Goal: Information Seeking & Learning: Check status

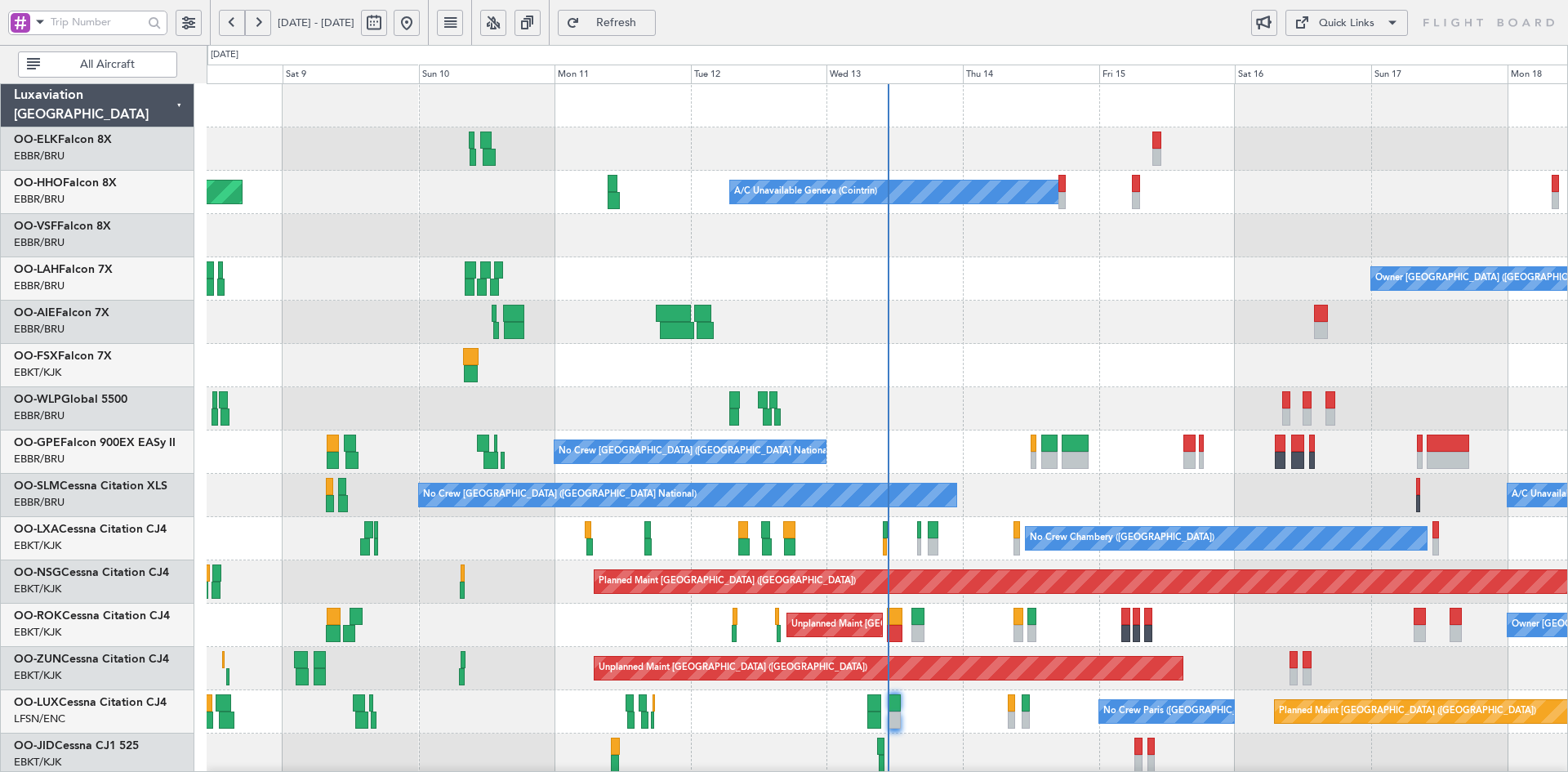
click at [1035, 326] on div "Planned Maint Geneva (Cointrin) A/C Unavailable Geneva (Cointrin) Owner [GEOGRA…" at bounding box center [887, 561] width 1361 height 953
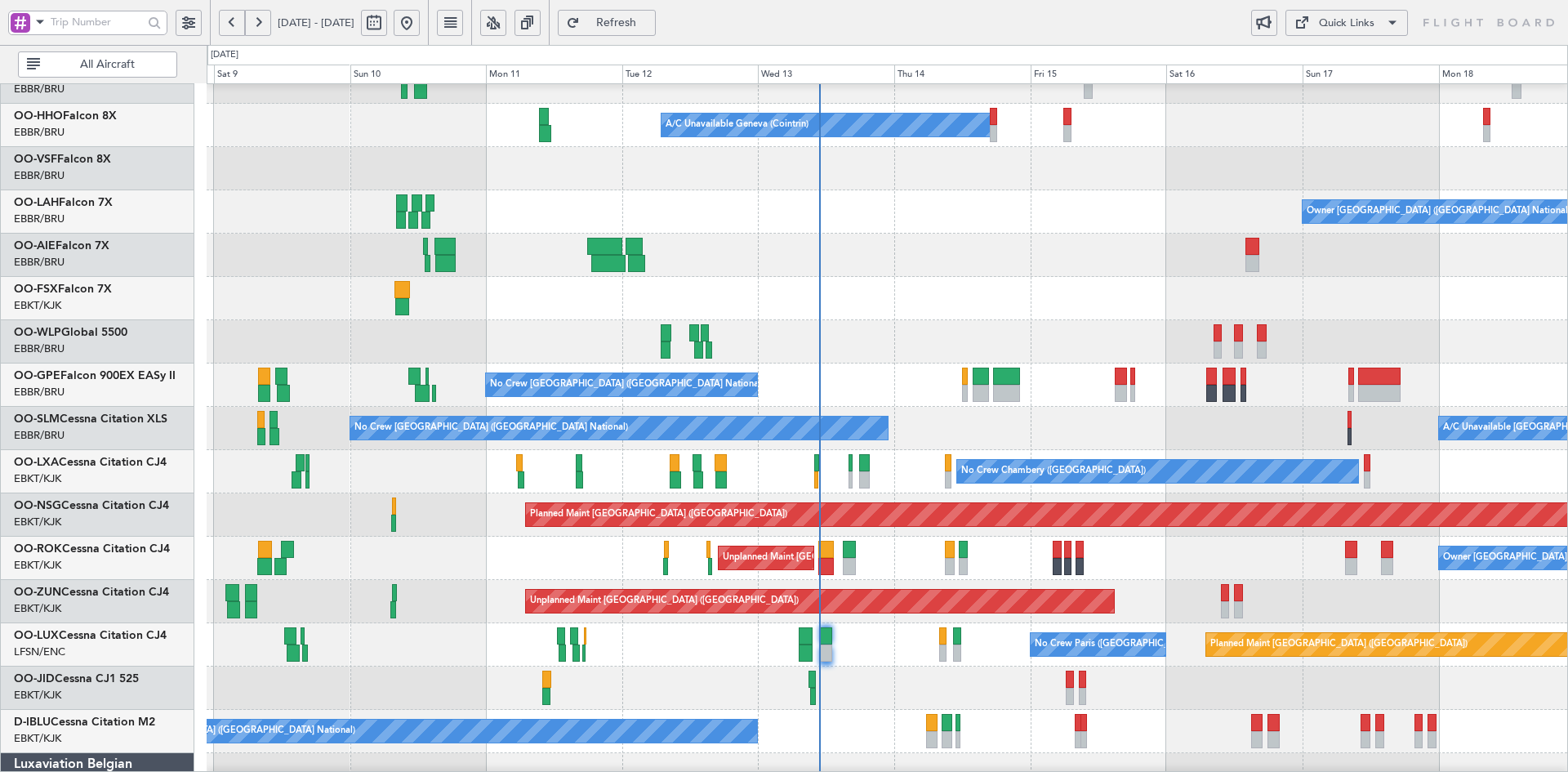
click at [1363, 332] on div "Planned Maint Milan (Linate)" at bounding box center [887, 342] width 1361 height 43
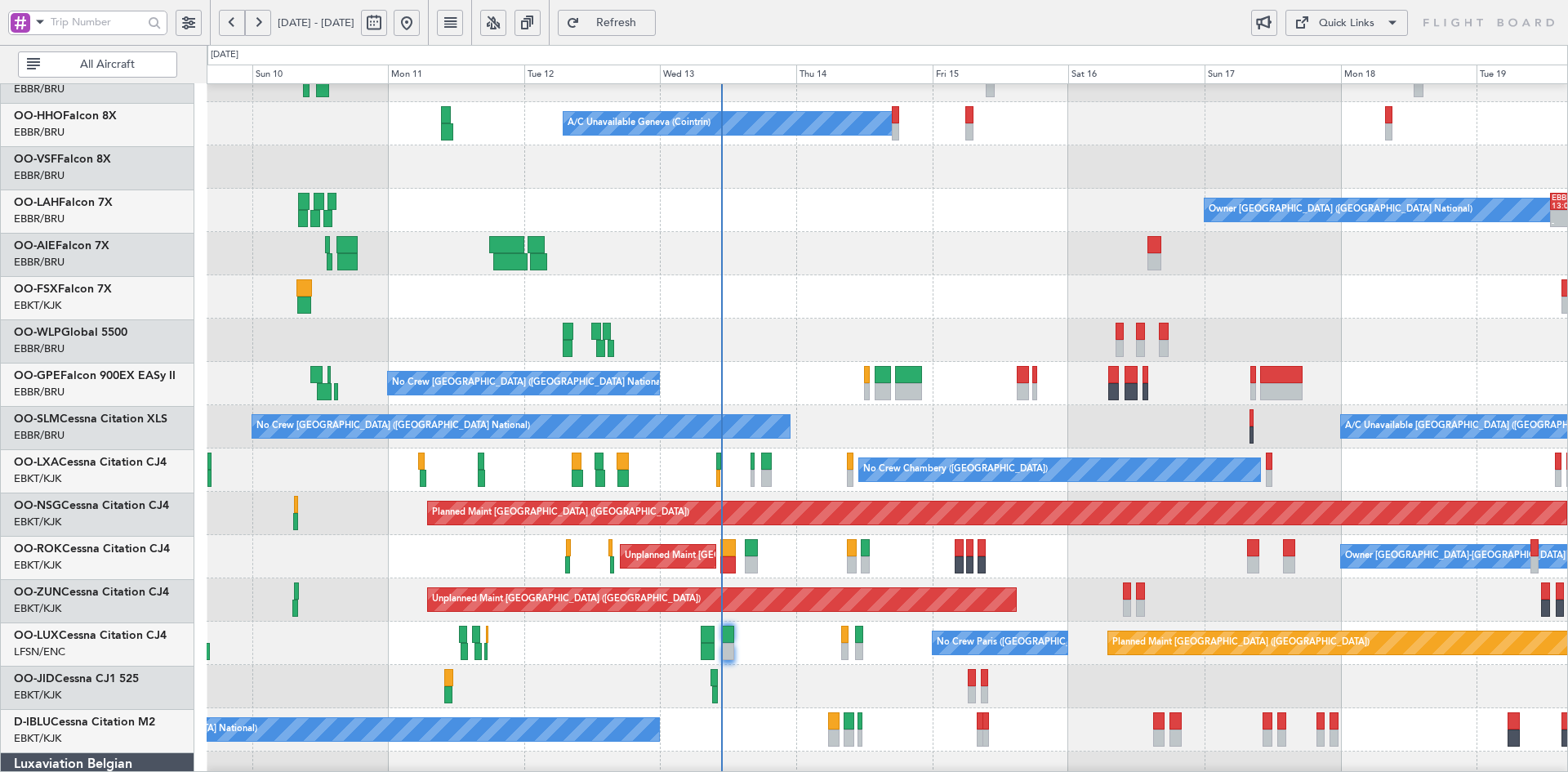
scroll to position [68, 0]
click at [985, 319] on div at bounding box center [887, 297] width 1361 height 43
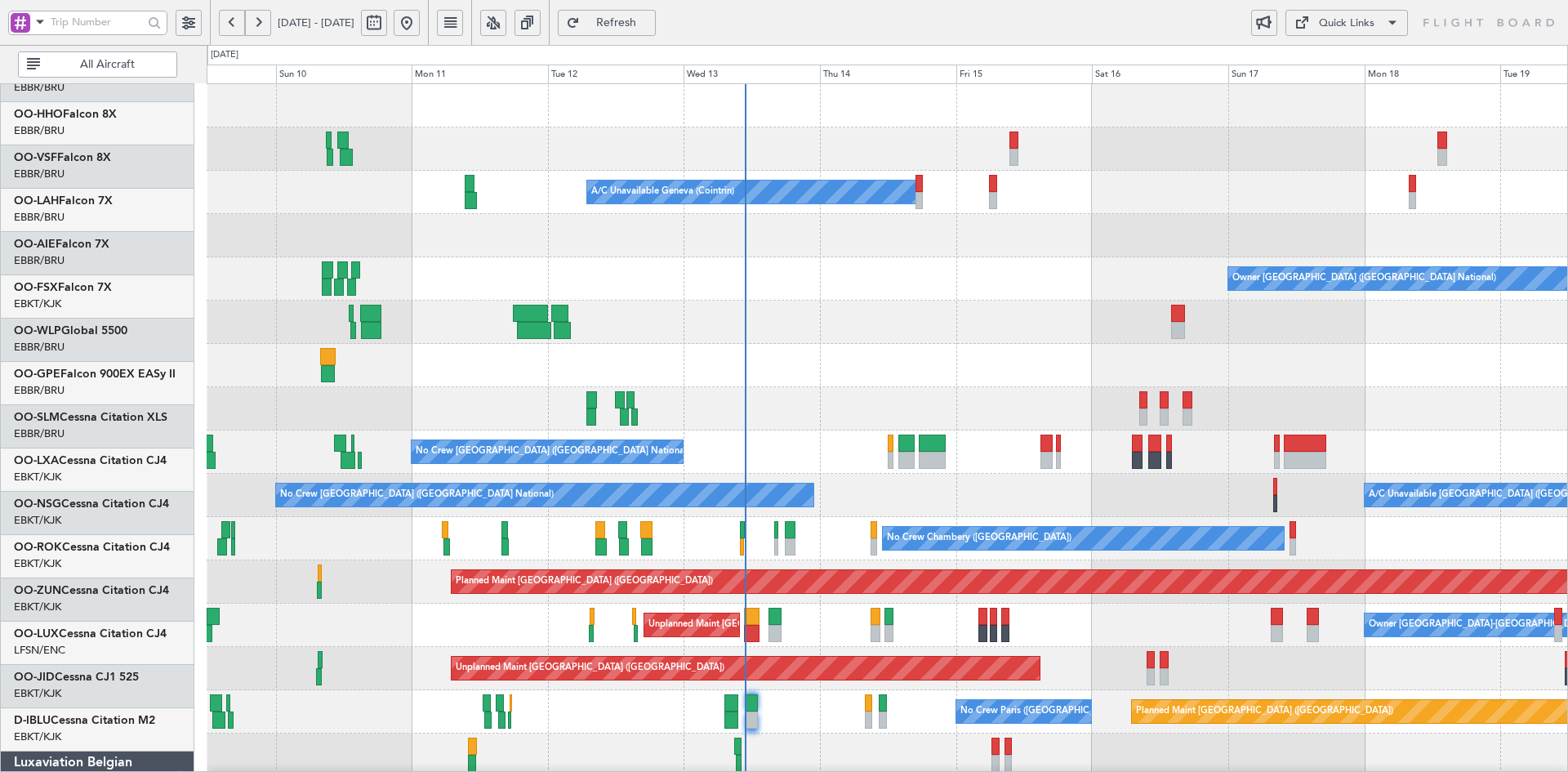
scroll to position [0, 0]
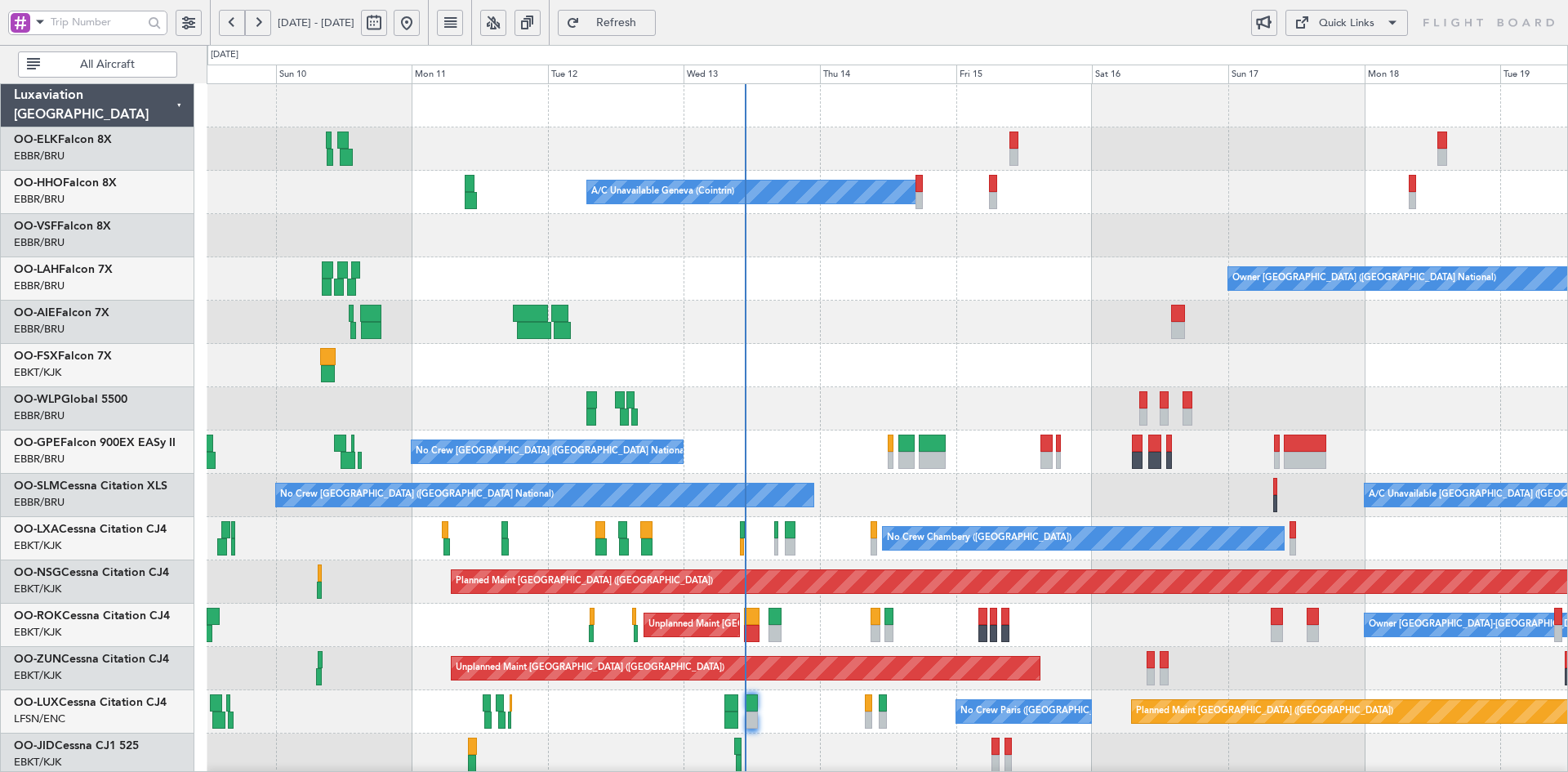
click at [993, 268] on div "A/C Unavailable Geneva (Cointrin) Planned Maint Geneva ([GEOGRAPHIC_DATA]) Owne…" at bounding box center [887, 561] width 1361 height 953
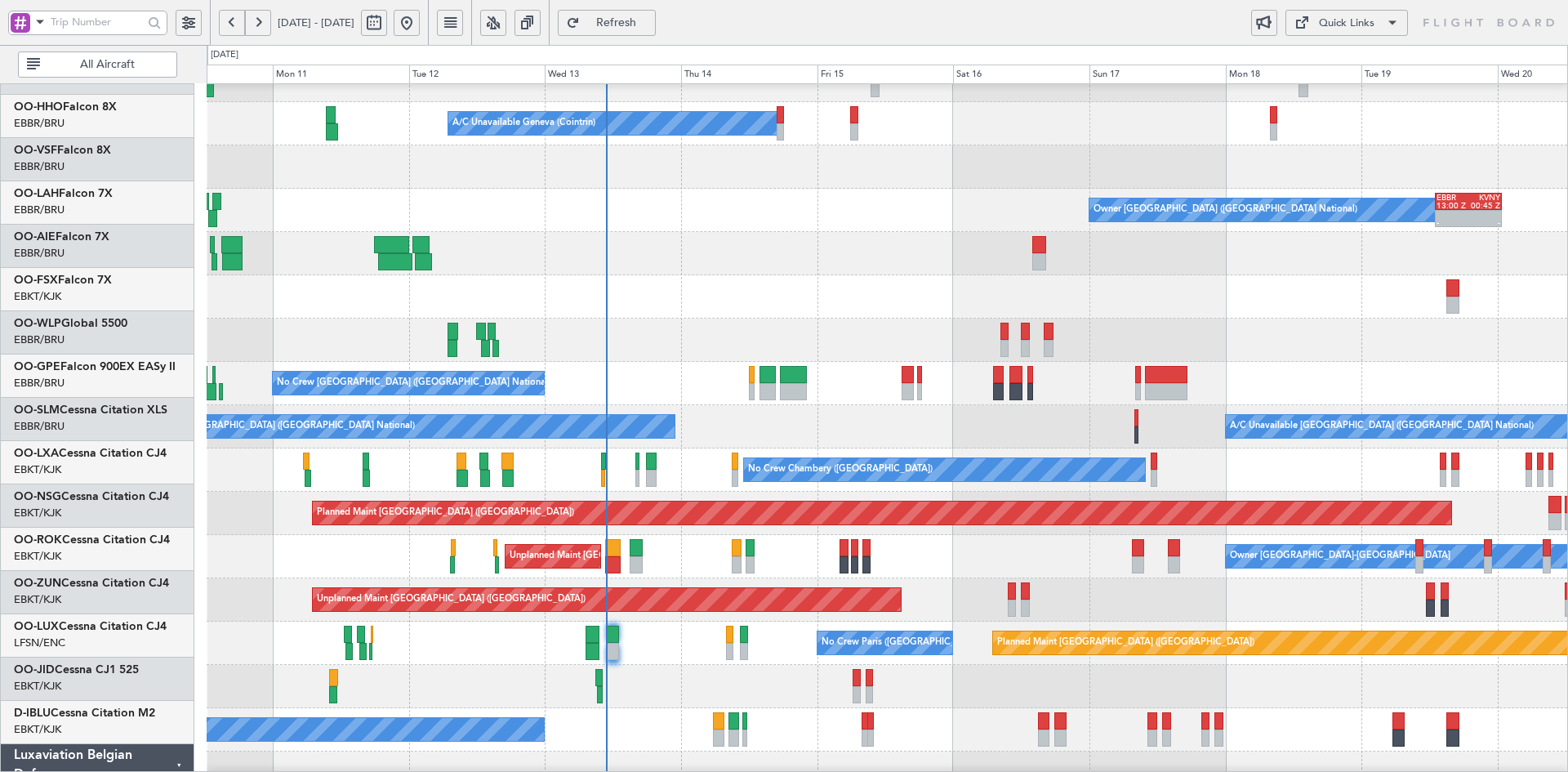
scroll to position [68, 0]
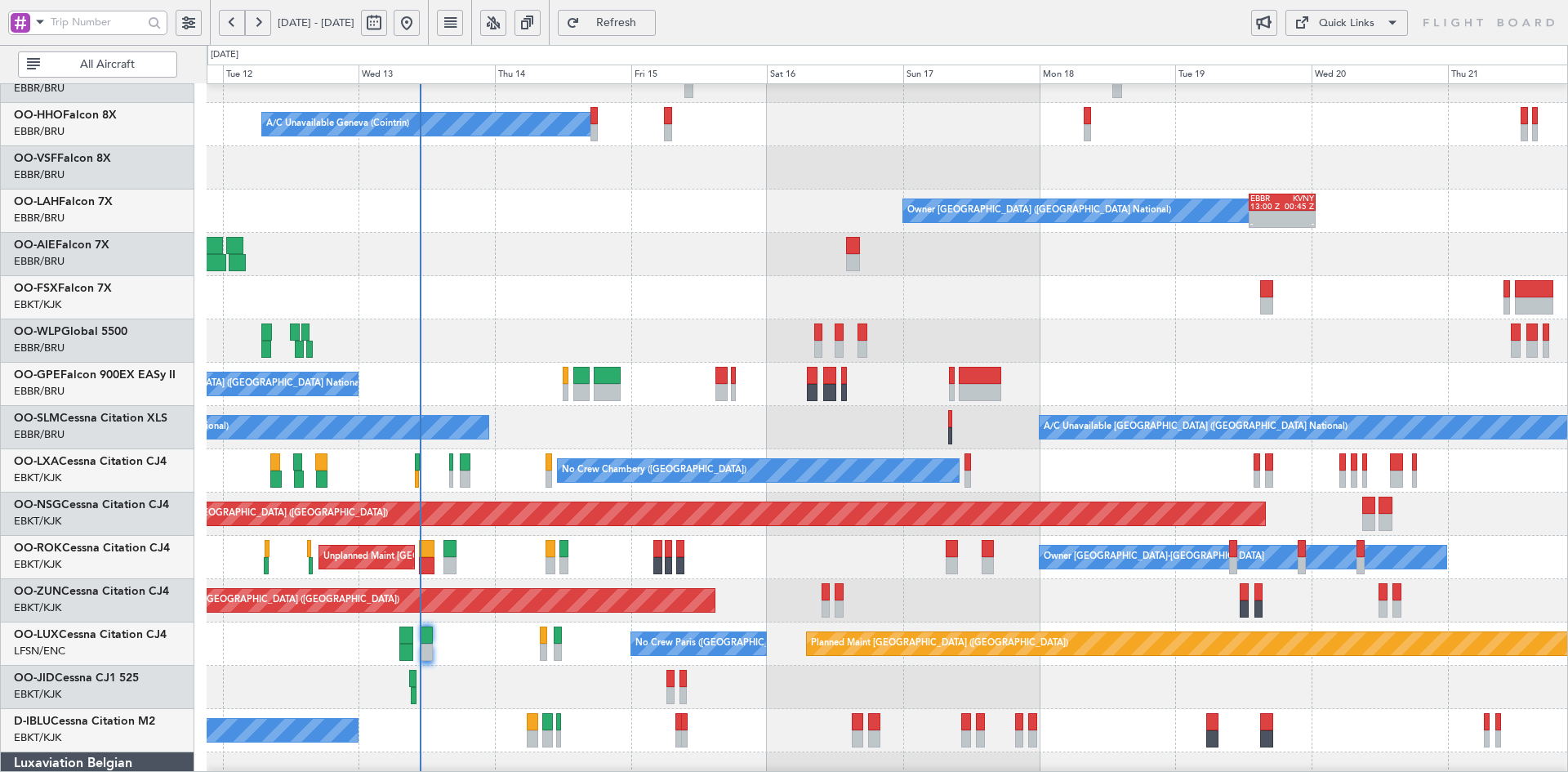
click at [806, 306] on div at bounding box center [887, 298] width 1361 height 43
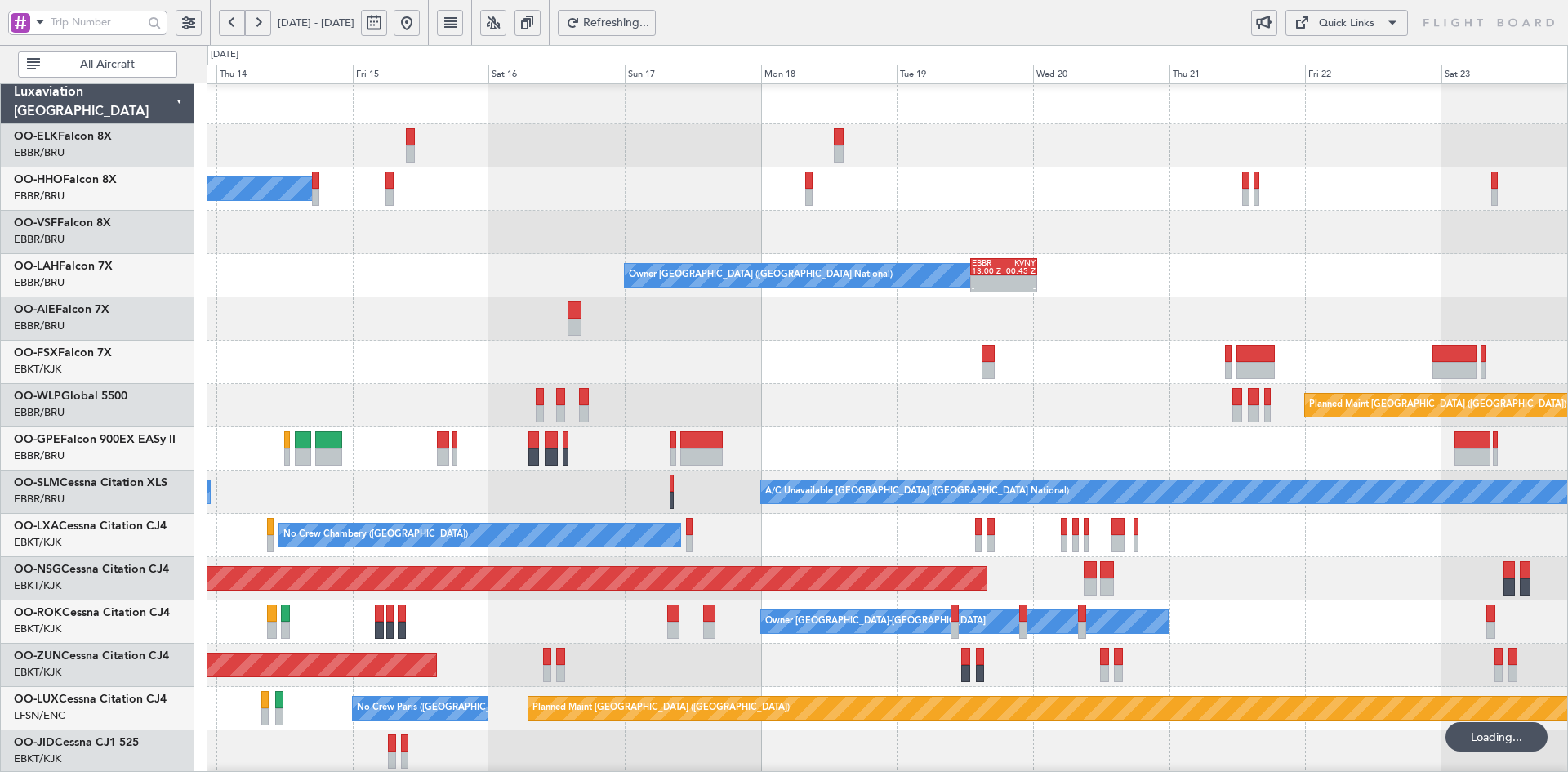
scroll to position [0, 0]
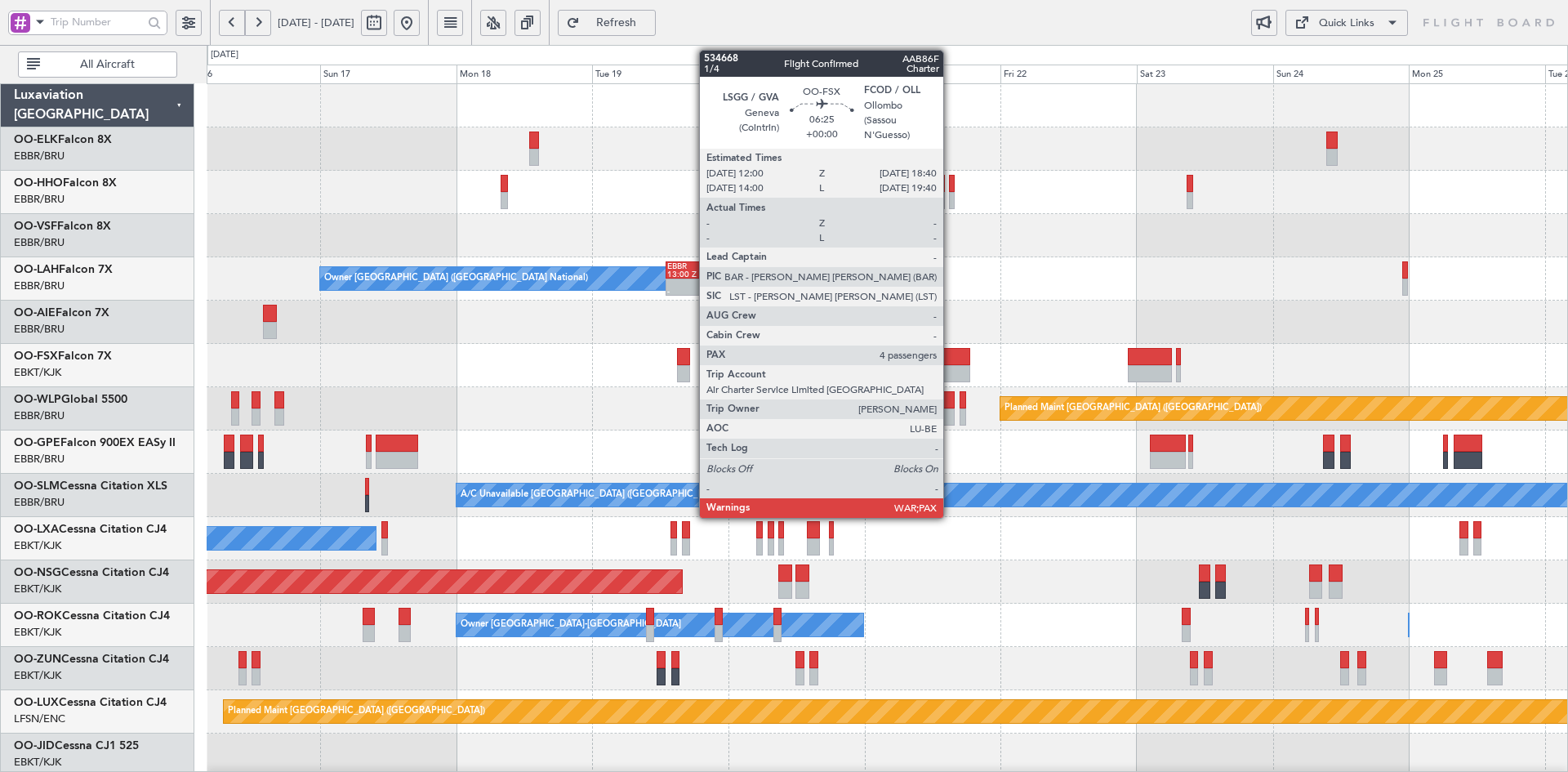
click at [951, 366] on div at bounding box center [951, 374] width 38 height 17
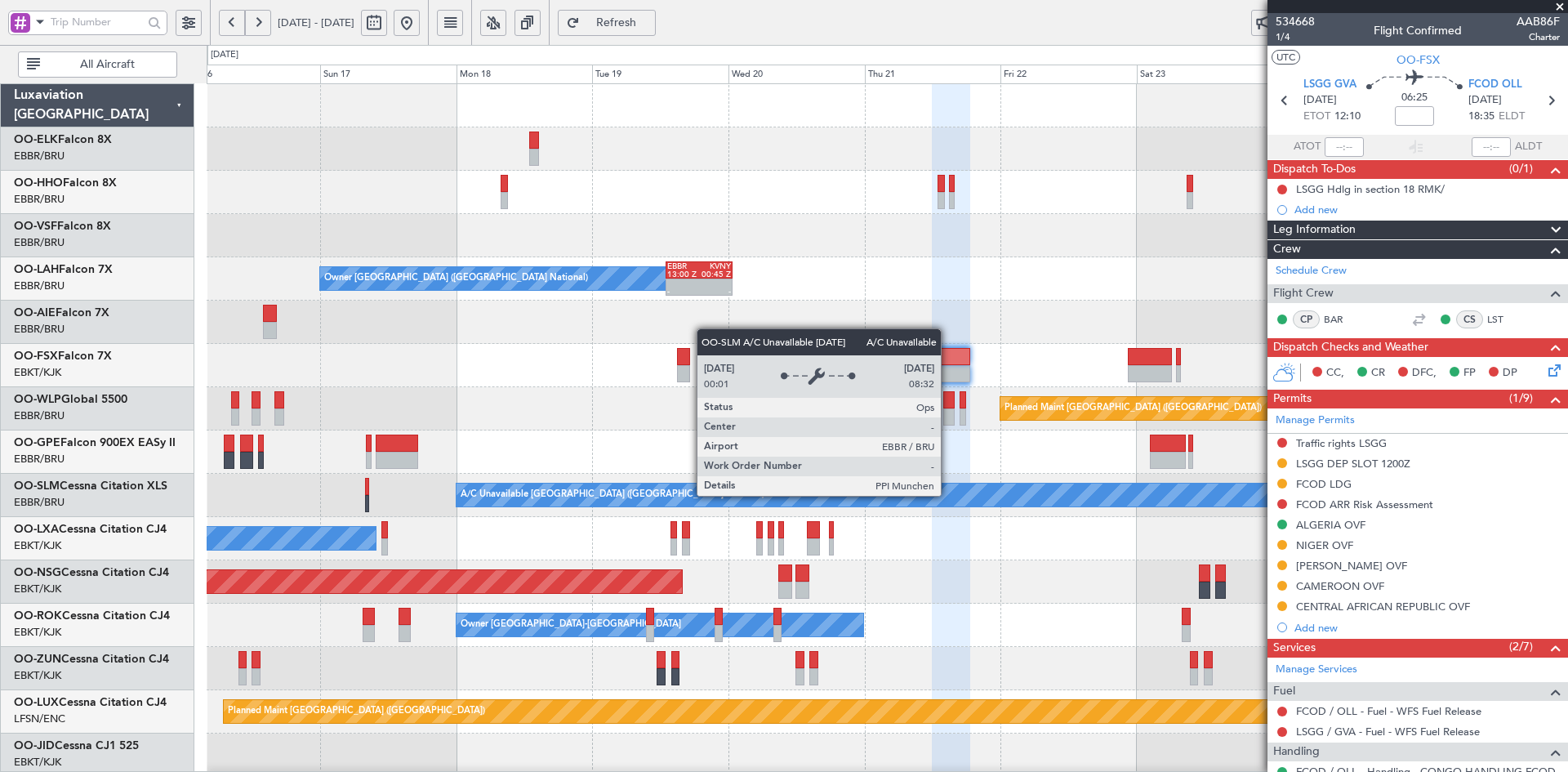
click at [1556, 4] on span at bounding box center [1560, 7] width 16 height 14
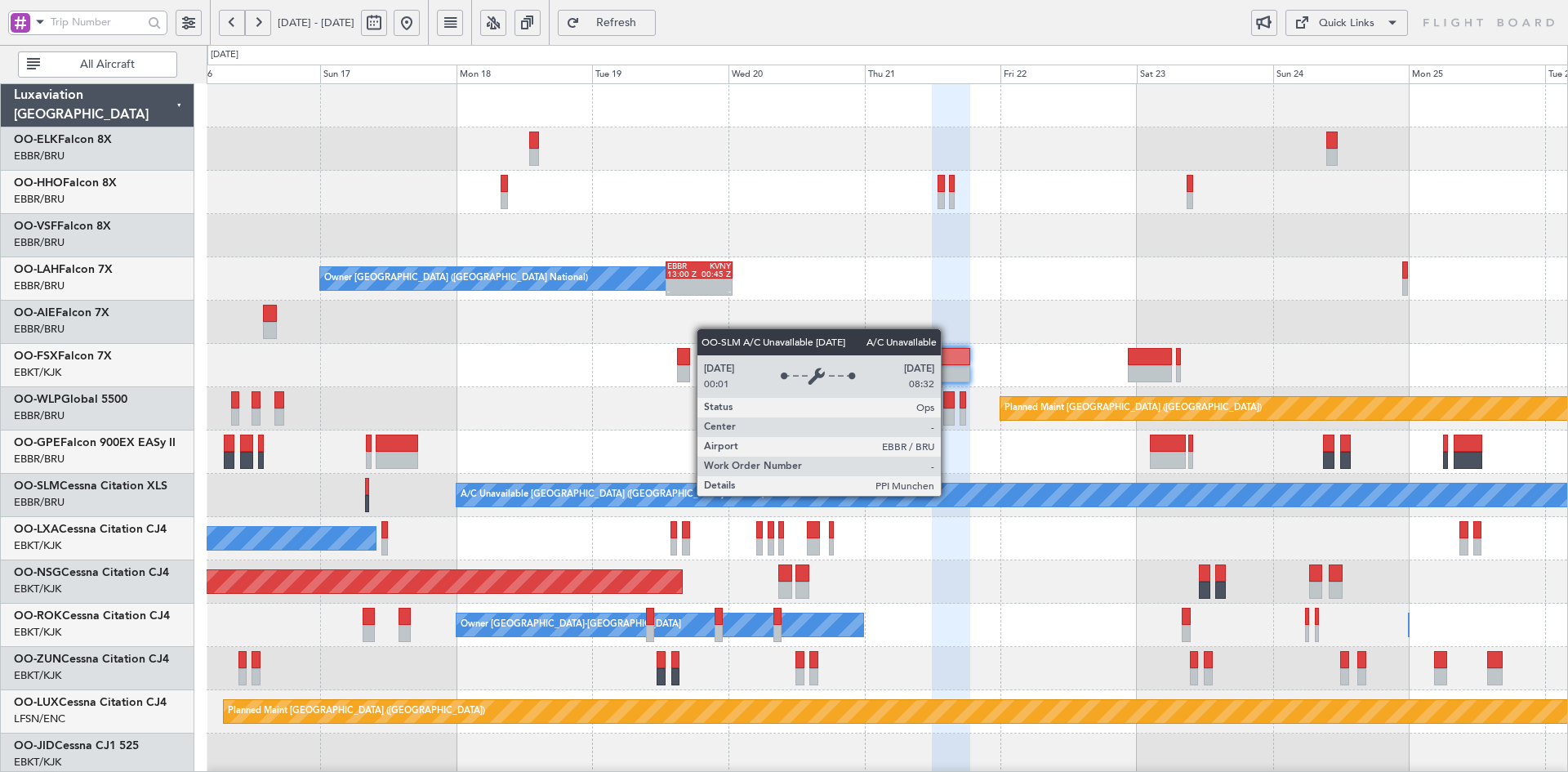
type input "0"
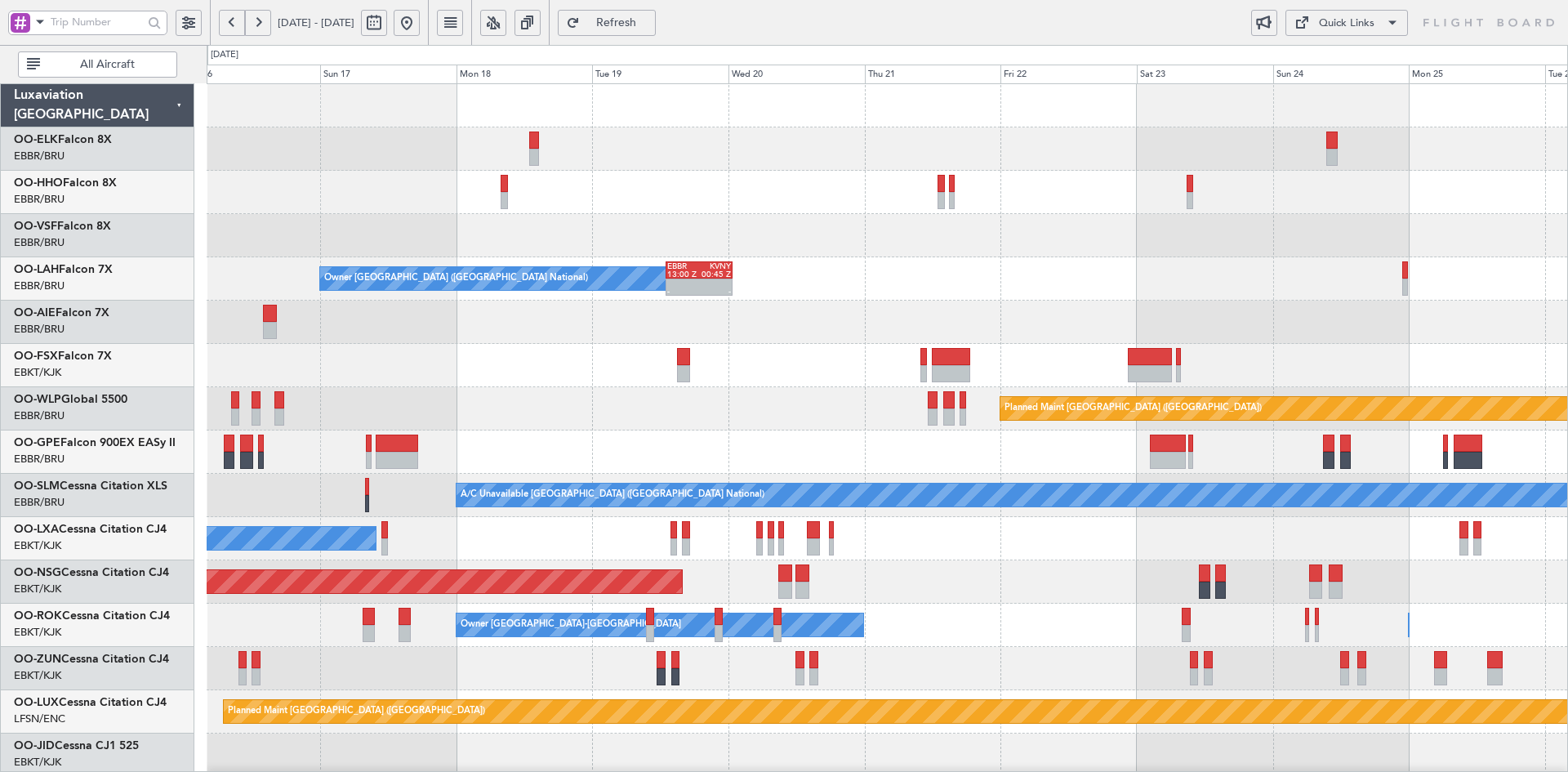
click at [1177, 257] on div "Owner [GEOGRAPHIC_DATA] ([GEOGRAPHIC_DATA] National) - - EBBR 13:00 Z KVNY 00:4…" at bounding box center [887, 278] width 1361 height 43
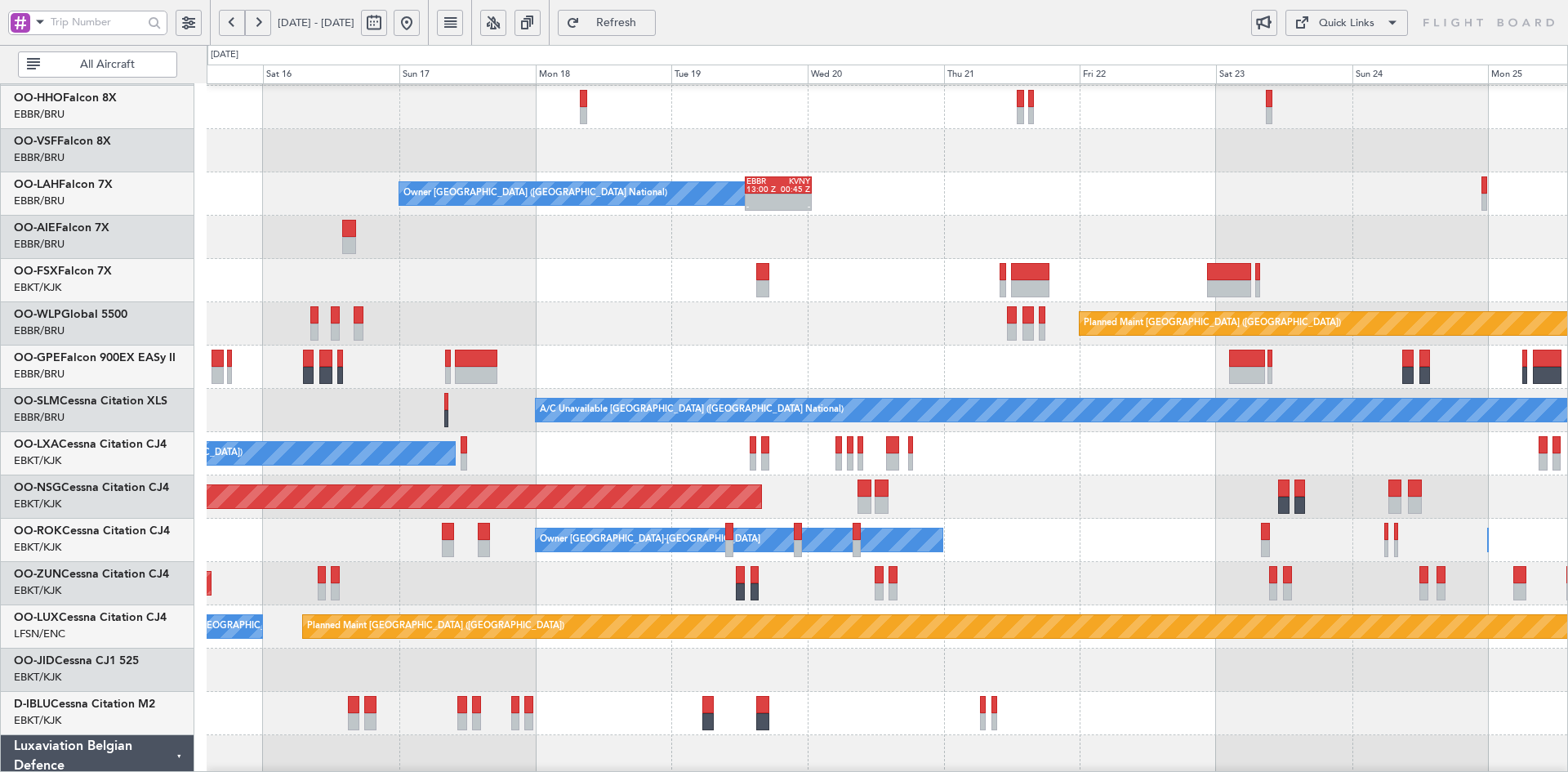
click at [927, 186] on div "A/C Unavailable Geneva (Cointrin) Owner Brussels (Brussels National) - - EBBR 1…" at bounding box center [887, 475] width 1361 height 953
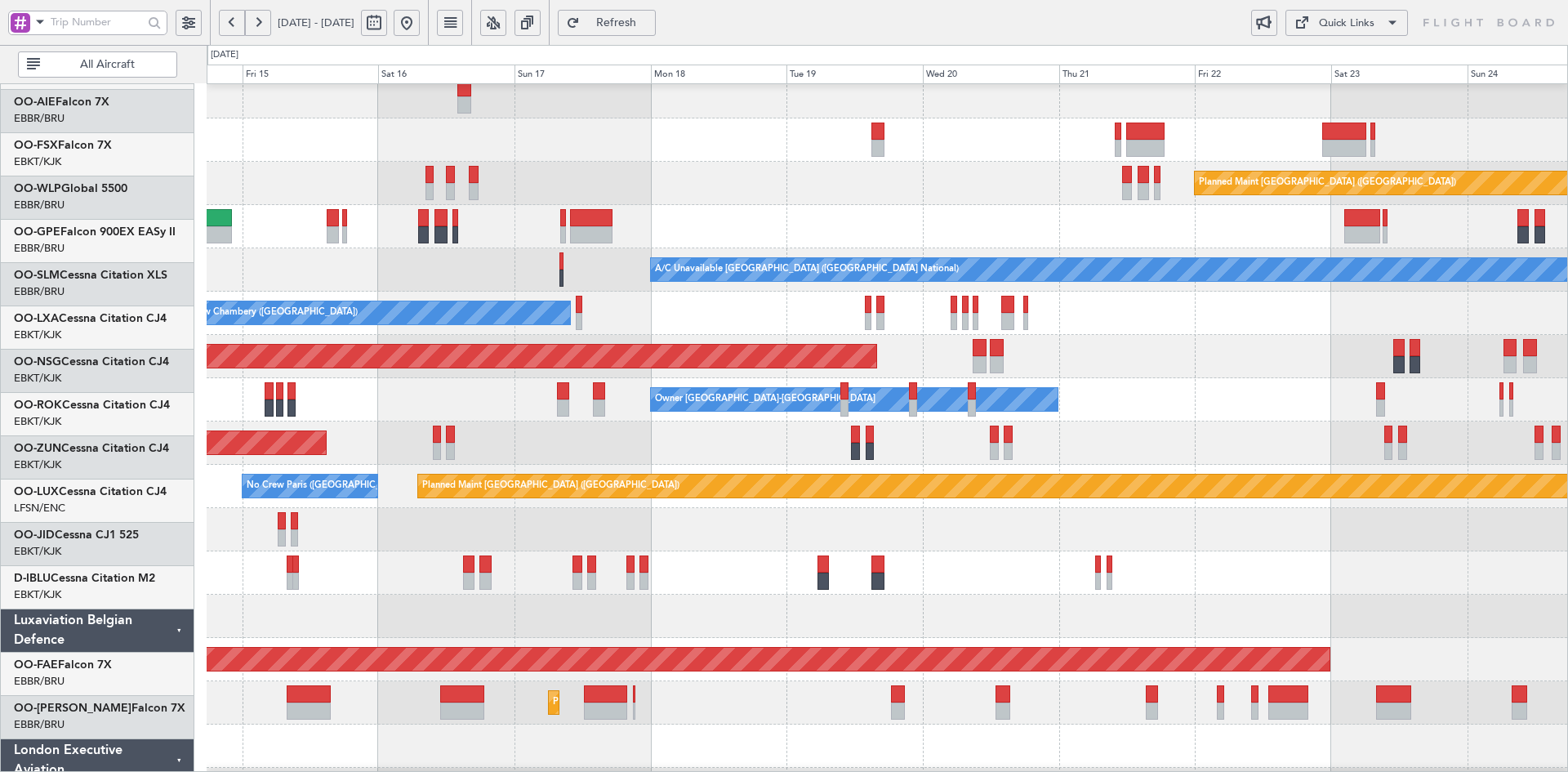
click at [1098, 382] on div "Owner Kortrijk-Wevelgem Unplanned Maint Kortrijk-Wevelgem Owner Kortrijk-Wevelg…" at bounding box center [887, 399] width 1361 height 43
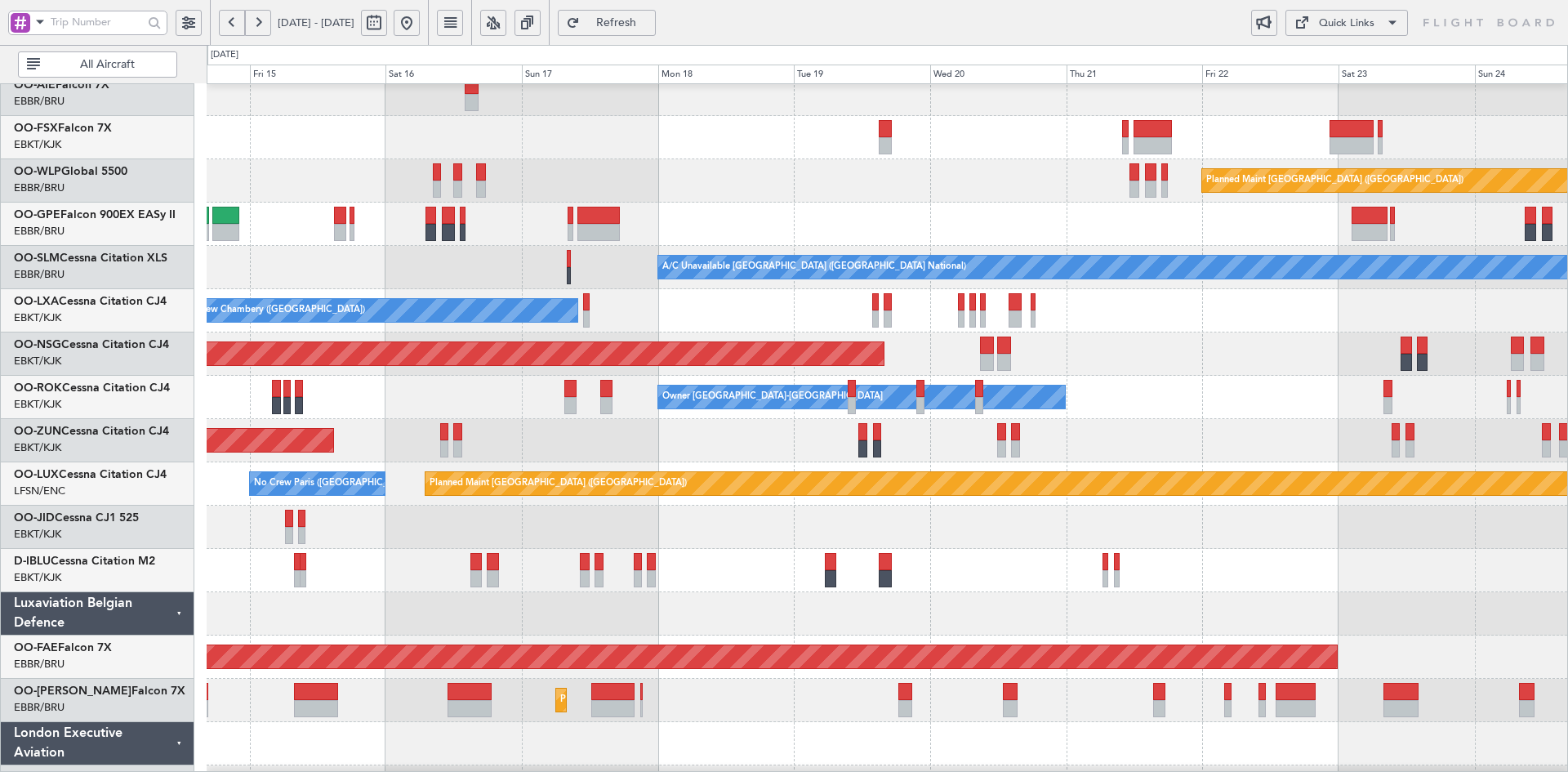
click at [991, 396] on div "Owner Kortrijk-Wevelgem Unplanned Maint Kortrijk-Wevelgem Owner Kortrijk-Wevelg…" at bounding box center [887, 397] width 1361 height 43
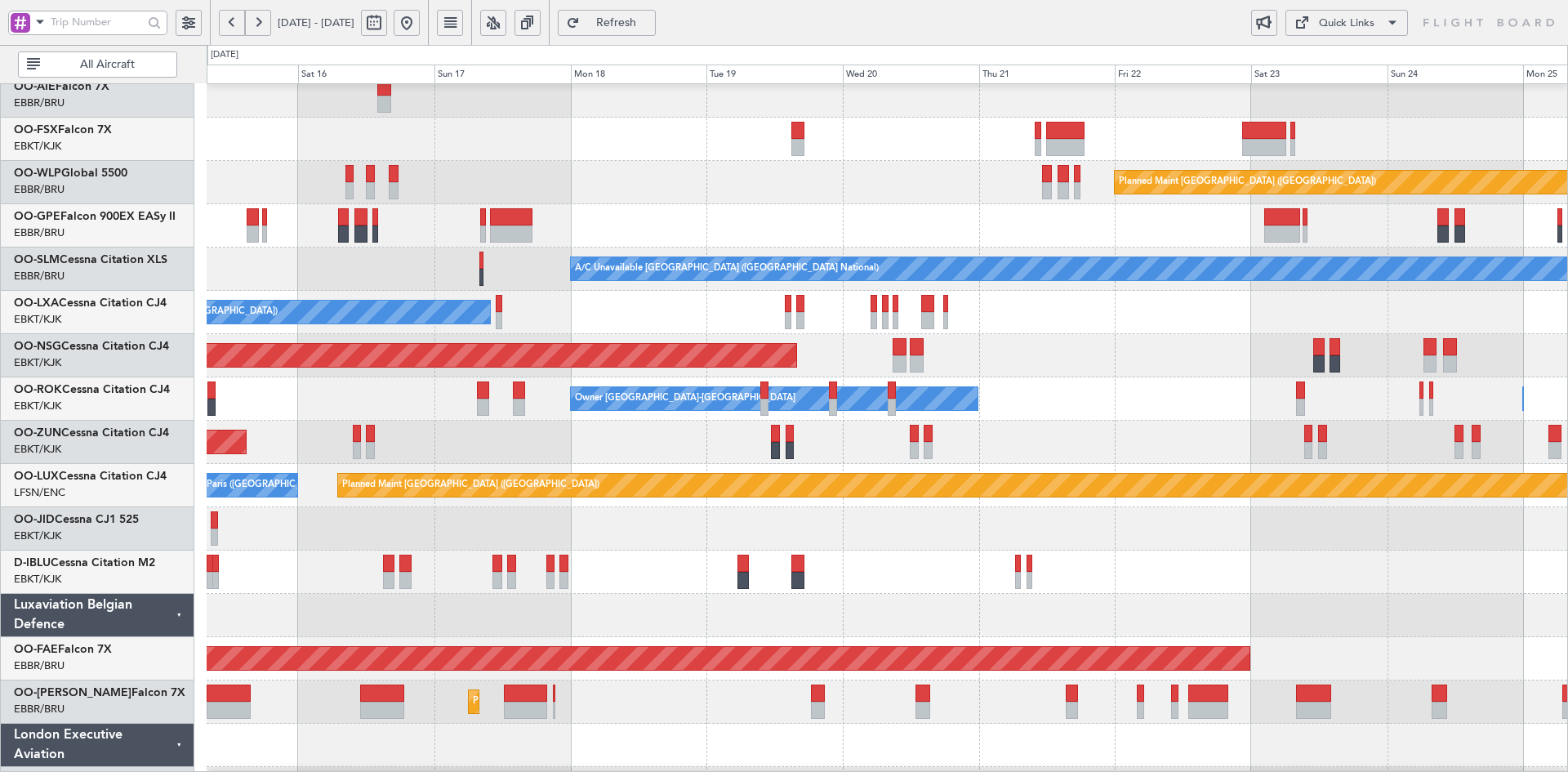
click at [1123, 387] on div "Owner Kortrijk-Wevelgem Owner Kortrijk-Wevelgem Unplanned Maint Kortrijk-Wevelg…" at bounding box center [887, 398] width 1361 height 43
click at [1567, 276] on html "15 Aug 2025 - 25 Aug 2025 Refresh Quick Links All Aircraft Planned Maint Berlin…" at bounding box center [784, 386] width 1568 height 772
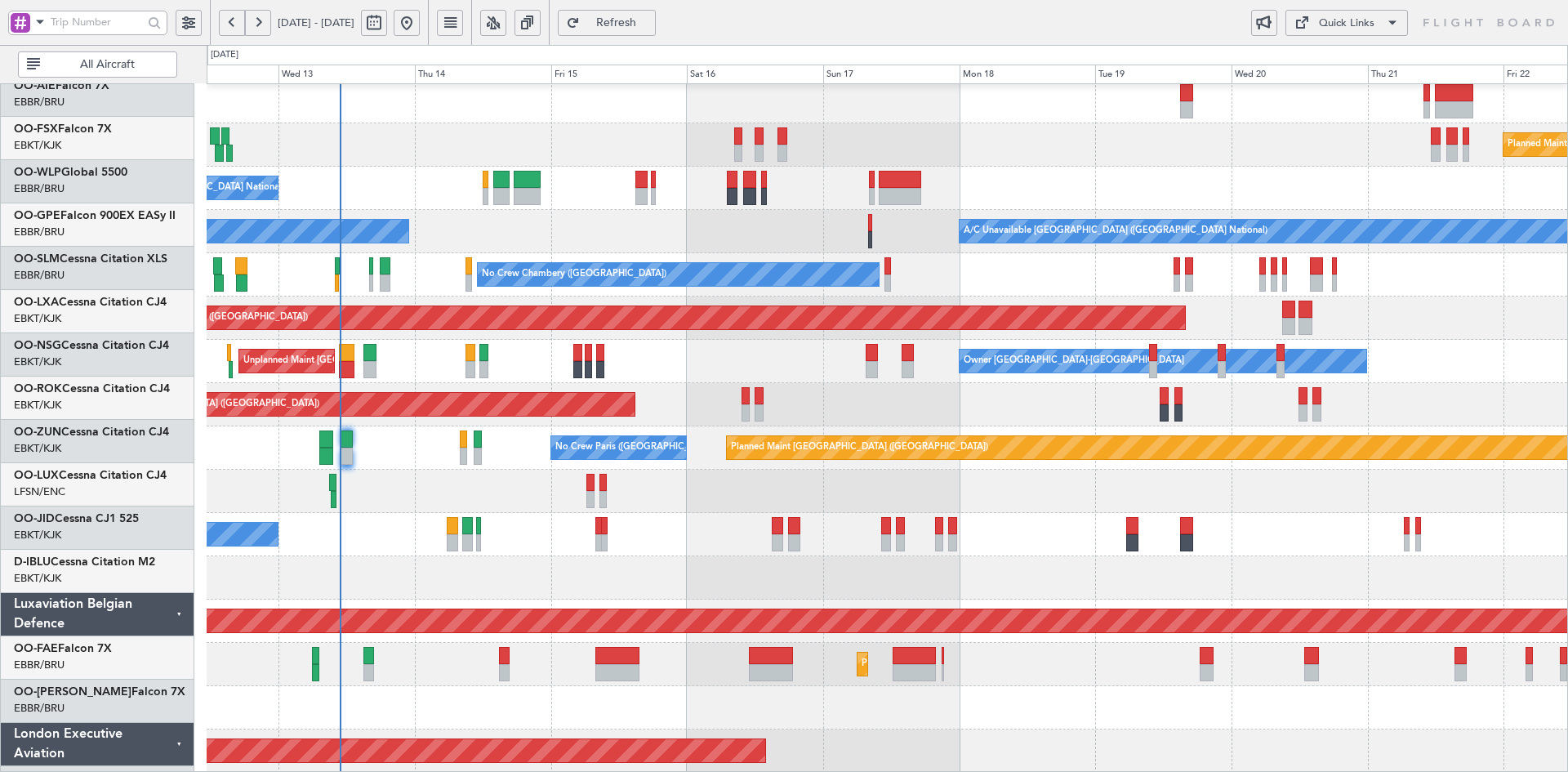
scroll to position [264, 0]
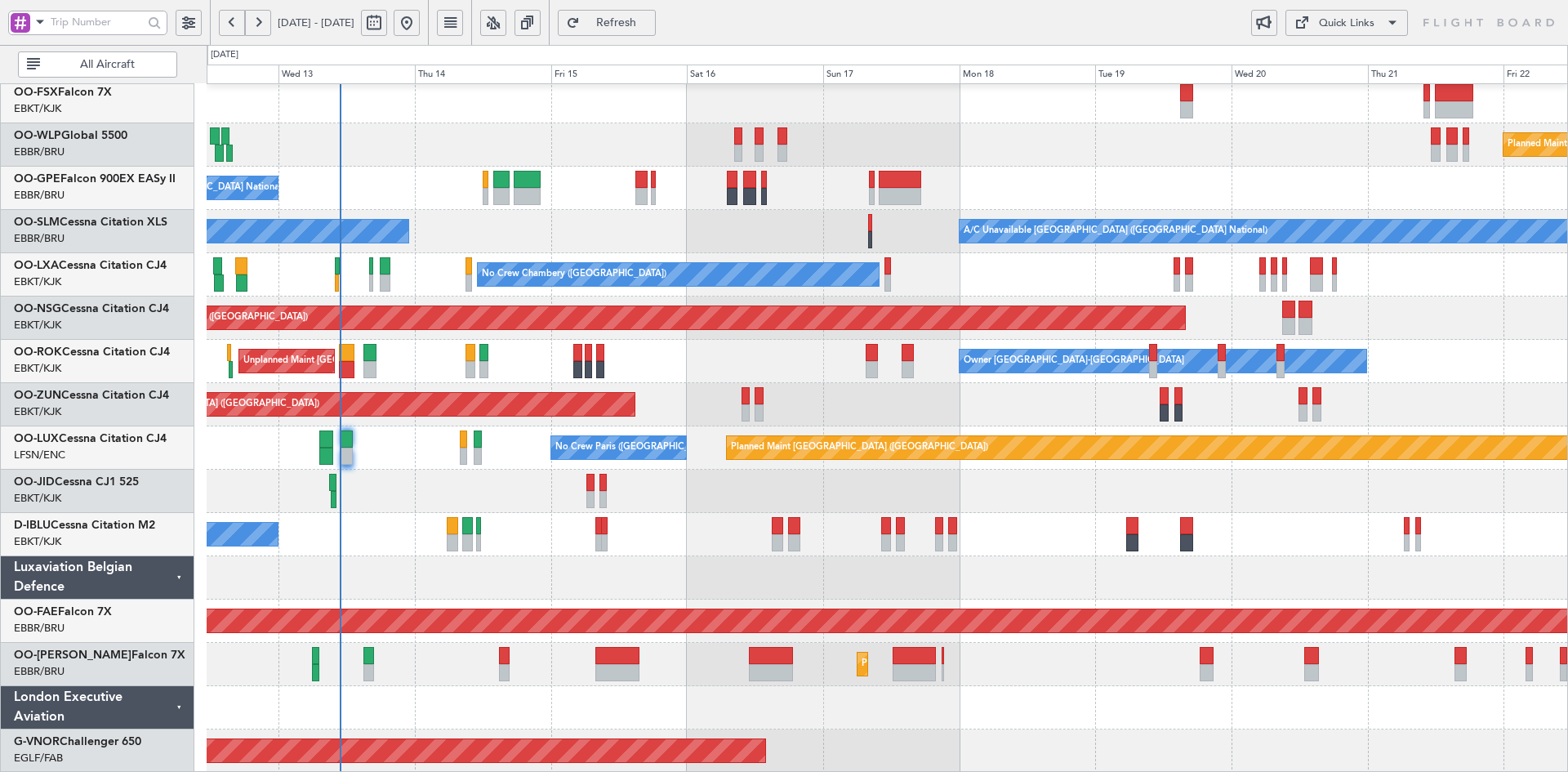
click at [1024, 318] on div "Planned Maint [GEOGRAPHIC_DATA] ([GEOGRAPHIC_DATA])" at bounding box center [887, 318] width 1361 height 43
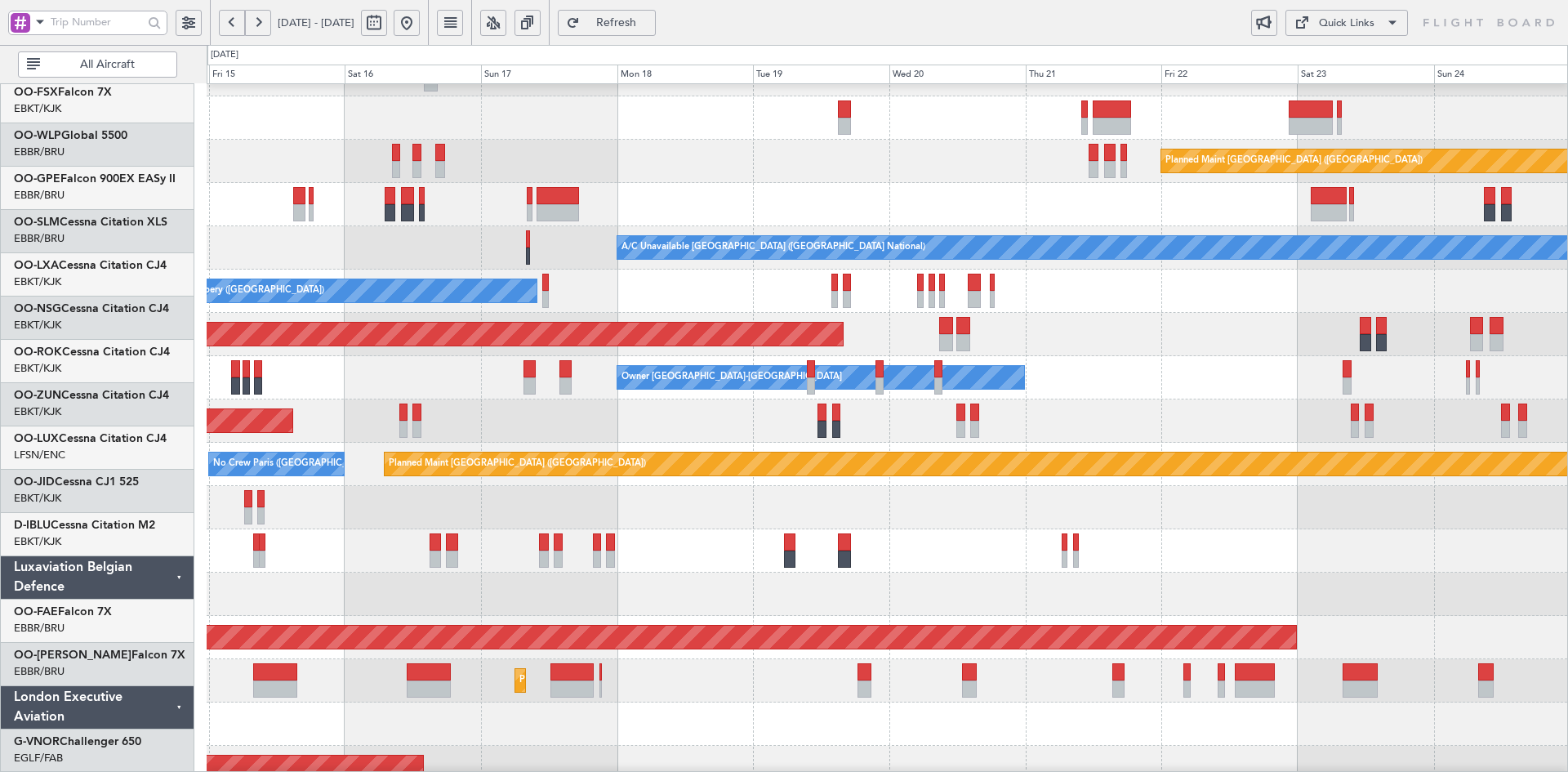
scroll to position [248, 0]
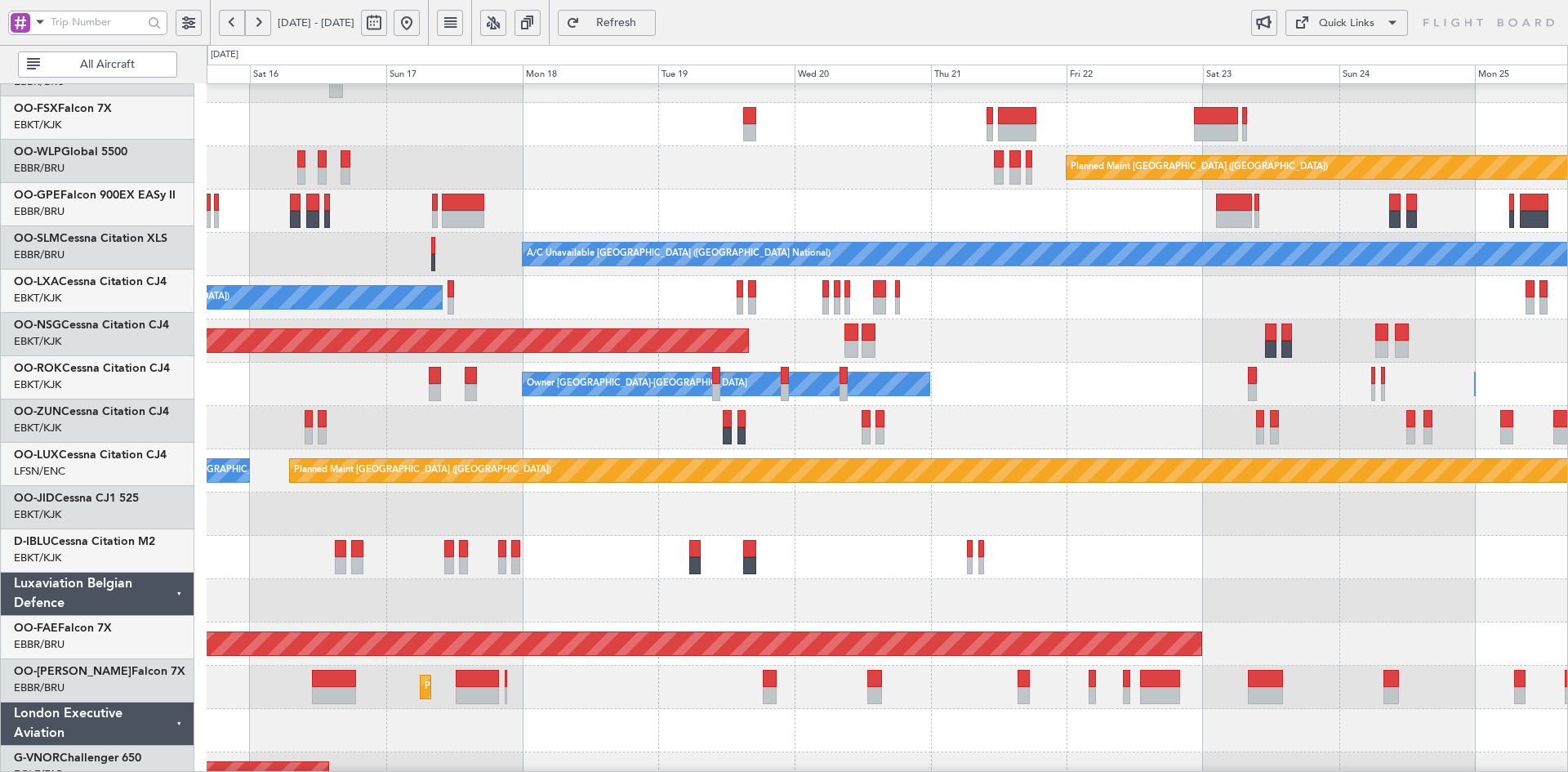
click at [1176, 335] on div "Planned Maint [GEOGRAPHIC_DATA] ([GEOGRAPHIC_DATA])" at bounding box center [887, 341] width 1361 height 43
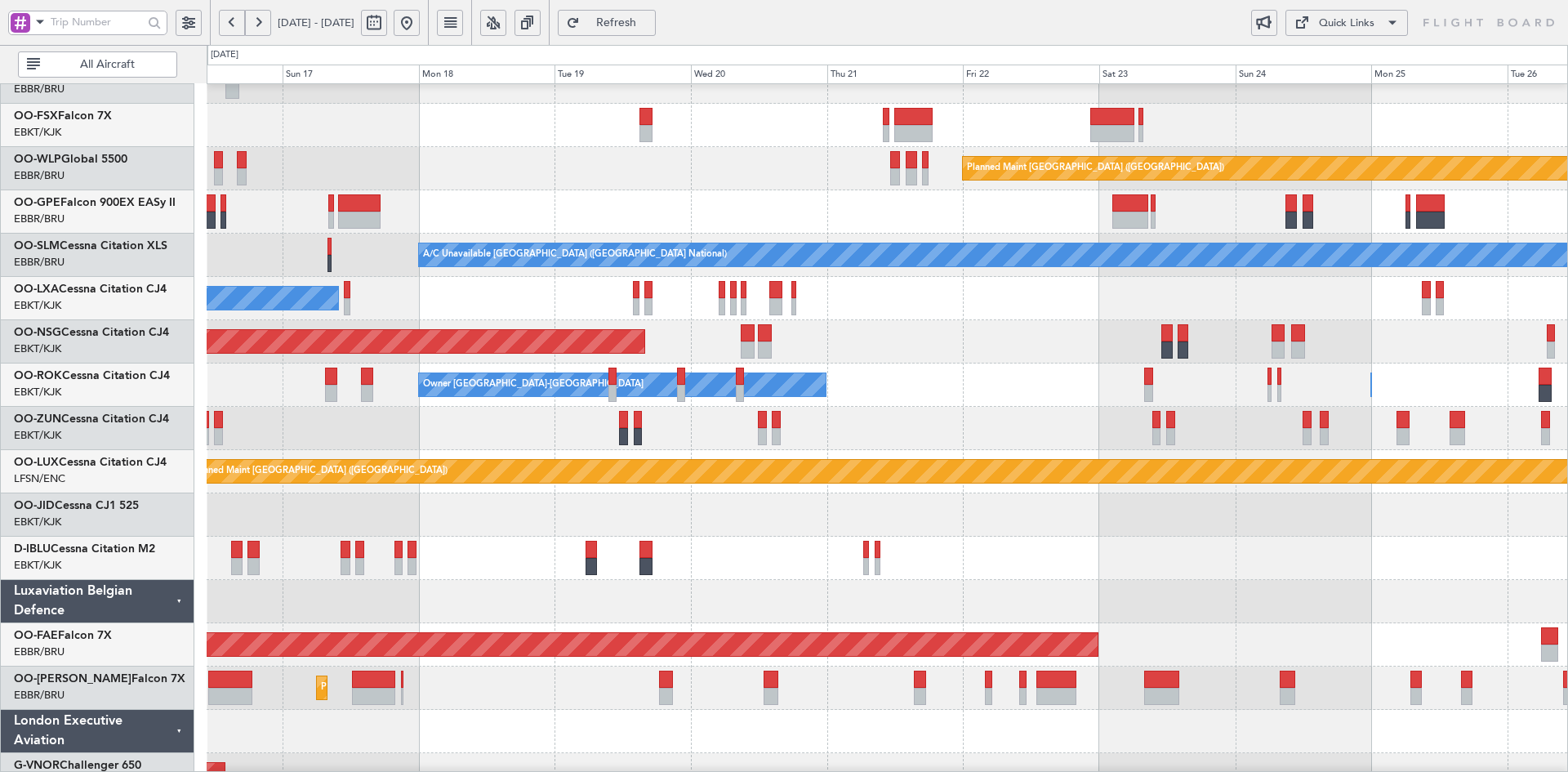
click at [1084, 378] on div "Owner Kortrijk-Wevelgem Owner Kortrijk-Wevelgem" at bounding box center [887, 385] width 1361 height 43
click at [984, 233] on div "Planned Maint [GEOGRAPHIC_DATA] ([GEOGRAPHIC_DATA] National)" at bounding box center [887, 211] width 1361 height 43
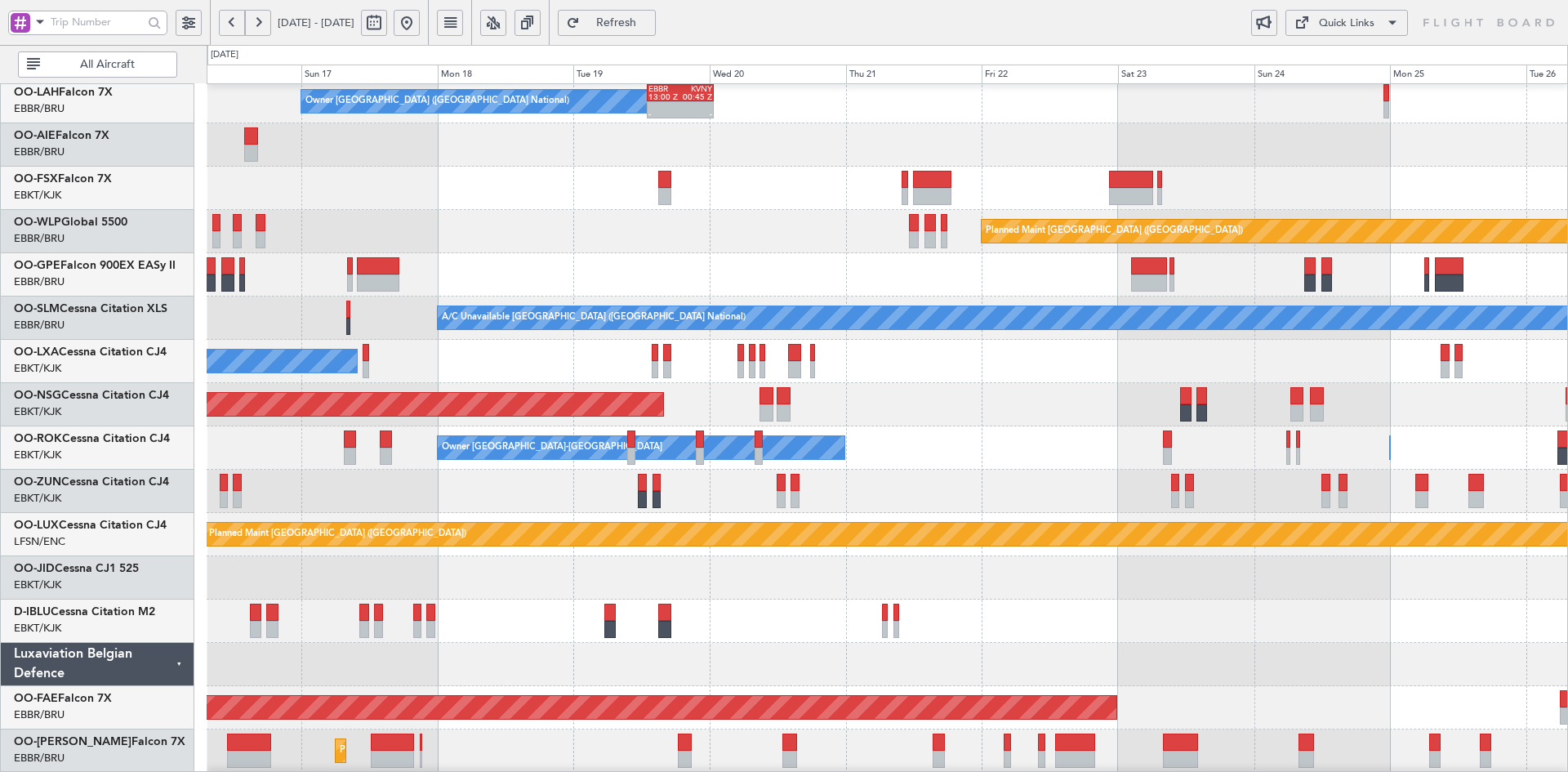
click at [1125, 210] on div "Planned Maint [GEOGRAPHIC_DATA] ([GEOGRAPHIC_DATA])" at bounding box center [887, 231] width 1361 height 43
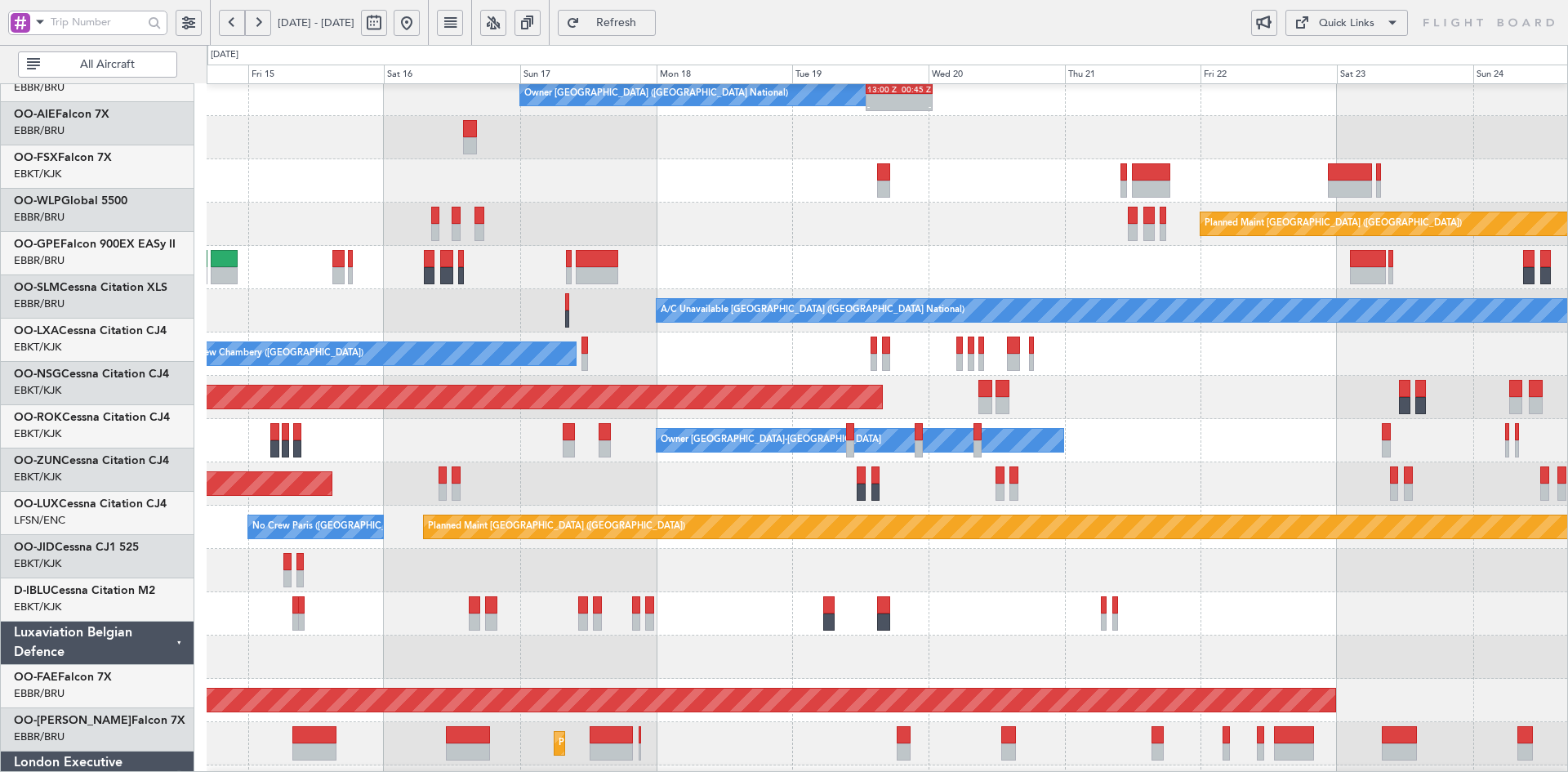
scroll to position [198, 0]
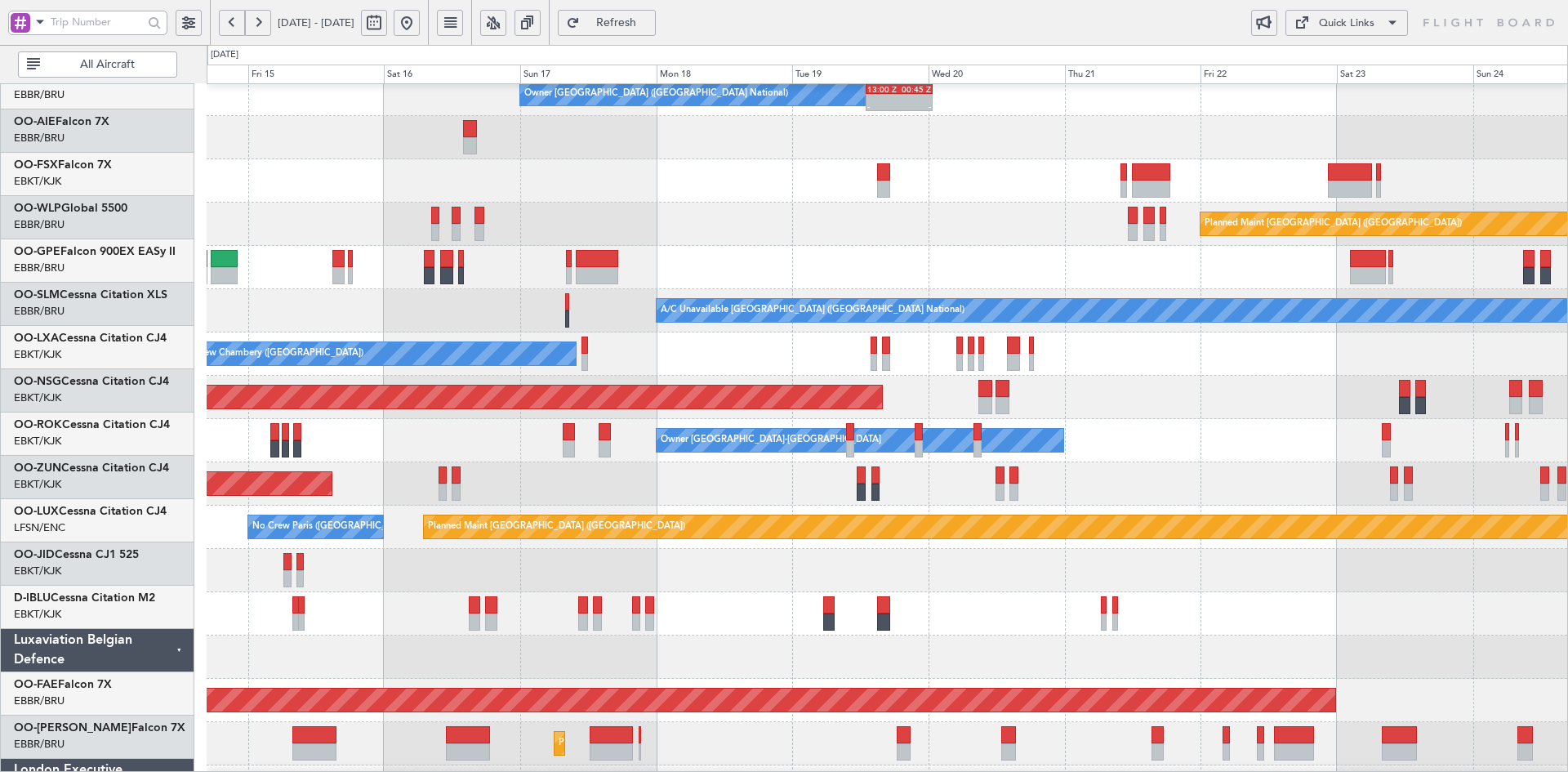
click at [936, 443] on div "Owner Kortrijk-Wevelgem Unplanned Maint Kortrijk-Wevelgem Owner Kortrijk-Wevelg…" at bounding box center [887, 441] width 1361 height 43
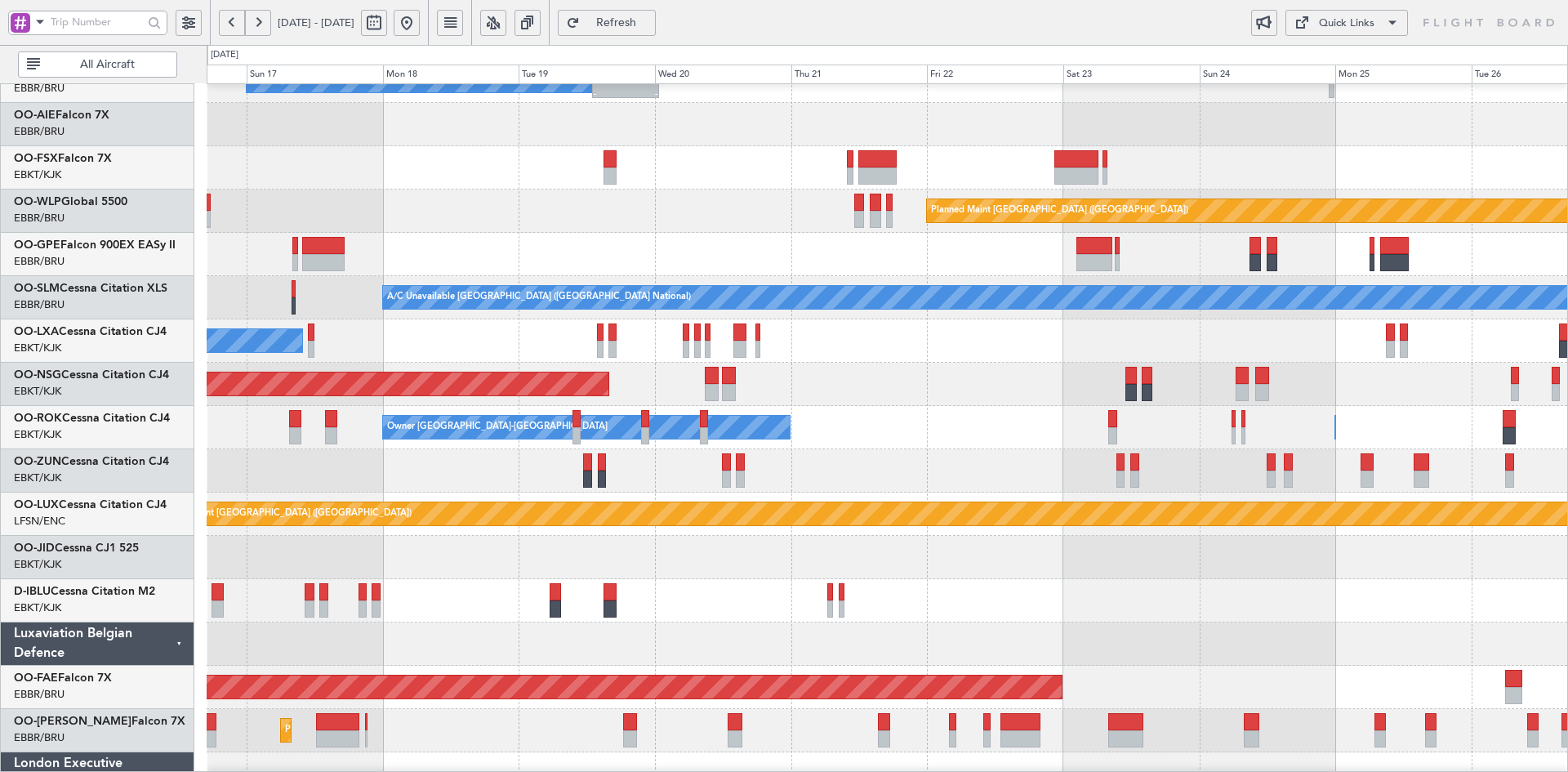
click at [746, 189] on div at bounding box center [887, 167] width 1361 height 43
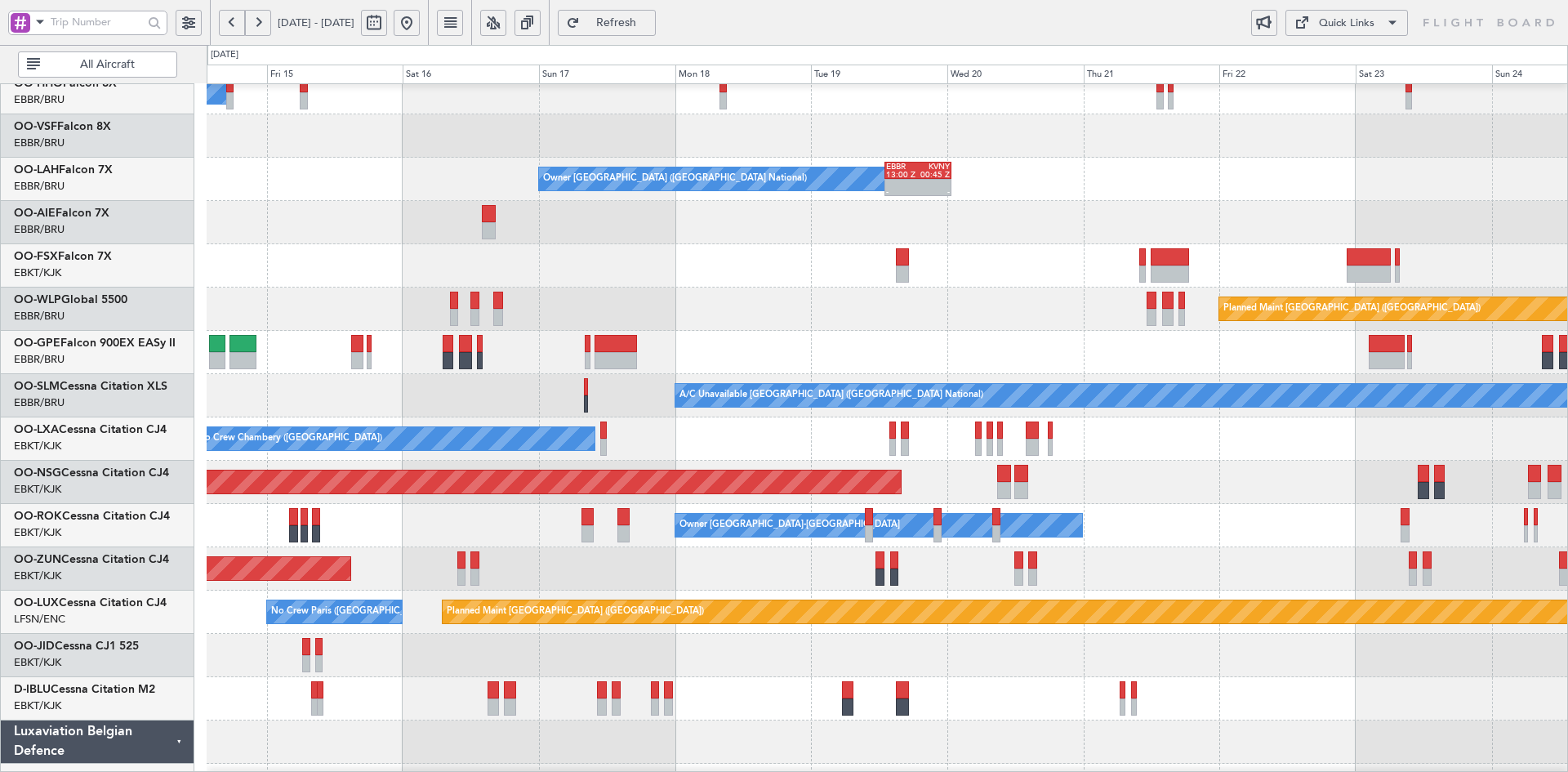
click at [953, 600] on div "Planned Maint [GEOGRAPHIC_DATA] ([GEOGRAPHIC_DATA])" at bounding box center [1554, 611] width 2222 height 23
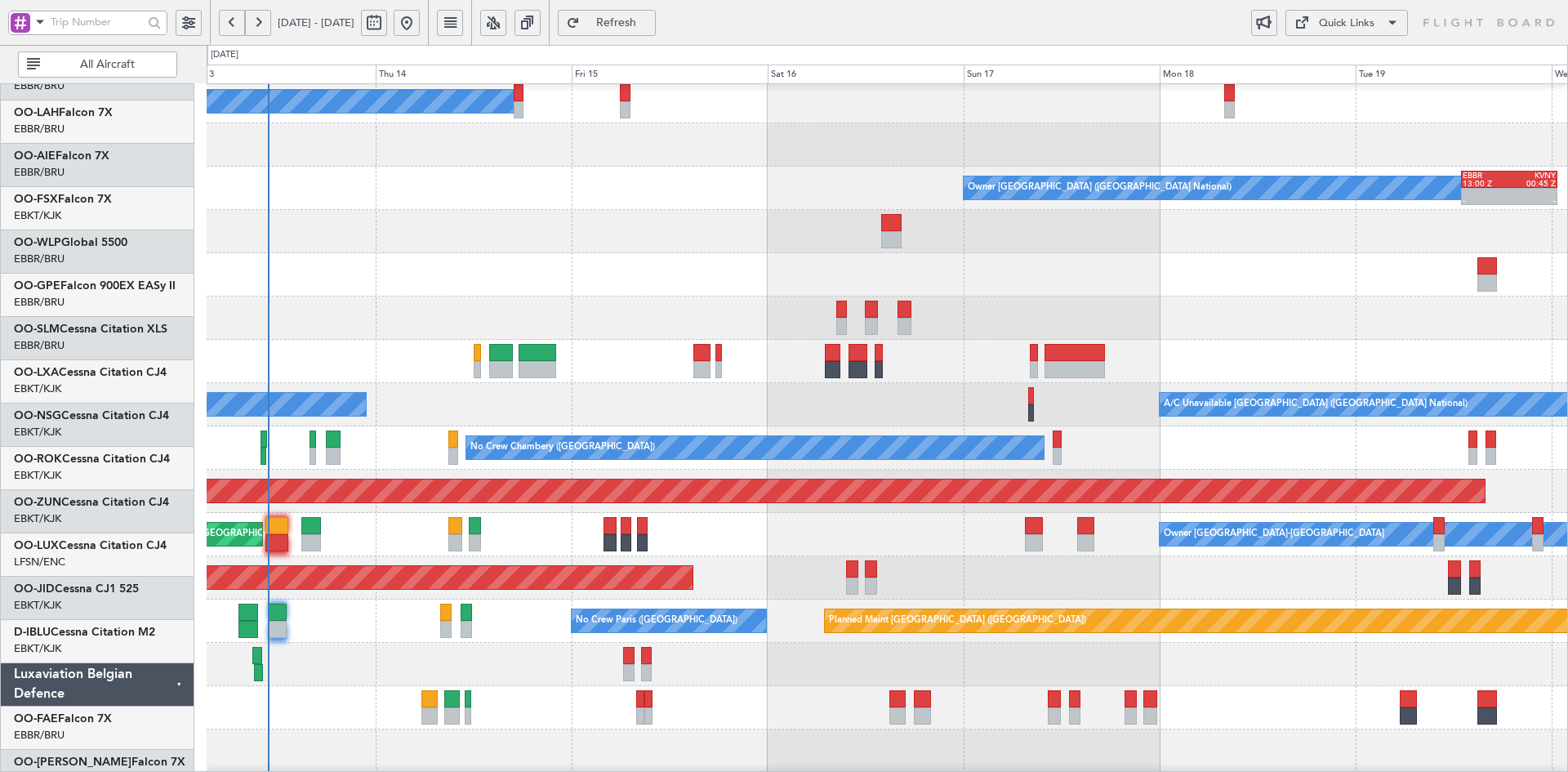
scroll to position [90, 0]
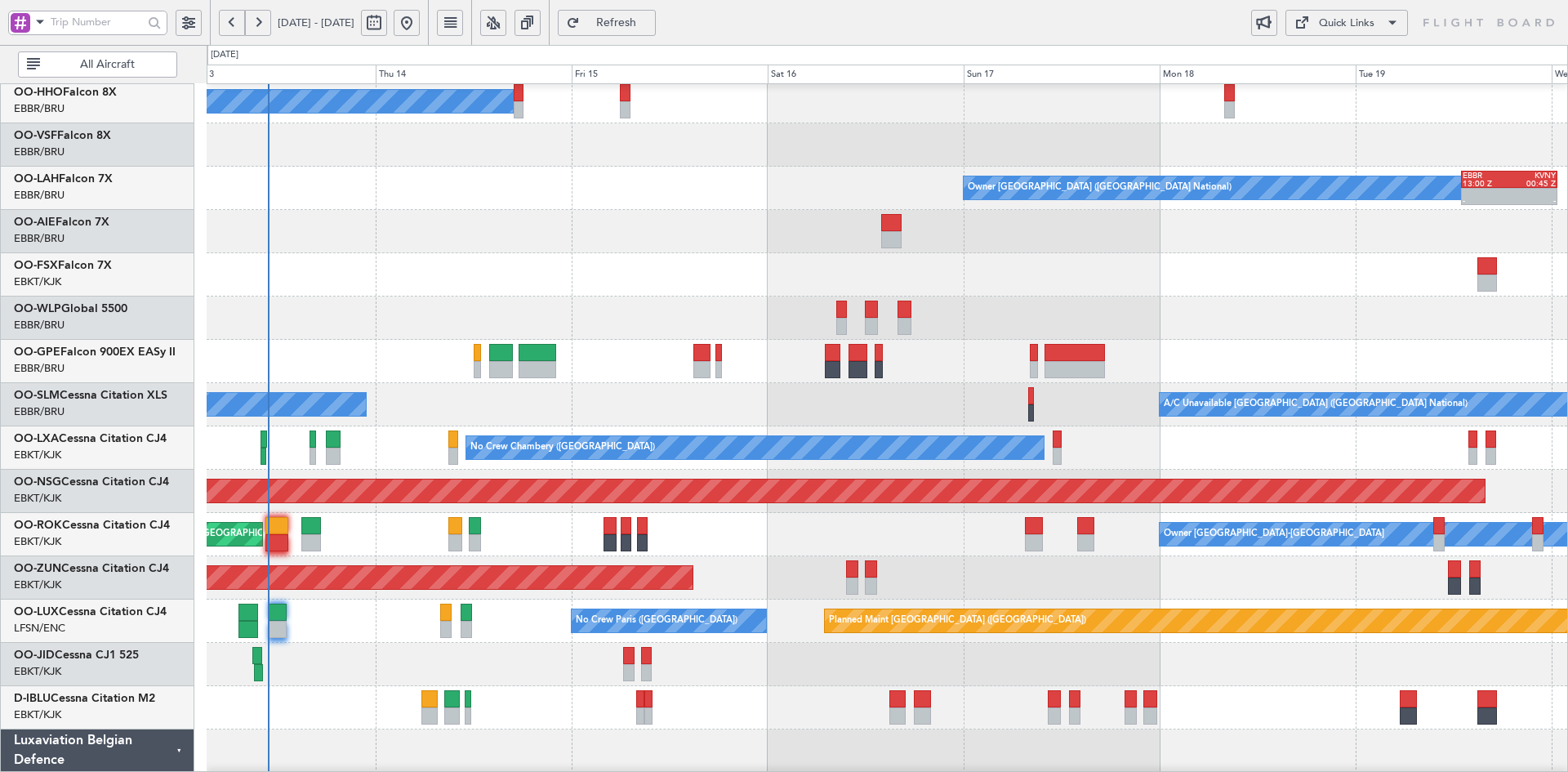
click at [1281, 312] on div at bounding box center [887, 318] width 1361 height 43
click at [958, 328] on div at bounding box center [887, 318] width 1361 height 43
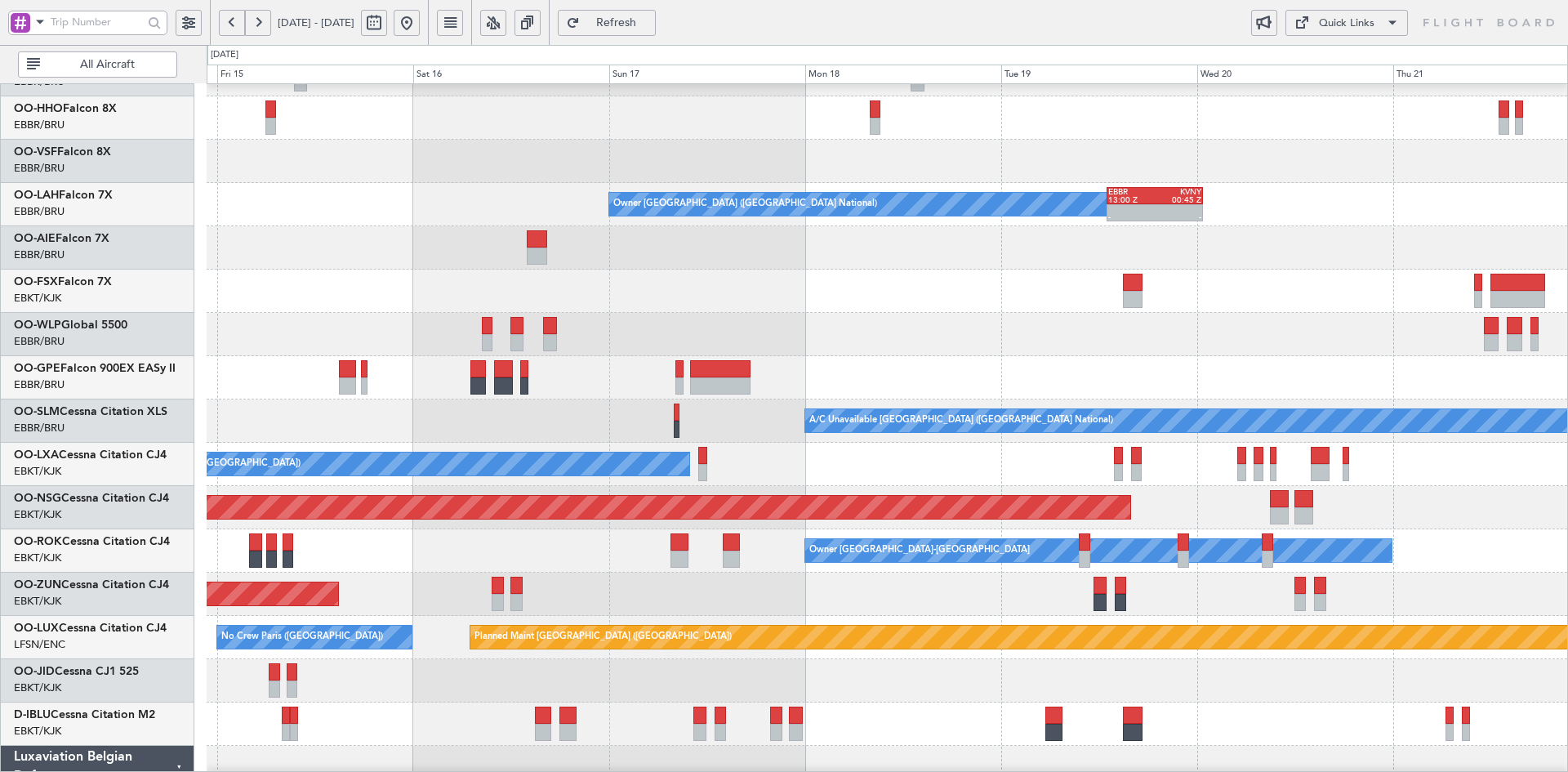
click at [1148, 308] on div at bounding box center [887, 291] width 1361 height 43
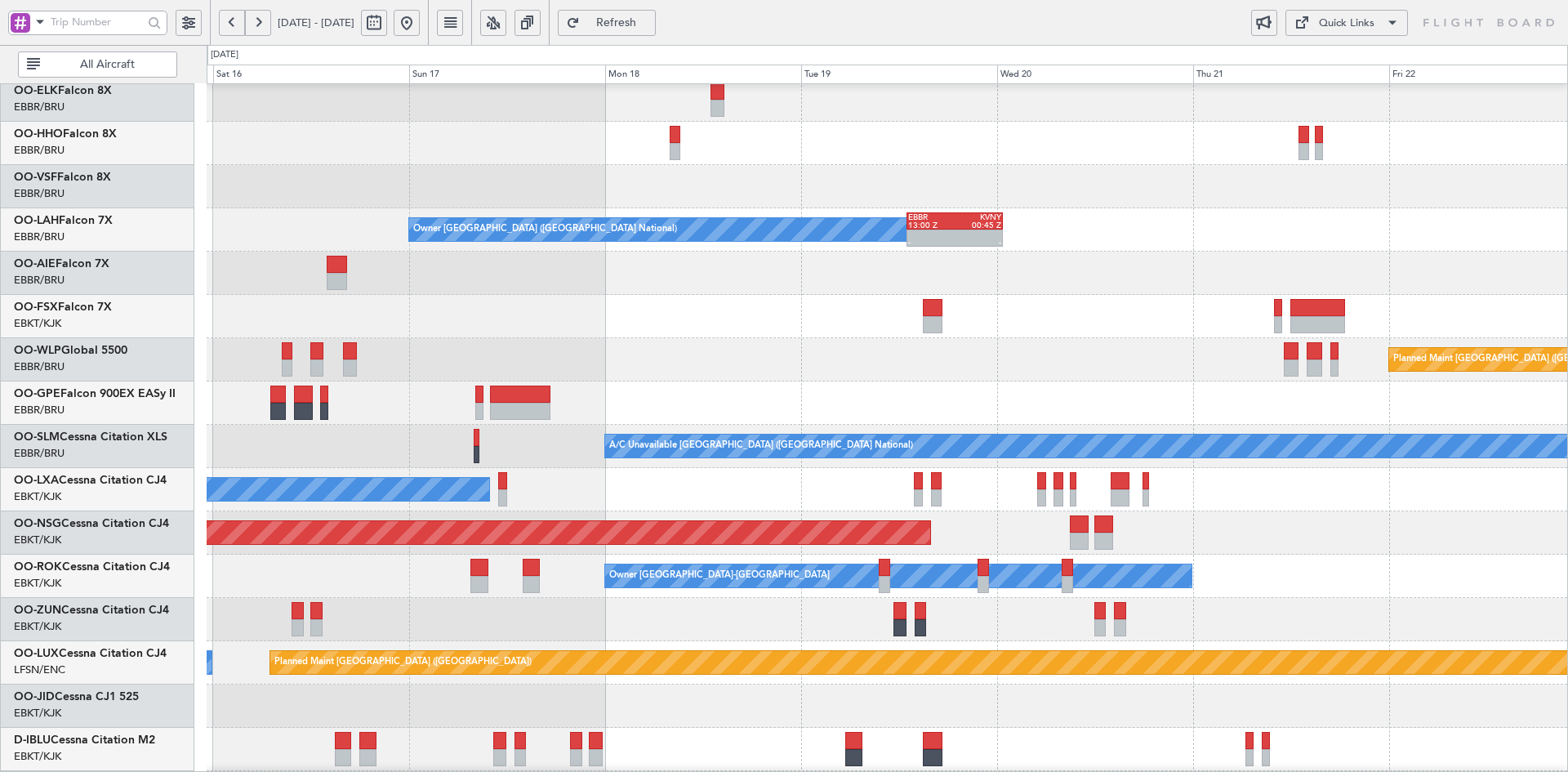
scroll to position [30, 0]
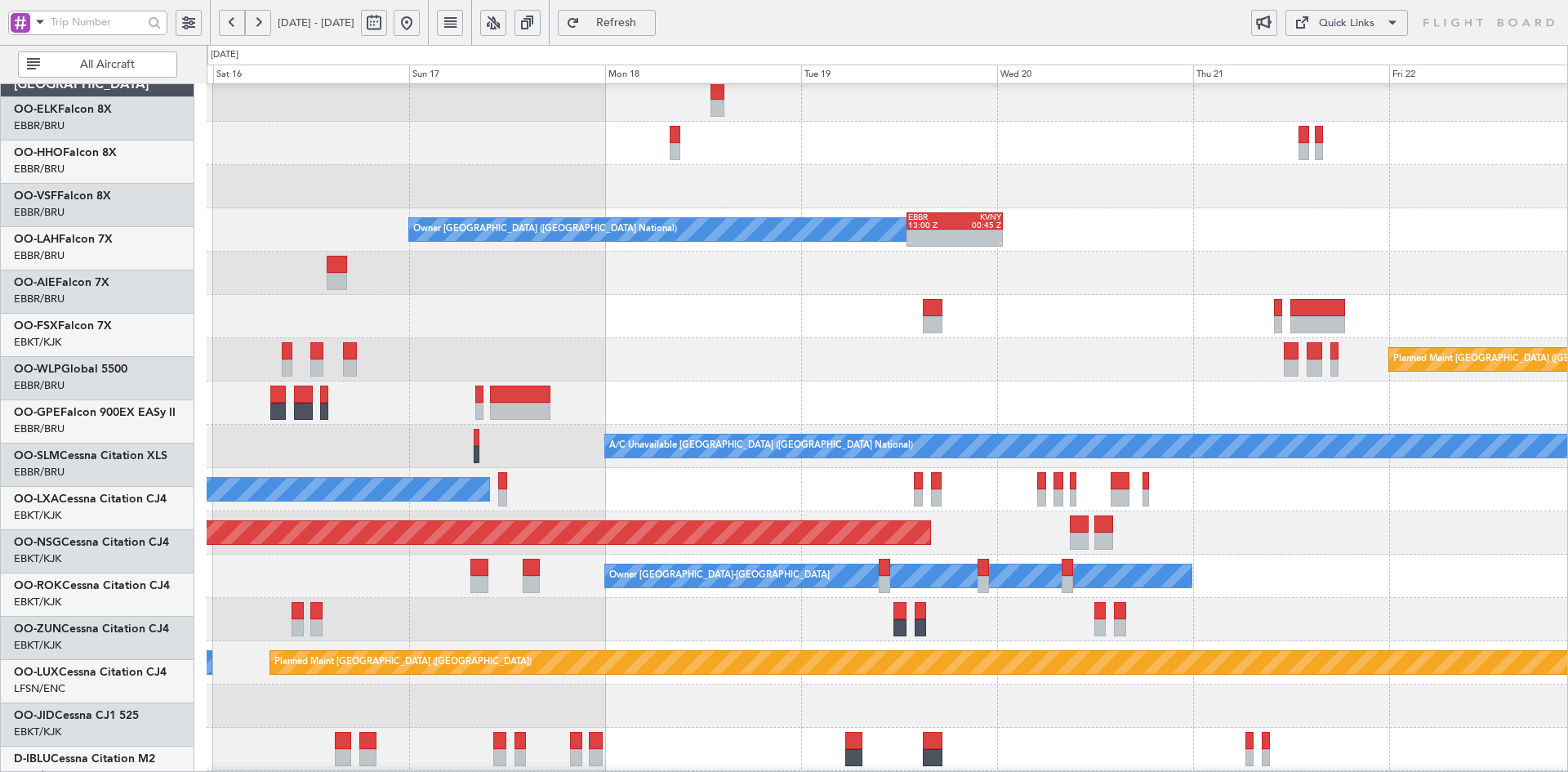
click at [1064, 244] on div "Owner Brussels (Brussels National) - - EBBR 13:00 Z KVNY 00:45 Z" at bounding box center [887, 229] width 1361 height 43
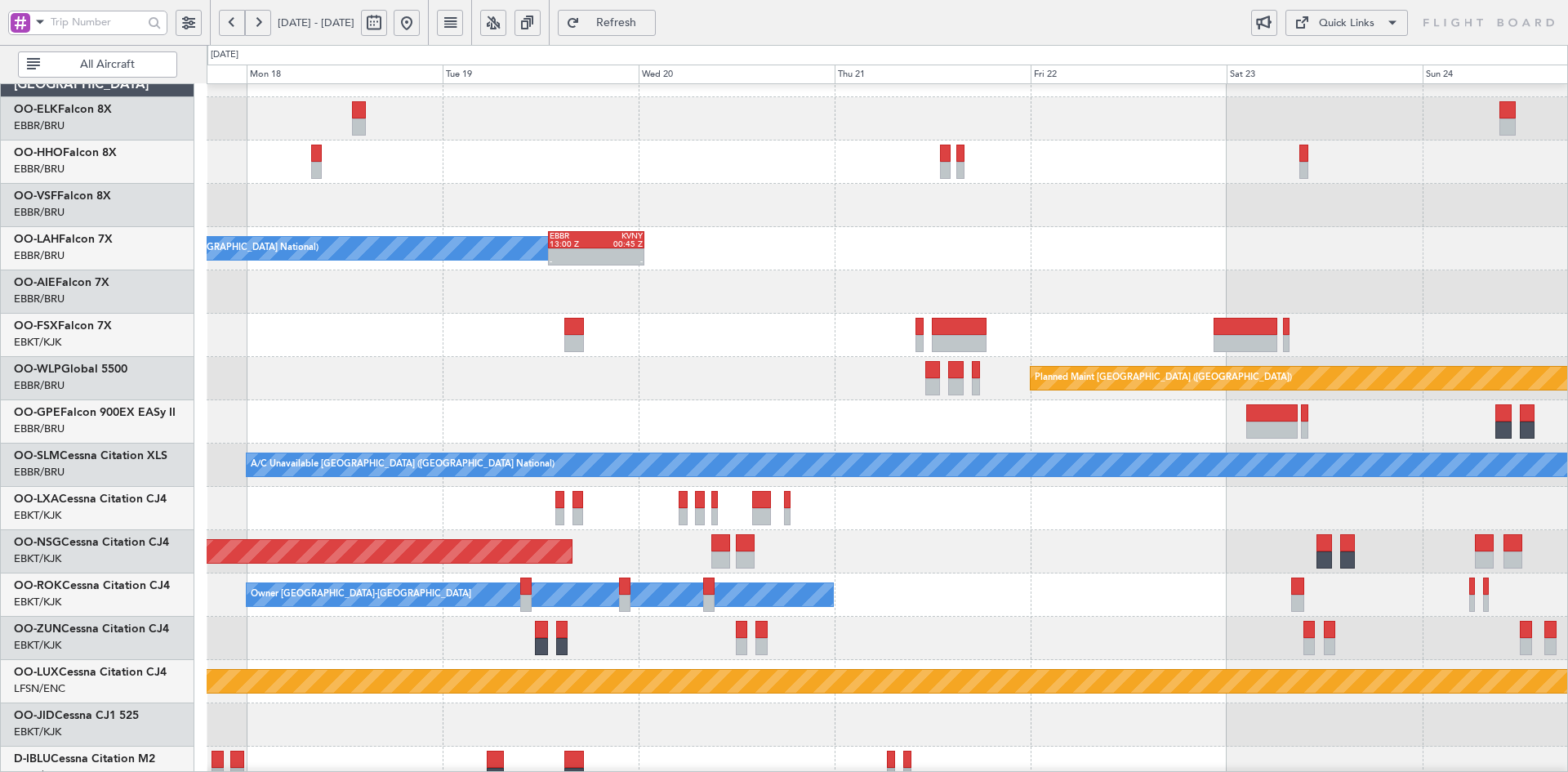
click at [1226, 334] on div at bounding box center [887, 335] width 1361 height 43
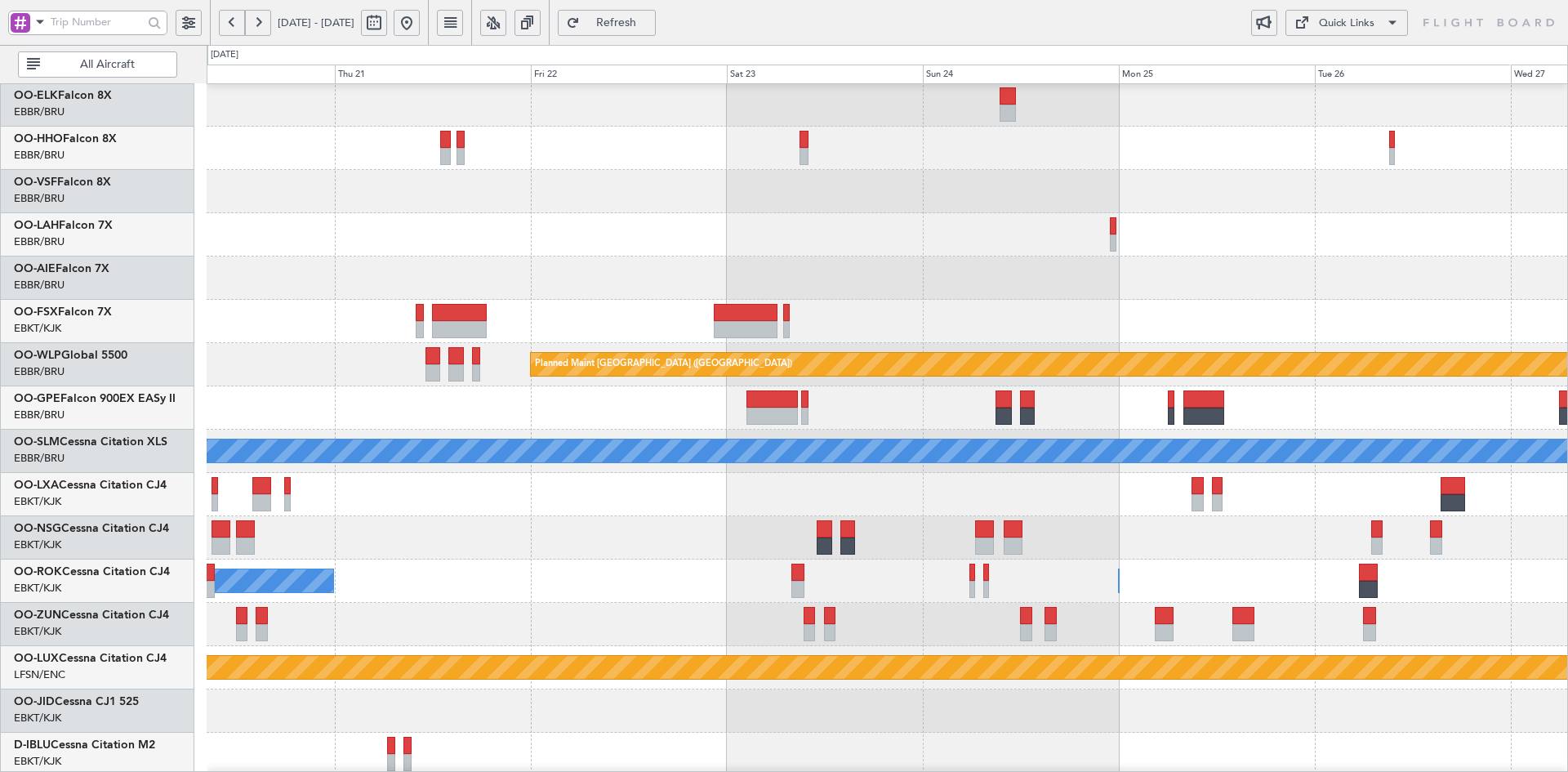
click at [1184, 233] on div "EBBR 13:00 Z KVNY 00:45 Z - - Owner Brussels (Brussels National)" at bounding box center [887, 234] width 1361 height 43
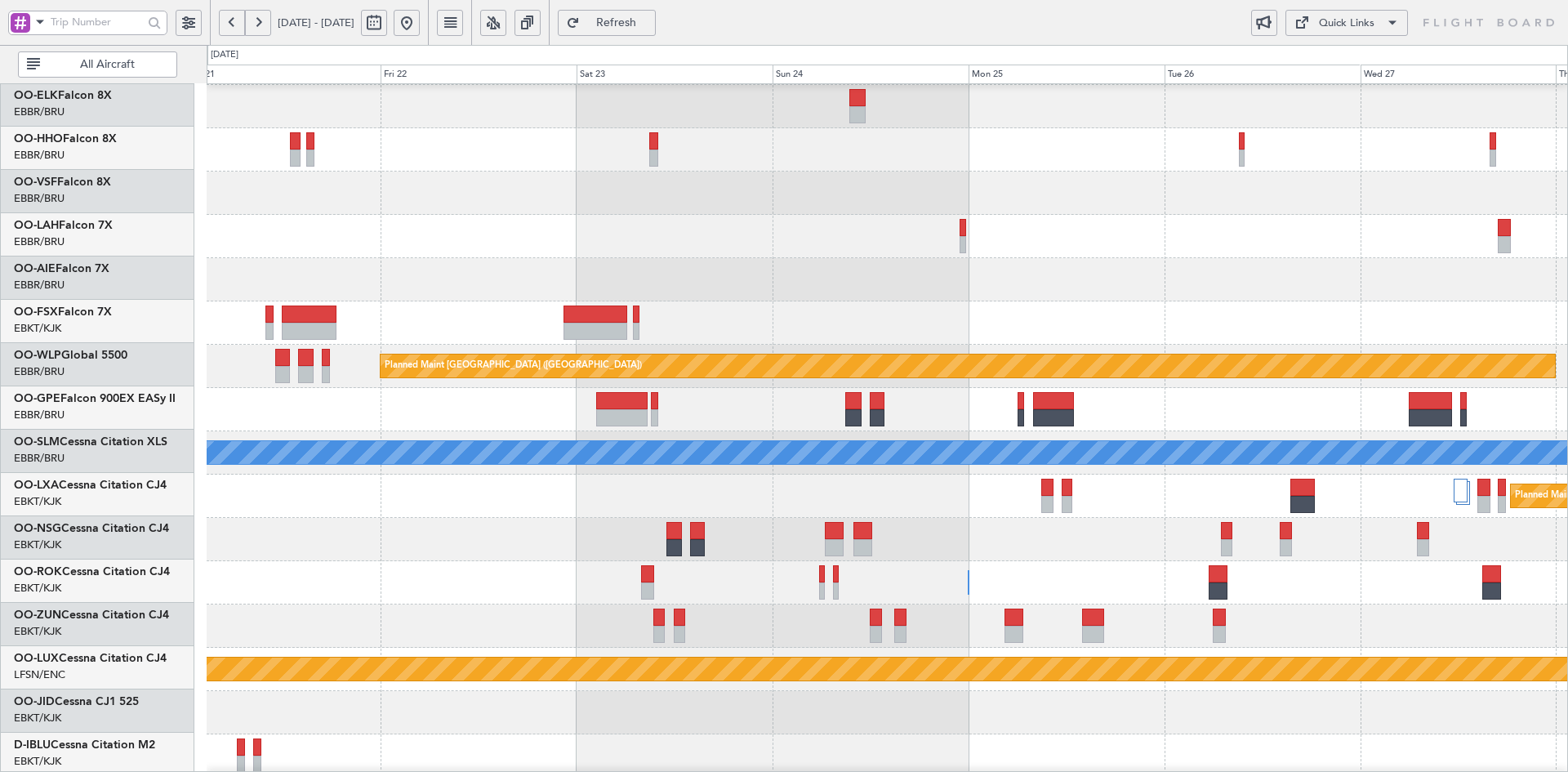
click at [1211, 300] on div at bounding box center [887, 279] width 1361 height 43
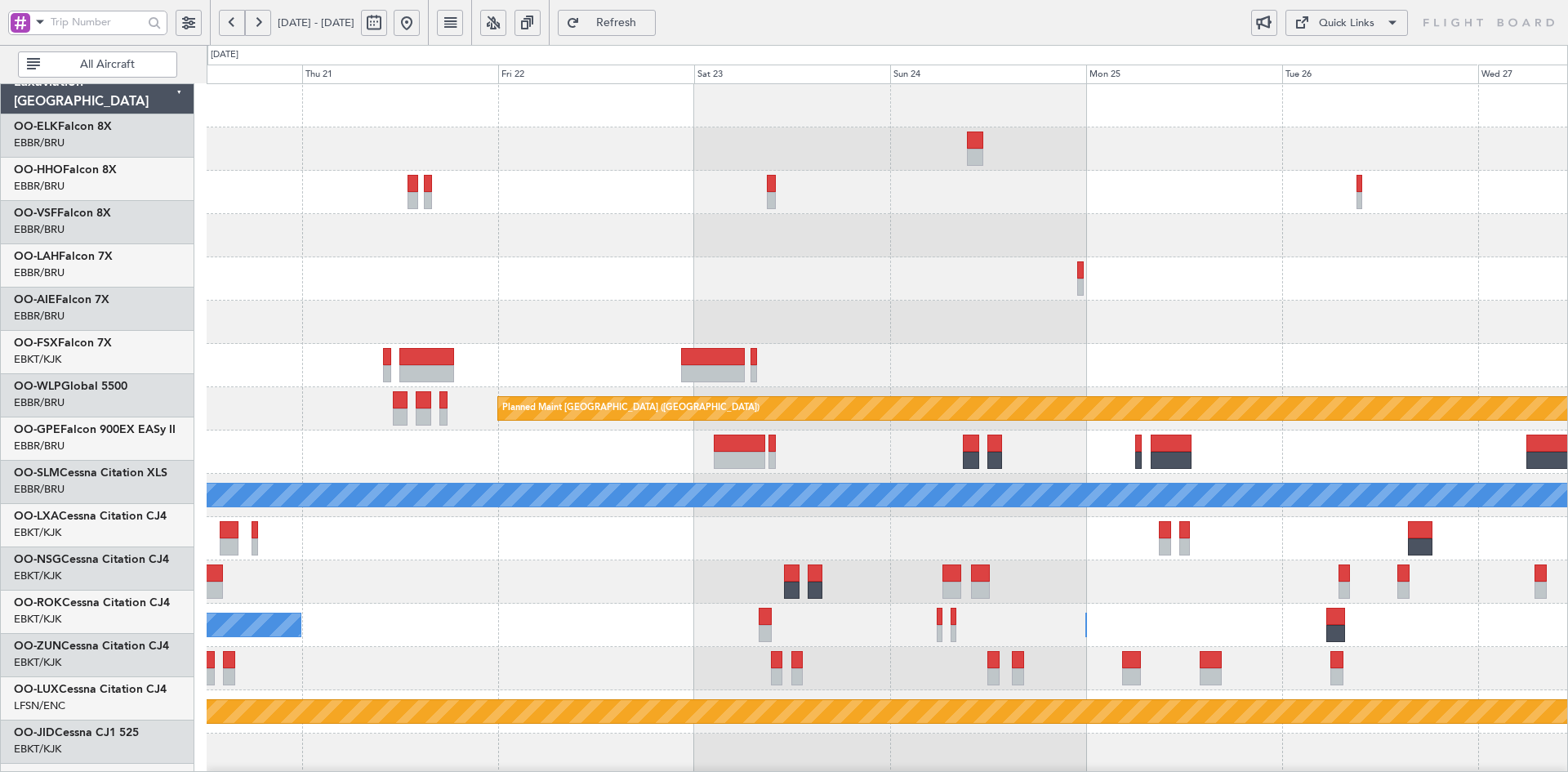
scroll to position [0, 0]
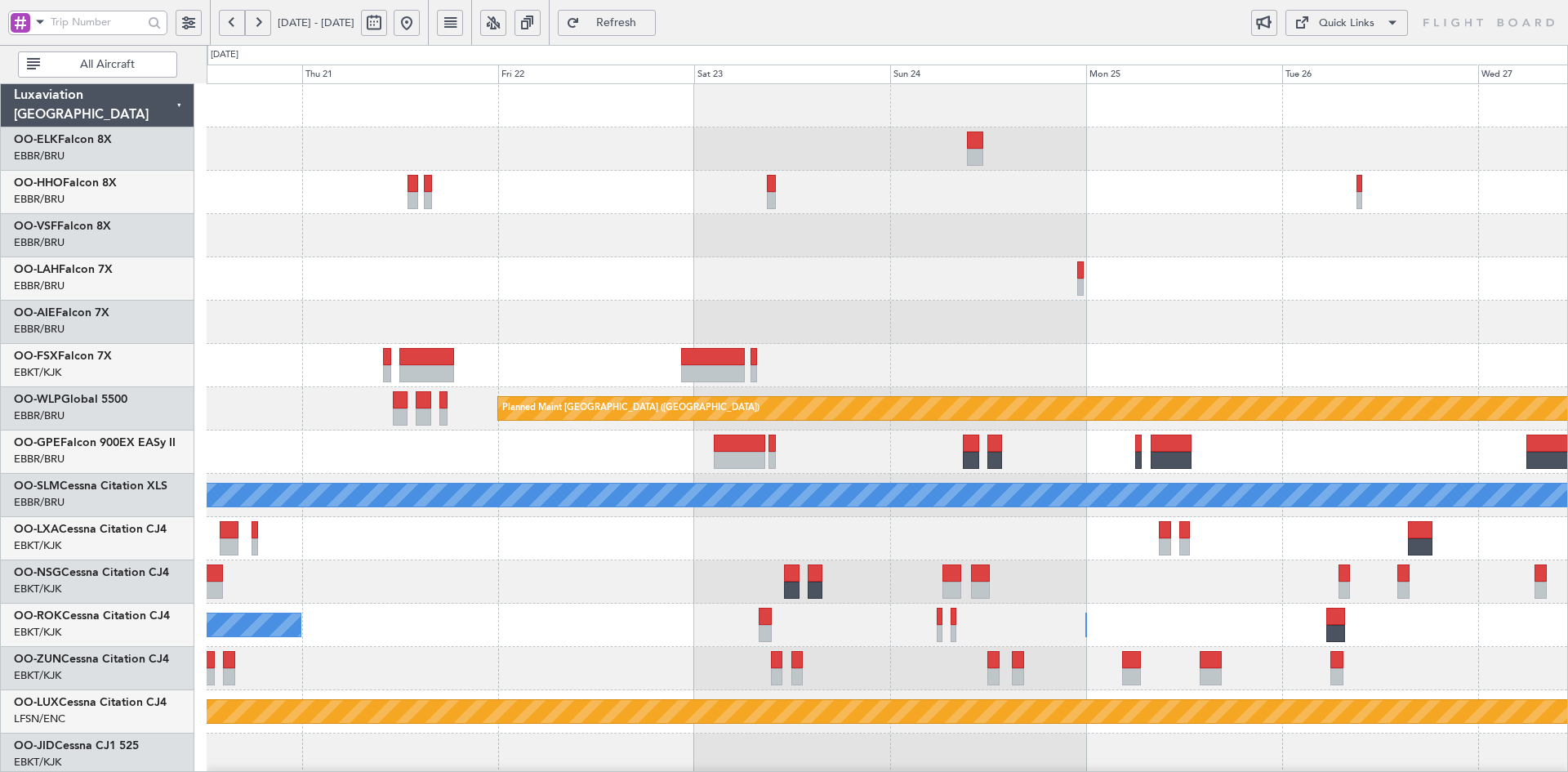
click at [1200, 259] on div "EBBR 13:00 Z KVNY 00:45 Z - - Owner Brussels (Brussels National)" at bounding box center [887, 278] width 1361 height 43
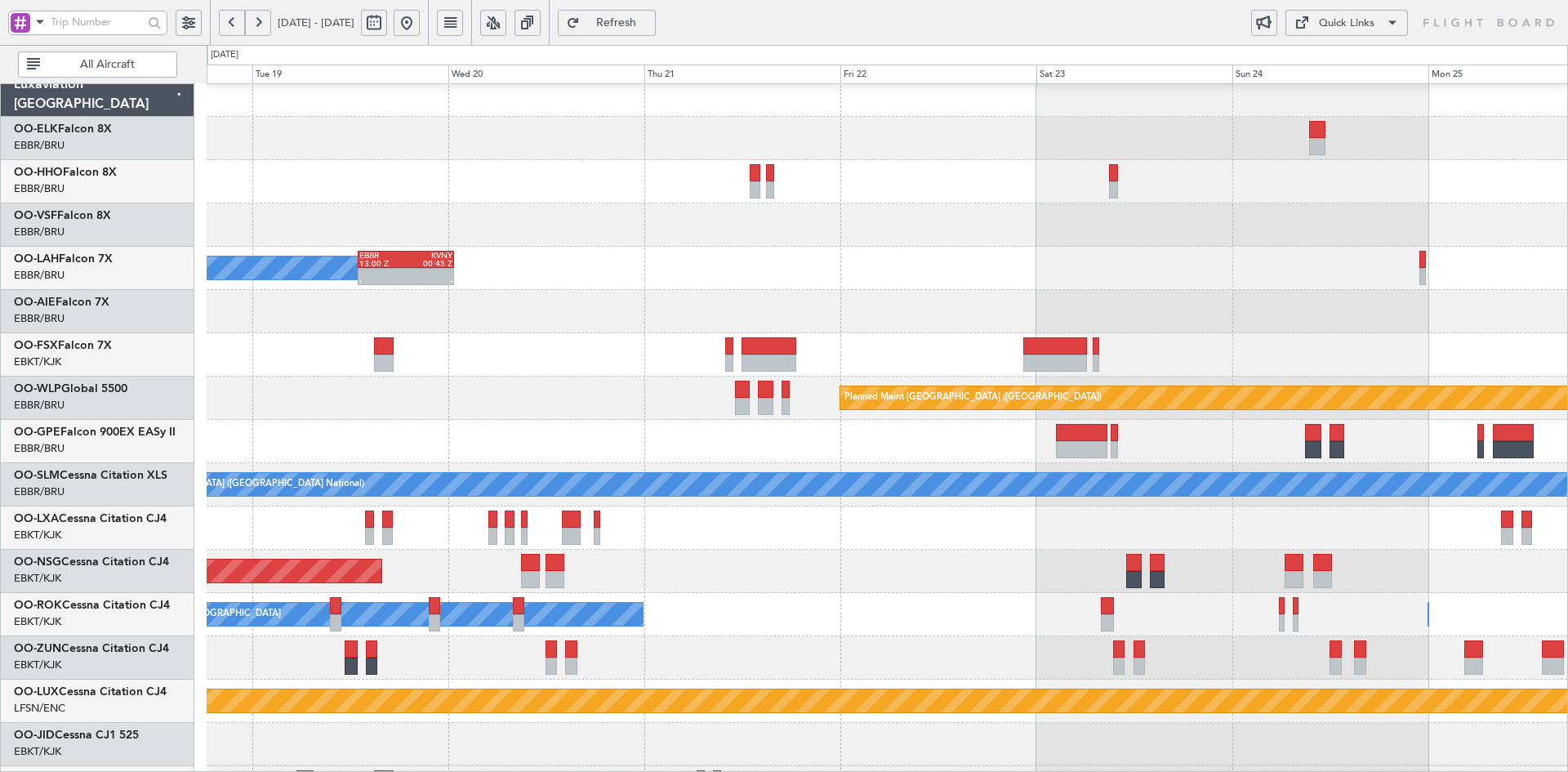
click at [950, 260] on div "EBBR 13:00 Z KVNY 00:45 Z - - Owner Brussels (Brussels National)" at bounding box center [887, 268] width 1361 height 43
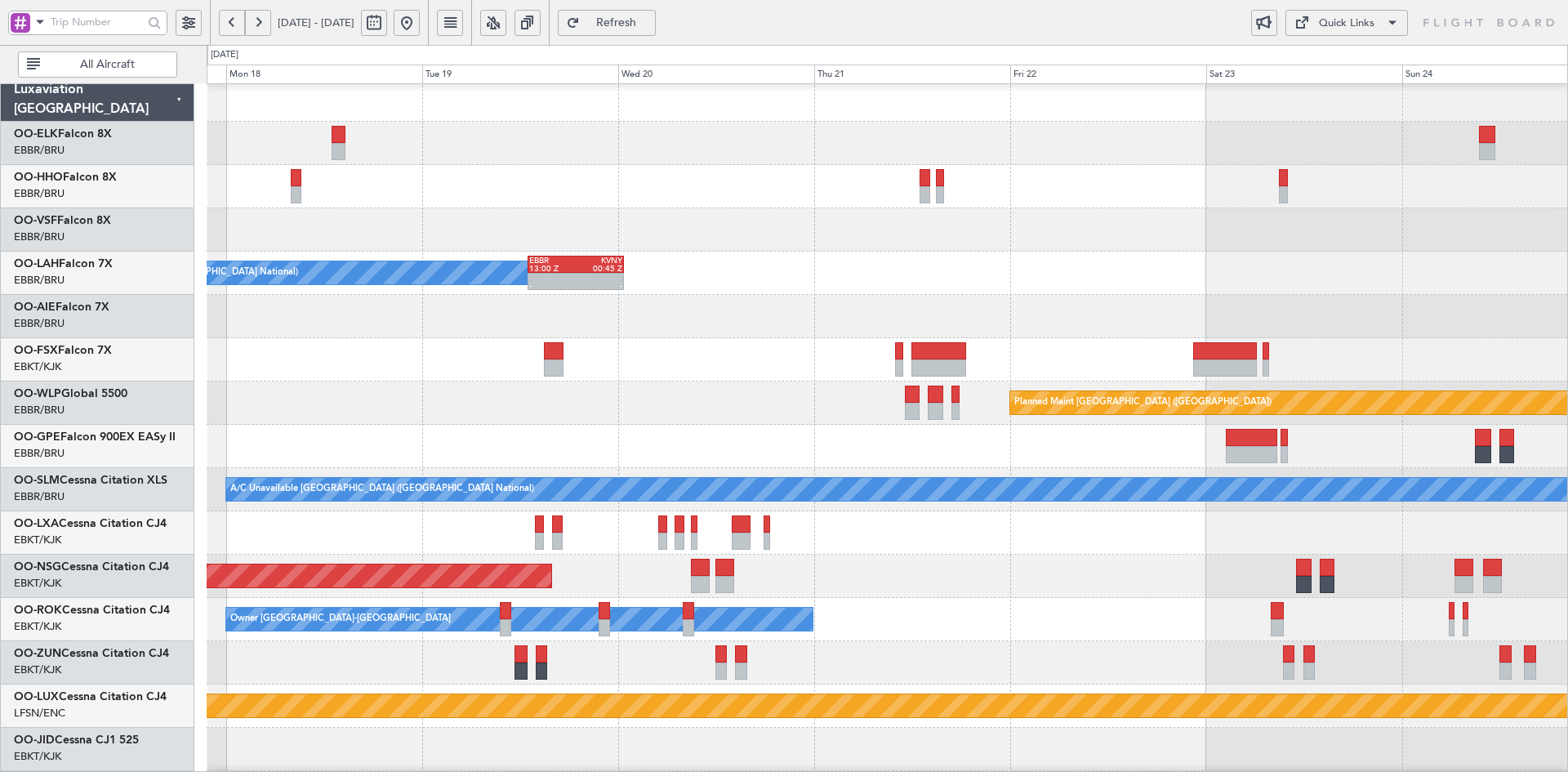
click at [1346, 359] on div at bounding box center [887, 359] width 1361 height 43
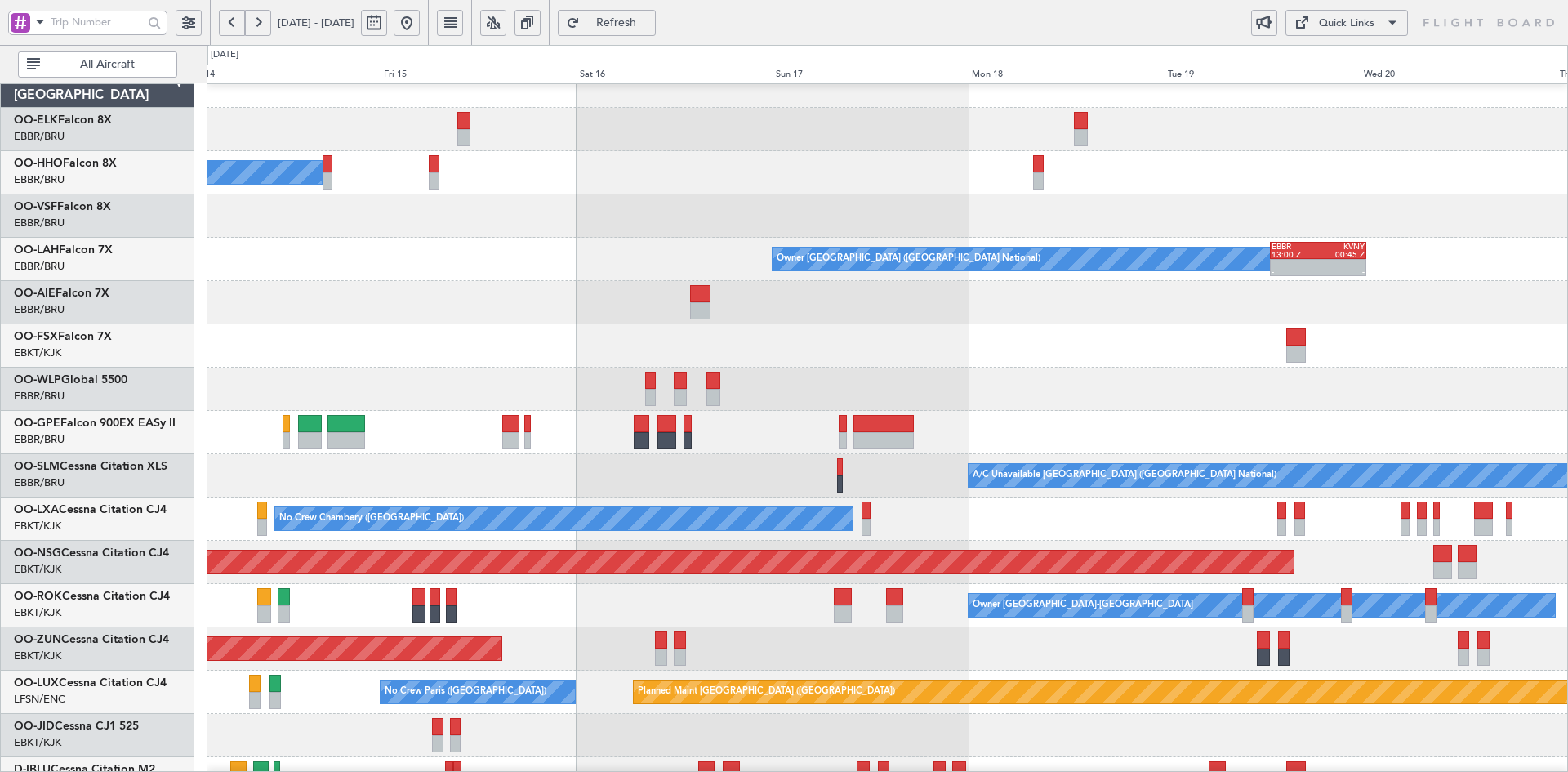
scroll to position [69, 0]
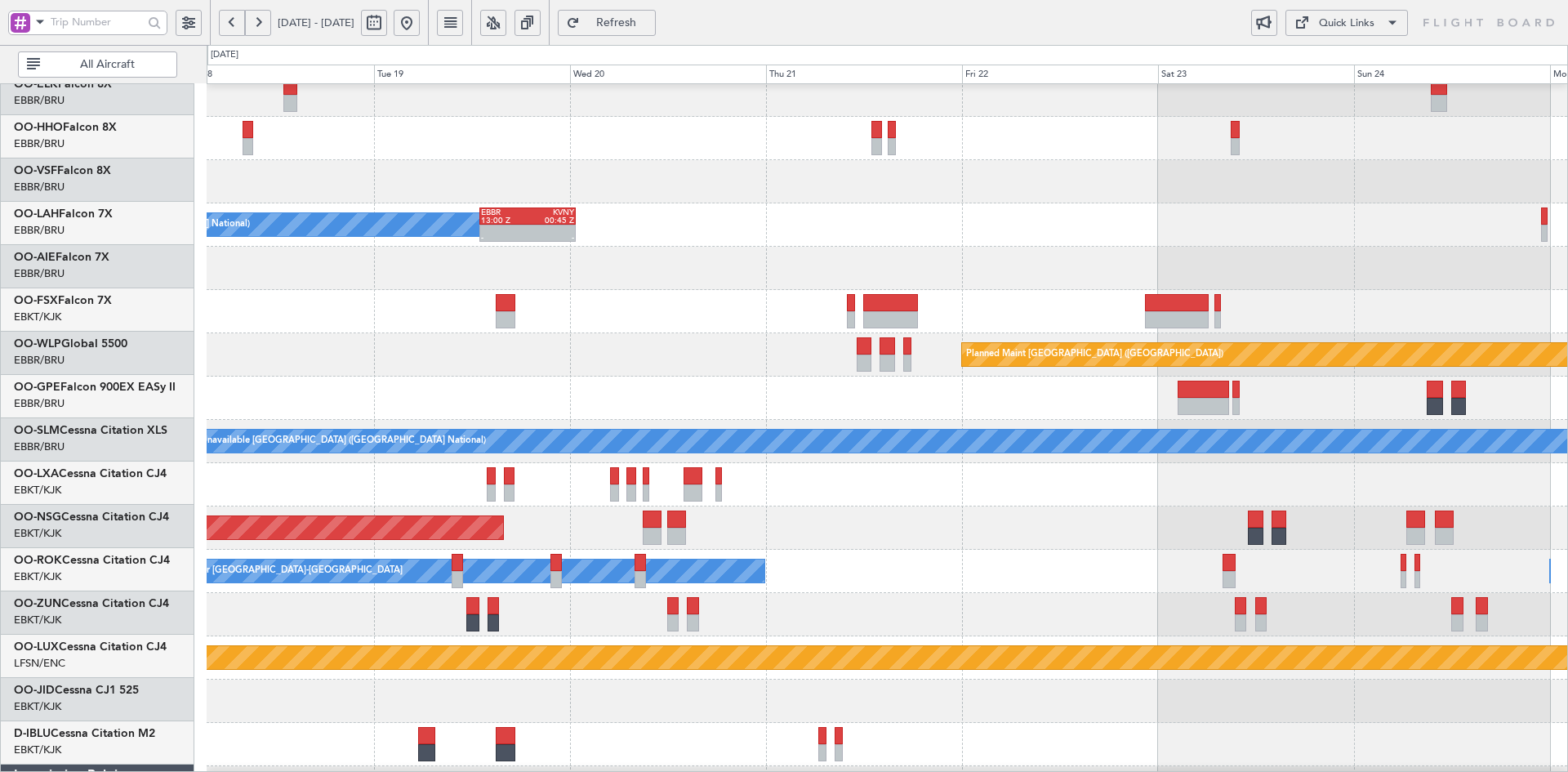
click at [924, 194] on div at bounding box center [887, 181] width 1361 height 43
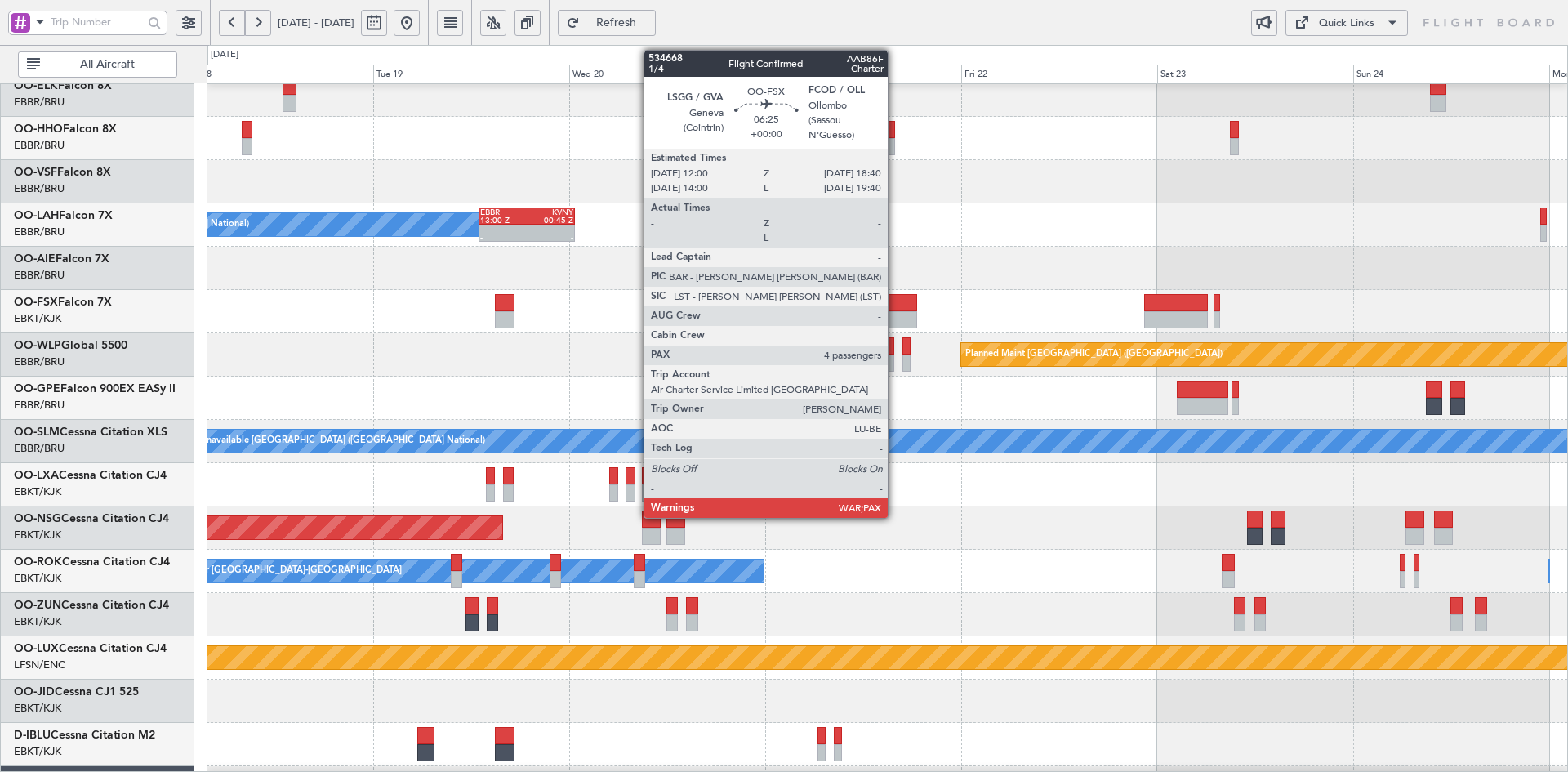
click at [895, 301] on div at bounding box center [889, 303] width 55 height 17
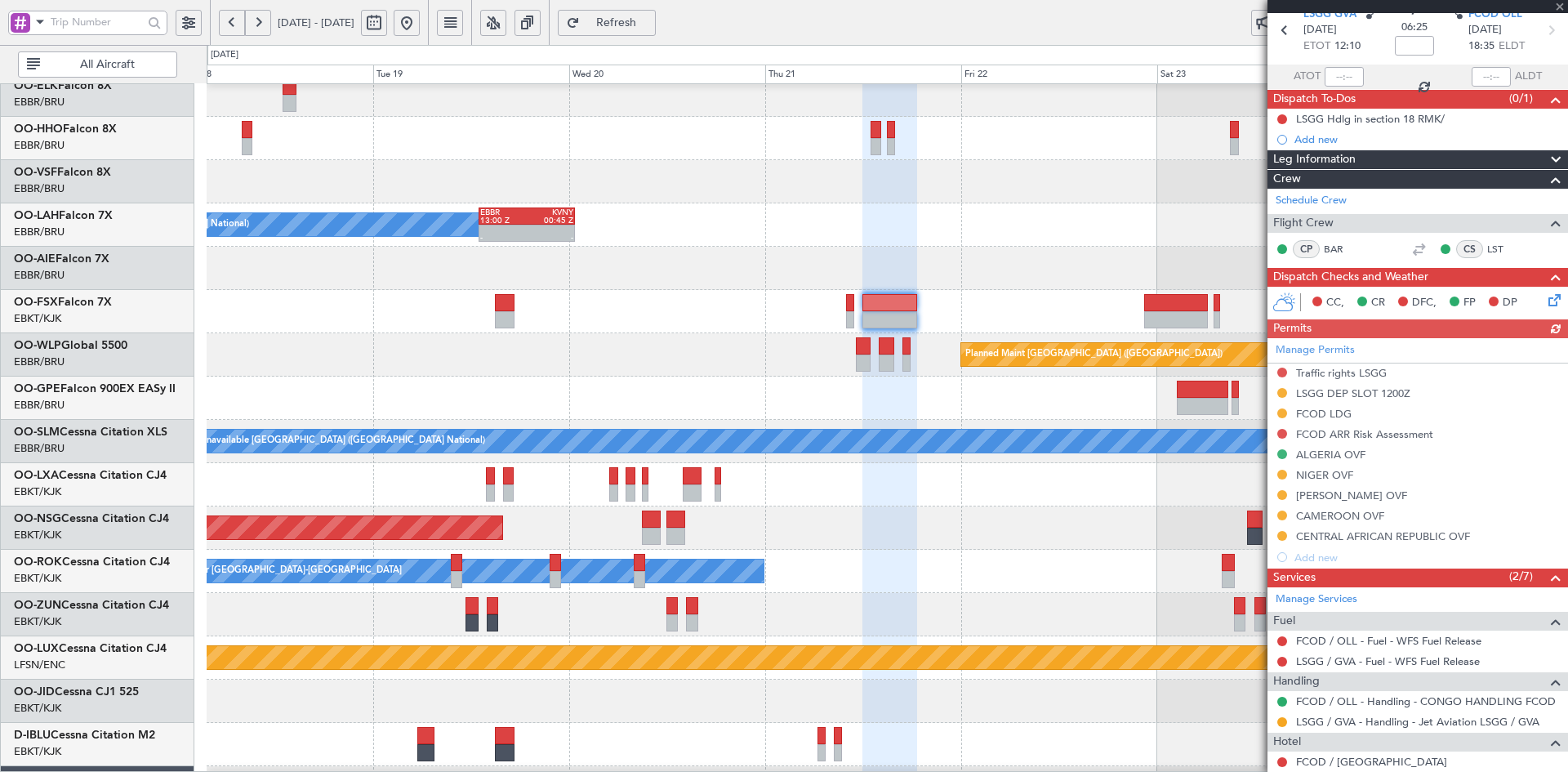
scroll to position [198, 0]
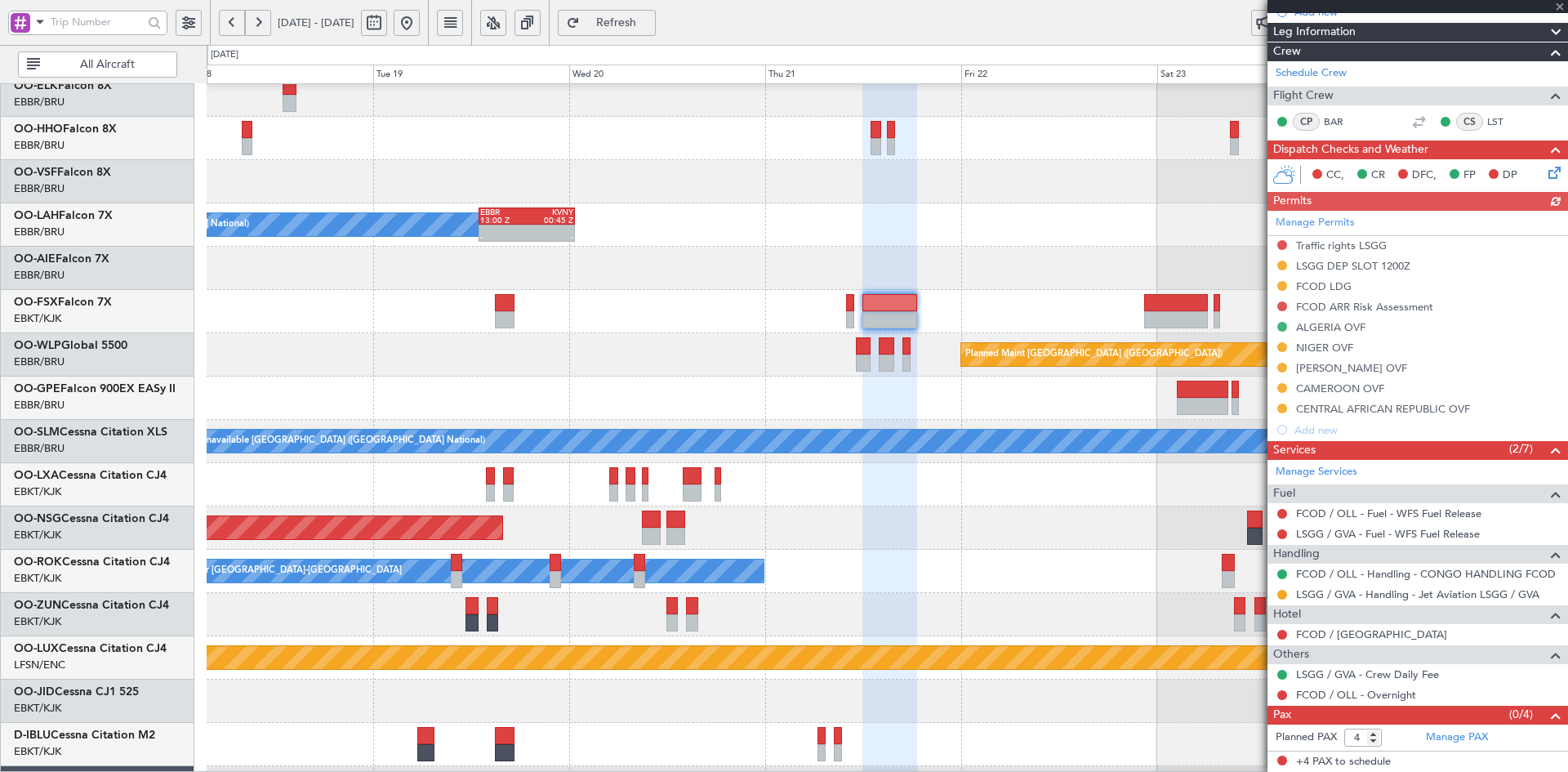
click at [1560, 3] on span at bounding box center [1560, 7] width 16 height 14
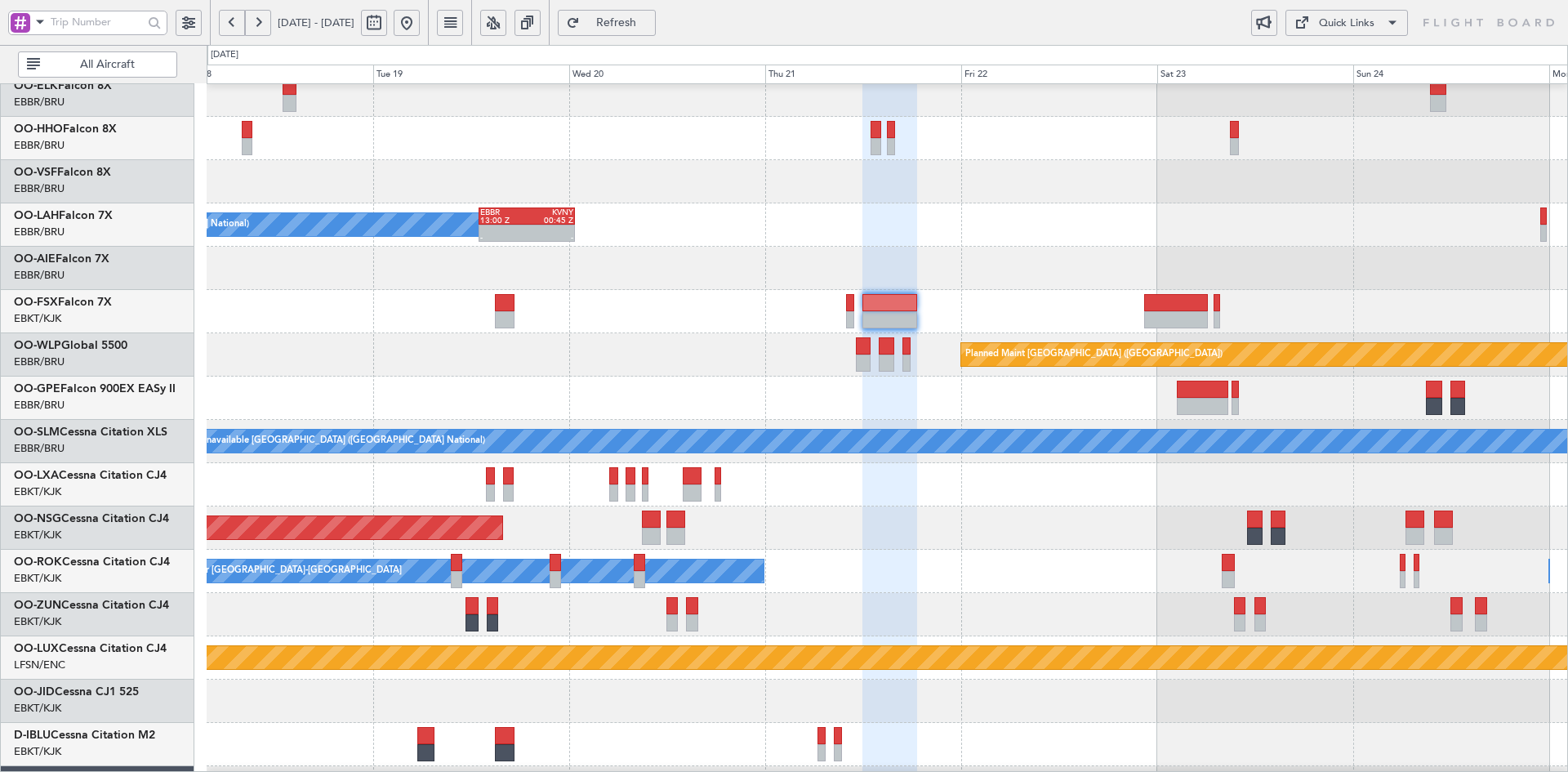
type input "0"
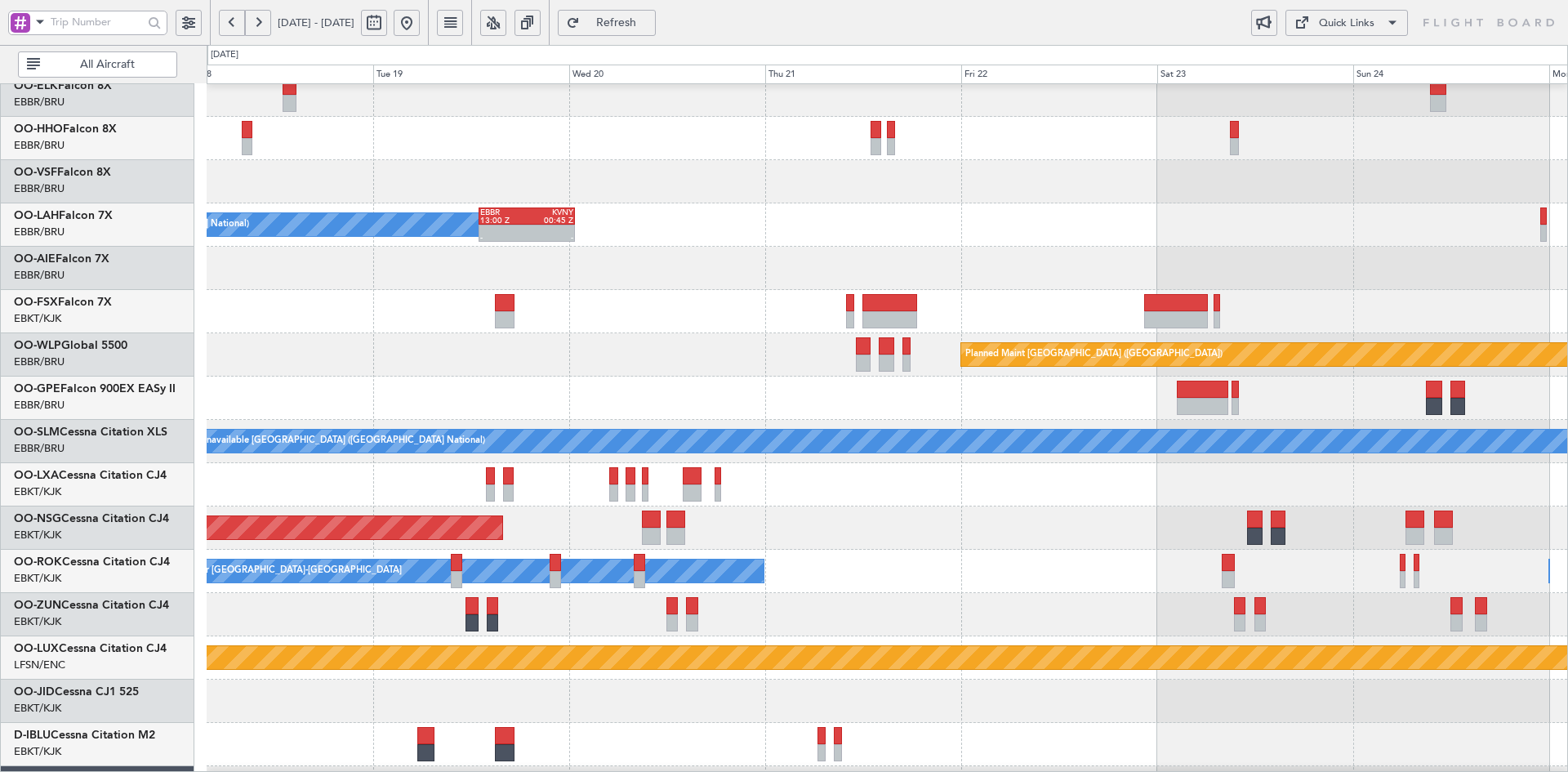
scroll to position [0, 0]
click at [1154, 282] on div at bounding box center [887, 268] width 1361 height 43
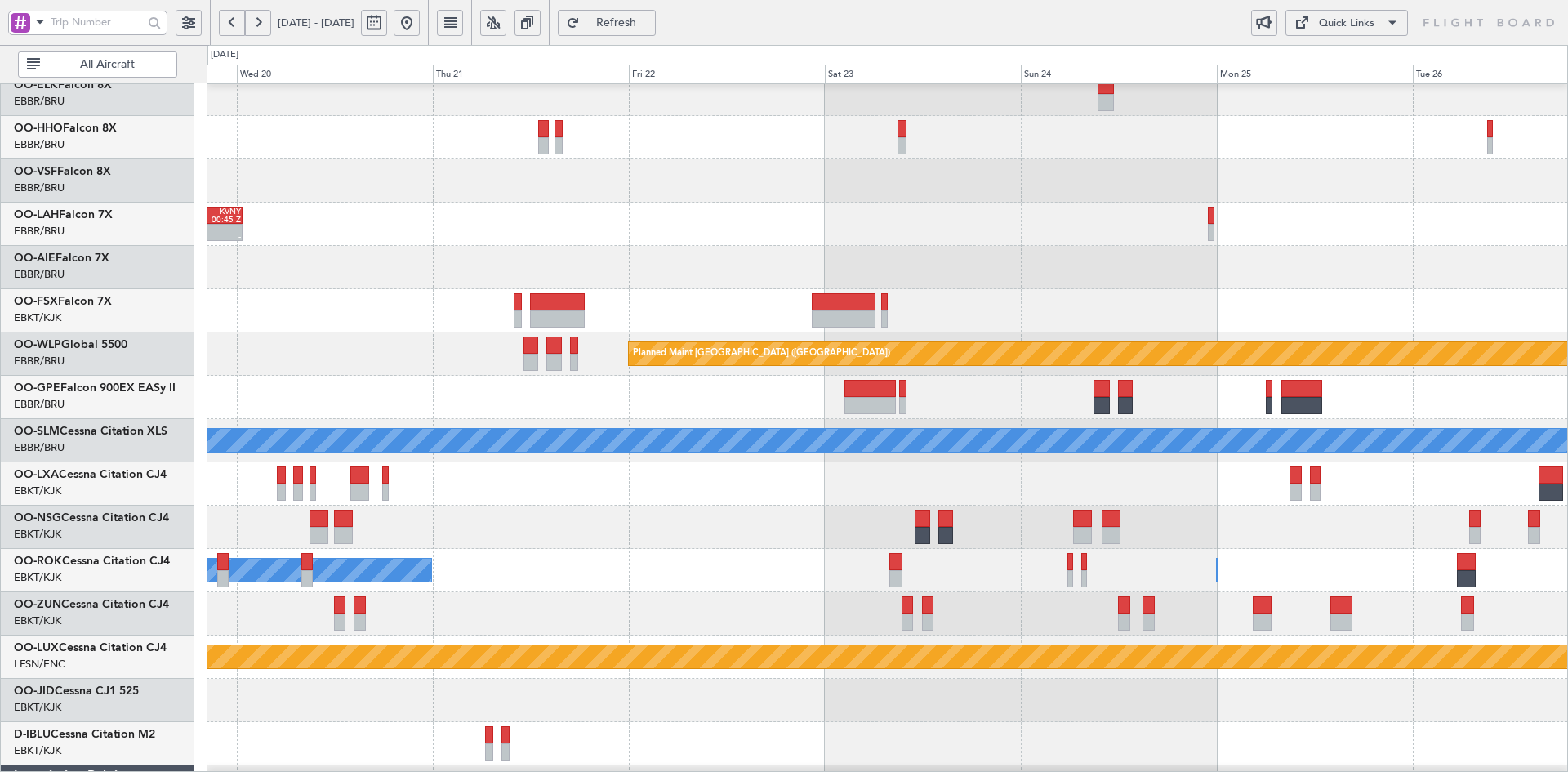
click at [1147, 288] on div at bounding box center [887, 267] width 1361 height 43
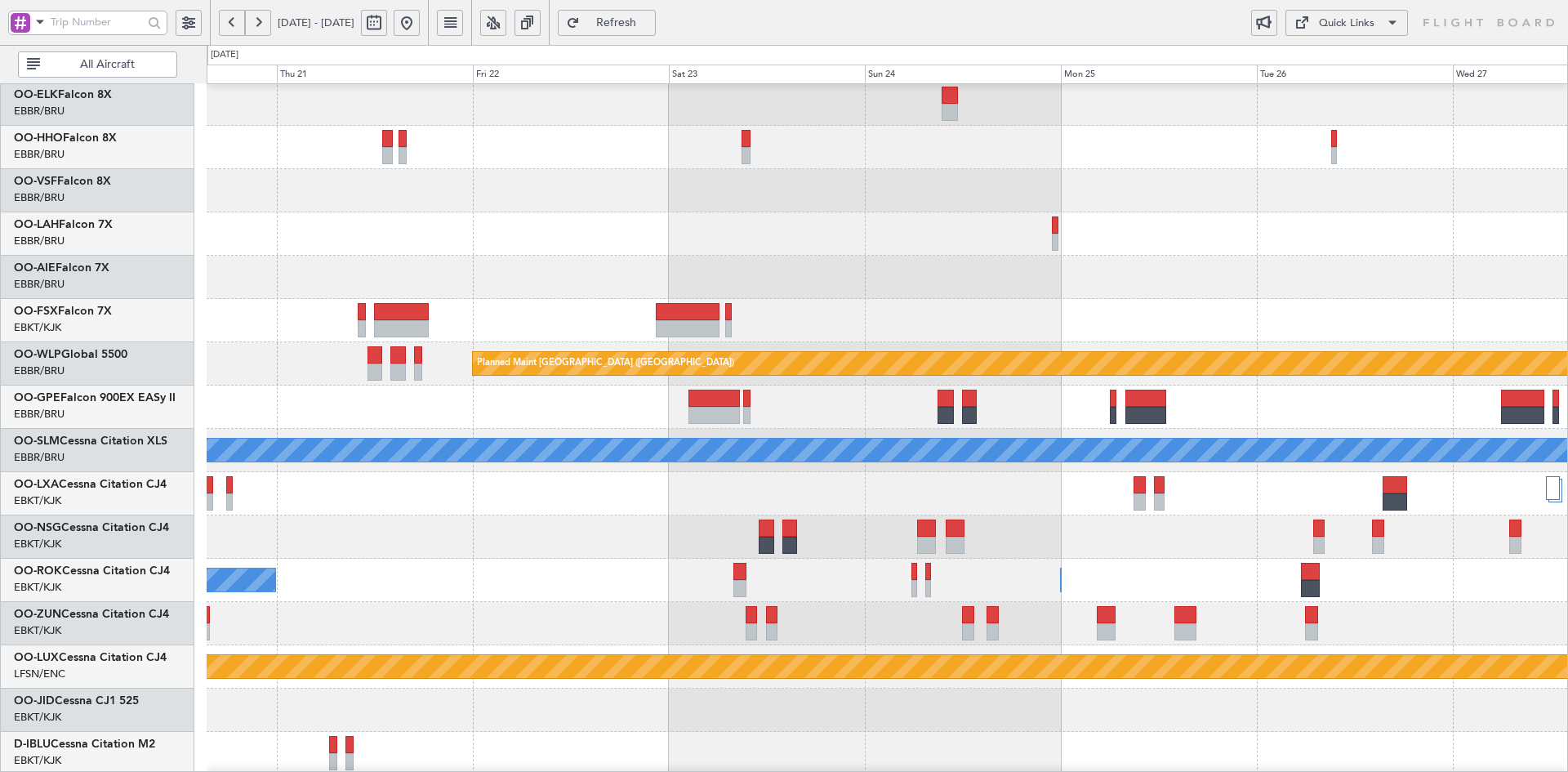
scroll to position [47, 0]
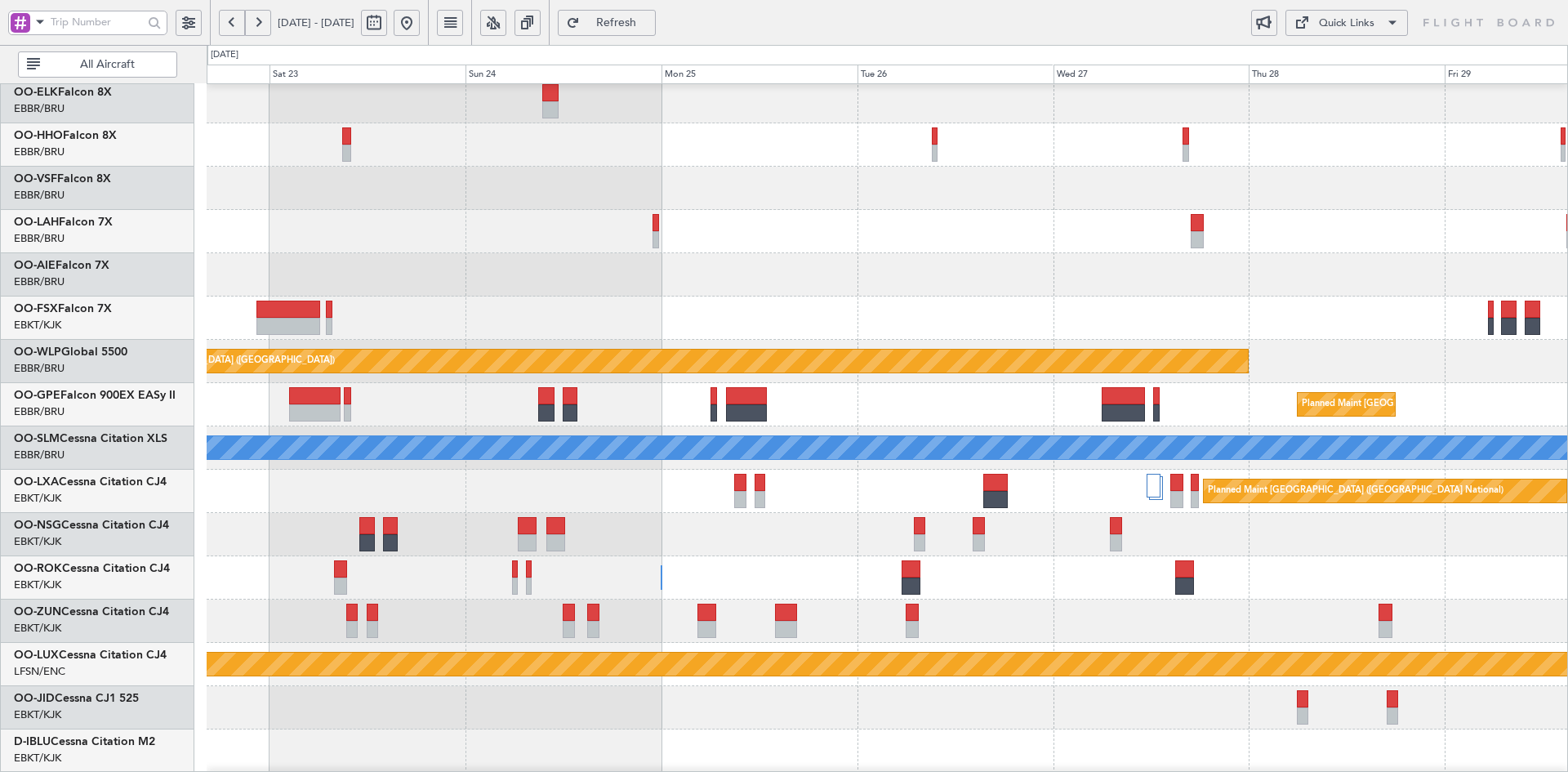
click at [1115, 616] on div at bounding box center [887, 621] width 1361 height 43
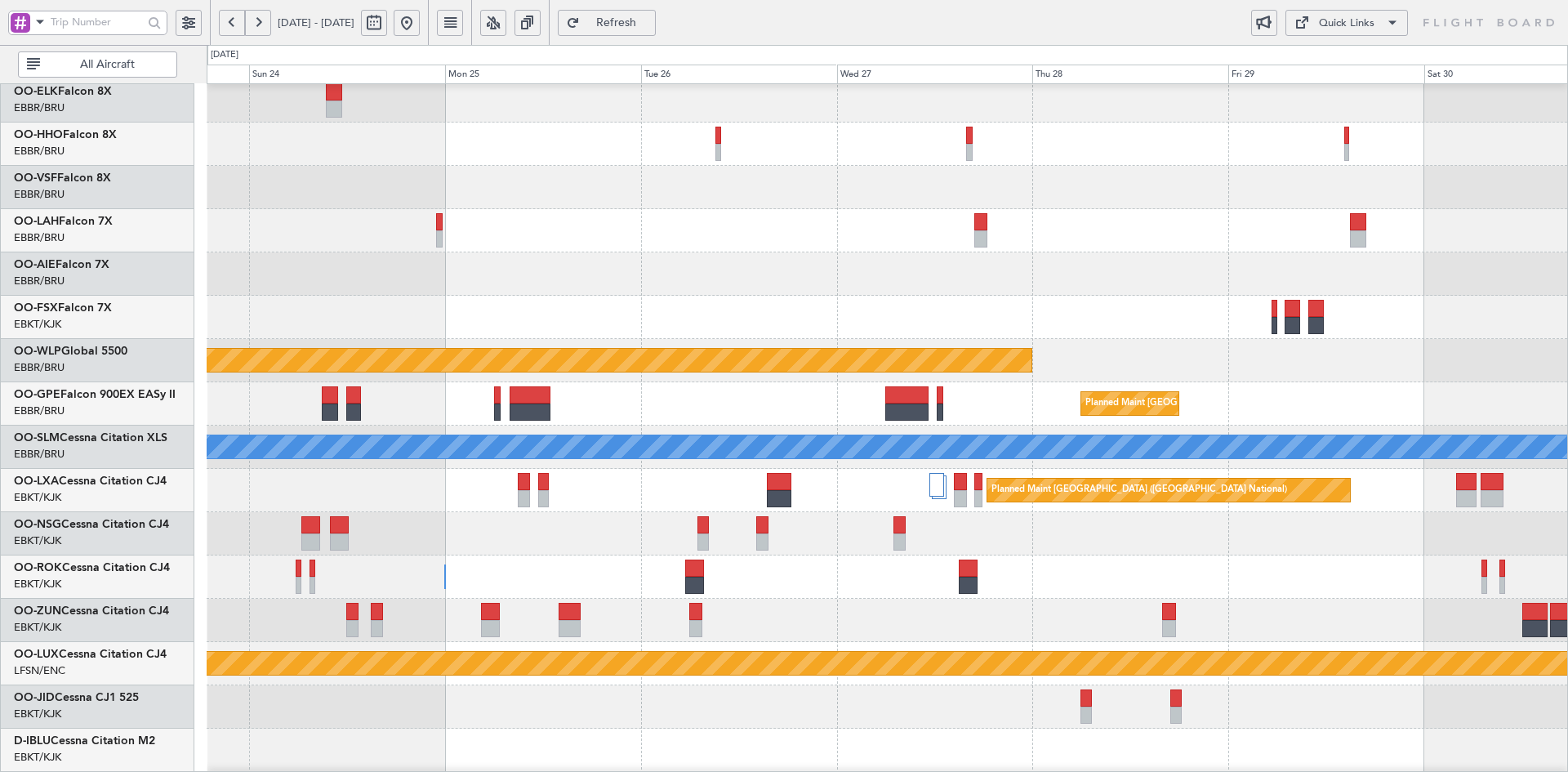
click at [1032, 339] on div at bounding box center [887, 317] width 1361 height 43
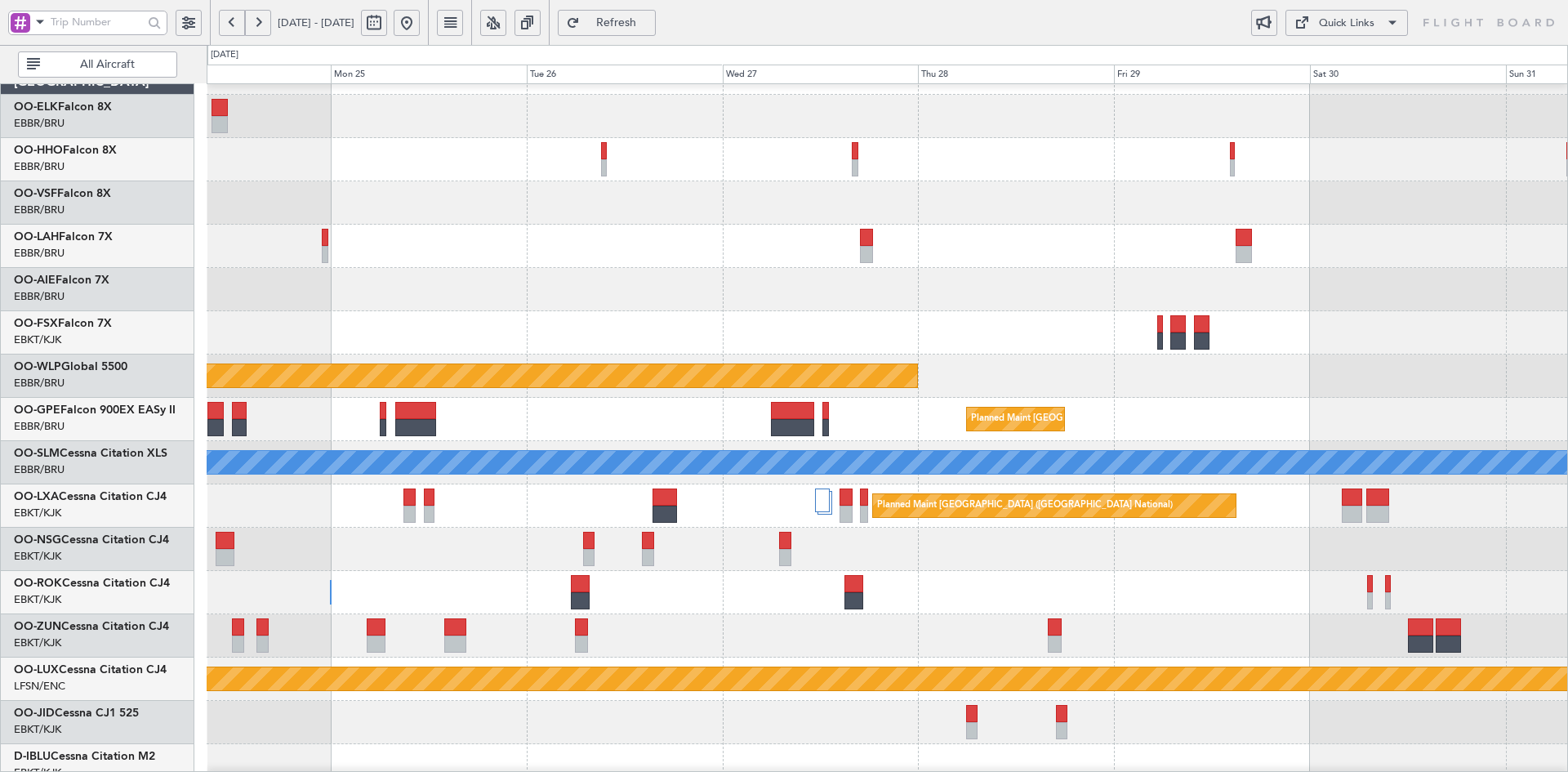
click at [1112, 426] on div "Planned Maint [GEOGRAPHIC_DATA] ([GEOGRAPHIC_DATA] National)" at bounding box center [887, 419] width 1361 height 43
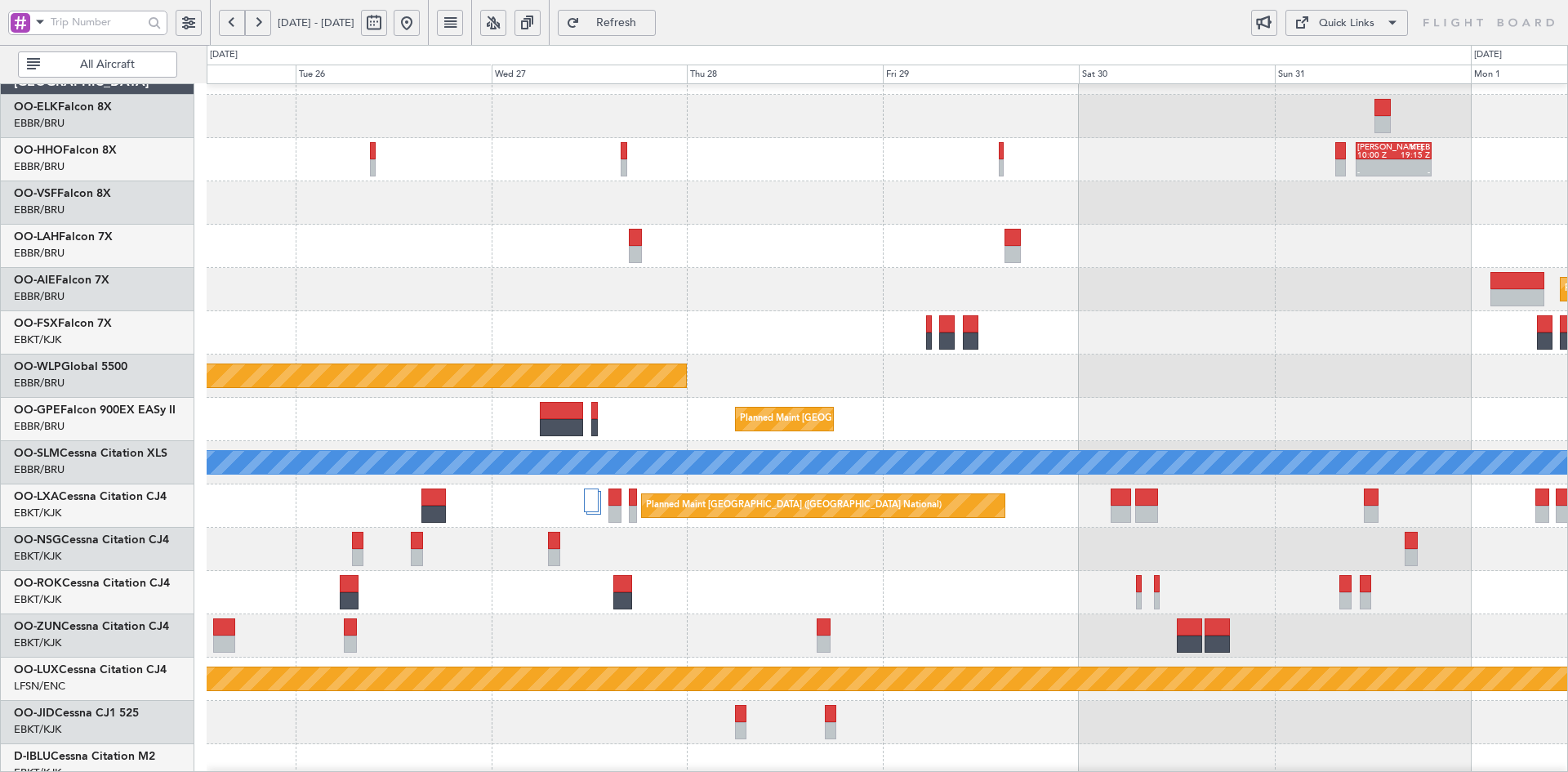
scroll to position [34, 0]
click at [1111, 430] on div "Planned Maint [GEOGRAPHIC_DATA] ([GEOGRAPHIC_DATA] National)" at bounding box center [887, 419] width 1361 height 43
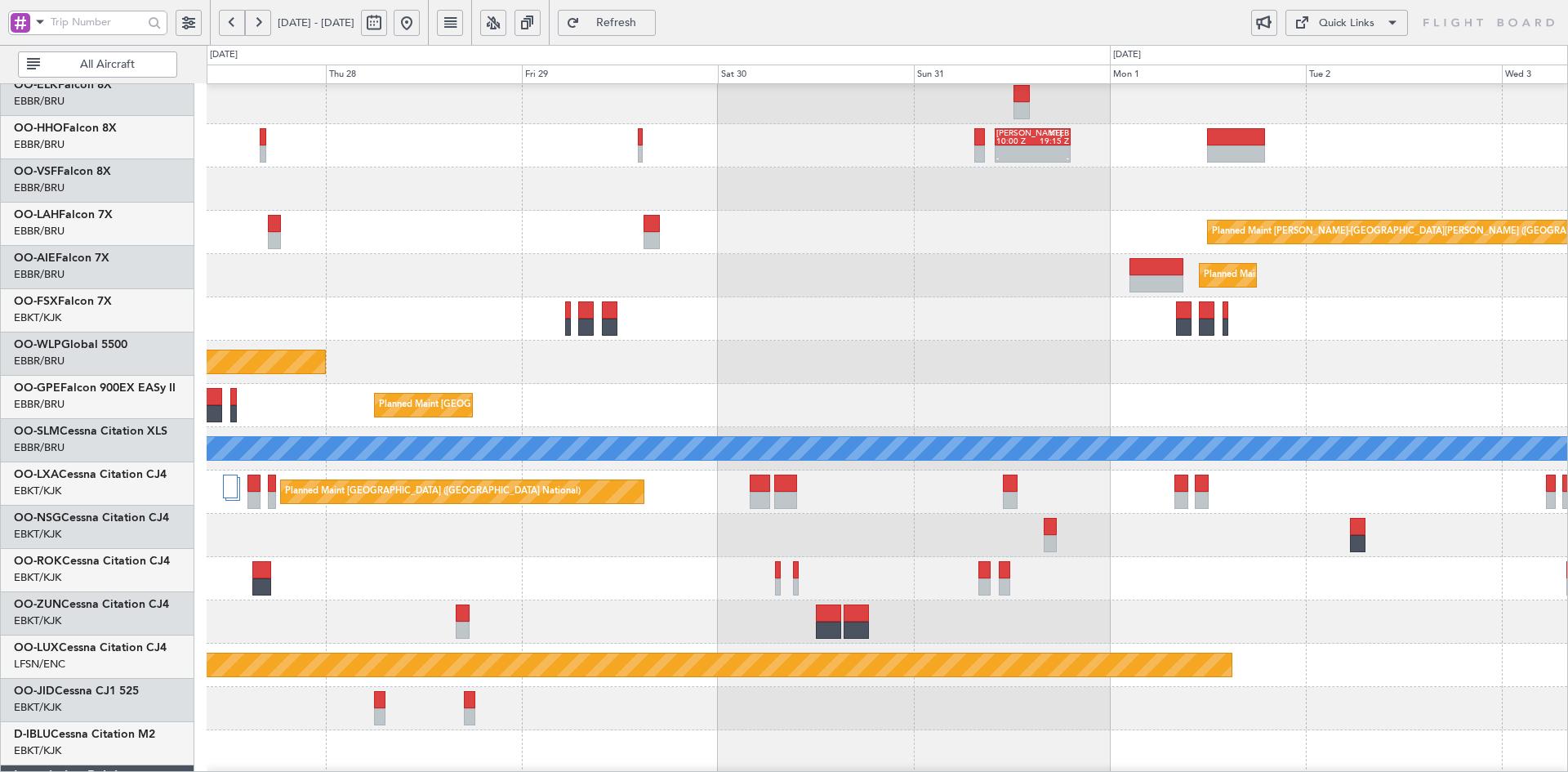
click at [1121, 315] on div at bounding box center [887, 319] width 1361 height 43
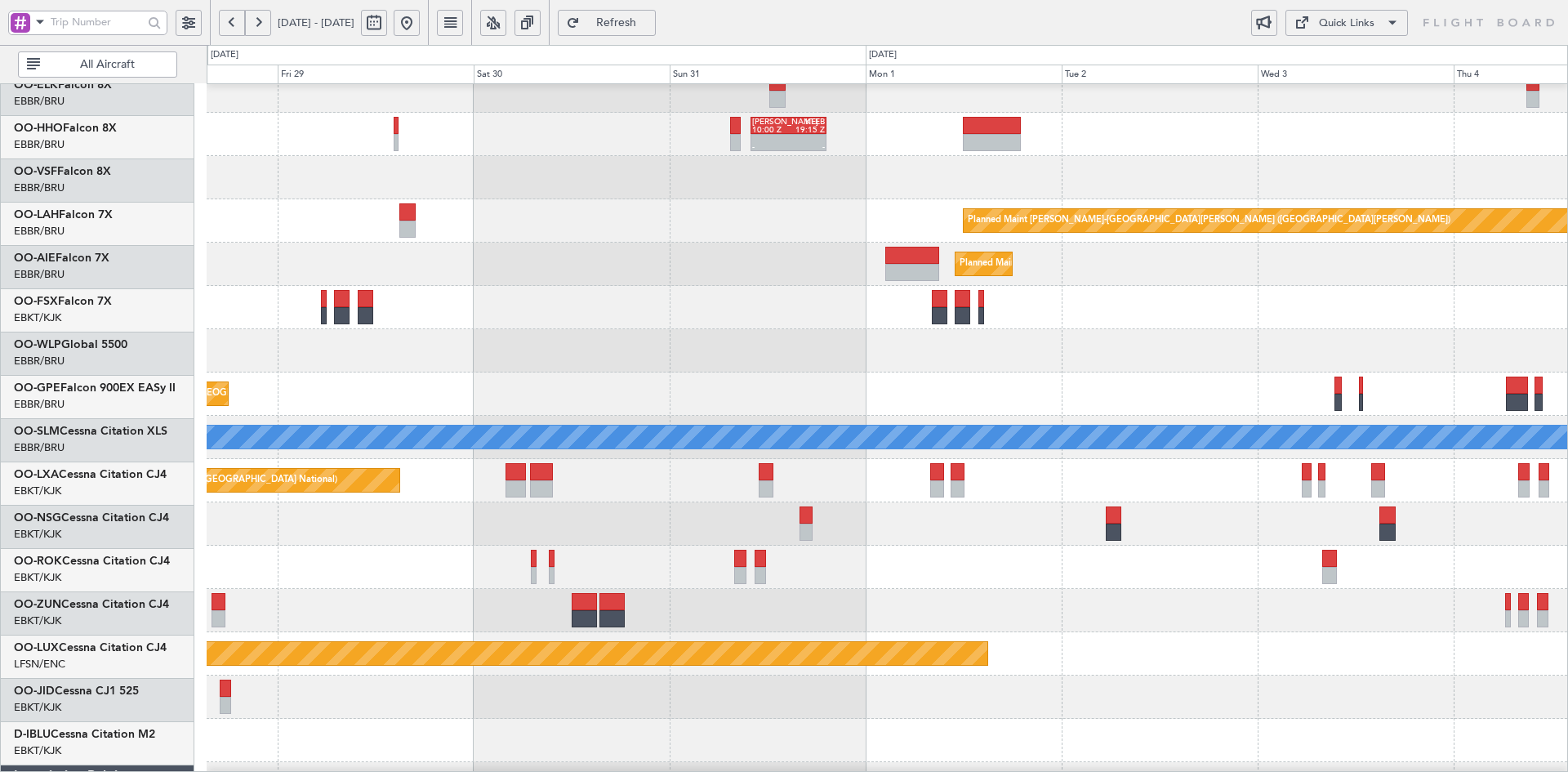
scroll to position [58, 0]
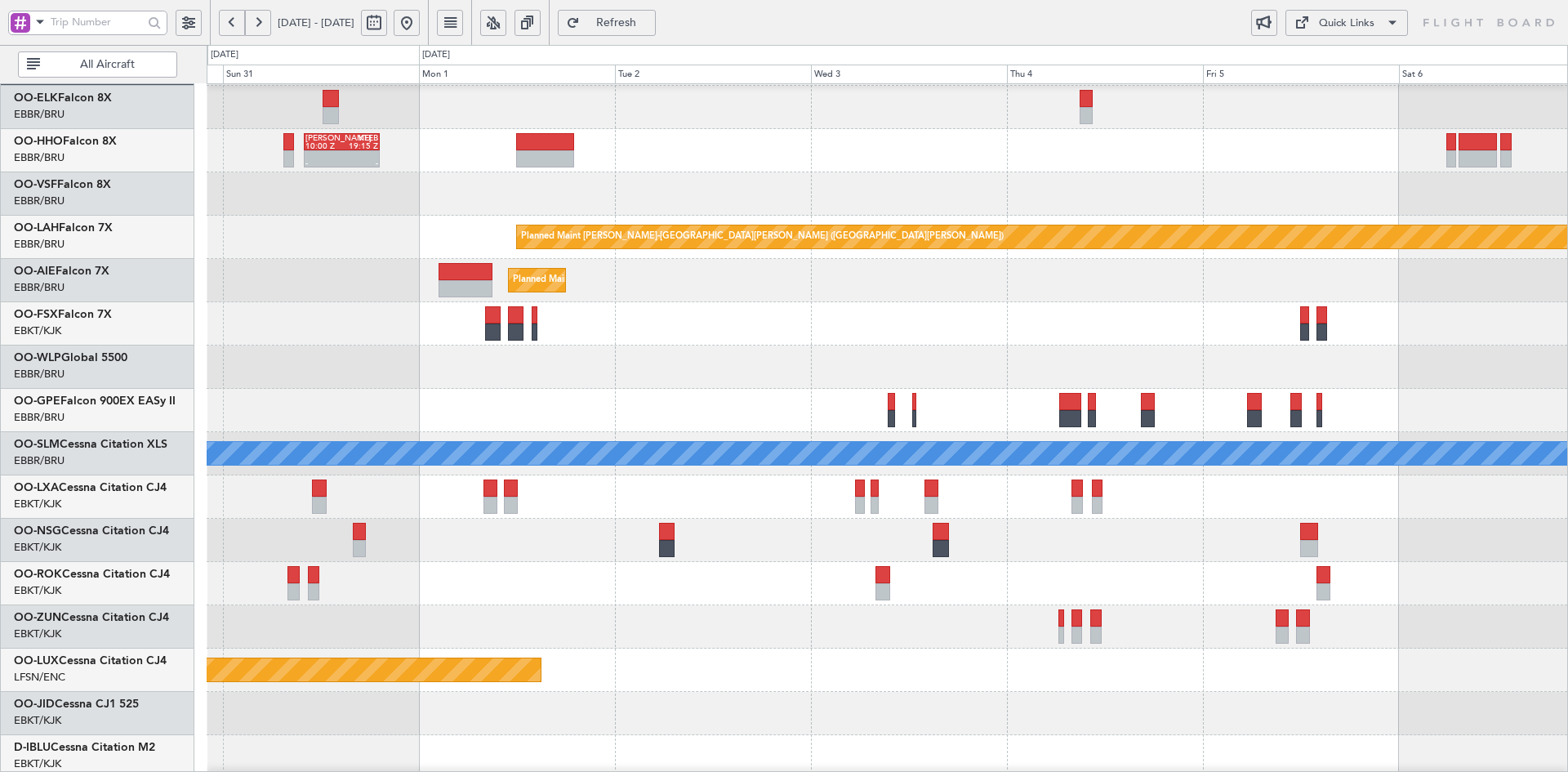
click at [1042, 333] on div "Planned Maint Kortrijk-[GEOGRAPHIC_DATA]" at bounding box center [887, 324] width 1361 height 43
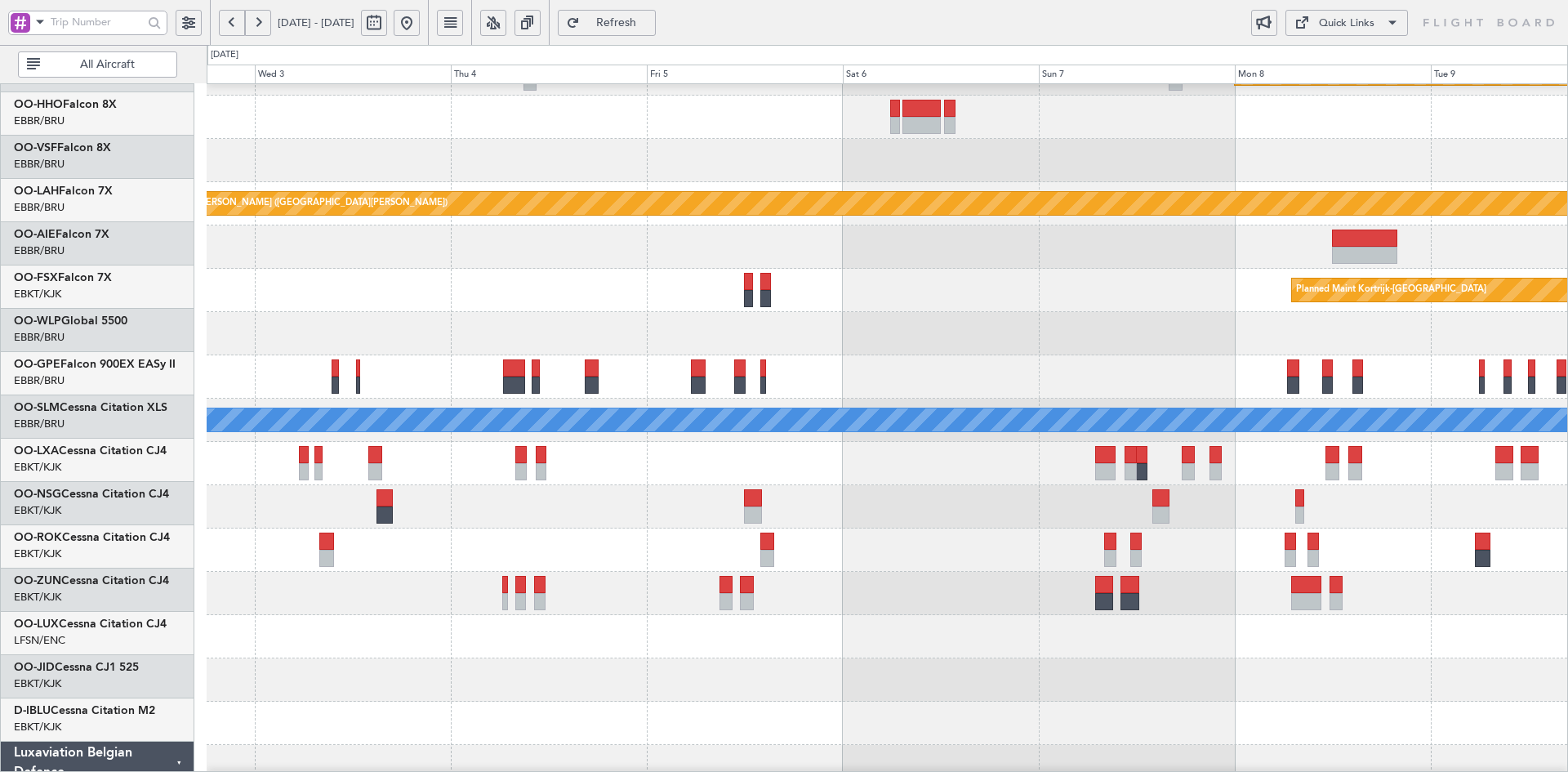
click at [853, 323] on div at bounding box center [887, 333] width 1361 height 43
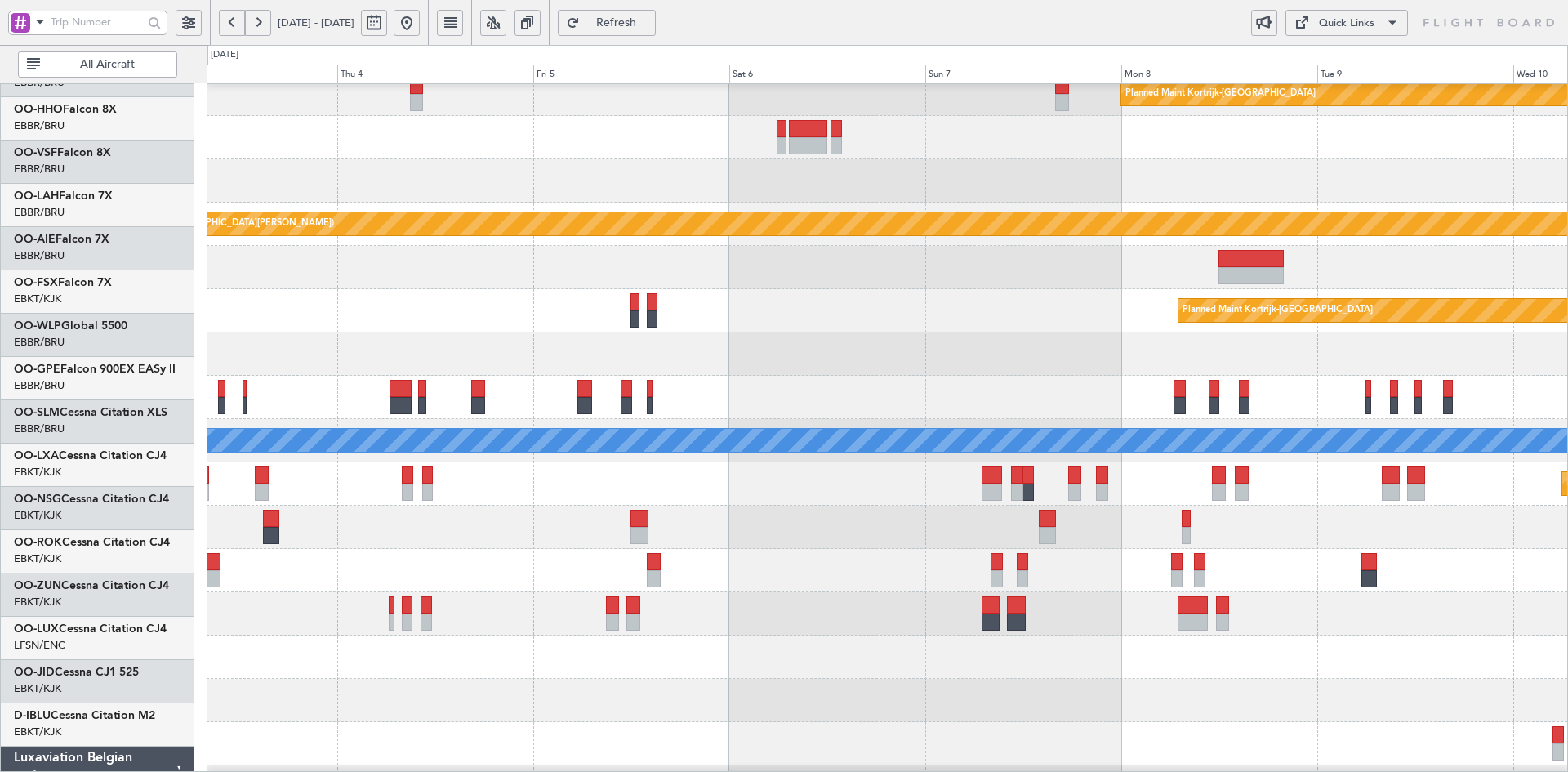
scroll to position [66, 0]
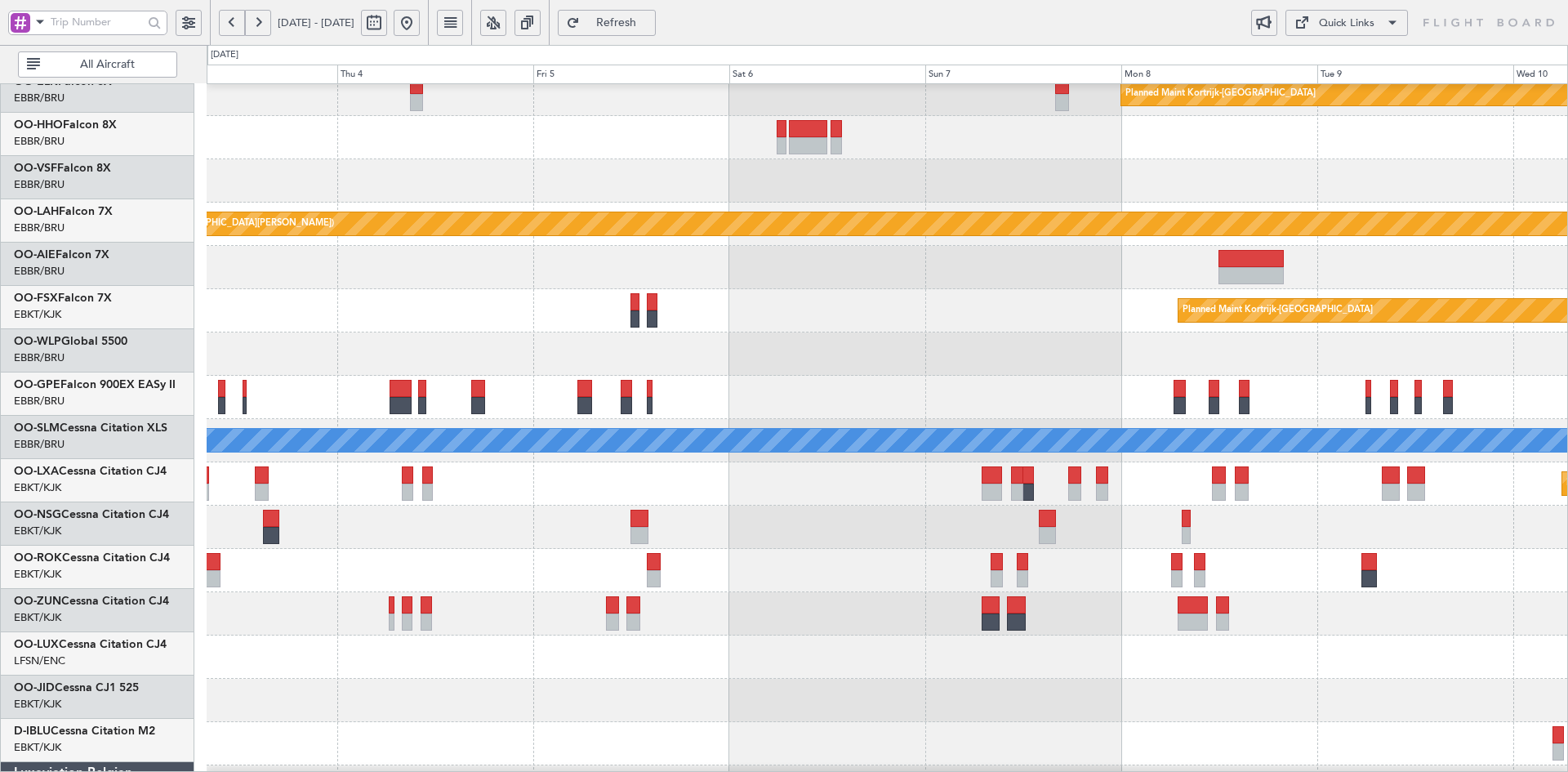
click at [994, 280] on div "Planned Maint Kortrijk-Wevelgem Planned Maint Alton-st Louis (St Louis Regl) Pl…" at bounding box center [887, 506] width 1361 height 953
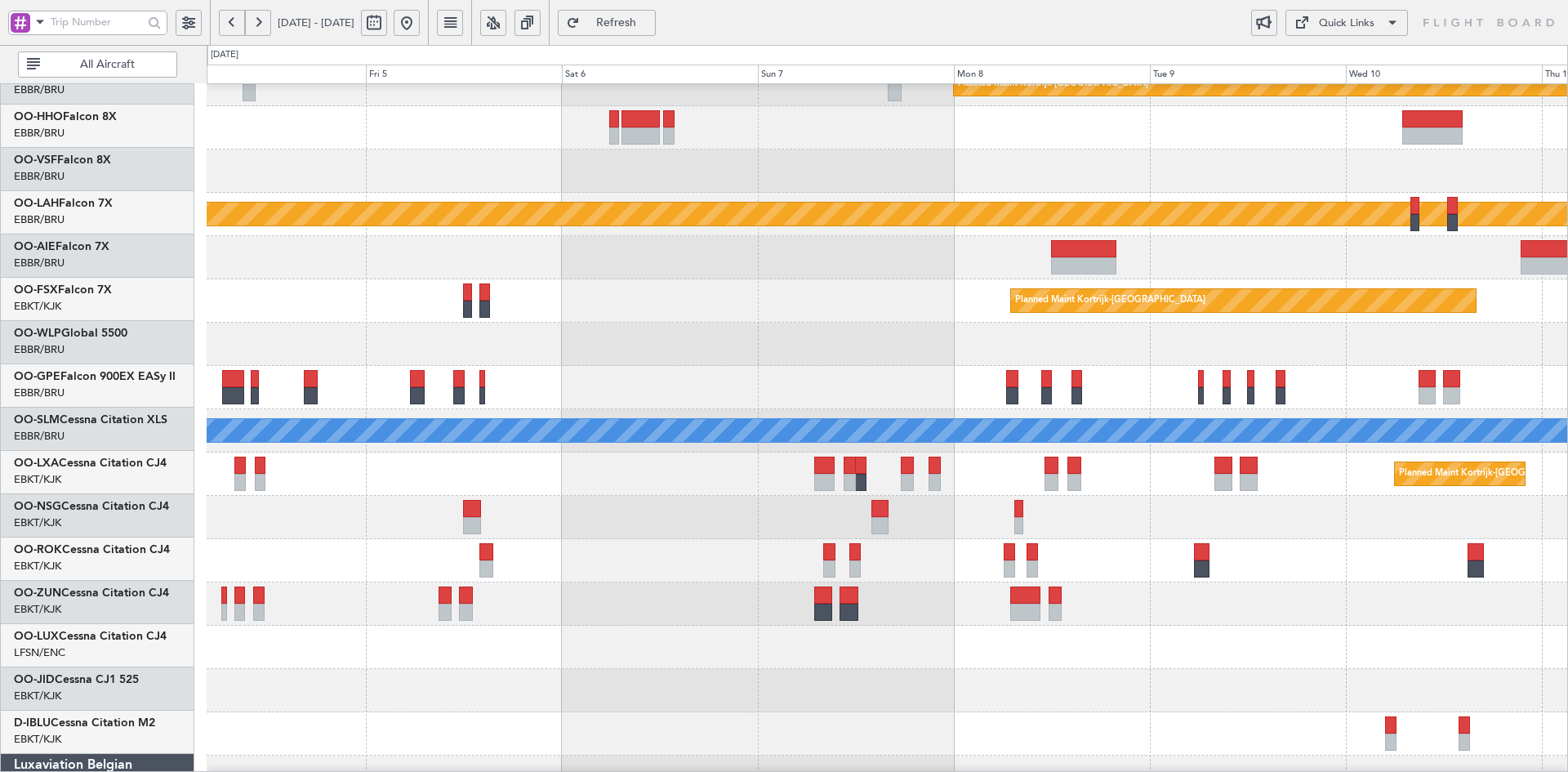
scroll to position [64, 0]
click at [1247, 539] on div at bounding box center [887, 561] width 1361 height 43
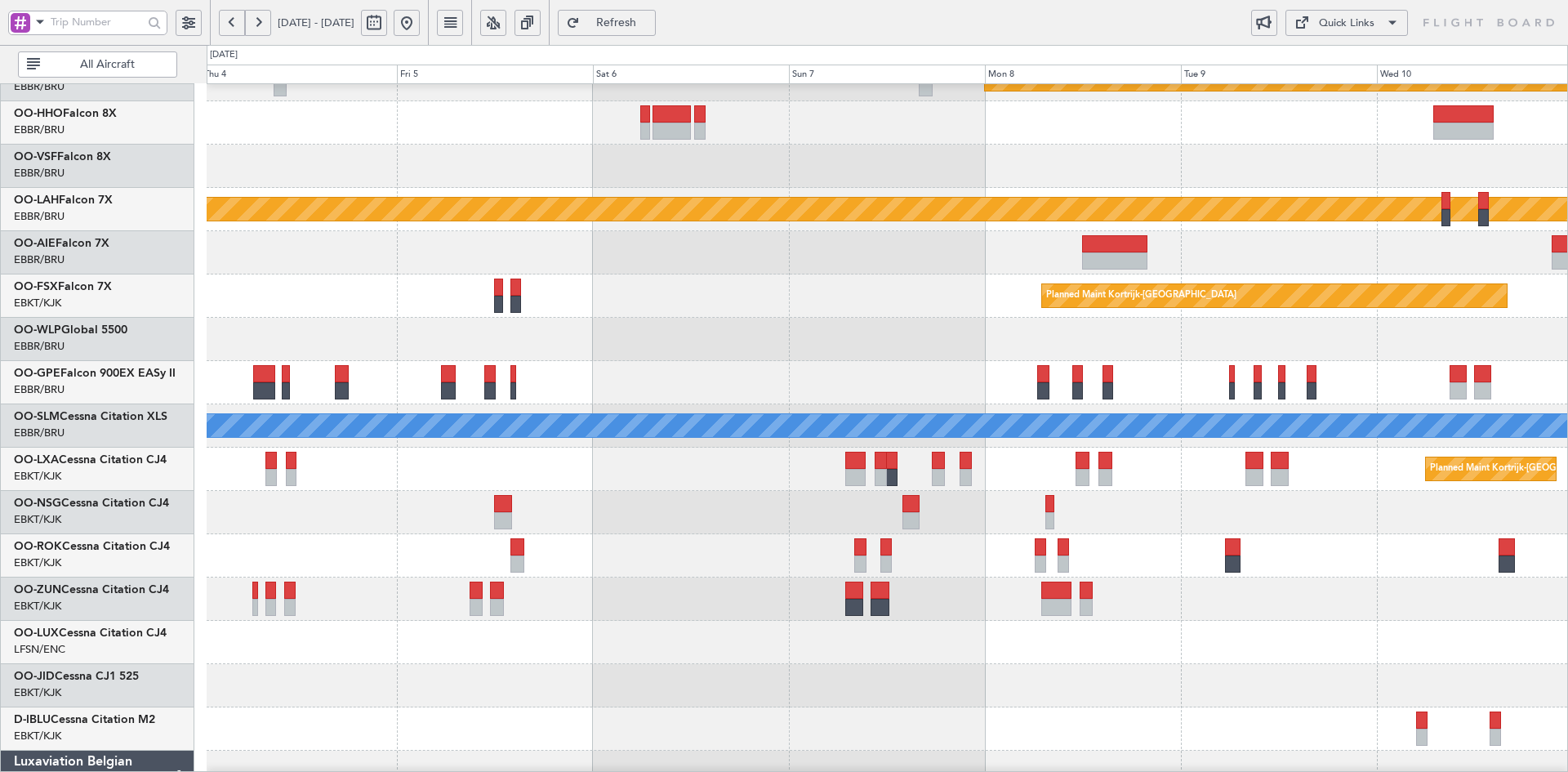
click at [1156, 606] on div at bounding box center [887, 599] width 1361 height 43
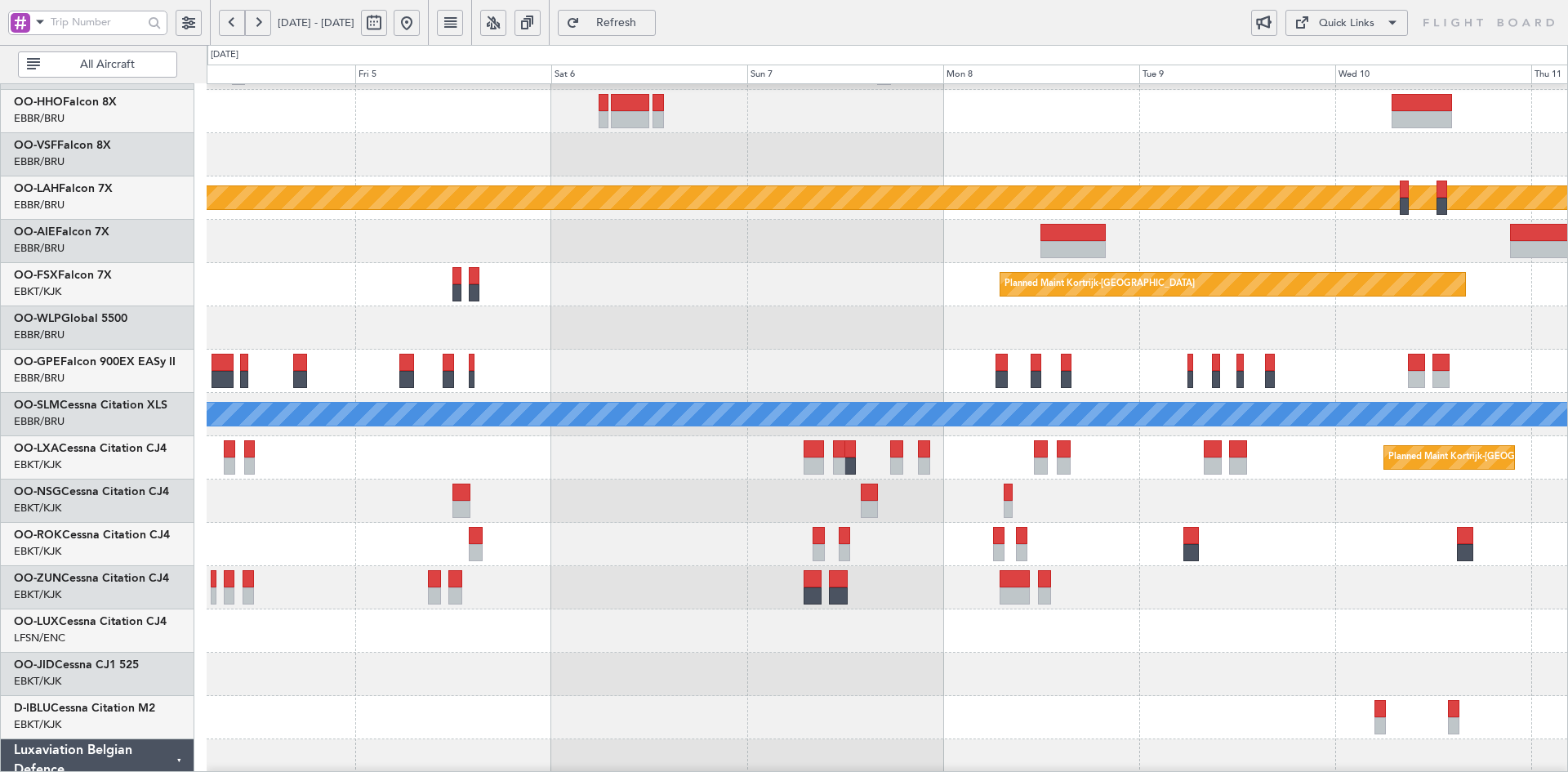
click at [420, 19] on button at bounding box center [407, 23] width 26 height 26
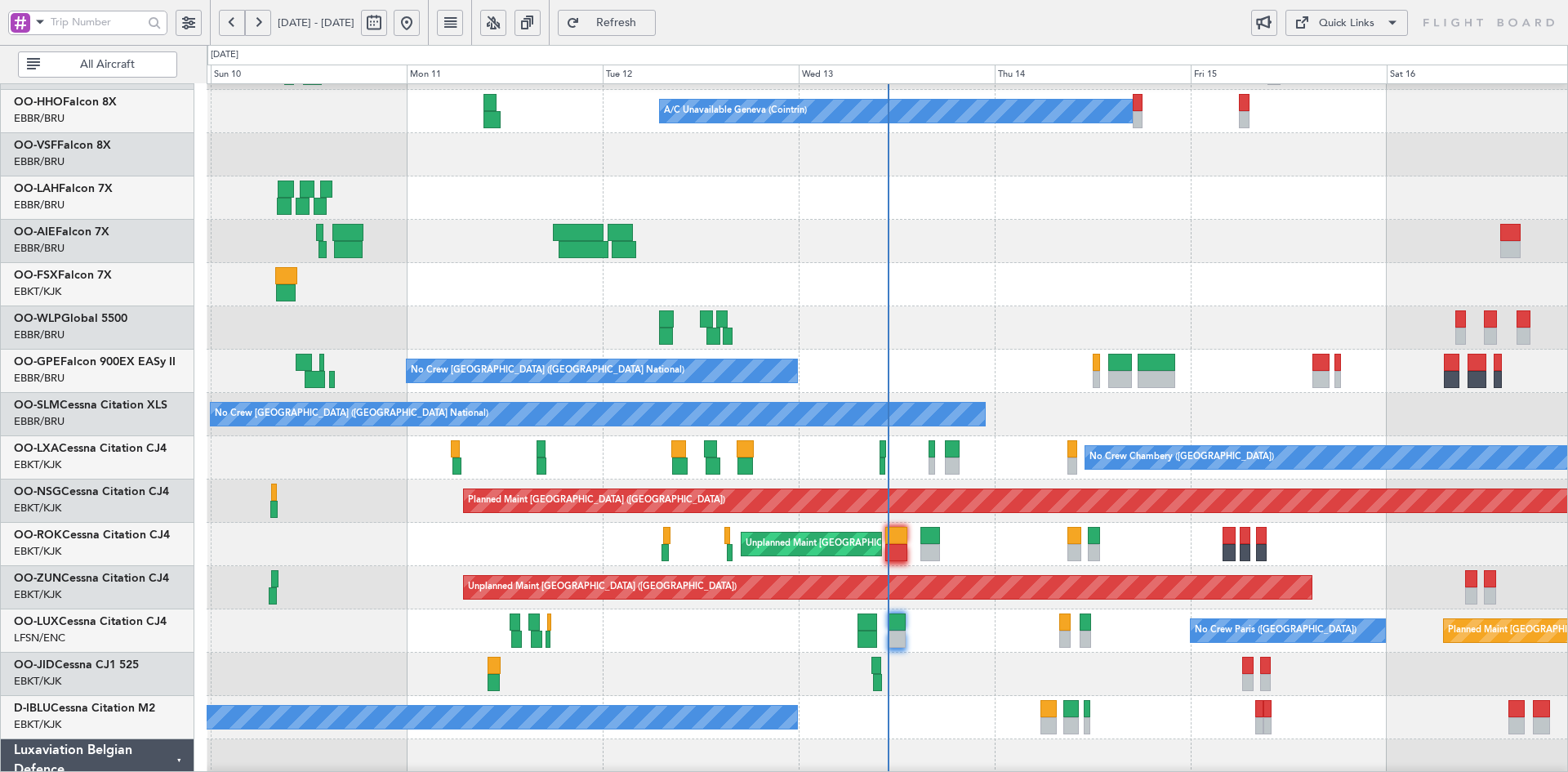
click at [1208, 255] on div at bounding box center [887, 241] width 1361 height 43
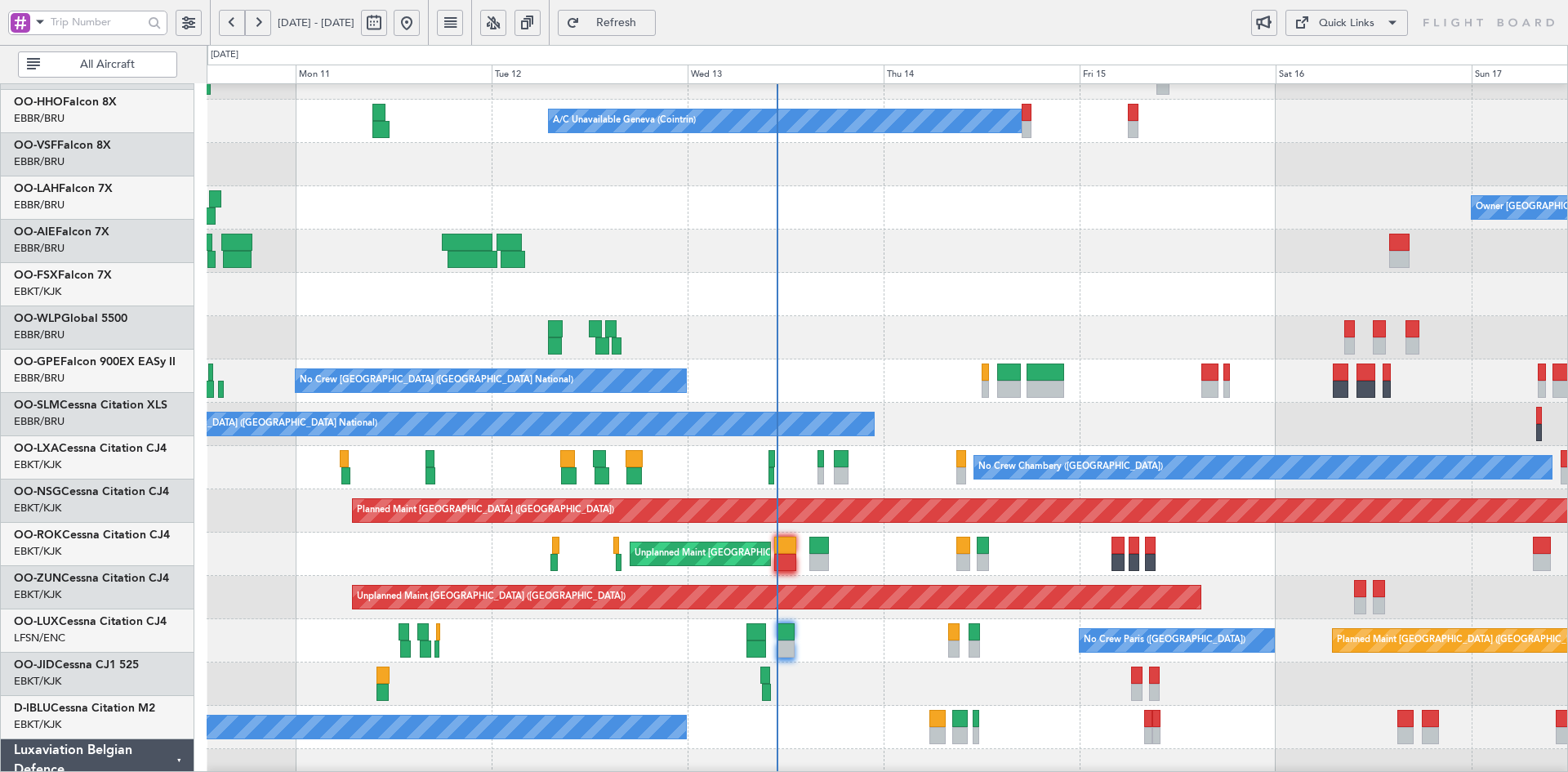
scroll to position [71, 0]
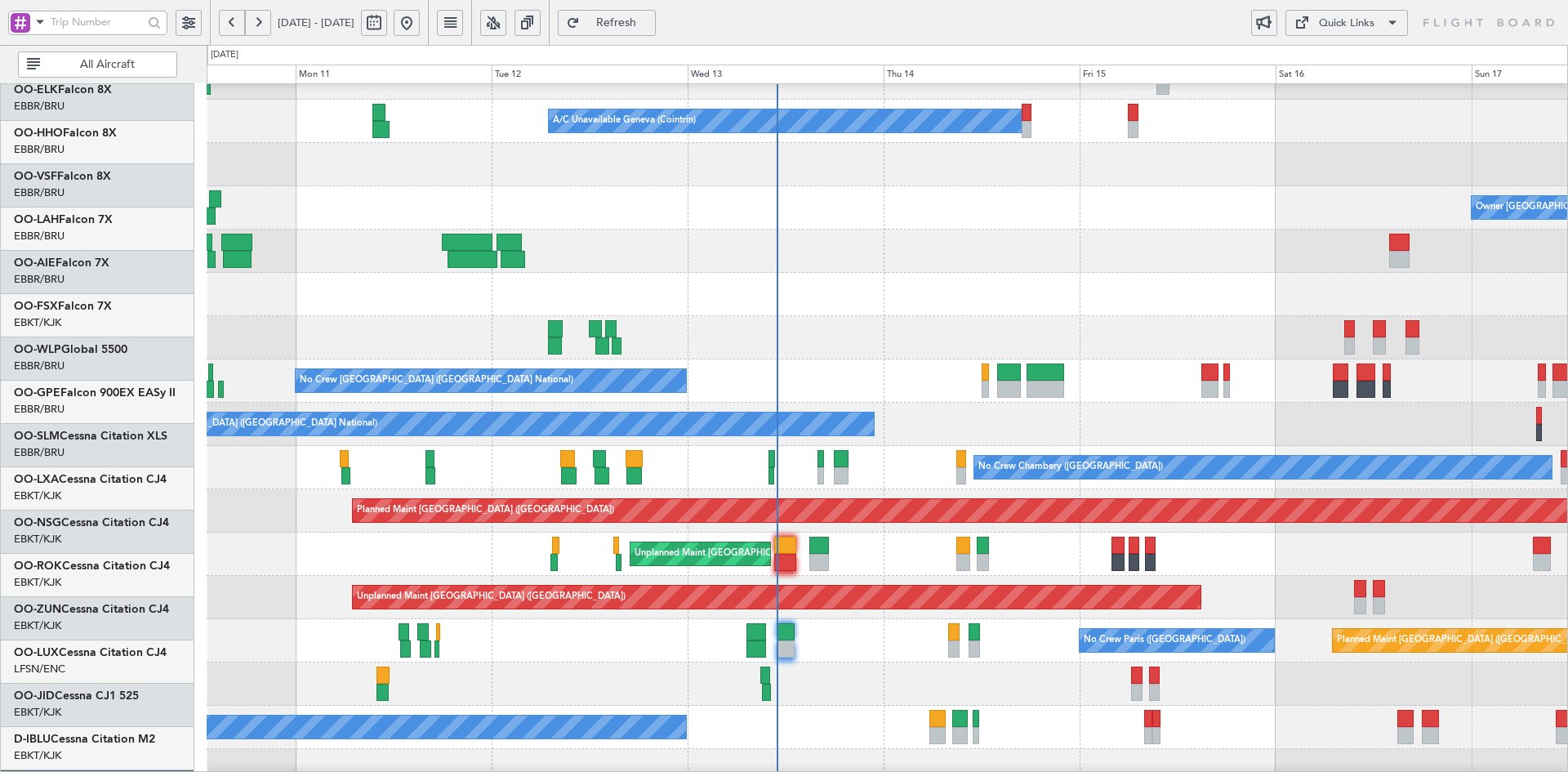
click at [643, 311] on div at bounding box center [887, 294] width 1361 height 43
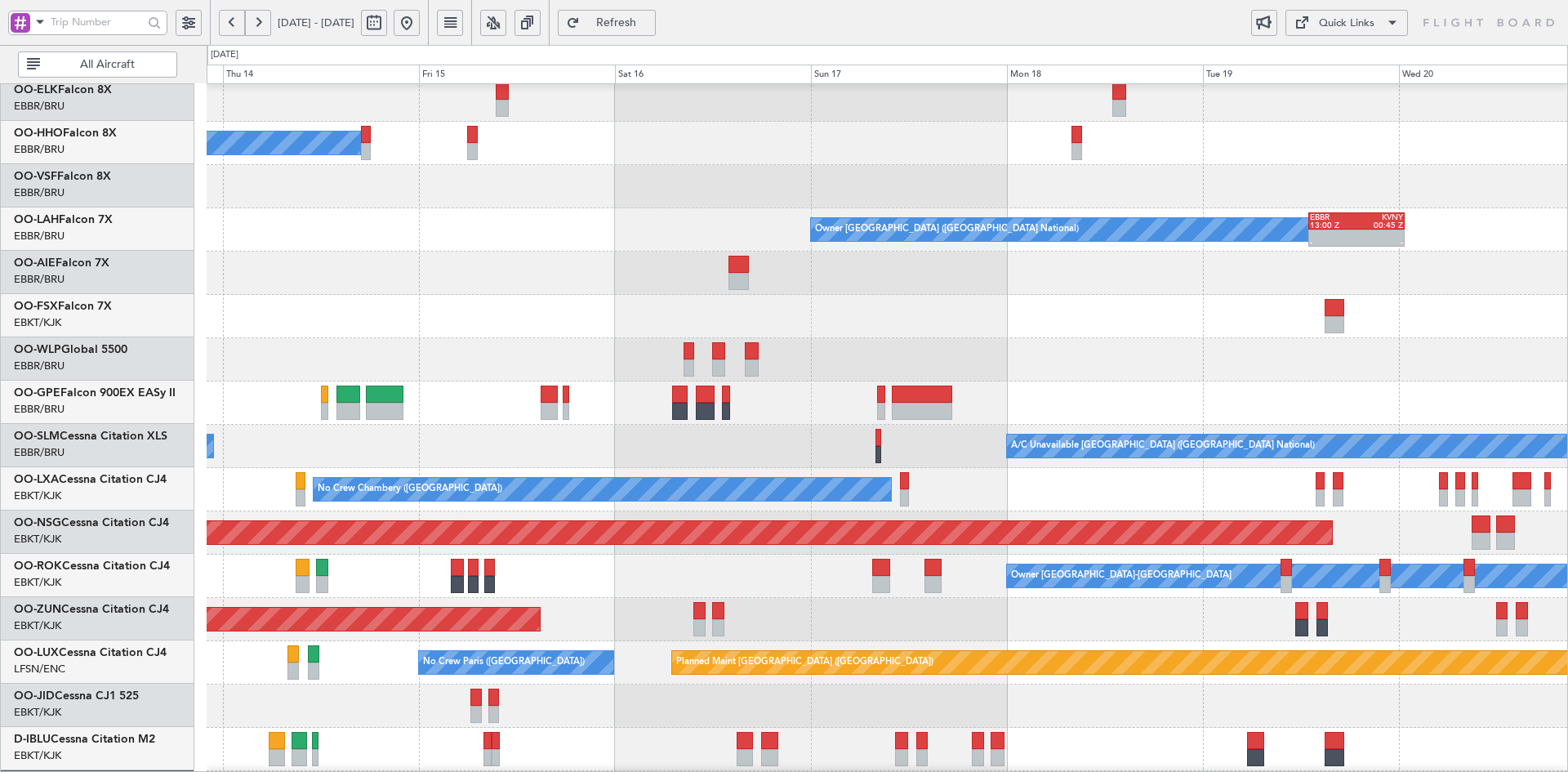
scroll to position [49, 0]
click at [1035, 261] on div at bounding box center [887, 273] width 1361 height 43
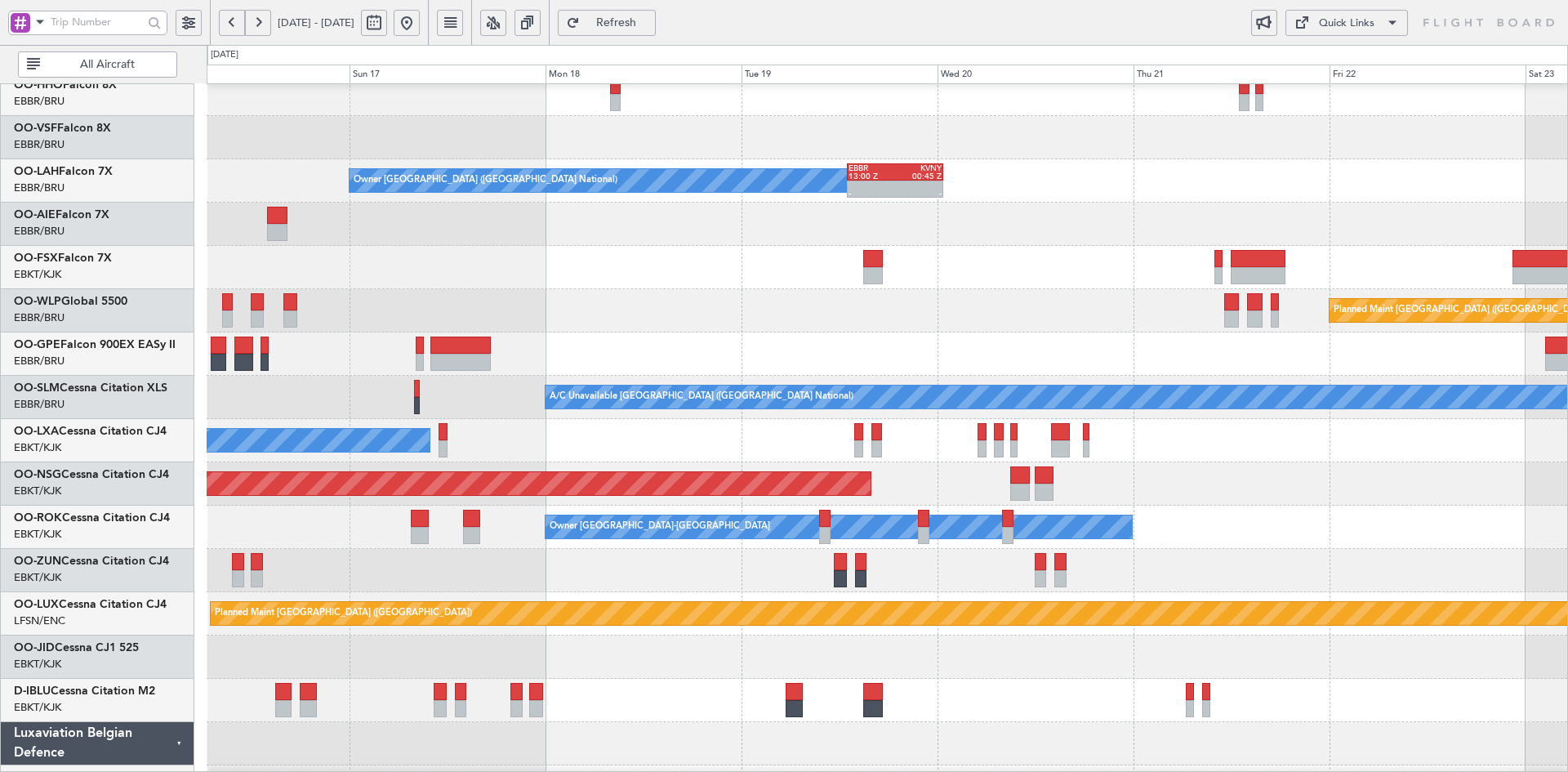
scroll to position [117, 0]
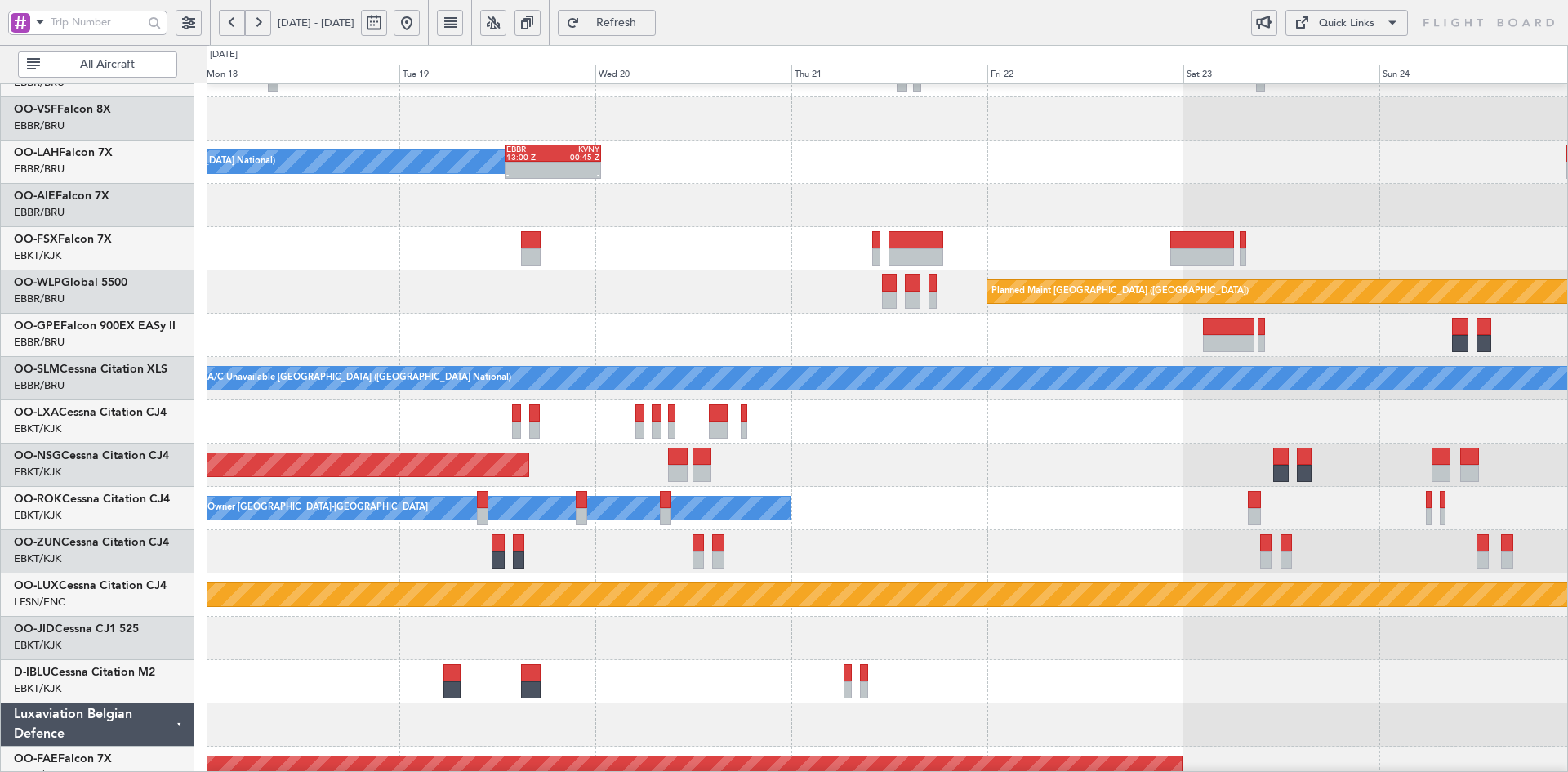
click at [365, 275] on div "Planned Maint [GEOGRAPHIC_DATA] ([GEOGRAPHIC_DATA])" at bounding box center [887, 292] width 1361 height 43
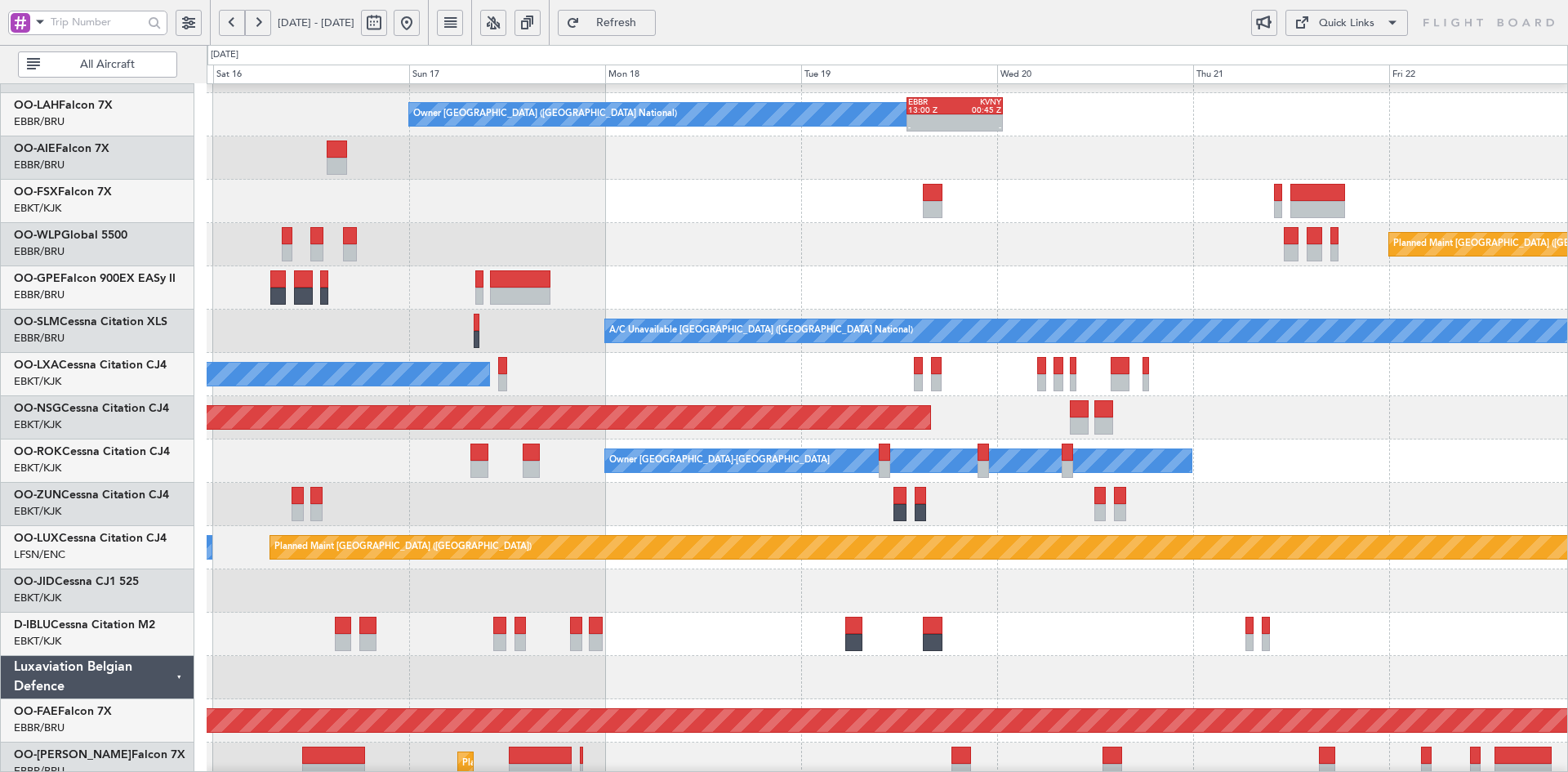
click at [1247, 244] on div "Planned Maint [GEOGRAPHIC_DATA] ([GEOGRAPHIC_DATA])" at bounding box center [887, 244] width 1361 height 43
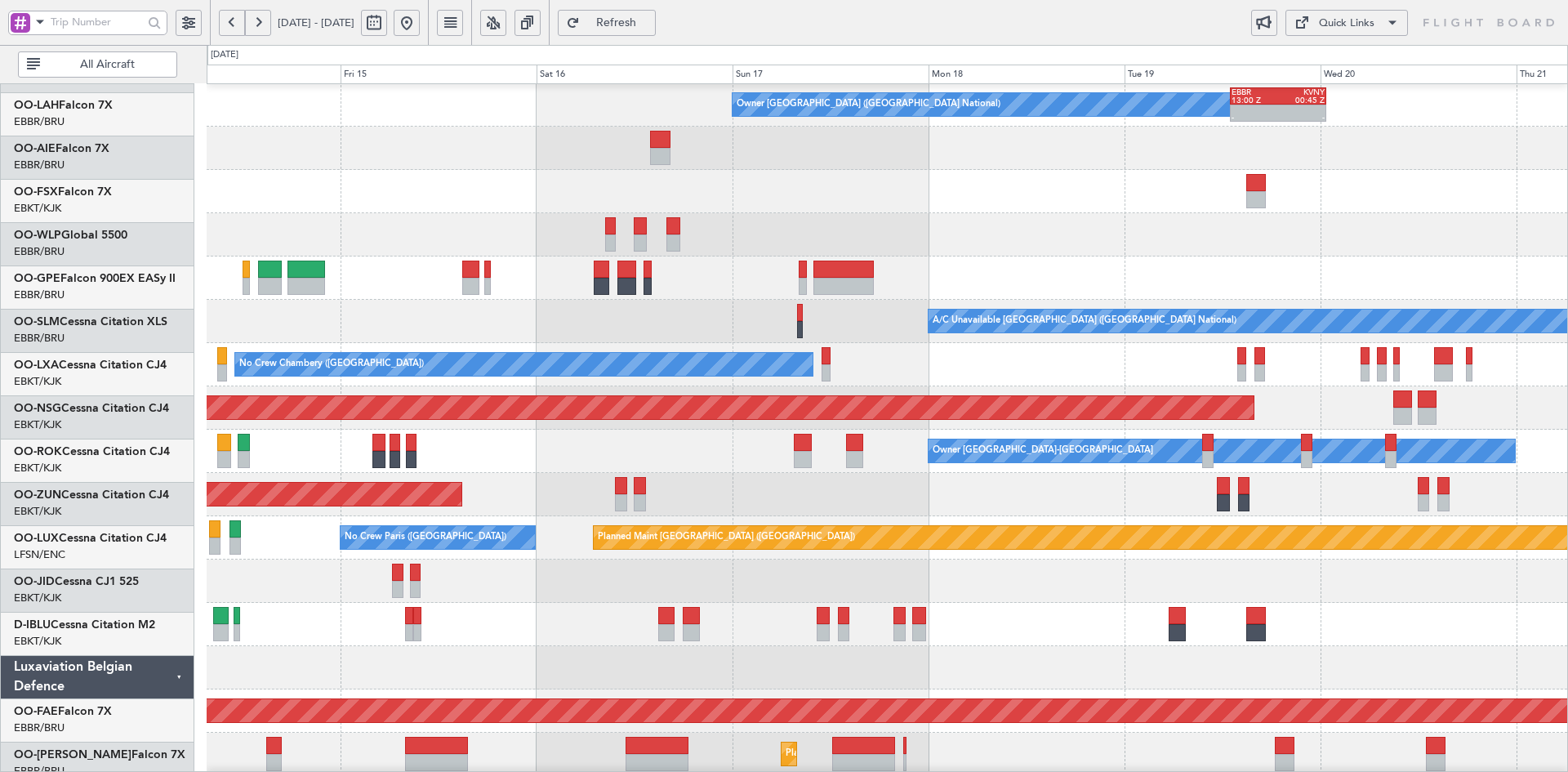
scroll to position [174, 0]
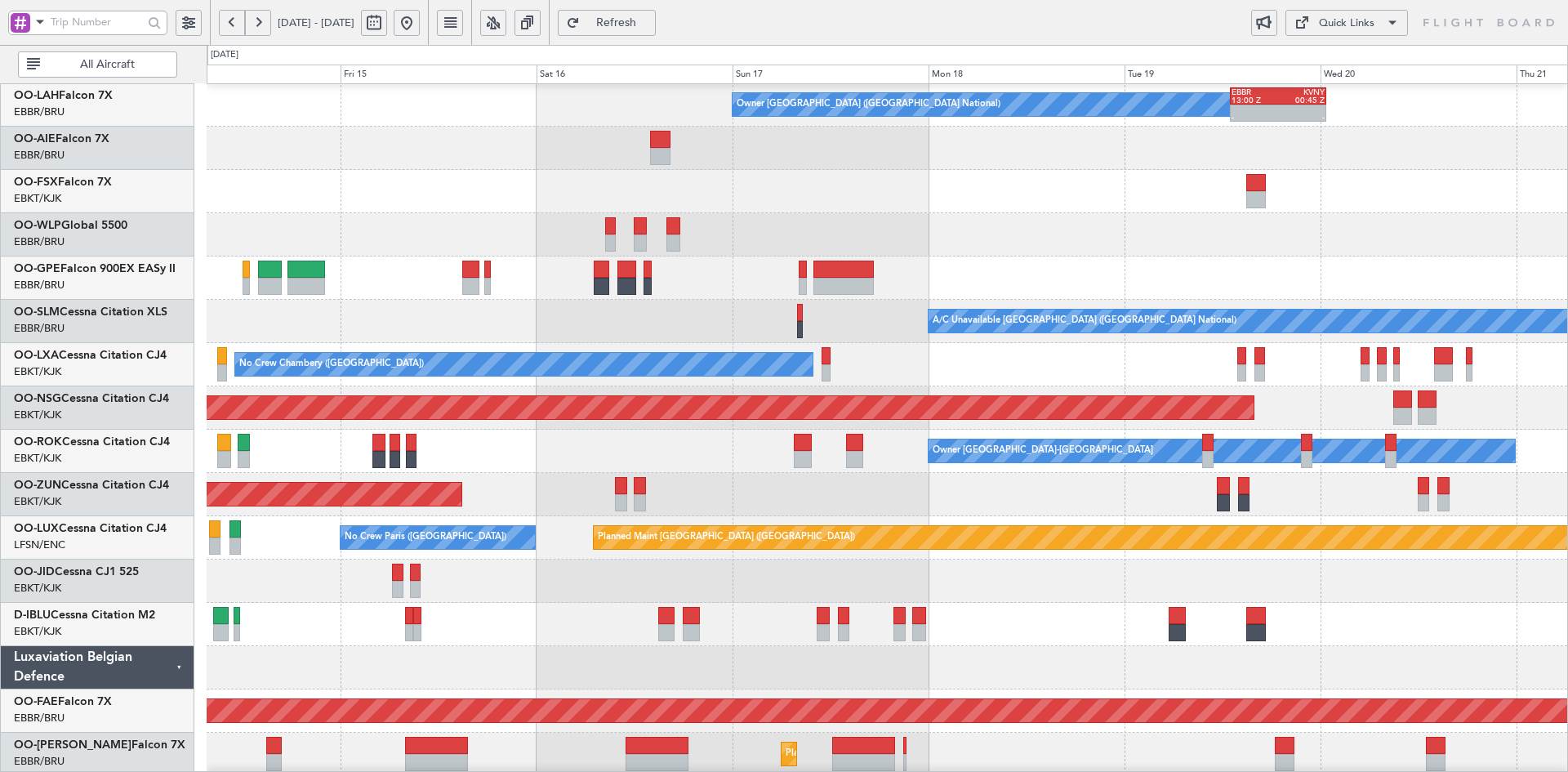
click at [1030, 239] on div "Planned Maint [GEOGRAPHIC_DATA] ([GEOGRAPHIC_DATA])" at bounding box center [887, 234] width 1361 height 43
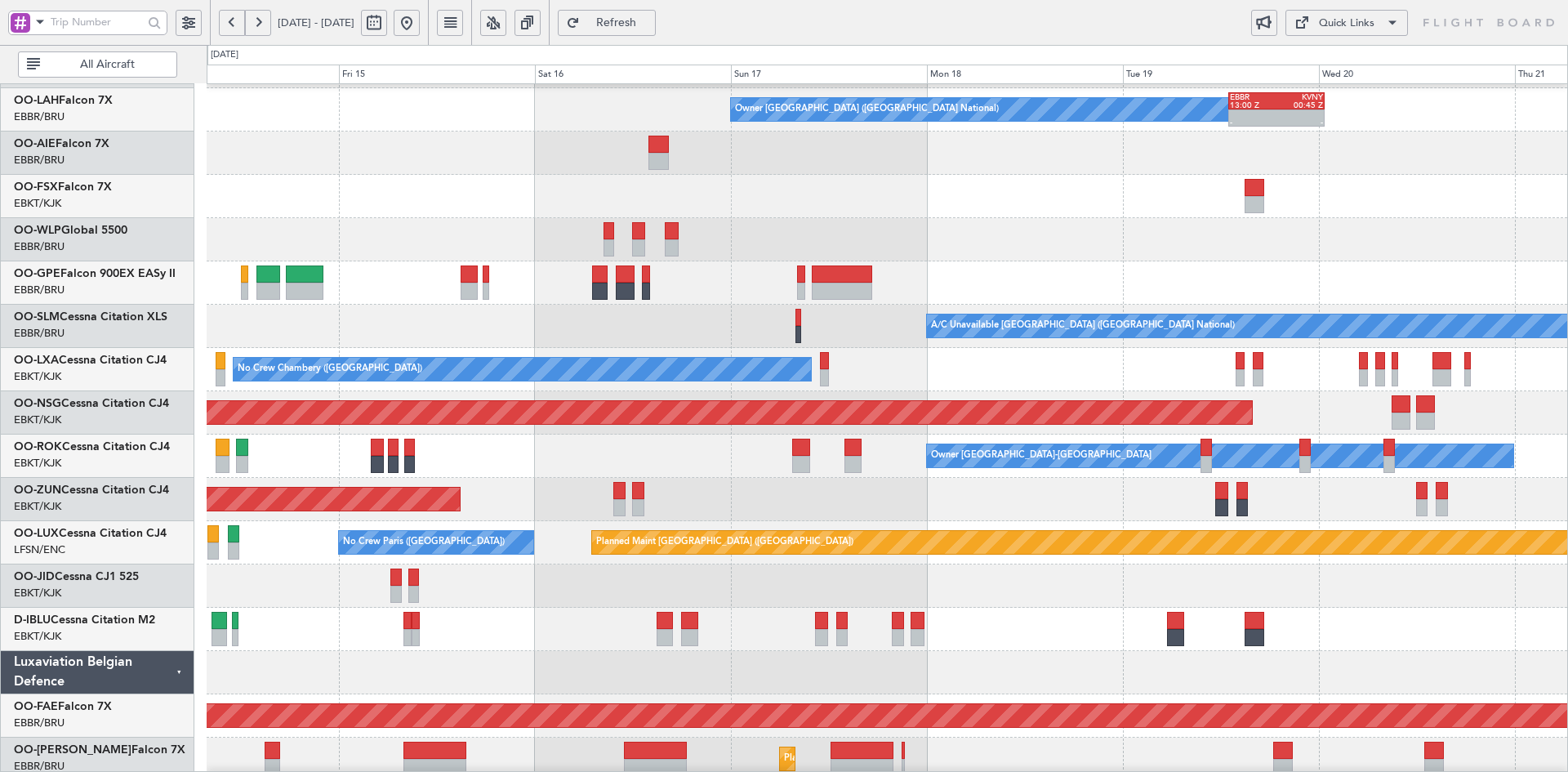
click at [871, 145] on div at bounding box center [887, 153] width 1361 height 43
click at [1105, 265] on div "No Crew [GEOGRAPHIC_DATA] ([GEOGRAPHIC_DATA] National)" at bounding box center [887, 282] width 1361 height 43
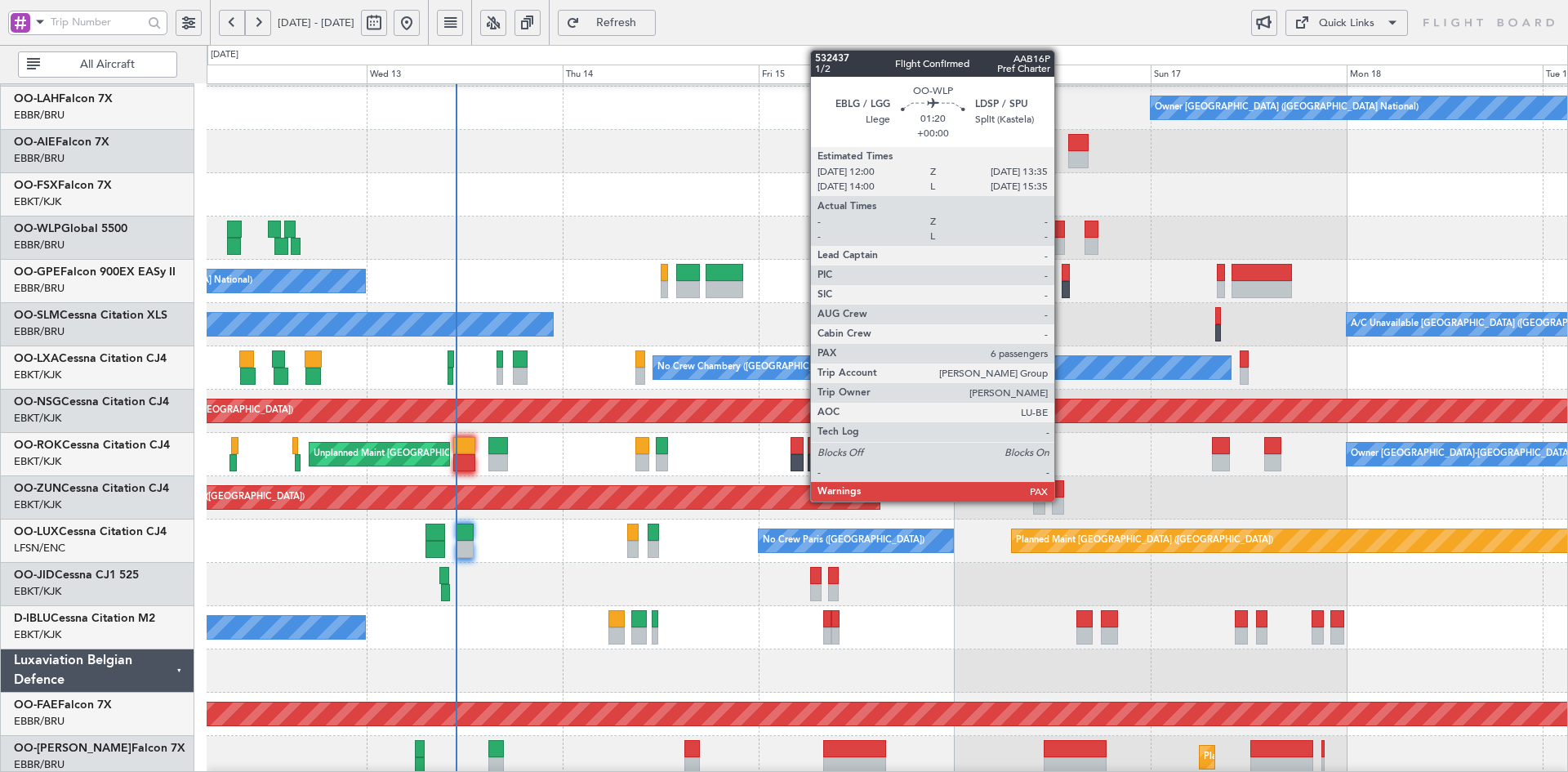
click at [1062, 240] on div at bounding box center [1058, 246] width 13 height 17
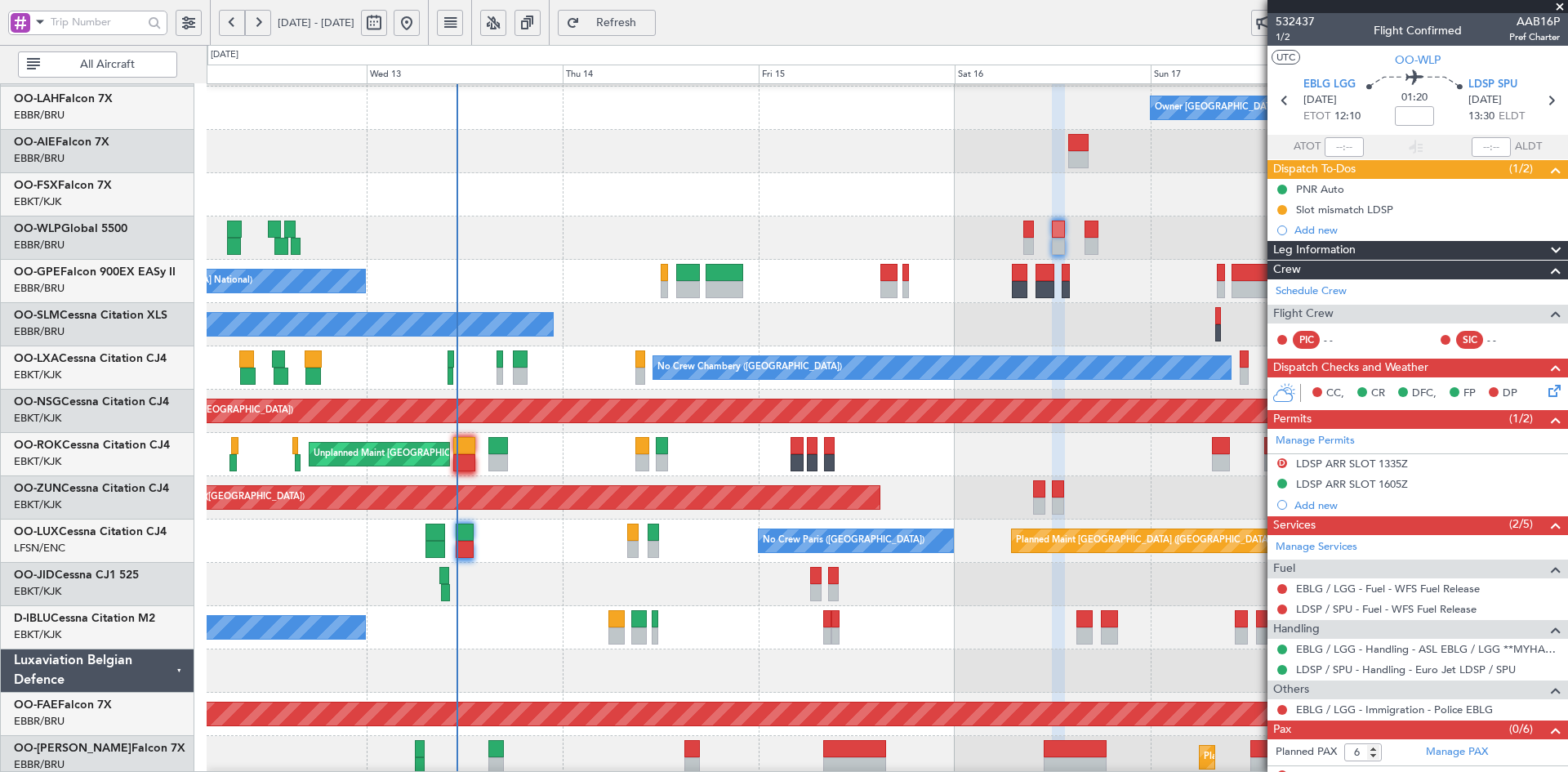
scroll to position [168, 0]
click at [765, 190] on div at bounding box center [887, 194] width 1361 height 43
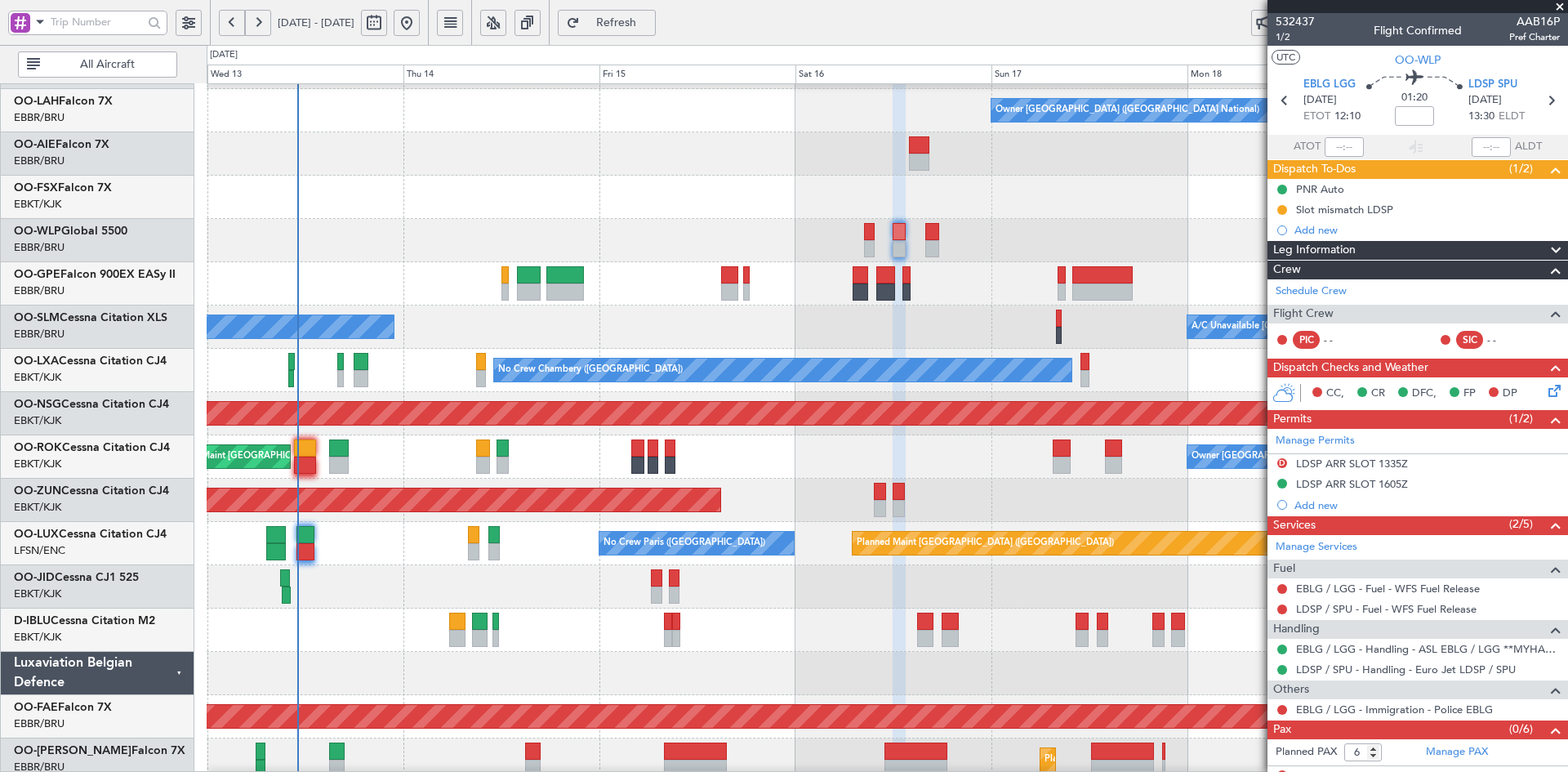
click at [502, 183] on div at bounding box center [887, 197] width 1361 height 43
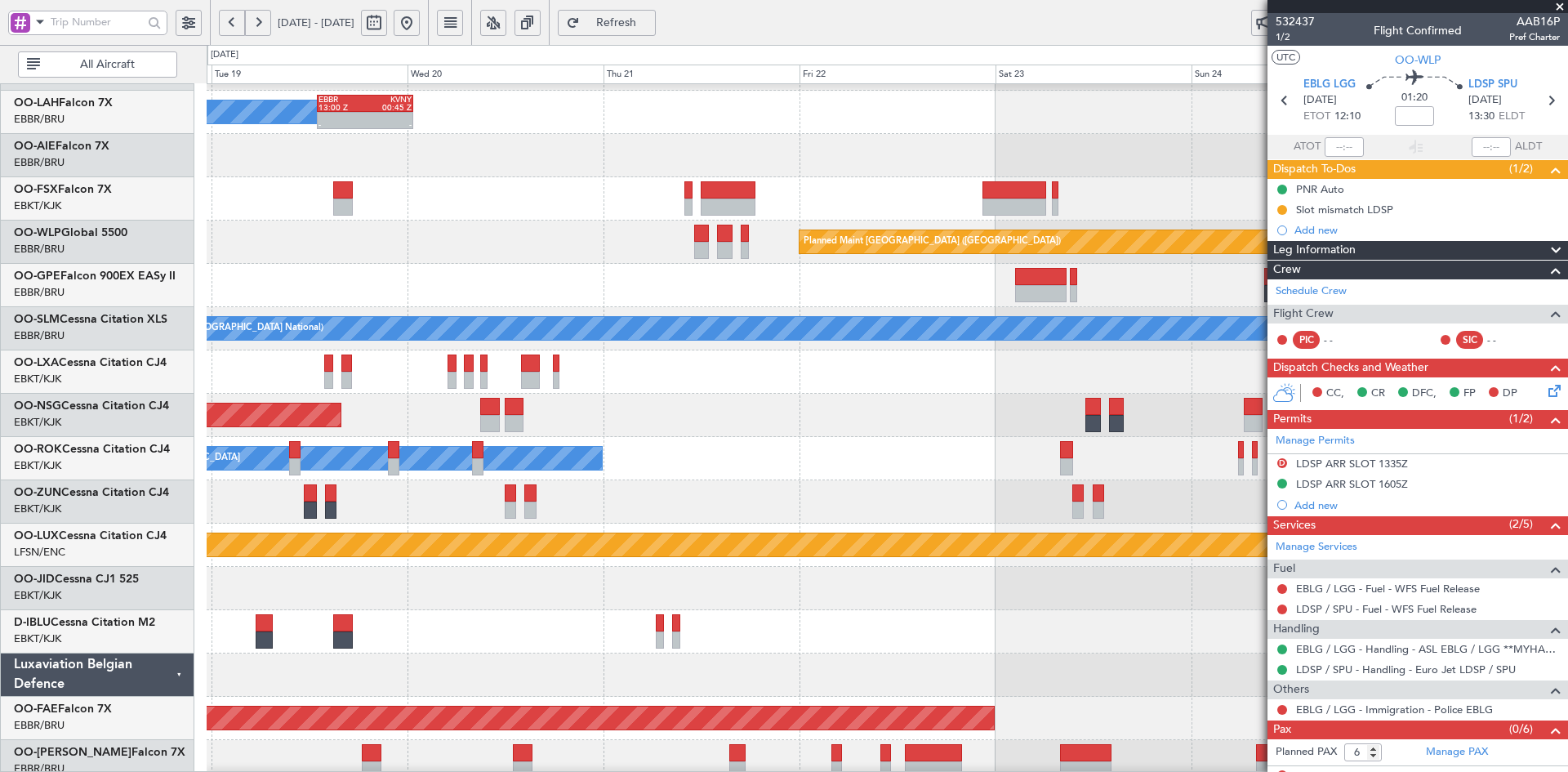
click at [443, 234] on div "Planned Maint [GEOGRAPHIC_DATA] ([GEOGRAPHIC_DATA])" at bounding box center [887, 242] width 1361 height 43
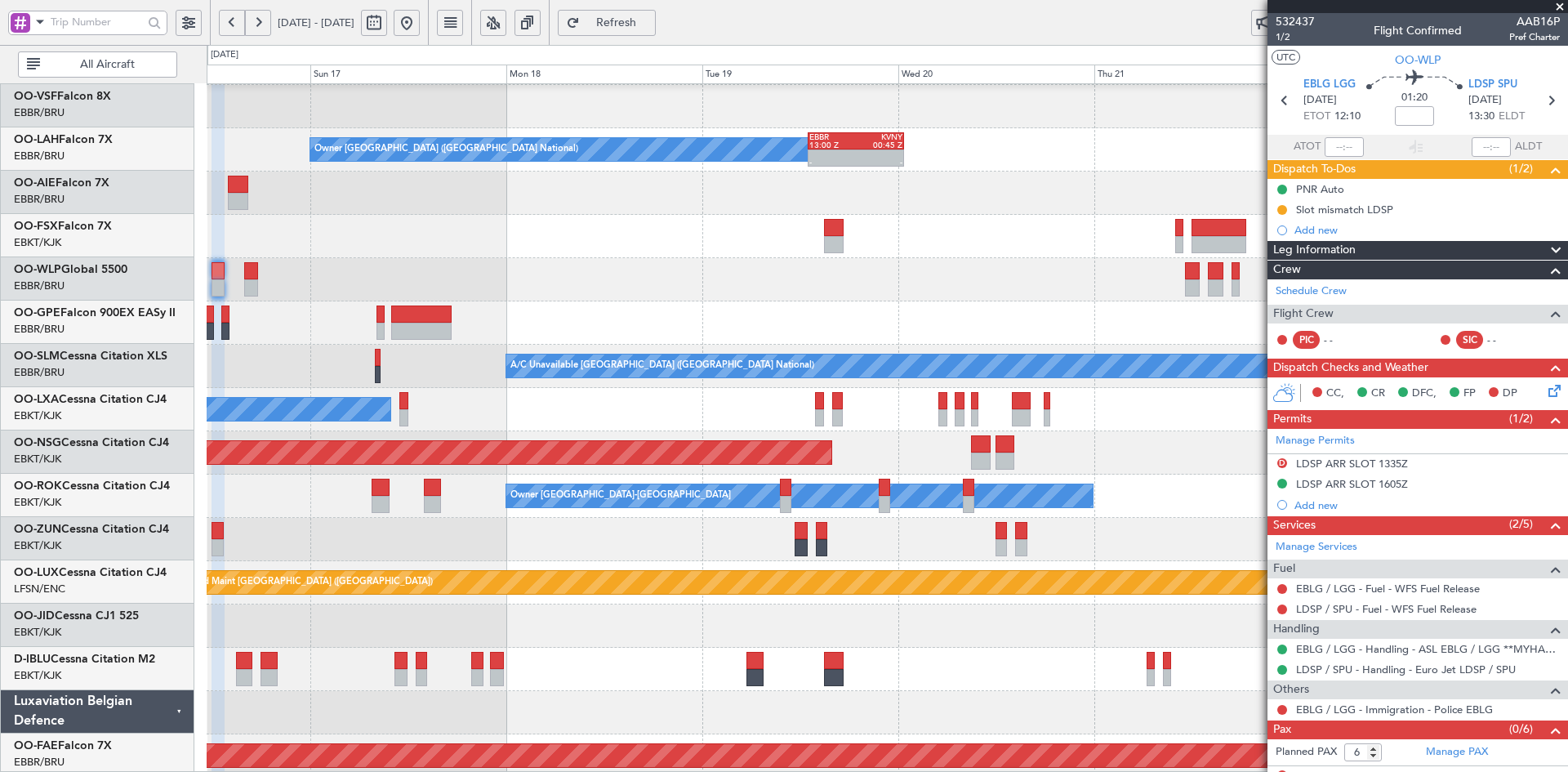
scroll to position [120, 0]
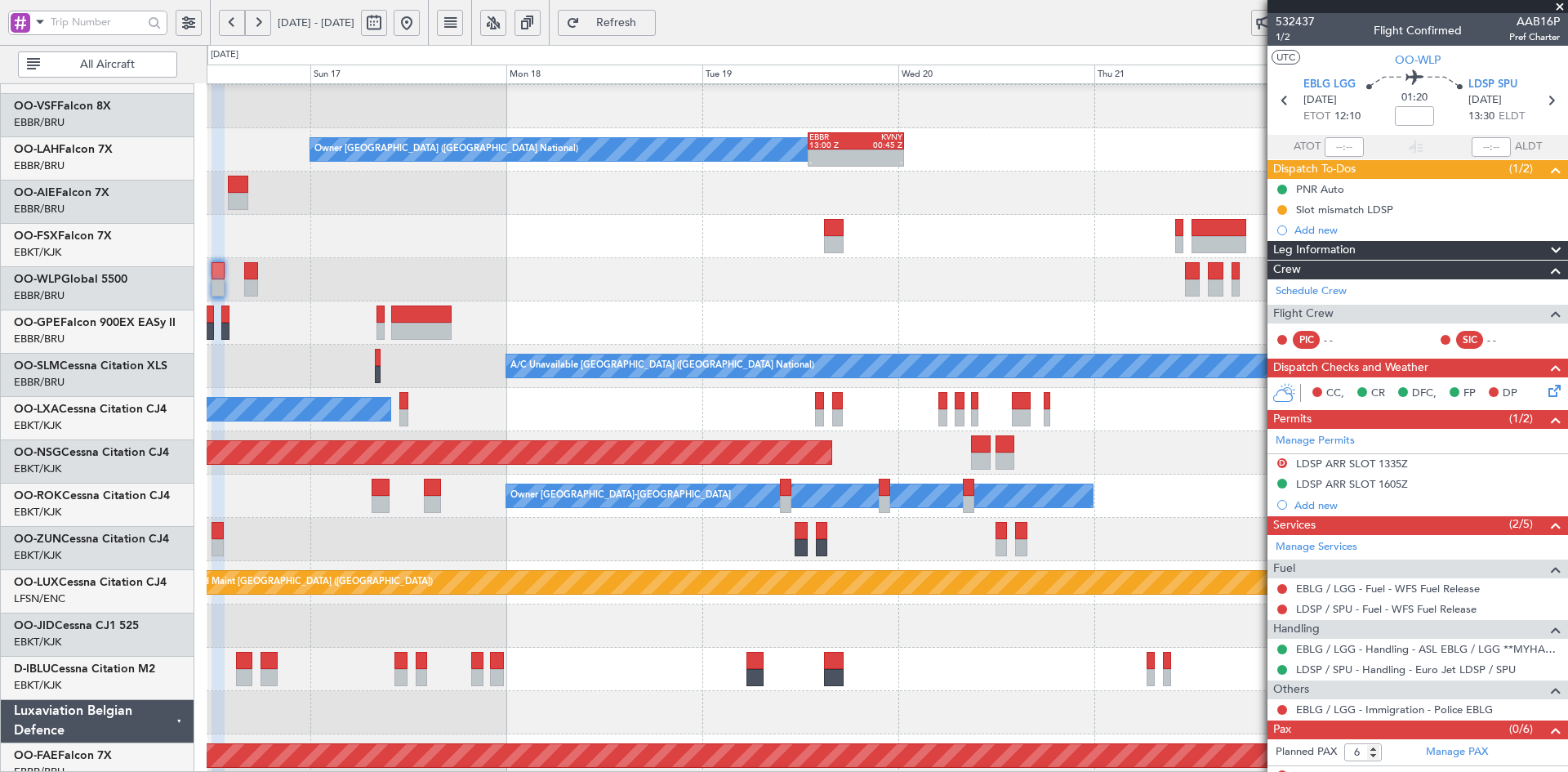
click at [1030, 289] on div "Planned Maint [GEOGRAPHIC_DATA] ([GEOGRAPHIC_DATA])" at bounding box center [887, 279] width 1361 height 43
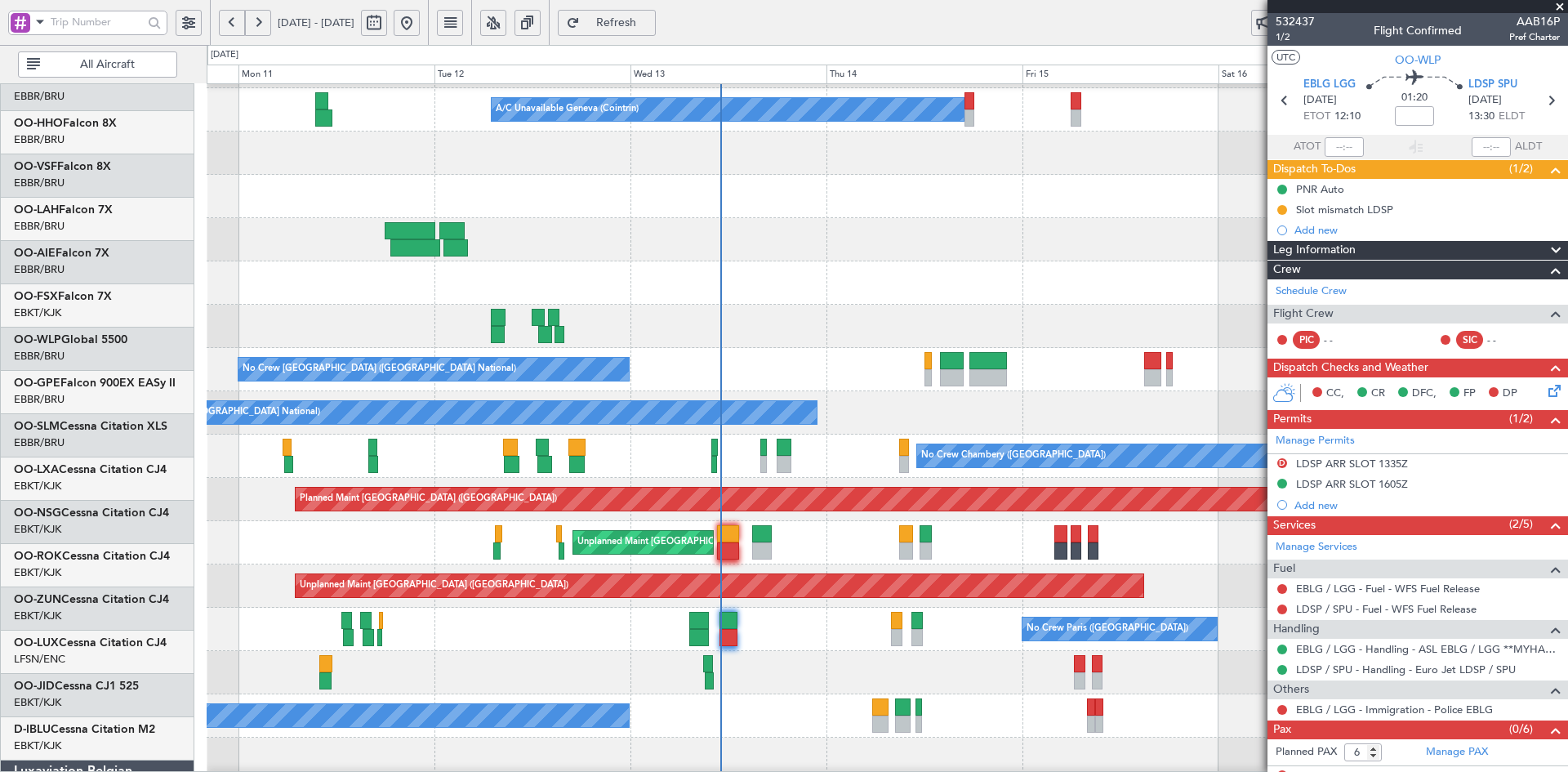
scroll to position [85, 0]
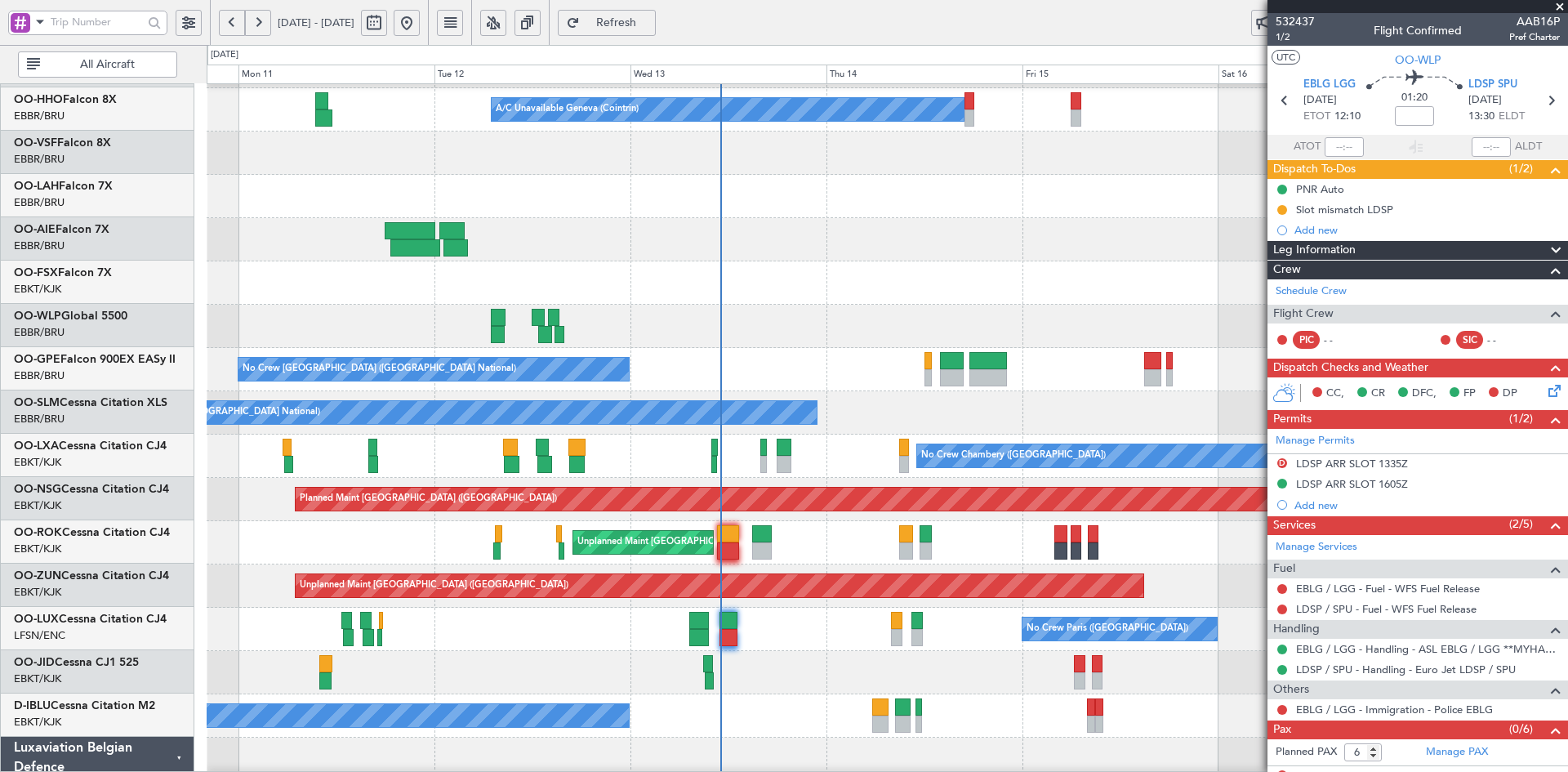
click at [1523, 326] on fb-app "16 Aug 2025 - 22 Aug 2025 Refresh Quick Links All Aircraft A/C Unavailable Gene…" at bounding box center [784, 397] width 1568 height 753
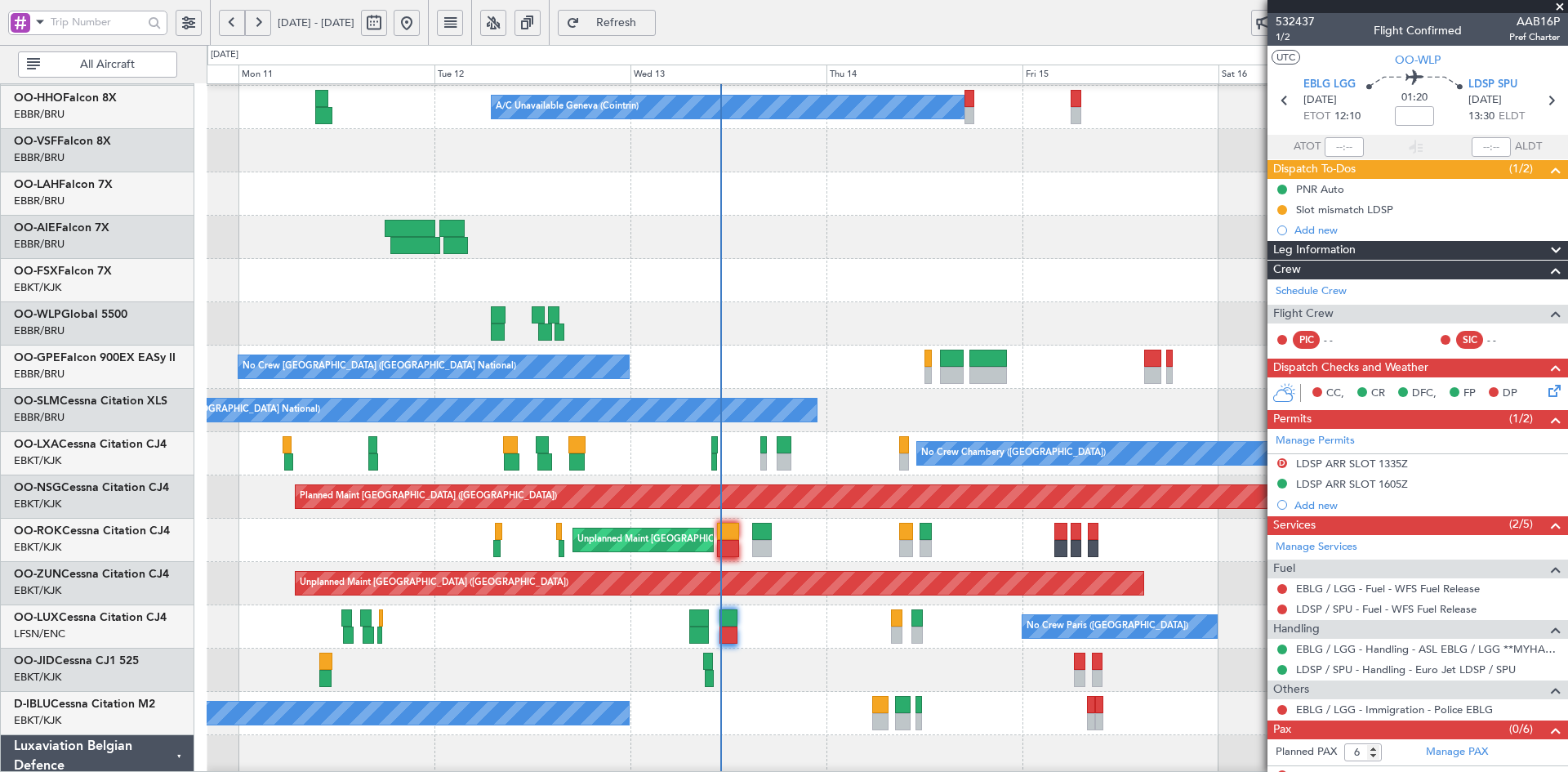
scroll to position [89, 0]
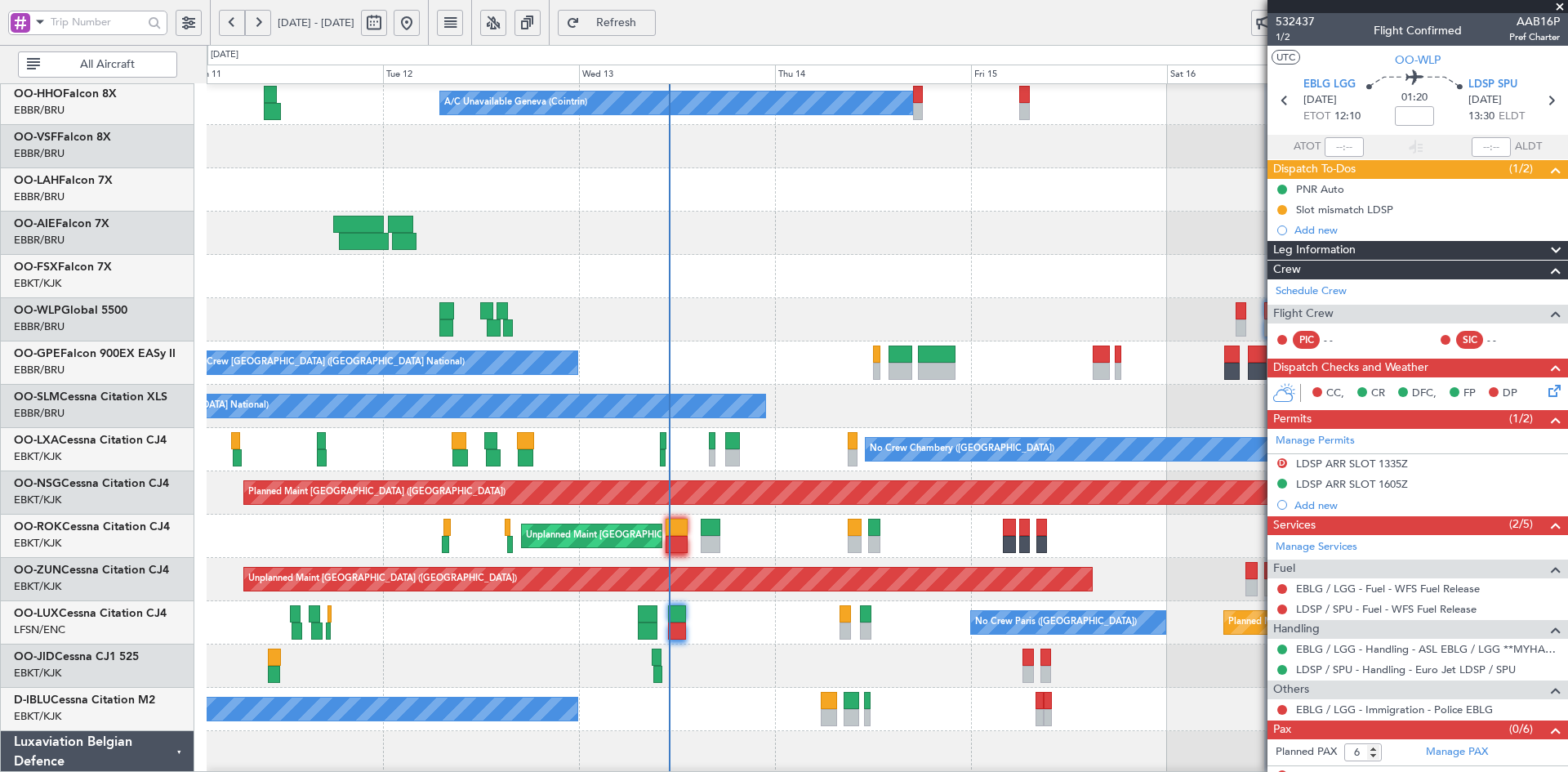
click at [895, 255] on div at bounding box center [887, 276] width 1361 height 43
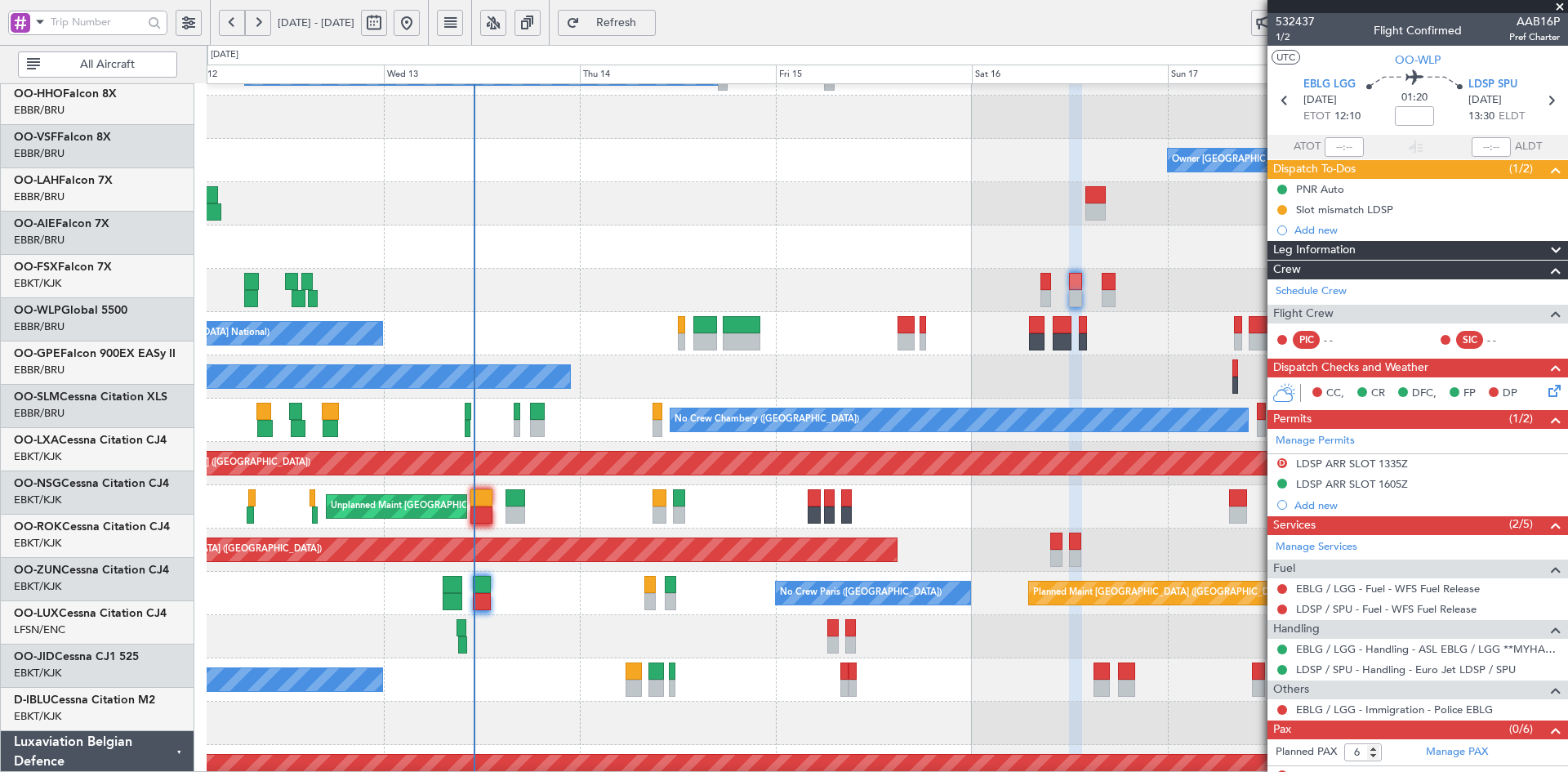
scroll to position [118, 0]
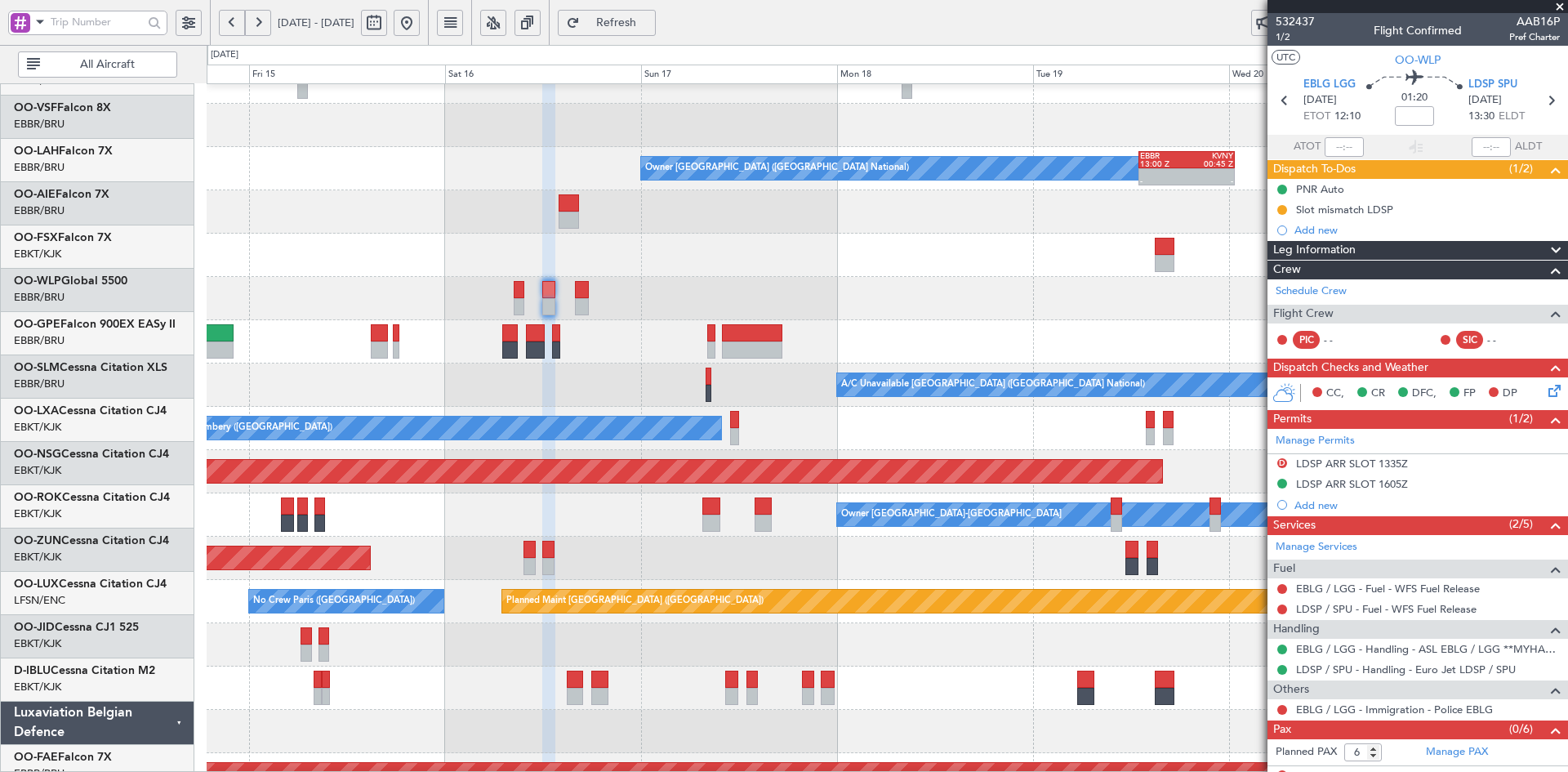
click at [246, 238] on div "A/C Unavailable Geneva (Cointrin) Owner Brussels (Brussels National) - - EBBR 1…" at bounding box center [887, 450] width 1361 height 953
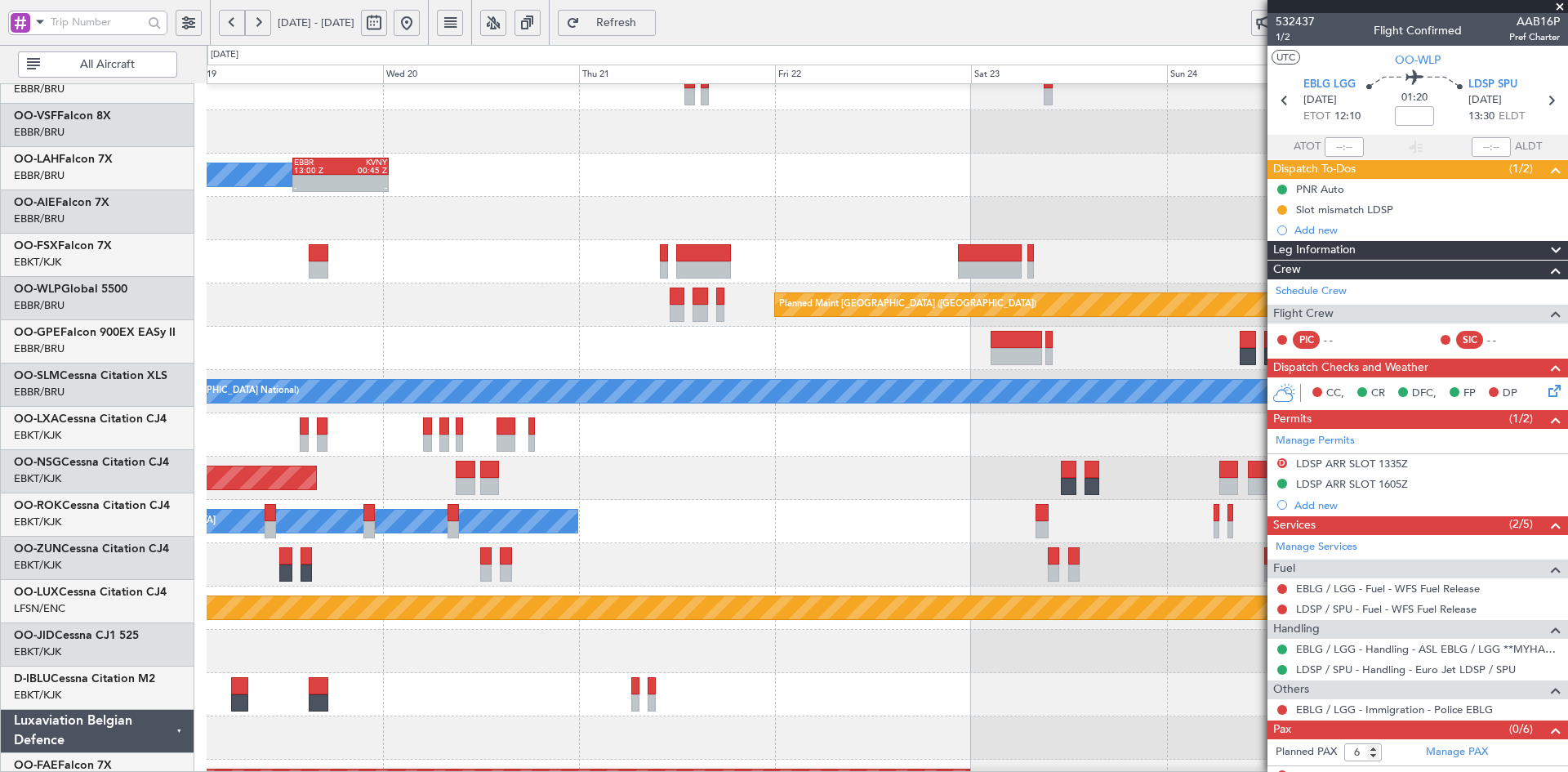
scroll to position [104, 0]
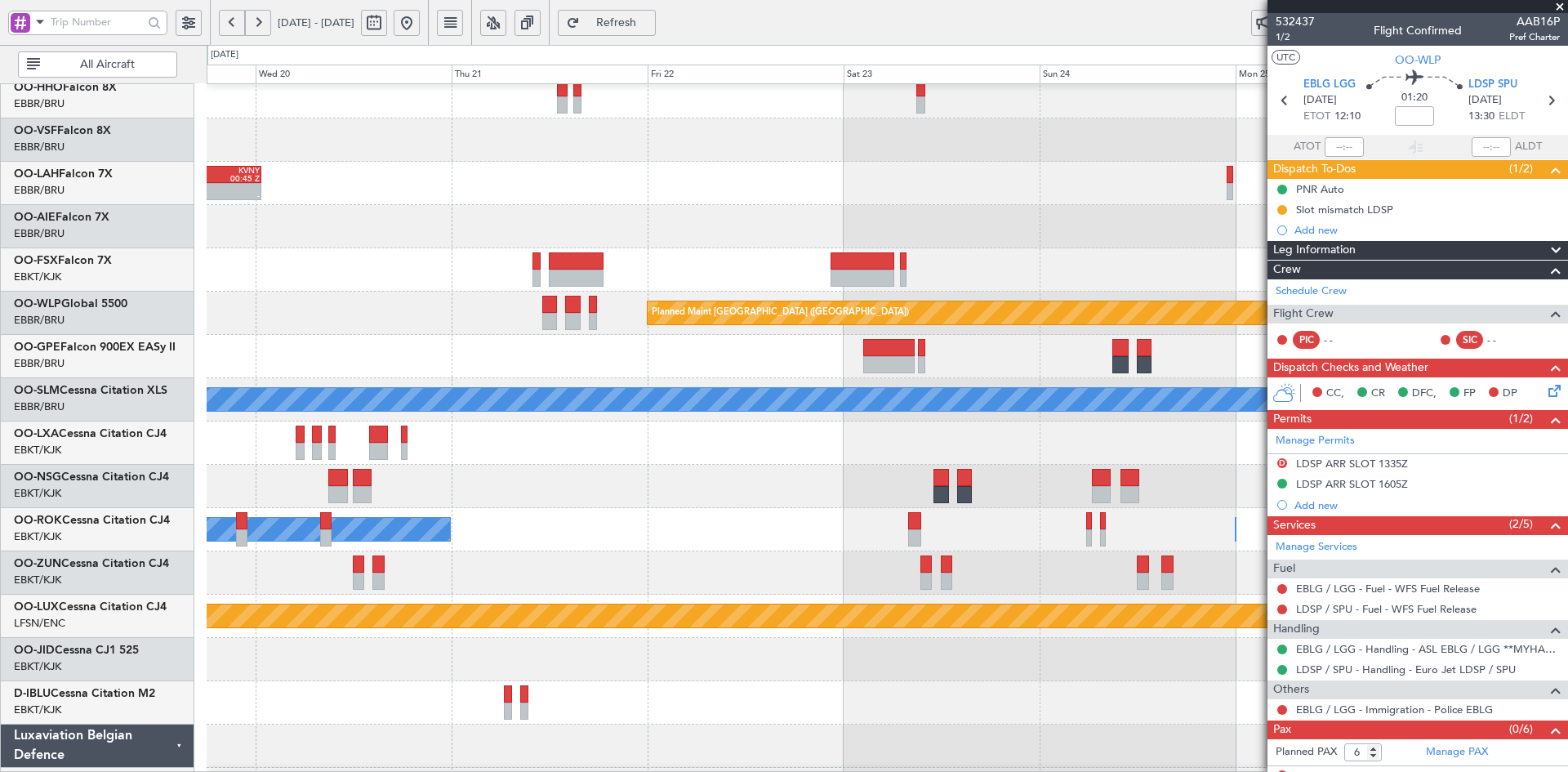
click at [1034, 209] on div at bounding box center [887, 227] width 1361 height 43
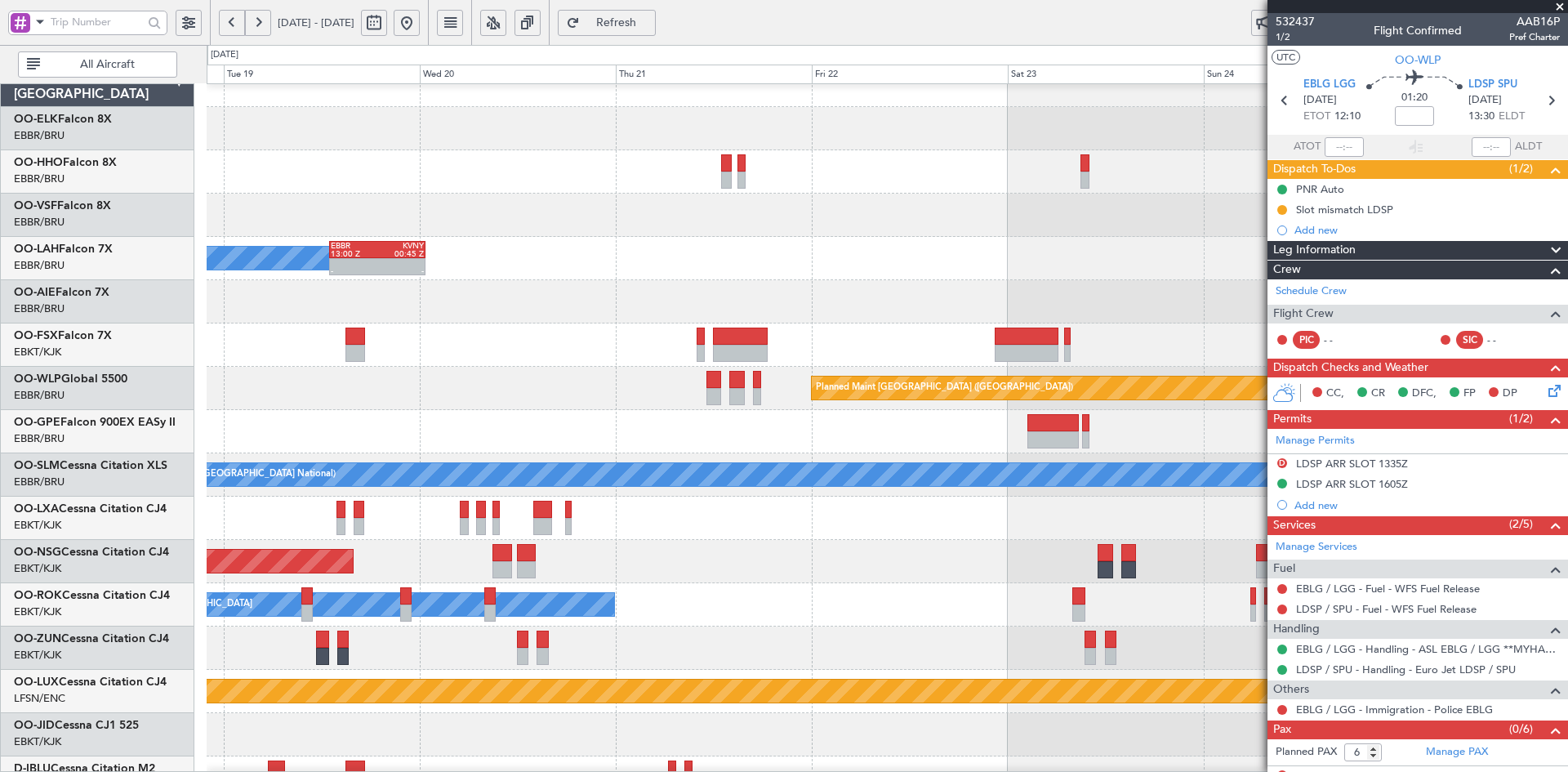
scroll to position [0, 0]
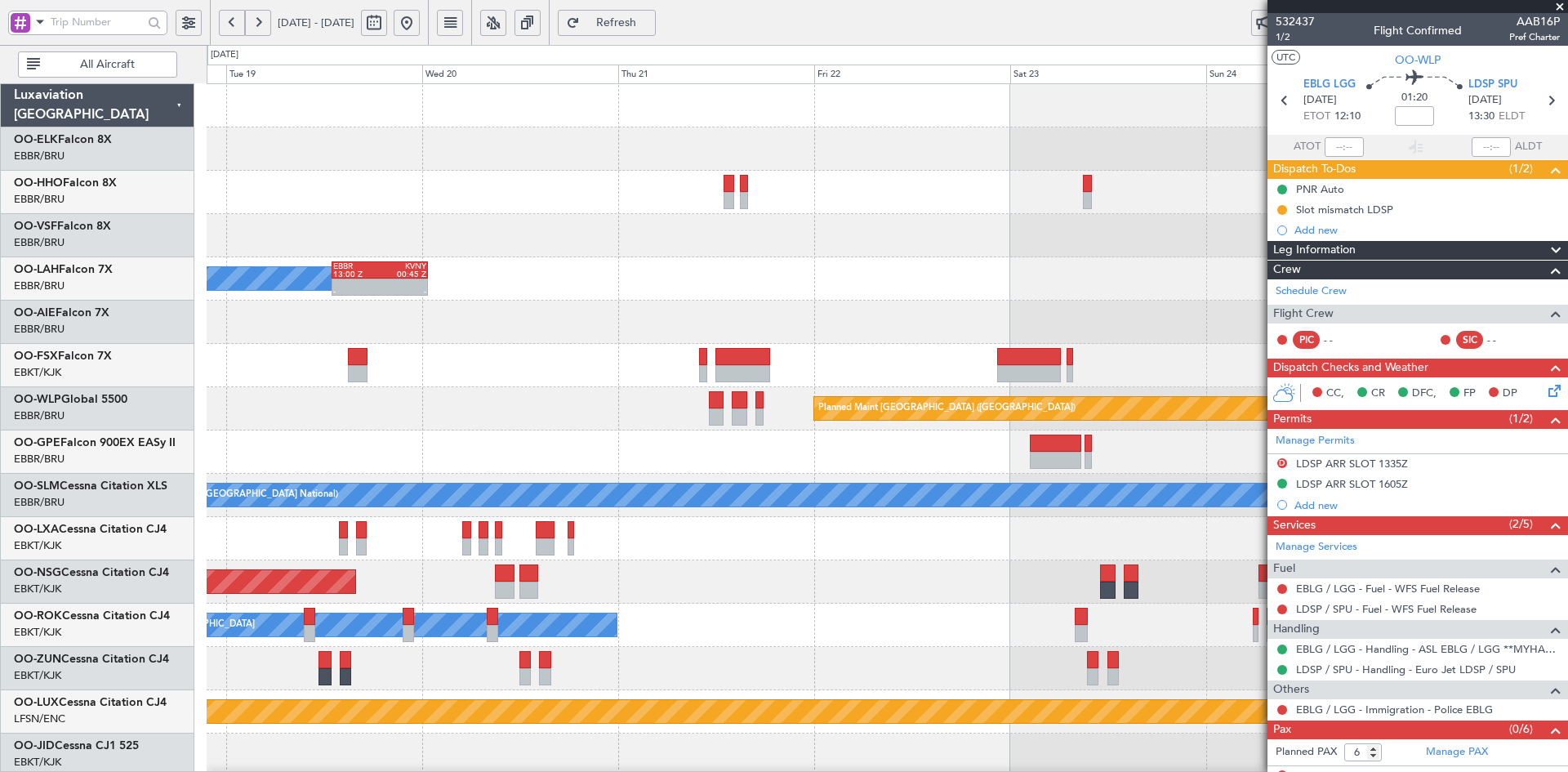
click at [873, 307] on div at bounding box center [887, 322] width 1361 height 43
click at [1128, 249] on div at bounding box center [887, 235] width 1361 height 43
click at [1058, 272] on div "Owner Brussels (Brussels National) - - EBBR 13:00 Z KVNY 00:45 Z" at bounding box center [887, 278] width 1361 height 43
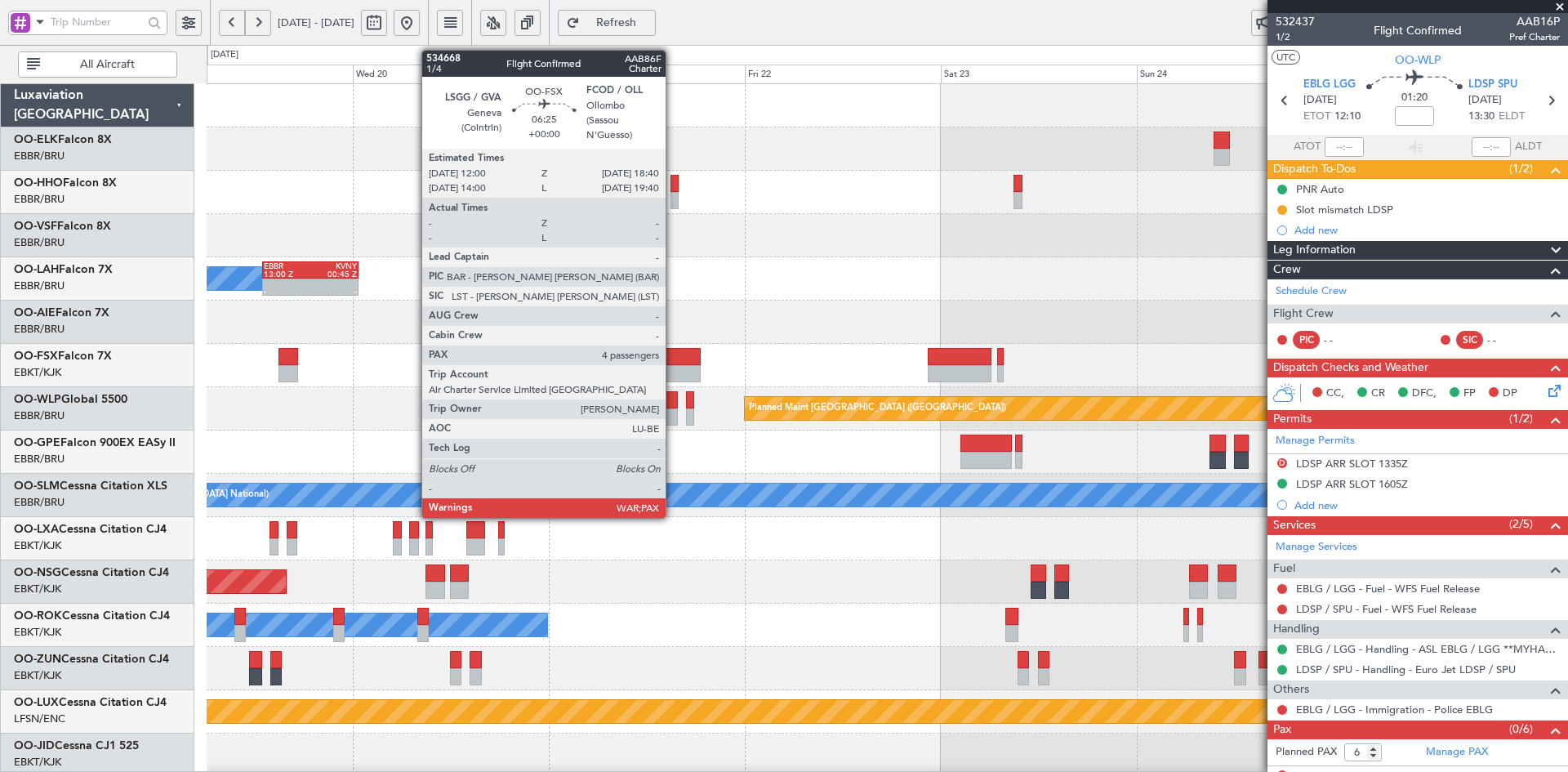
click at [673, 366] on div at bounding box center [673, 374] width 55 height 17
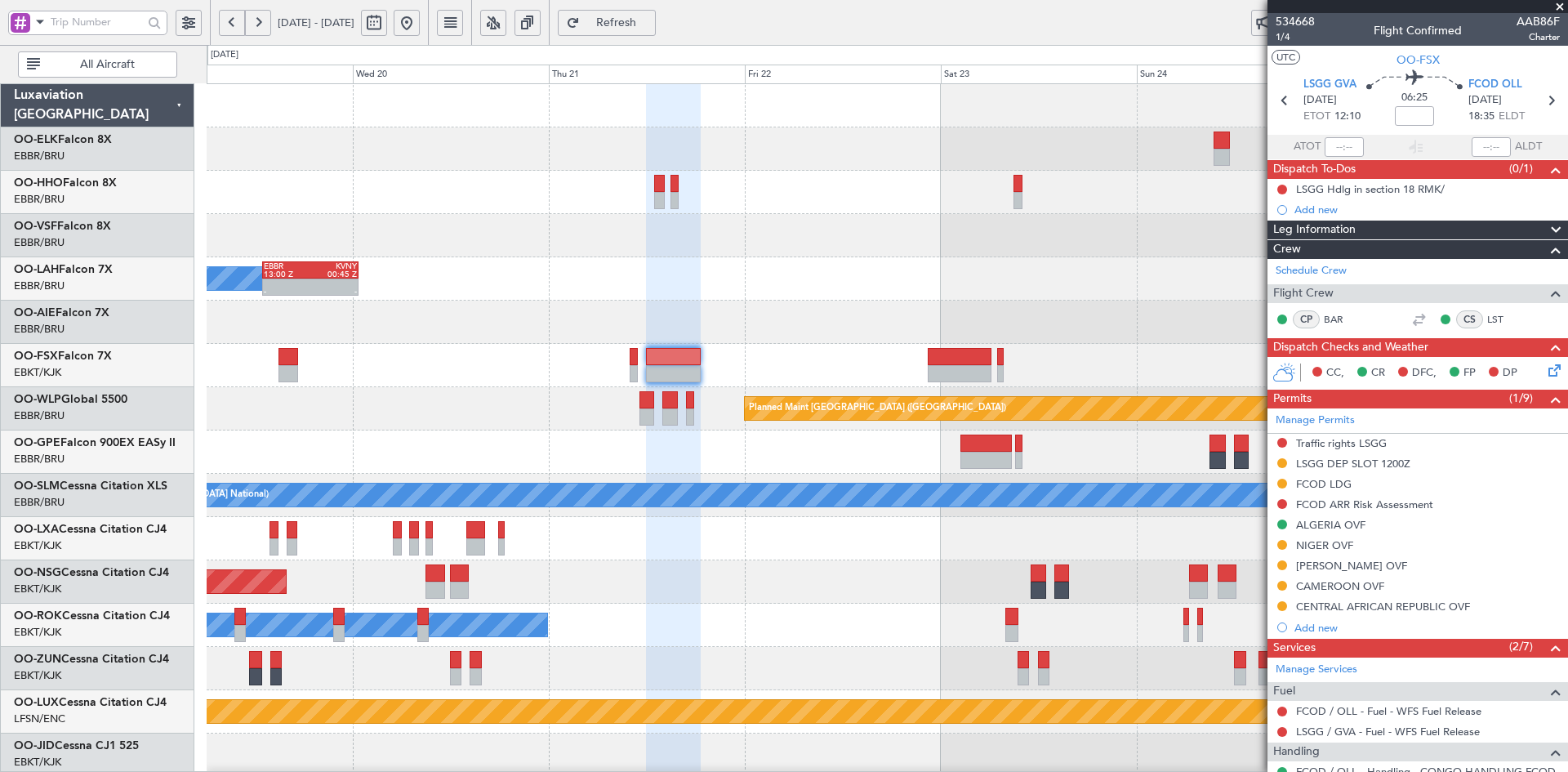
click at [1564, 0] on span at bounding box center [1560, 7] width 16 height 14
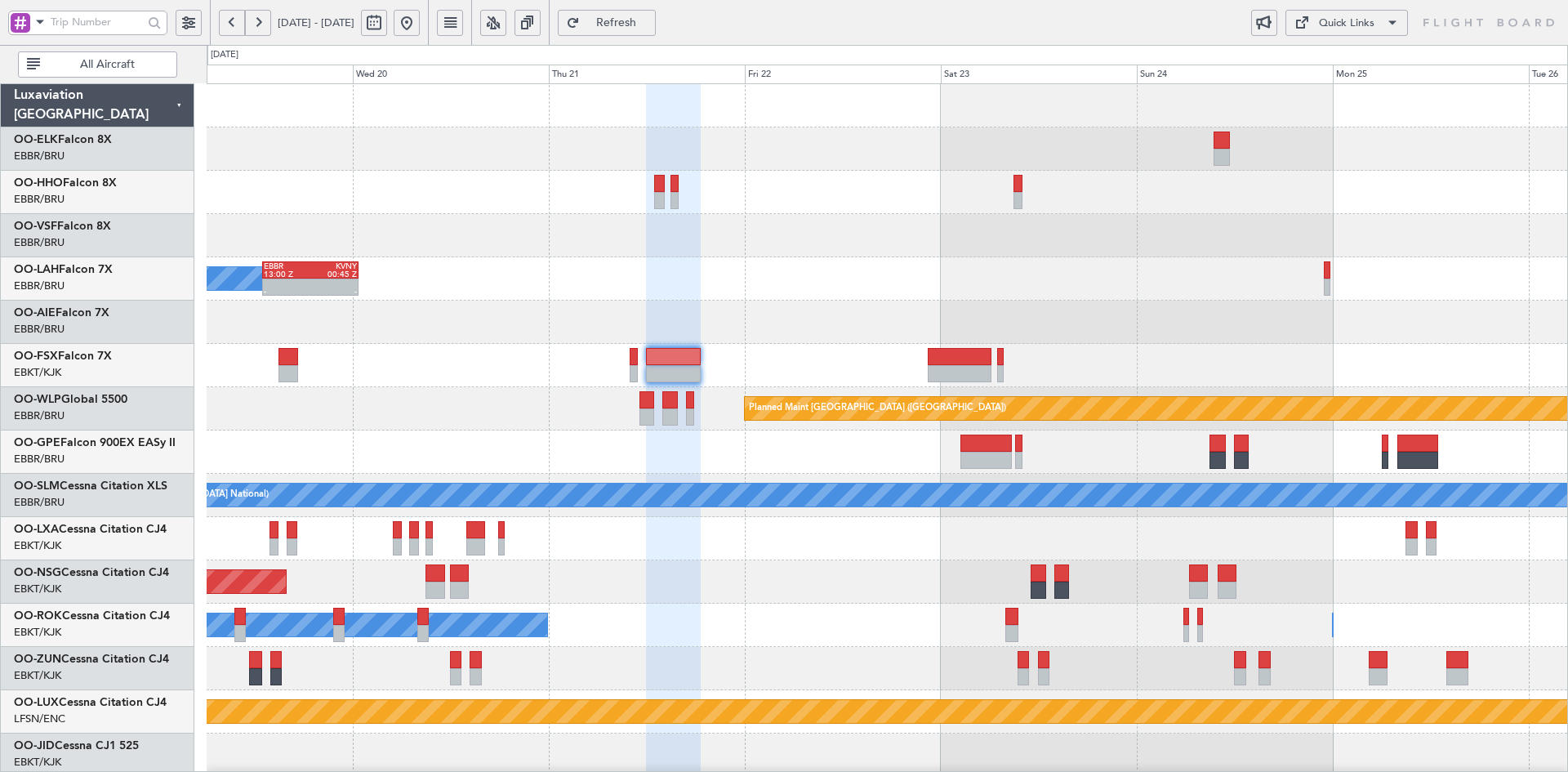
type input "0"
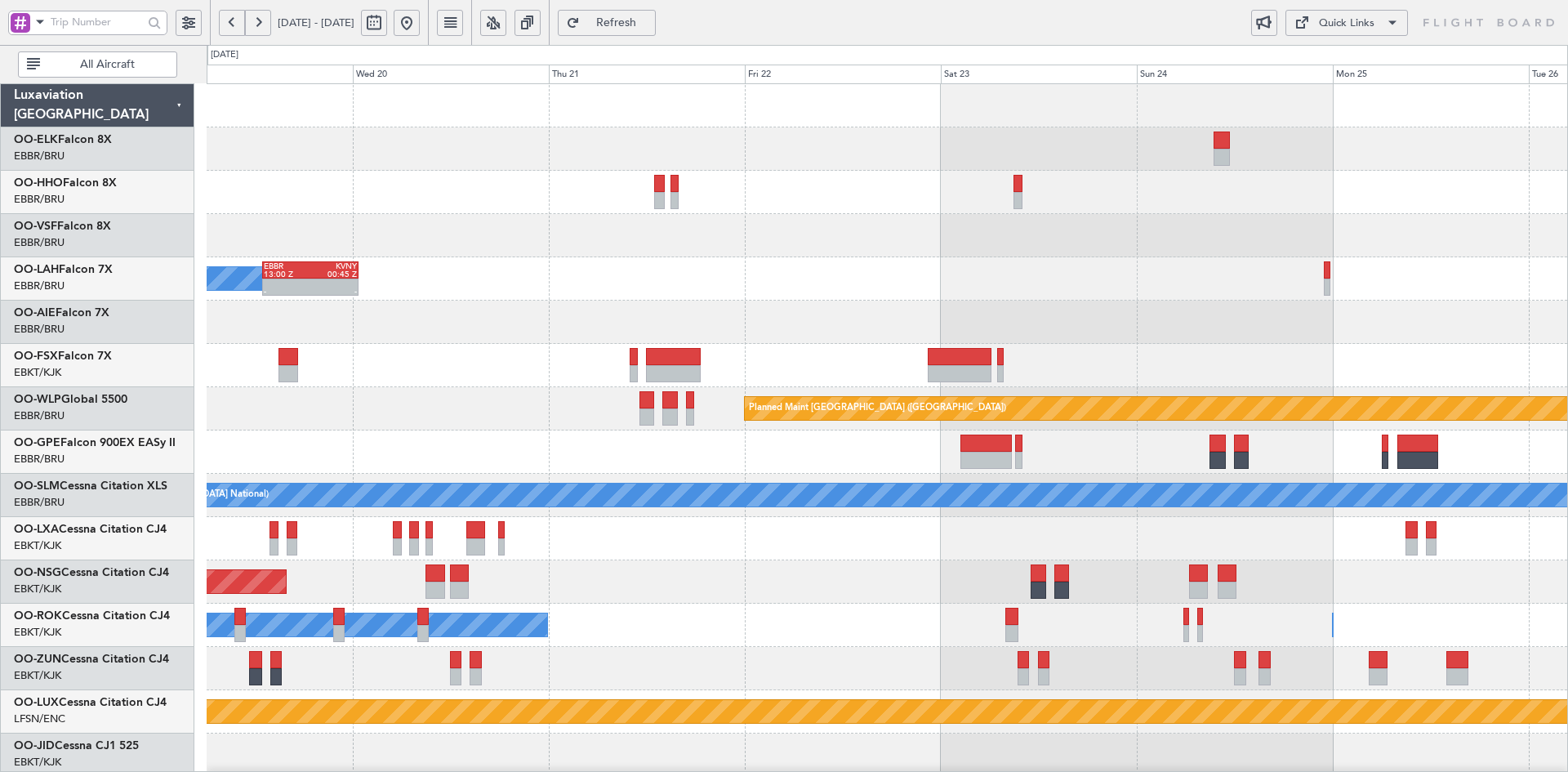
click at [762, 262] on div "Owner Brussels (Brussels National) - - EBBR 13:00 Z KVNY 00:45 Z" at bounding box center [887, 278] width 1361 height 43
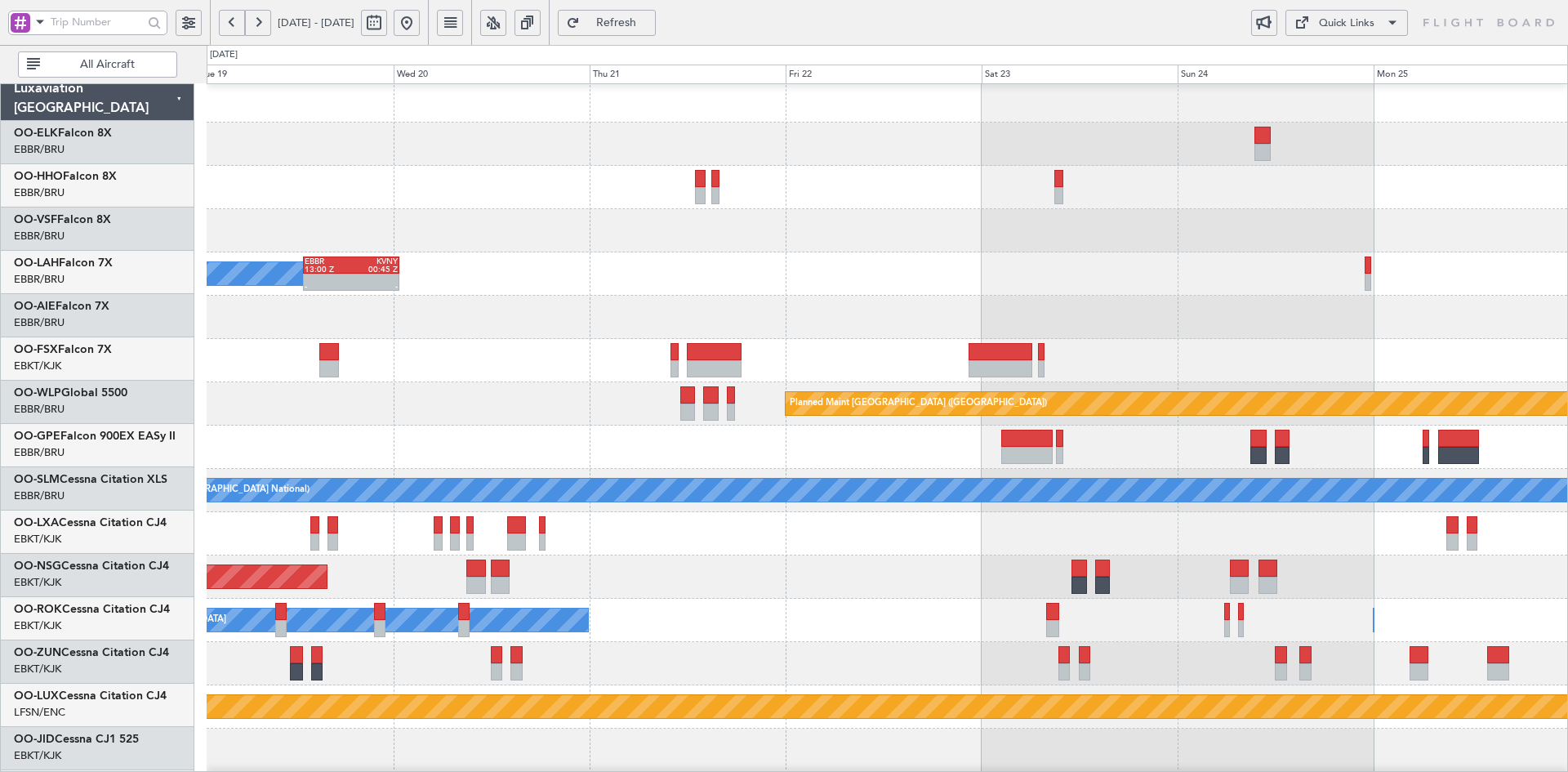
click at [1099, 342] on div at bounding box center [887, 360] width 1361 height 43
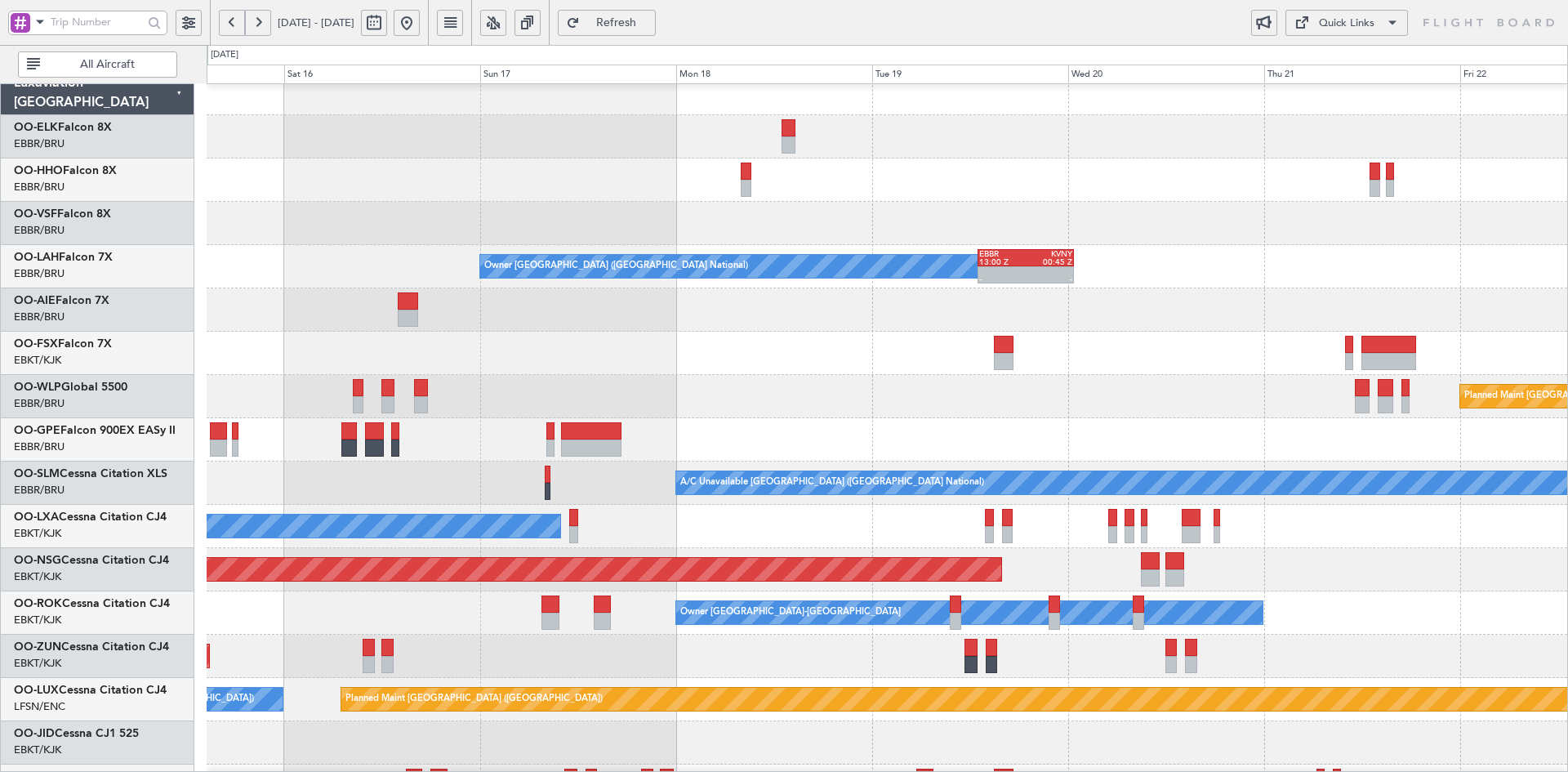
scroll to position [0, 0]
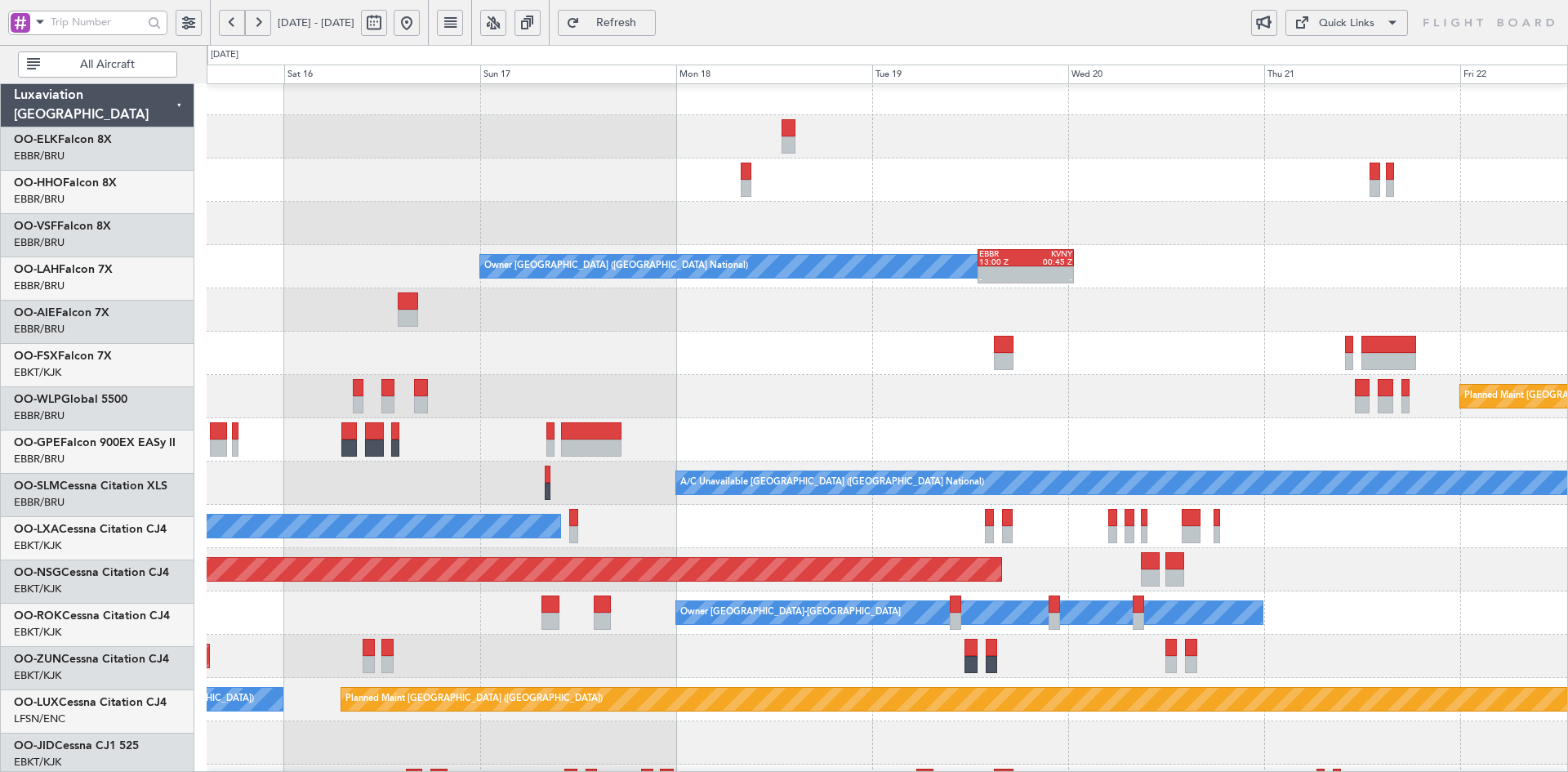
click at [1057, 369] on div at bounding box center [887, 353] width 1361 height 43
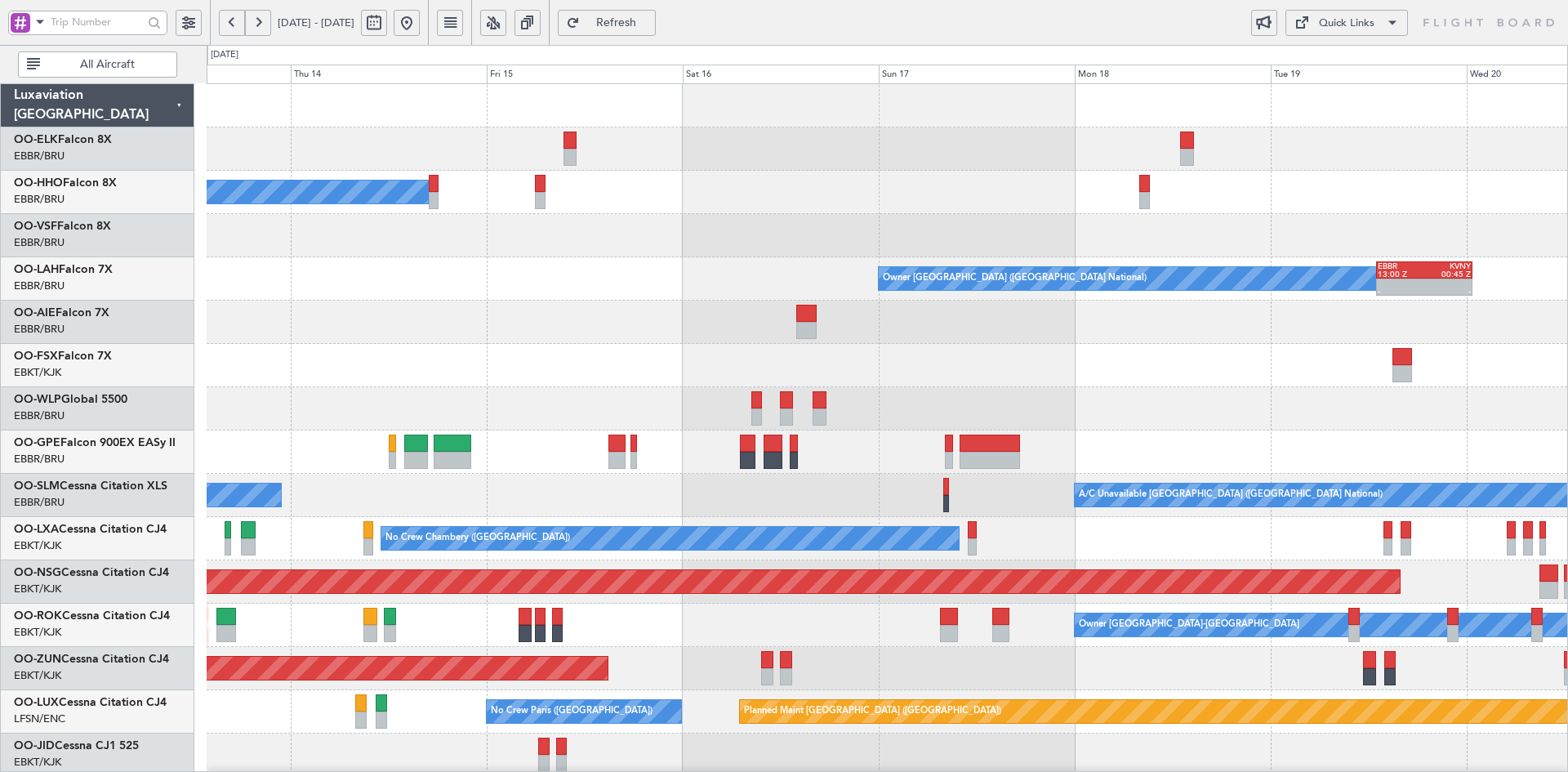
scroll to position [14, 0]
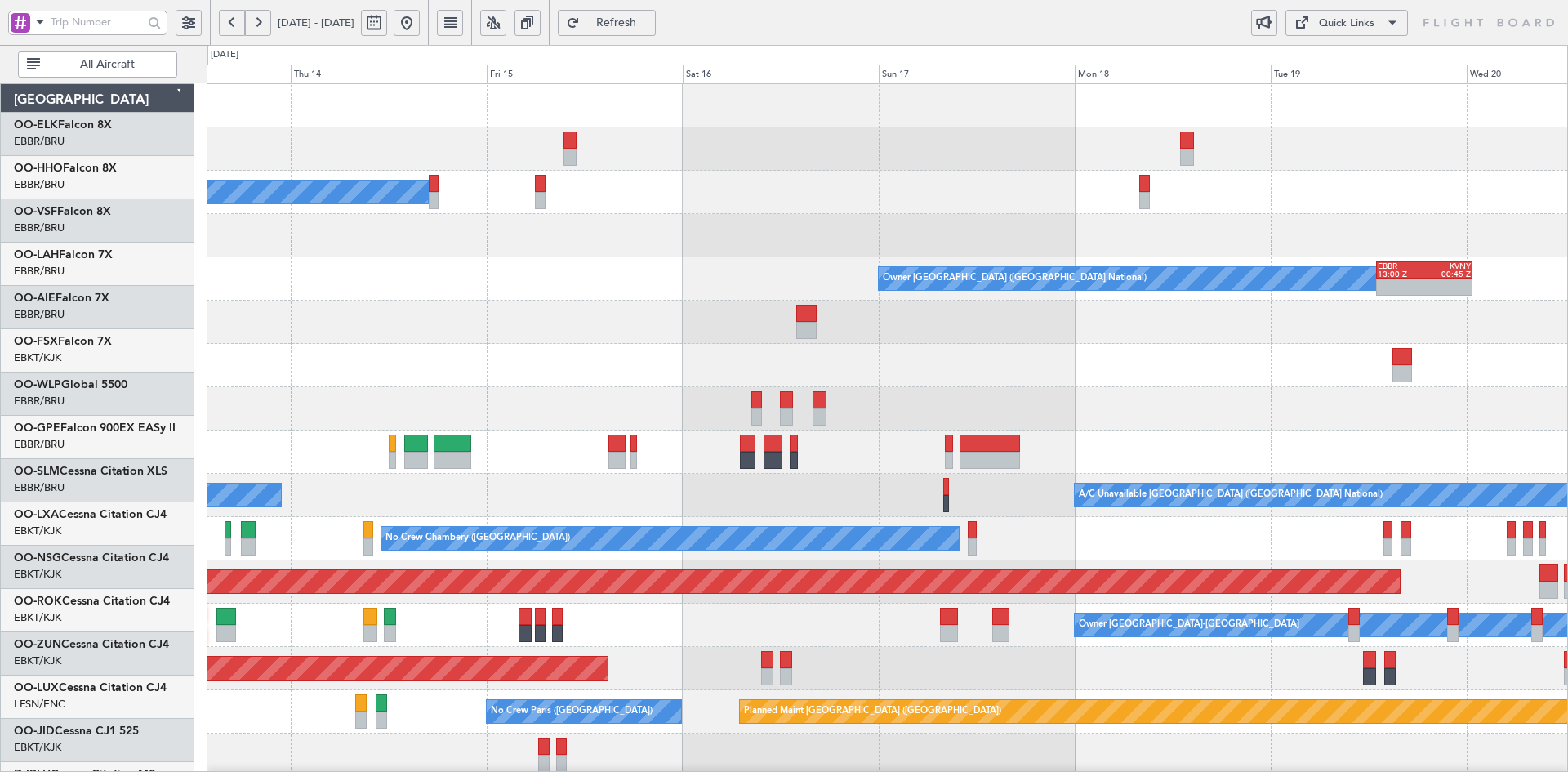
click at [839, 359] on div at bounding box center [887, 365] width 1361 height 43
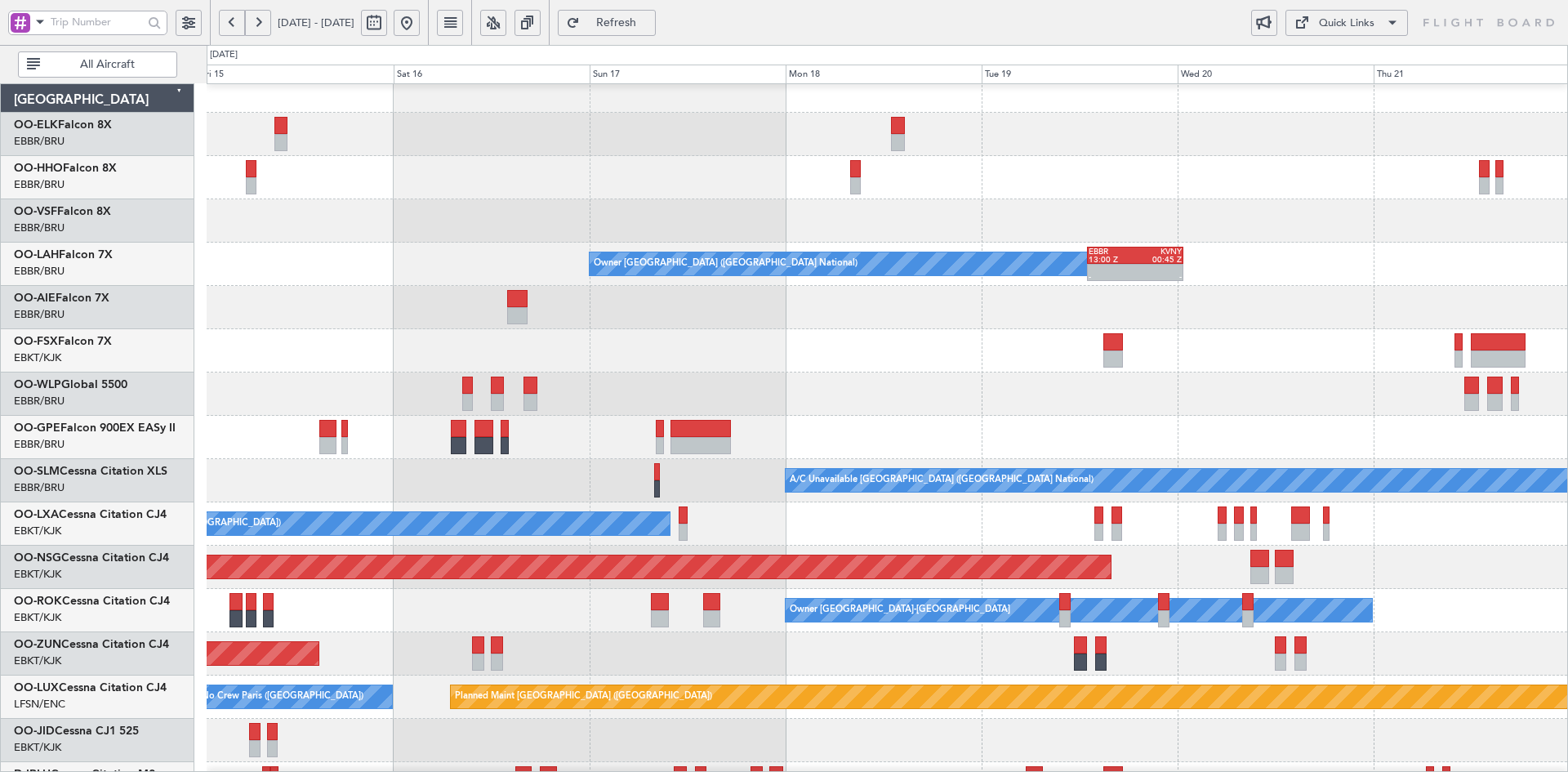
click at [628, 293] on div at bounding box center [887, 307] width 1361 height 43
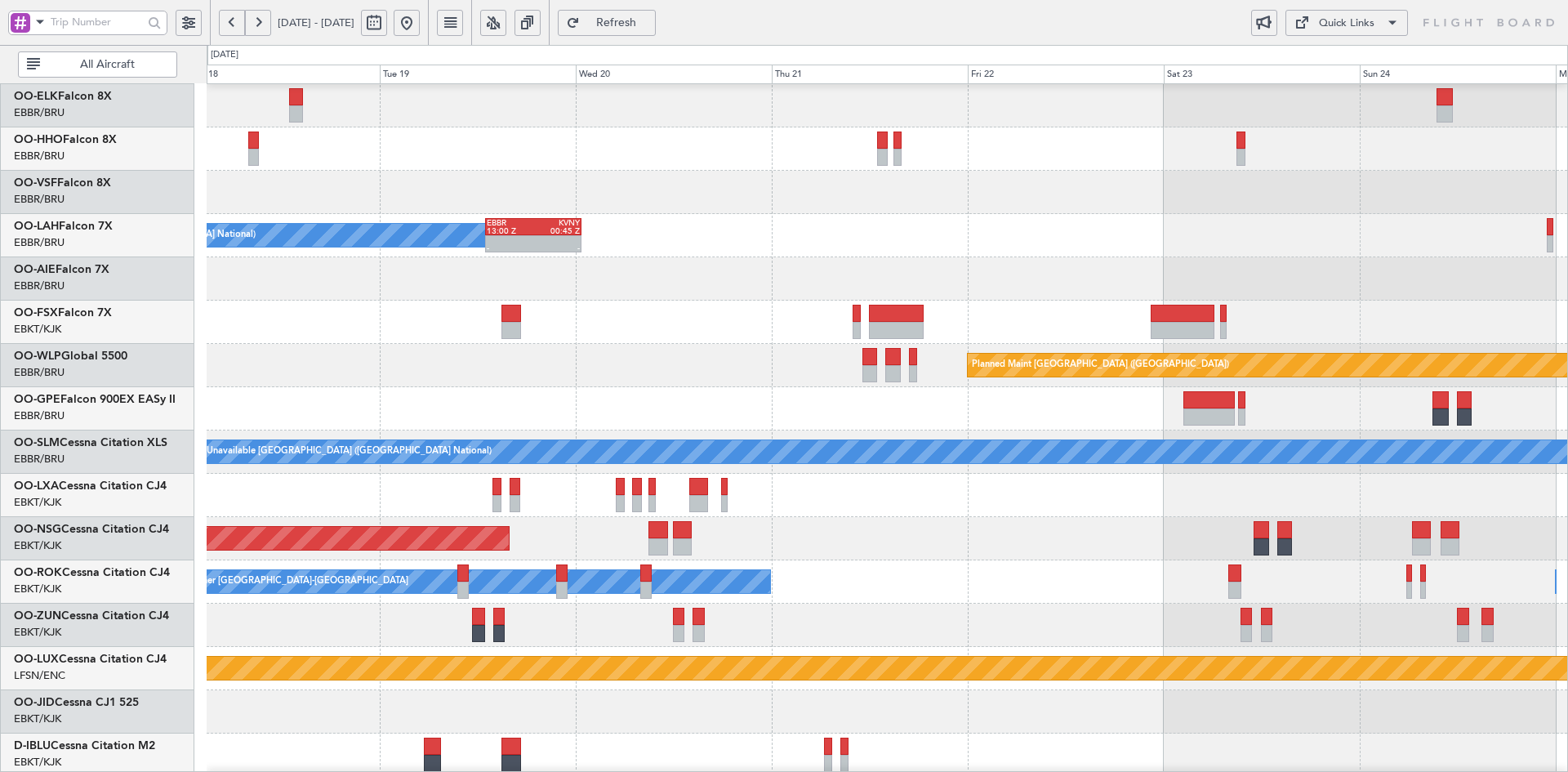
click at [1210, 290] on div "Owner Brussels (Brussels National) - - EBBR 13:00 Z KVNY 00:45 Z Planned Maint …" at bounding box center [887, 517] width 1361 height 953
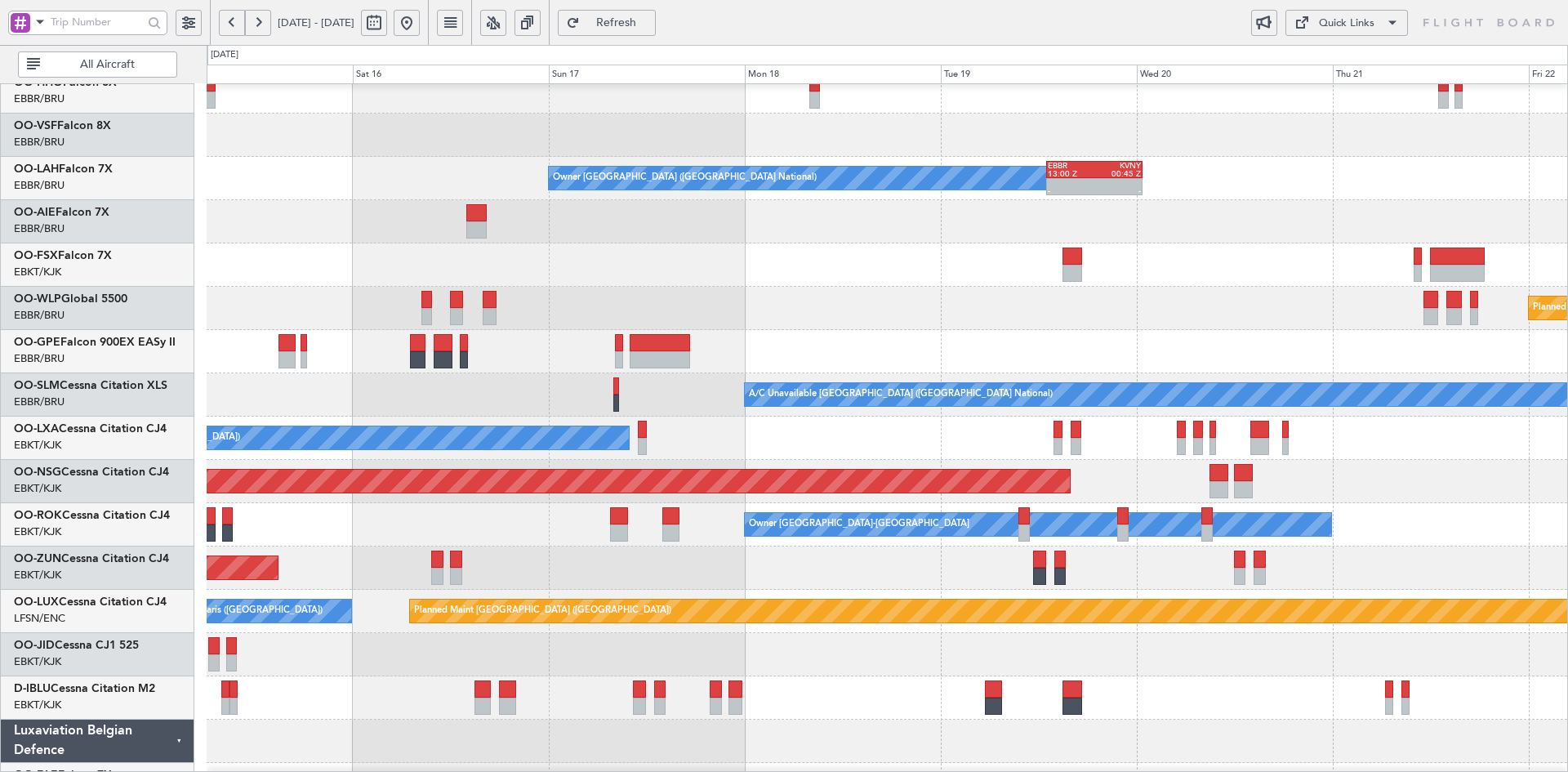
click at [948, 339] on div at bounding box center [887, 351] width 1361 height 43
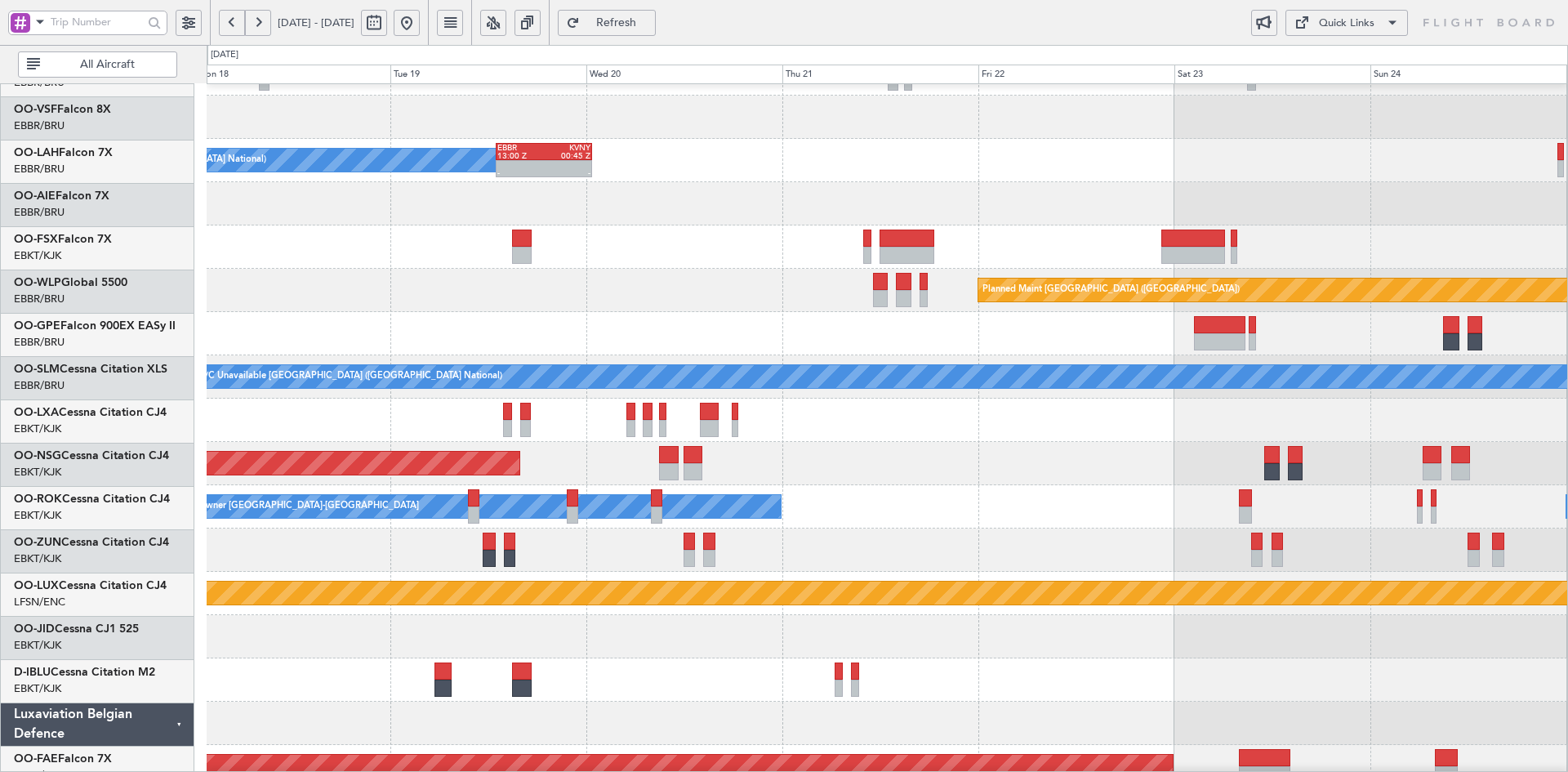
scroll to position [121, 0]
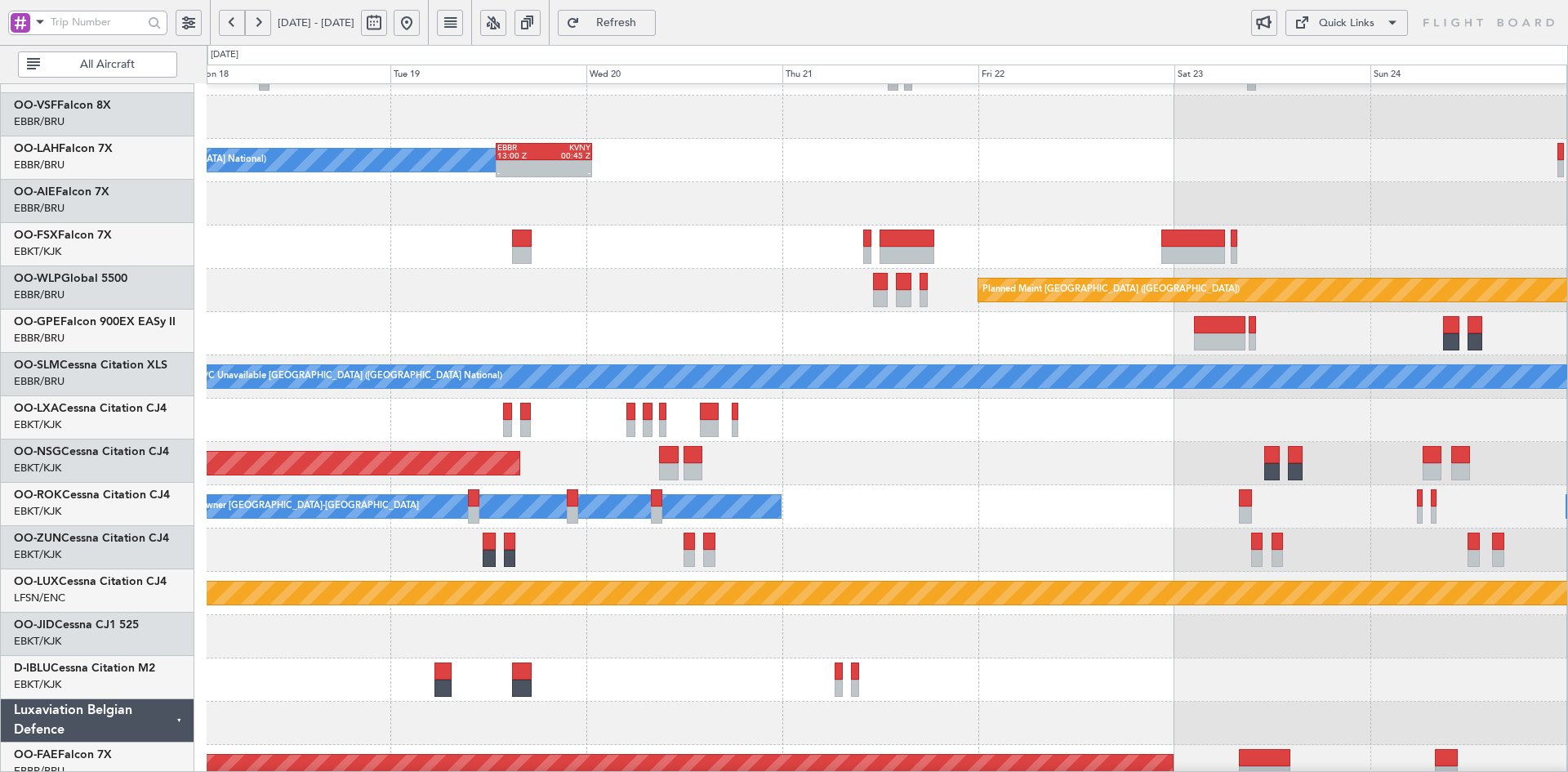
click at [934, 521] on div "Owner Kortrijk-Wevelgem Owner Kortrijk-Wevelgem" at bounding box center [887, 506] width 1361 height 43
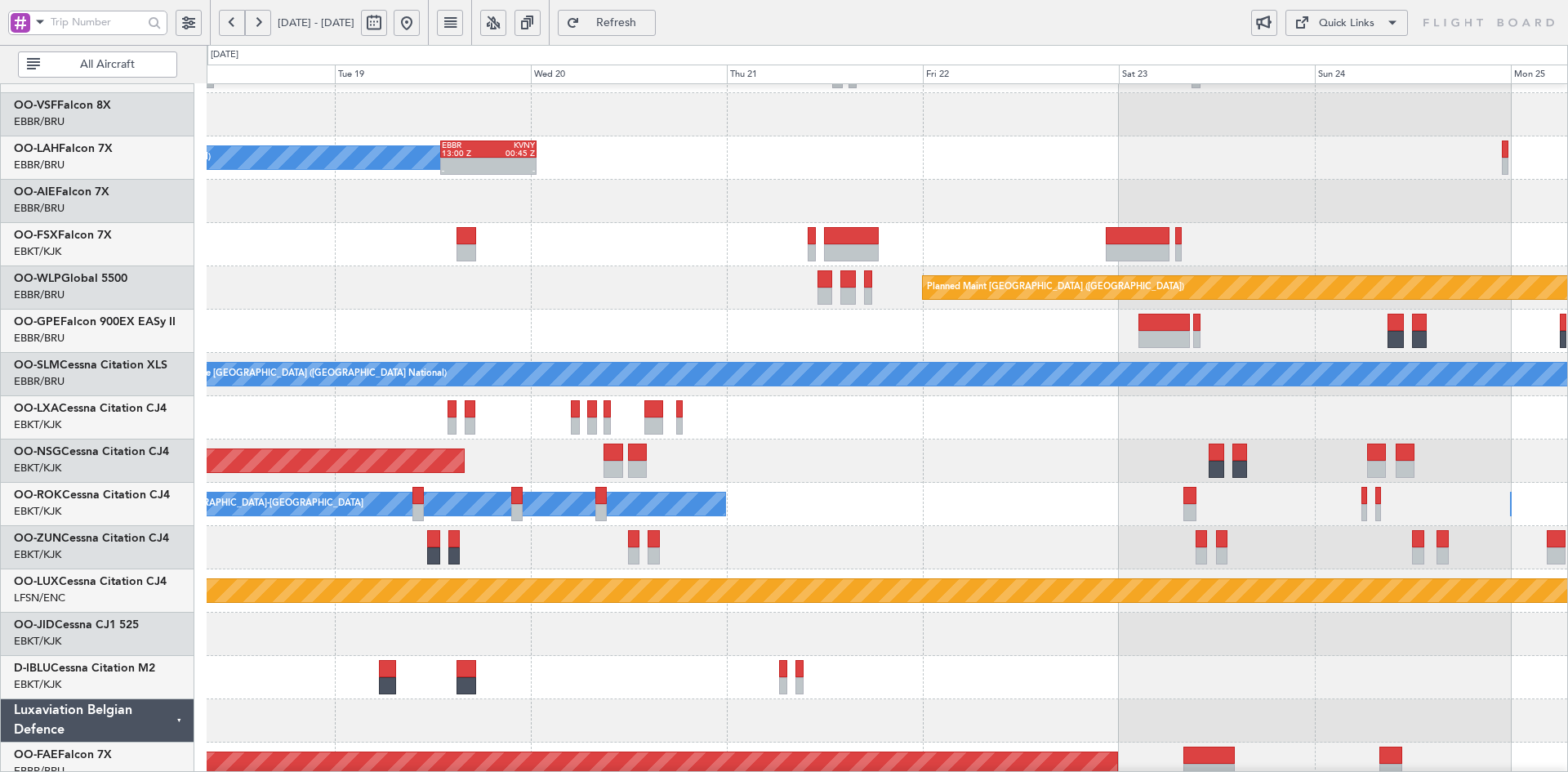
click at [1265, 436] on div "No Crew Chambery ([GEOGRAPHIC_DATA])" at bounding box center [887, 418] width 1361 height 43
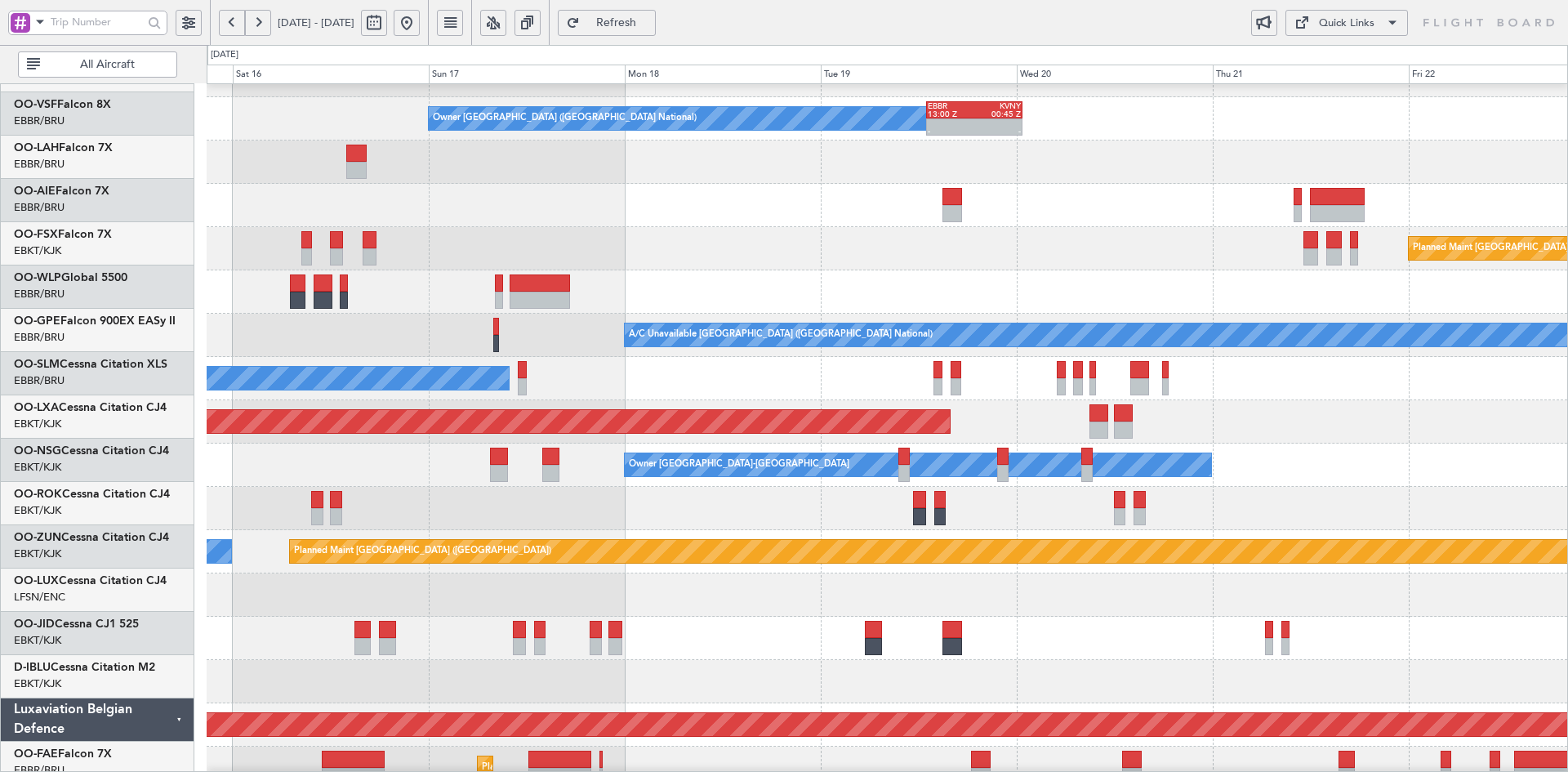
scroll to position [160, 0]
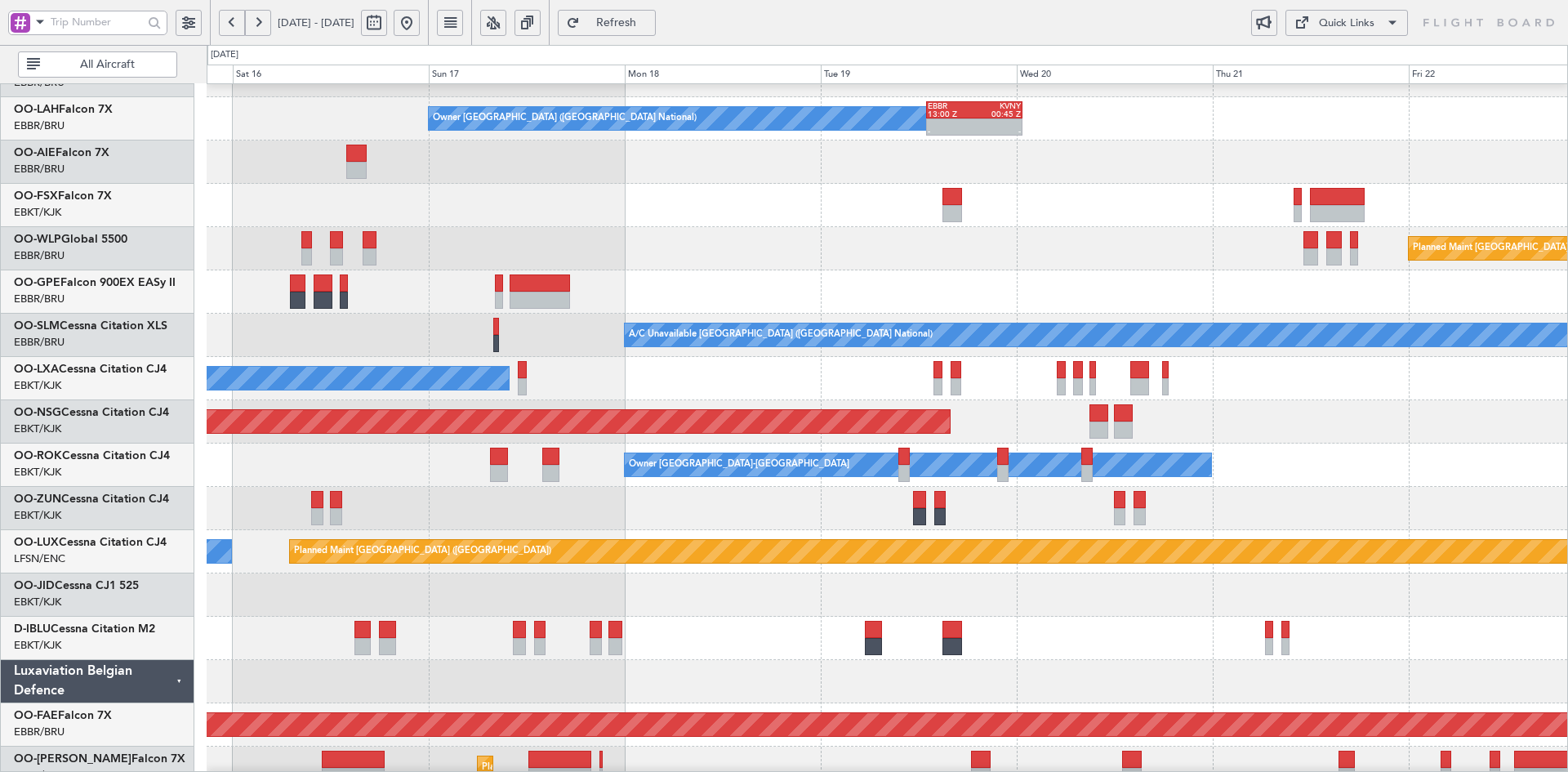
click at [1184, 142] on div at bounding box center [887, 162] width 1361 height 43
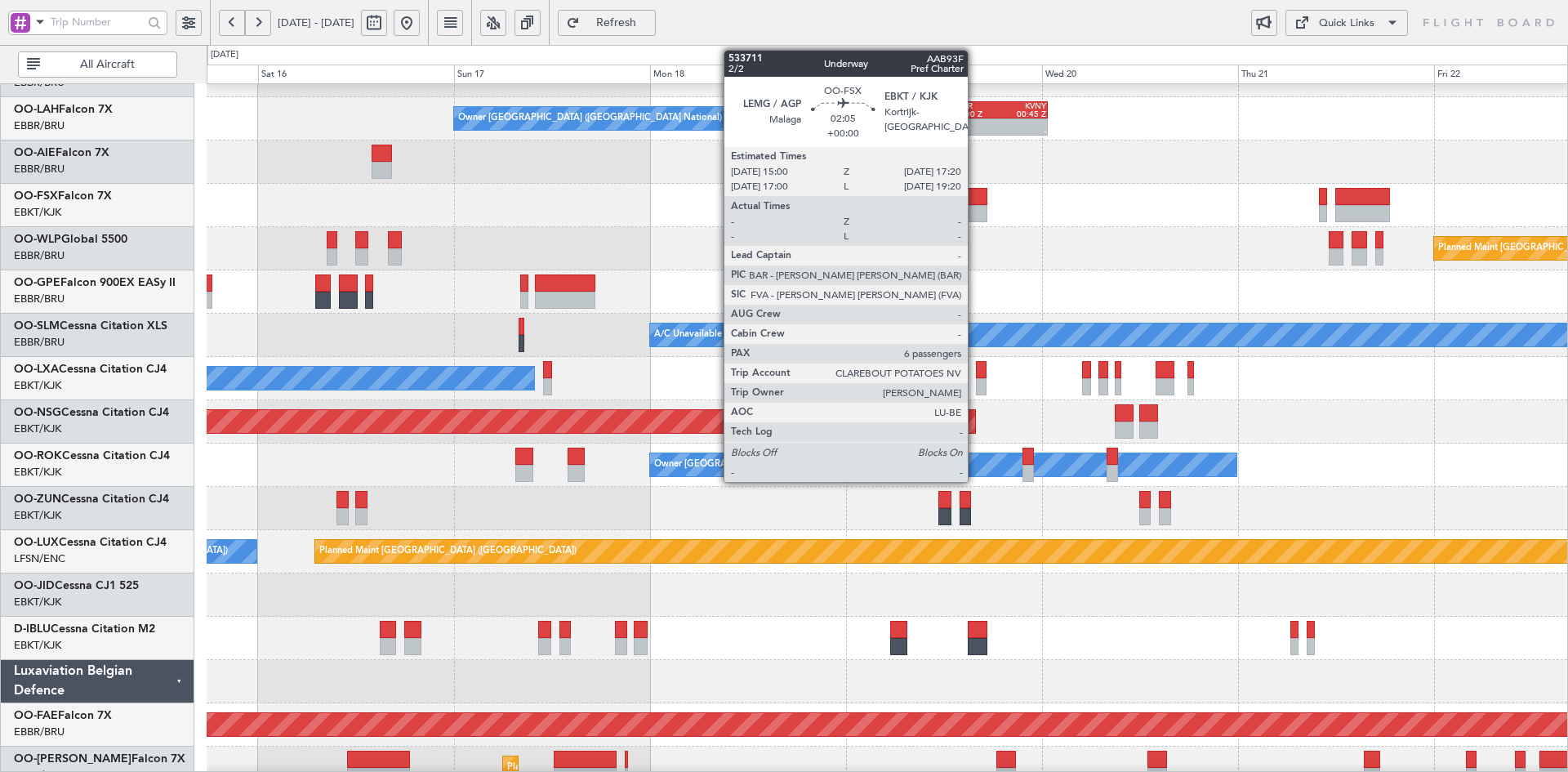
click at [975, 210] on div at bounding box center [977, 214] width 19 height 17
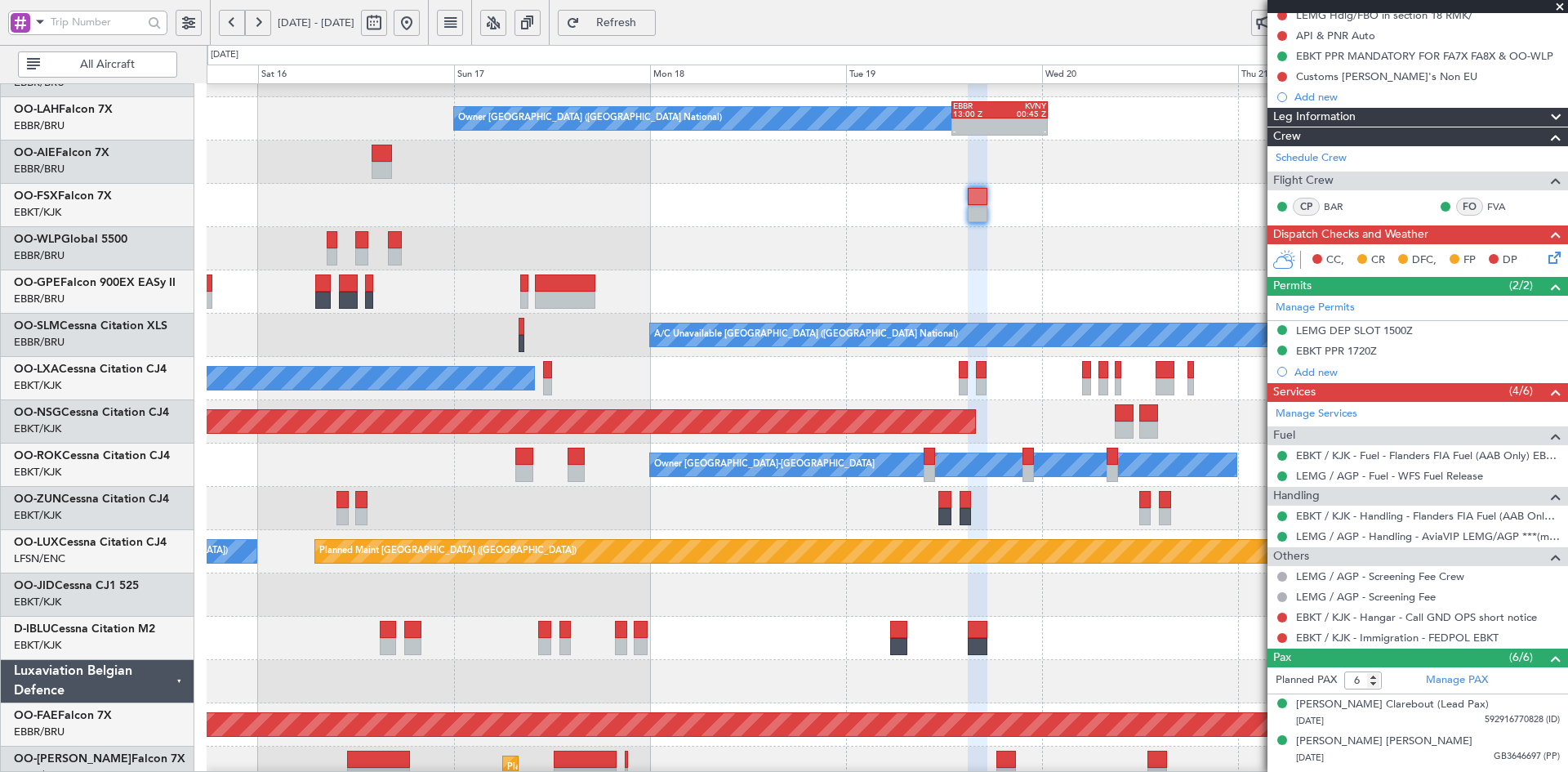
scroll to position [71, 0]
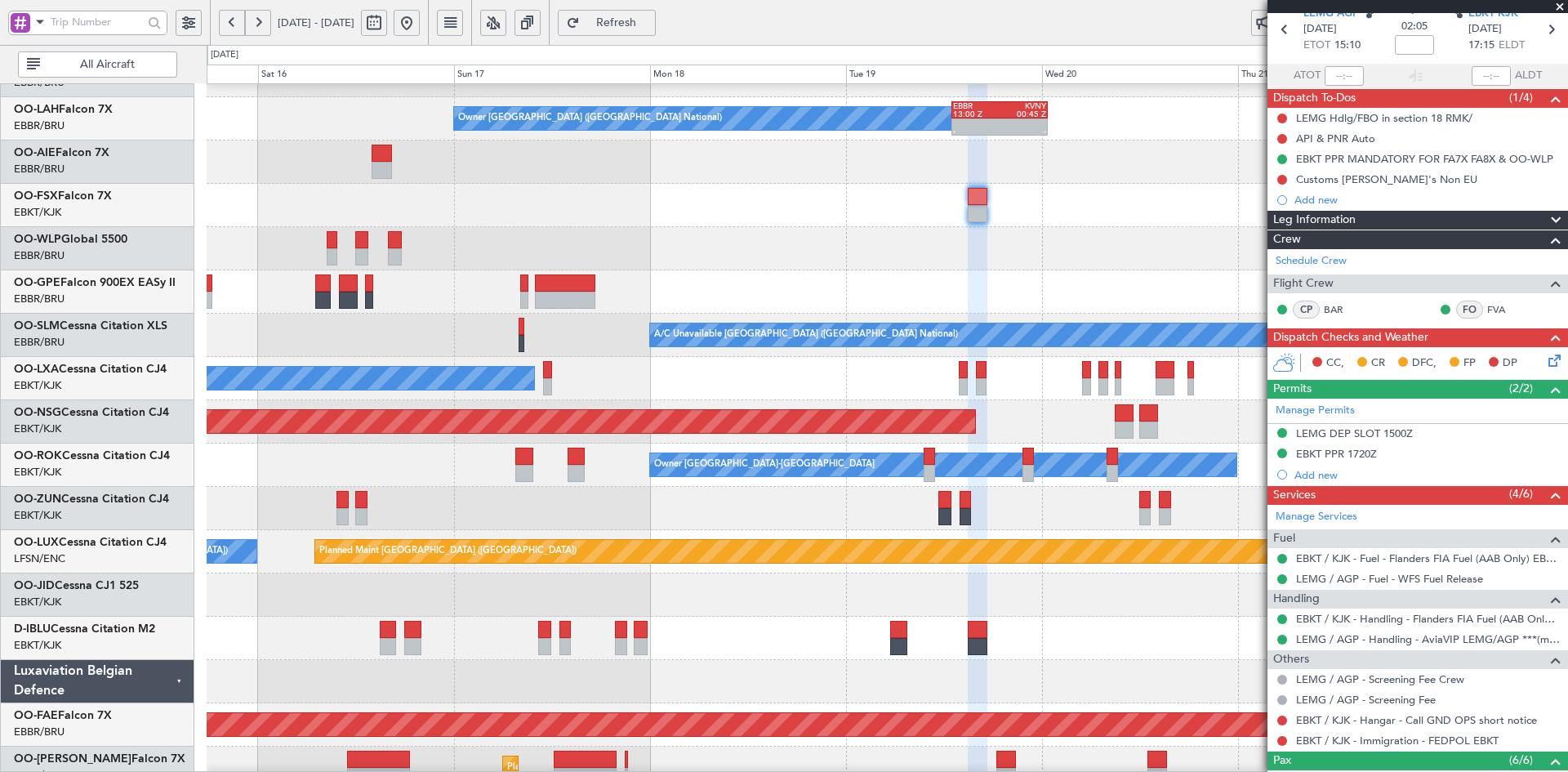
click at [1562, 9] on span at bounding box center [1560, 7] width 16 height 14
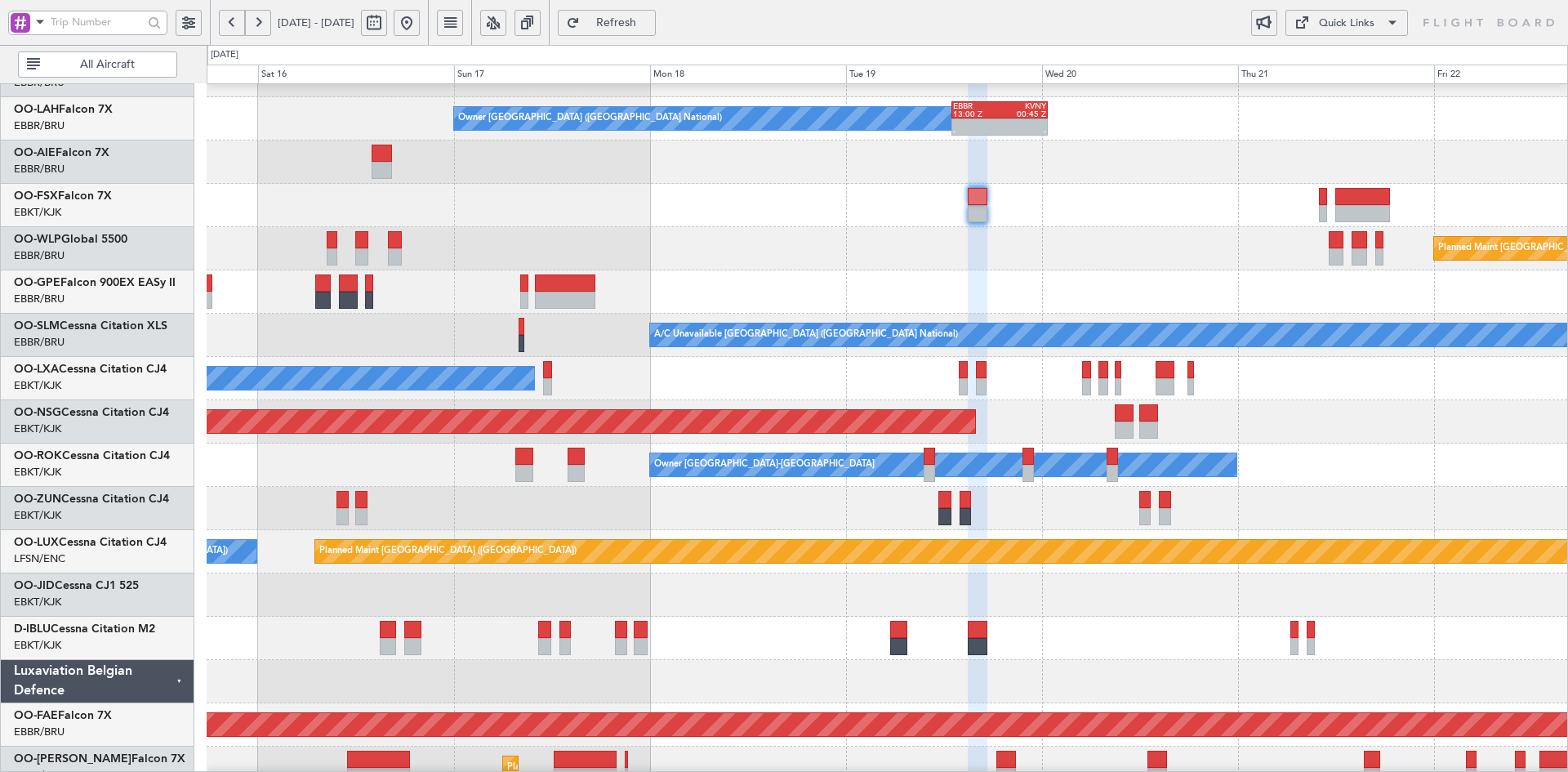
type input "0"
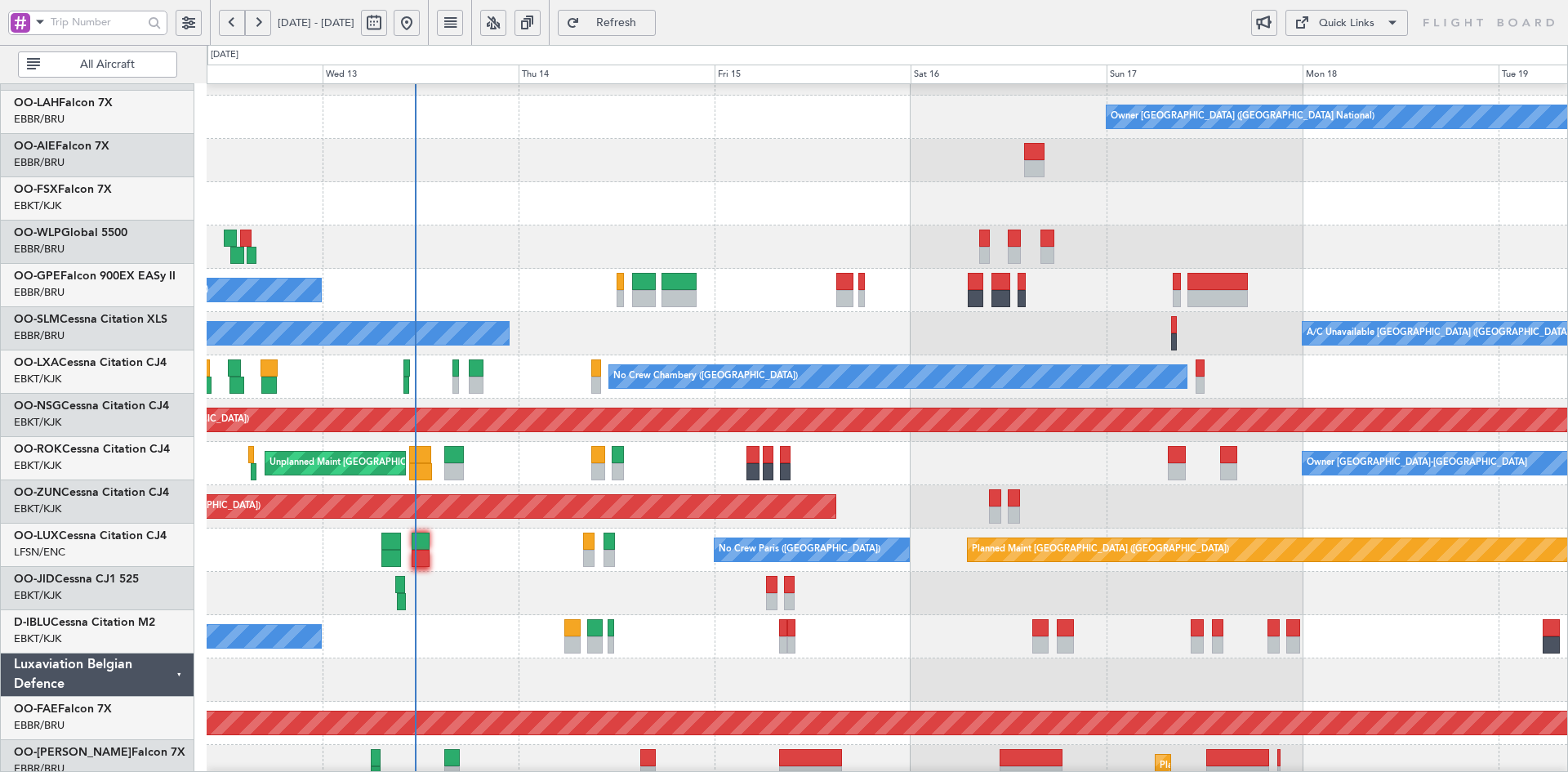
scroll to position [145, 0]
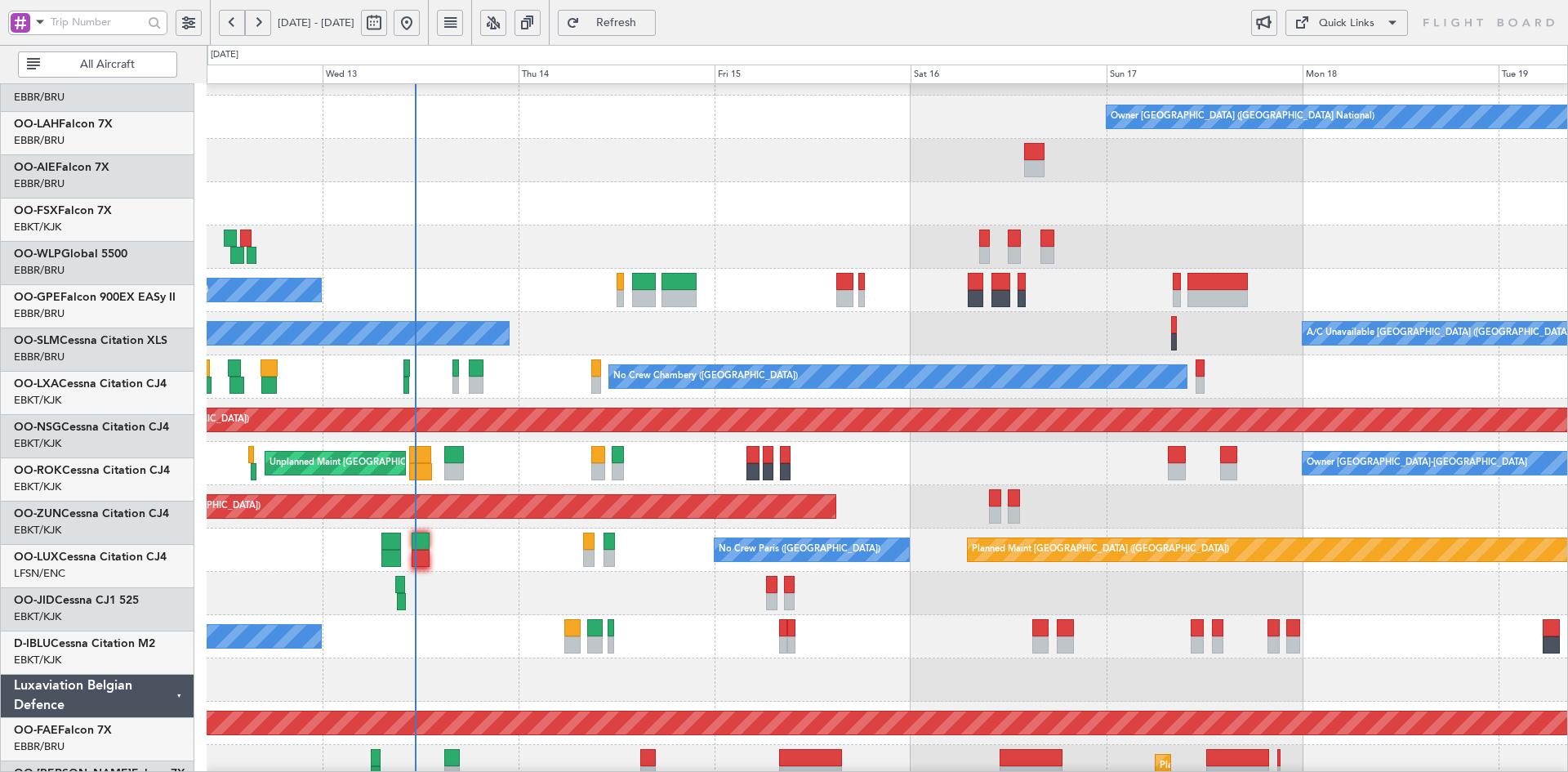
click at [1338, 207] on div at bounding box center [887, 204] width 1361 height 43
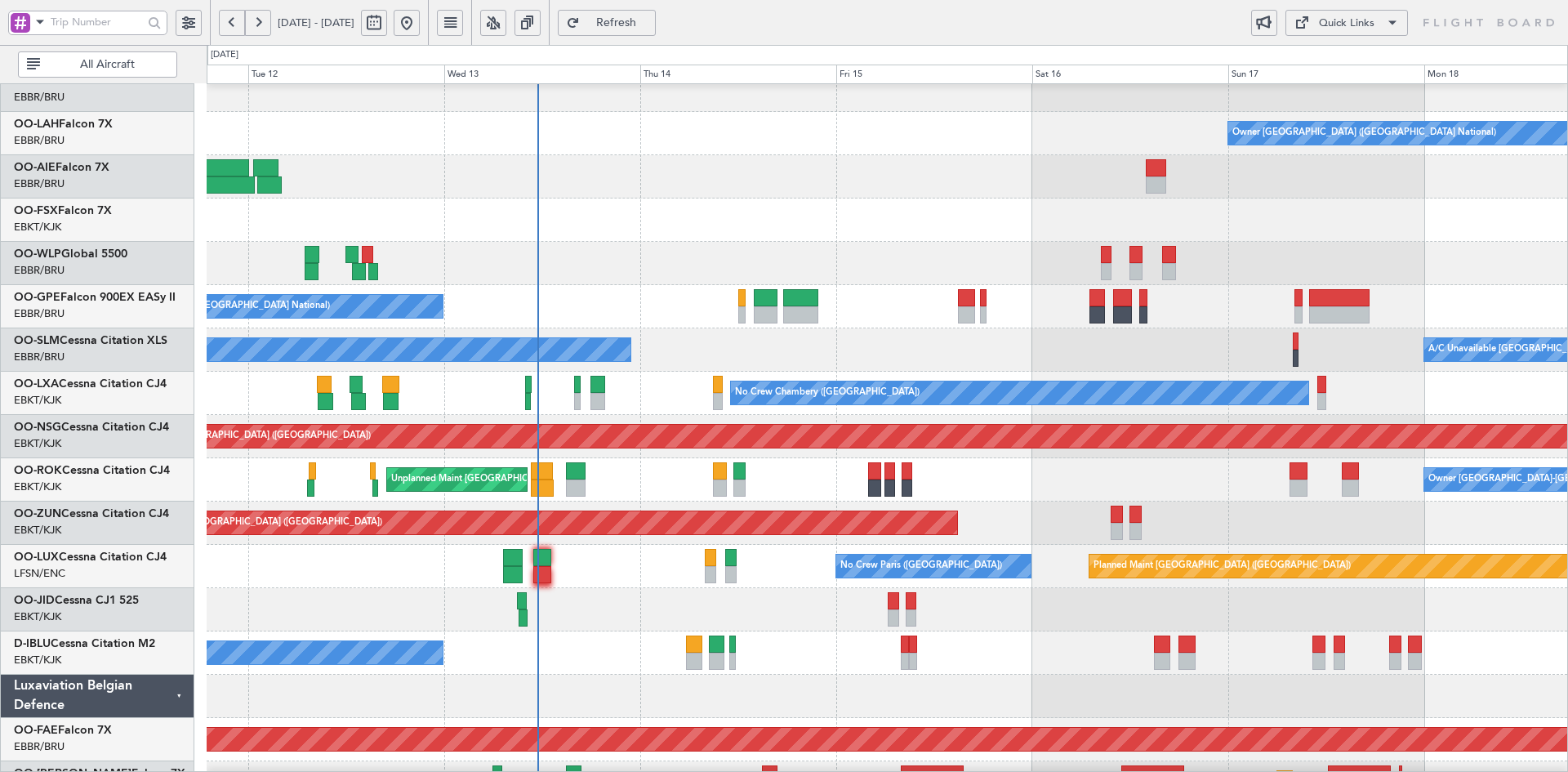
click at [1079, 285] on div at bounding box center [887, 263] width 1361 height 43
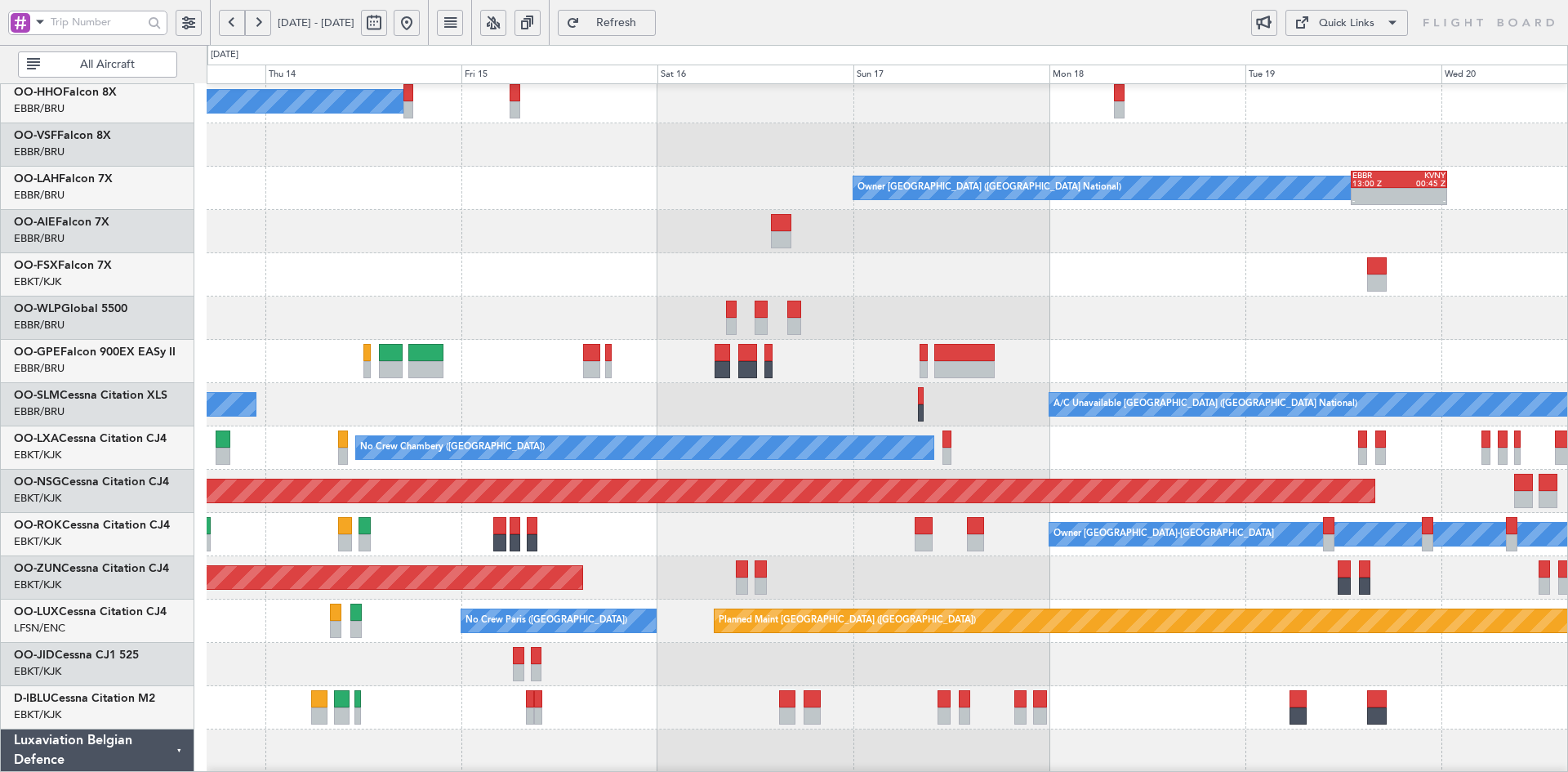
click at [732, 348] on div "No Crew [GEOGRAPHIC_DATA] ([GEOGRAPHIC_DATA] National)" at bounding box center [887, 361] width 1361 height 43
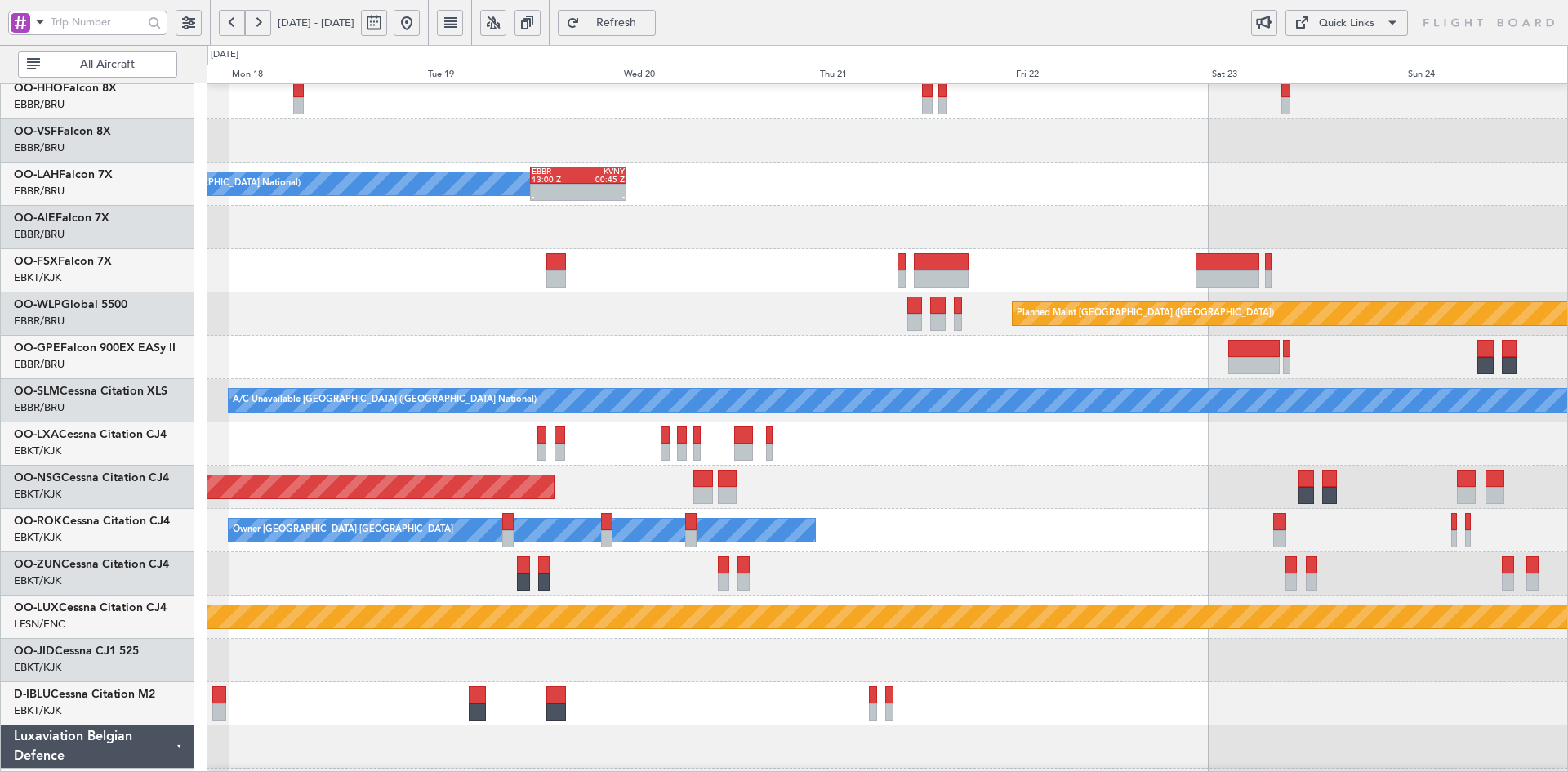
scroll to position [94, 0]
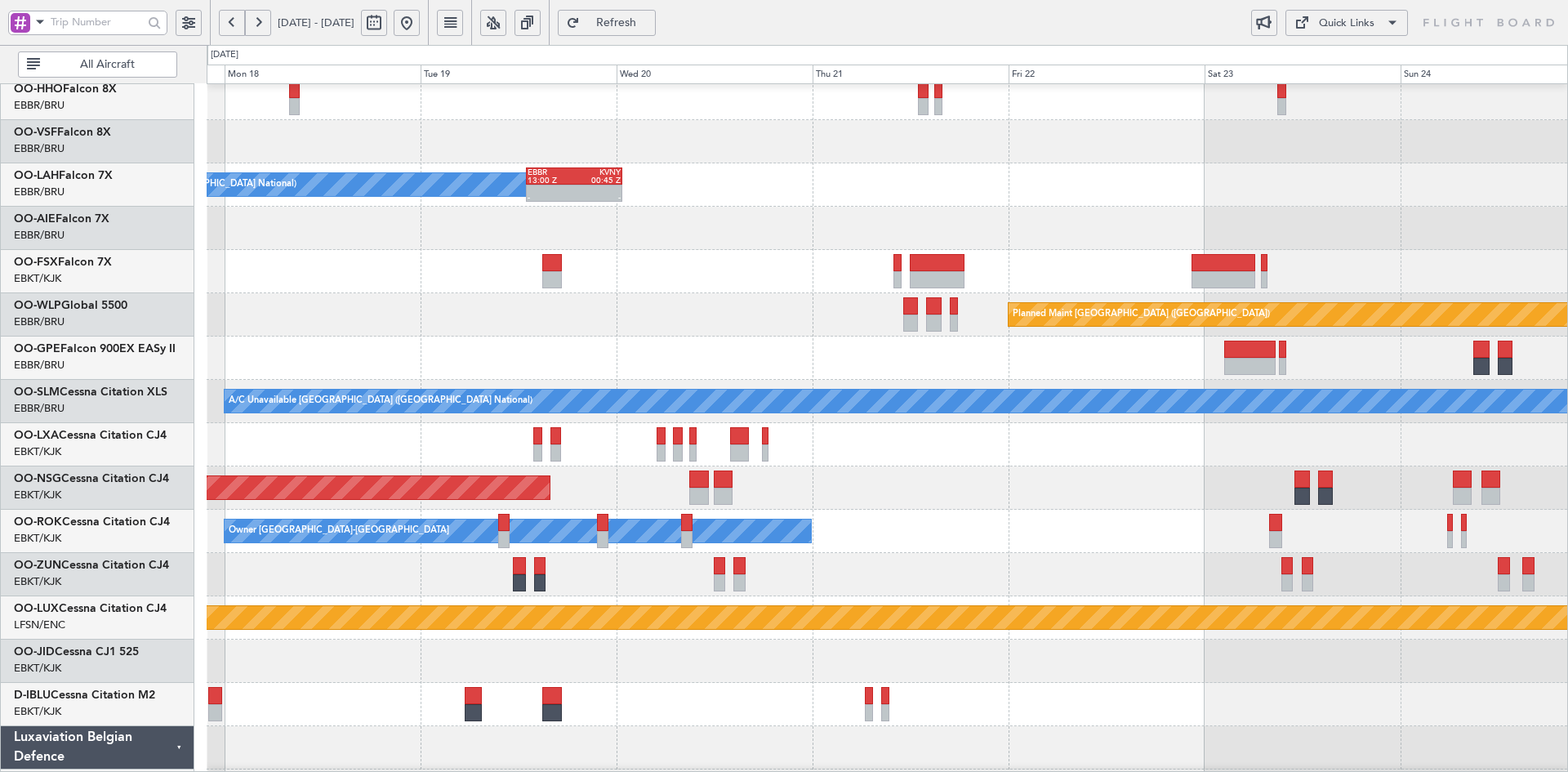
click at [850, 313] on div "Planned Maint [GEOGRAPHIC_DATA] ([GEOGRAPHIC_DATA])" at bounding box center [887, 315] width 1361 height 43
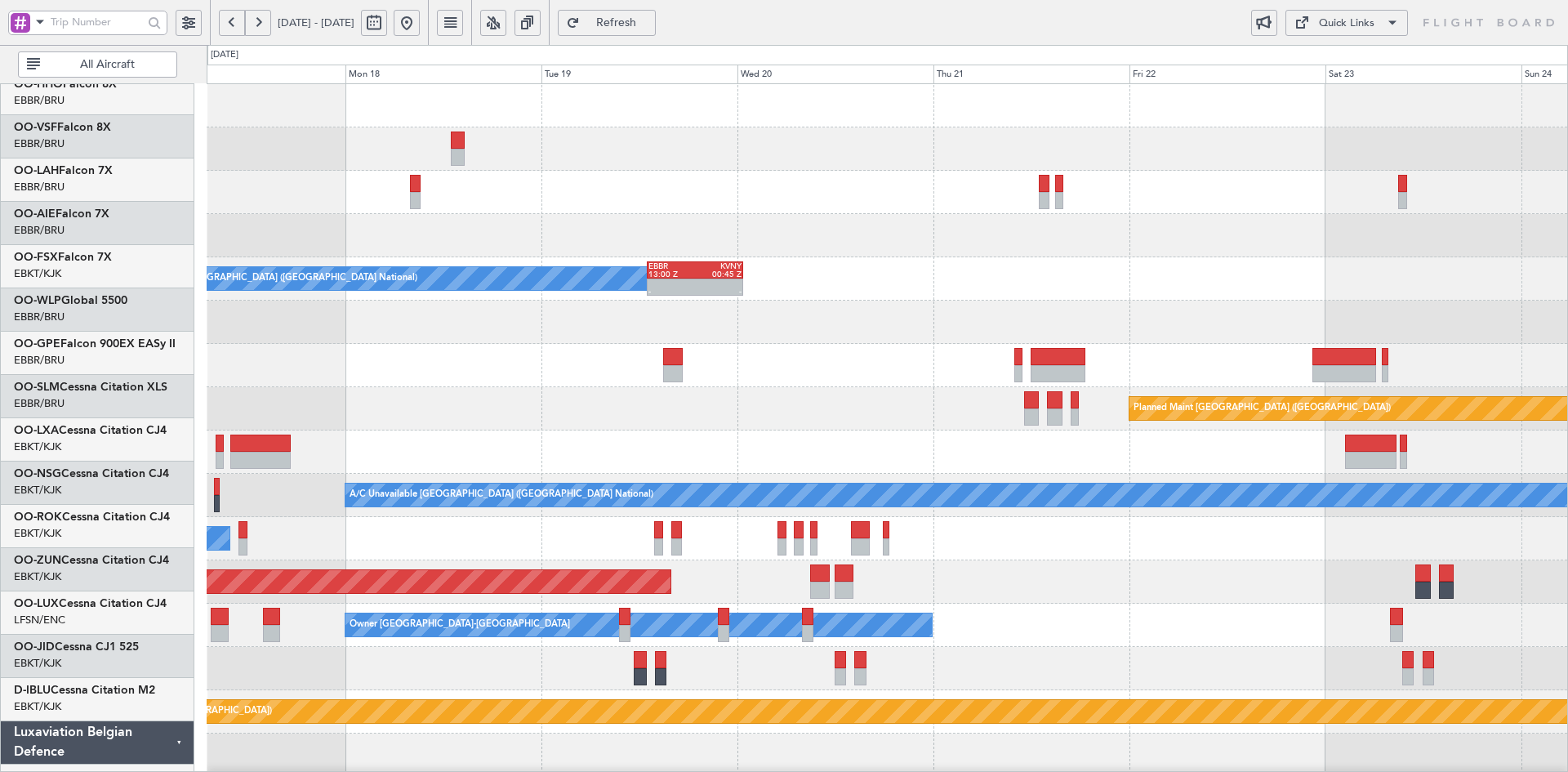
scroll to position [0, 0]
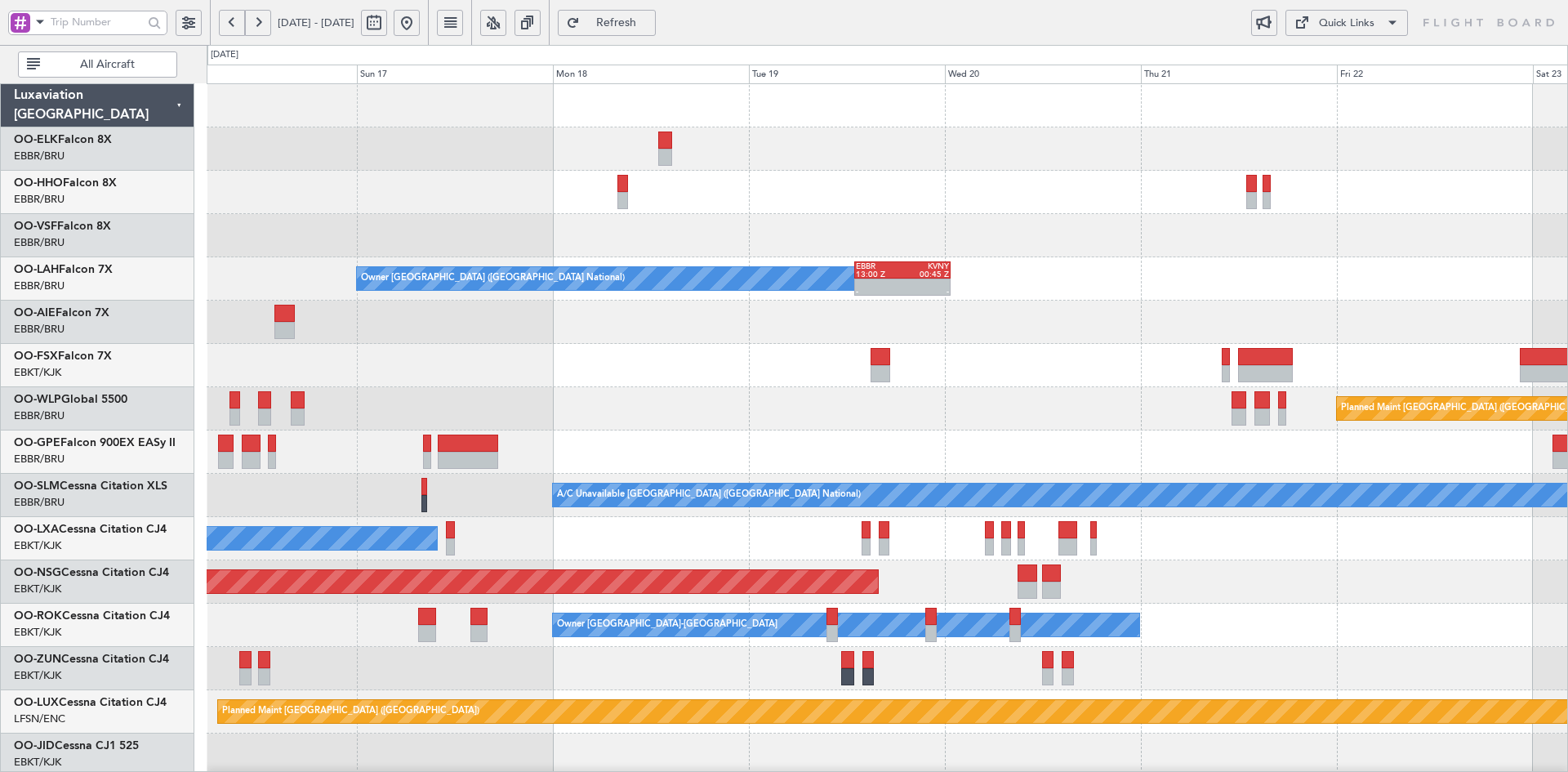
click at [1298, 491] on div "A/C Unavailable Geneva (Cointrin) Owner Brussels (Brussels National) - - EBBR 1…" at bounding box center [887, 561] width 1361 height 953
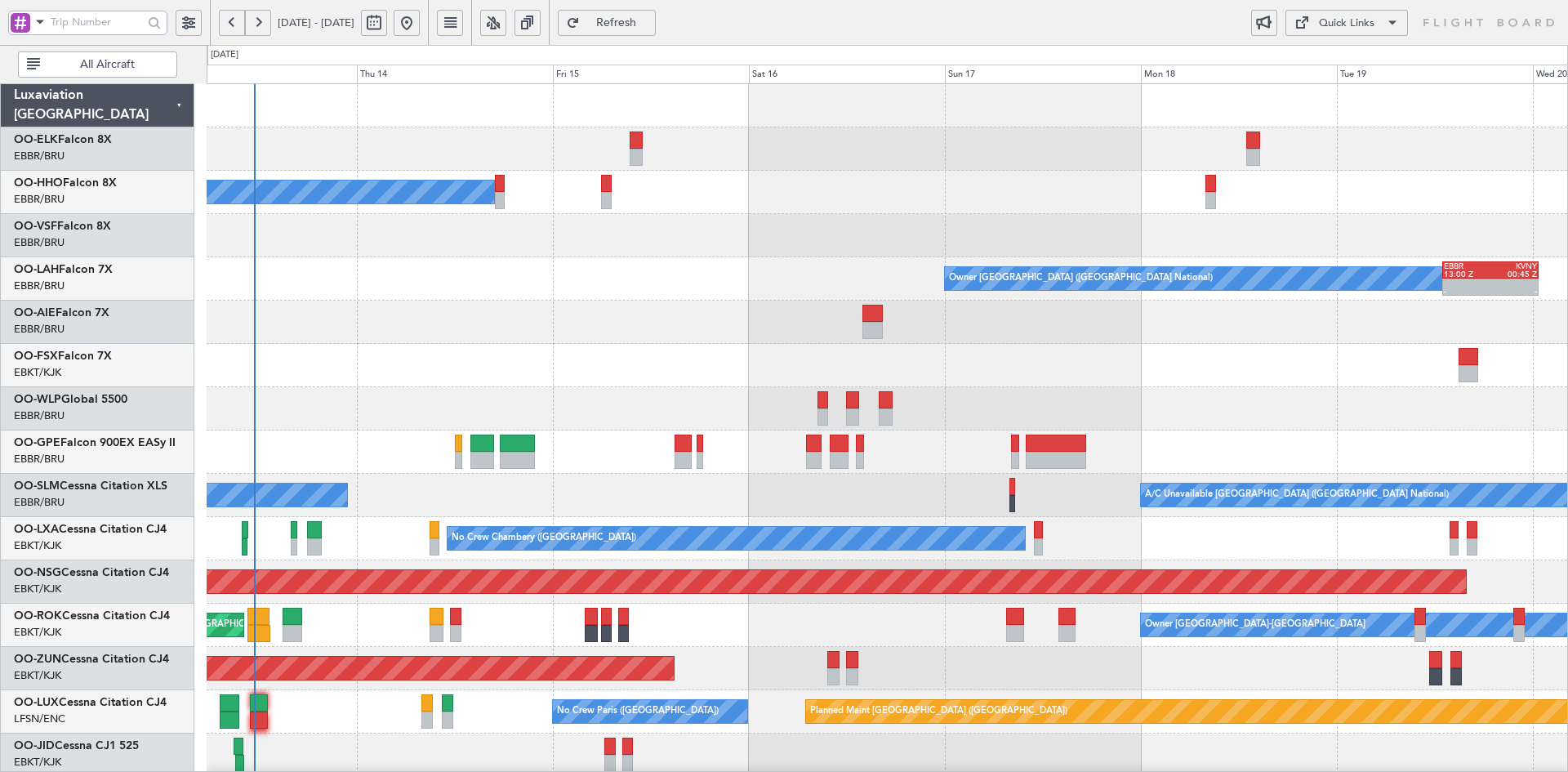
click at [579, 281] on div "Owner [GEOGRAPHIC_DATA] ([GEOGRAPHIC_DATA] National) - - EBBR 13:00 Z KVNY 00:4…" at bounding box center [887, 278] width 1361 height 43
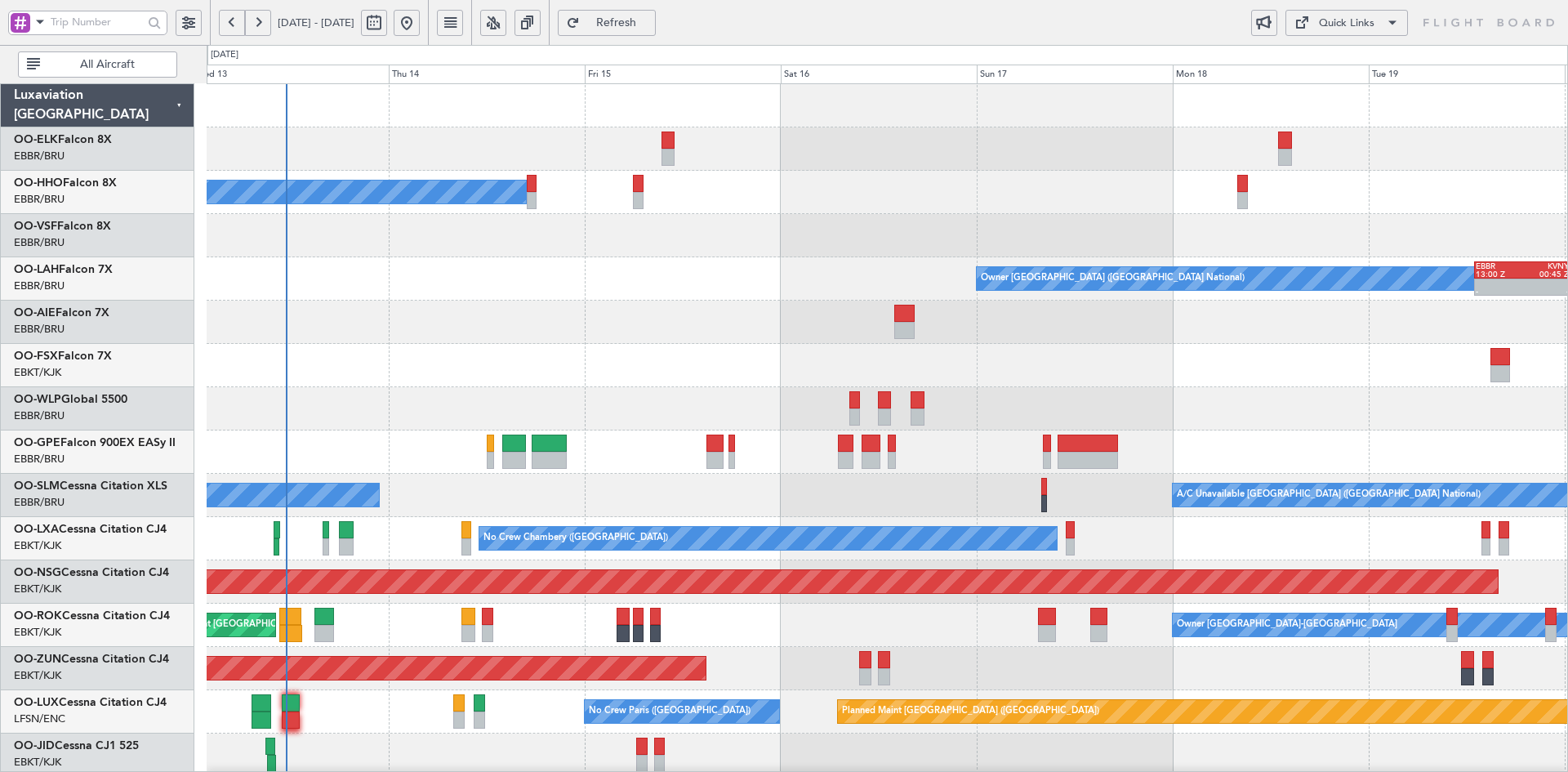
click at [682, 266] on div "A/C Unavailable Geneva (Cointrin) Owner [GEOGRAPHIC_DATA] (Brussels National) -…" at bounding box center [887, 561] width 1361 height 953
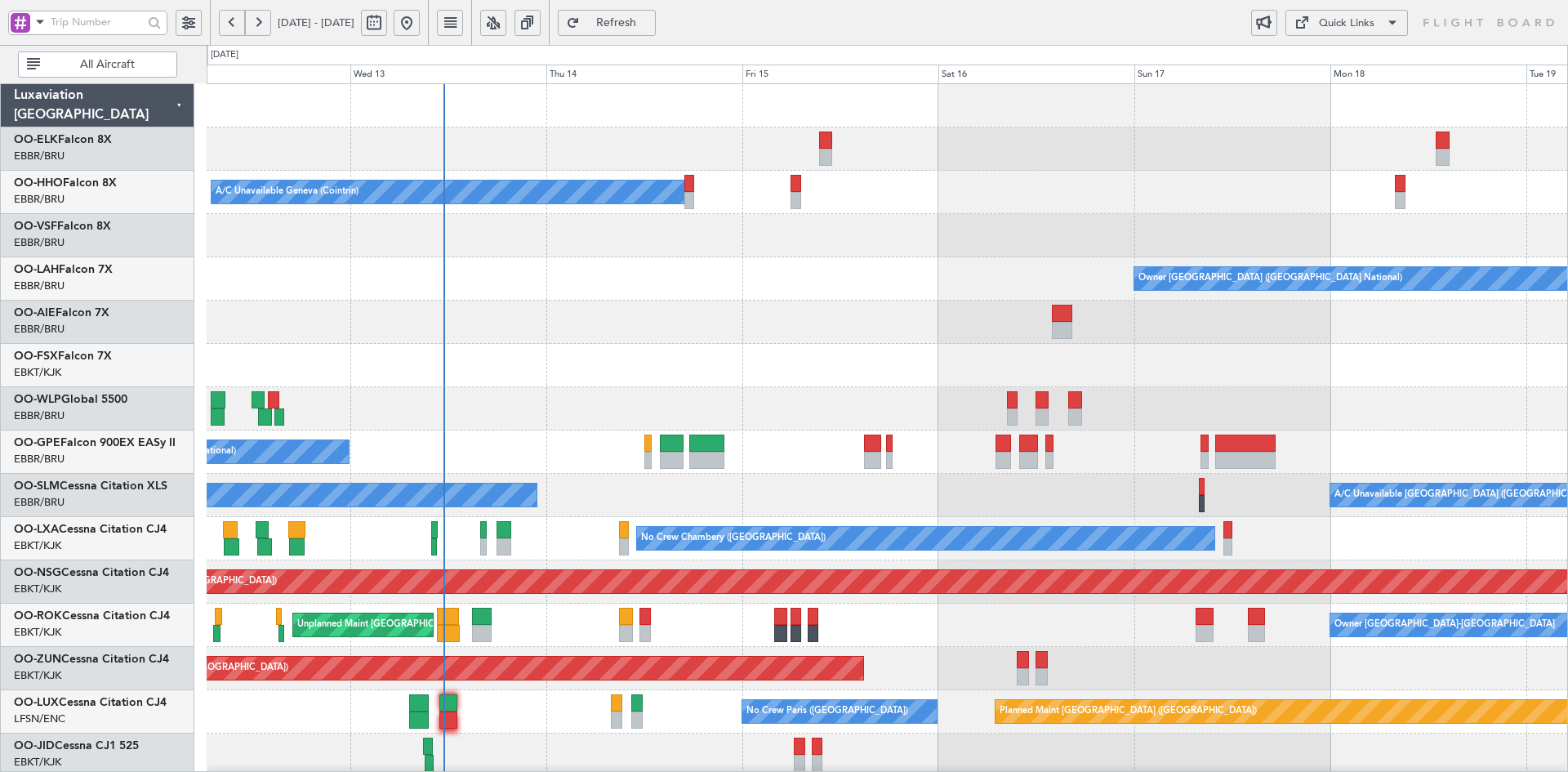
click at [756, 257] on div "Owner Brussels (Brussels National) - - EBBR 13:00 Z KVNY 00:45 Z" at bounding box center [887, 278] width 1361 height 43
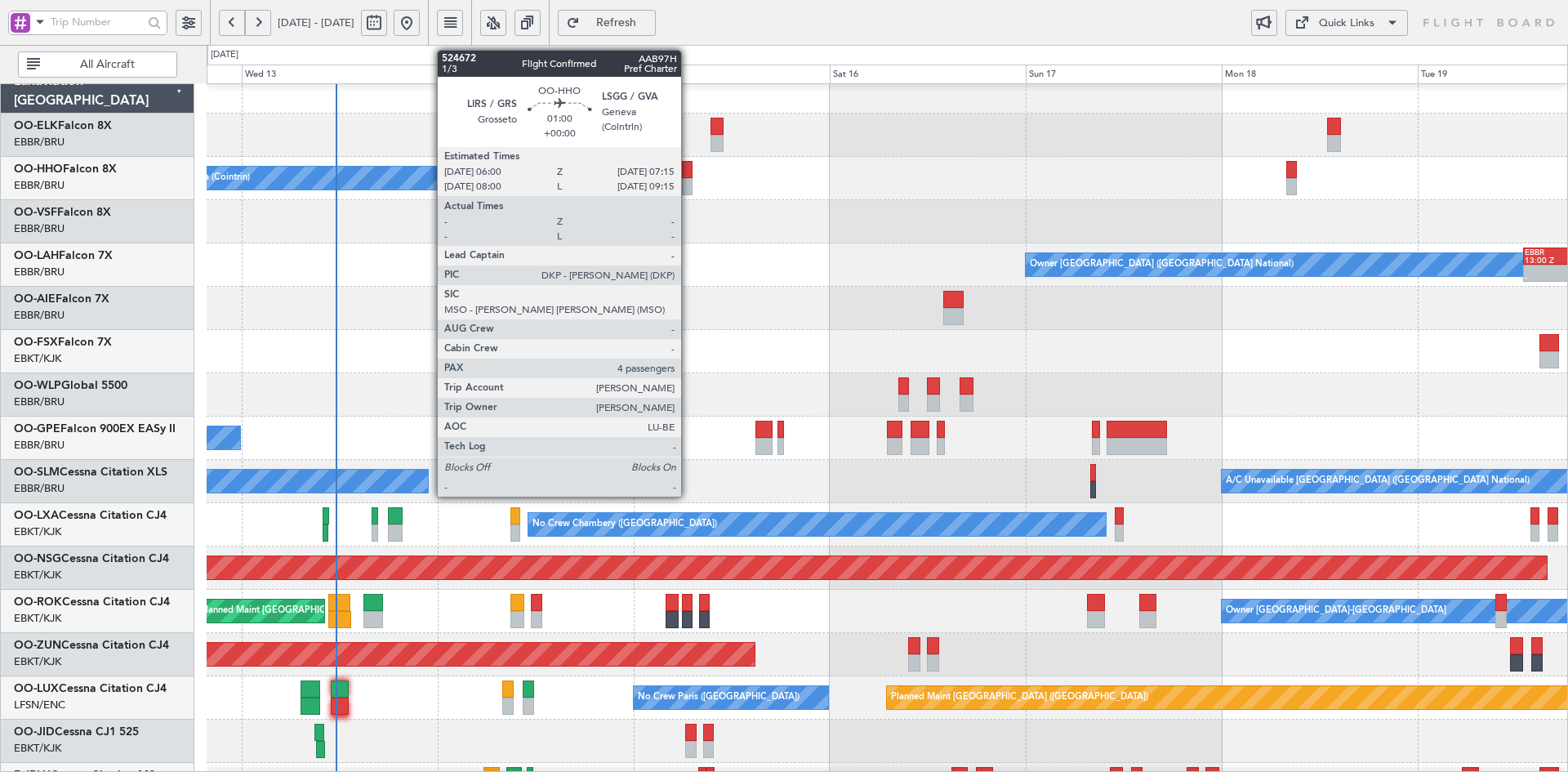
click at [689, 184] on div at bounding box center [687, 187] width 11 height 17
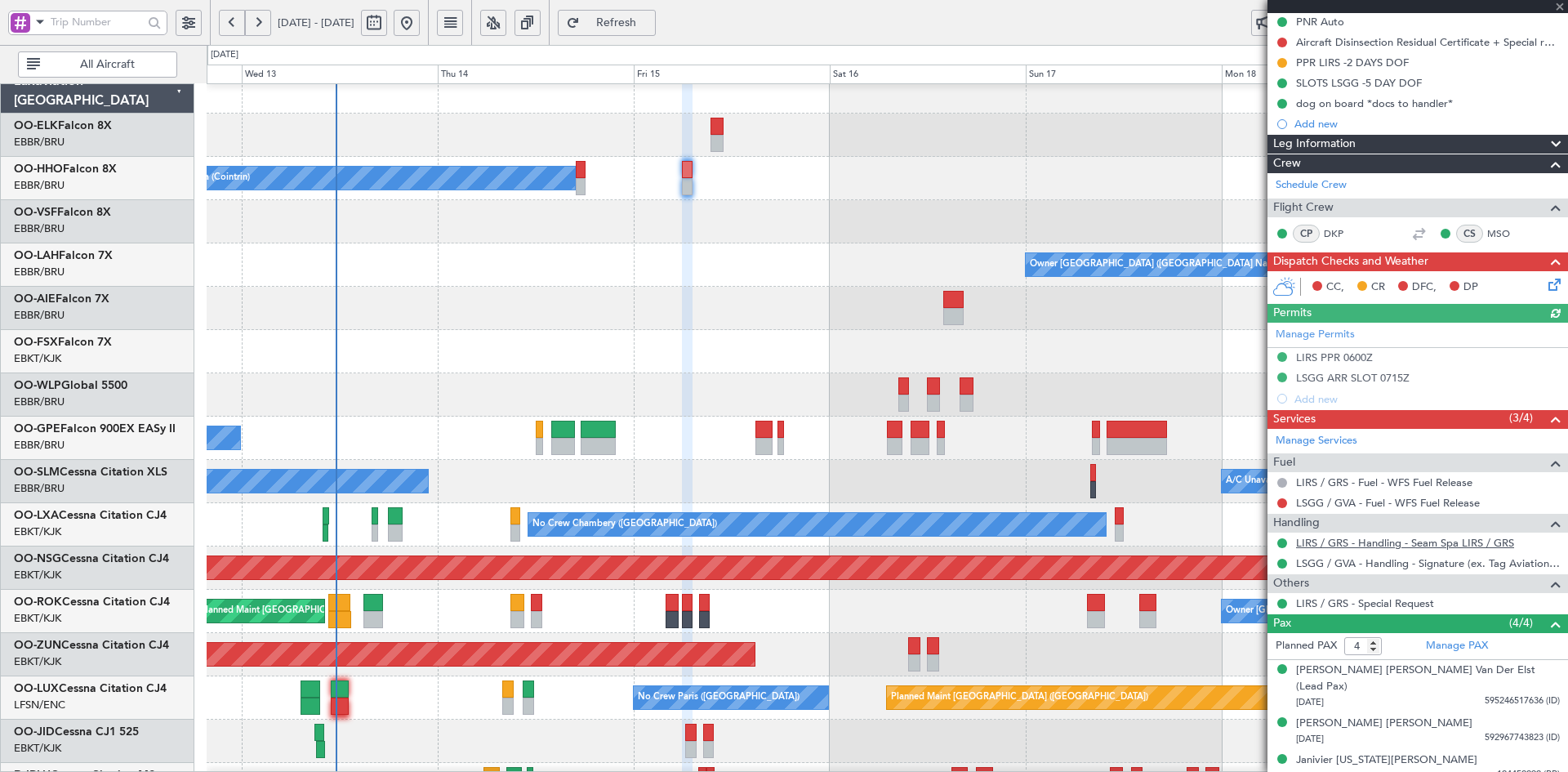
scroll to position [243, 0]
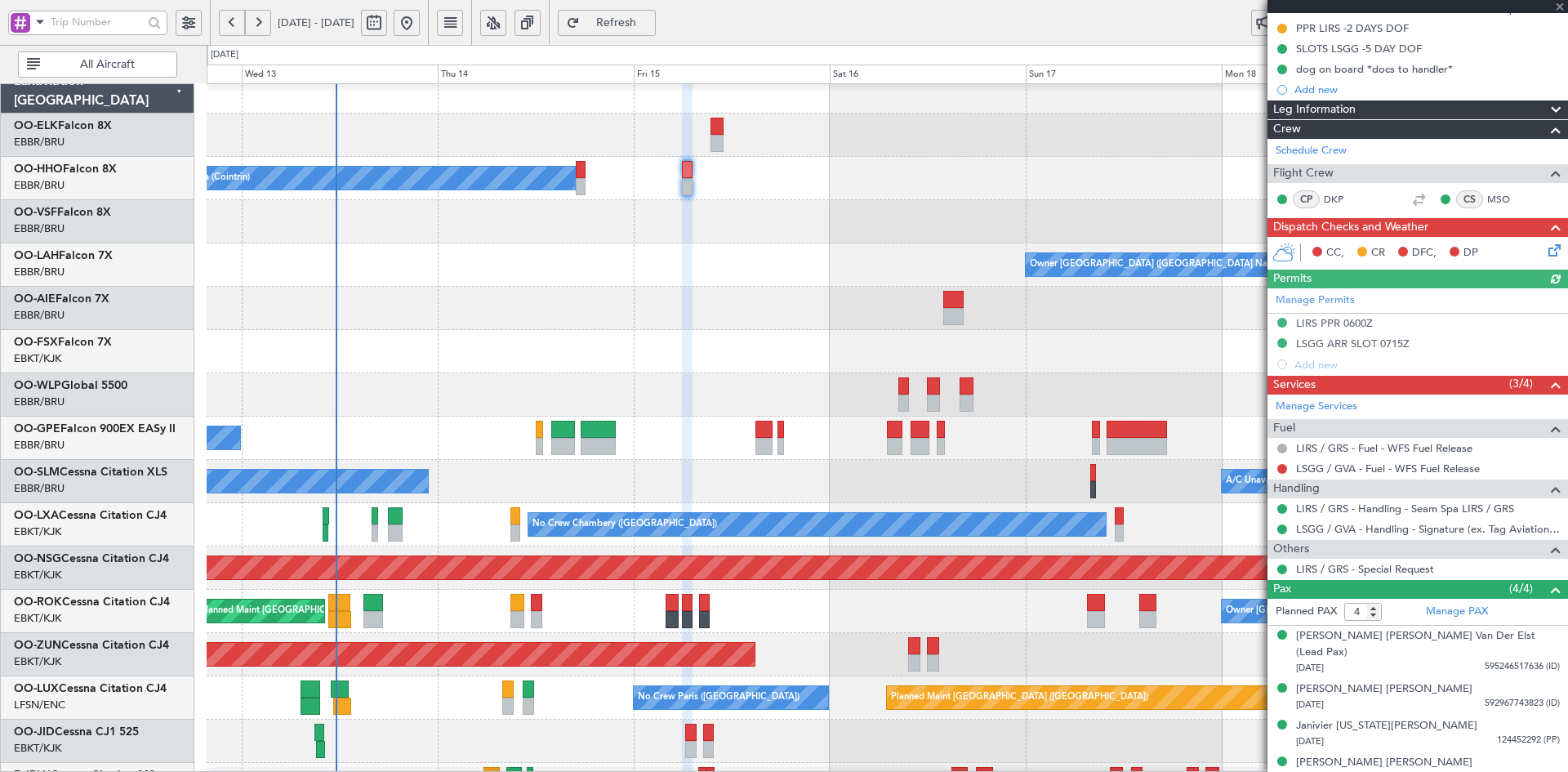
click at [1561, 6] on div at bounding box center [1418, 6] width 301 height 13
click at [1181, 282] on div "A/C Unavailable Geneva (Cointrin) Owner Brussels (Brussels National) - - EBBR 1…" at bounding box center [887, 546] width 1361 height 953
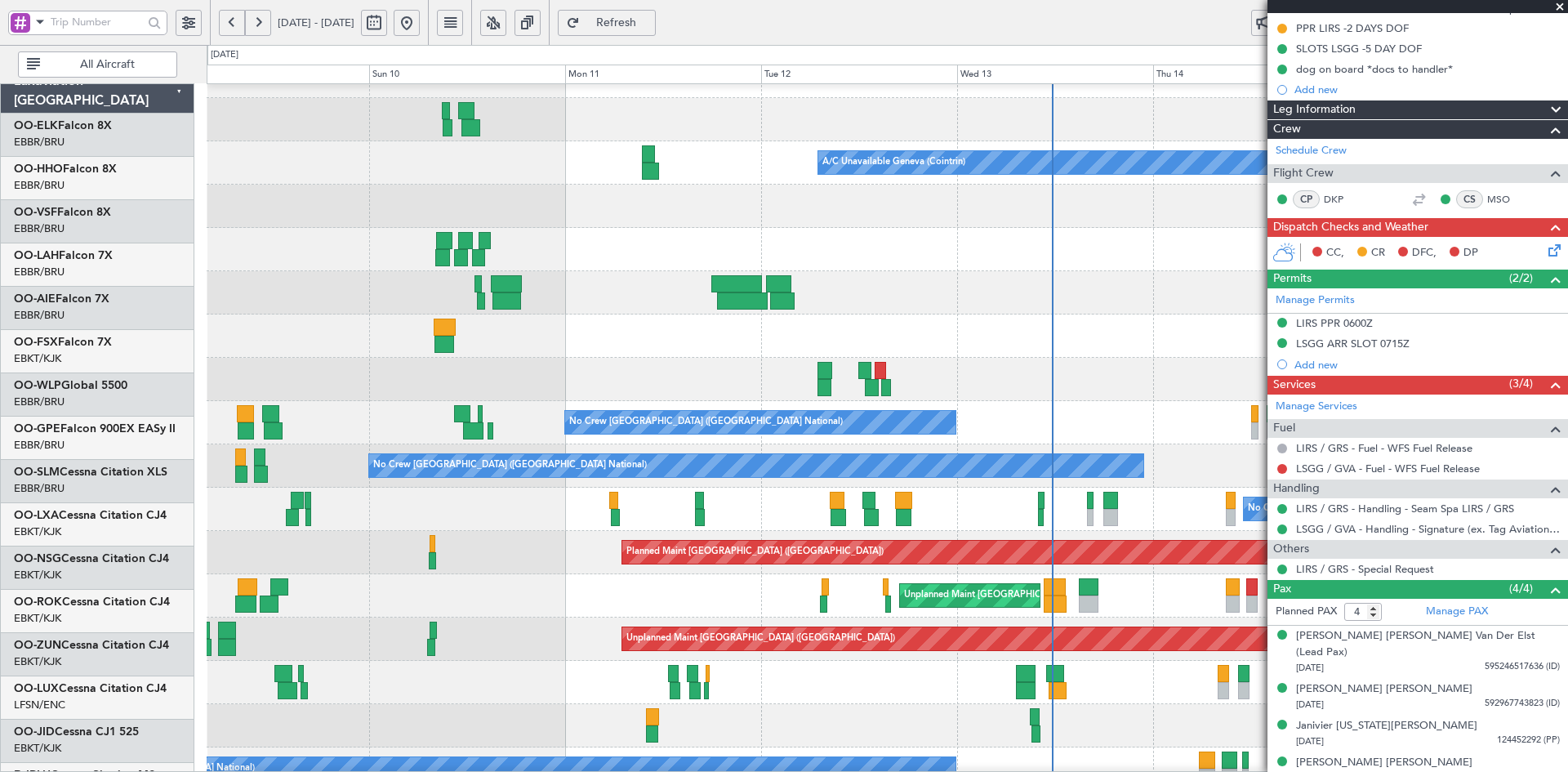
scroll to position [30, 0]
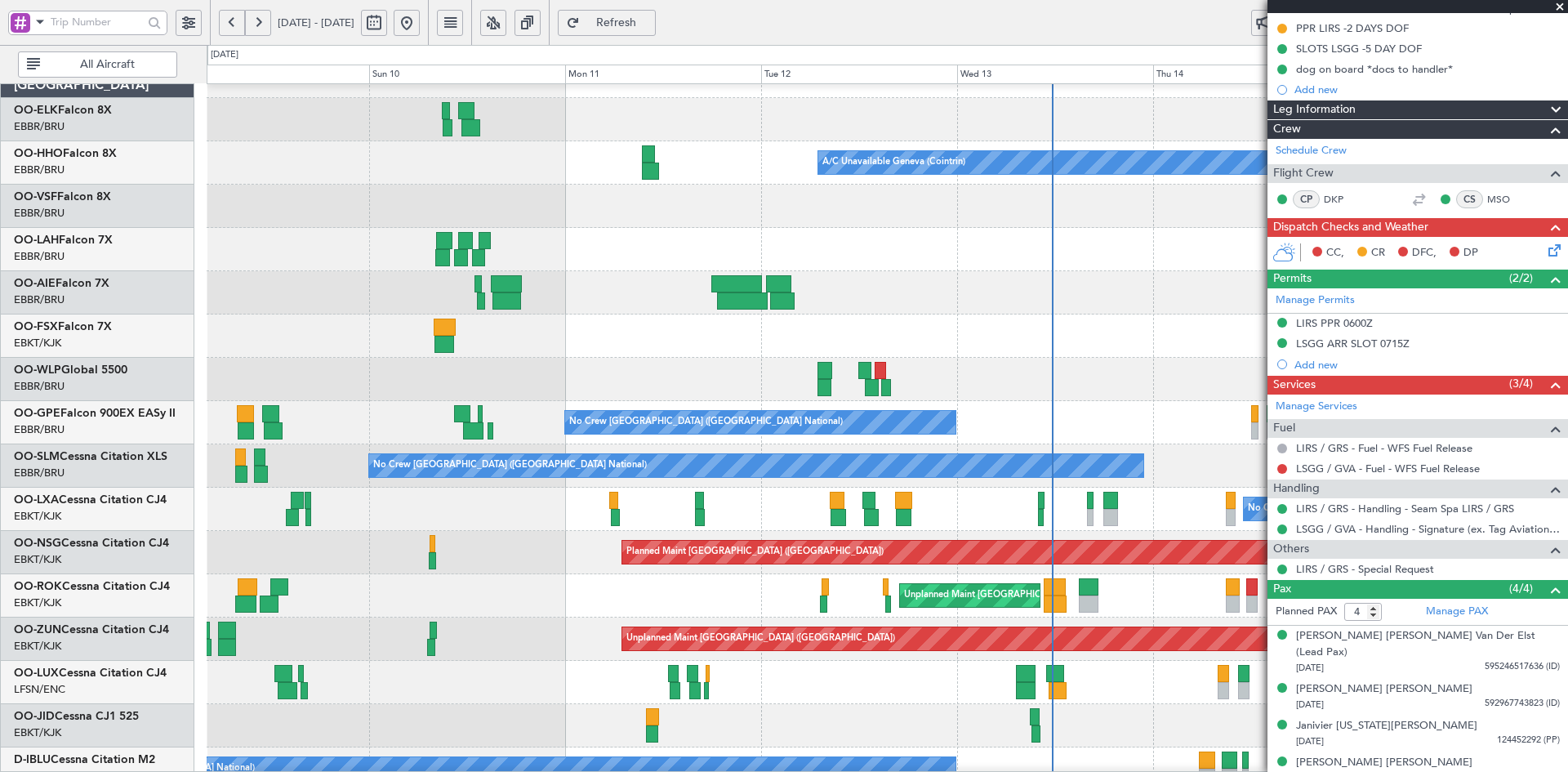
click at [728, 271] on div "Owner [GEOGRAPHIC_DATA] ([GEOGRAPHIC_DATA] National)" at bounding box center [887, 249] width 1361 height 43
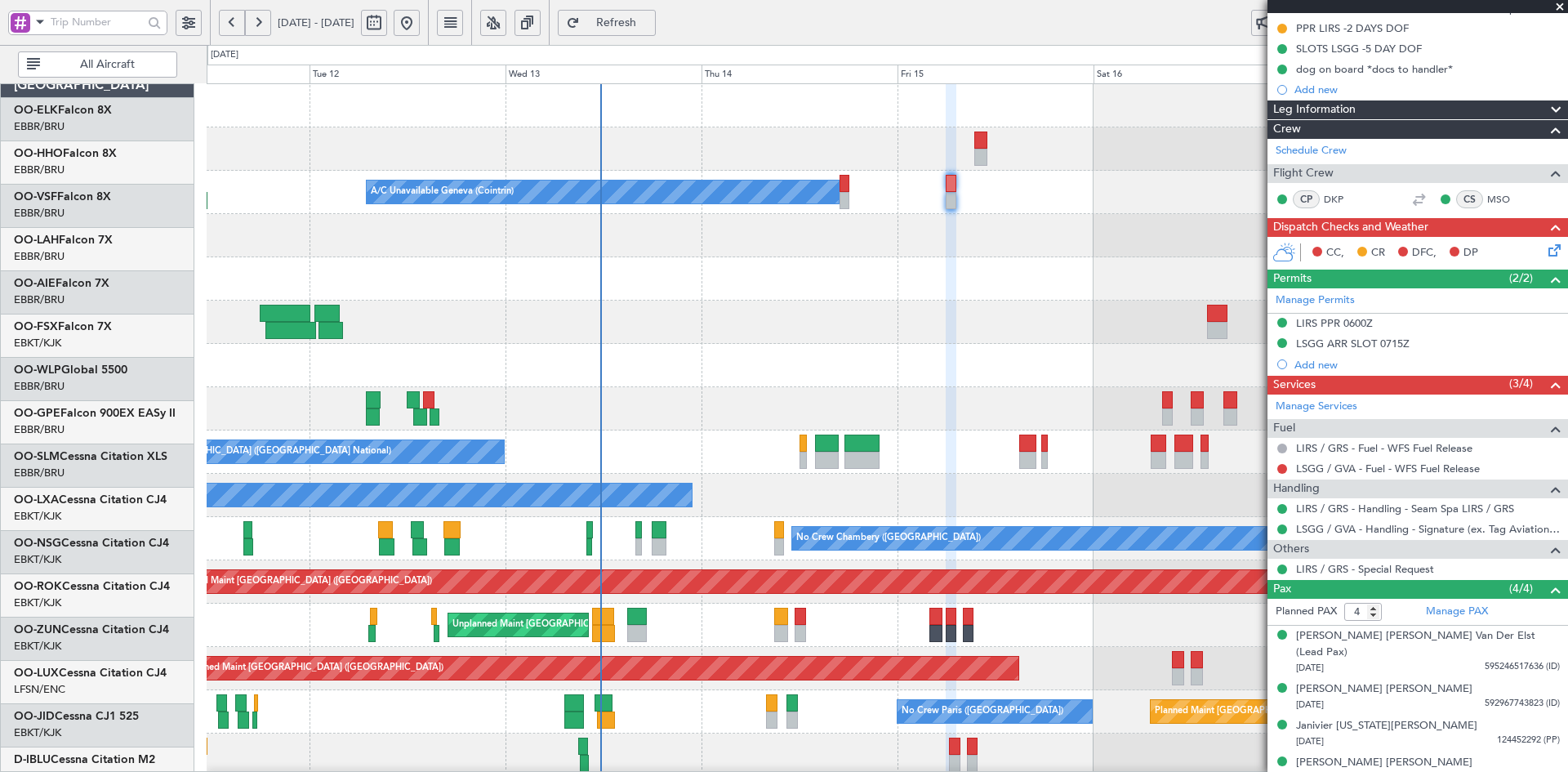
scroll to position [0, 0]
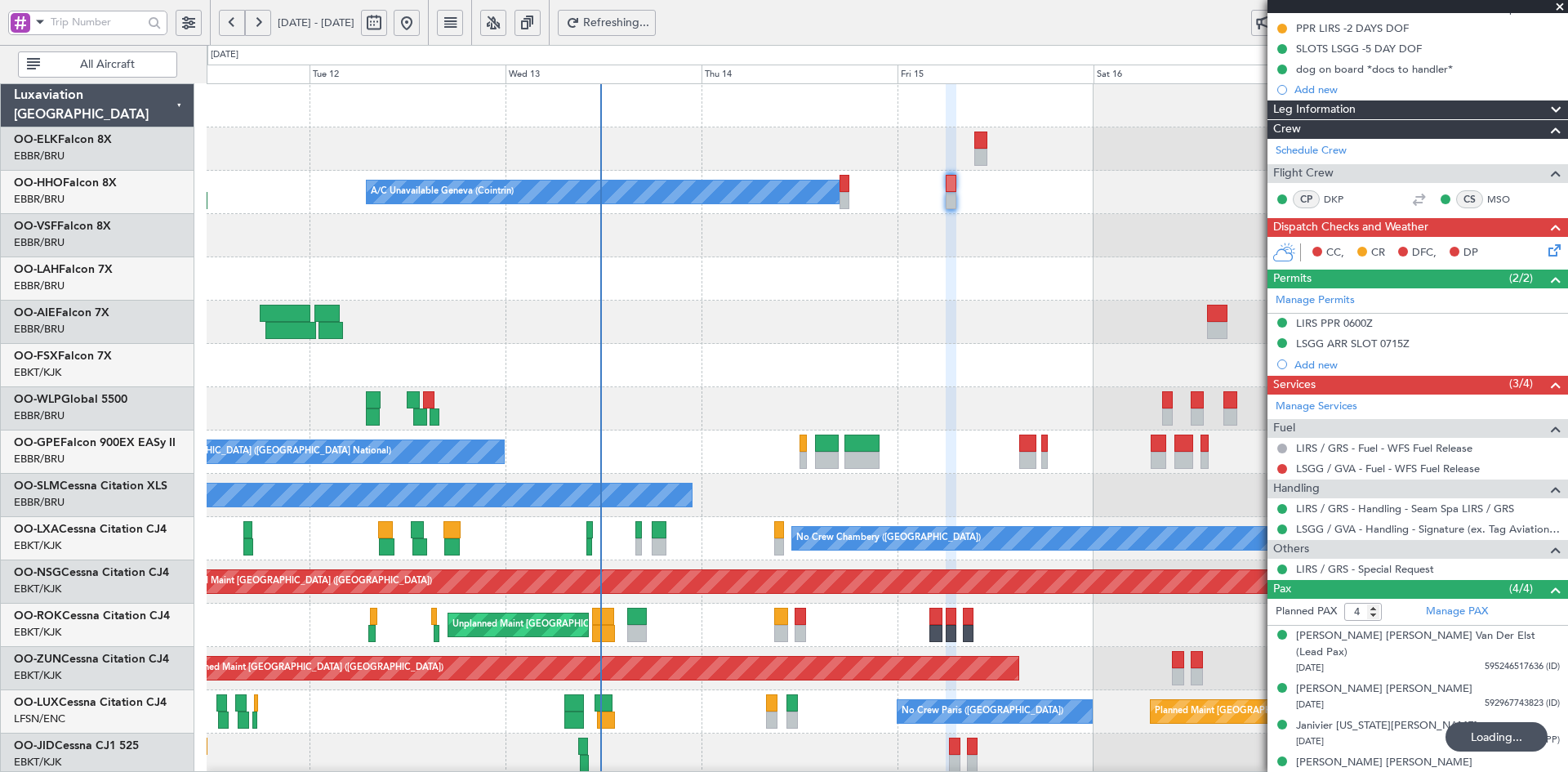
click at [587, 344] on div at bounding box center [887, 365] width 1361 height 43
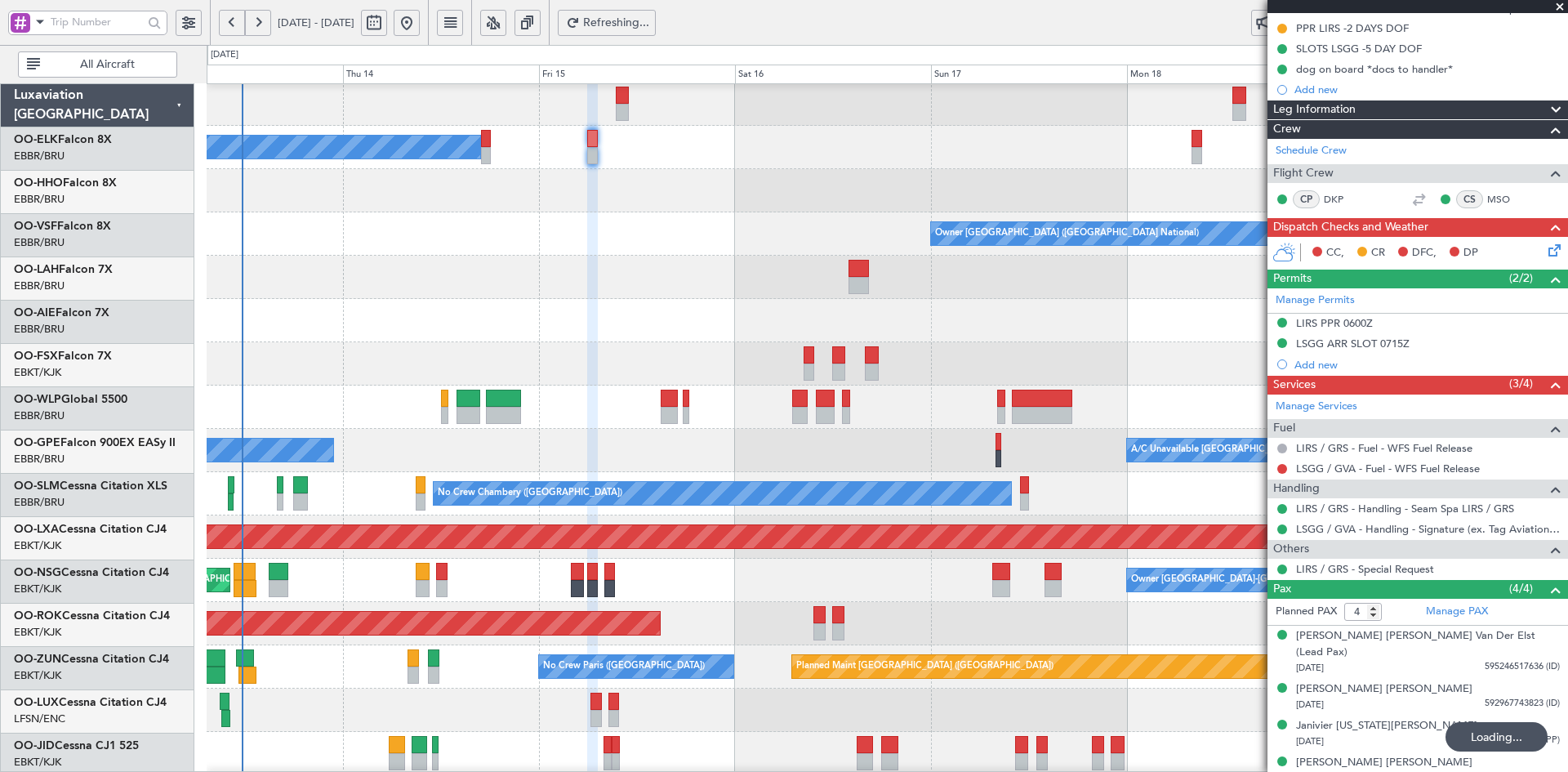
scroll to position [45, 0]
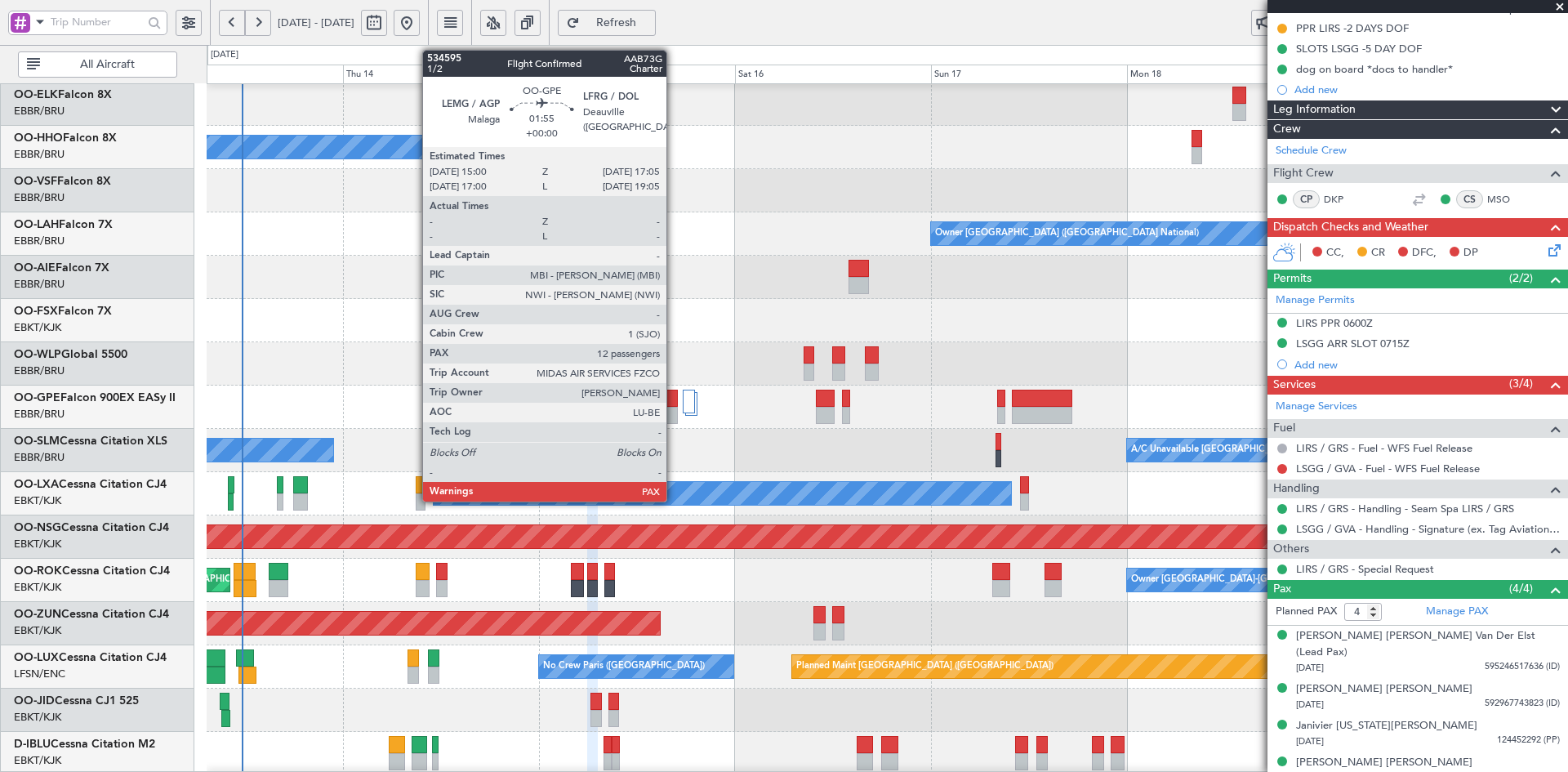
click at [674, 402] on div at bounding box center [669, 398] width 17 height 17
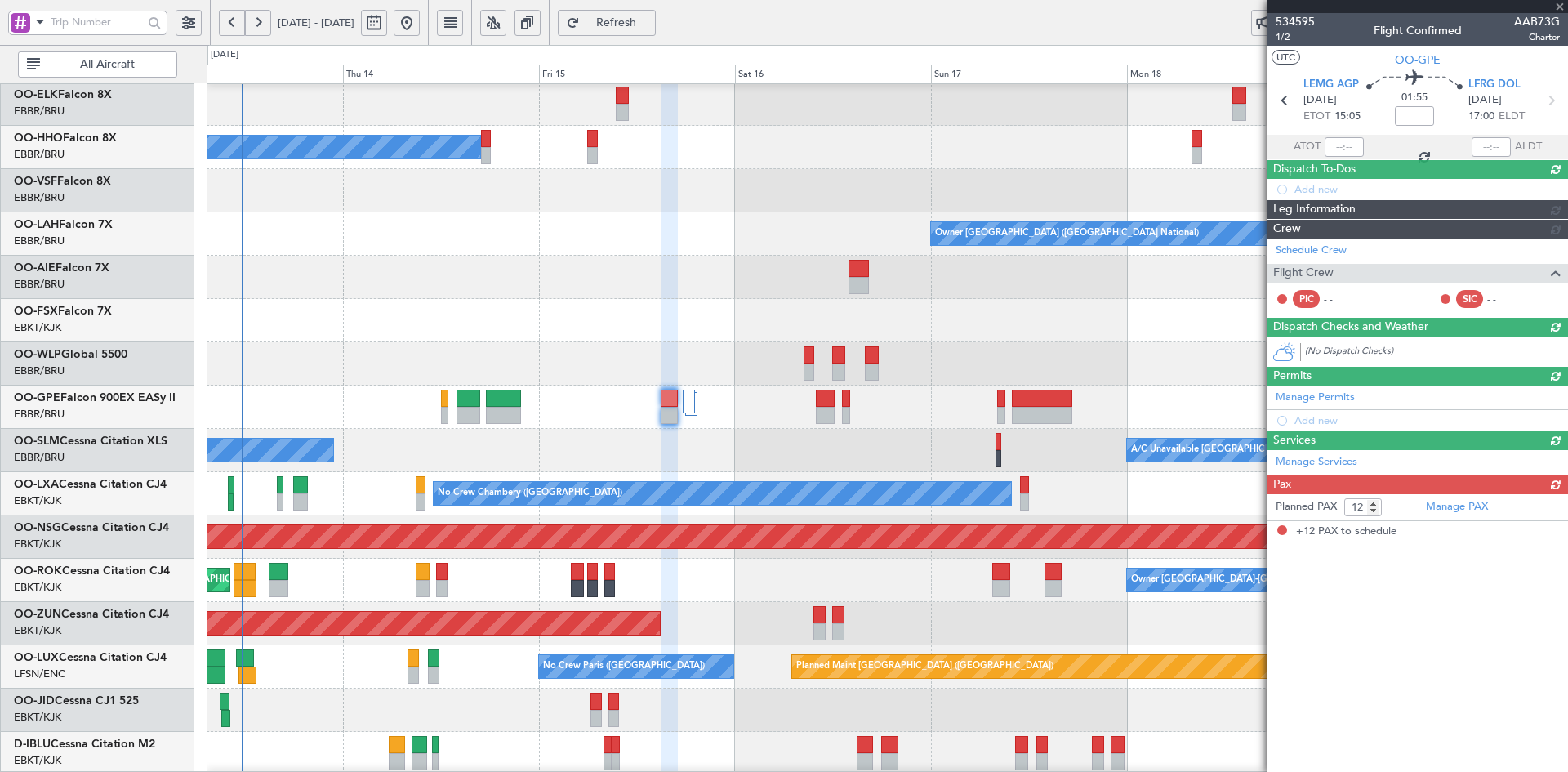
scroll to position [0, 0]
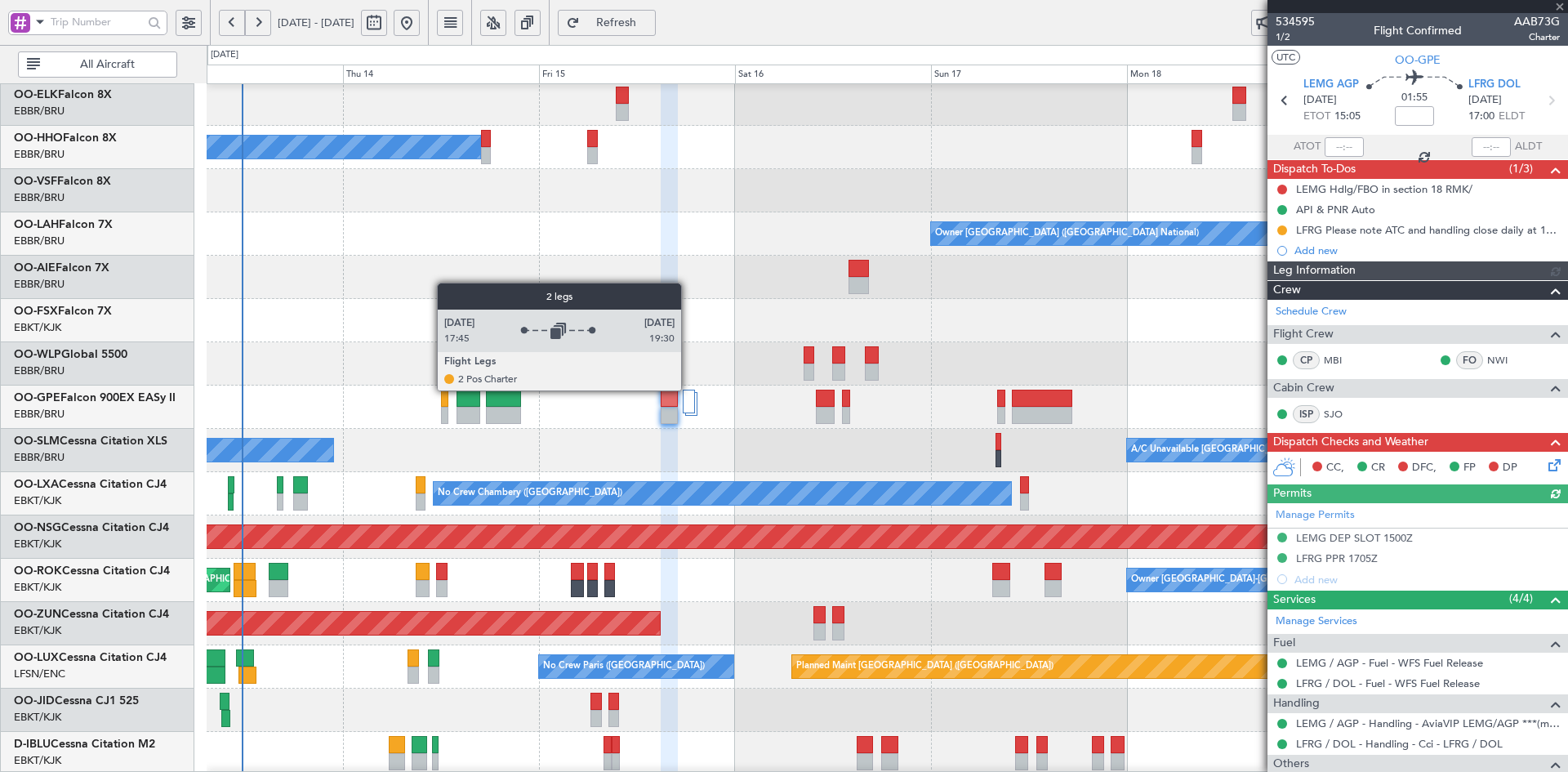
click at [689, 390] on div at bounding box center [689, 402] width 12 height 24
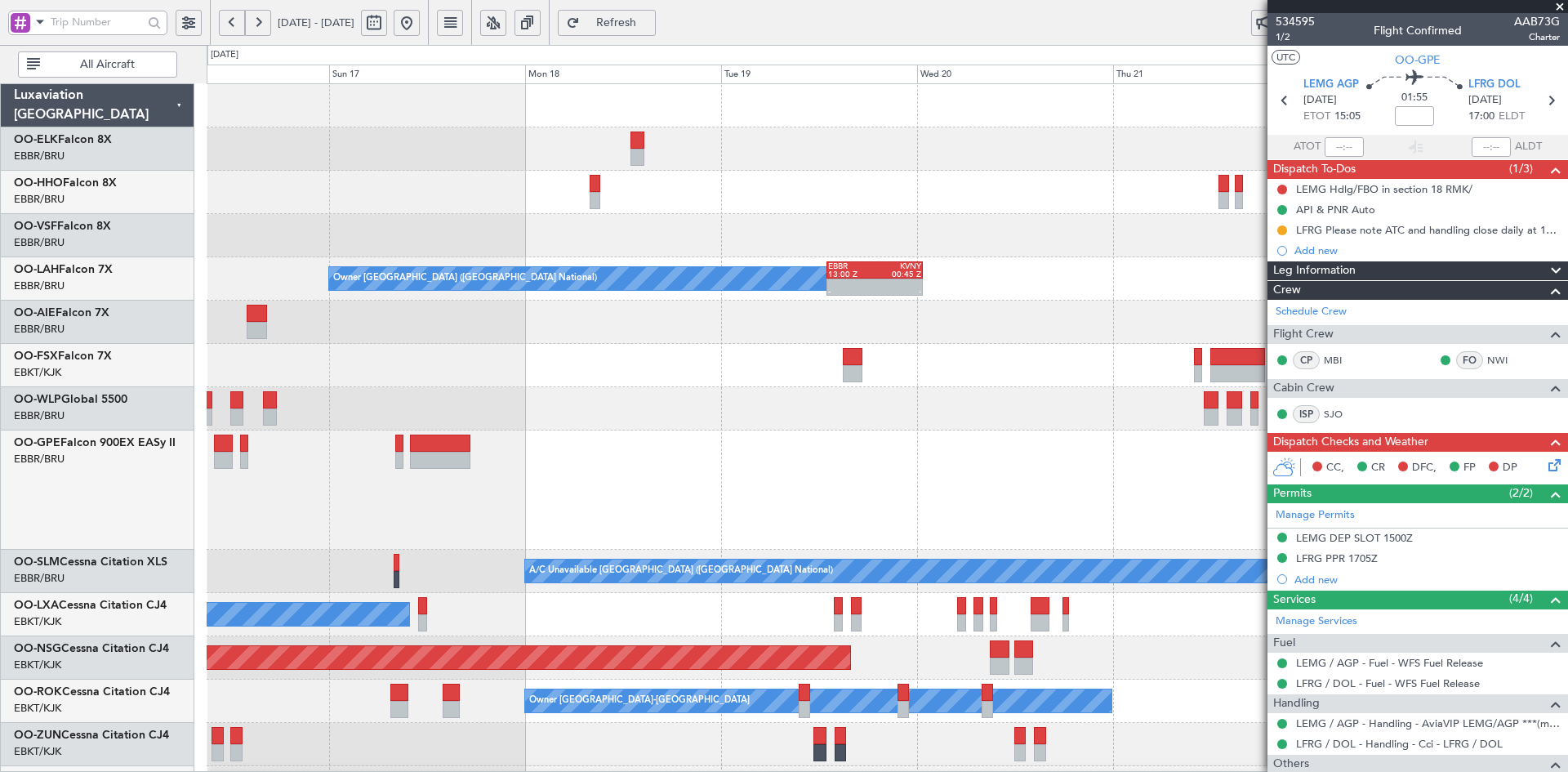
click at [462, 391] on div "A/C Unavailable Geneva (Cointrin) Owner Brussels (Brussels National) - - EBBR 1…" at bounding box center [887, 599] width 1361 height 1029
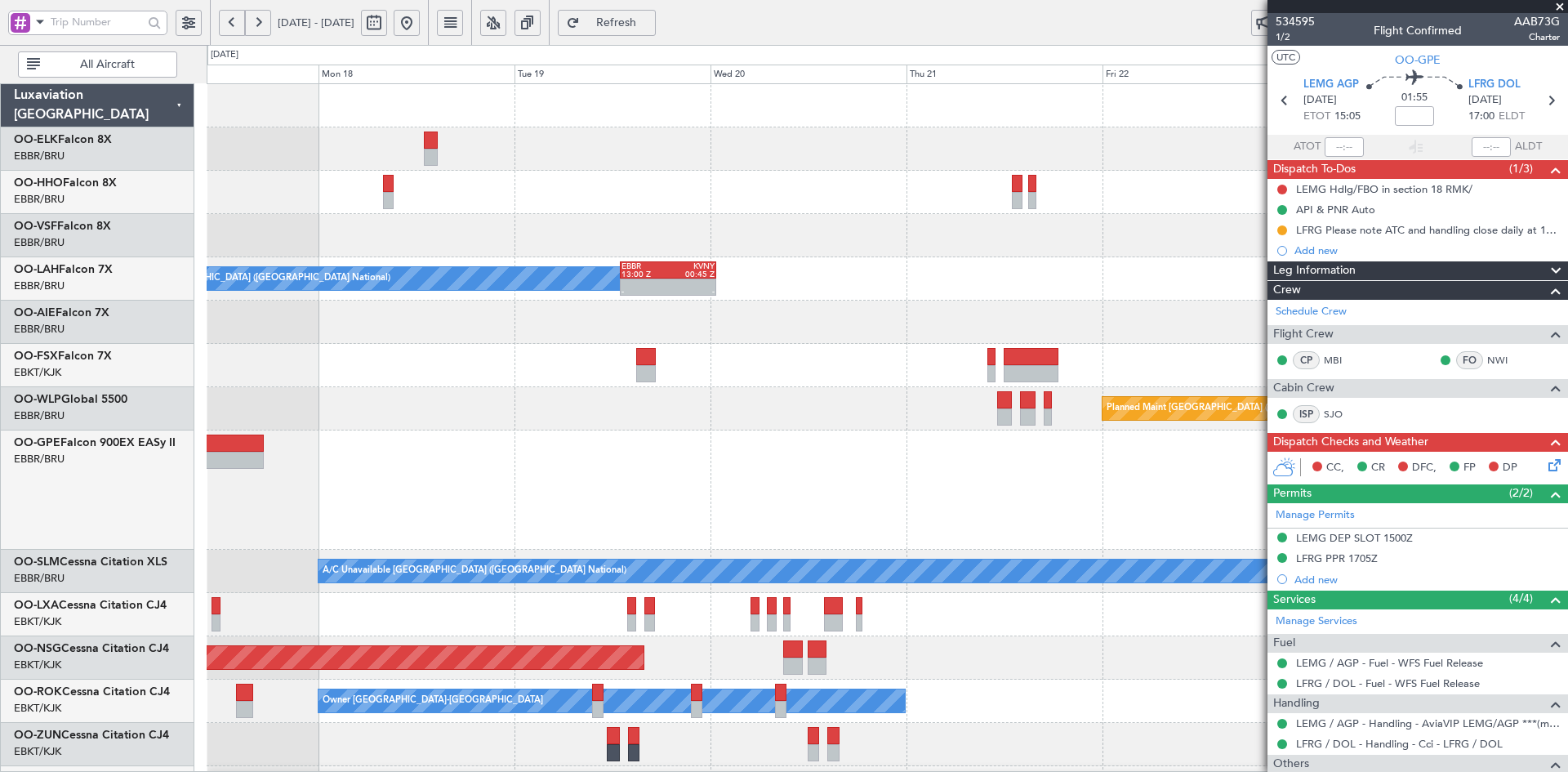
click at [816, 291] on div "Owner Brussels (Brussels National) - - EBBR 13:00 Z KVNY 00:45 Z" at bounding box center [887, 278] width 1361 height 43
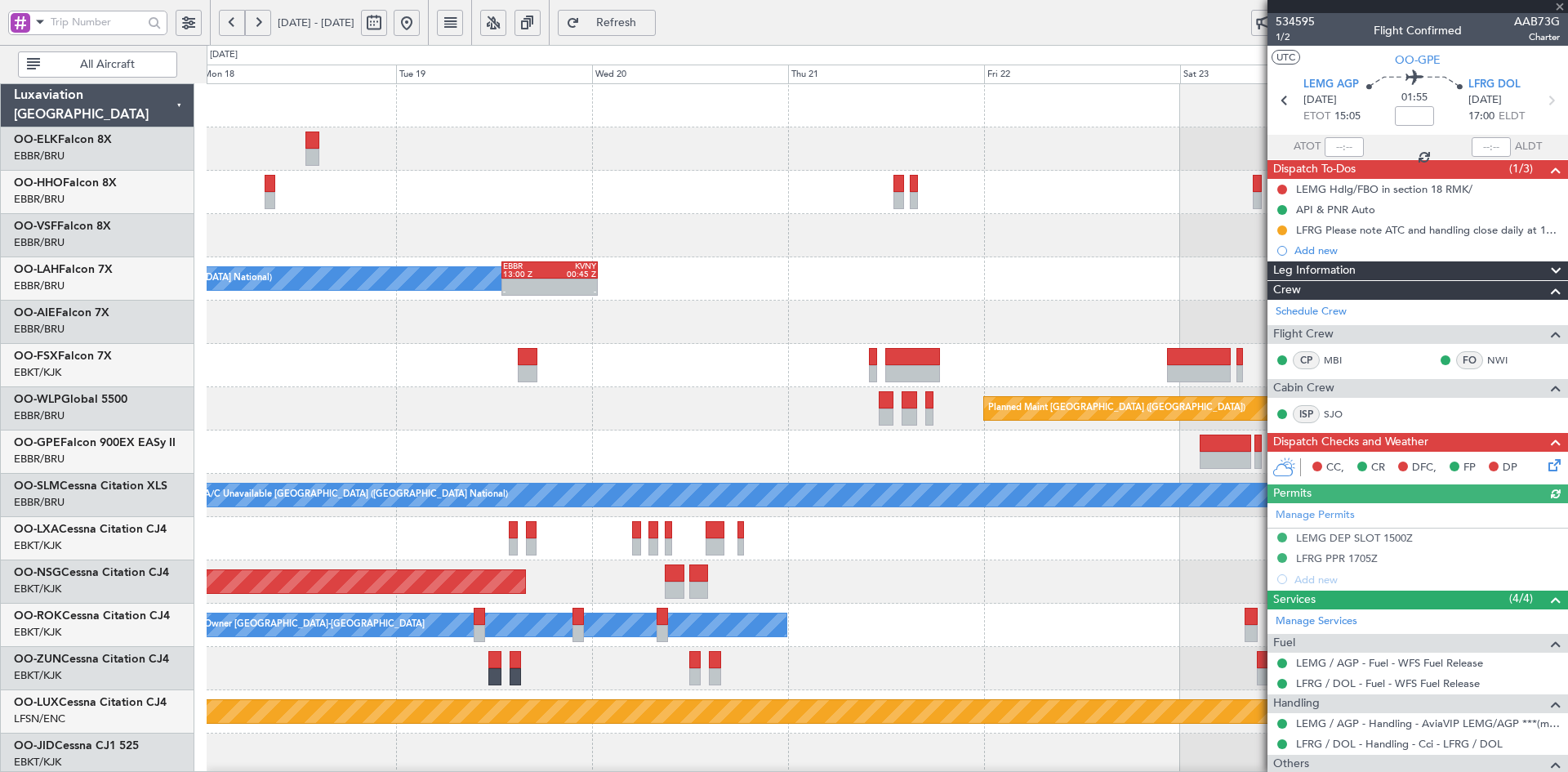
click at [608, 198] on div at bounding box center [887, 192] width 1361 height 43
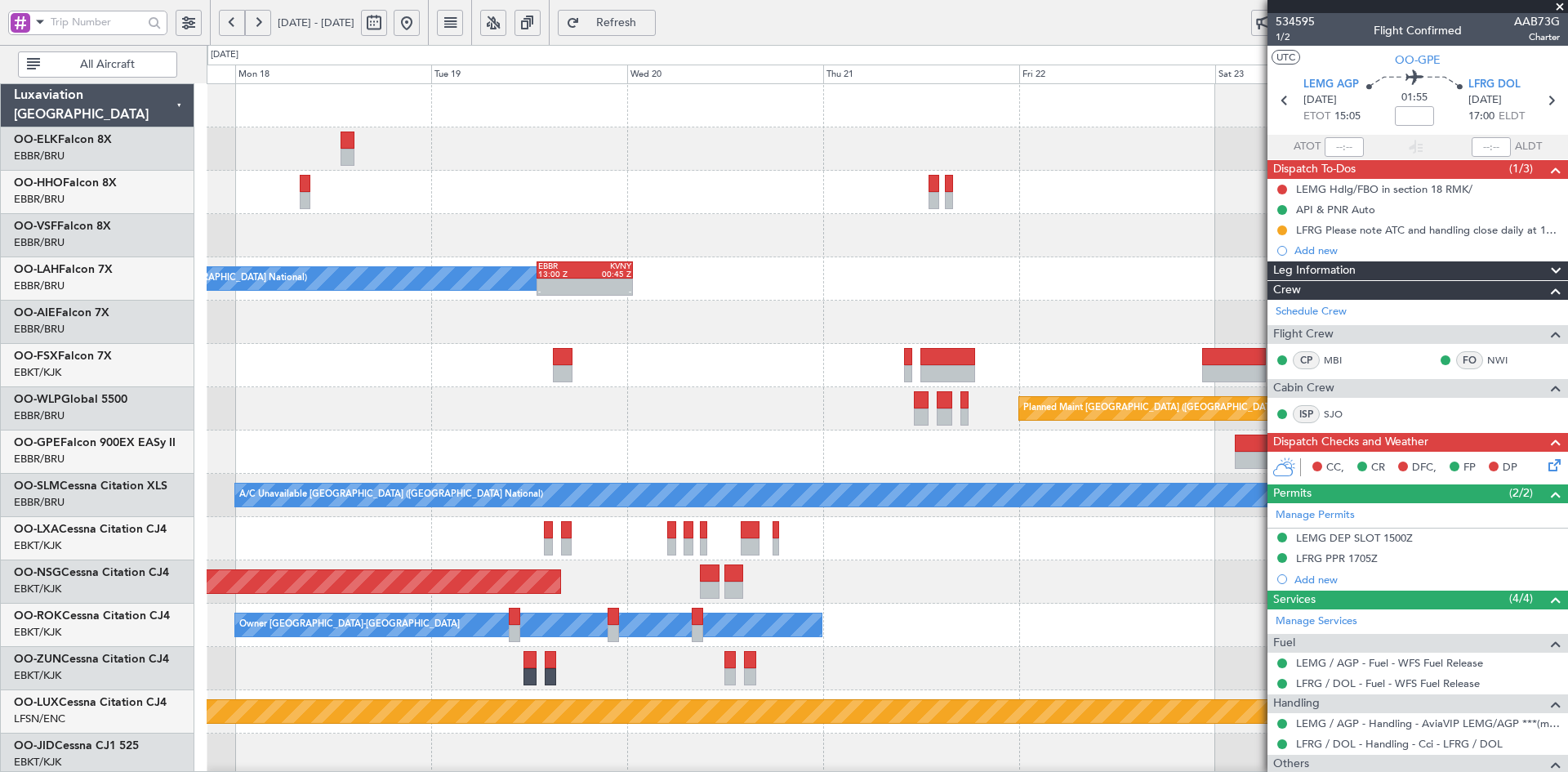
click at [571, 368] on div at bounding box center [562, 374] width 19 height 17
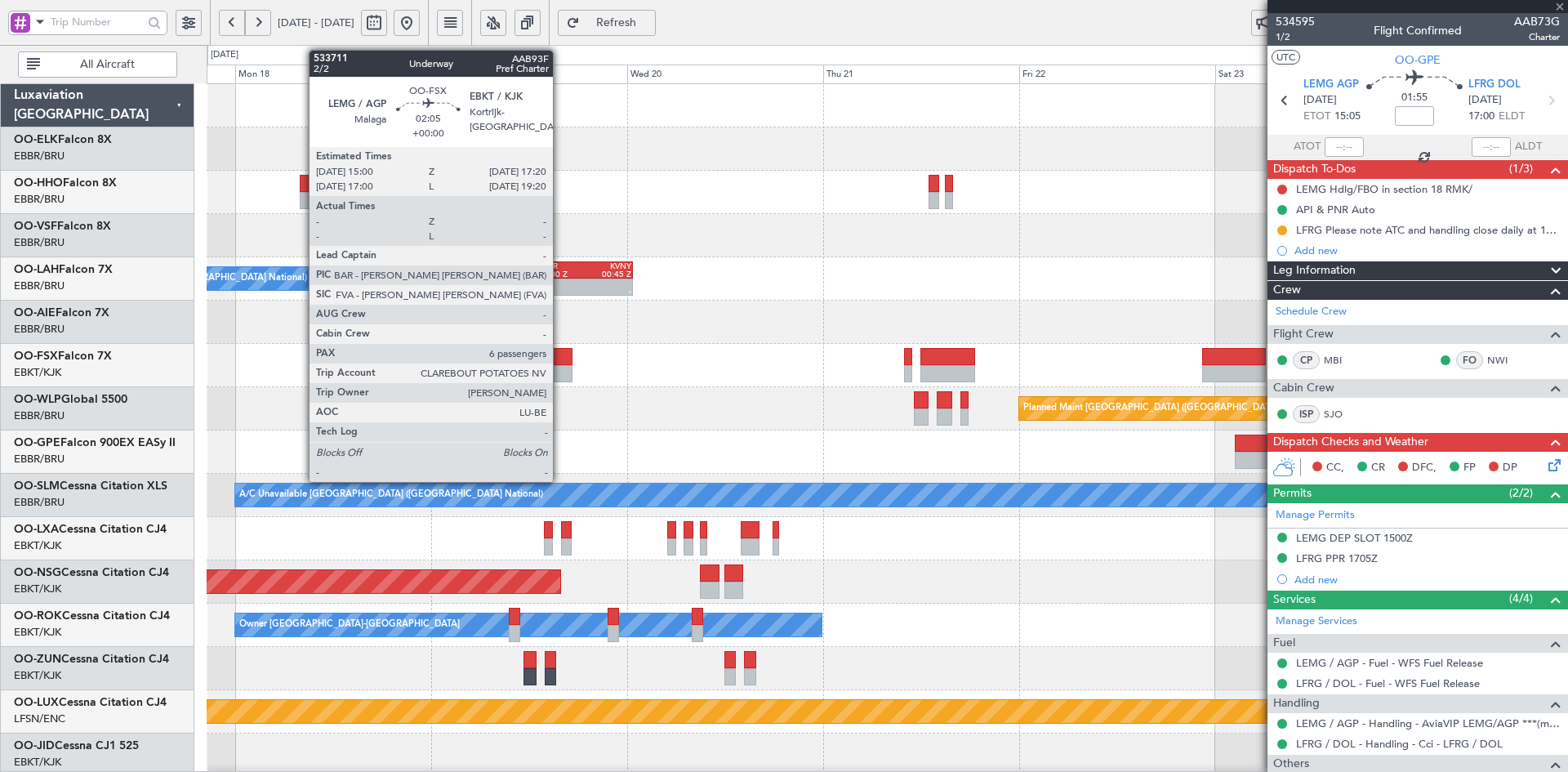
click at [560, 370] on div at bounding box center [562, 374] width 19 height 17
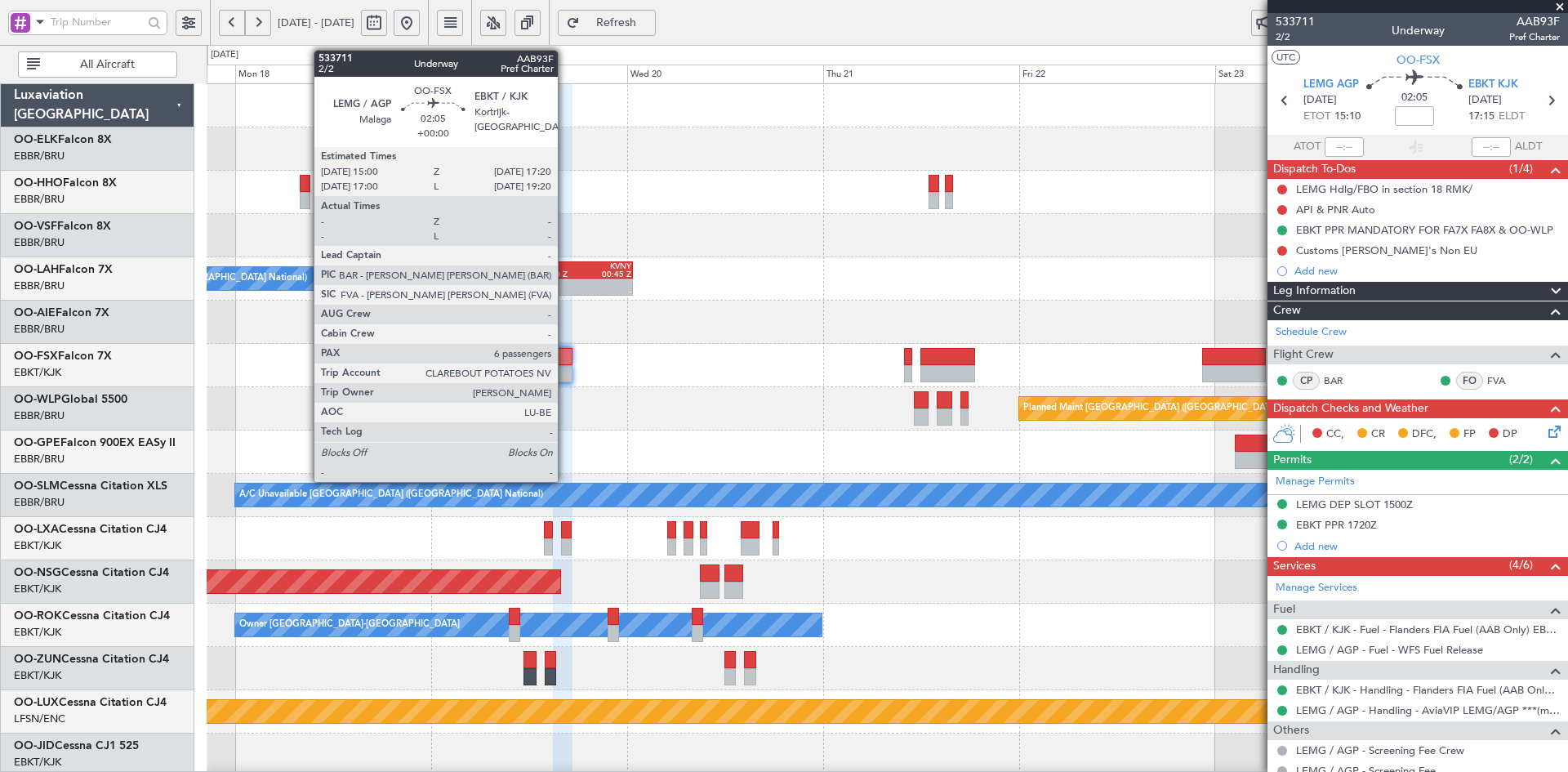
click at [565, 374] on div at bounding box center [562, 374] width 19 height 17
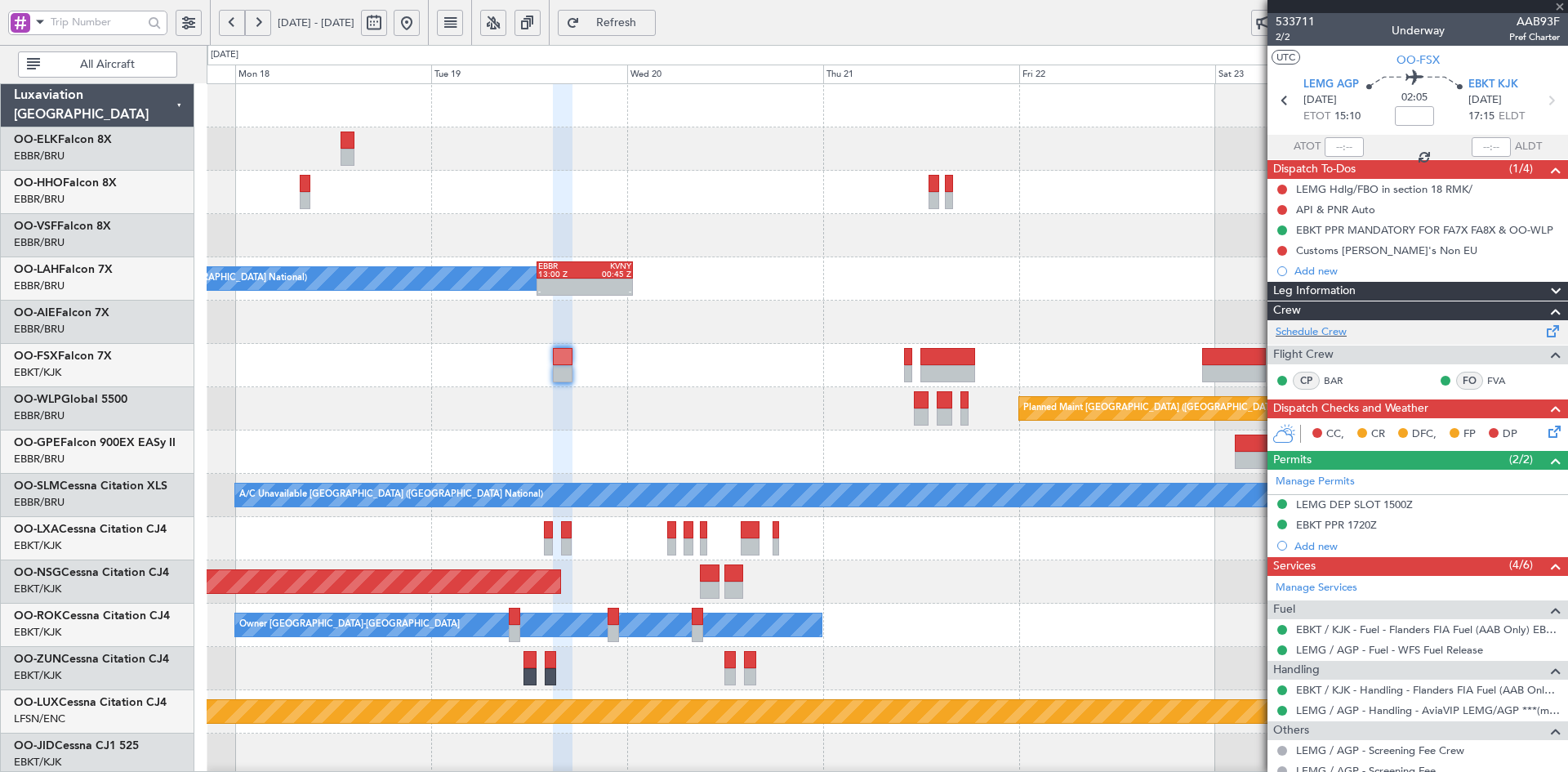
click at [1352, 419] on div "CC, CR DFC, FP DP" at bounding box center [1418, 435] width 301 height 33
click at [1331, 332] on link "Schedule Crew" at bounding box center [1311, 332] width 71 height 16
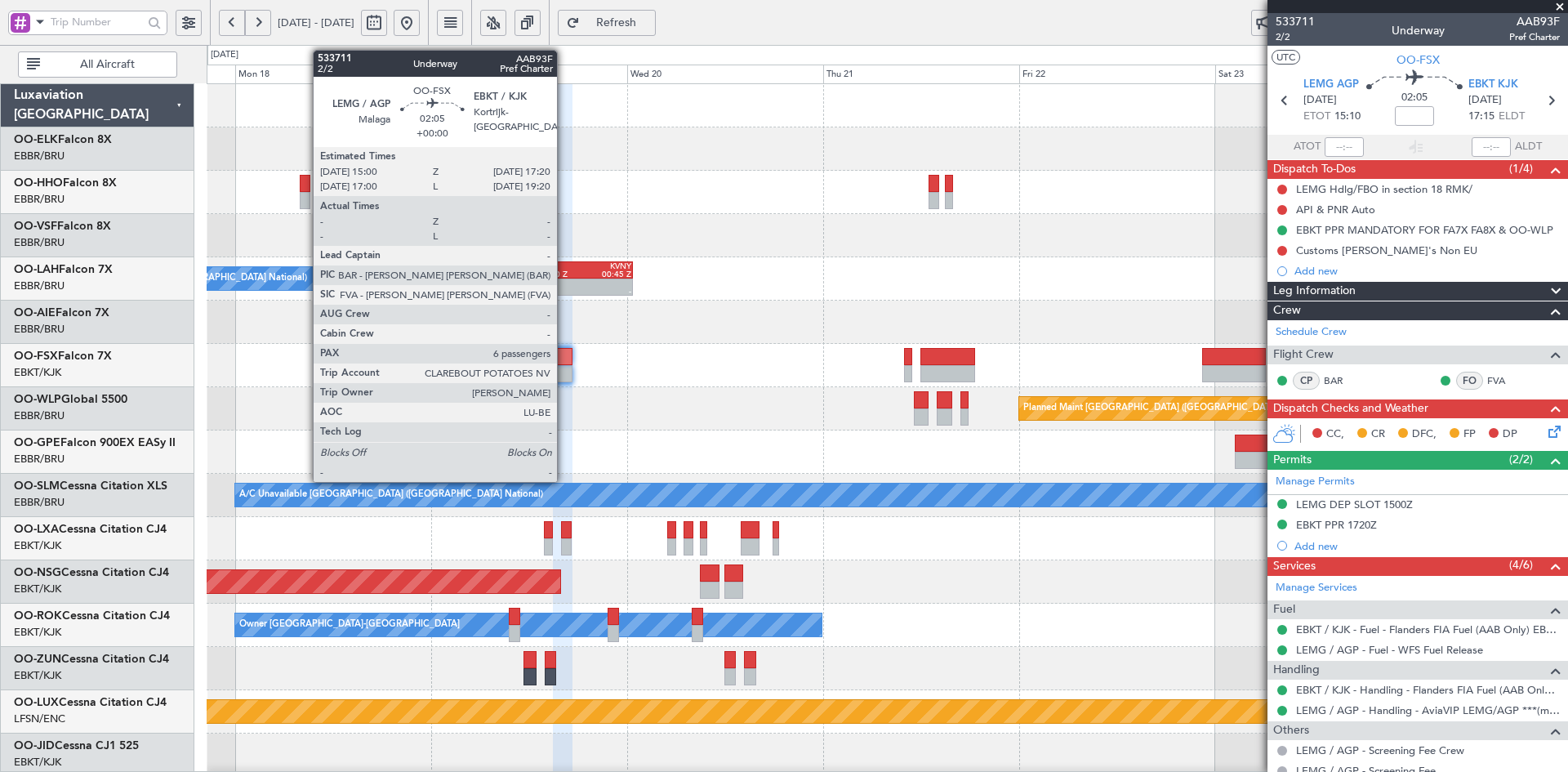
click at [565, 374] on div at bounding box center [562, 374] width 19 height 17
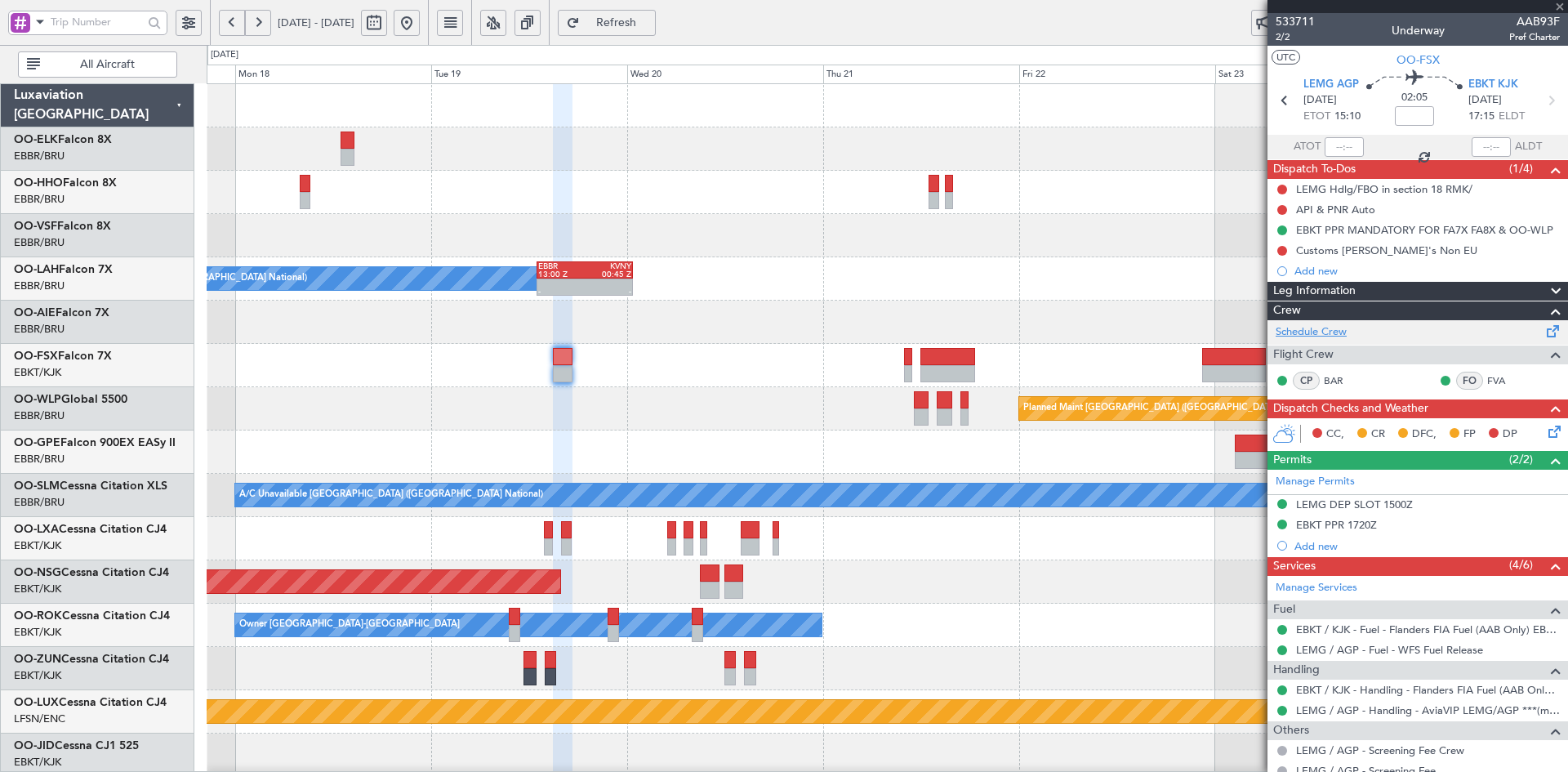
click at [1337, 333] on div "533711 2/2 Underway AAB93F Pref Charter UTC OO-FSX LEMG AGP 19/08/2025 ETOT 15:…" at bounding box center [1418, 550] width 301 height 1076
click at [1352, 328] on div "Schedule Crew" at bounding box center [1418, 332] width 301 height 25
click at [1566, 13] on span at bounding box center [1560, 7] width 16 height 14
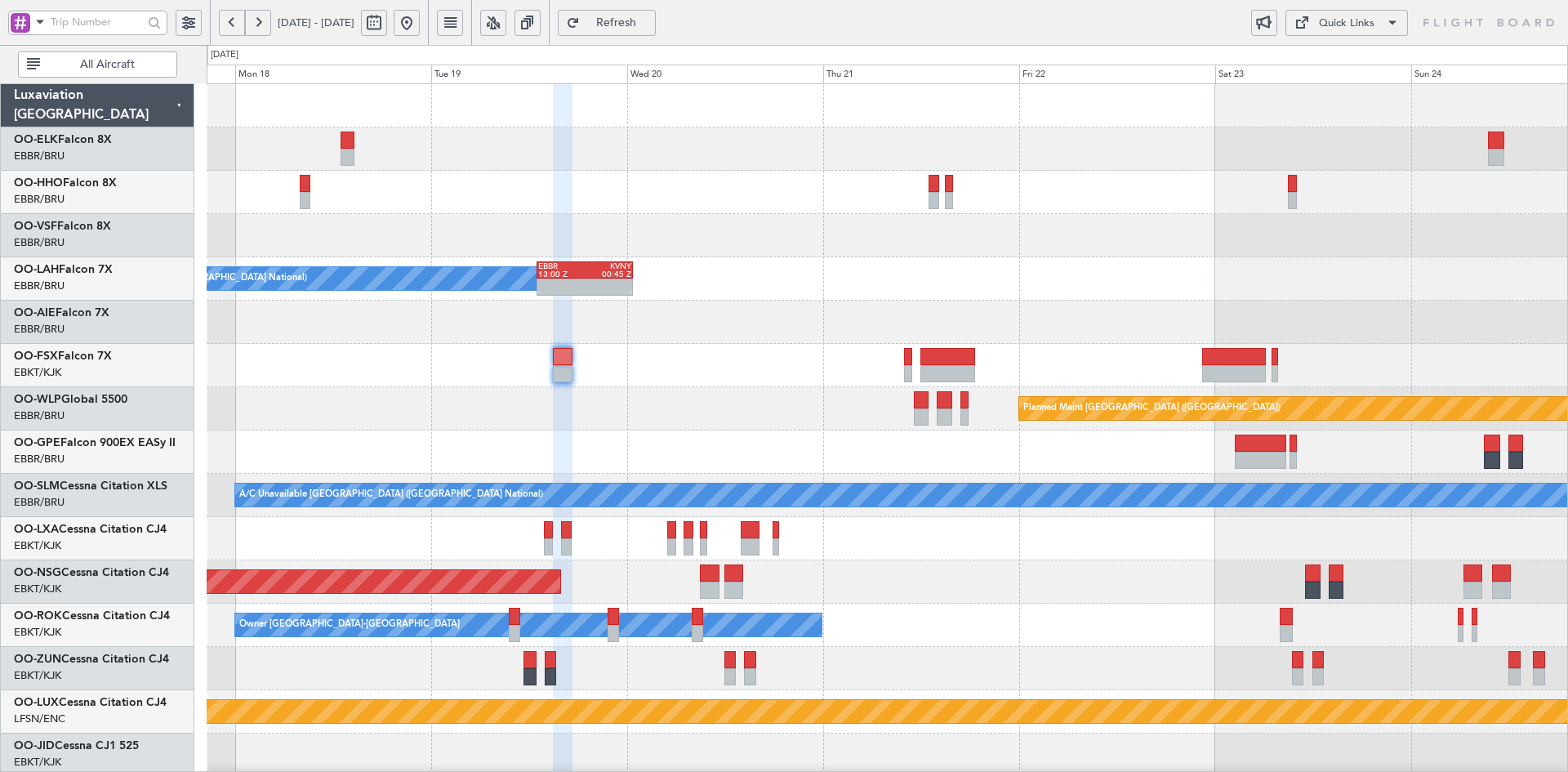
type input "0"
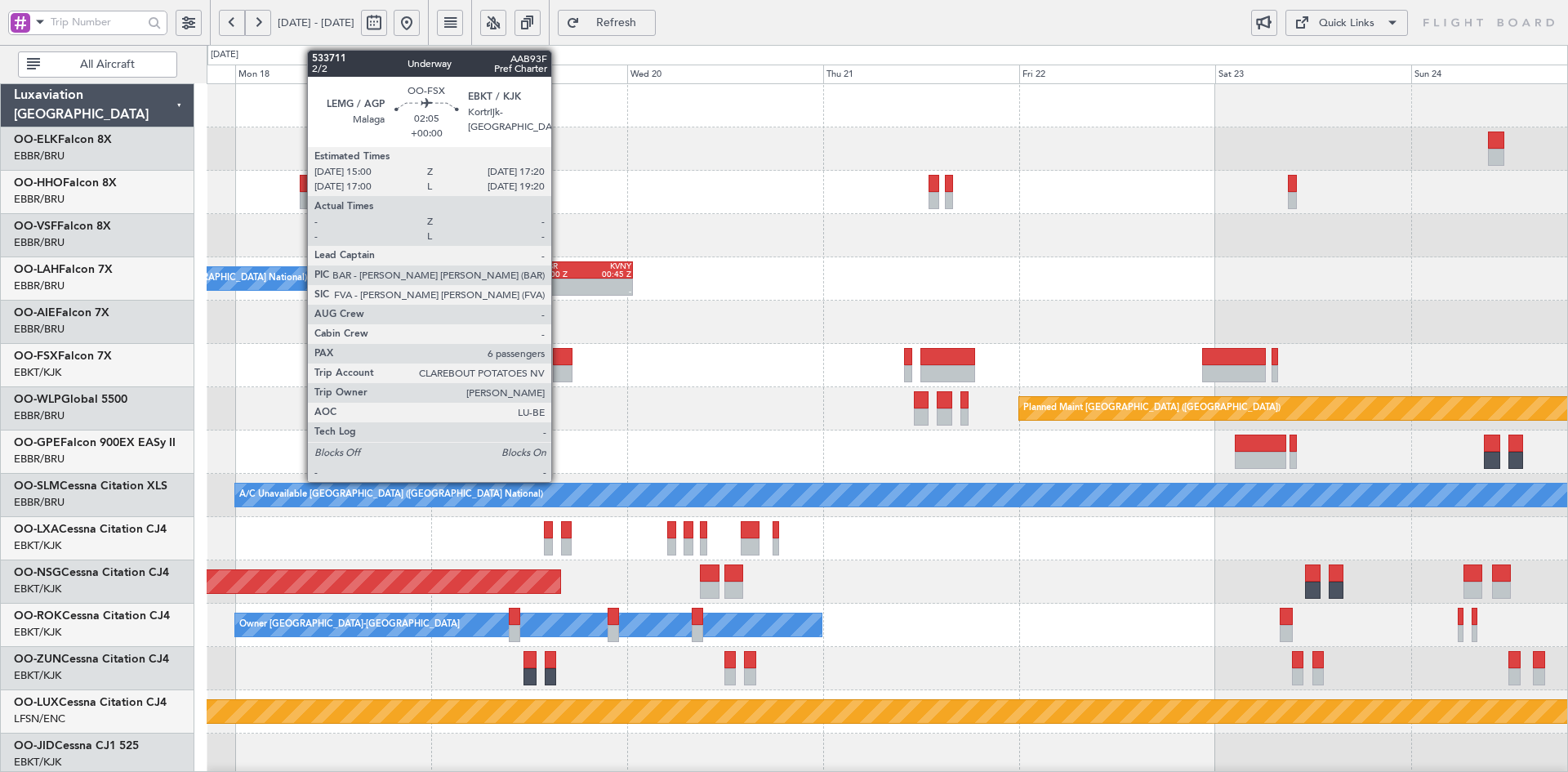
click at [559, 368] on div at bounding box center [562, 374] width 19 height 17
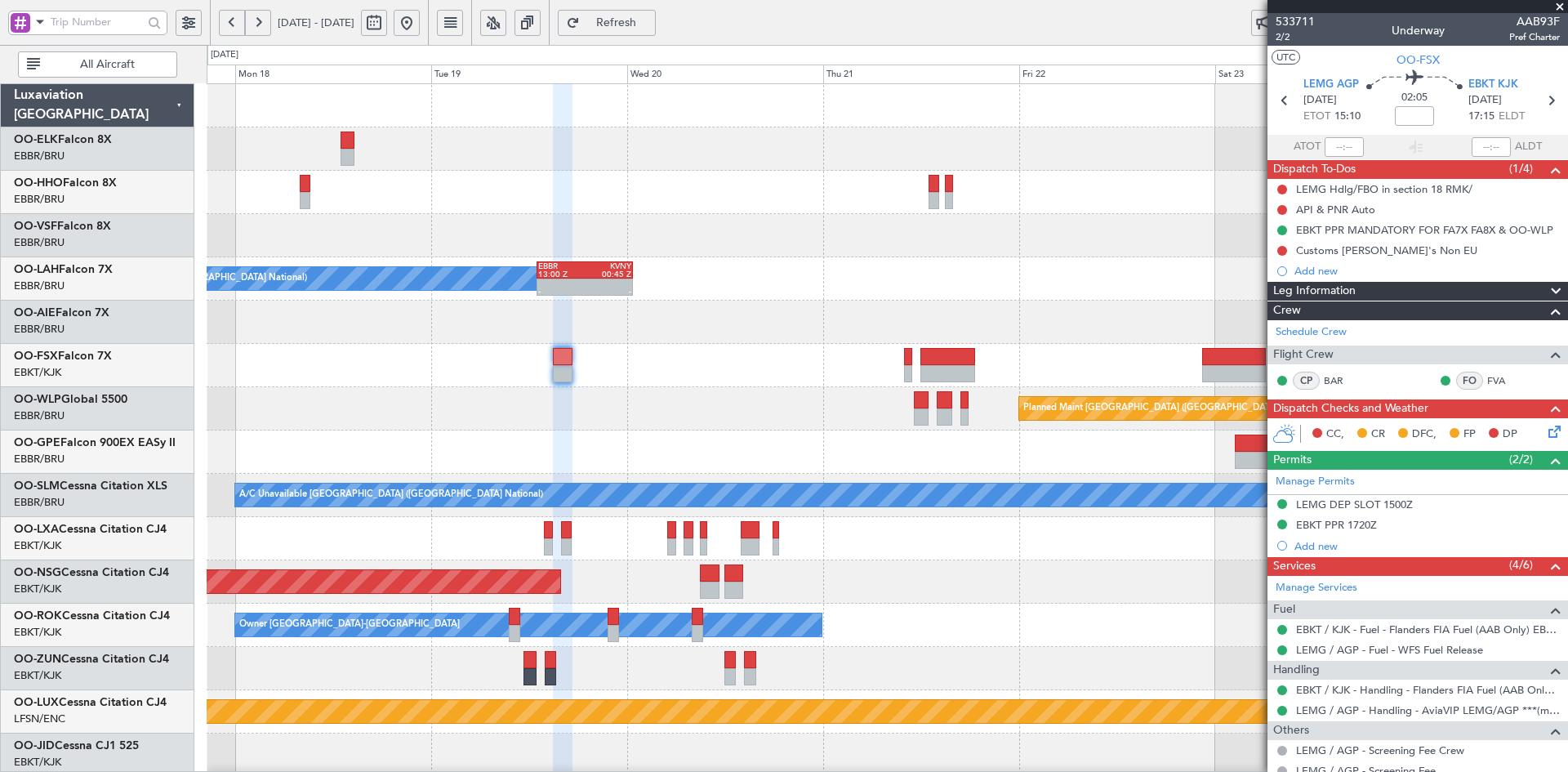
click at [1558, 5] on span at bounding box center [1560, 7] width 16 height 14
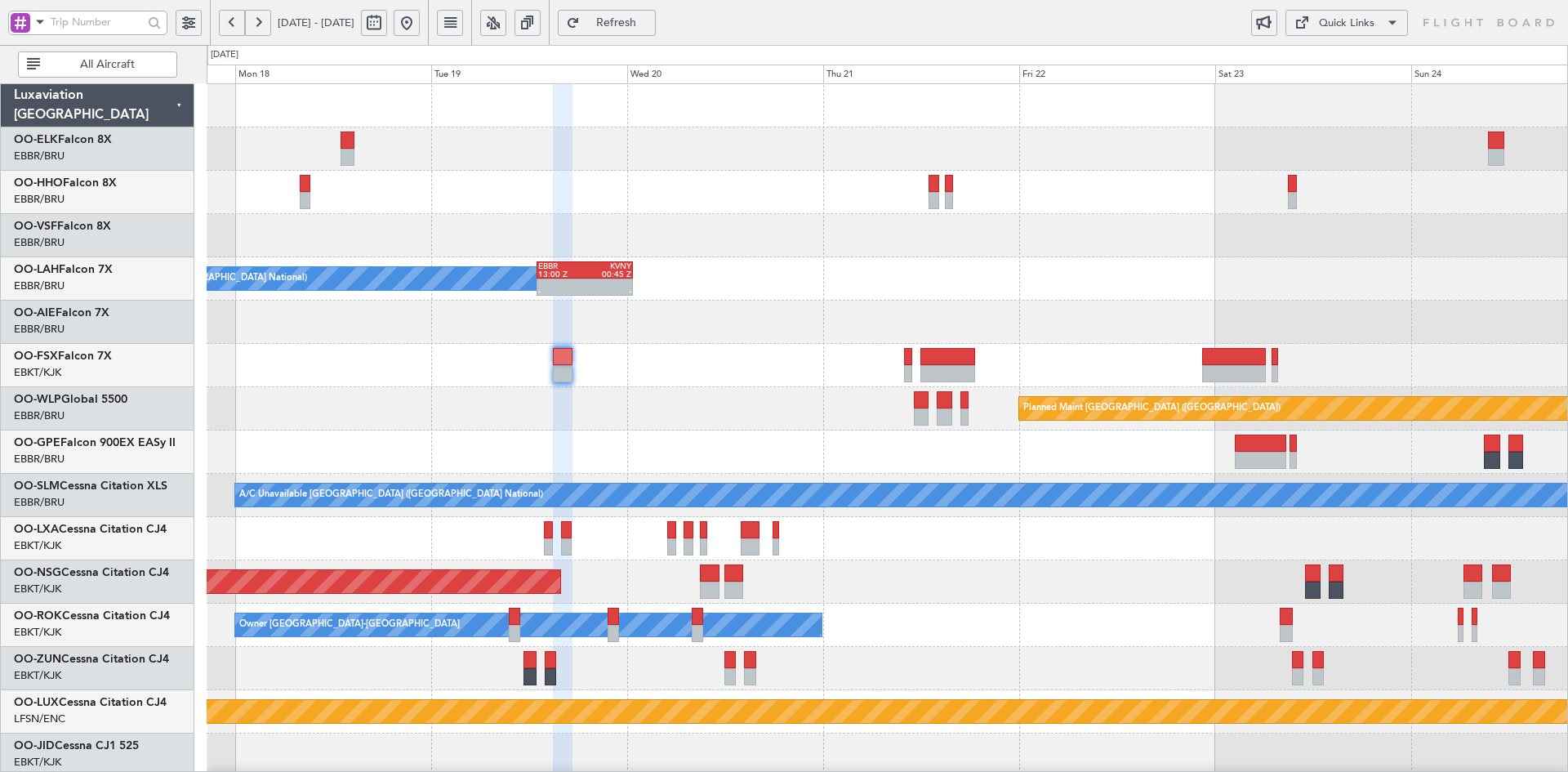
type input "0"
click at [983, 219] on div at bounding box center [887, 235] width 1361 height 43
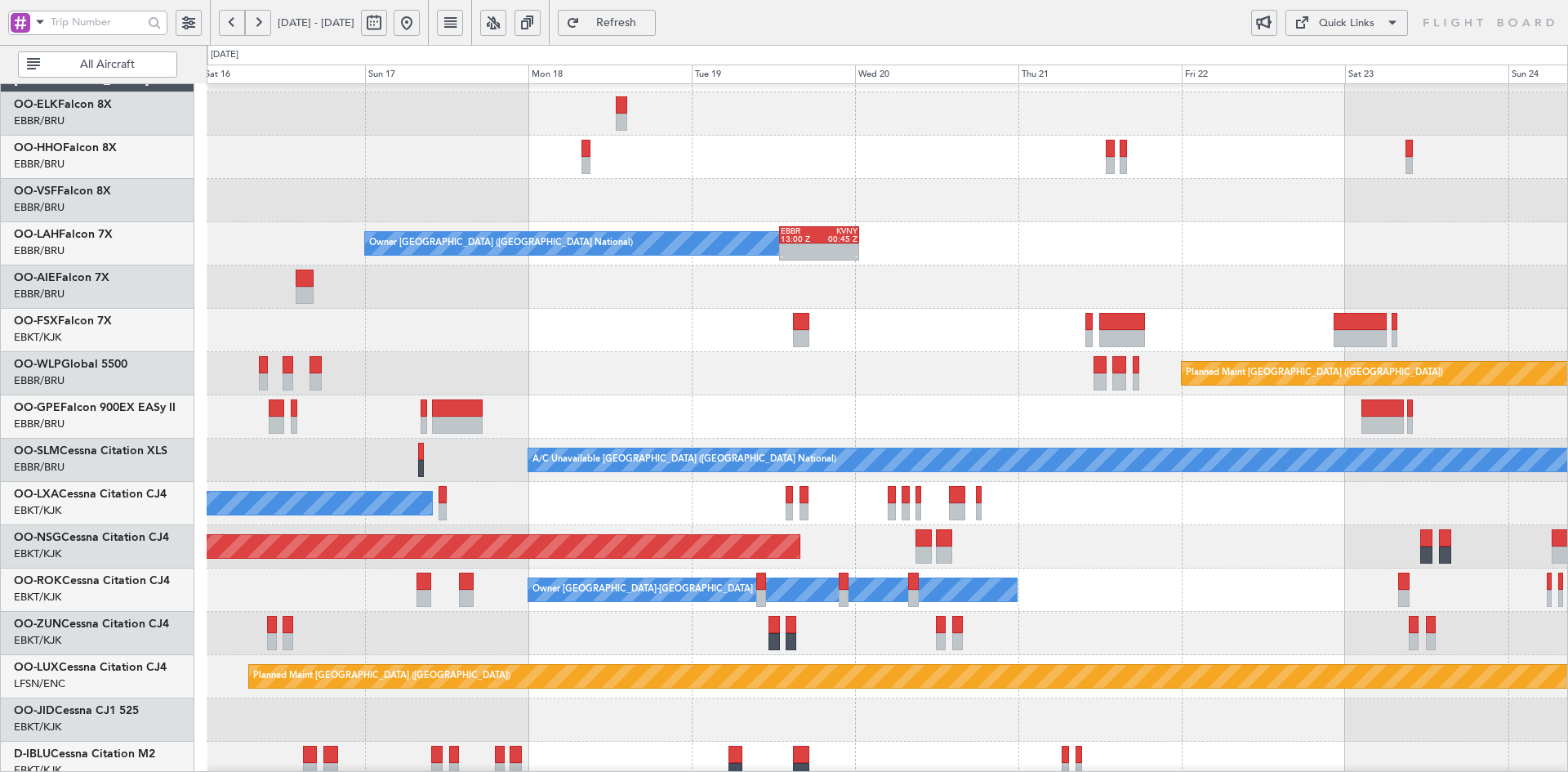
click at [874, 309] on div at bounding box center [887, 330] width 1361 height 43
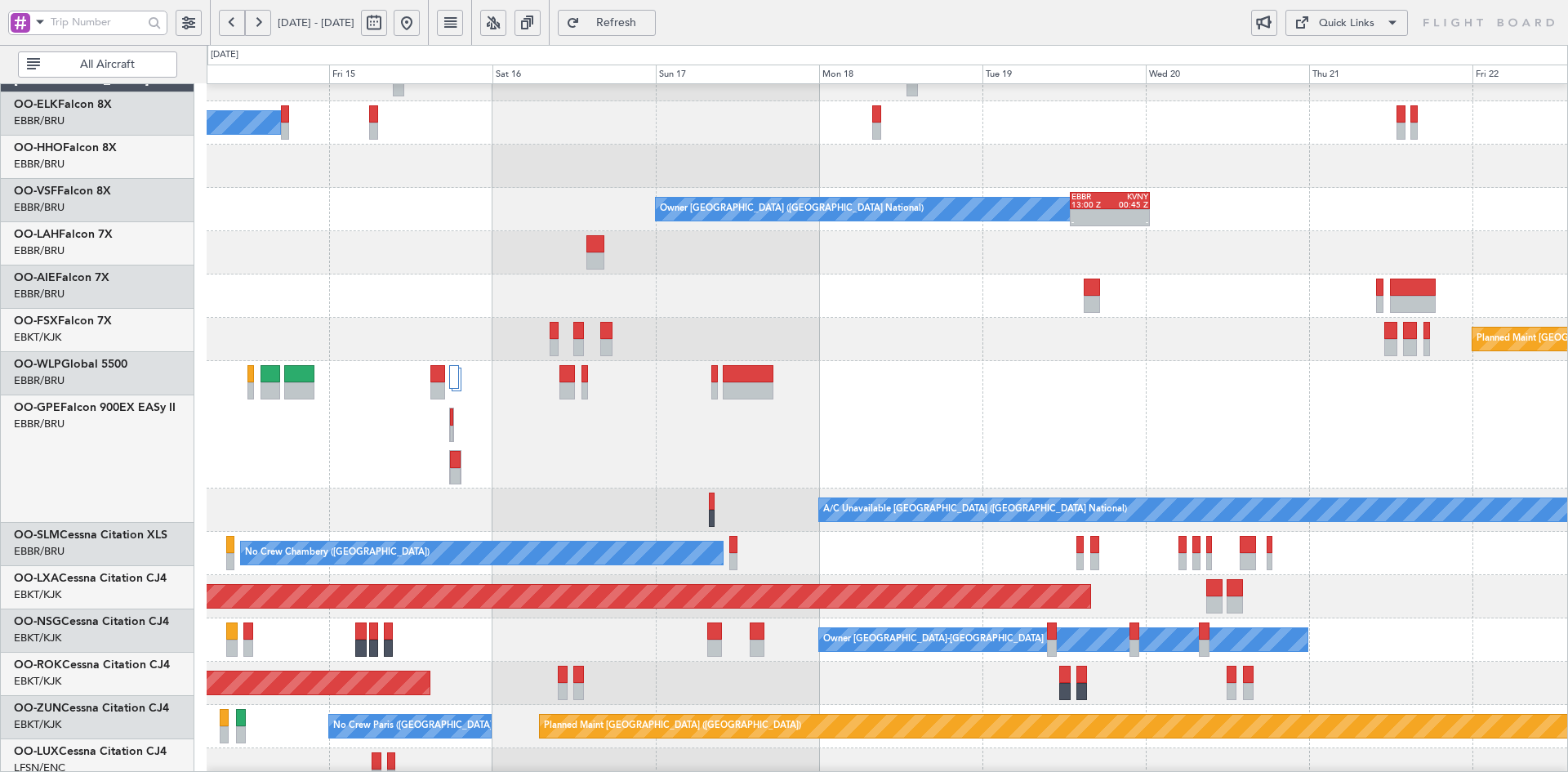
scroll to position [69, 0]
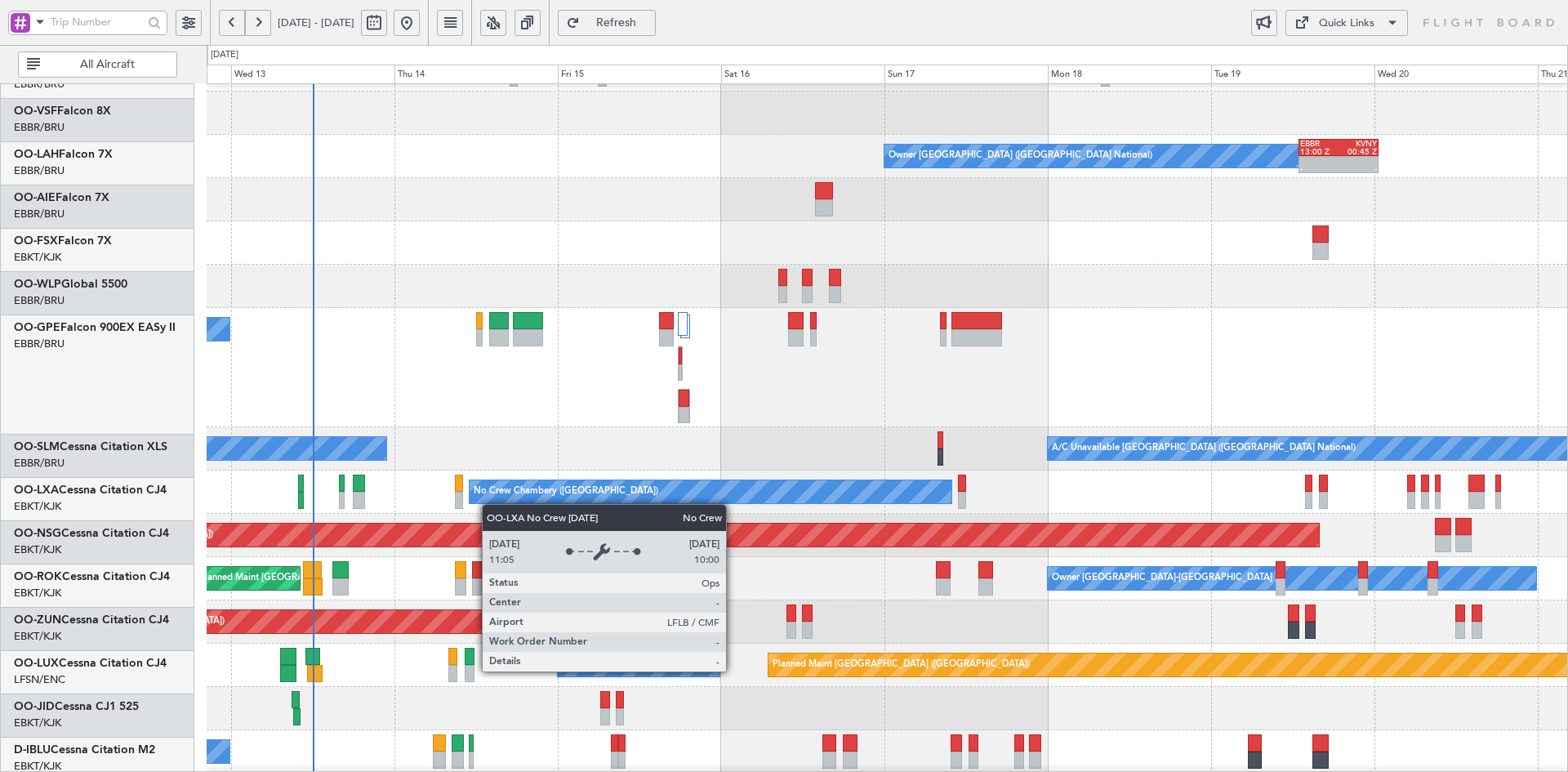
click at [583, 496] on div "No Crew Chambery ([GEOGRAPHIC_DATA])" at bounding box center [565, 491] width 184 height 25
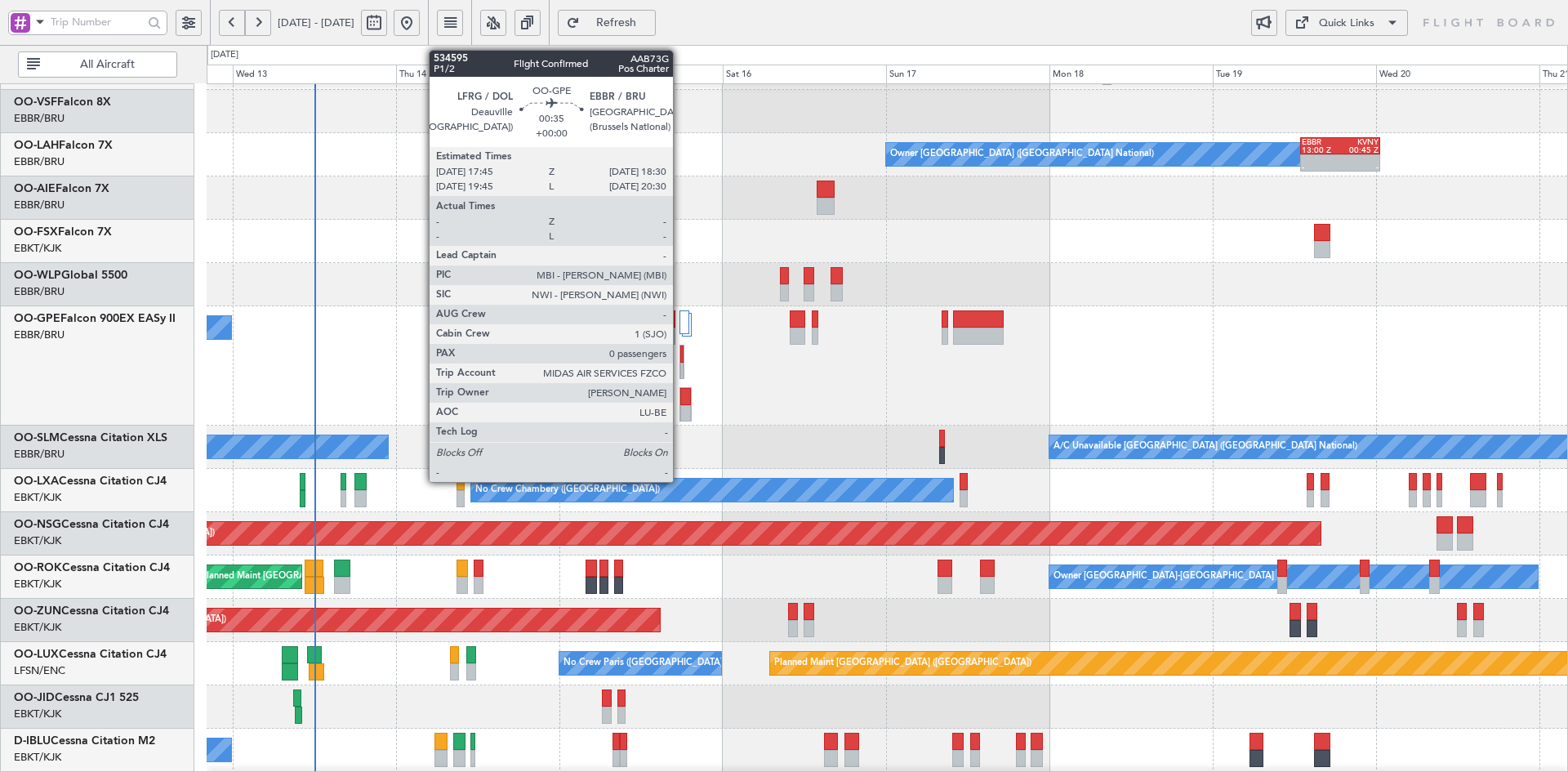
click at [680, 364] on div at bounding box center [682, 371] width 4 height 17
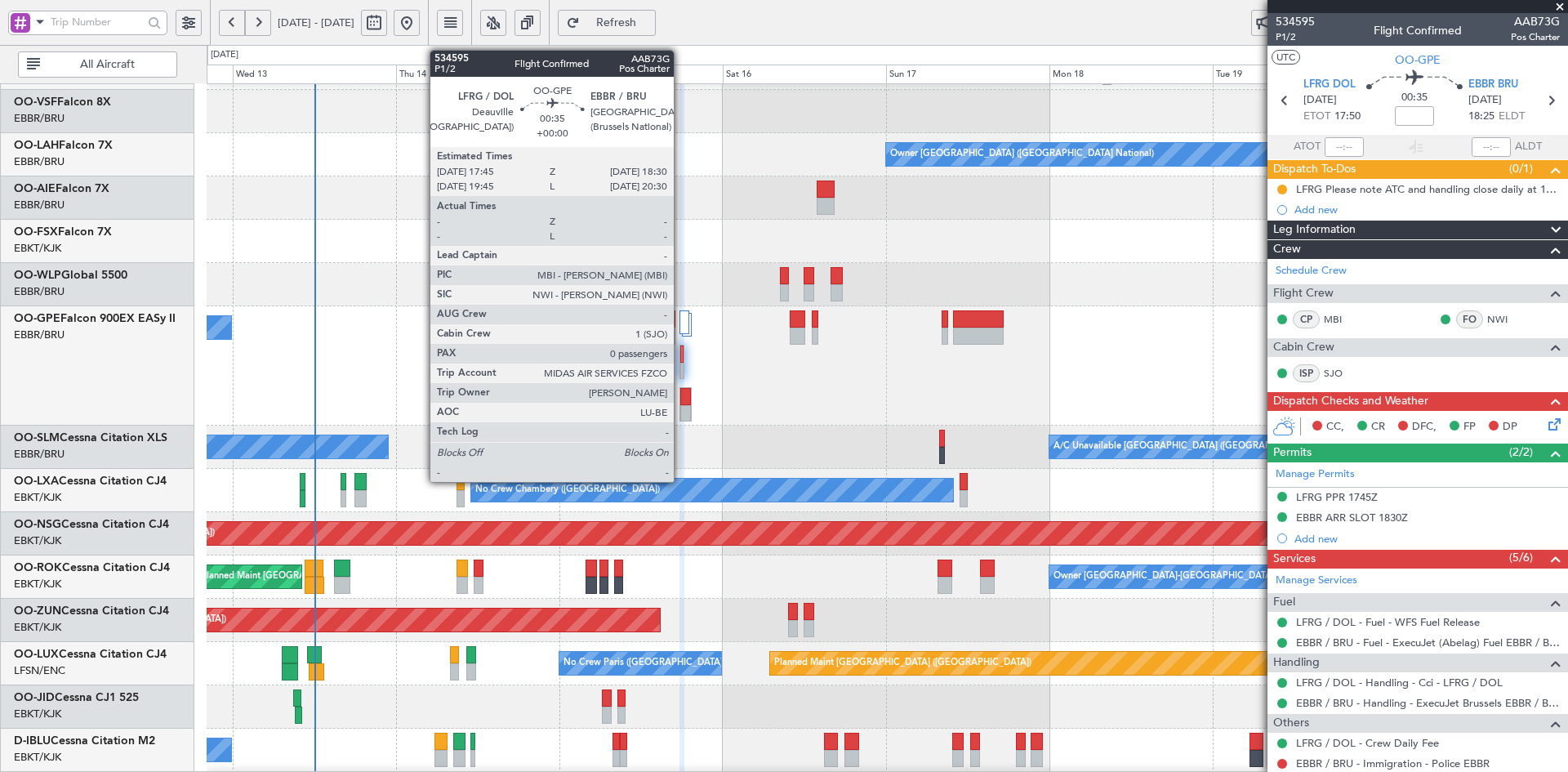
click at [681, 372] on div at bounding box center [682, 371] width 4 height 17
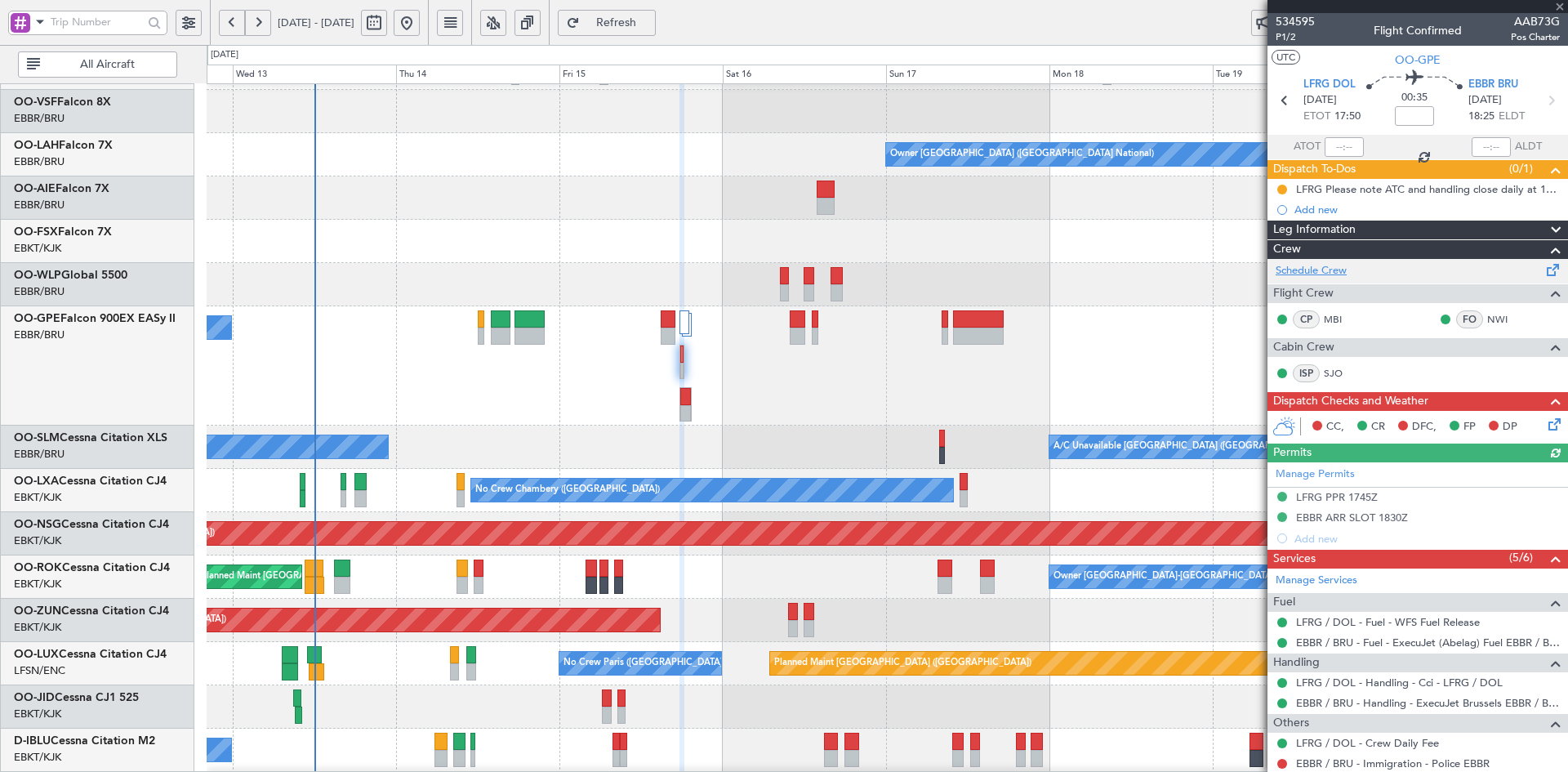
click at [1327, 270] on link "Schedule Crew" at bounding box center [1311, 271] width 71 height 16
click at [597, 243] on div at bounding box center [887, 241] width 1361 height 43
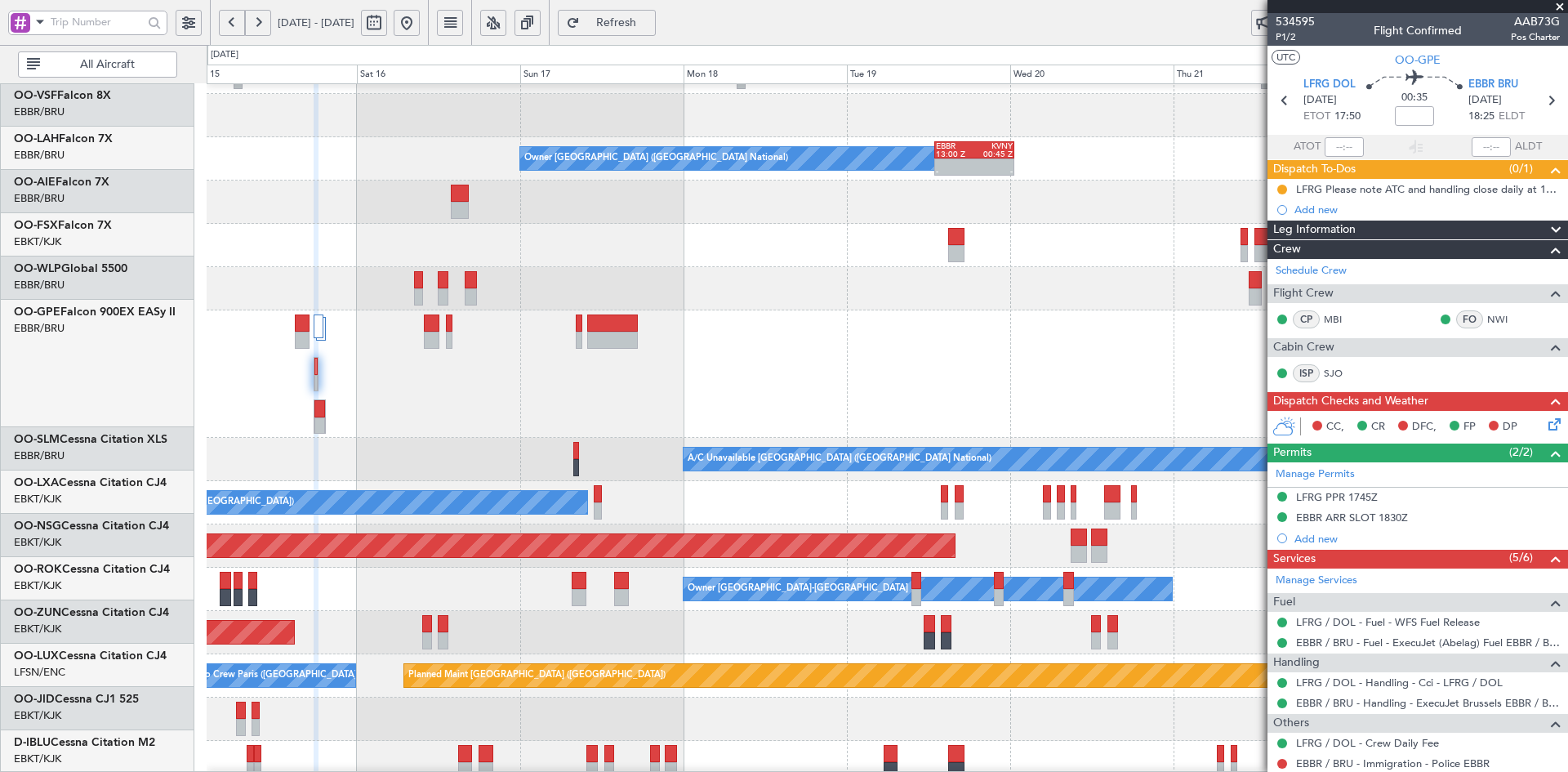
scroll to position [112, 0]
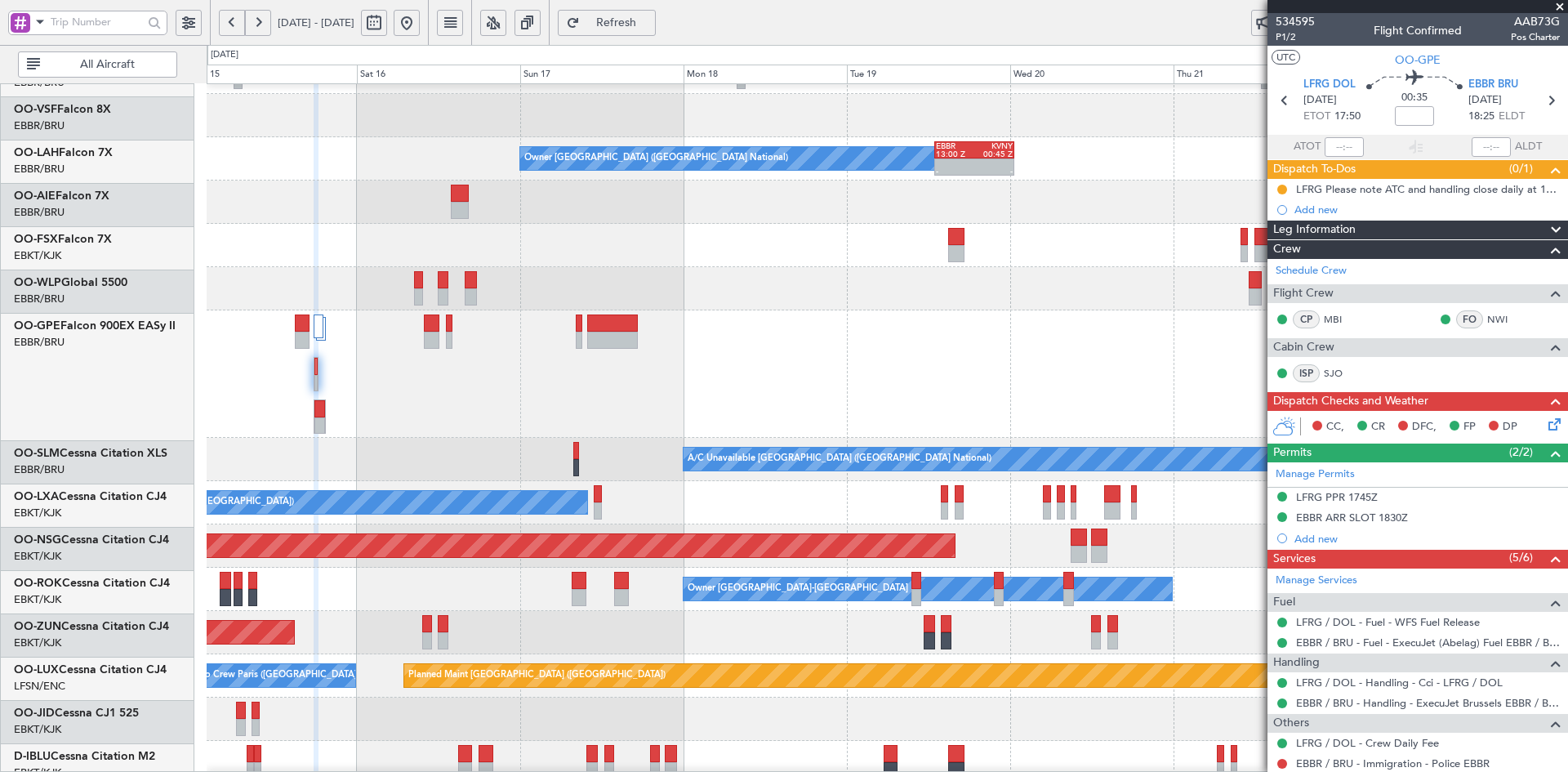
click at [486, 285] on div "Planned Maint [GEOGRAPHIC_DATA] ([GEOGRAPHIC_DATA])" at bounding box center [887, 288] width 1361 height 43
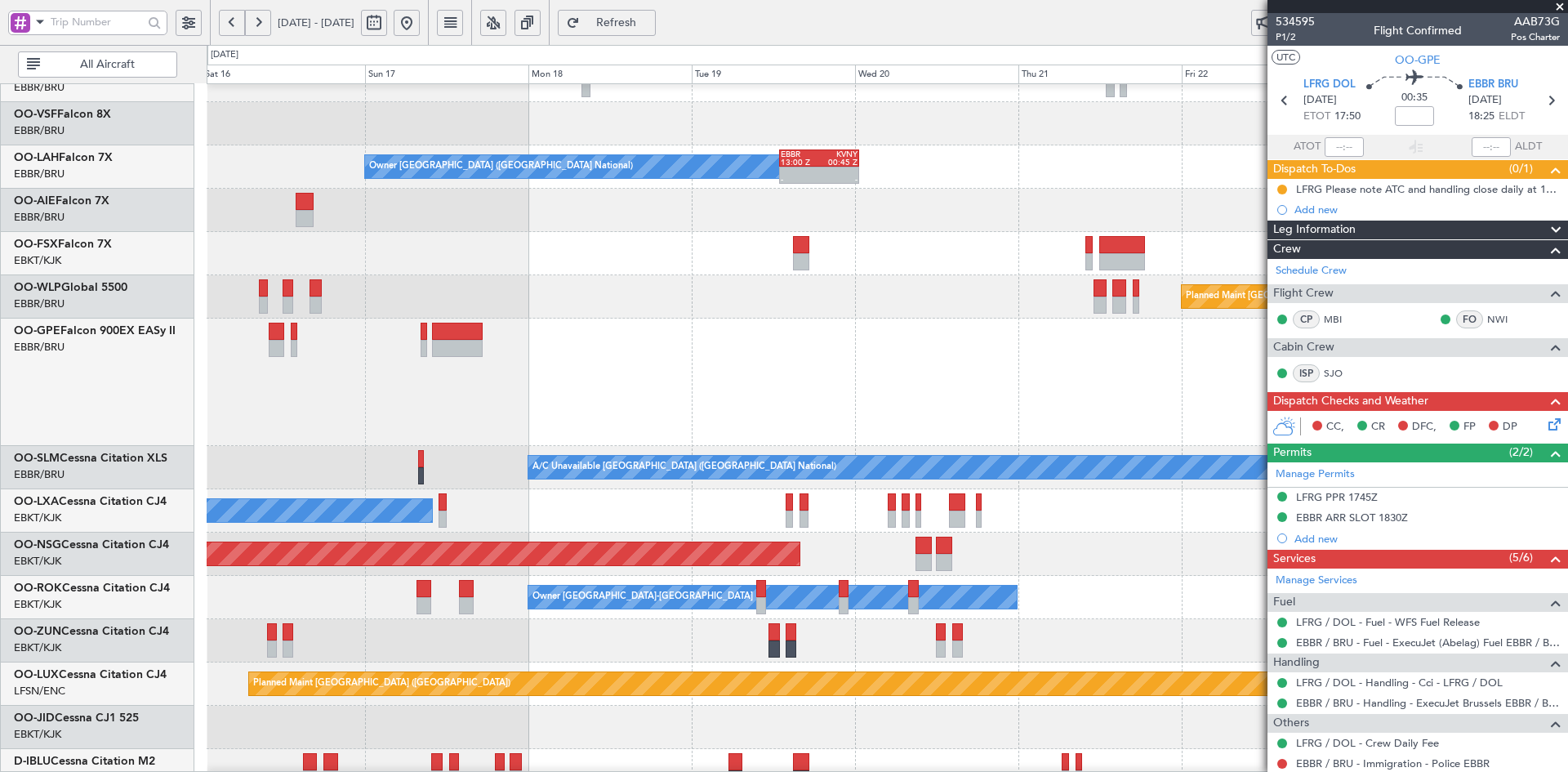
click at [324, 326] on div "A/C Unavailable Geneva (Cointrin) Owner Brussels (Brussels National) - - EBBR 1…" at bounding box center [887, 490] width 1361 height 1037
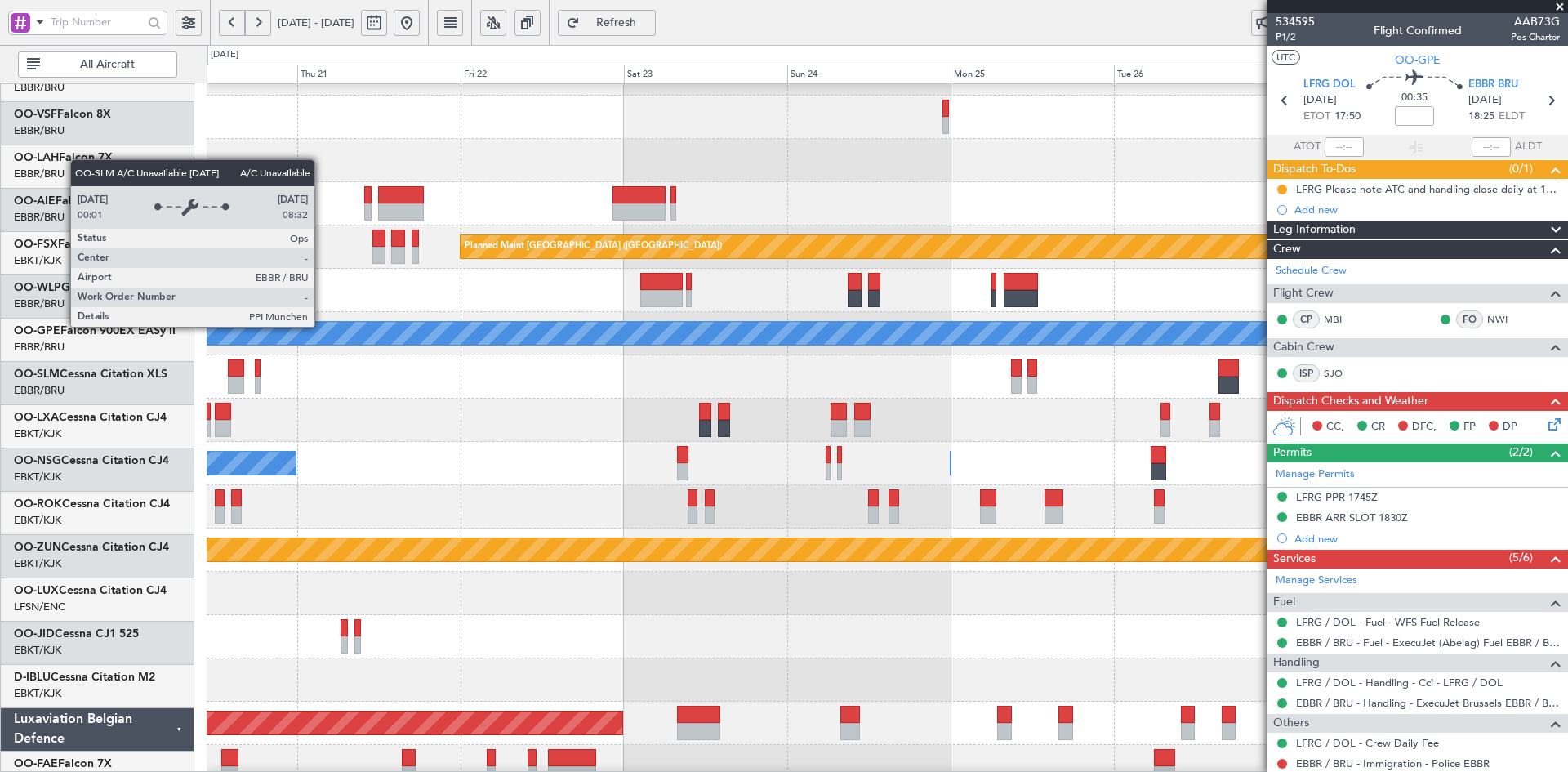
scroll to position [162, 0]
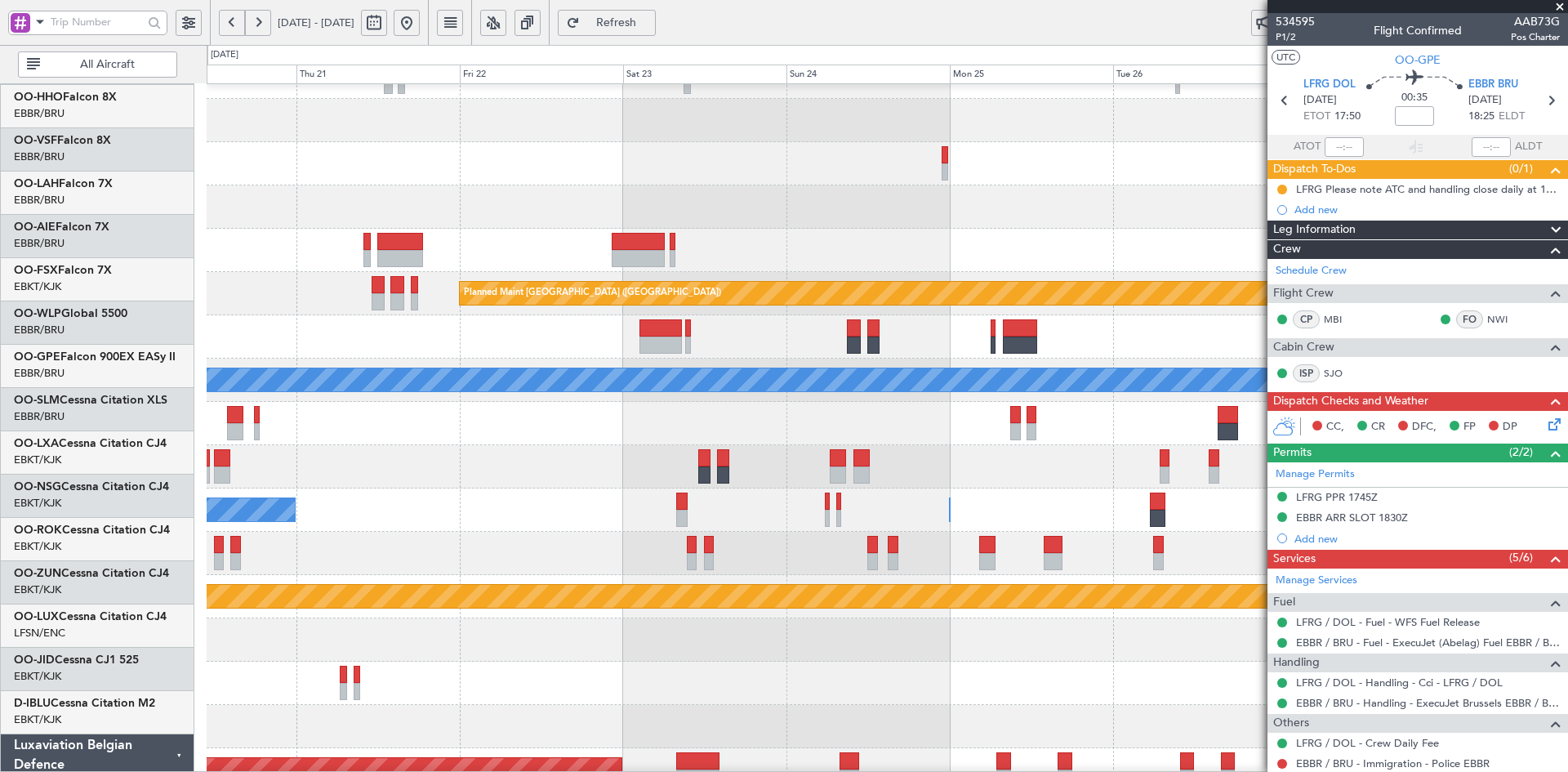
click at [1184, 272] on div at bounding box center [887, 250] width 1361 height 43
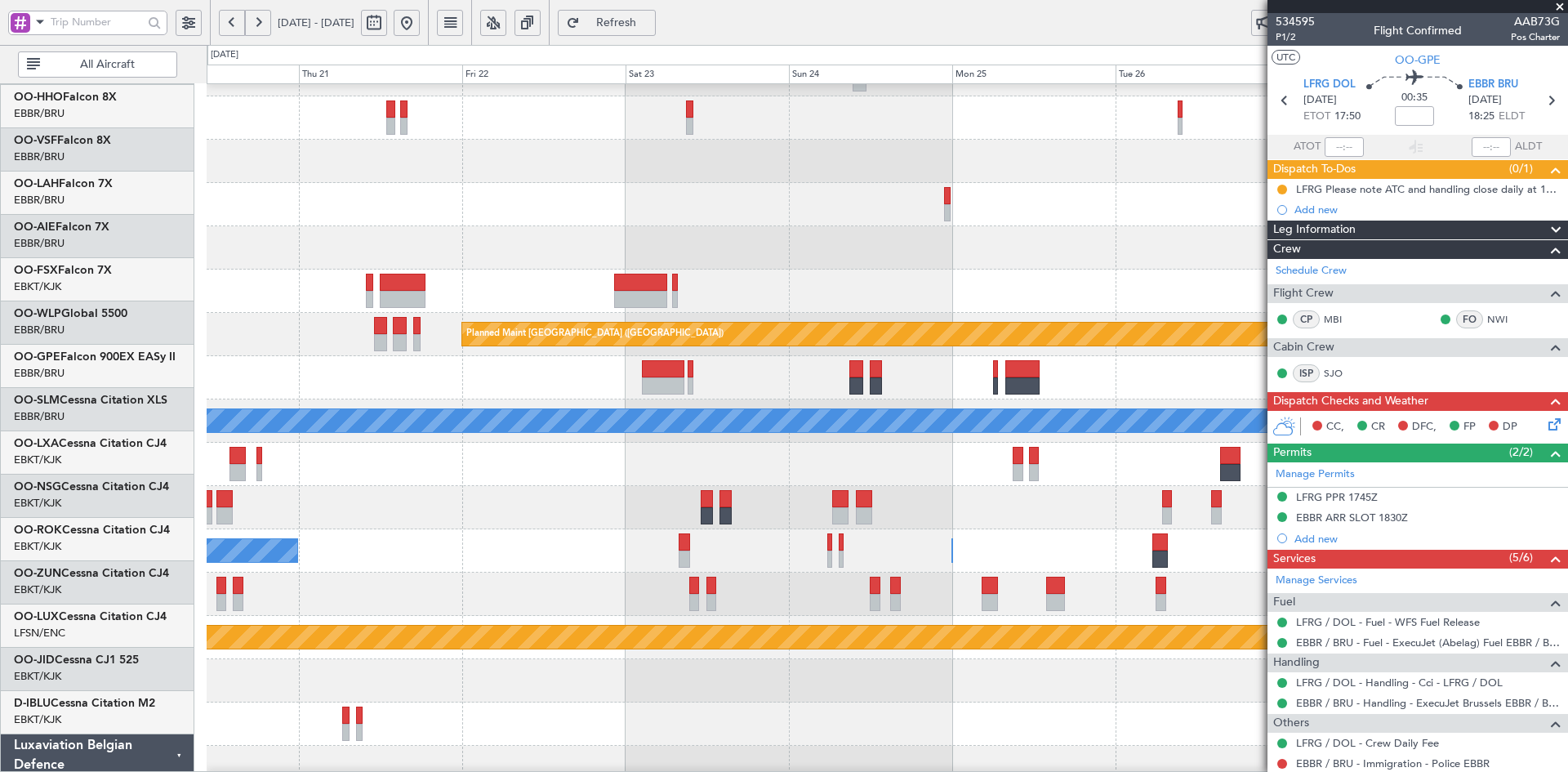
scroll to position [74, 0]
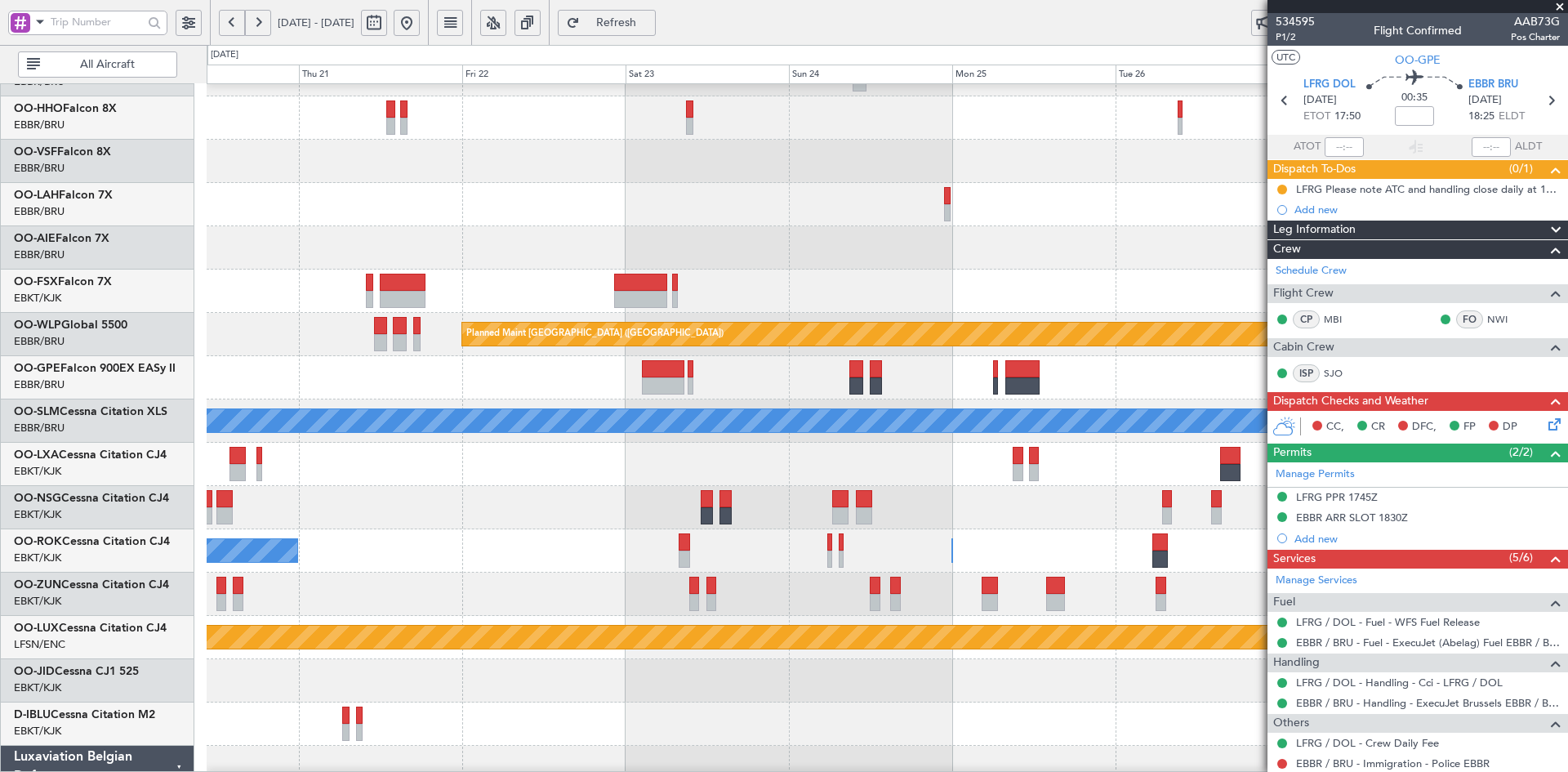
click at [904, 260] on div at bounding box center [887, 248] width 1361 height 43
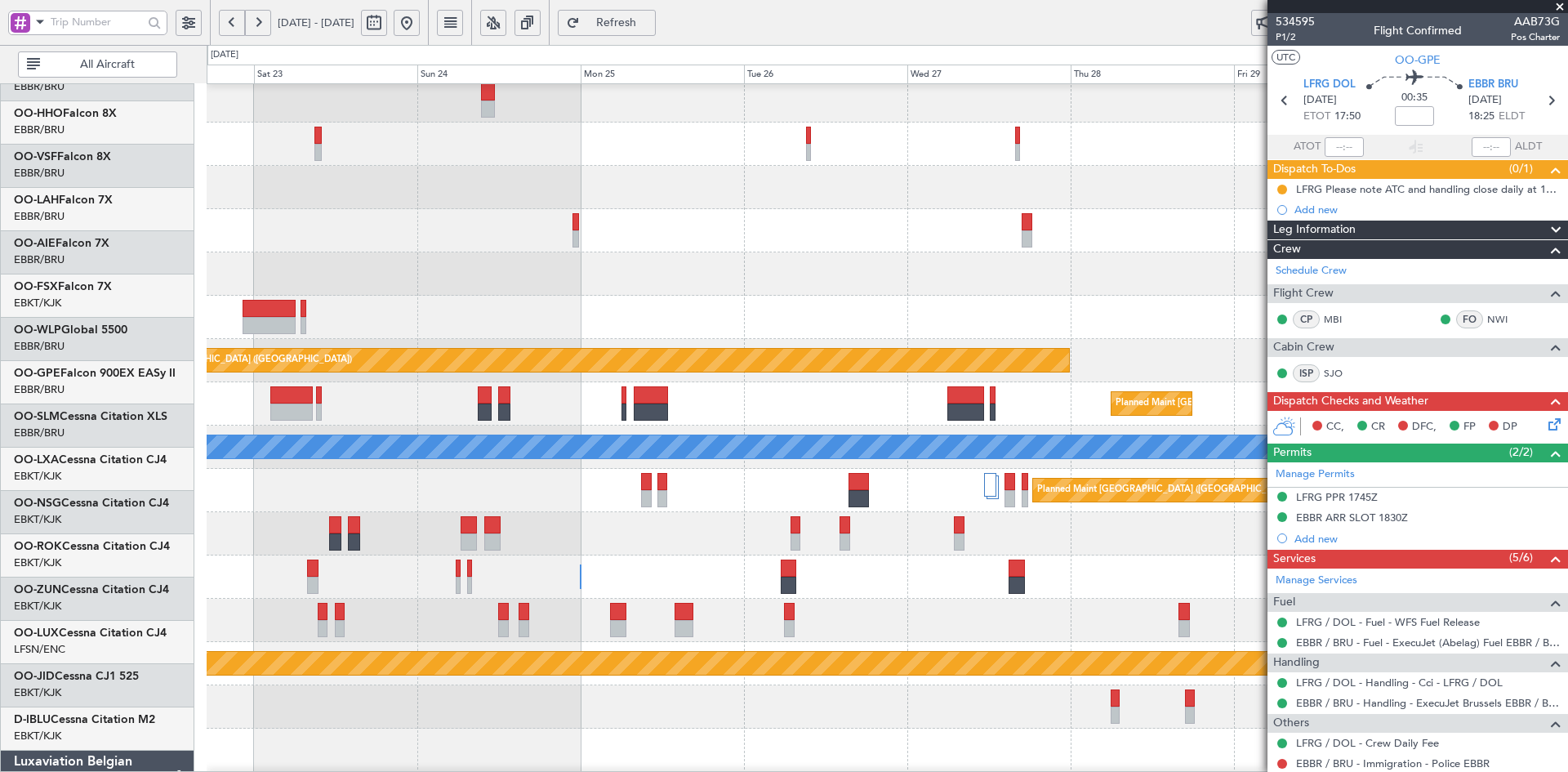
scroll to position [44, 0]
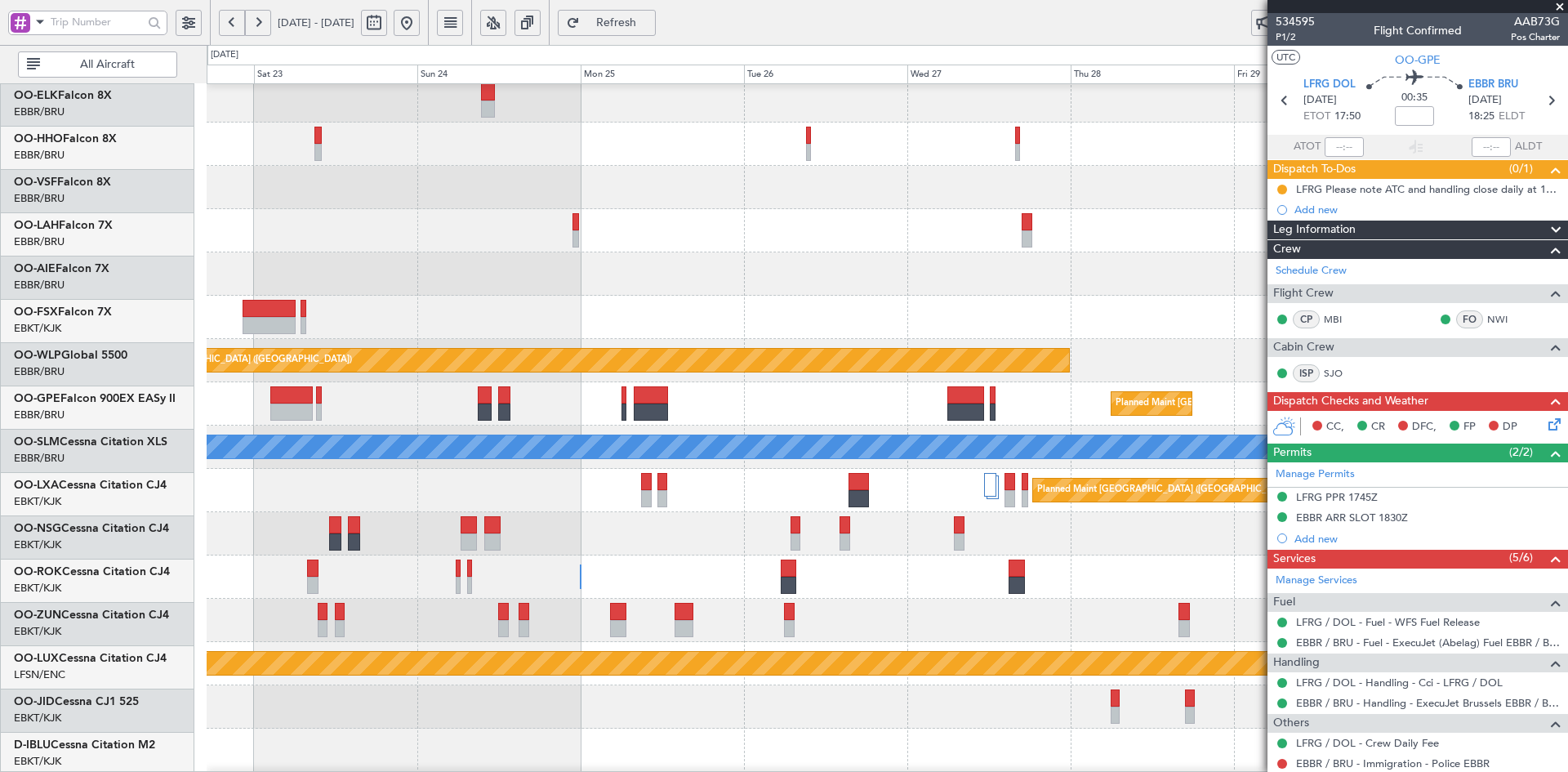
click at [650, 282] on div "Planned Maint London (Farnborough)" at bounding box center [887, 274] width 1361 height 43
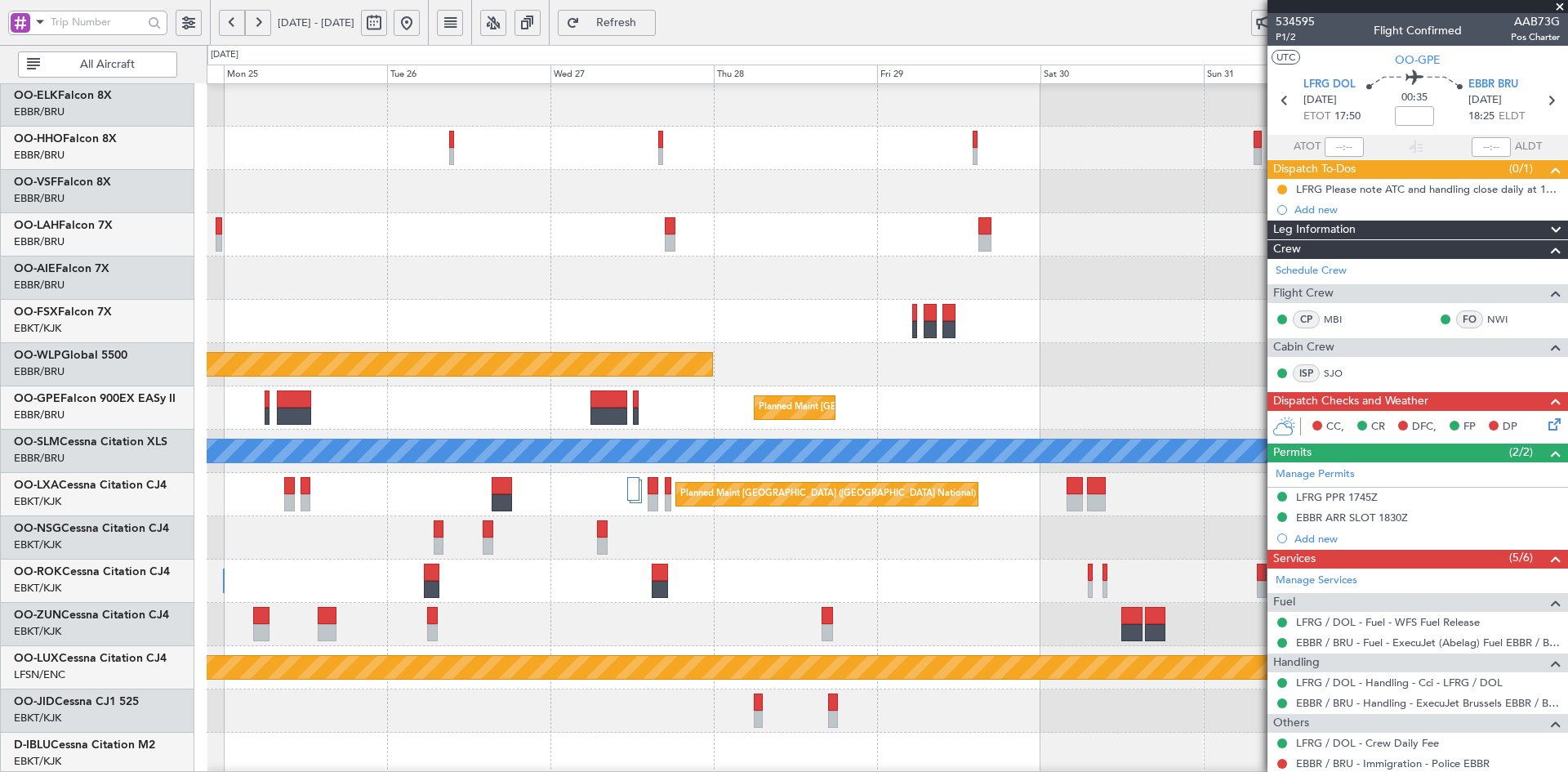
scroll to position [41, 0]
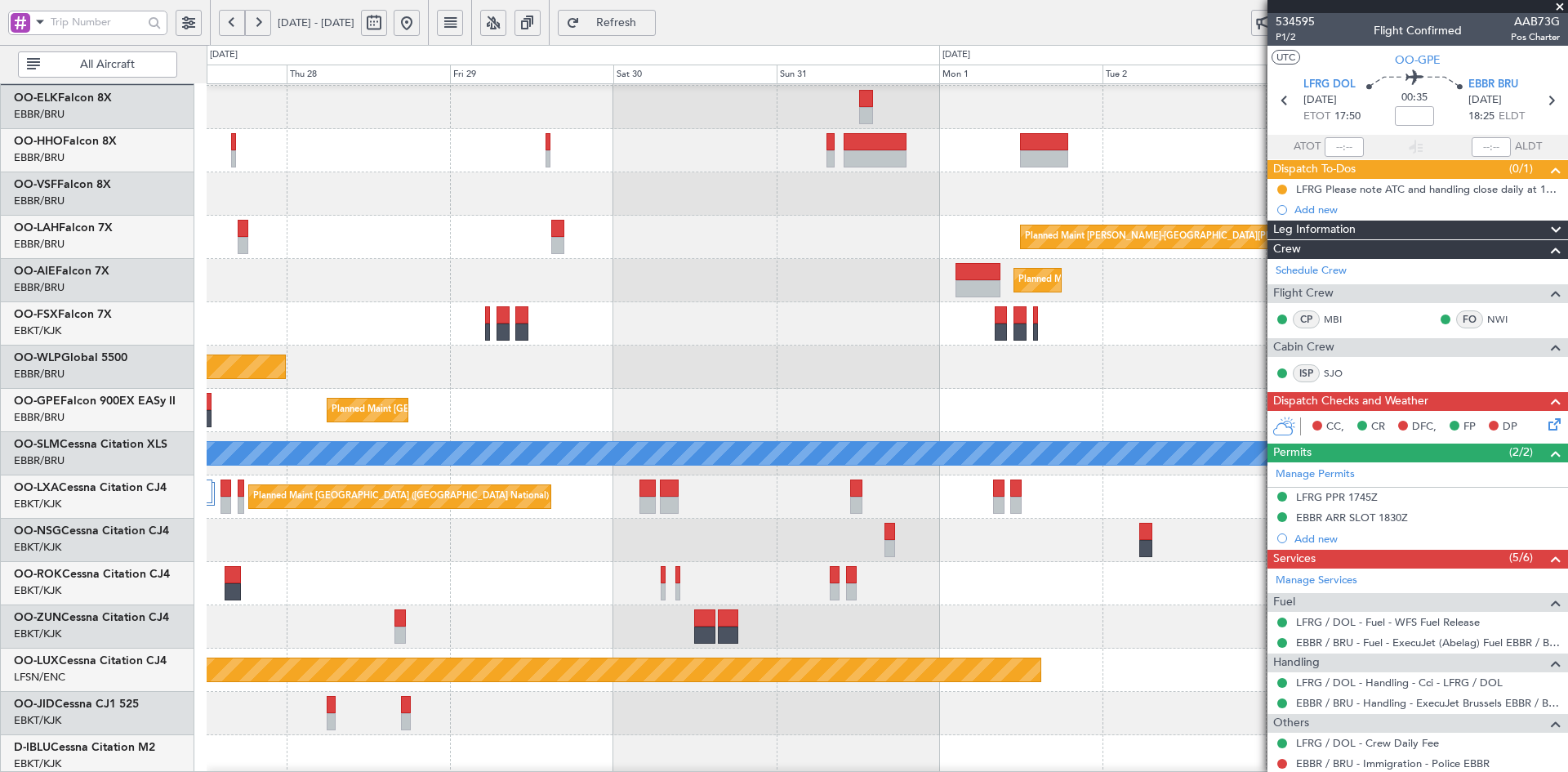
click at [626, 399] on div "Planned Maint [GEOGRAPHIC_DATA] ([GEOGRAPHIC_DATA] National)" at bounding box center [887, 410] width 1361 height 43
click at [1118, 279] on div "Planned Maint London (Farnborough)" at bounding box center [887, 280] width 1361 height 43
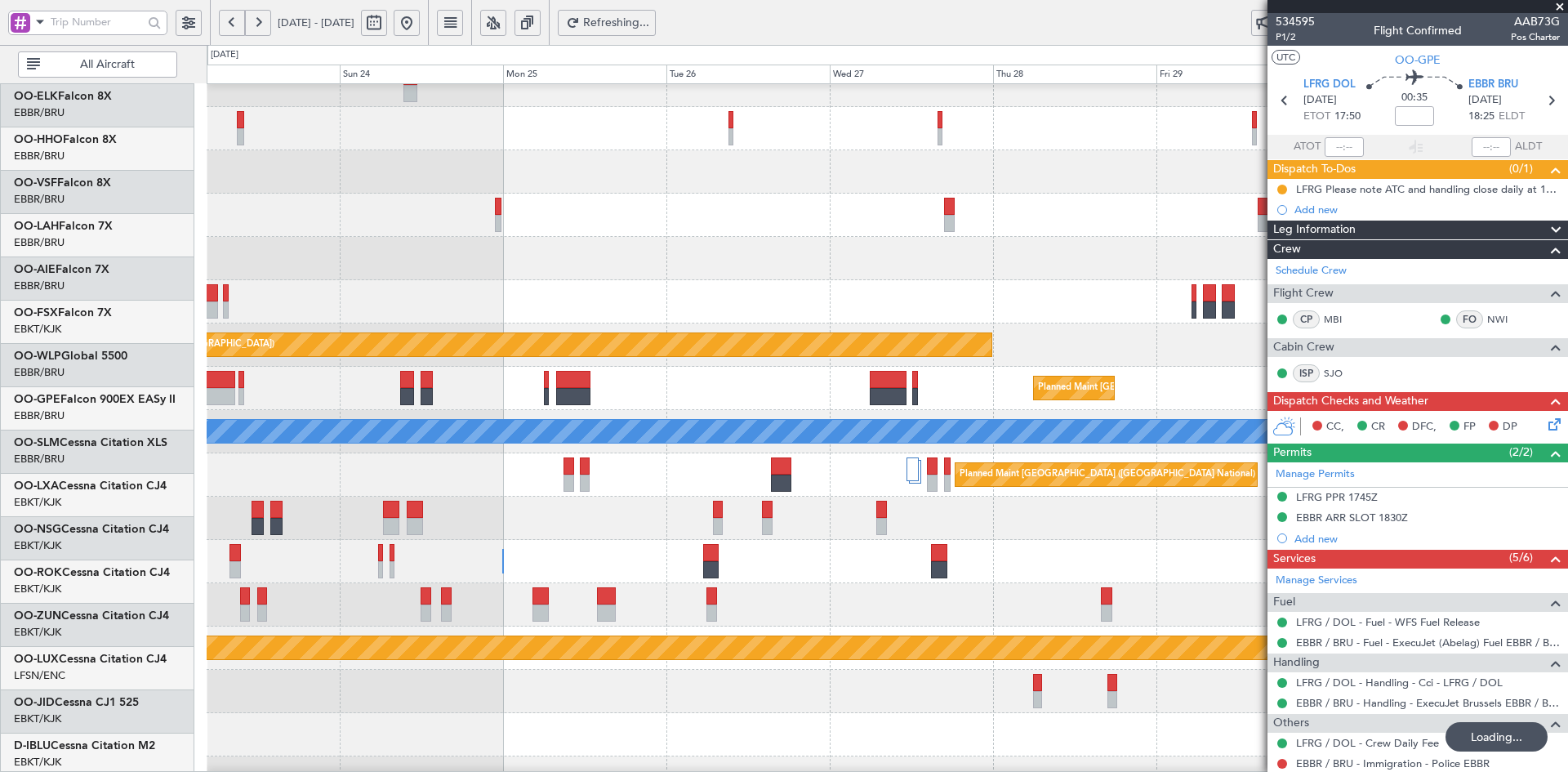
scroll to position [63, 0]
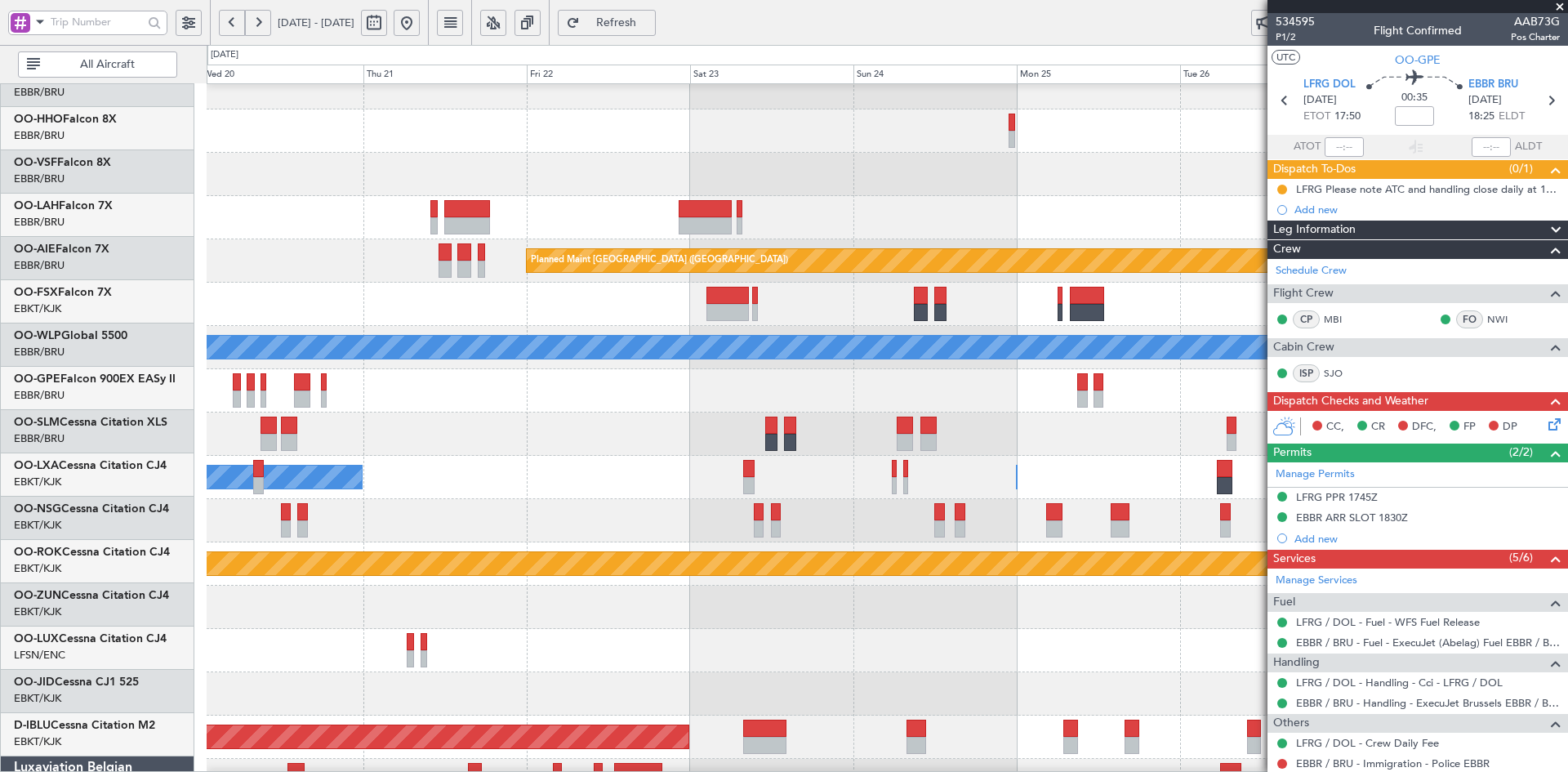
click at [1023, 67] on div "EBBR 13:00 Z KVNY 00:45 Z - - Owner Brussels (Brussels National) Planned Maint …" at bounding box center [784, 408] width 1568 height 727
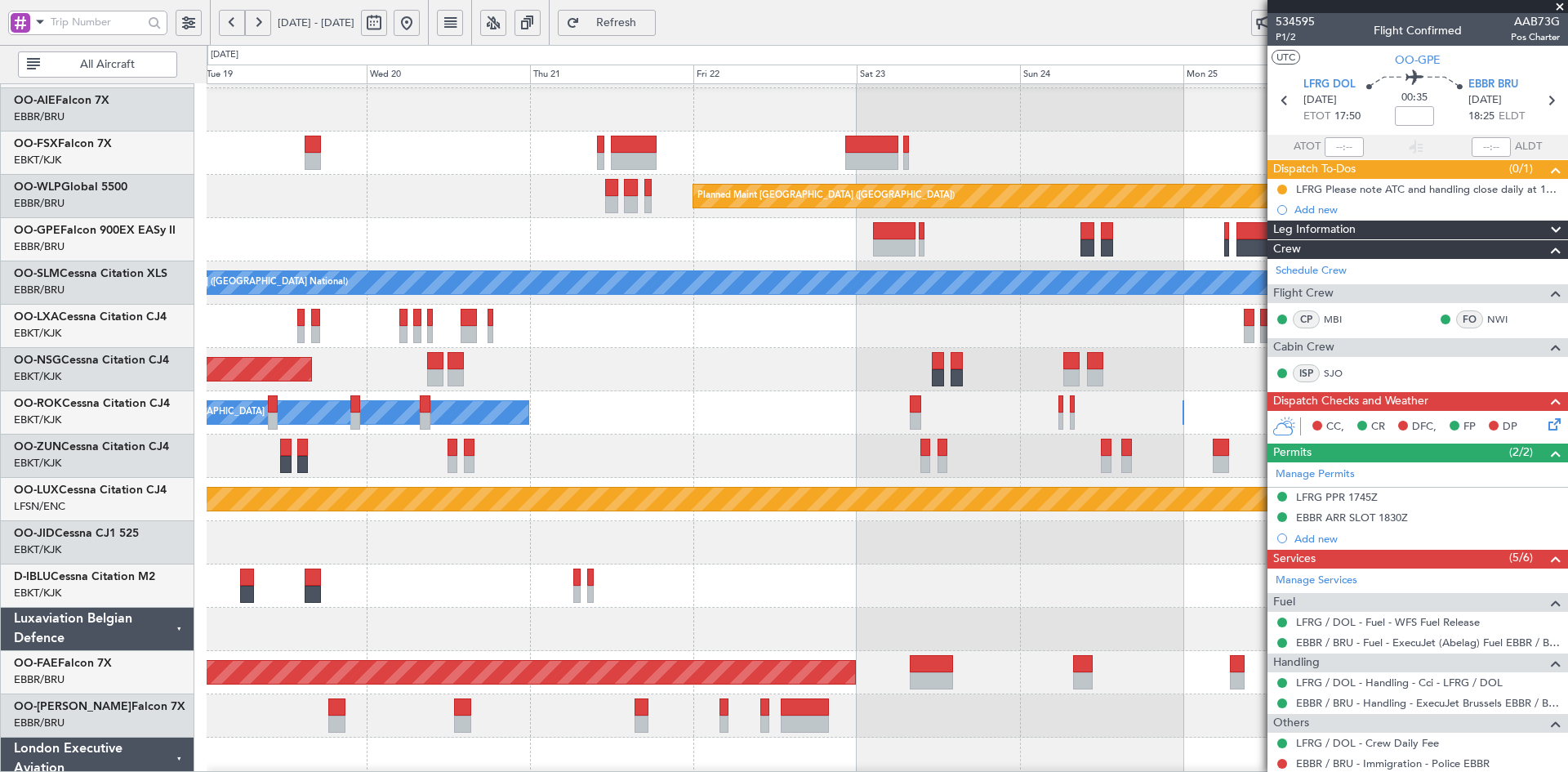
click at [827, 659] on div "EBBR 13:00 Z KVNY 00:45 Z - - Owner Brussels (Brussels National) Planned Maint …" at bounding box center [887, 348] width 1361 height 953
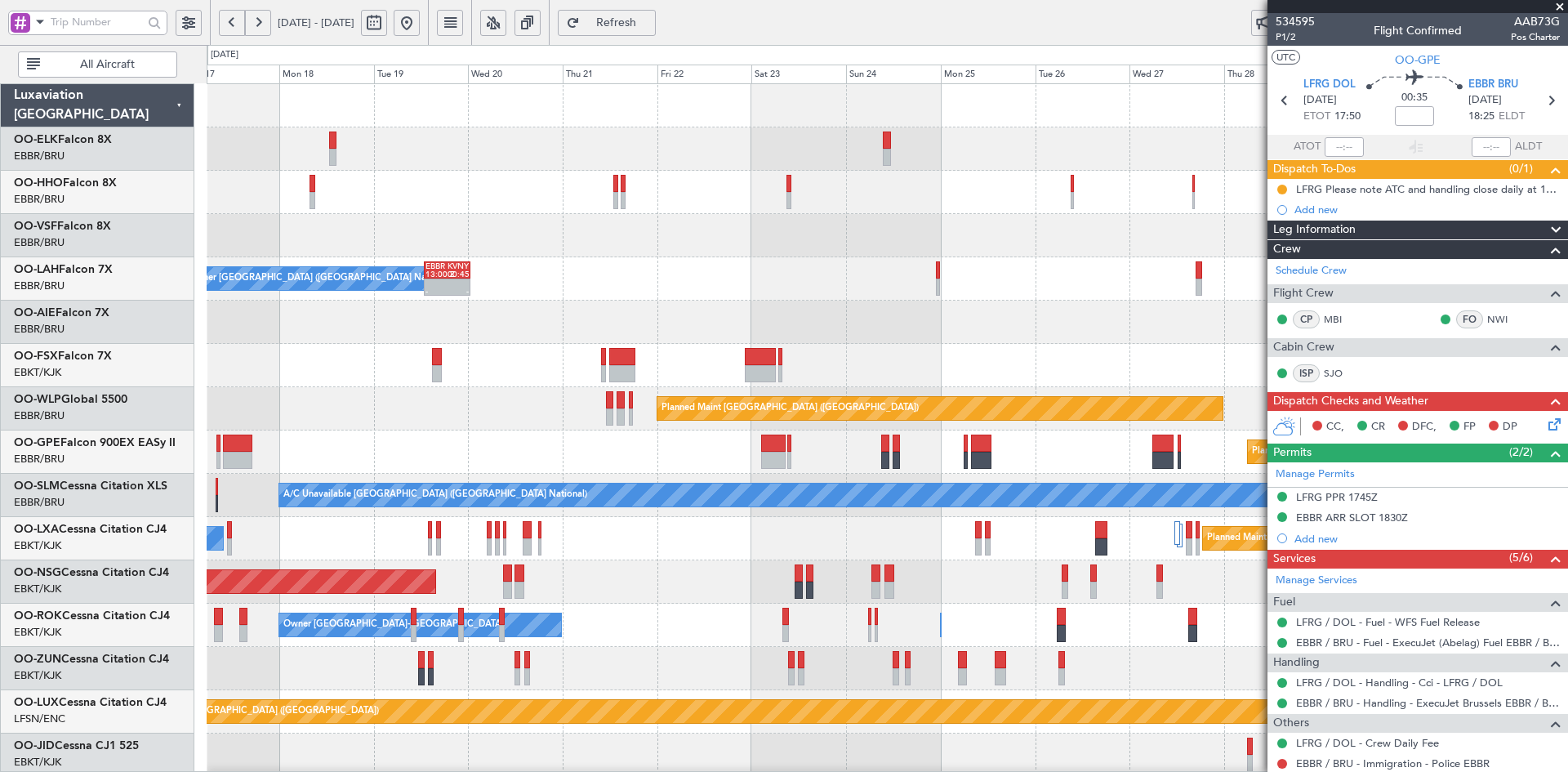
click at [1264, 320] on div "A/C Unavailable Geneva (Cointrin) EBBR 13:00 Z KVNY 00:45 Z - - Owner Brussels …" at bounding box center [887, 561] width 1361 height 953
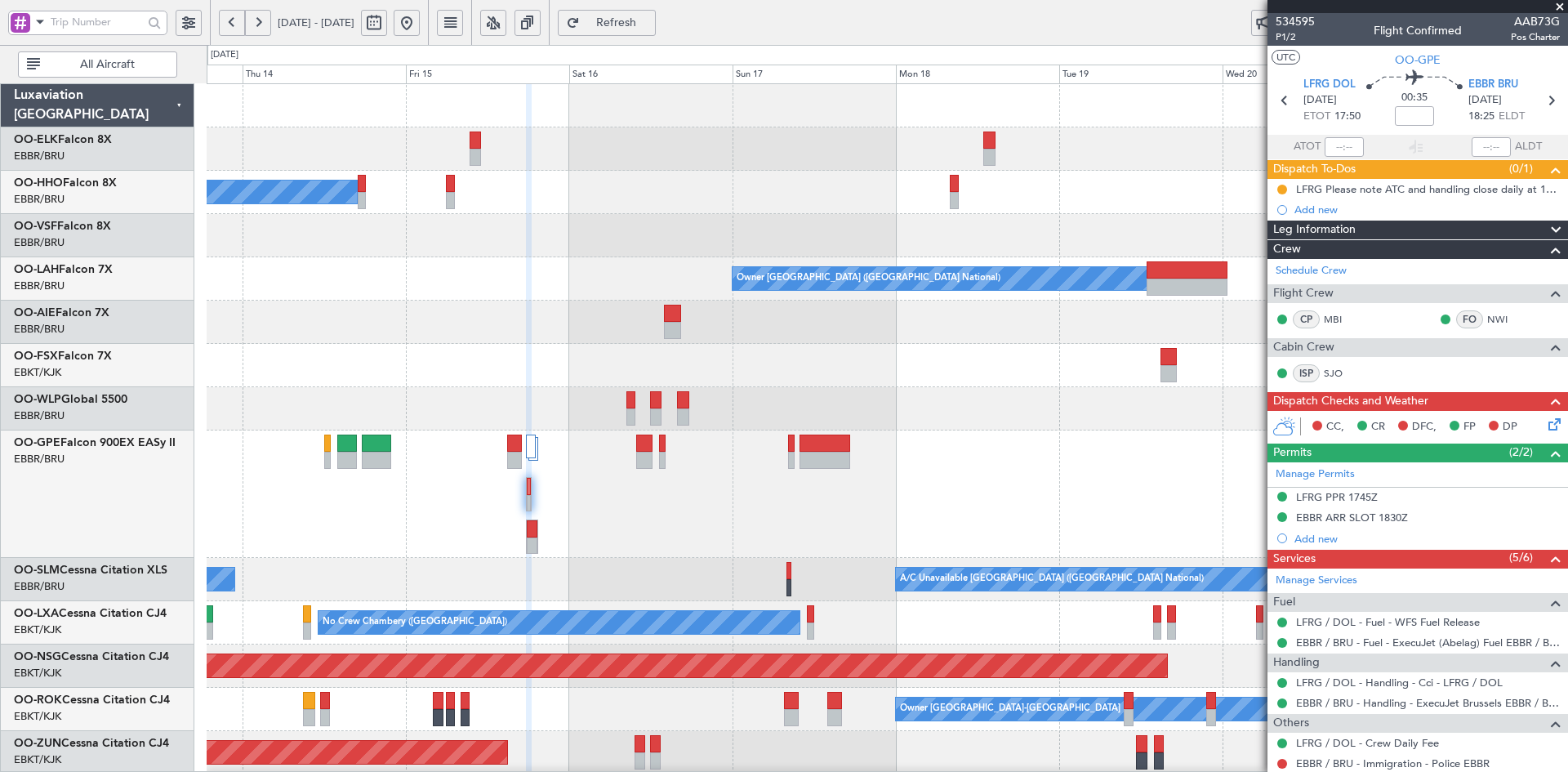
click at [697, 204] on div "A/C Unavailable Geneva (Cointrin)" at bounding box center [887, 192] width 1361 height 43
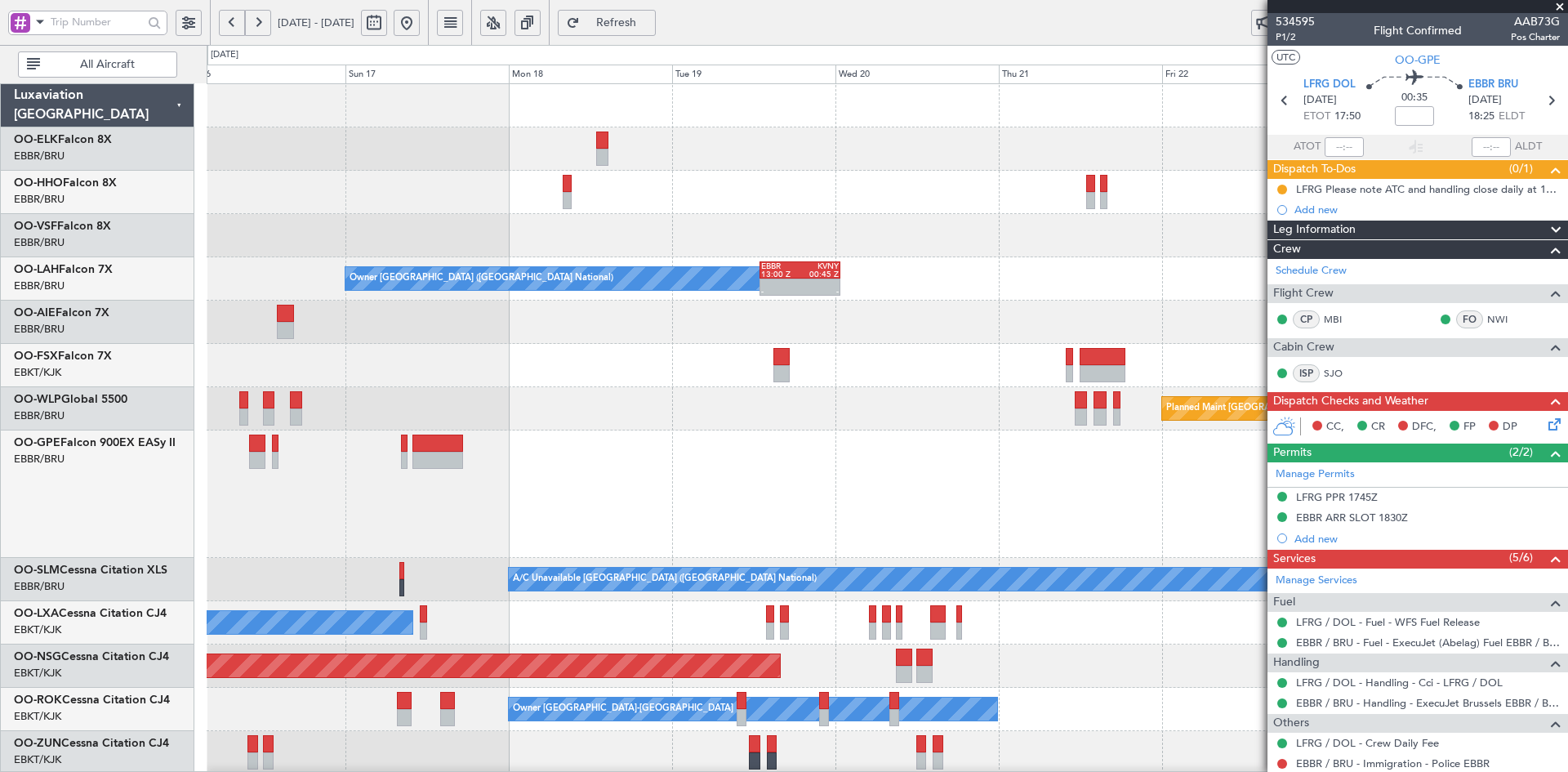
click at [1565, 3] on span at bounding box center [1560, 7] width 16 height 14
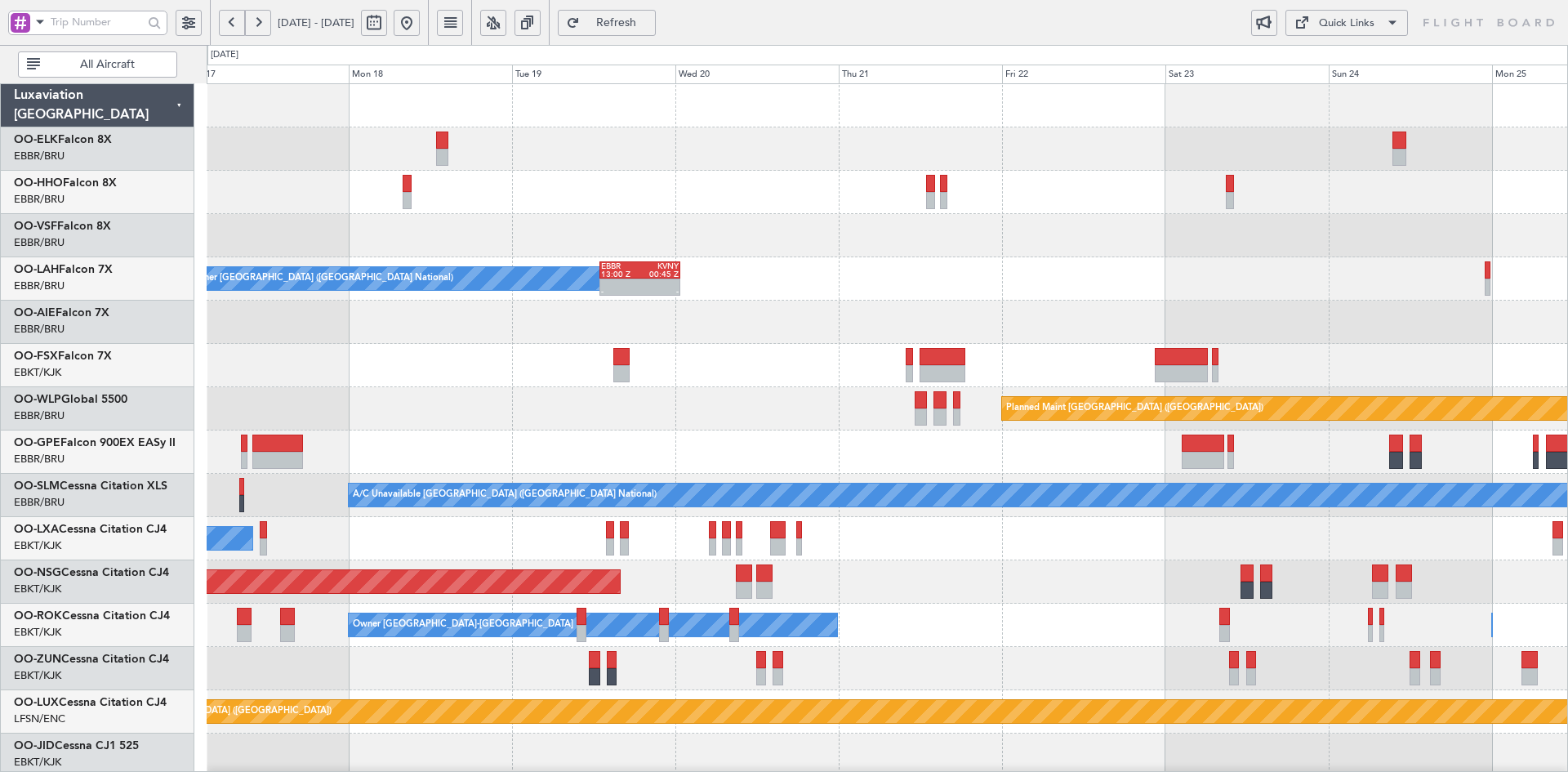
click at [735, 269] on div "Owner Brussels (Brussels National) - - EBBR 13:00 Z KVNY 00:45 Z" at bounding box center [887, 278] width 1361 height 43
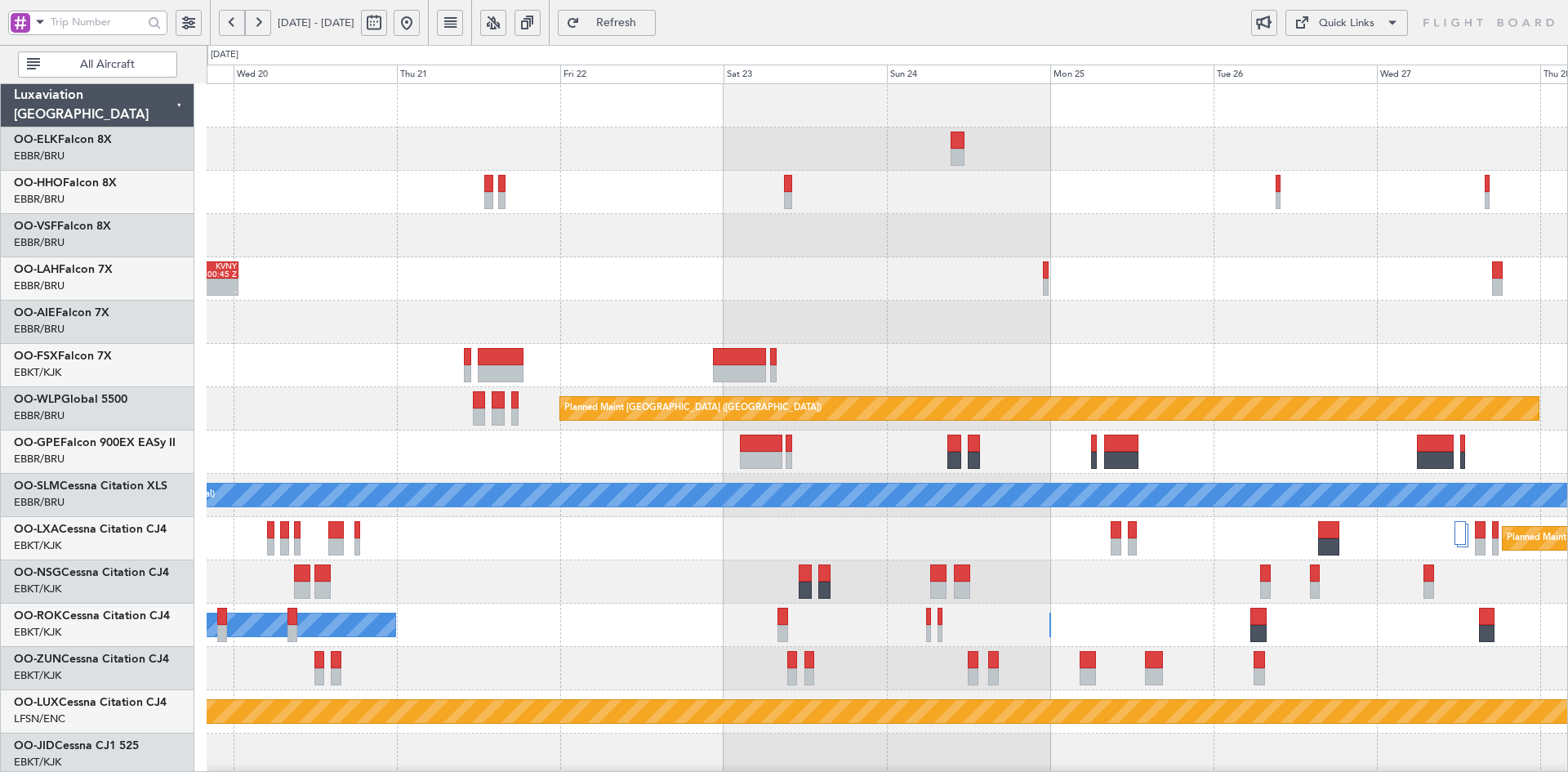
click at [1091, 296] on div "Owner Brussels (Brussels National) - - EBBR 13:00 Z KVNY 00:45 Z" at bounding box center [887, 278] width 1361 height 43
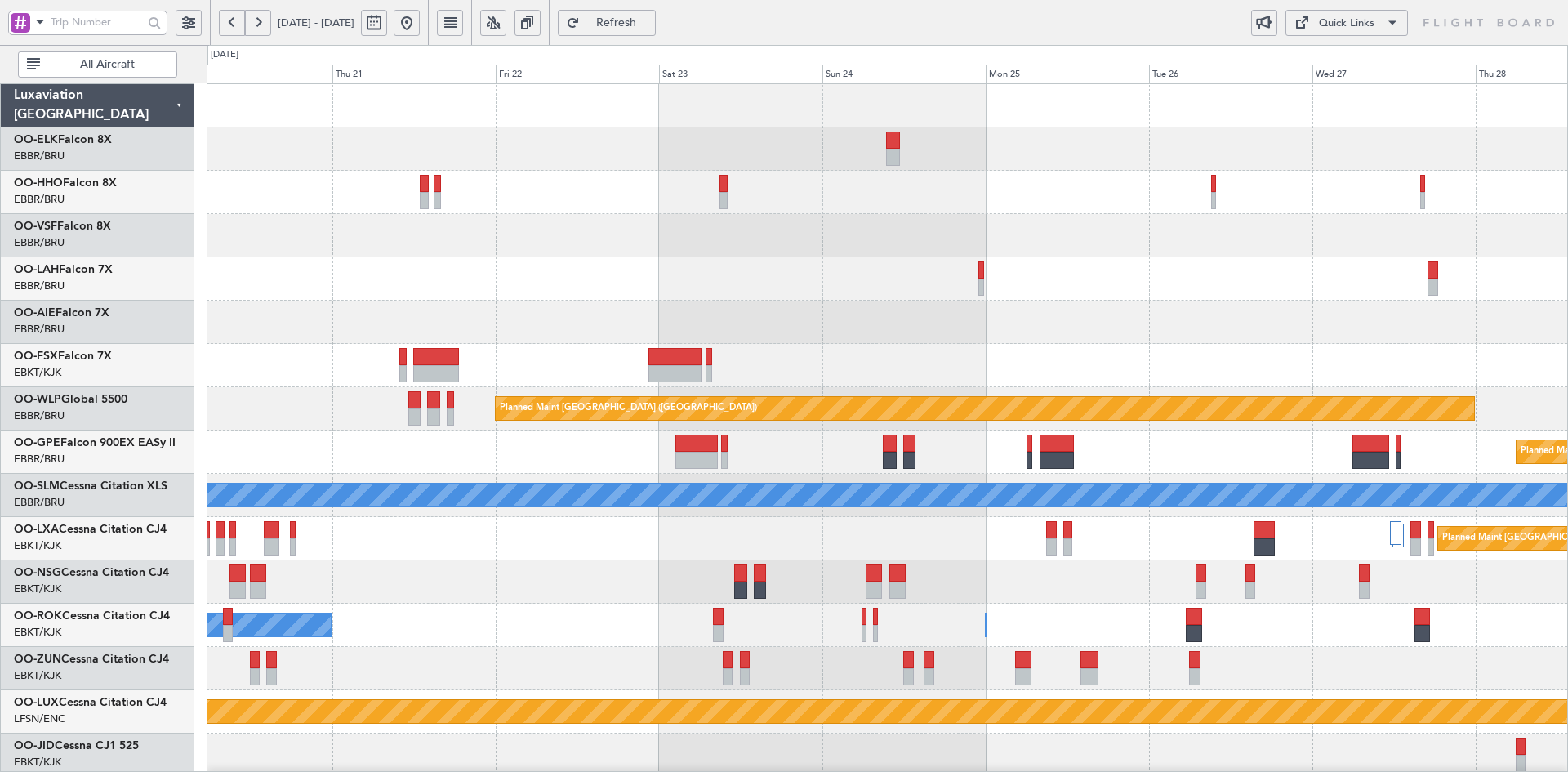
click at [1212, 295] on div "EBBR 13:00 Z KVNY 00:45 Z - - Owner Brussels (Brussels National)" at bounding box center [887, 278] width 1361 height 43
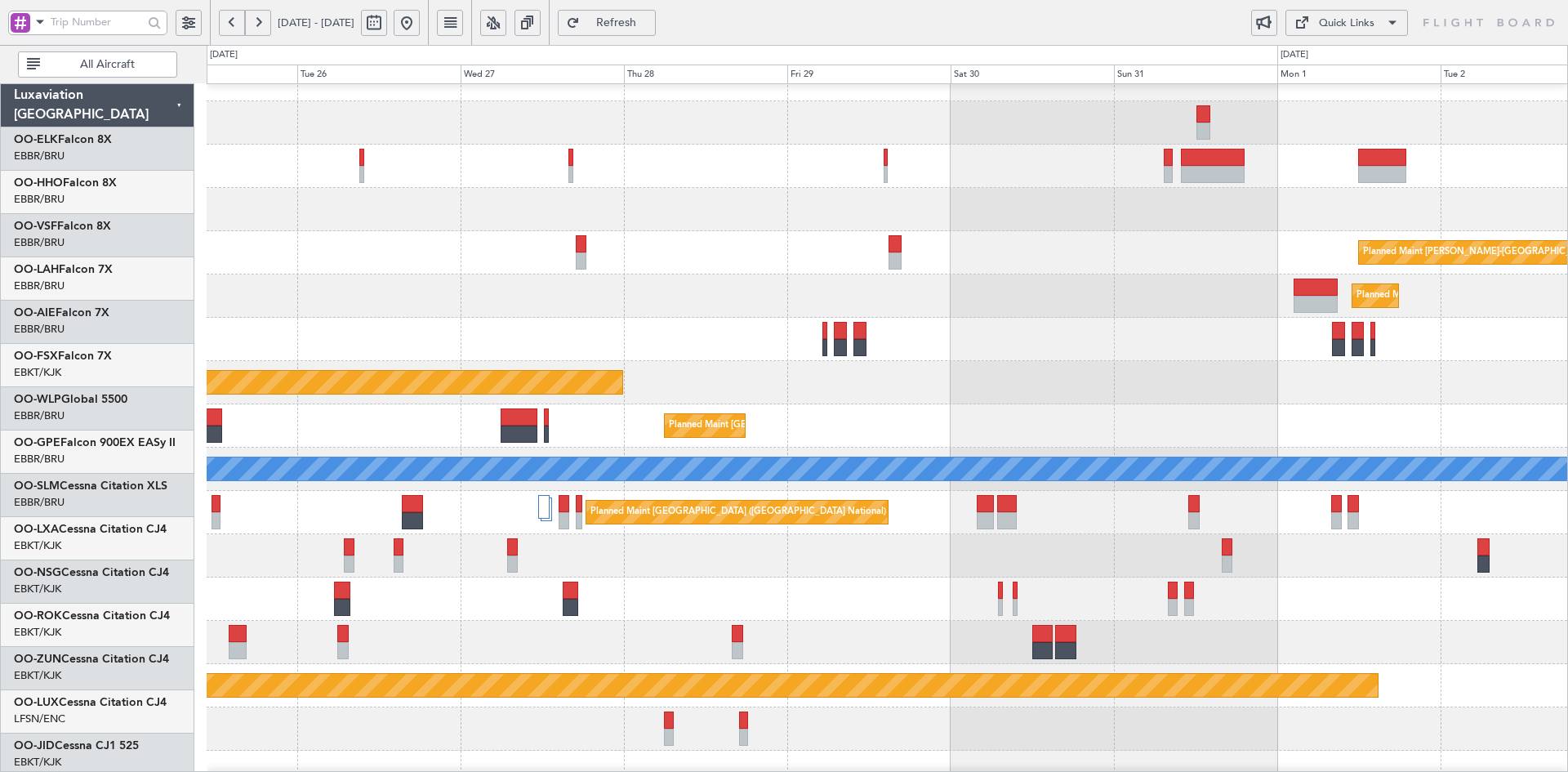
click at [616, 275] on div "Planned Maint Alton-st Louis (St Louis Regl)" at bounding box center [887, 252] width 1361 height 43
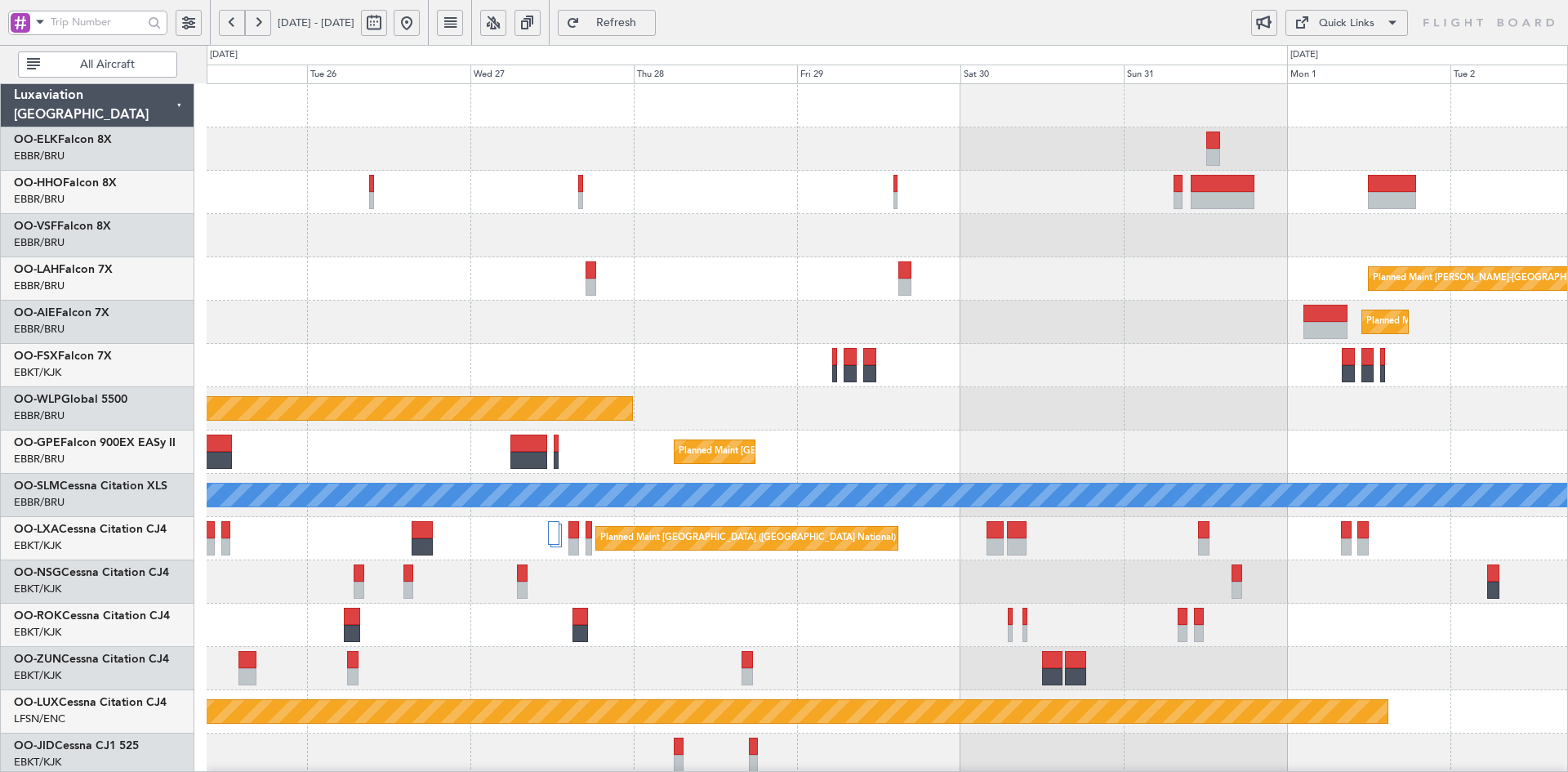
click at [1303, 318] on div "Planned Maint Alton-st Louis (St Louis Regl) Planned Maint London (Farnborough)…" at bounding box center [887, 561] width 1361 height 953
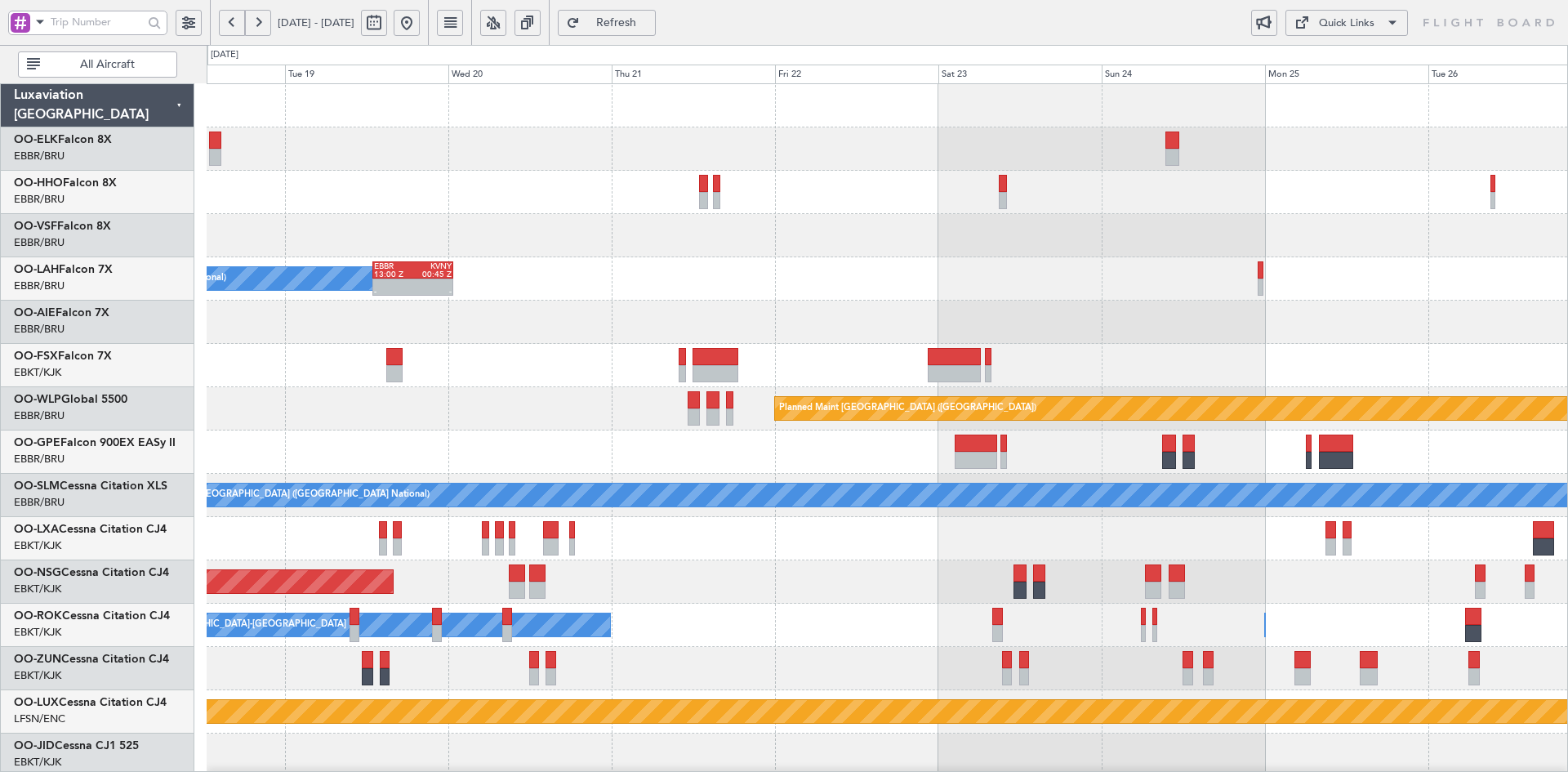
click at [787, 292] on div "EBBR 13:00 Z KVNY 00:45 Z - - Owner Brussels (Brussels National)" at bounding box center [887, 278] width 1361 height 43
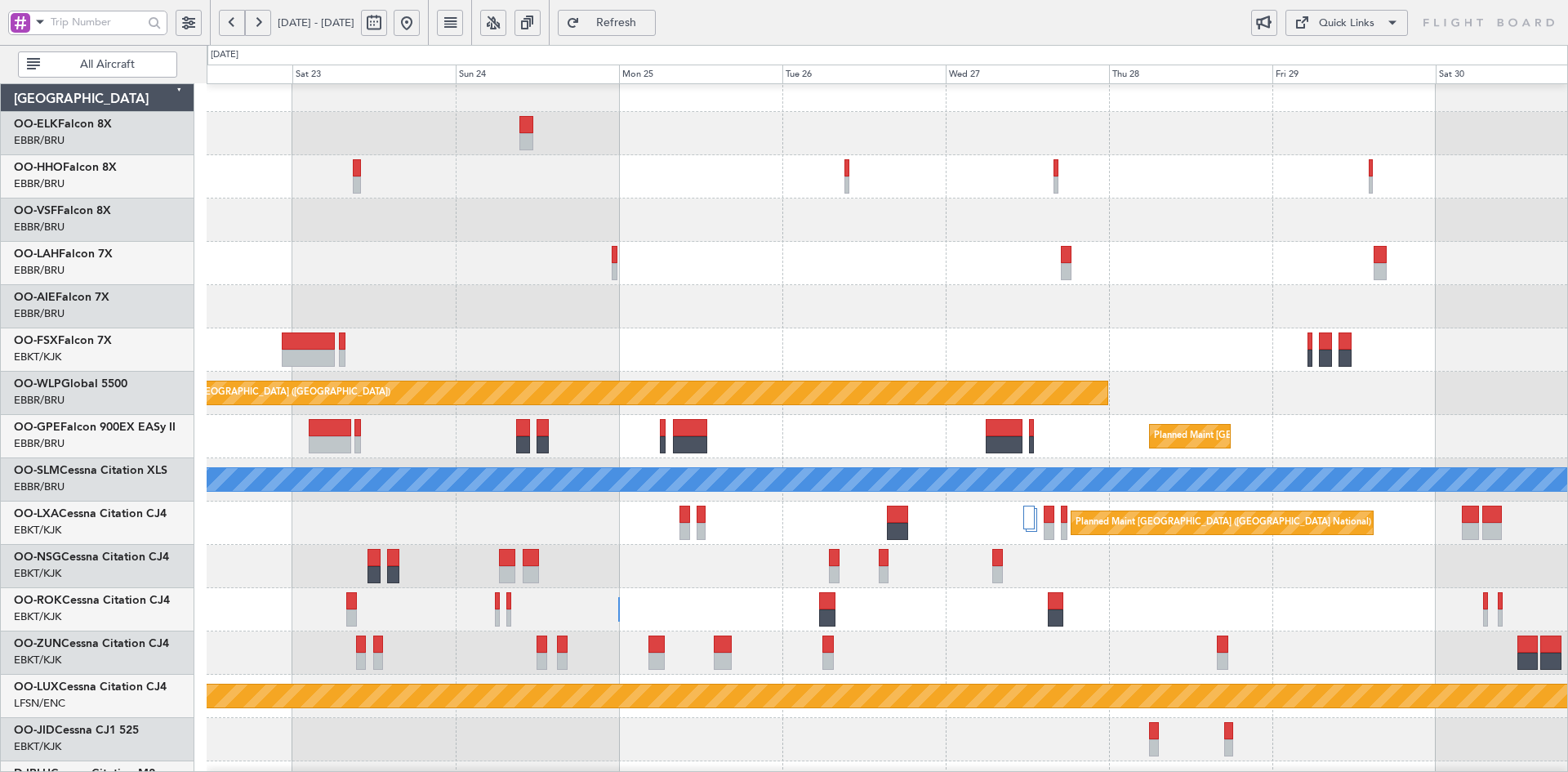
click at [669, 311] on div "Planned Maint London (Farnborough)" at bounding box center [887, 306] width 1361 height 43
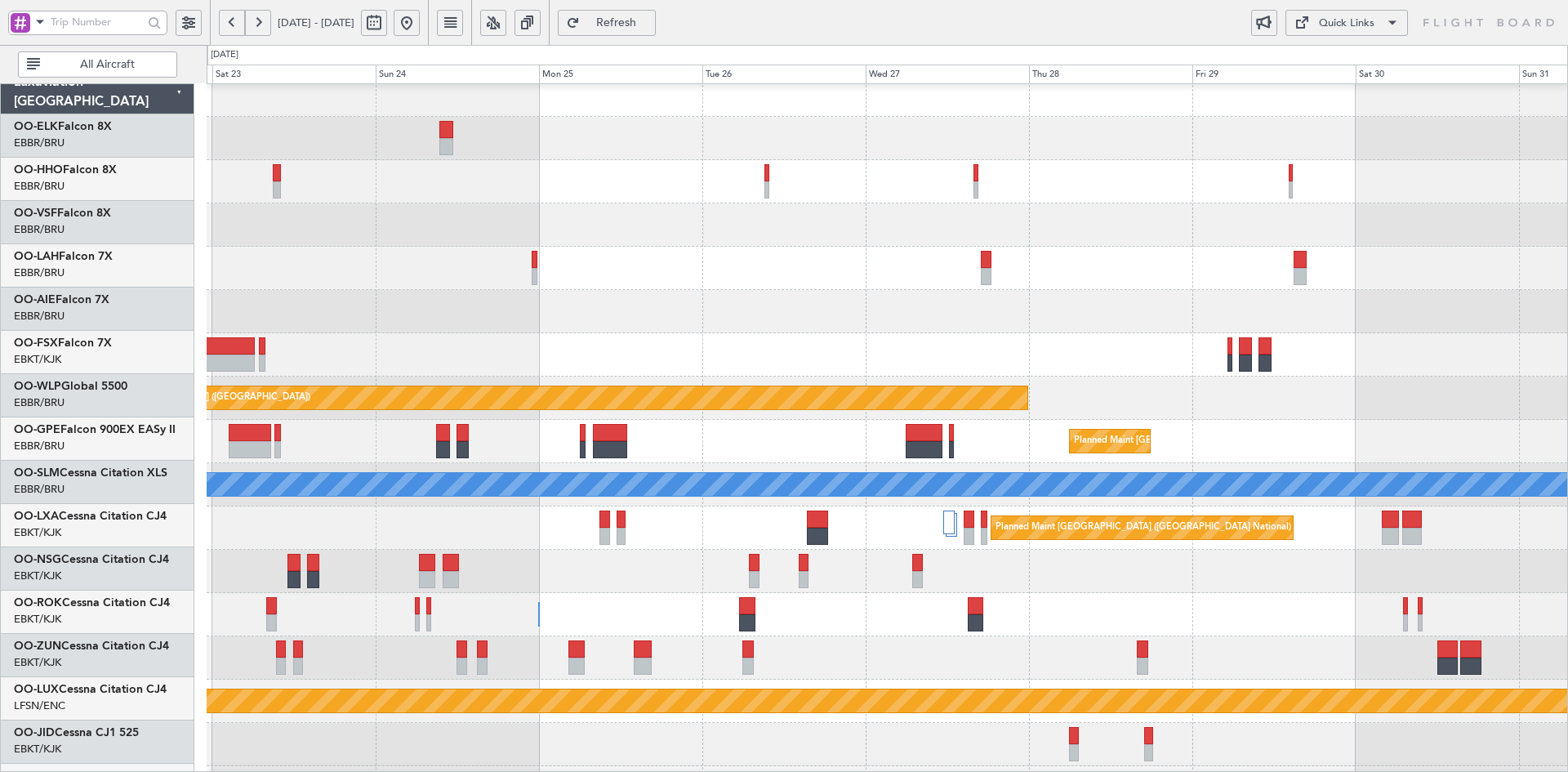
click at [971, 304] on div "Planned Maint Alton-st Louis (St Louis Regl) Planned Maint London (Farnborough)…" at bounding box center [887, 550] width 1361 height 953
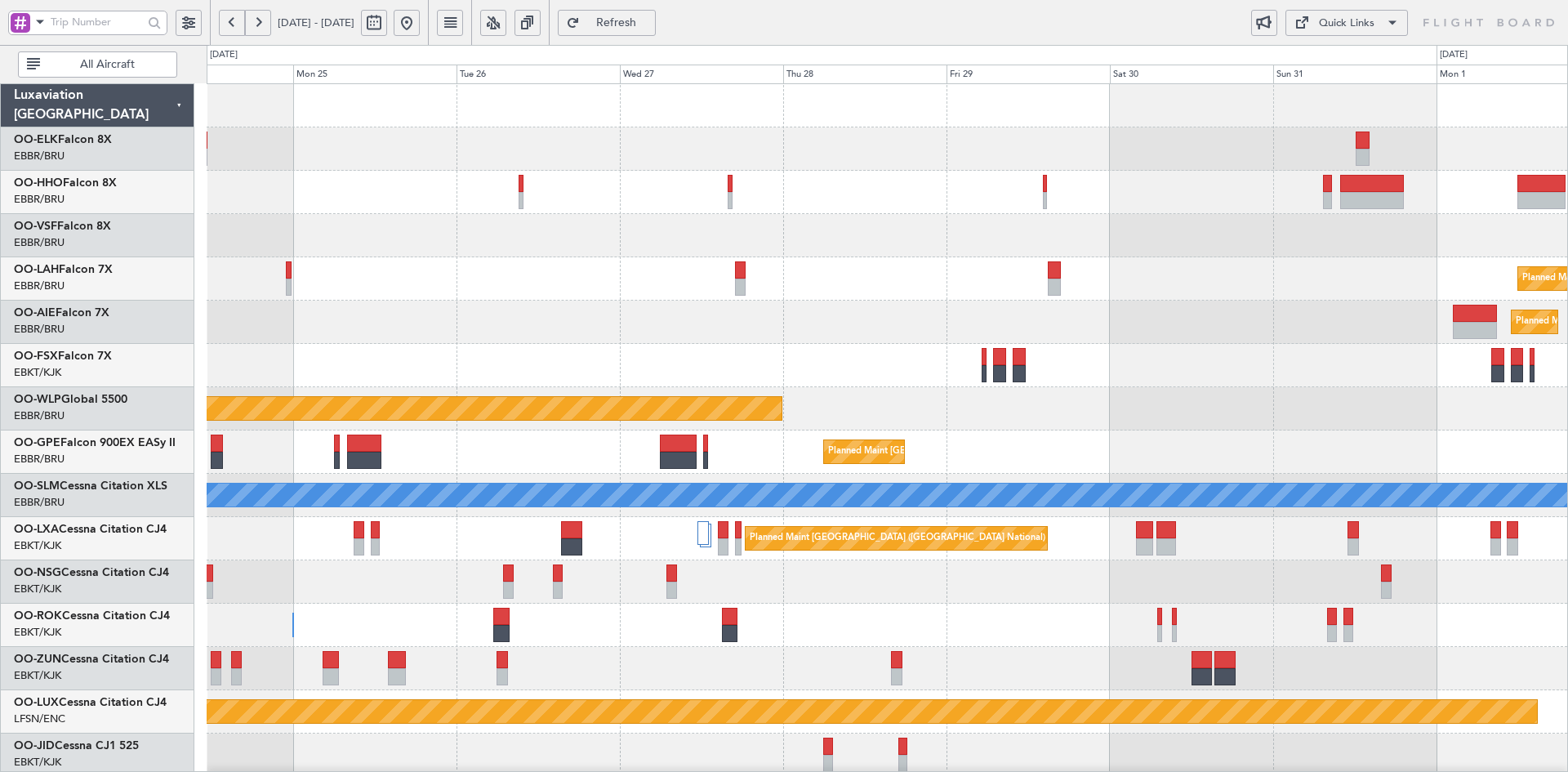
click at [740, 241] on div at bounding box center [887, 235] width 1361 height 43
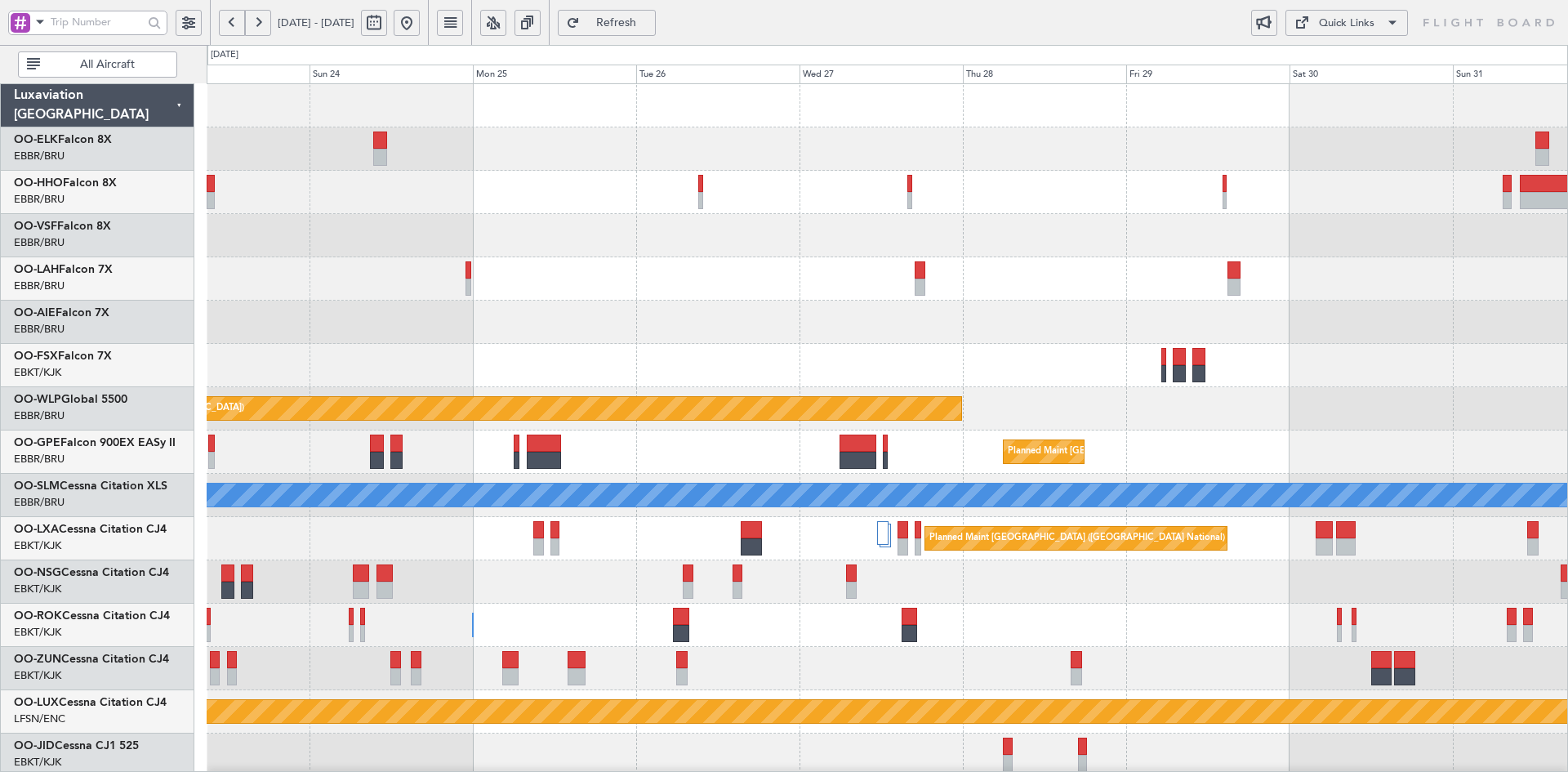
click at [420, 23] on button at bounding box center [407, 23] width 26 height 26
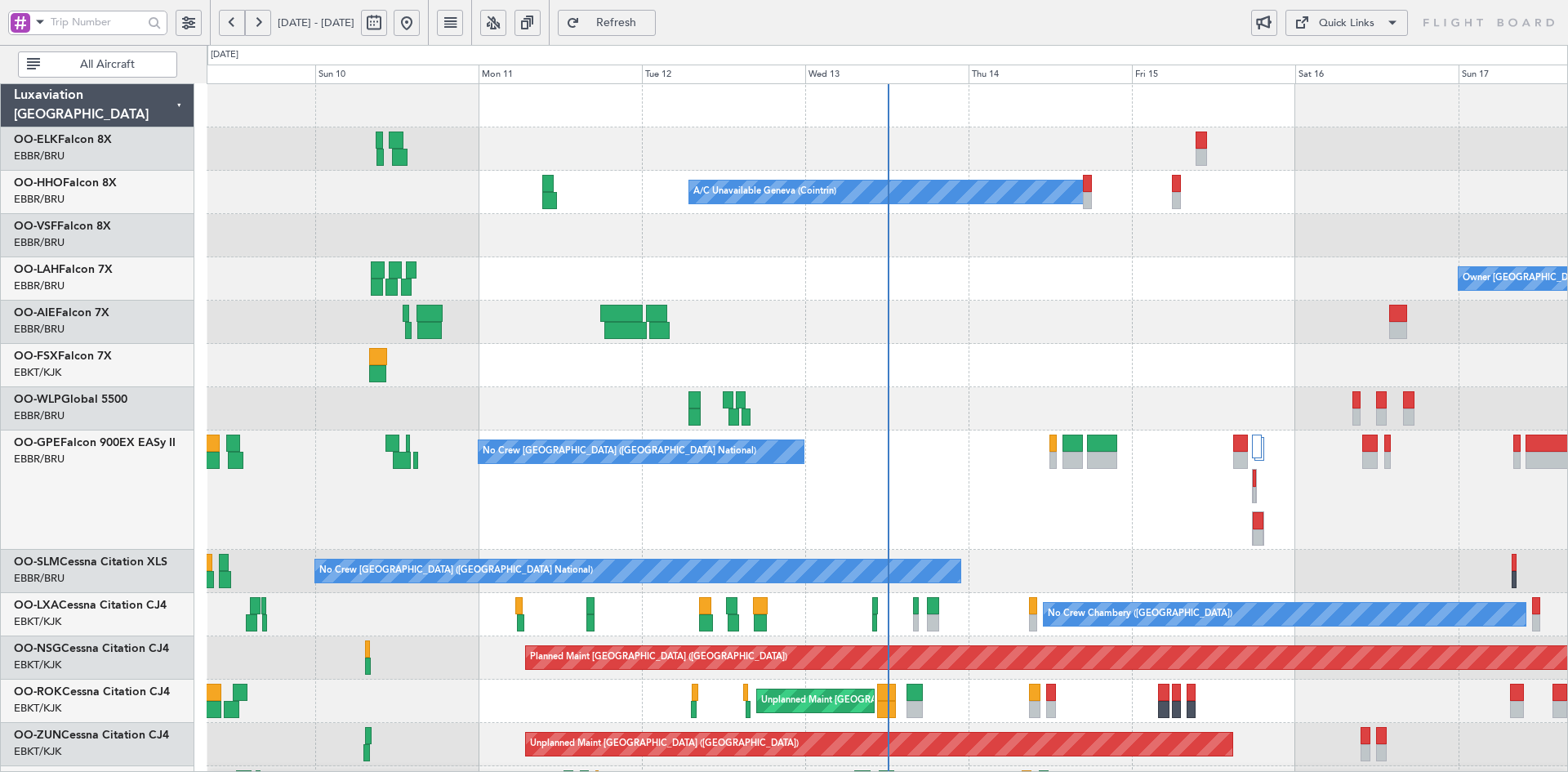
click at [1184, 249] on div at bounding box center [887, 235] width 1361 height 43
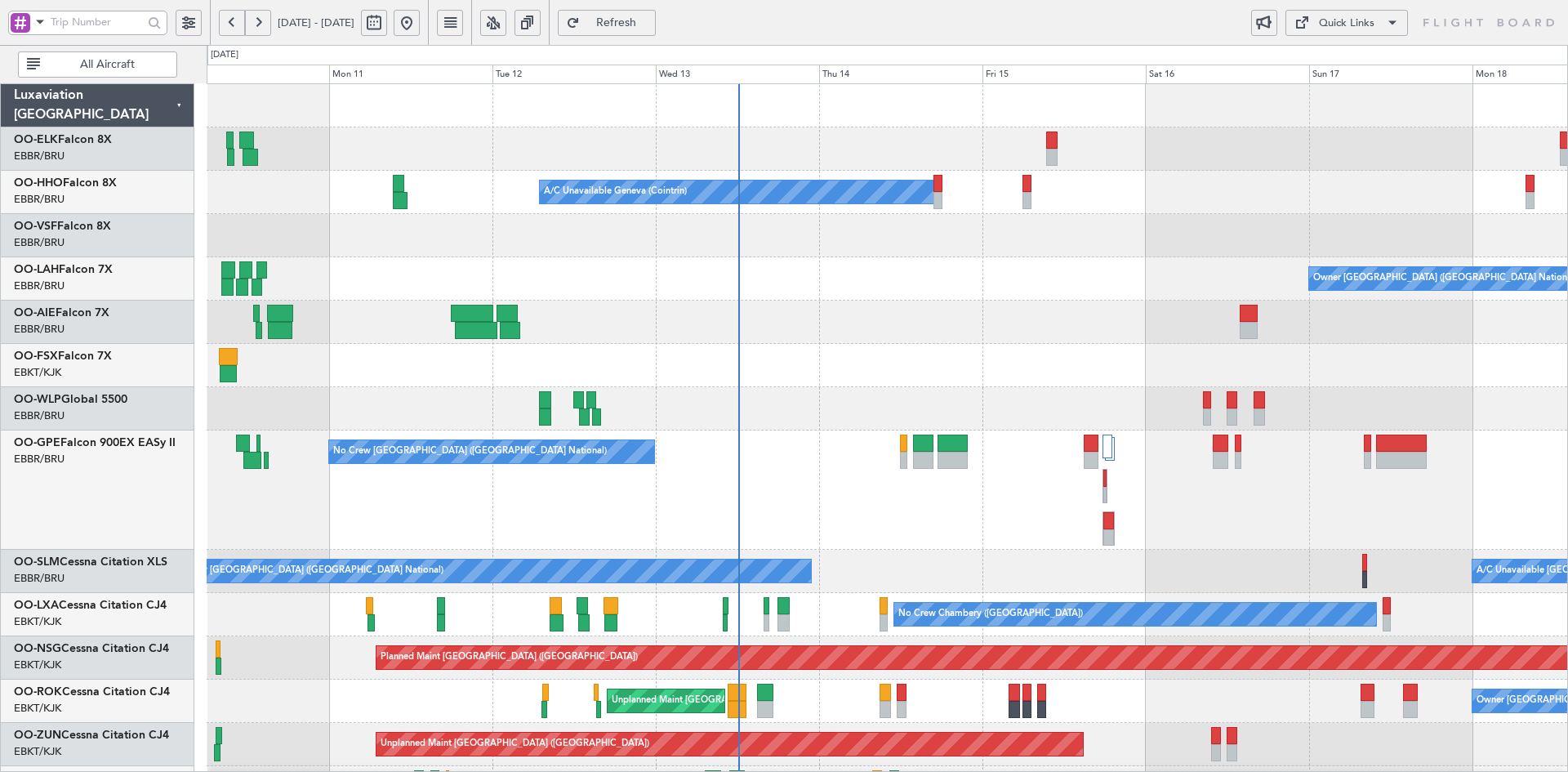
click at [851, 329] on div at bounding box center [887, 322] width 1361 height 43
click at [1009, 293] on div "A/C Unavailable Geneva (Cointrin) Planned Maint Geneva (Cointrin) Owner Brussel…" at bounding box center [887, 599] width 1361 height 1029
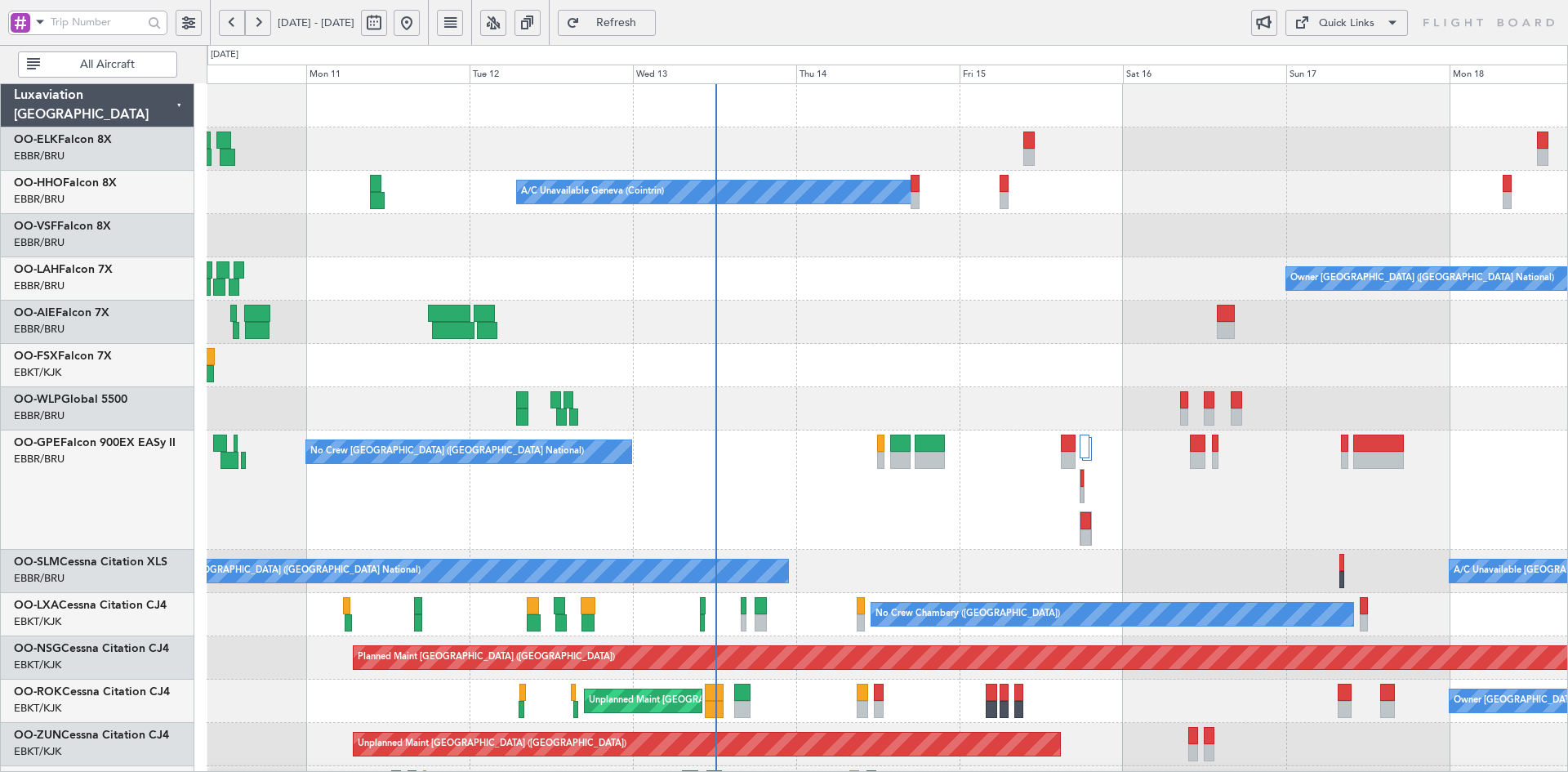
click at [899, 145] on div at bounding box center [887, 149] width 1361 height 43
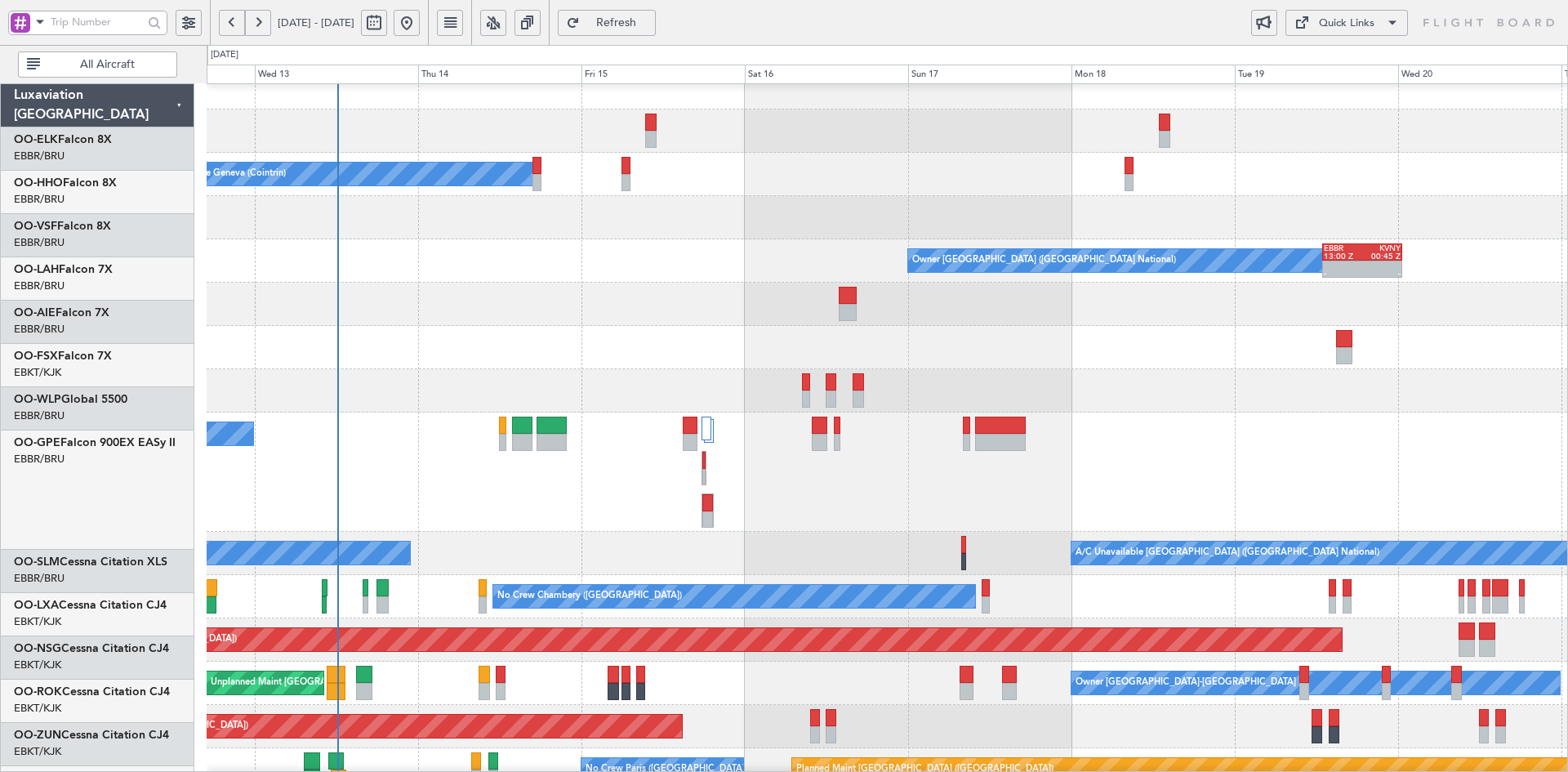
click at [964, 232] on div "A/C Unavailable Geneva (Cointrin) Owner Brussels (Brussels National) - - EBBR 1…" at bounding box center [887, 580] width 1361 height 1029
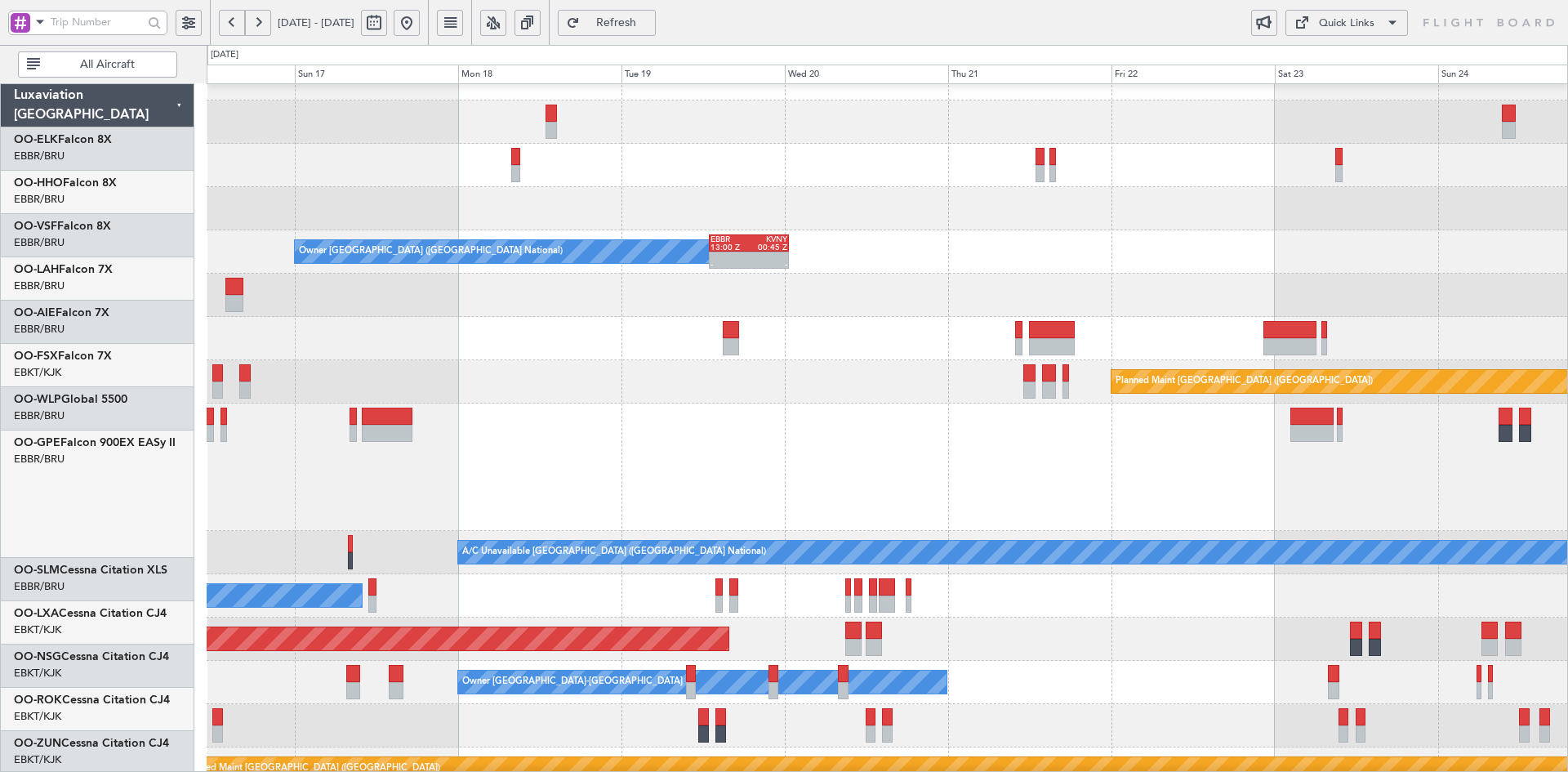
click at [1171, 288] on div at bounding box center [887, 295] width 1361 height 43
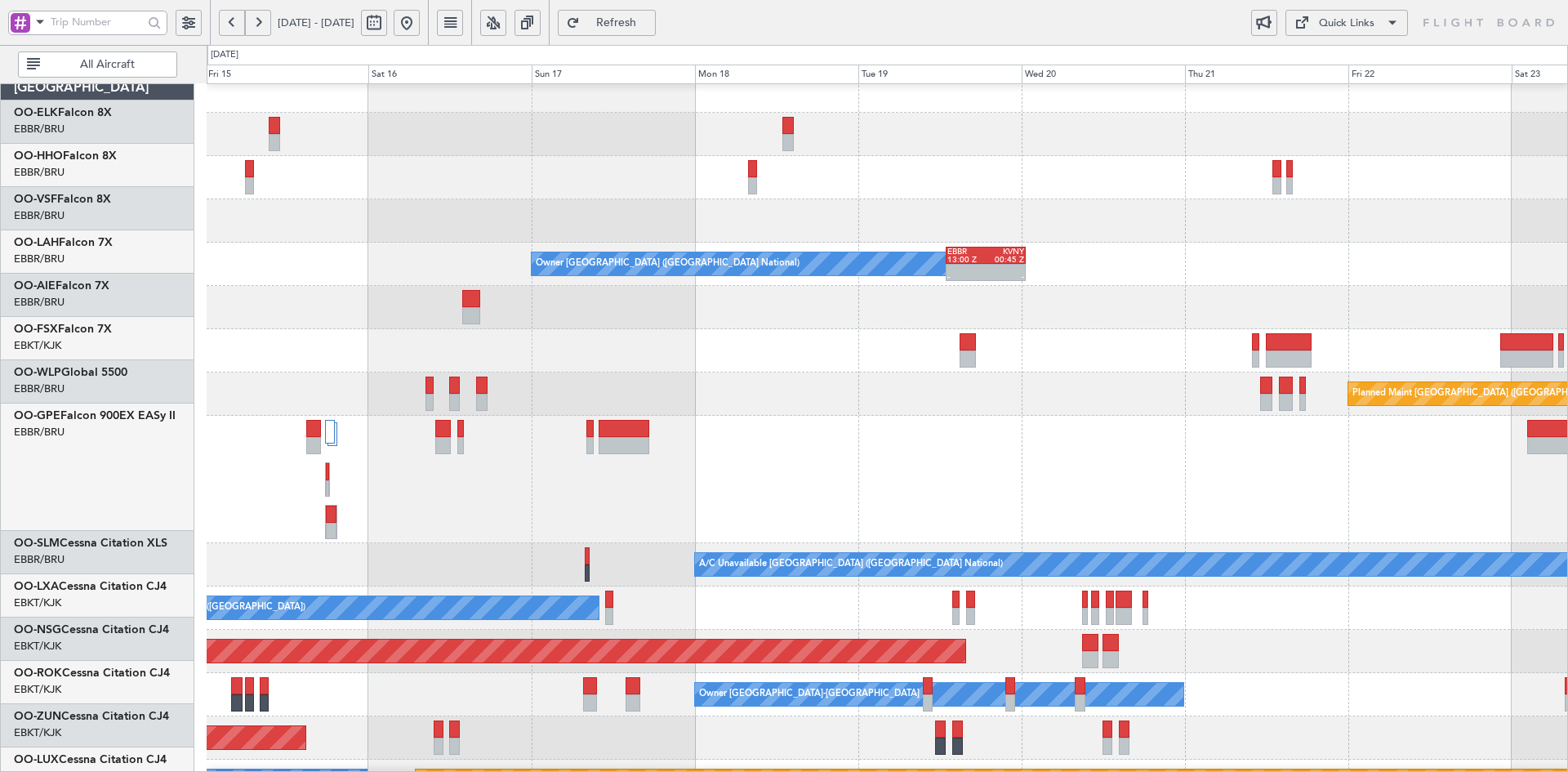
scroll to position [14, 0]
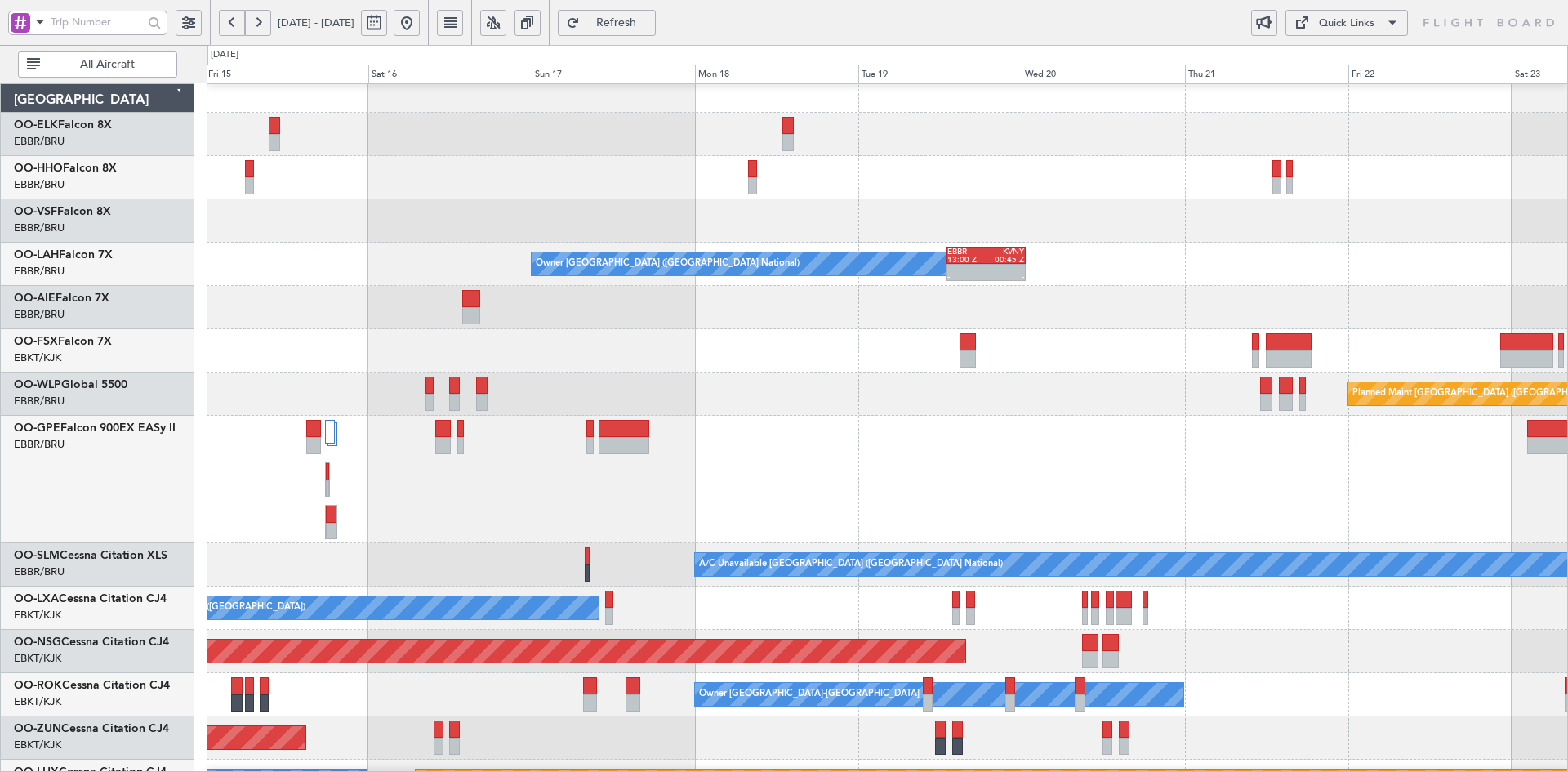
click at [882, 350] on div at bounding box center [887, 350] width 1361 height 43
click at [798, 310] on div at bounding box center [887, 307] width 1361 height 43
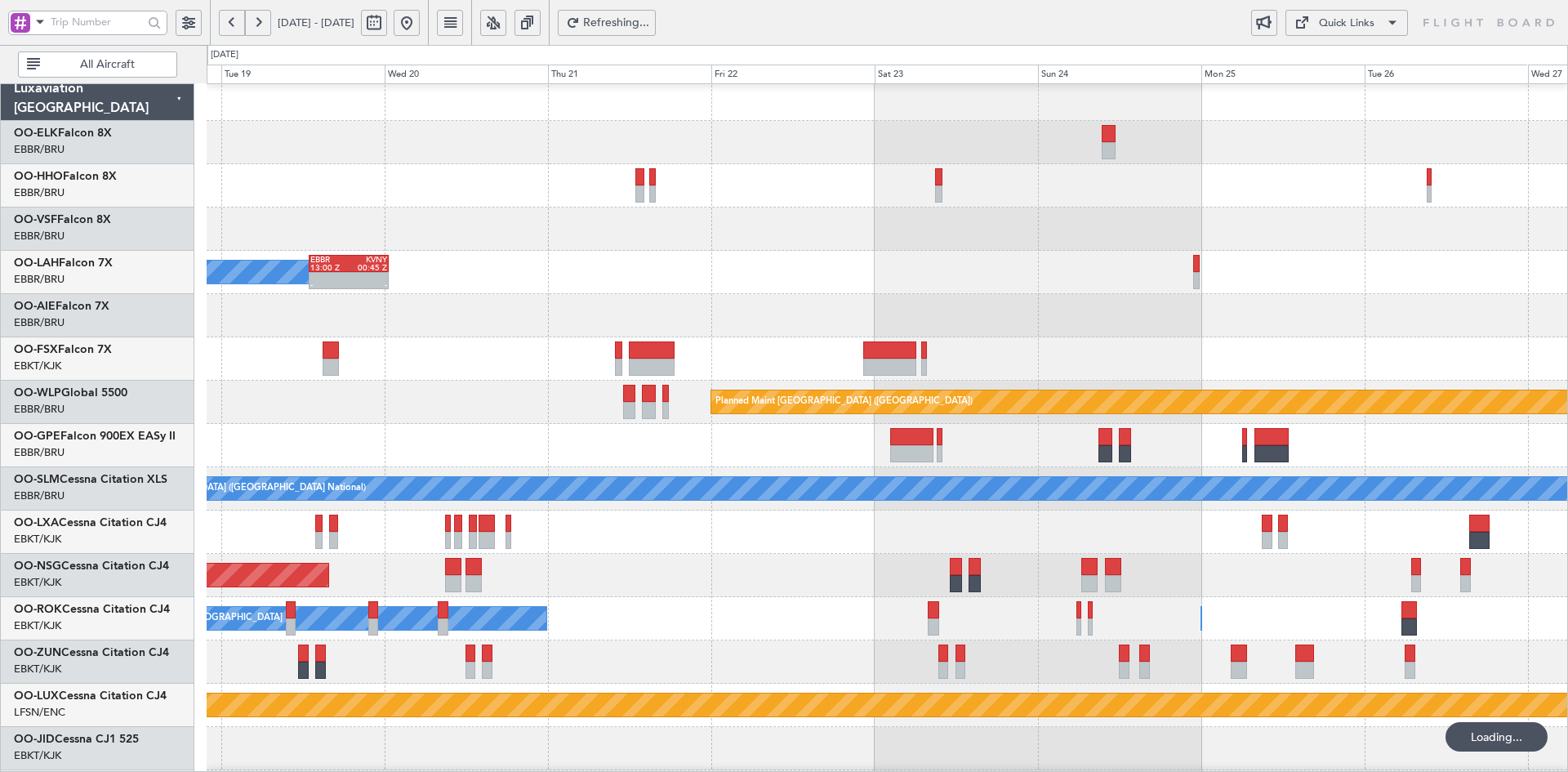
scroll to position [0, 0]
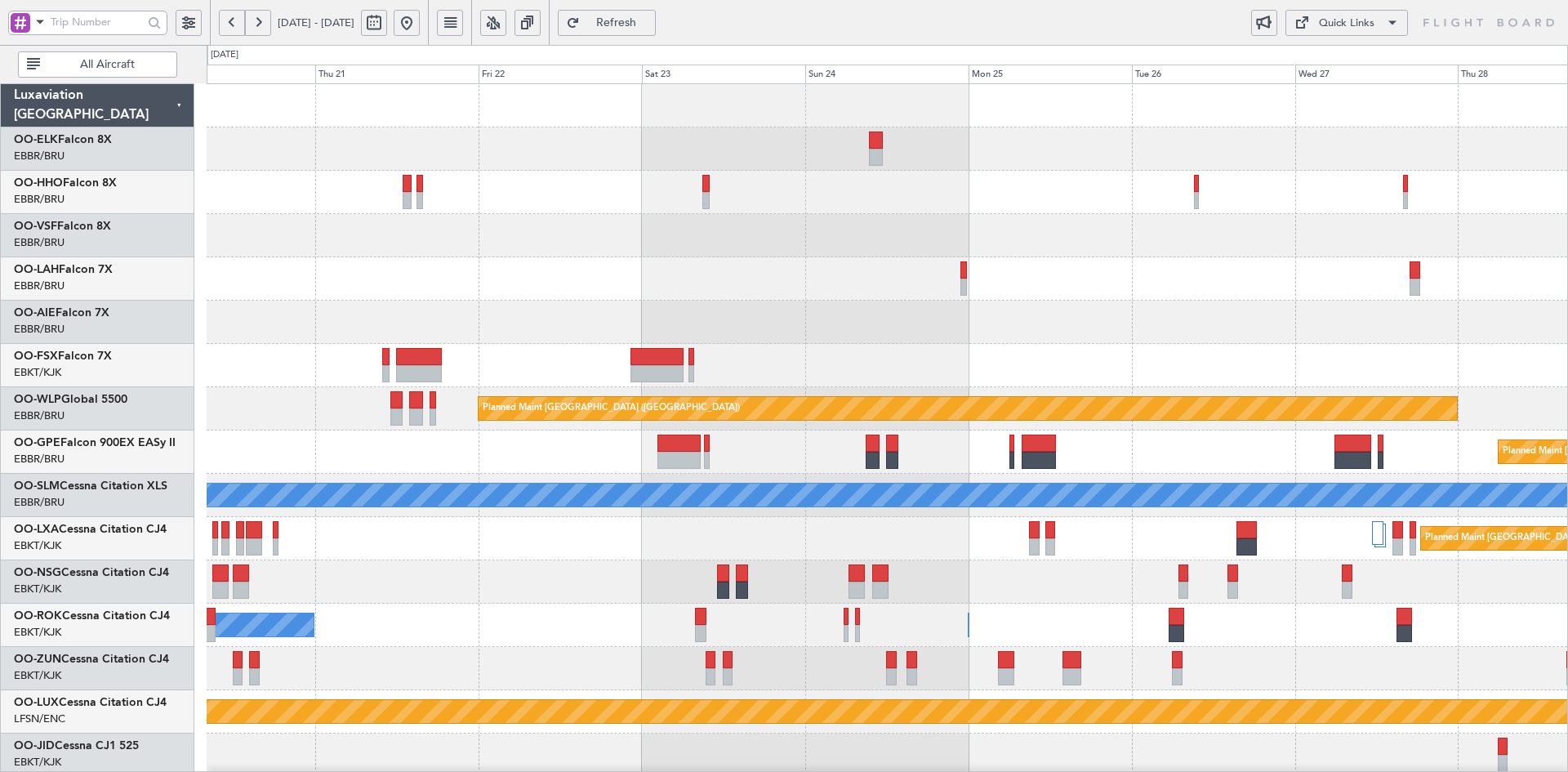
click at [420, 21] on button at bounding box center [407, 23] width 26 height 26
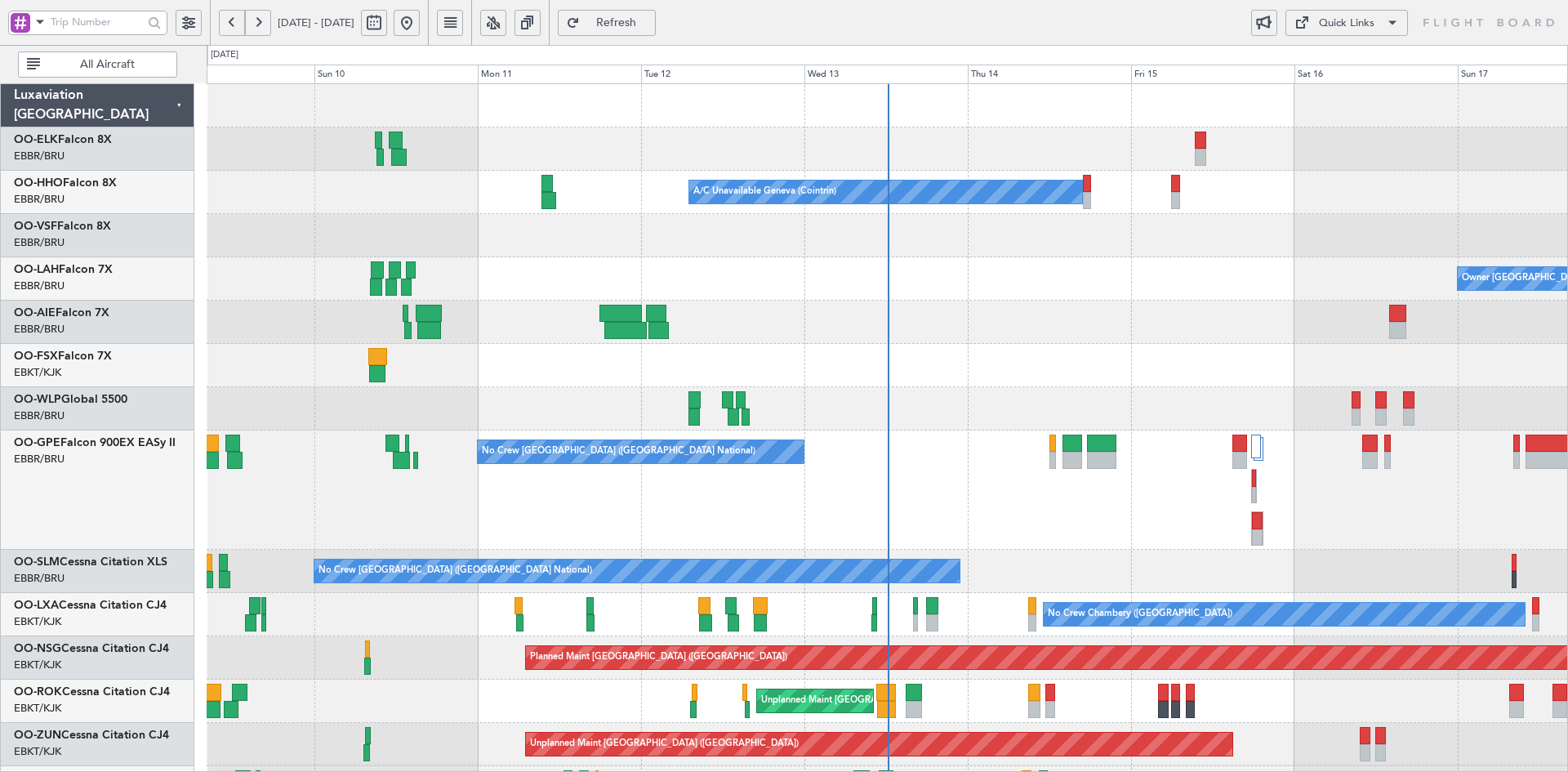
click at [1360, 218] on div at bounding box center [887, 235] width 1361 height 43
click at [1279, 247] on div at bounding box center [887, 235] width 1361 height 43
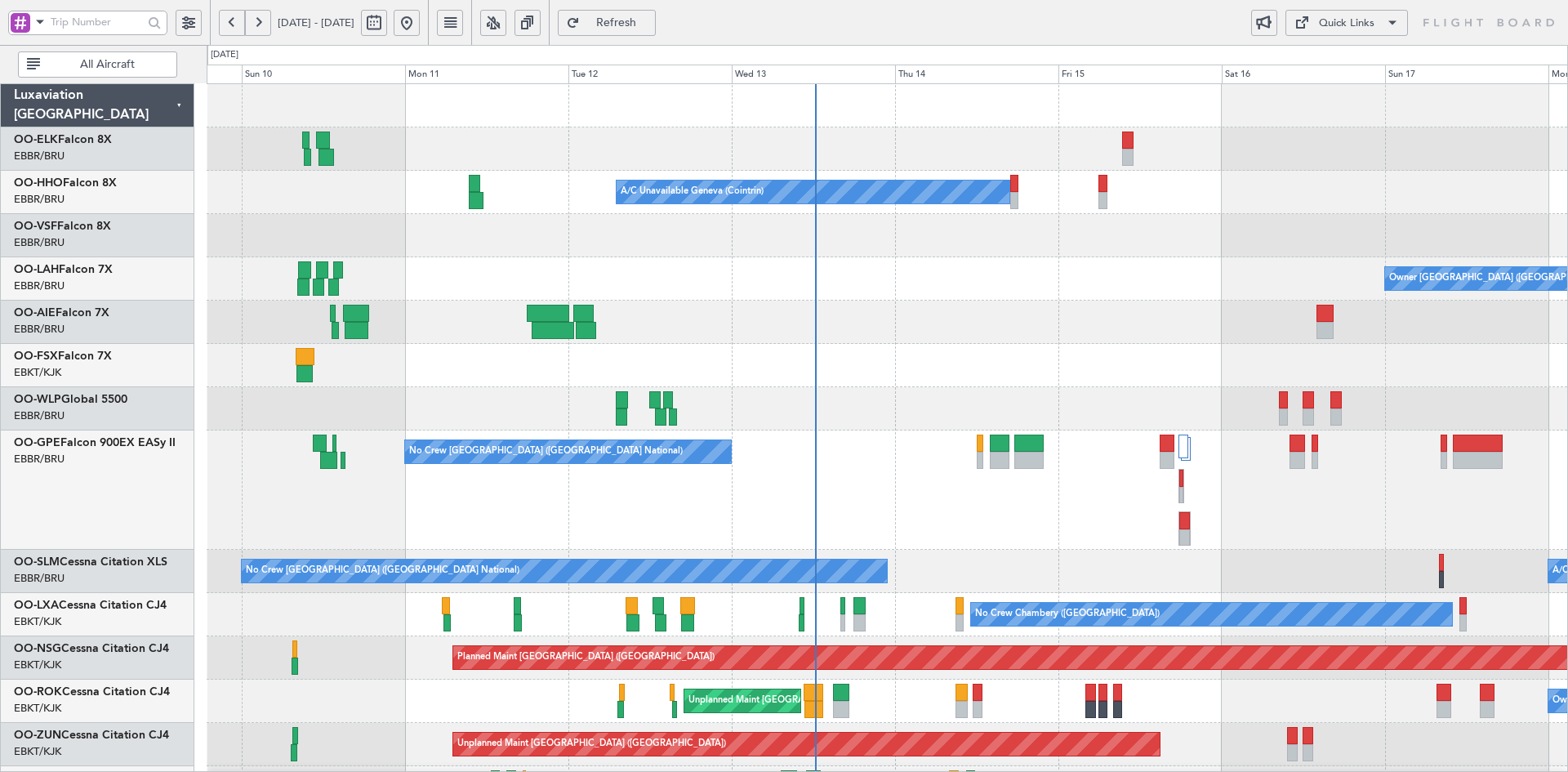
click at [898, 287] on div "Owner Brussels (Brussels National) - - EBBR 13:00 Z KVNY 00:45 Z" at bounding box center [887, 278] width 1361 height 43
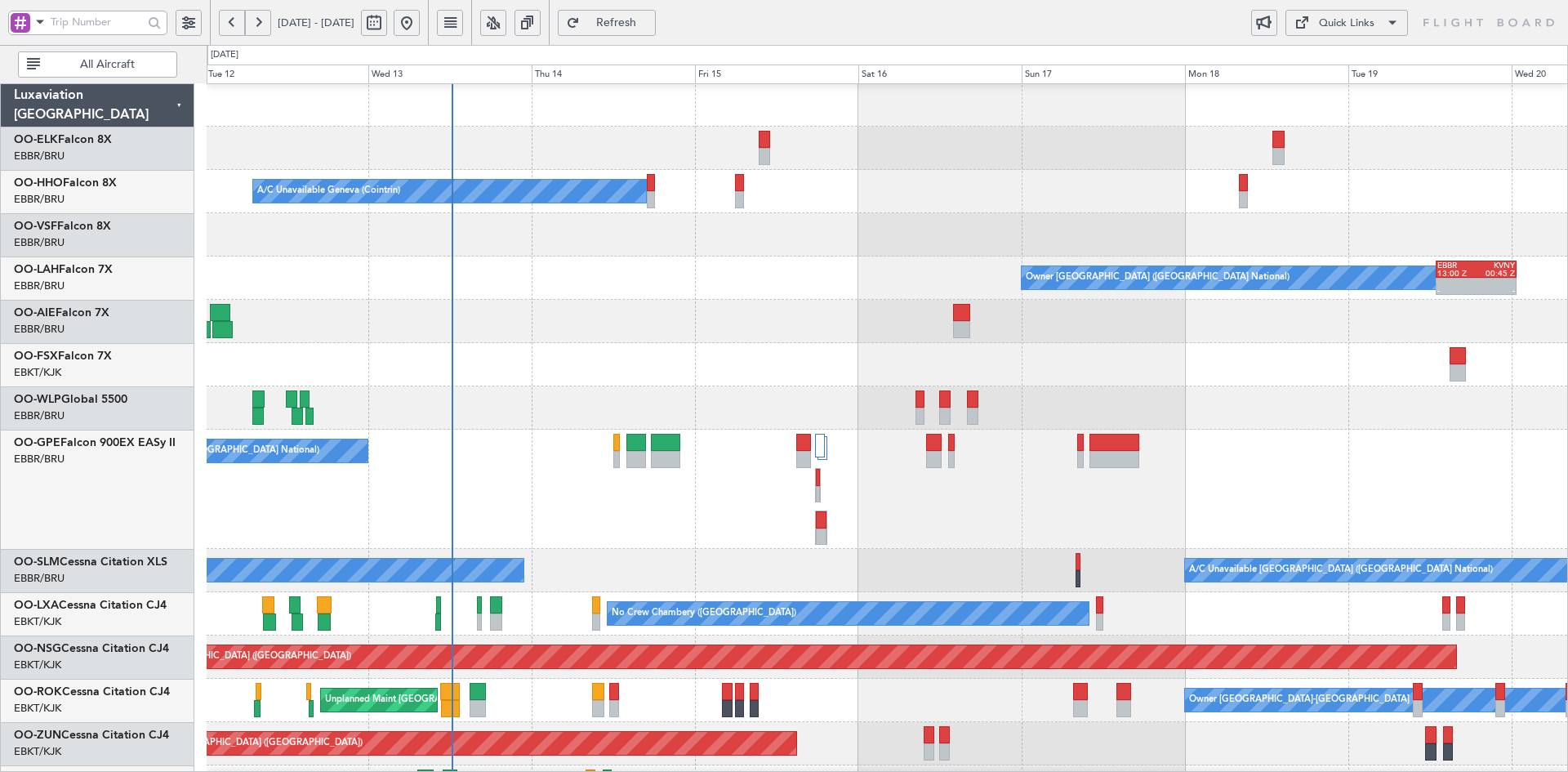
scroll to position [1, 0]
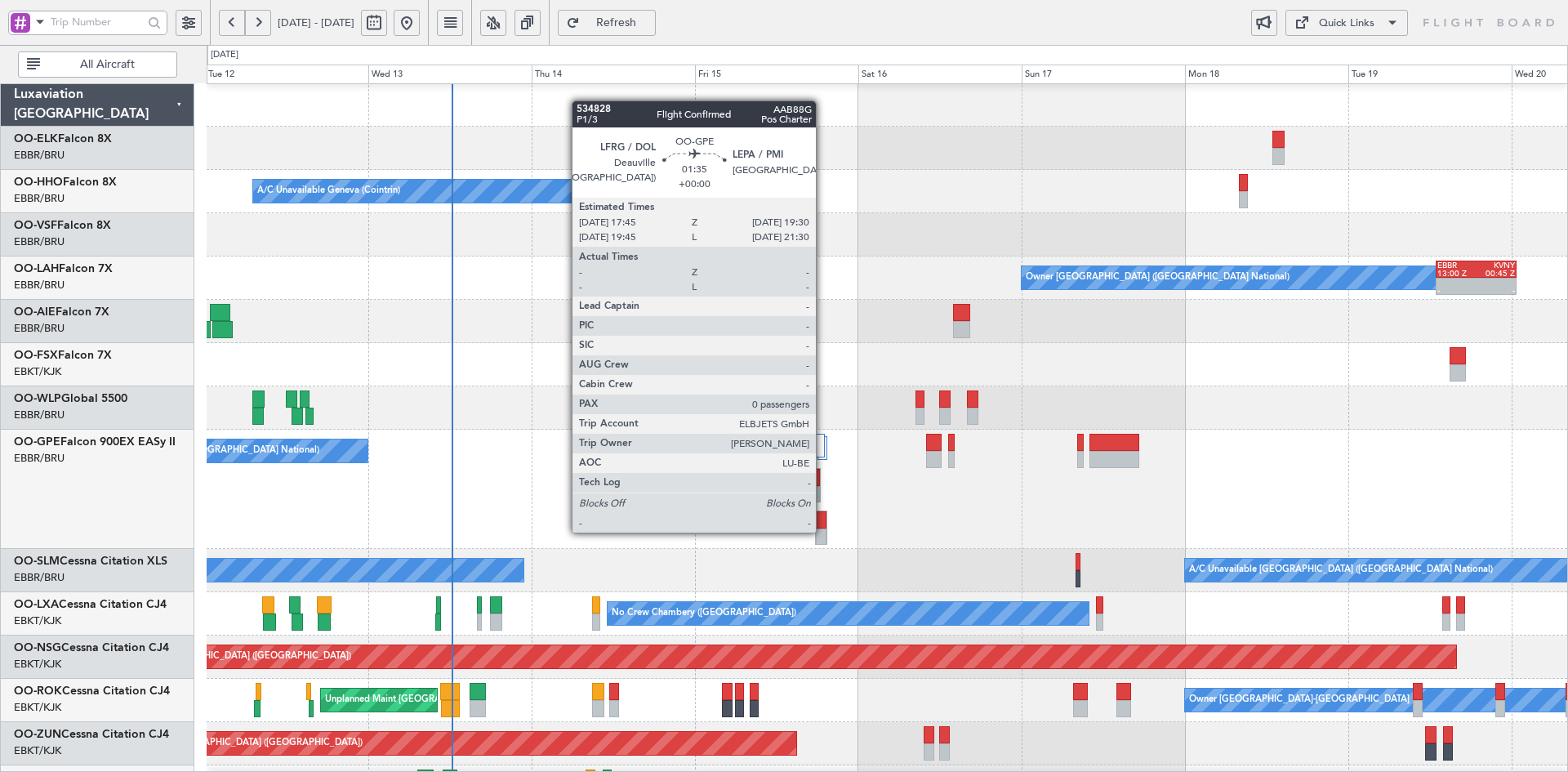
click at [823, 531] on div at bounding box center [821, 537] width 11 height 17
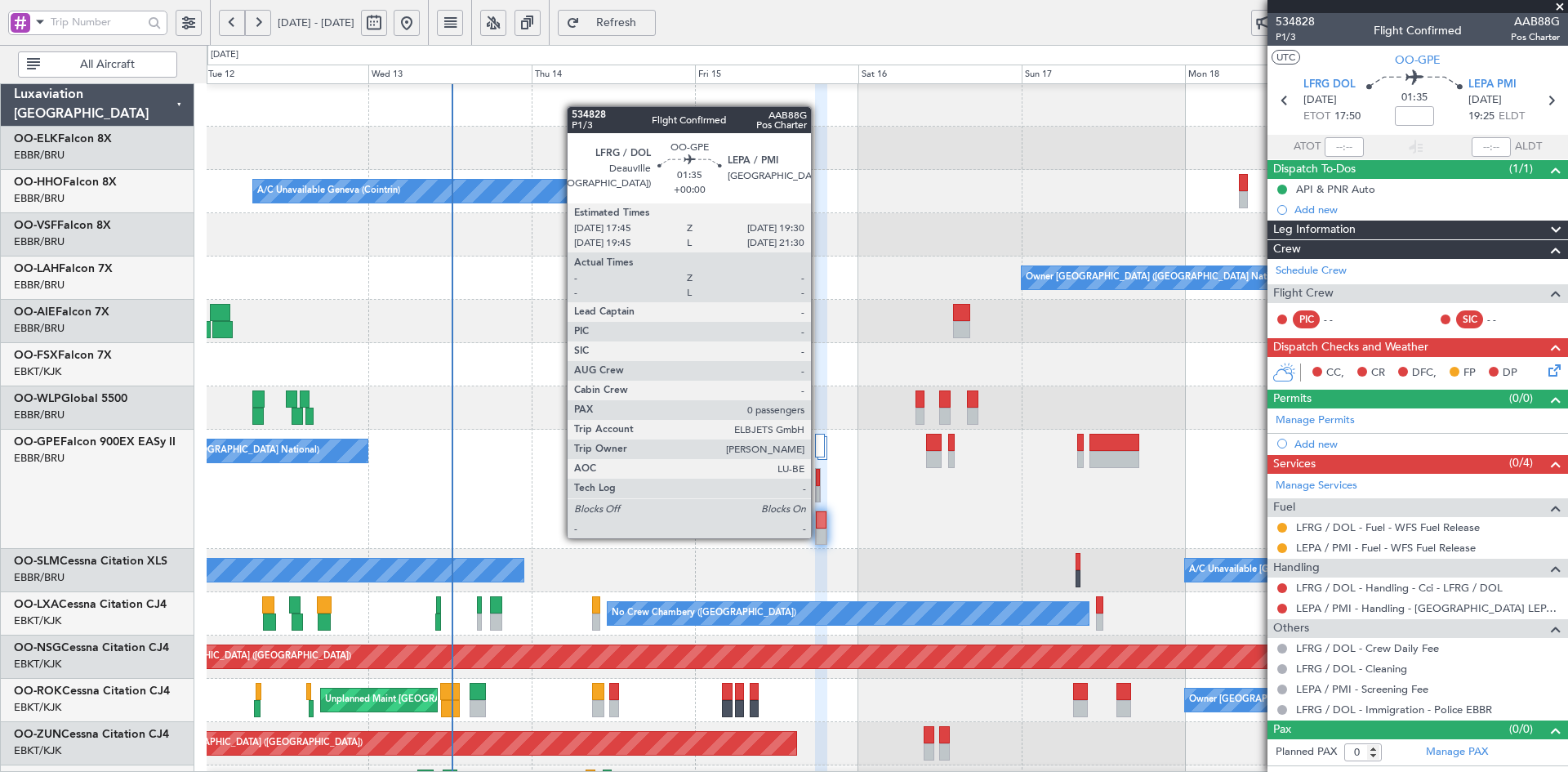
click at [820, 535] on div at bounding box center [821, 537] width 11 height 17
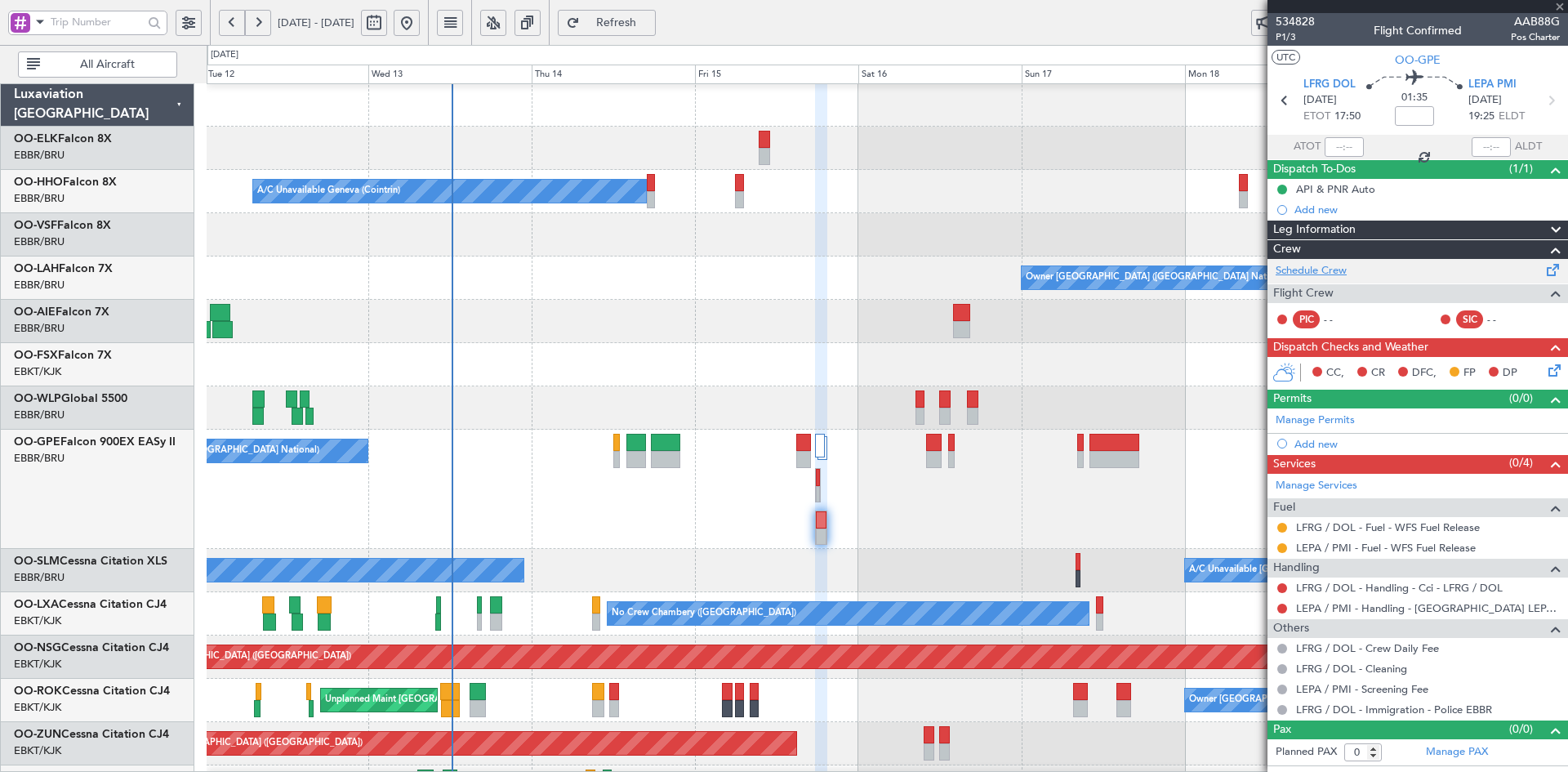
click at [1343, 271] on link "Schedule Crew" at bounding box center [1311, 271] width 71 height 16
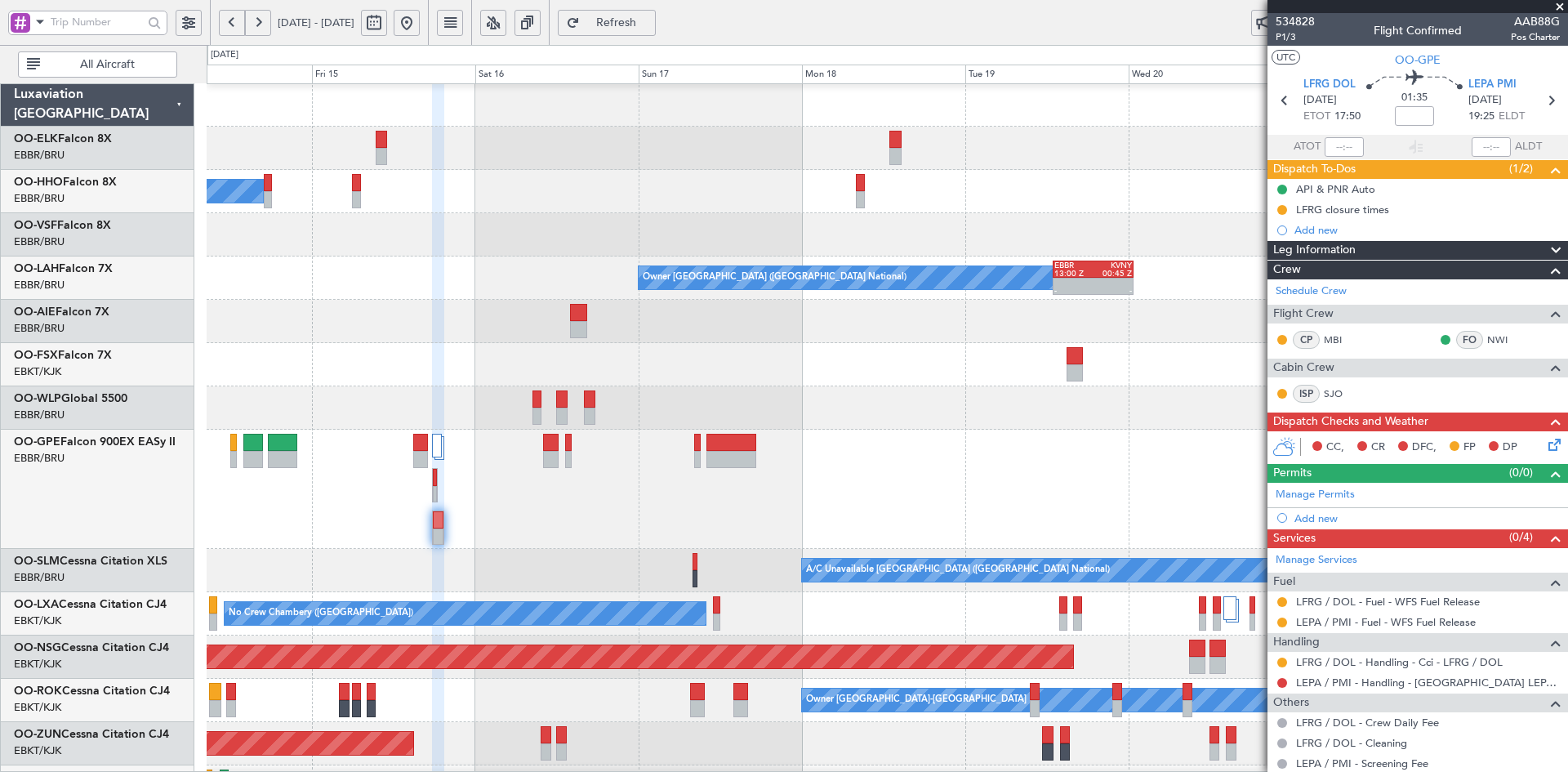
click at [452, 346] on div at bounding box center [887, 364] width 1361 height 43
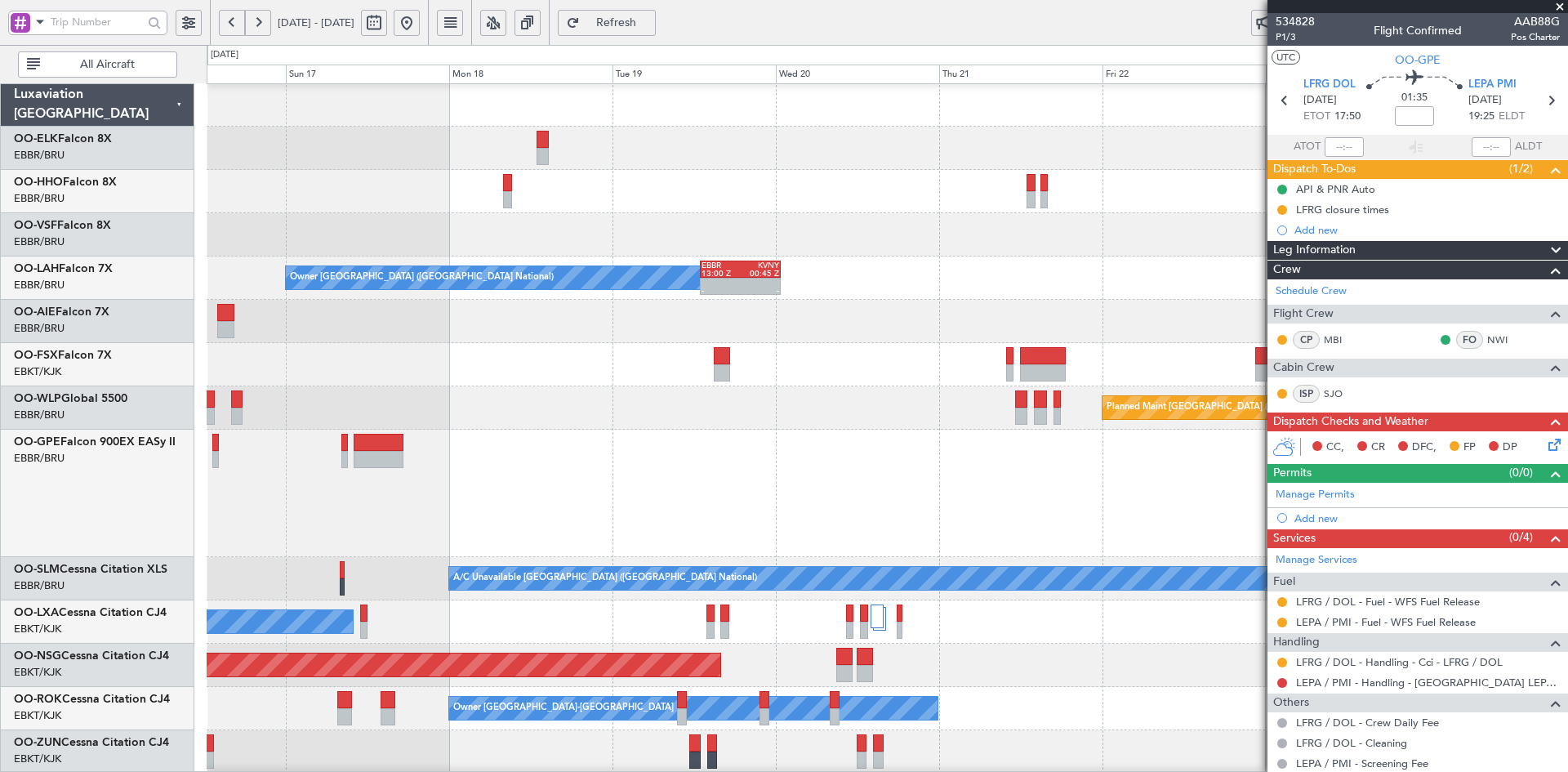
click at [1190, 506] on div at bounding box center [887, 493] width 1361 height 128
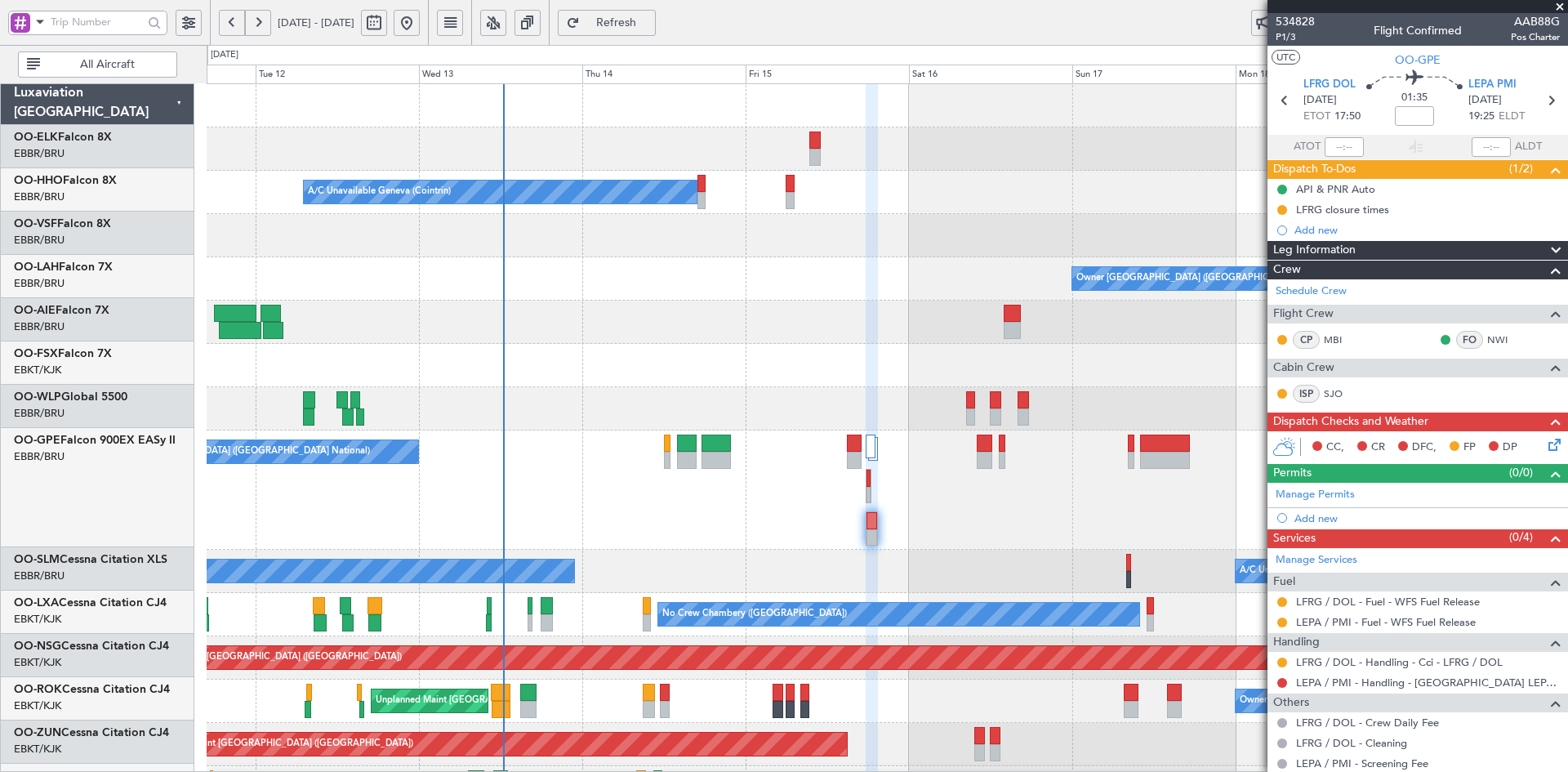
scroll to position [0, 0]
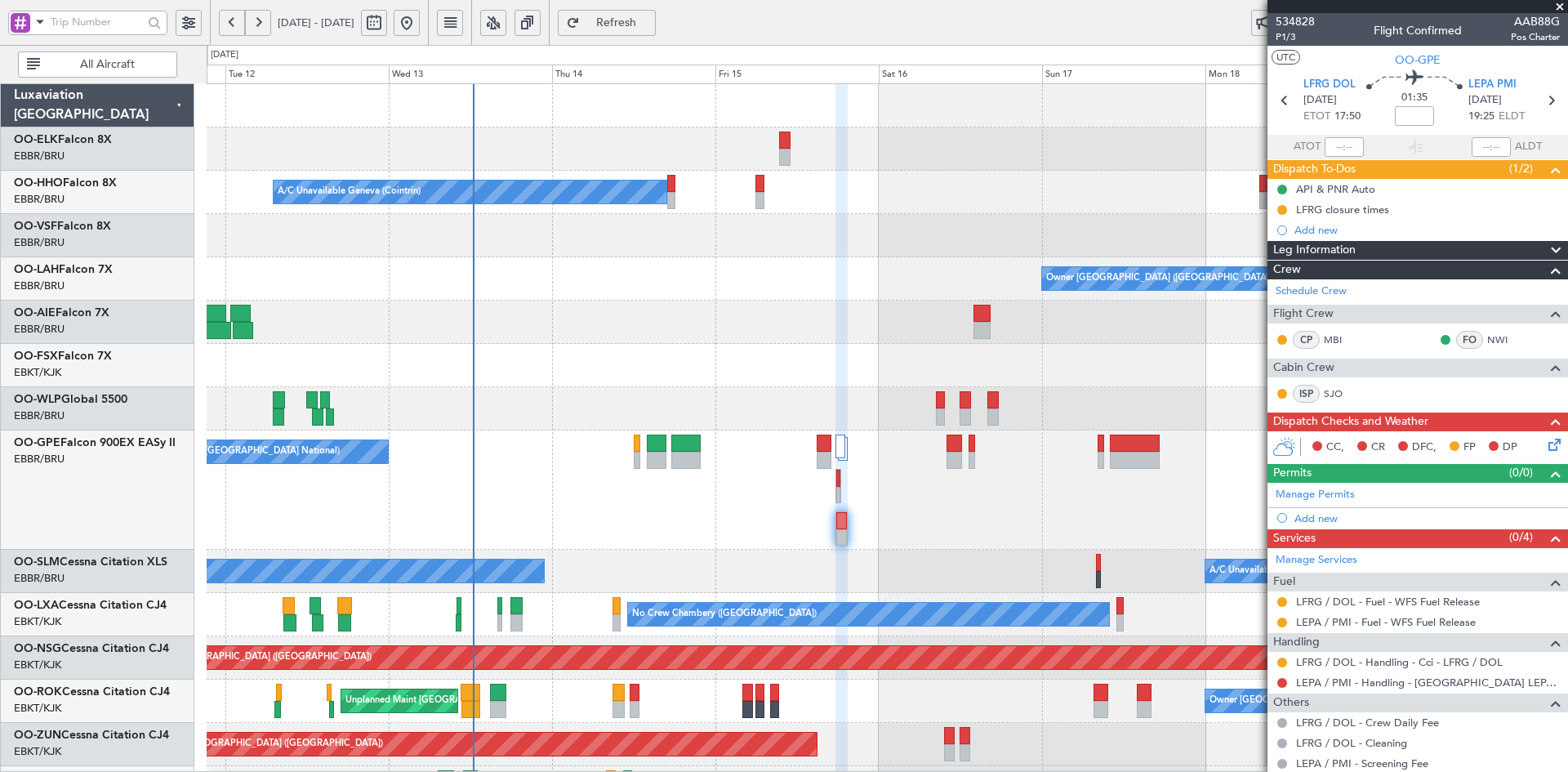
click at [708, 339] on div at bounding box center [887, 322] width 1361 height 43
click at [825, 340] on div at bounding box center [887, 322] width 1361 height 43
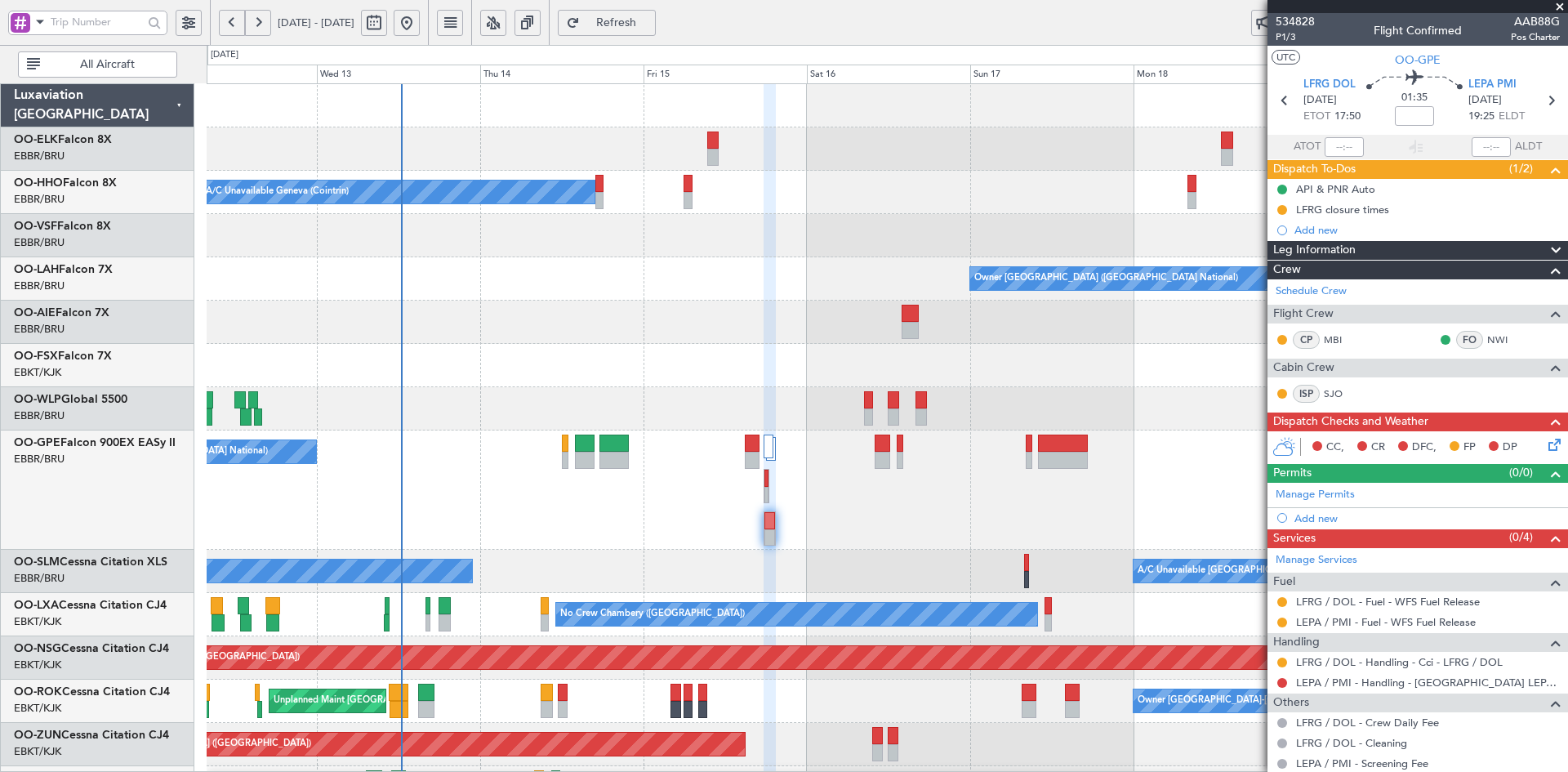
click at [999, 522] on div "No Crew [GEOGRAPHIC_DATA] ([GEOGRAPHIC_DATA] National)" at bounding box center [887, 490] width 1361 height 119
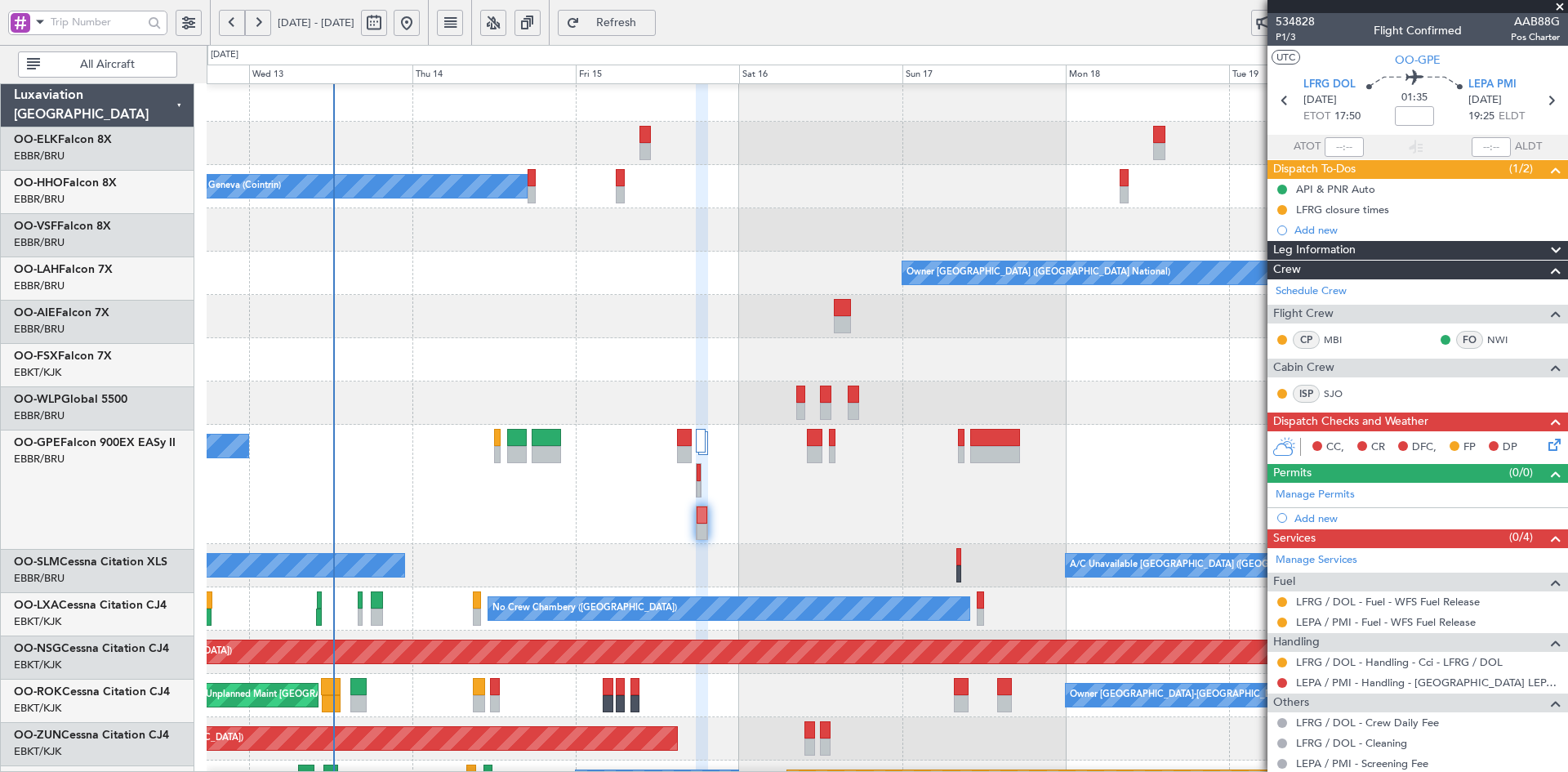
scroll to position [6, 0]
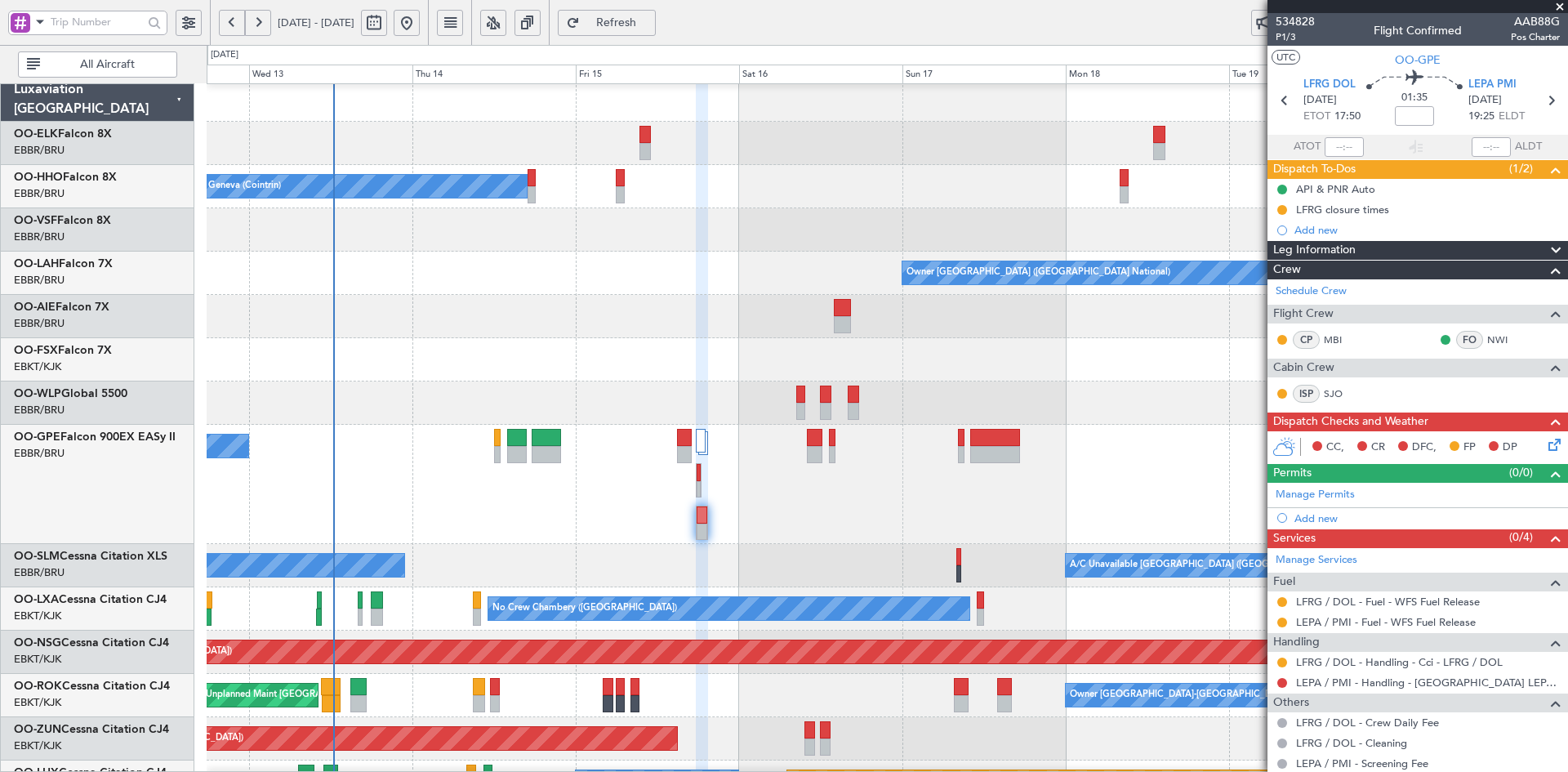
click at [756, 370] on div at bounding box center [887, 359] width 1361 height 43
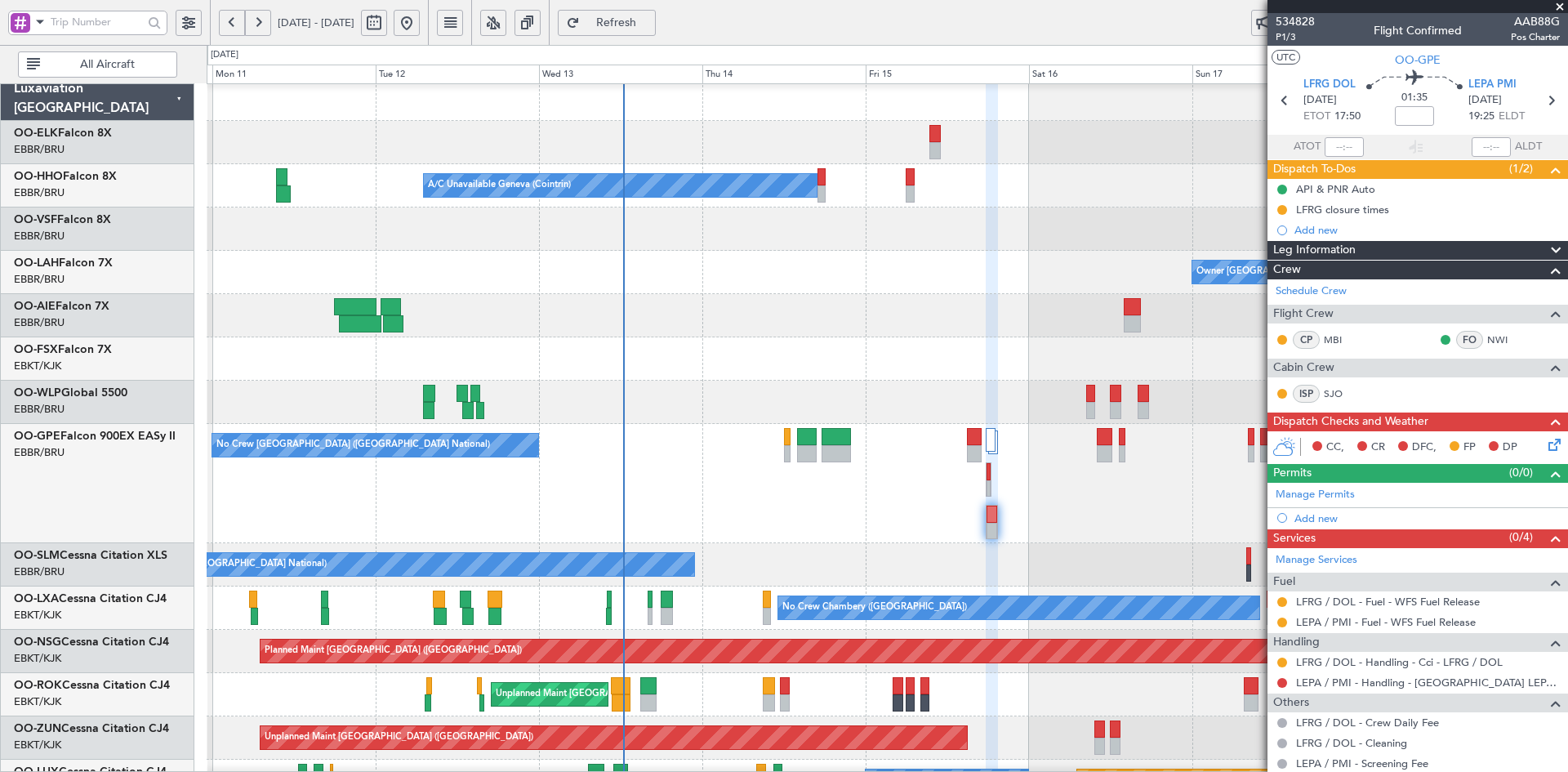
click at [1023, 521] on div "No Crew [GEOGRAPHIC_DATA] ([GEOGRAPHIC_DATA] National)" at bounding box center [887, 484] width 1361 height 119
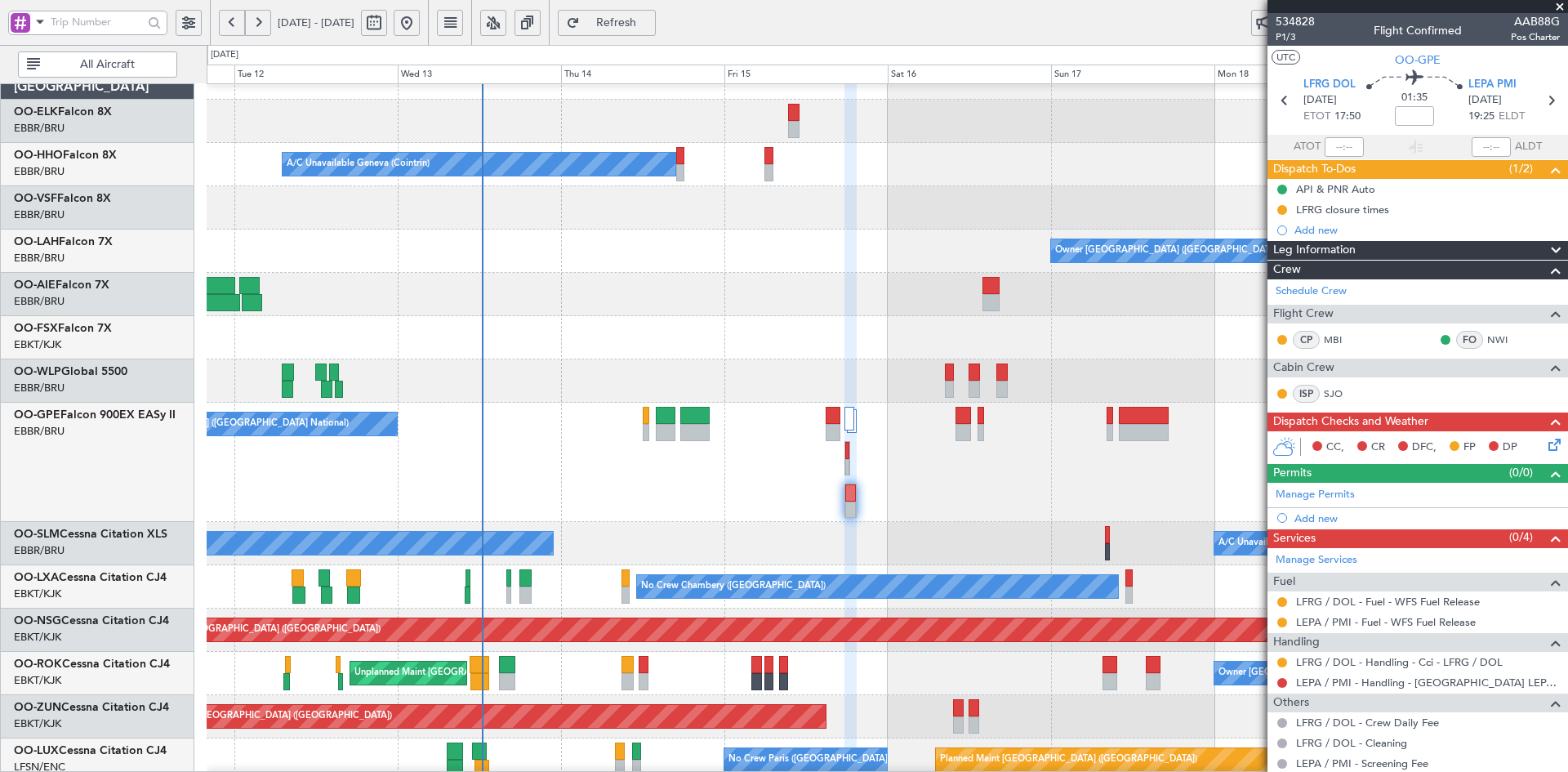
click at [1111, 474] on div "A/C Unavailable Geneva (Cointrin) Owner Brussels (Brussels National) - - EBBR 1…" at bounding box center [887, 571] width 1361 height 1029
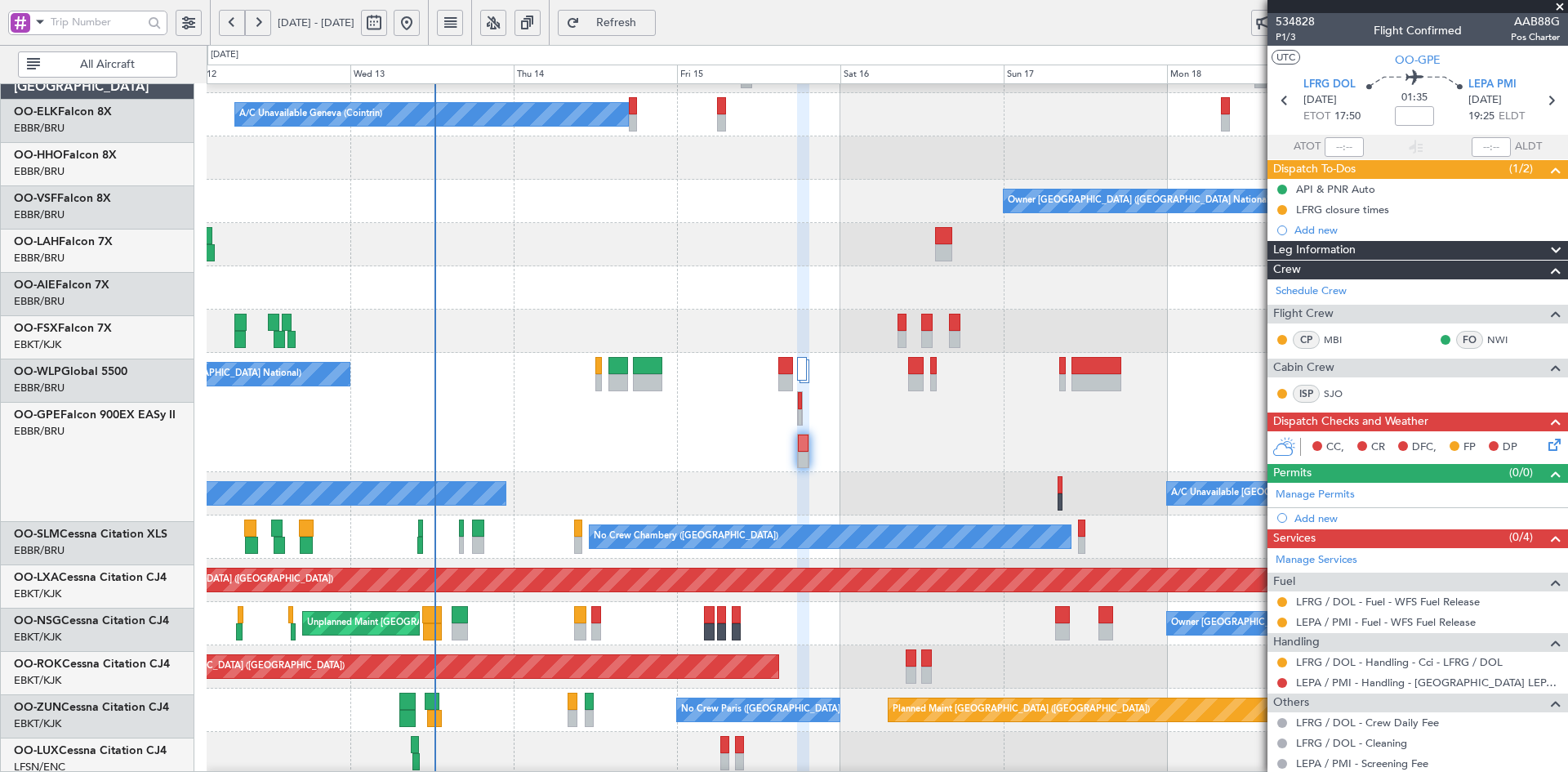
scroll to position [78, 0]
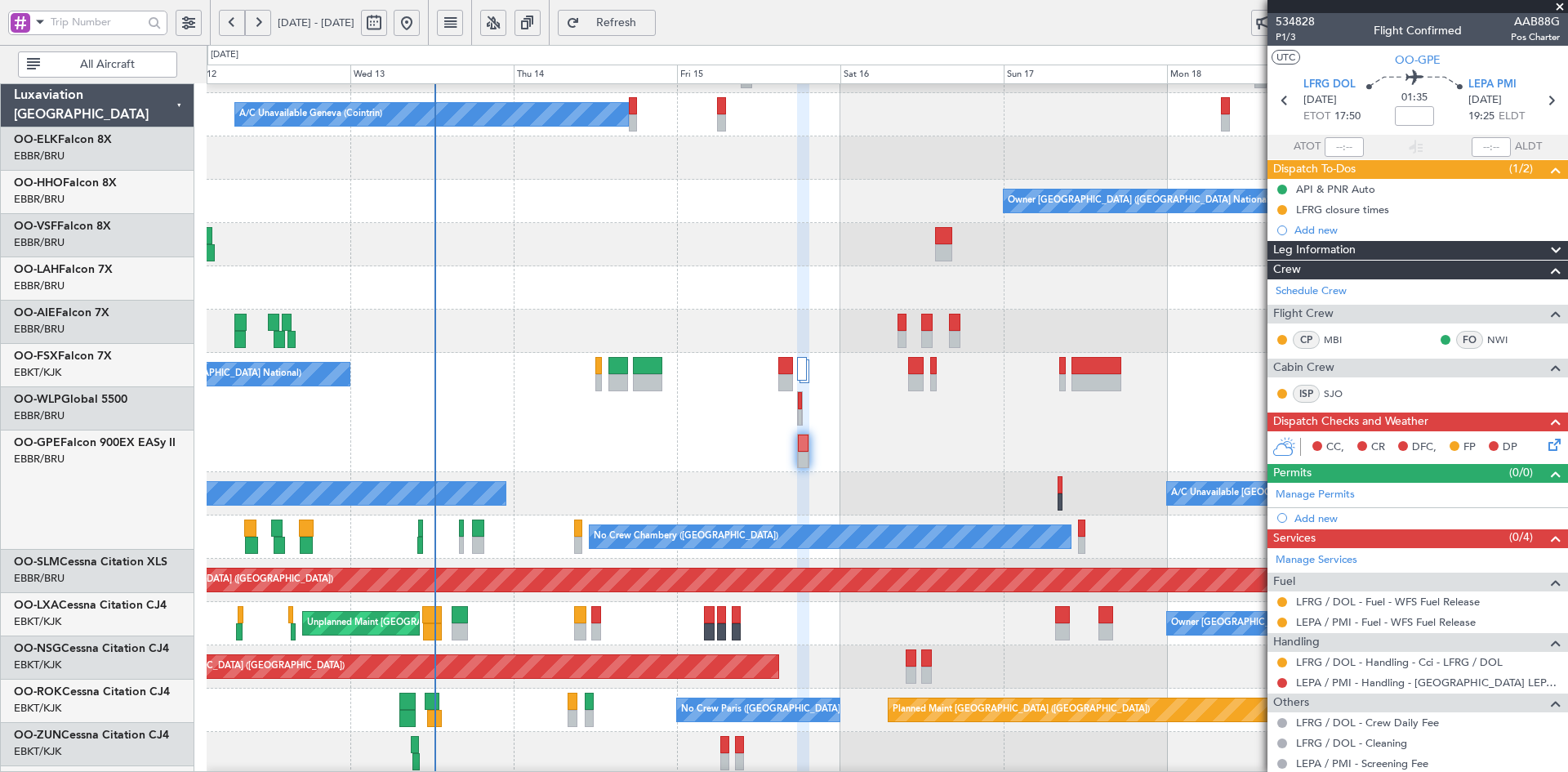
scroll to position [78, 0]
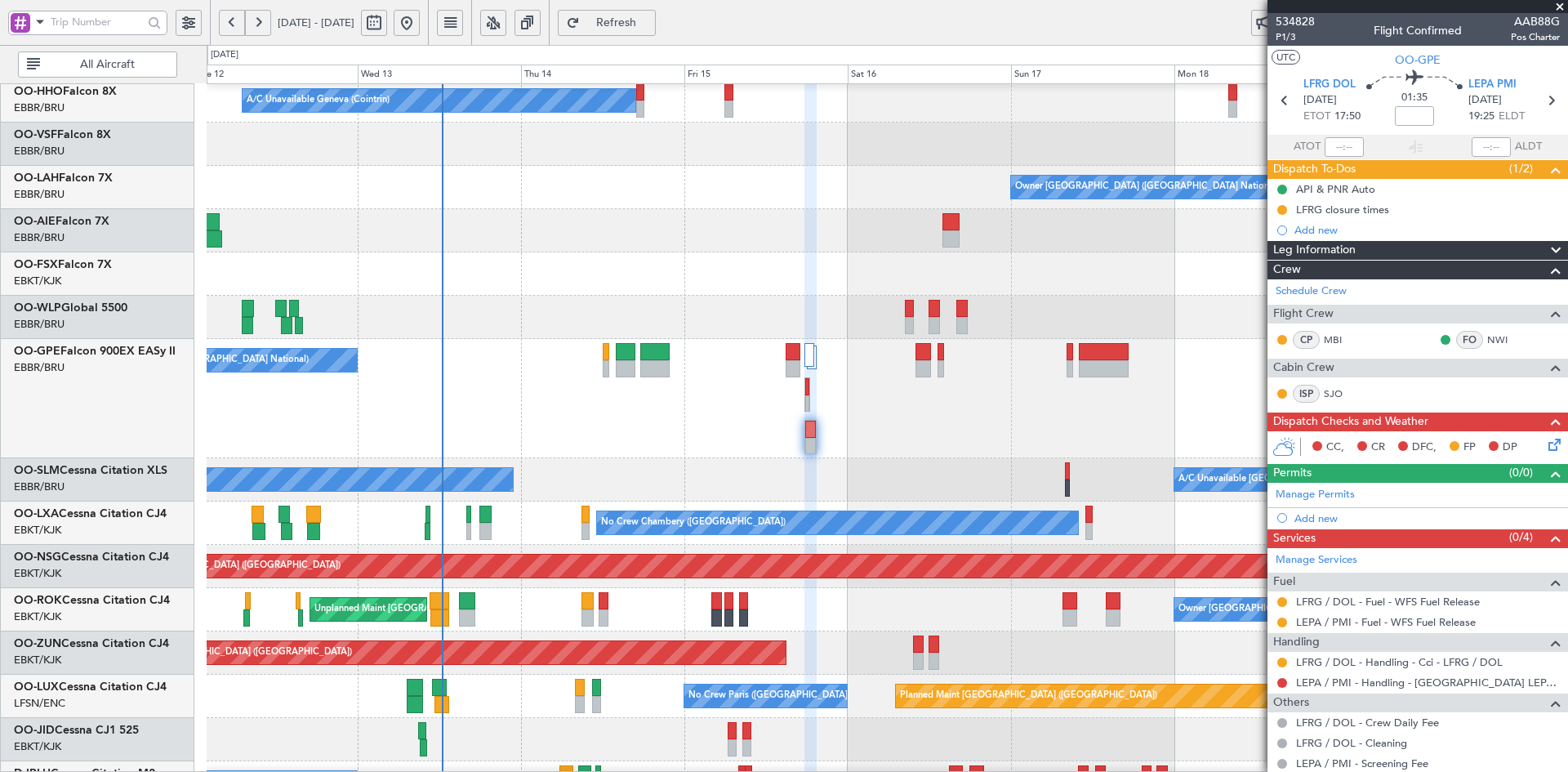
click at [681, 415] on div "No Crew [GEOGRAPHIC_DATA] ([GEOGRAPHIC_DATA] National)" at bounding box center [887, 398] width 1361 height 119
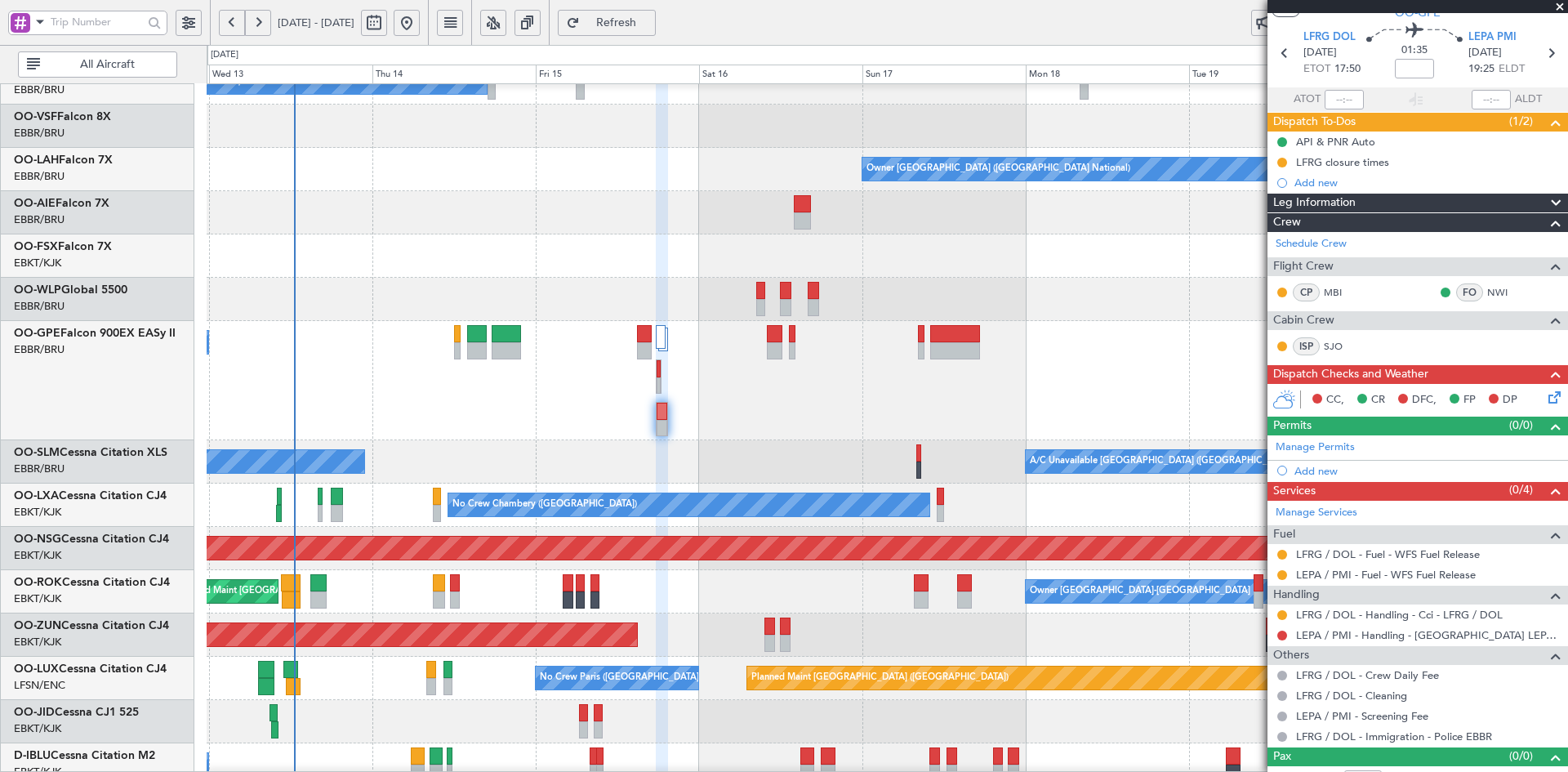
scroll to position [68, 0]
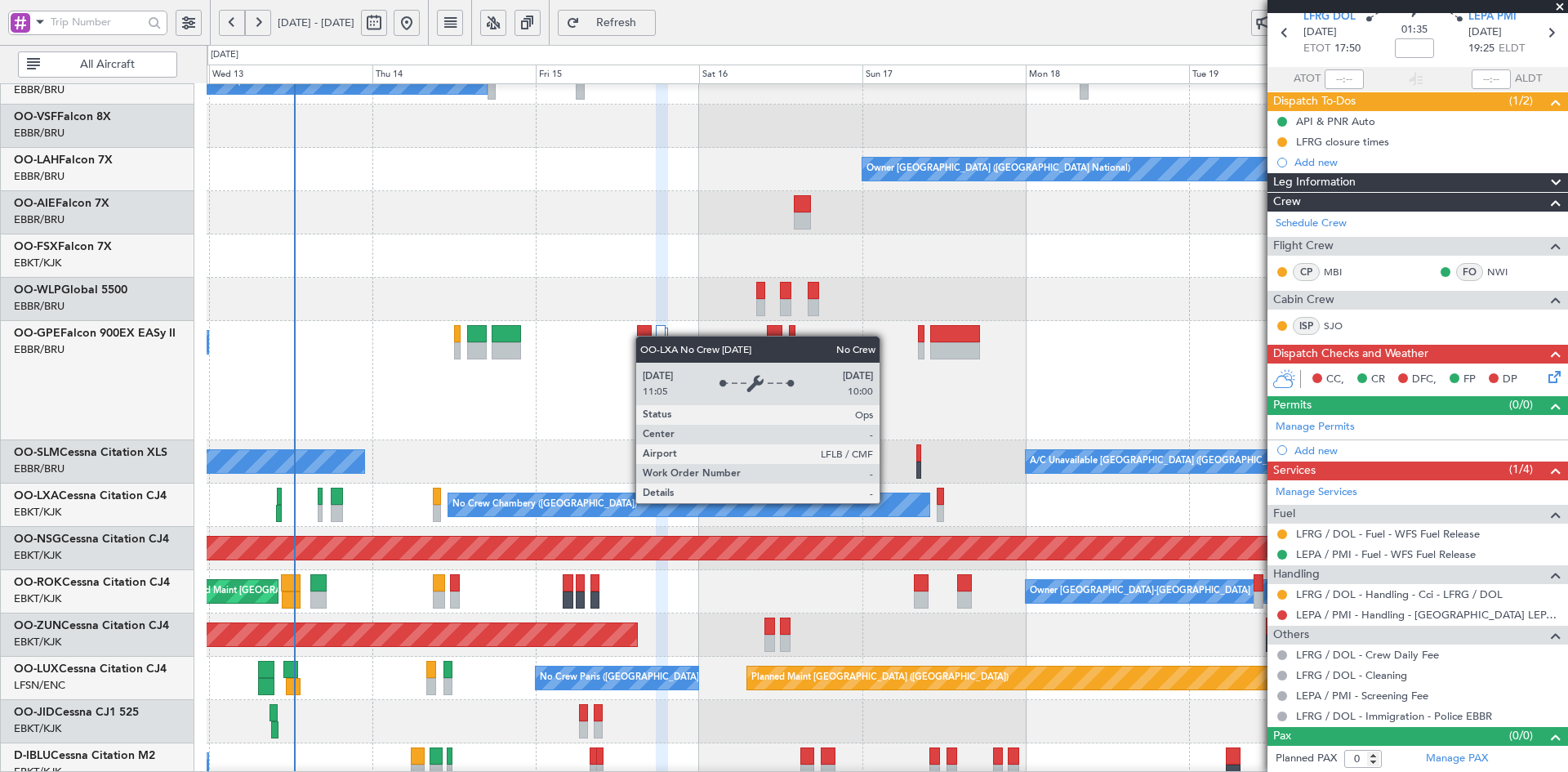
click at [862, 350] on div "No Crew [GEOGRAPHIC_DATA] ([GEOGRAPHIC_DATA] National)" at bounding box center [887, 381] width 1361 height 119
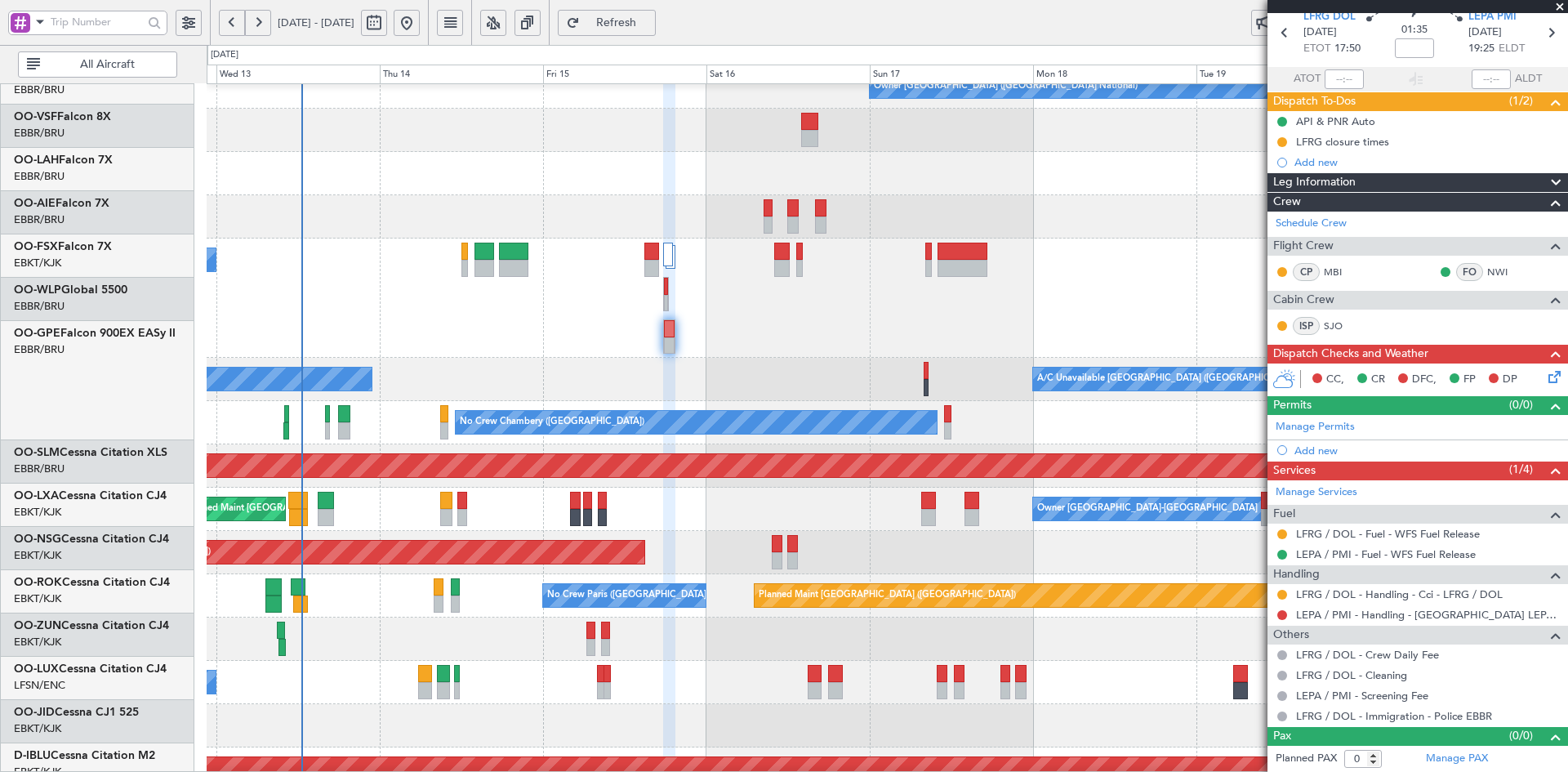
scroll to position [192, 0]
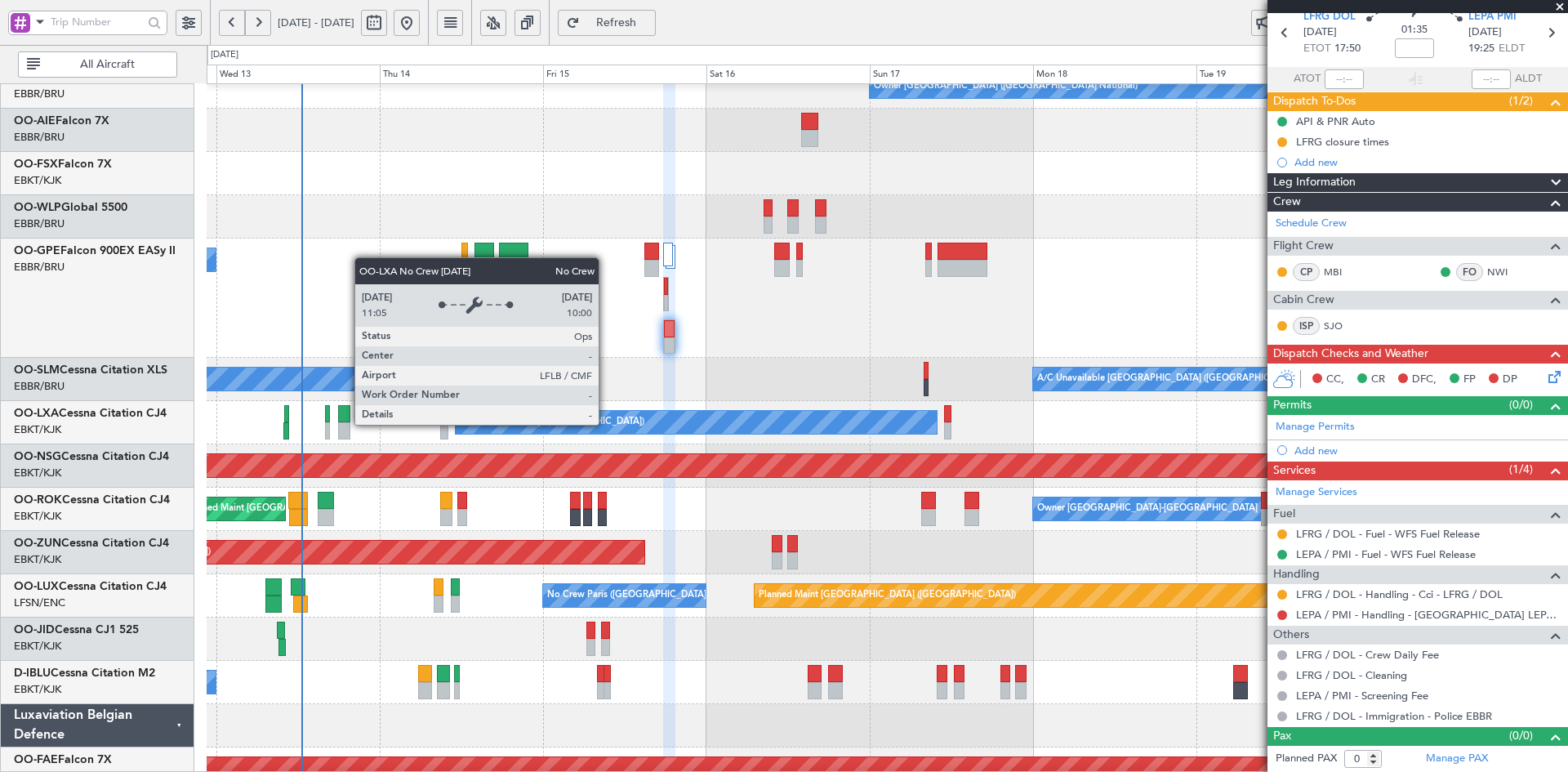
click at [615, 401] on div "A/C Unavailable Brussels (Brussels National) No Crew Brussels (Brussels Nationa…" at bounding box center [887, 379] width 1361 height 43
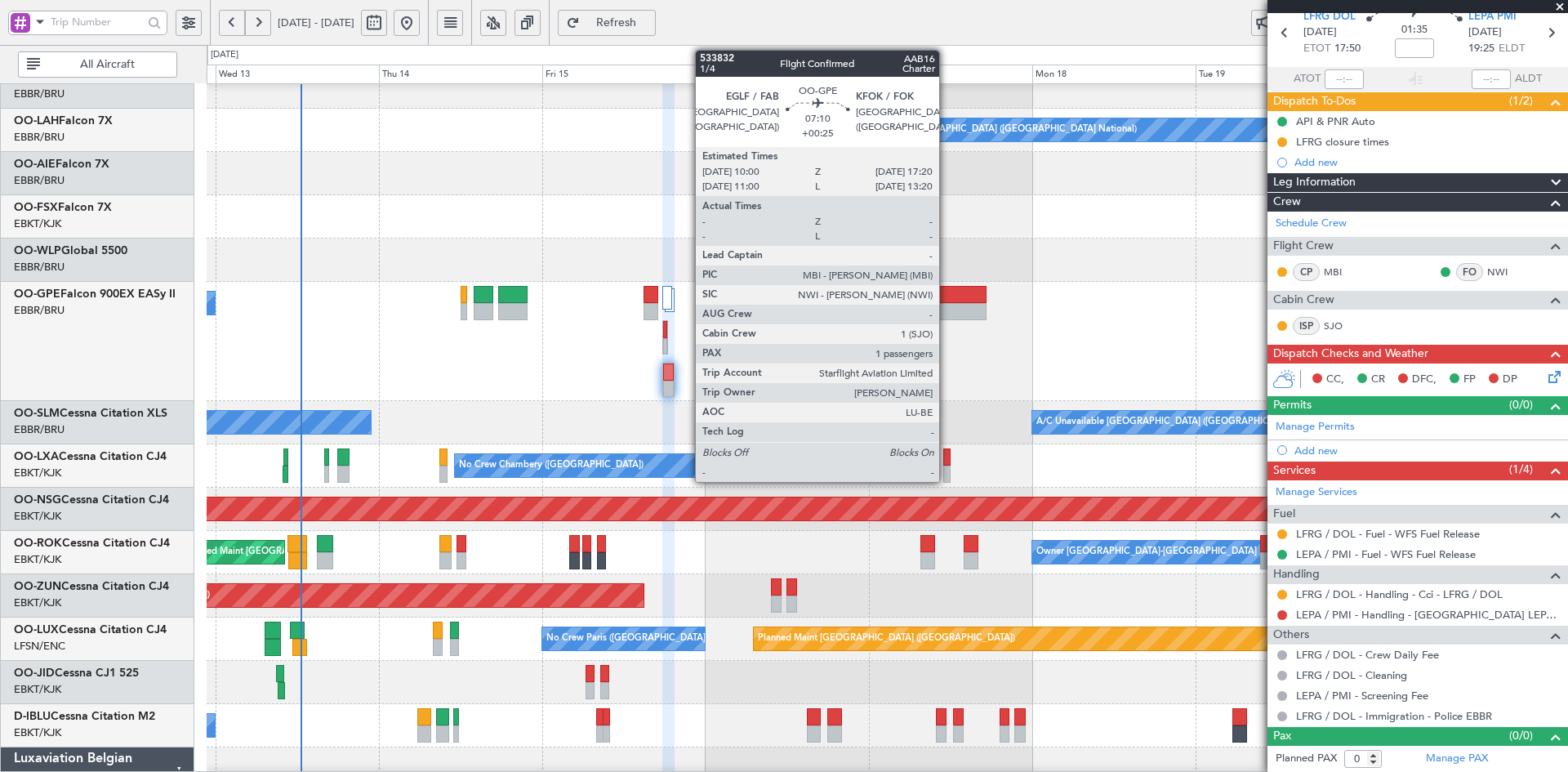
click at [937, 304] on div at bounding box center [962, 294] width 51 height 17
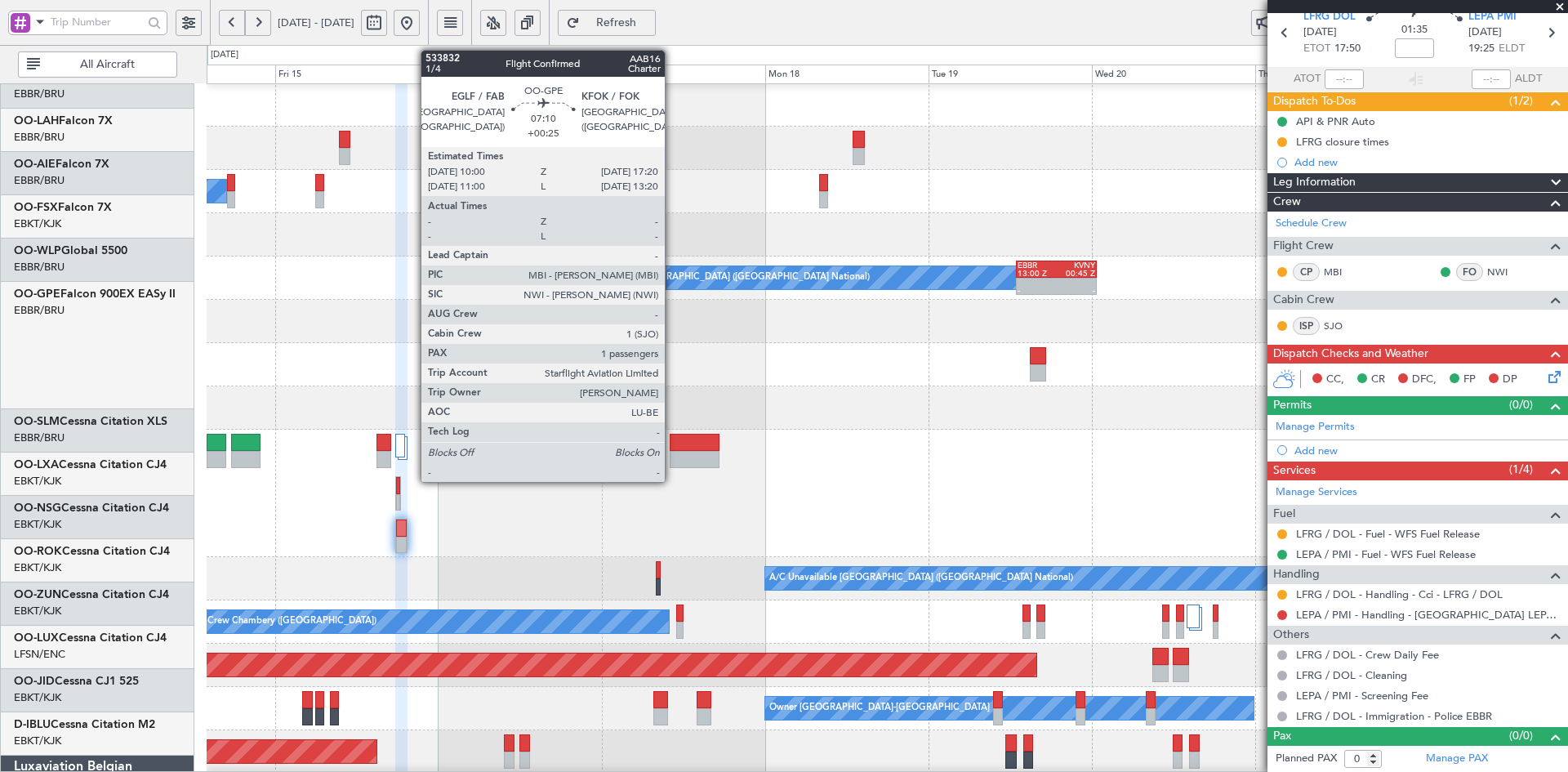
scroll to position [1, 0]
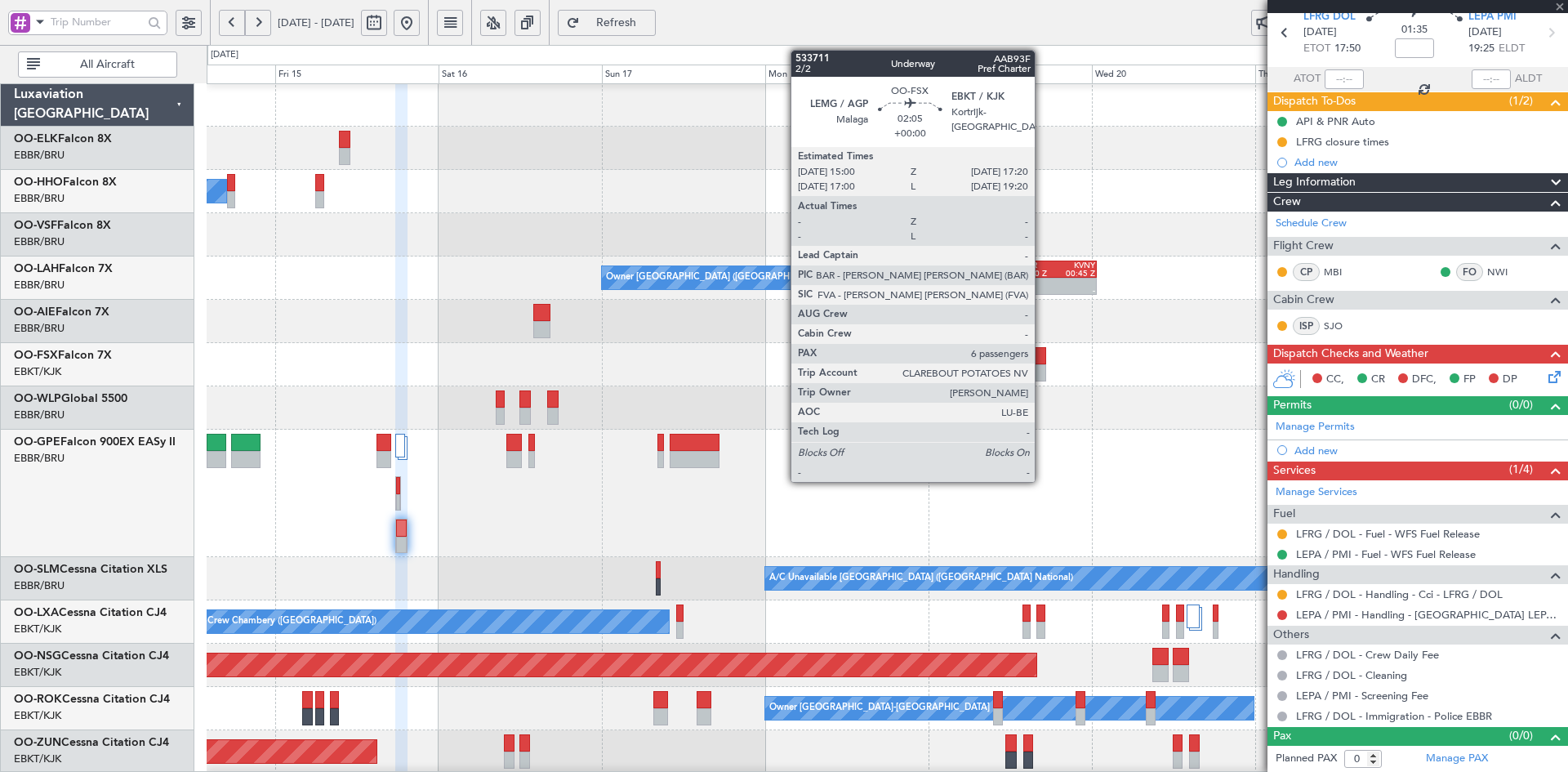
type input "+00:25"
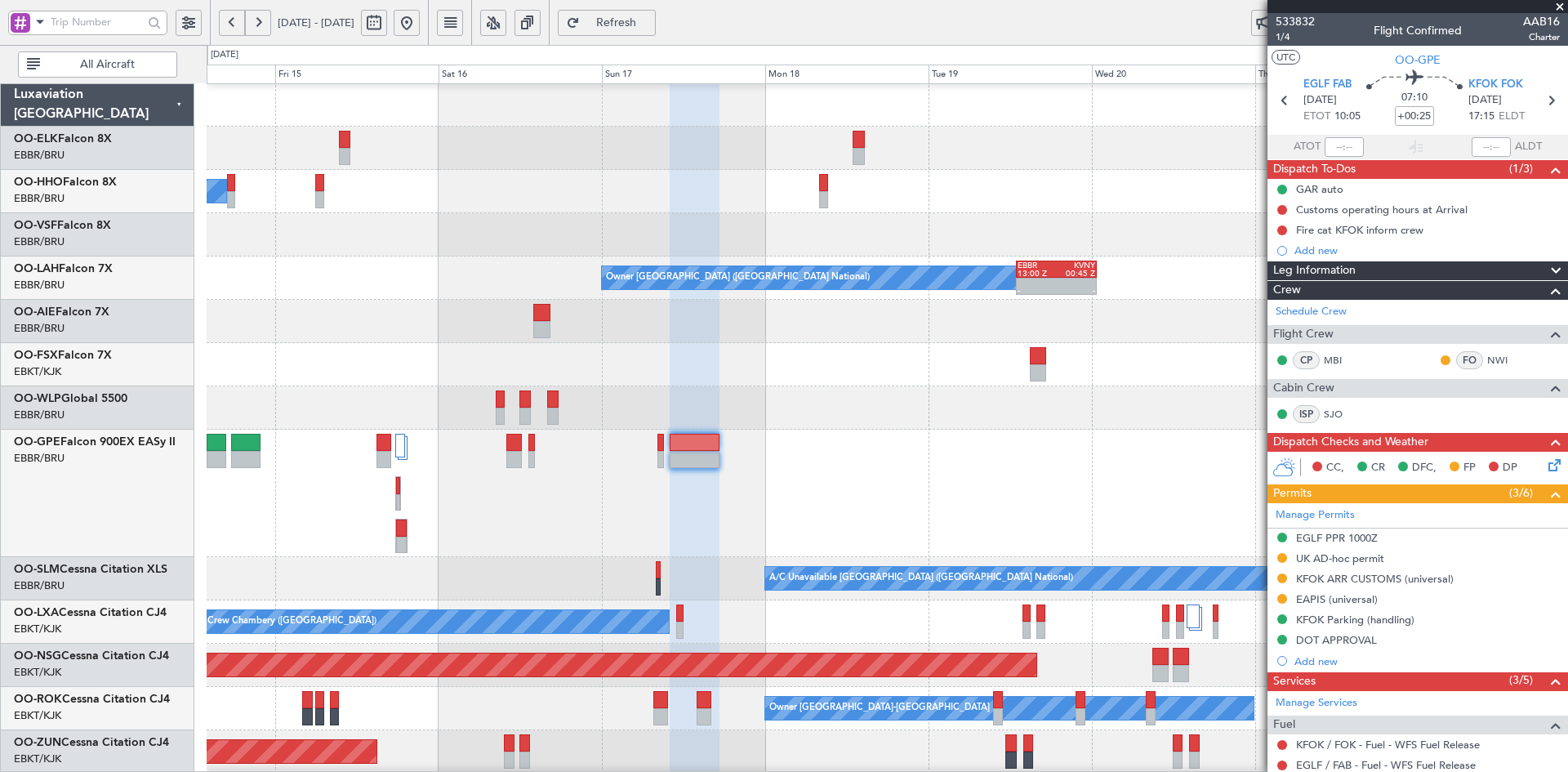
click at [1563, 12] on span at bounding box center [1560, 7] width 16 height 14
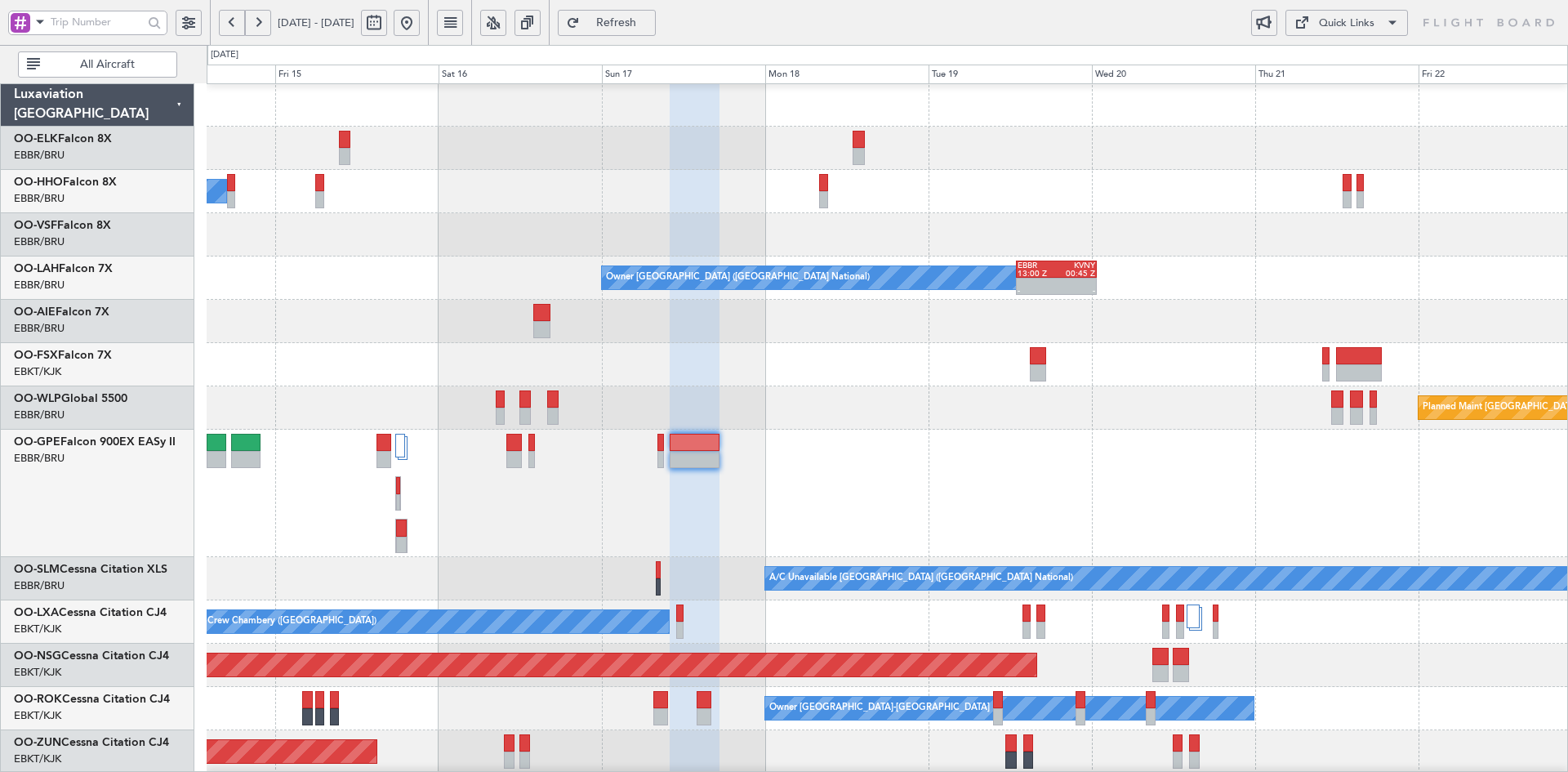
type input "0"
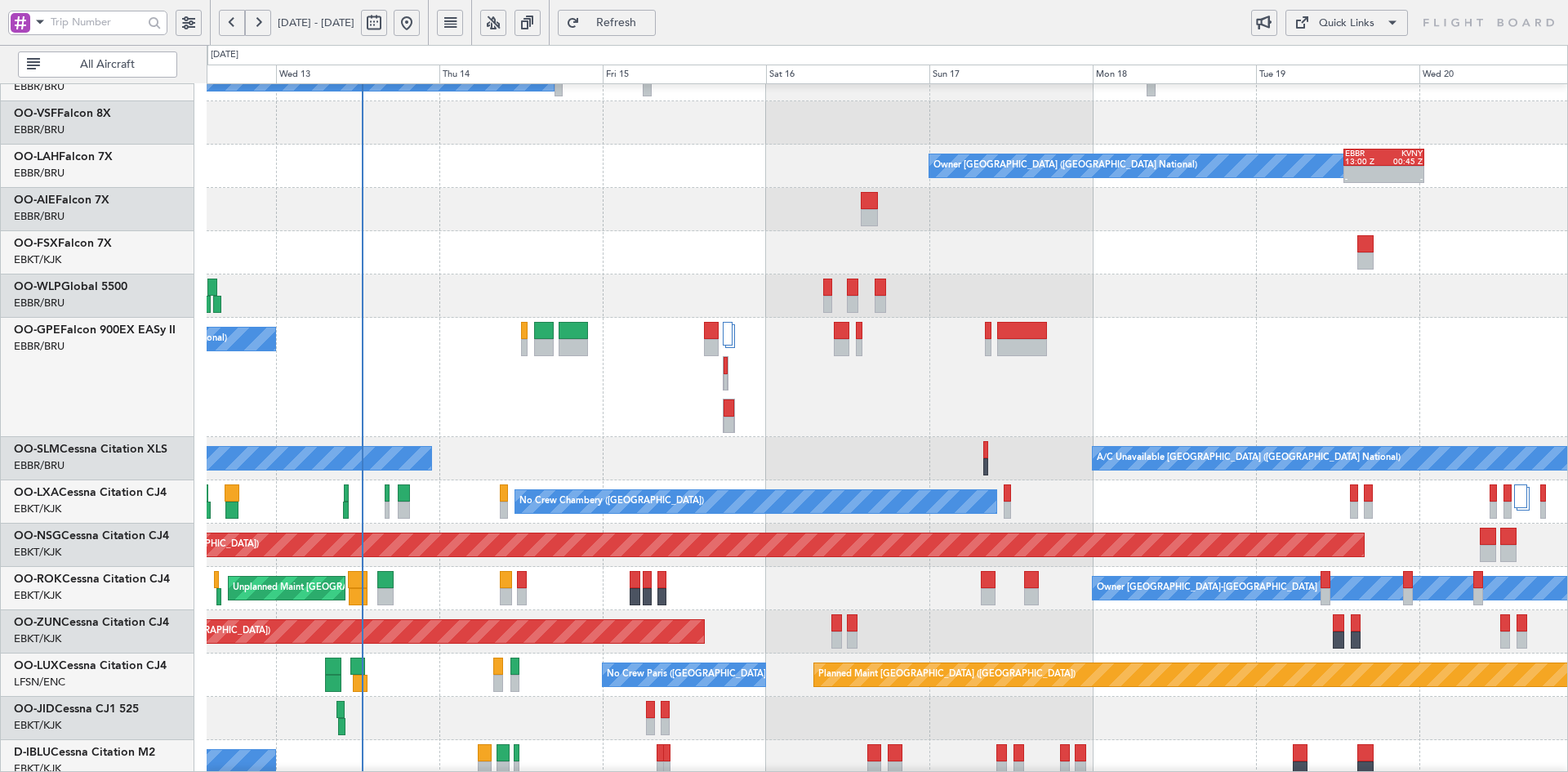
click at [1281, 334] on div "No Crew [GEOGRAPHIC_DATA] ([GEOGRAPHIC_DATA] National)" at bounding box center [887, 377] width 1361 height 119
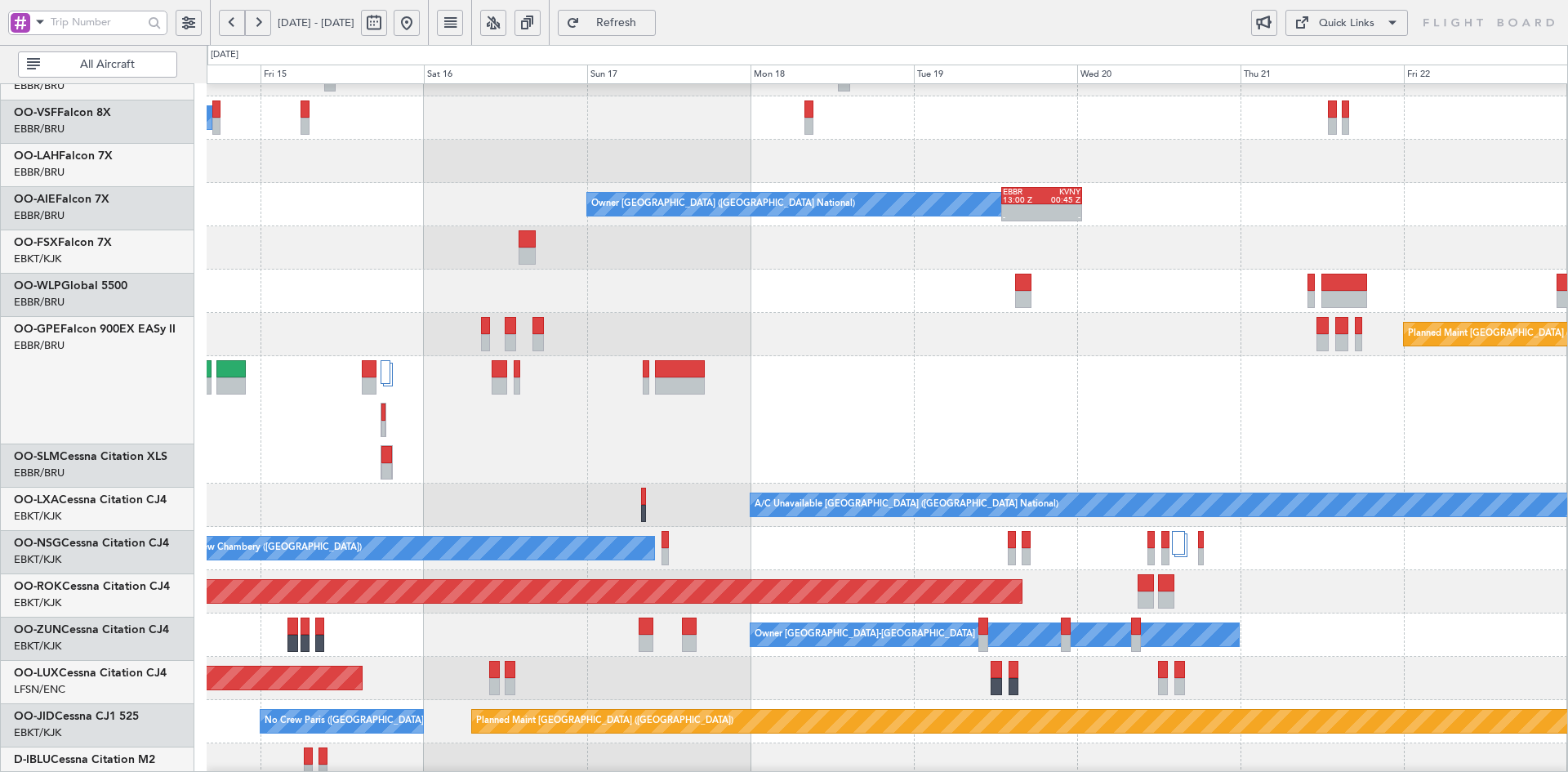
click at [930, 382] on div "No Crew [GEOGRAPHIC_DATA] ([GEOGRAPHIC_DATA] National)" at bounding box center [887, 419] width 1361 height 128
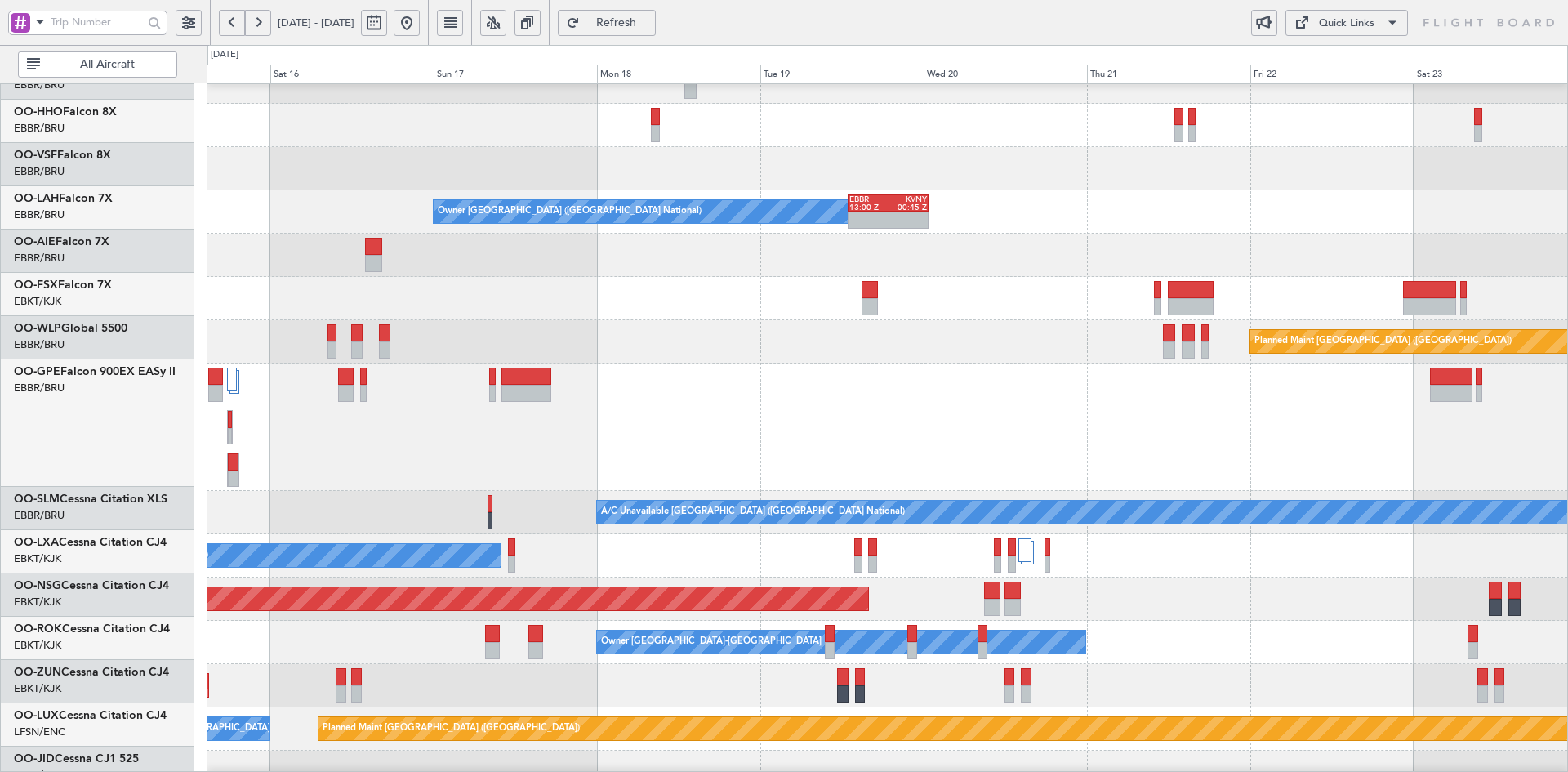
scroll to position [67, 0]
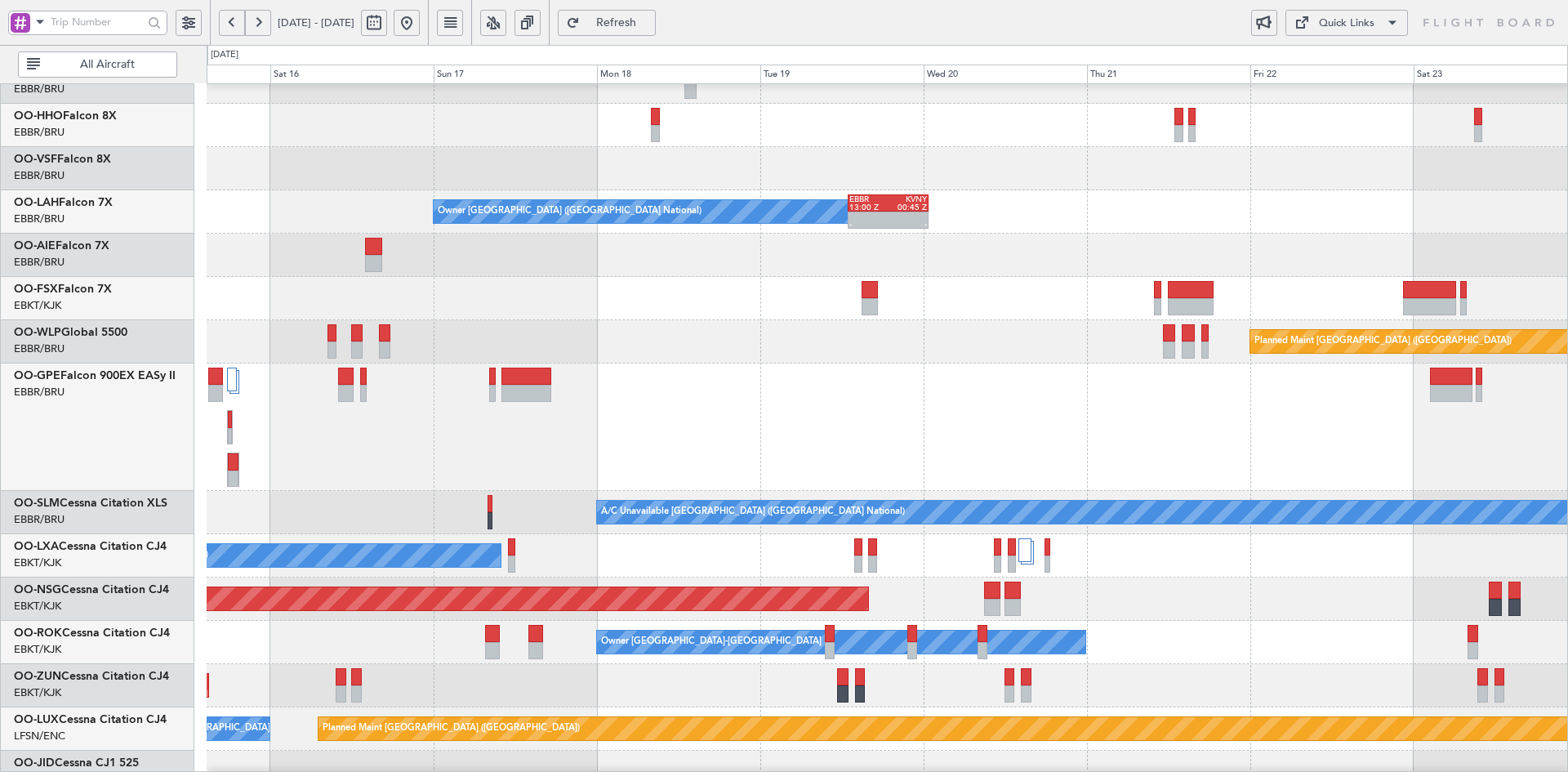
click at [1086, 412] on div at bounding box center [887, 427] width 1361 height 128
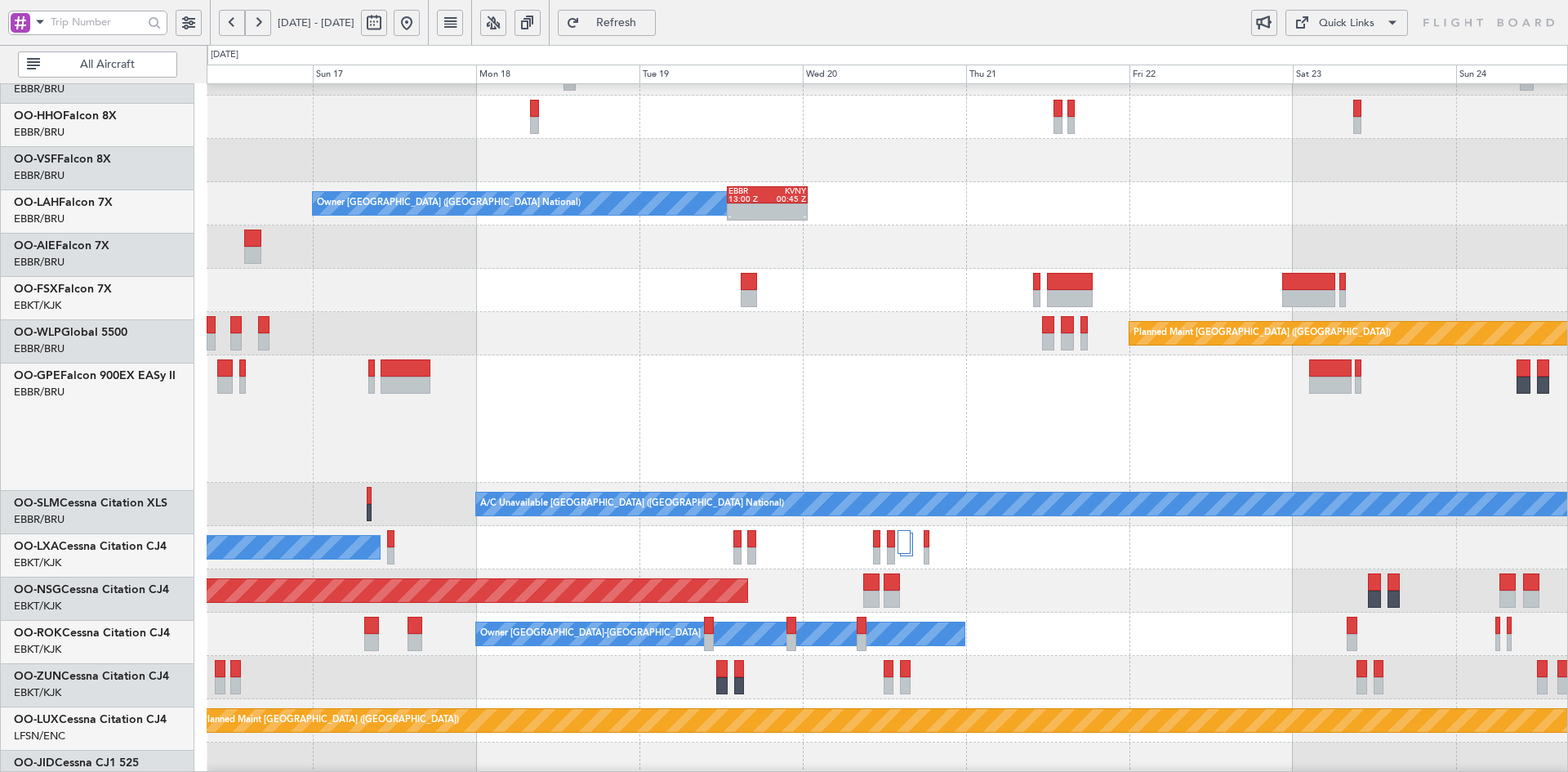
scroll to position [75, 0]
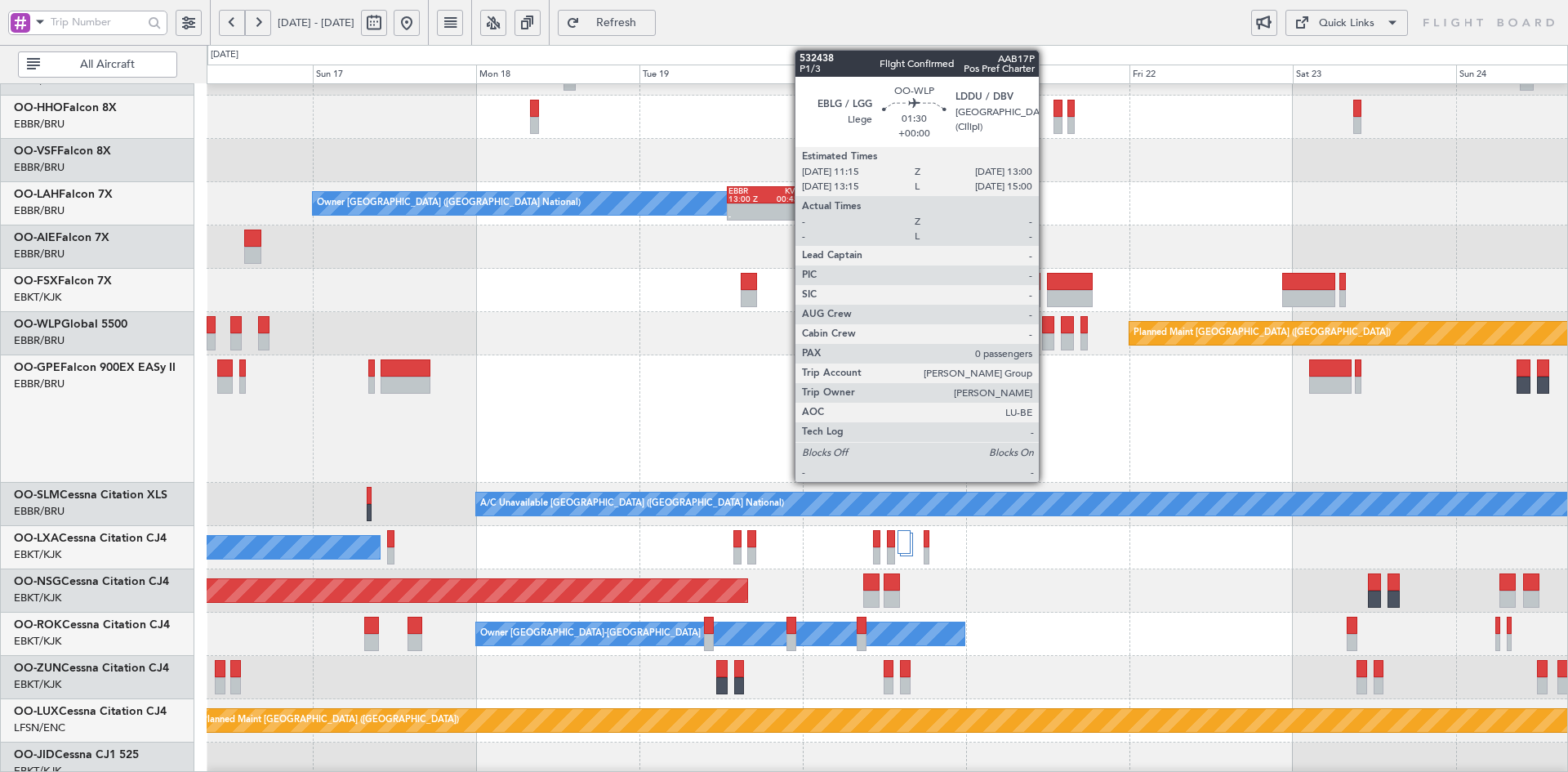
click at [1046, 337] on div at bounding box center [1048, 342] width 12 height 17
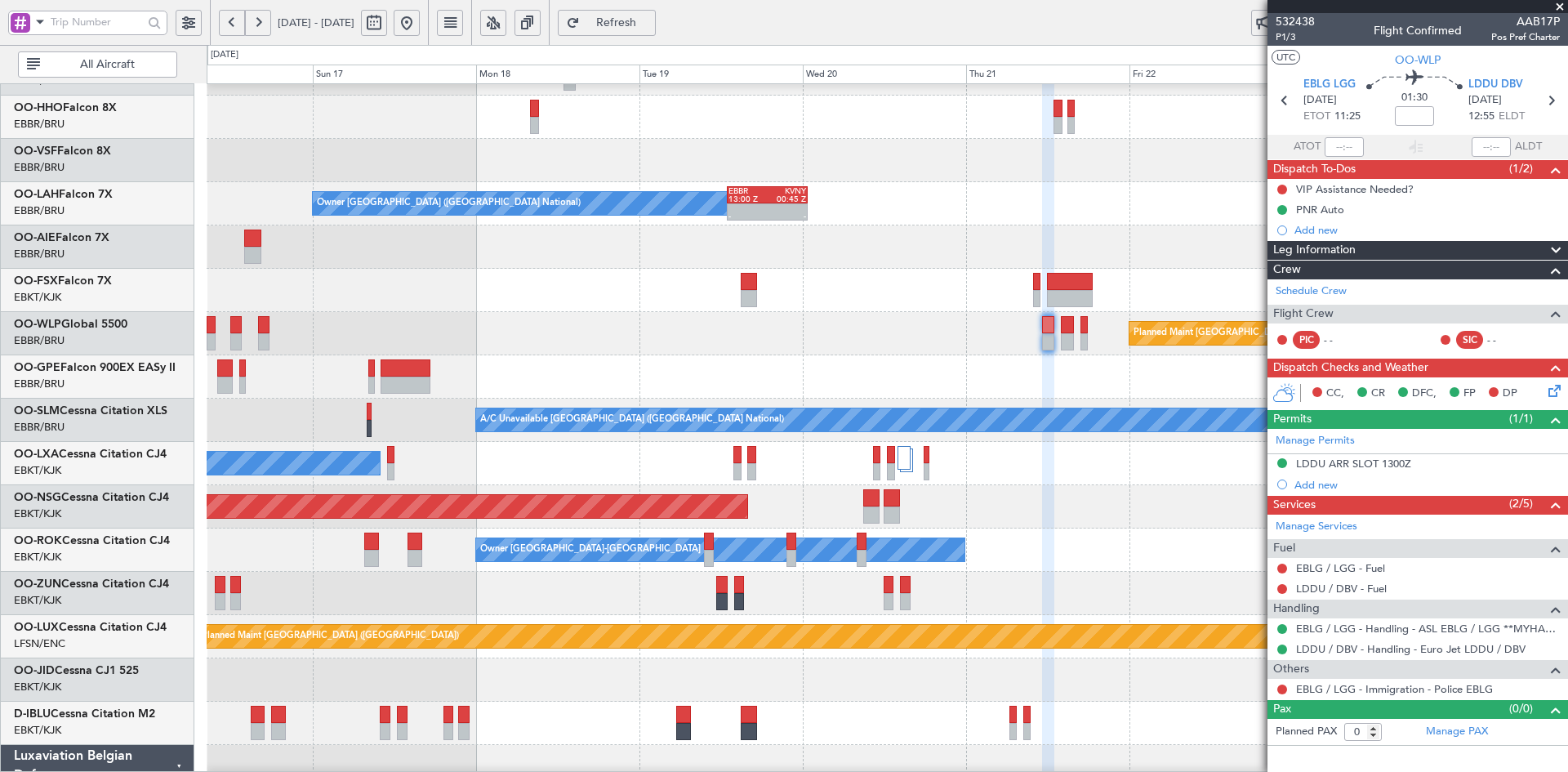
click at [1057, 546] on div "Owner Kortrijk-Wevelgem Owner Kortrijk-Wevelgem" at bounding box center [887, 550] width 1361 height 43
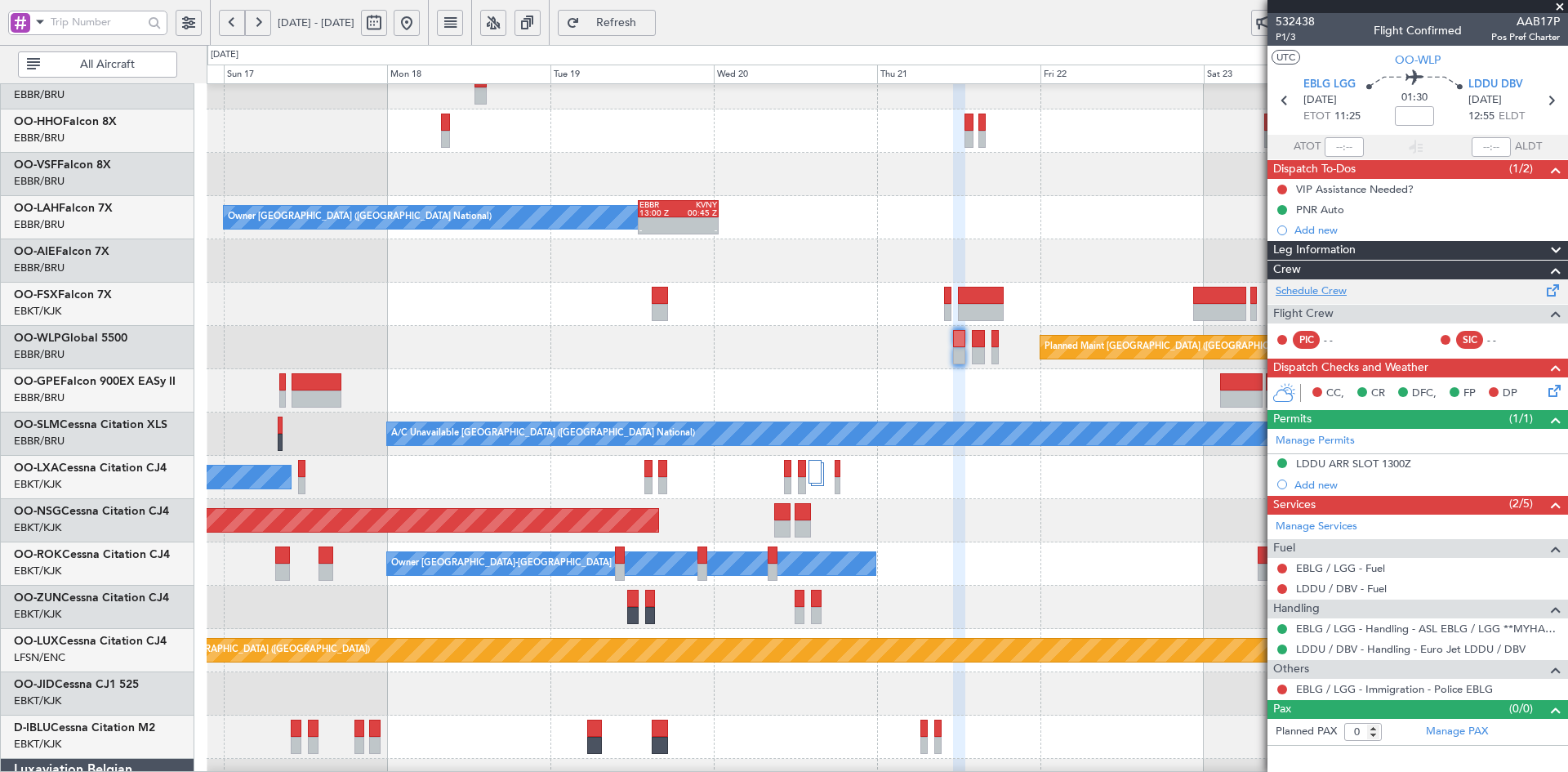
click at [1336, 291] on link "Schedule Crew" at bounding box center [1311, 291] width 71 height 16
click at [1033, 259] on div at bounding box center [887, 260] width 1361 height 43
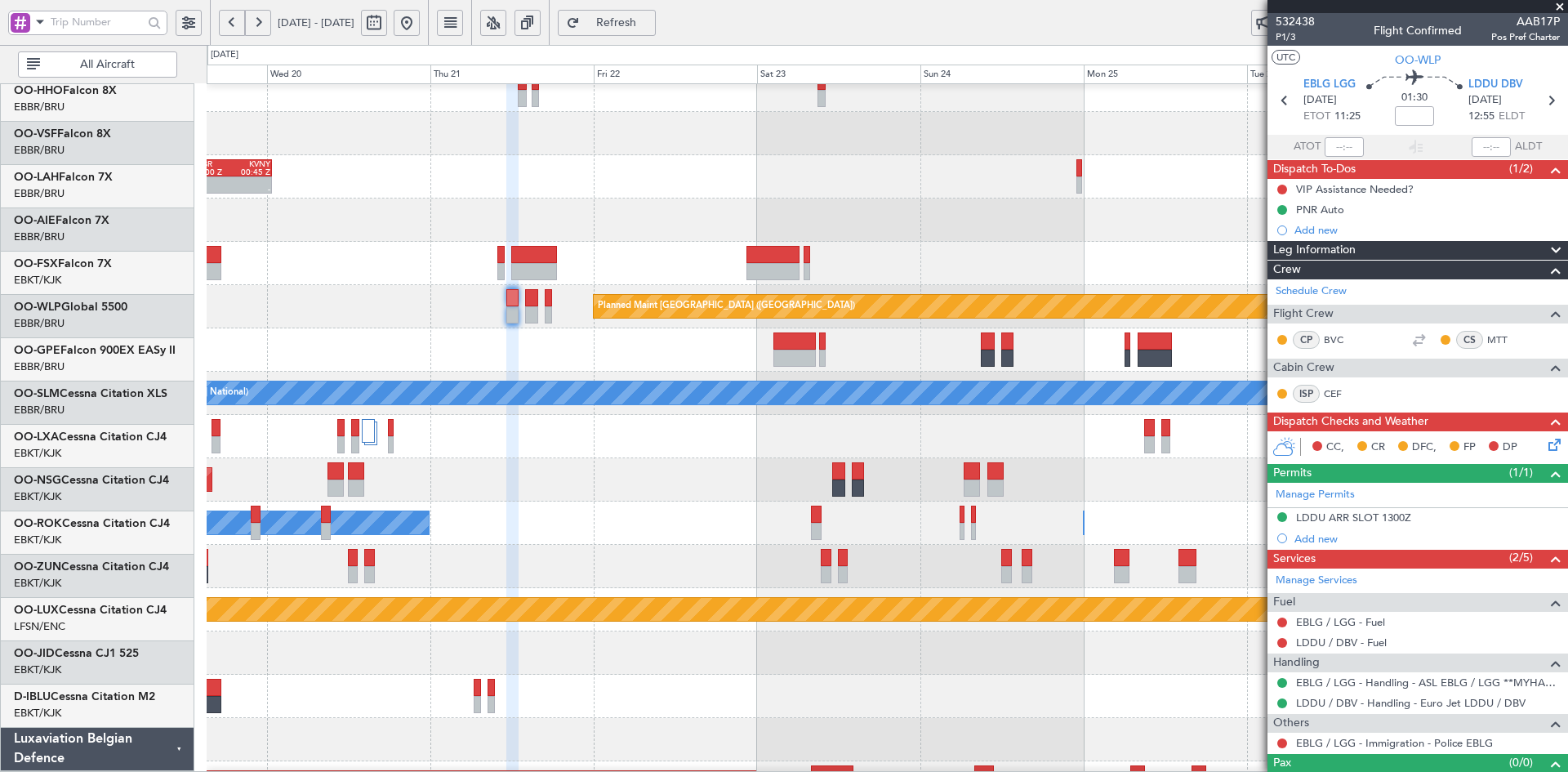
scroll to position [119, 0]
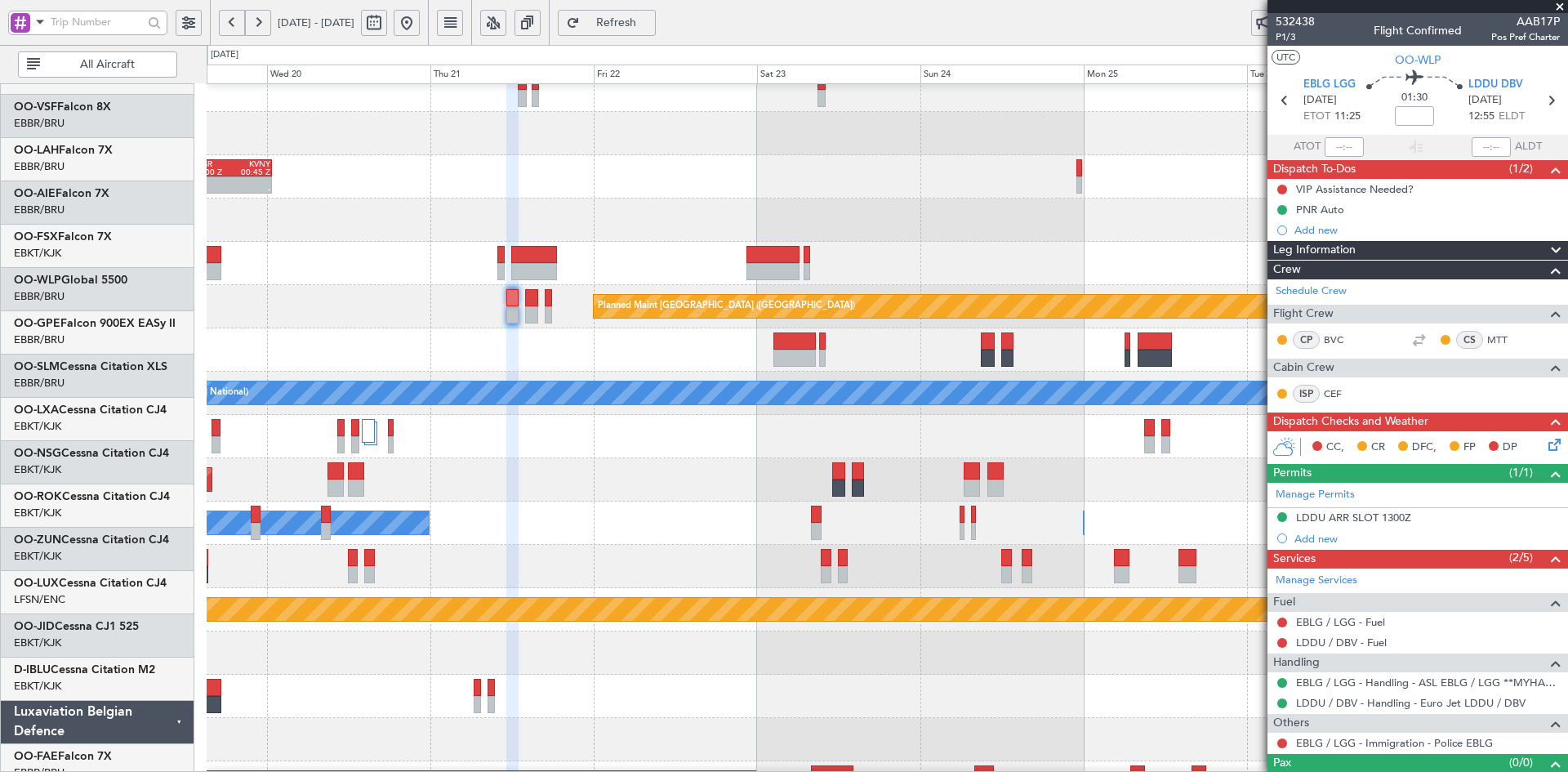
click at [748, 474] on div "Planned Maint [GEOGRAPHIC_DATA] ([GEOGRAPHIC_DATA])" at bounding box center [887, 479] width 1361 height 43
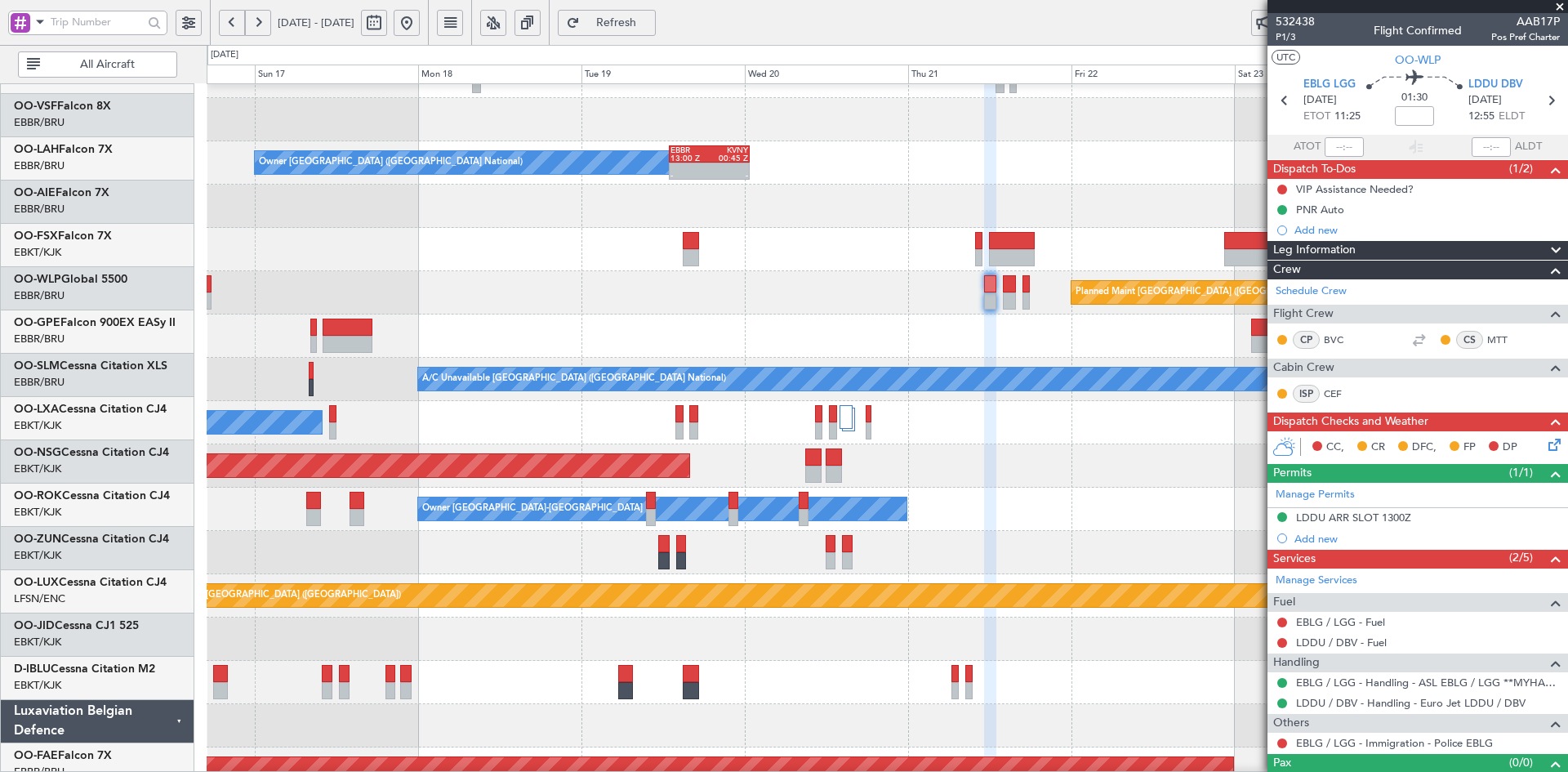
click at [1173, 479] on div "Planned Maint [GEOGRAPHIC_DATA] ([GEOGRAPHIC_DATA])" at bounding box center [887, 466] width 1361 height 43
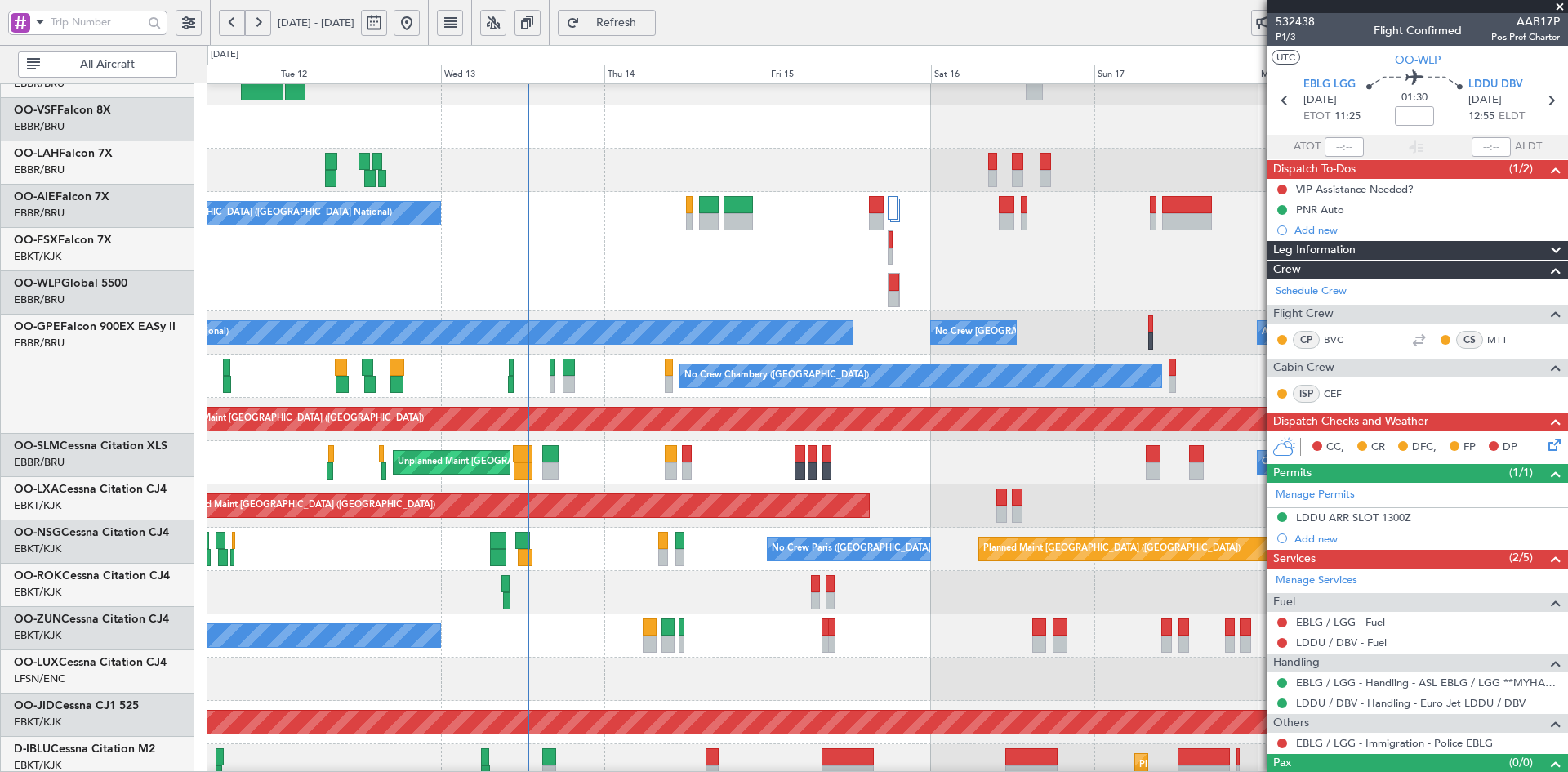
scroll to position [238, 0]
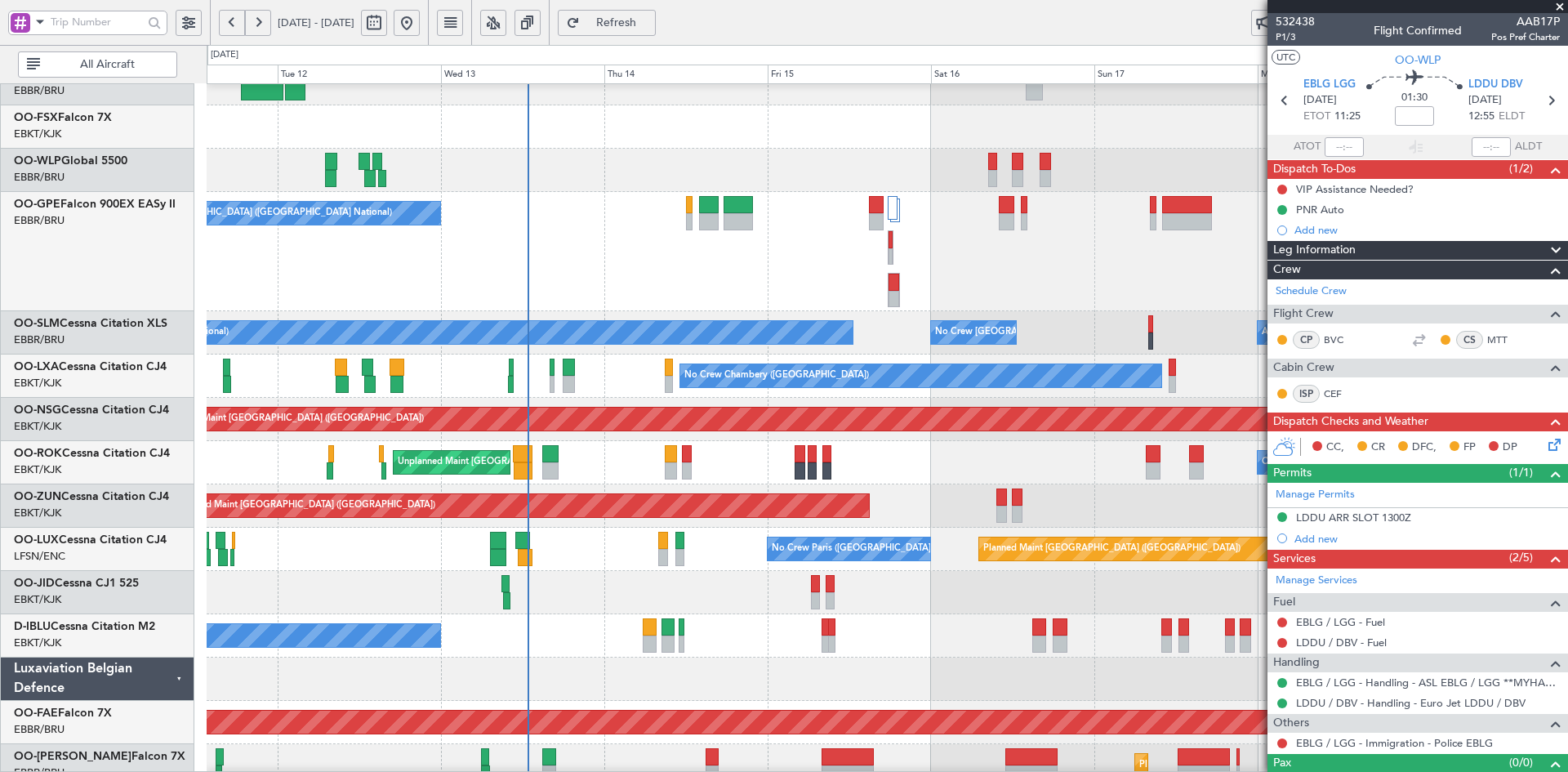
click at [1536, 125] on fb-app "16 Aug 2025 - 24 Aug 2025 Refresh Quick Links All Aircraft No Crew Brussels (Br…" at bounding box center [784, 397] width 1568 height 753
click at [734, 272] on div "No Crew [GEOGRAPHIC_DATA] ([GEOGRAPHIC_DATA] National)" at bounding box center [887, 251] width 1361 height 119
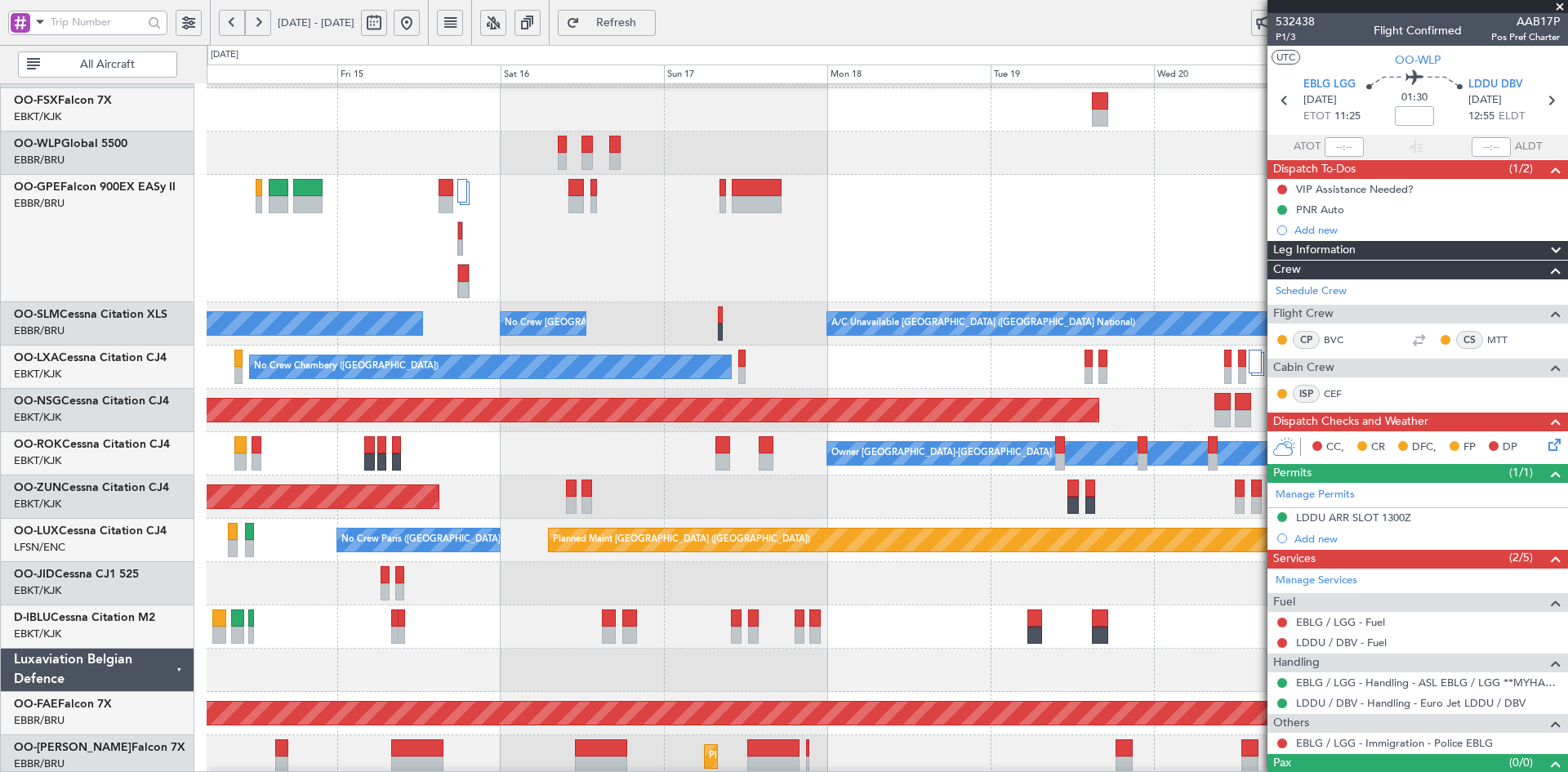
click at [856, 216] on div "No Crew [GEOGRAPHIC_DATA] ([GEOGRAPHIC_DATA] National)" at bounding box center [887, 238] width 1361 height 128
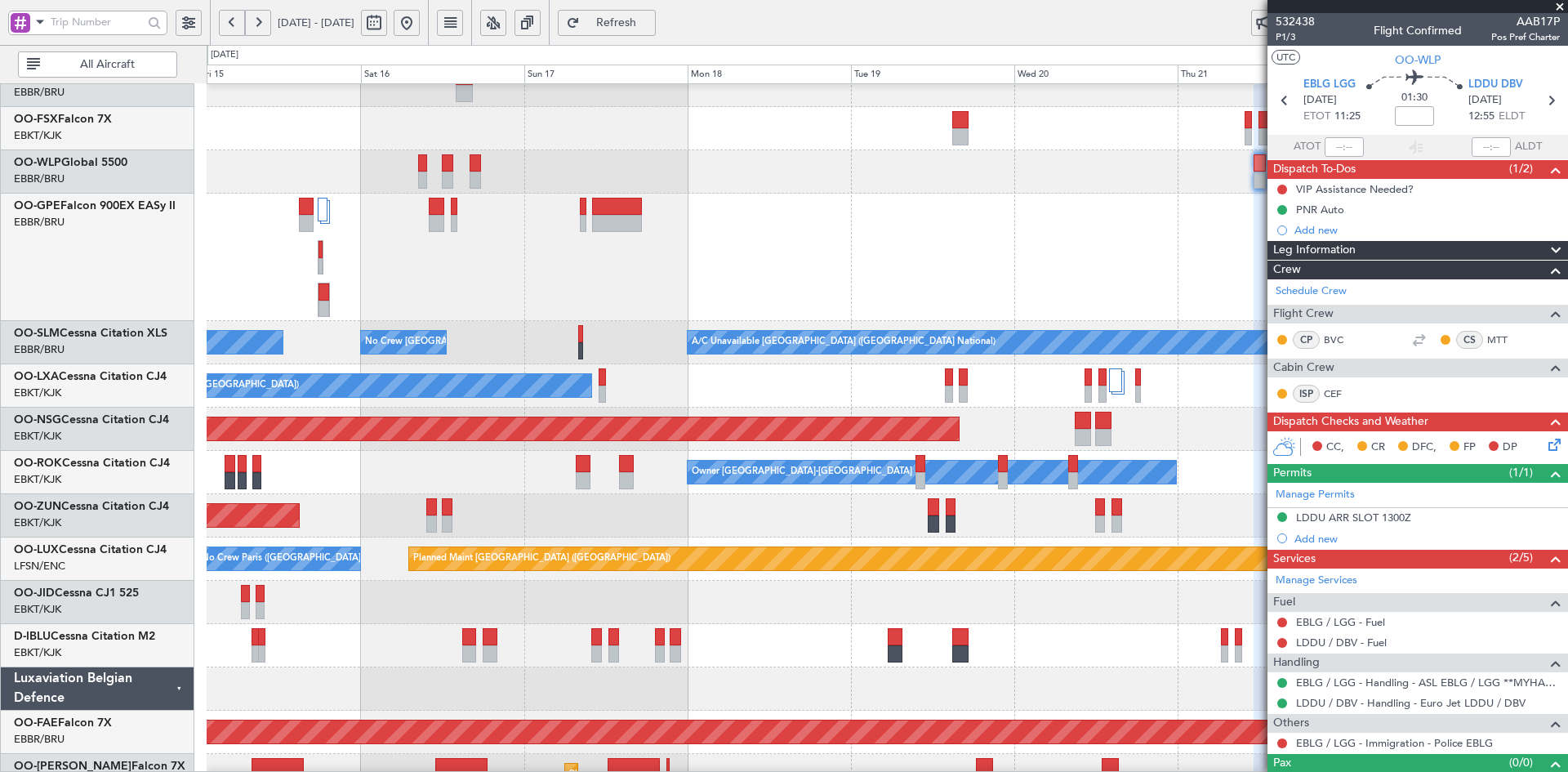
click at [941, 238] on div "No Crew [GEOGRAPHIC_DATA] ([GEOGRAPHIC_DATA] National)" at bounding box center [887, 257] width 1361 height 128
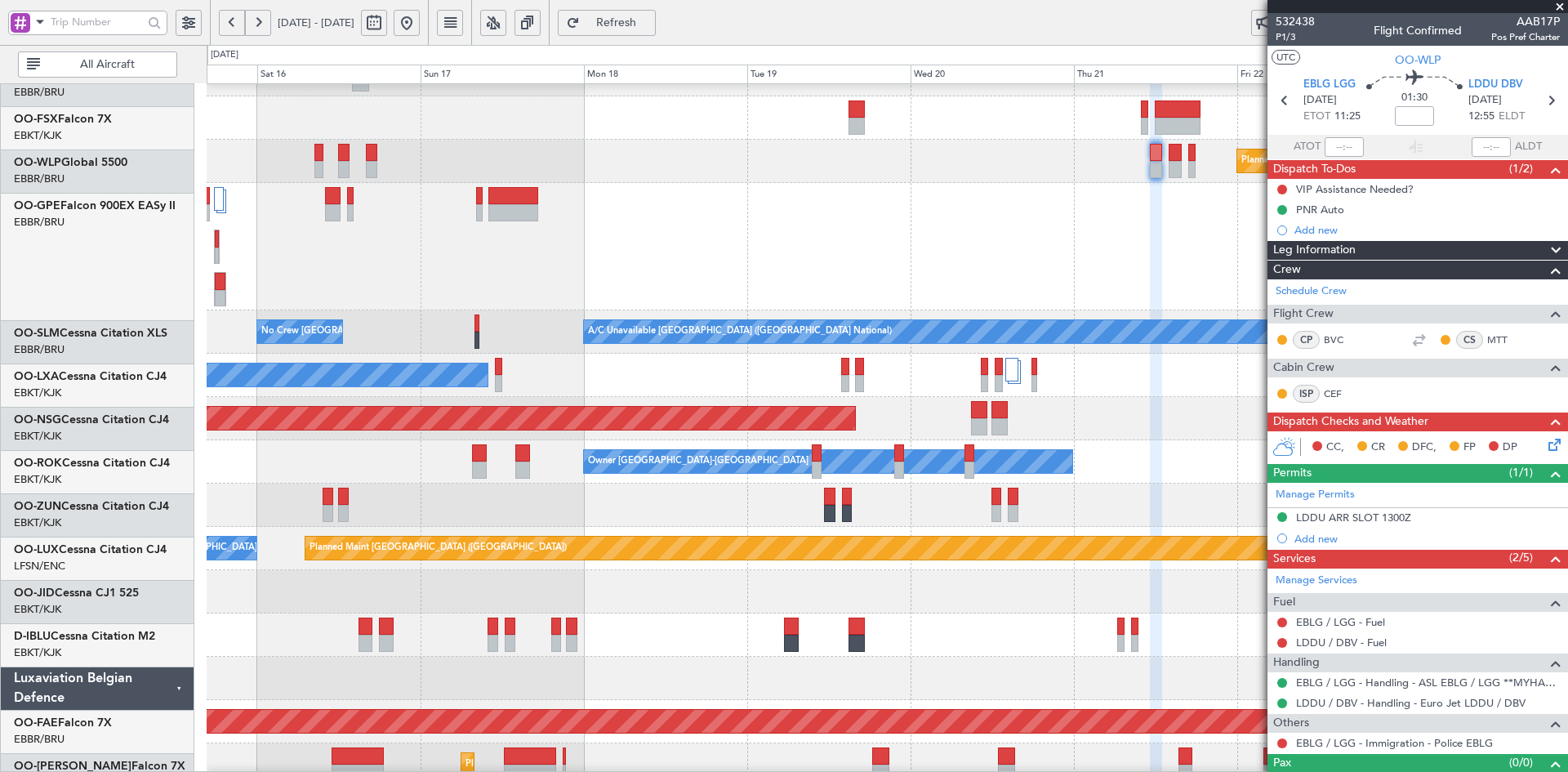
scroll to position [248, 0]
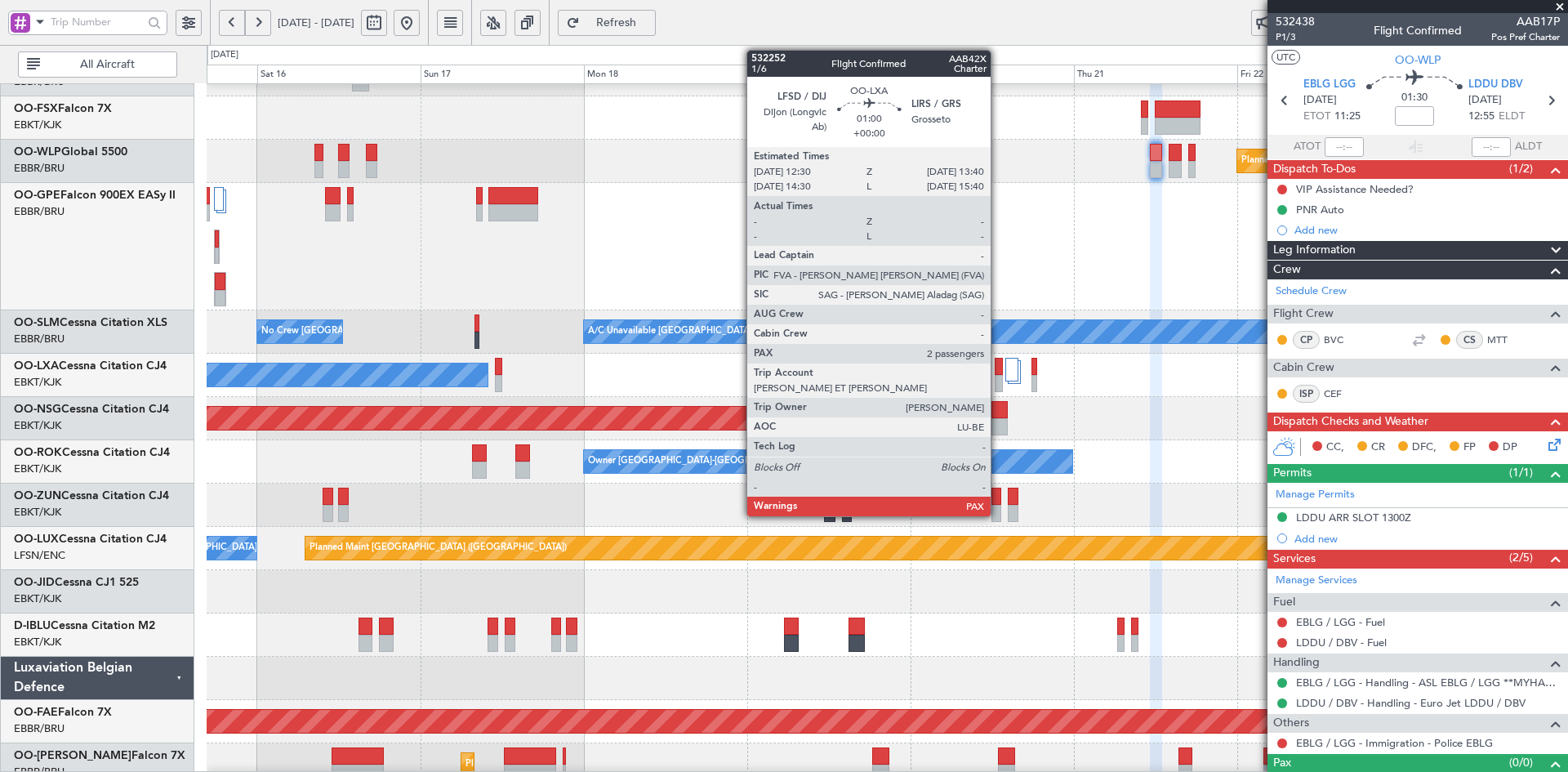
click at [998, 387] on div at bounding box center [999, 384] width 8 height 17
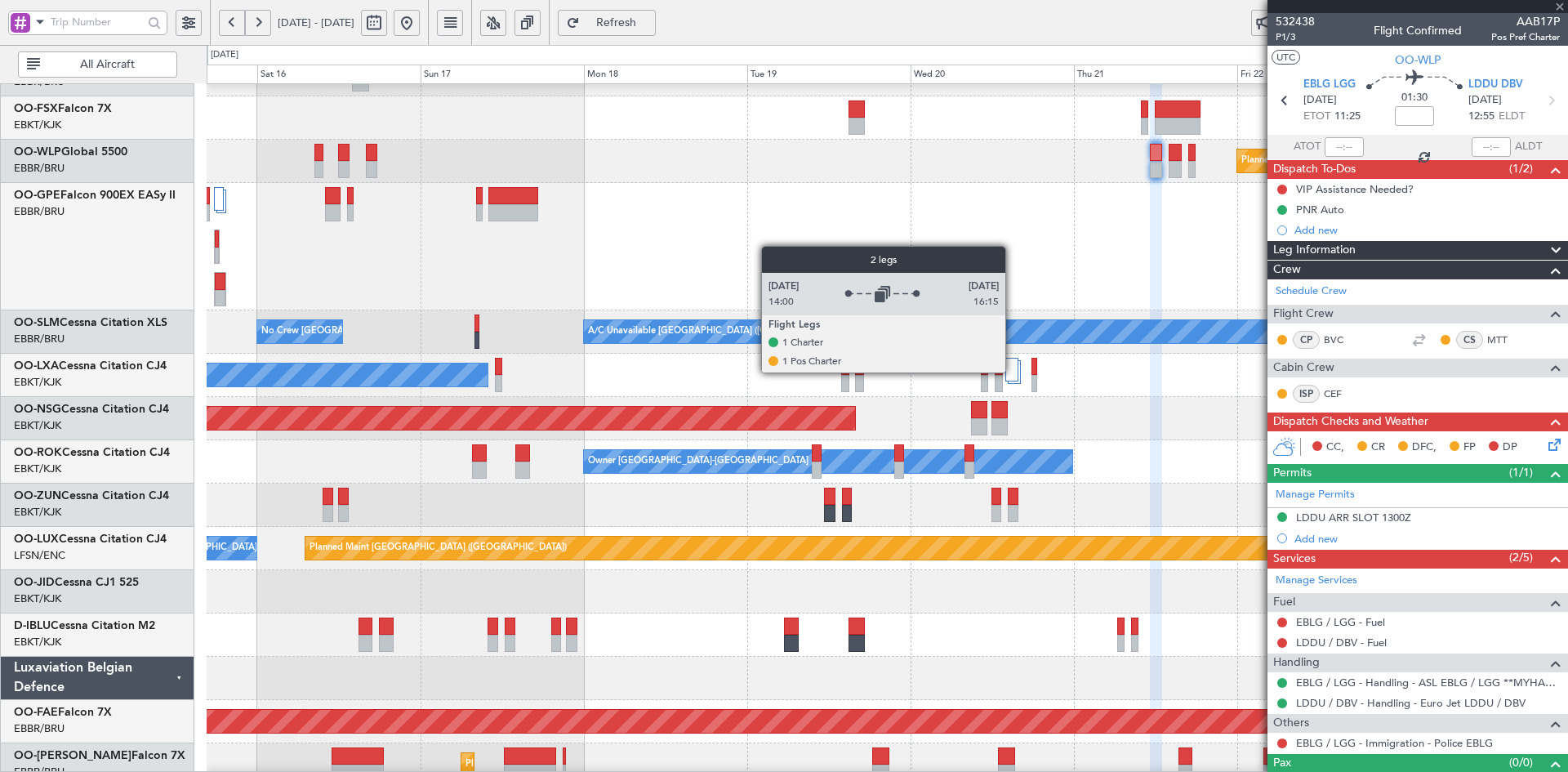
click at [1013, 372] on div at bounding box center [1012, 370] width 13 height 24
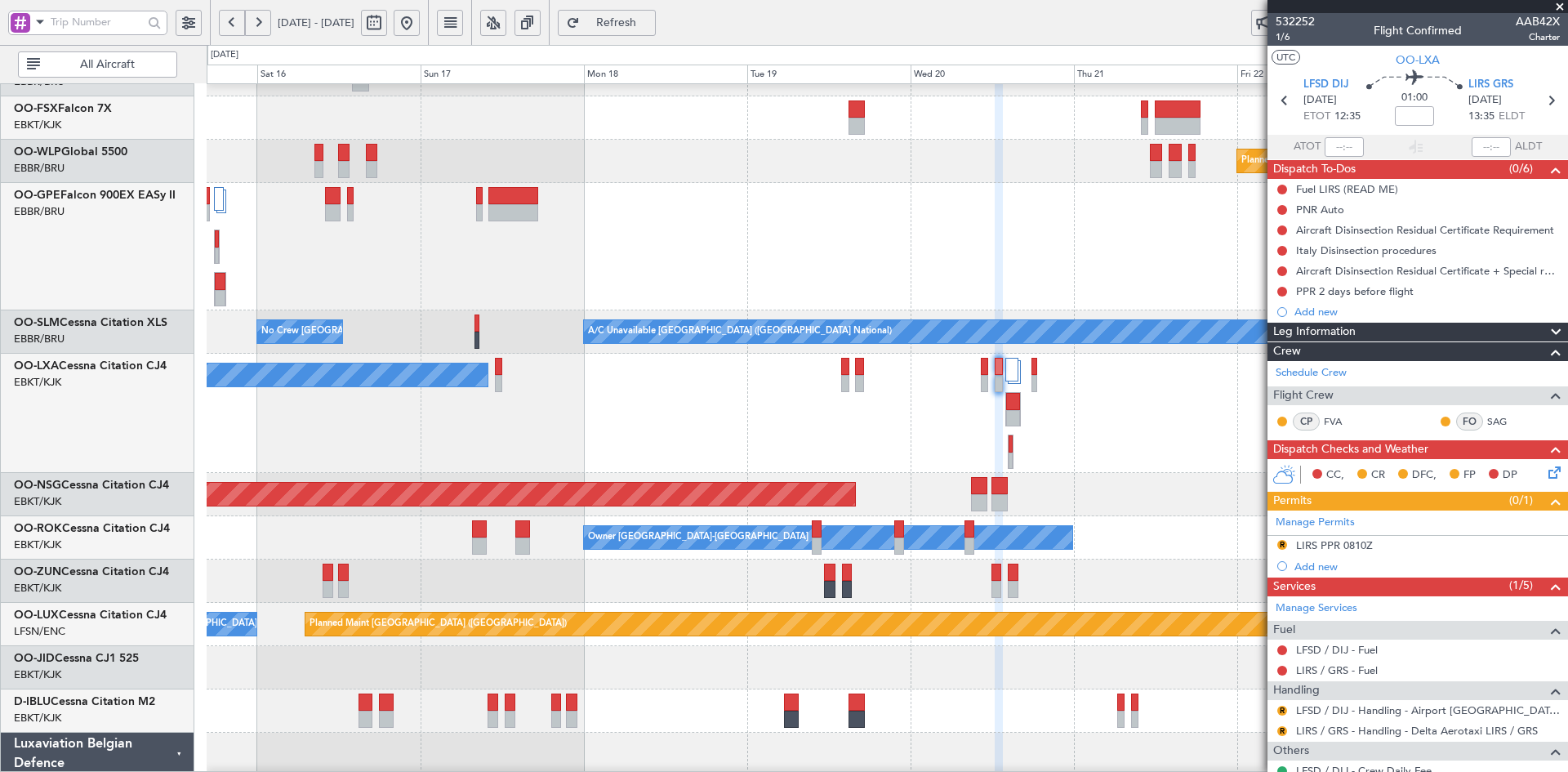
click at [828, 244] on div at bounding box center [887, 246] width 1361 height 128
click at [748, 185] on div at bounding box center [887, 246] width 1361 height 128
click at [1561, 0] on span at bounding box center [1560, 7] width 16 height 14
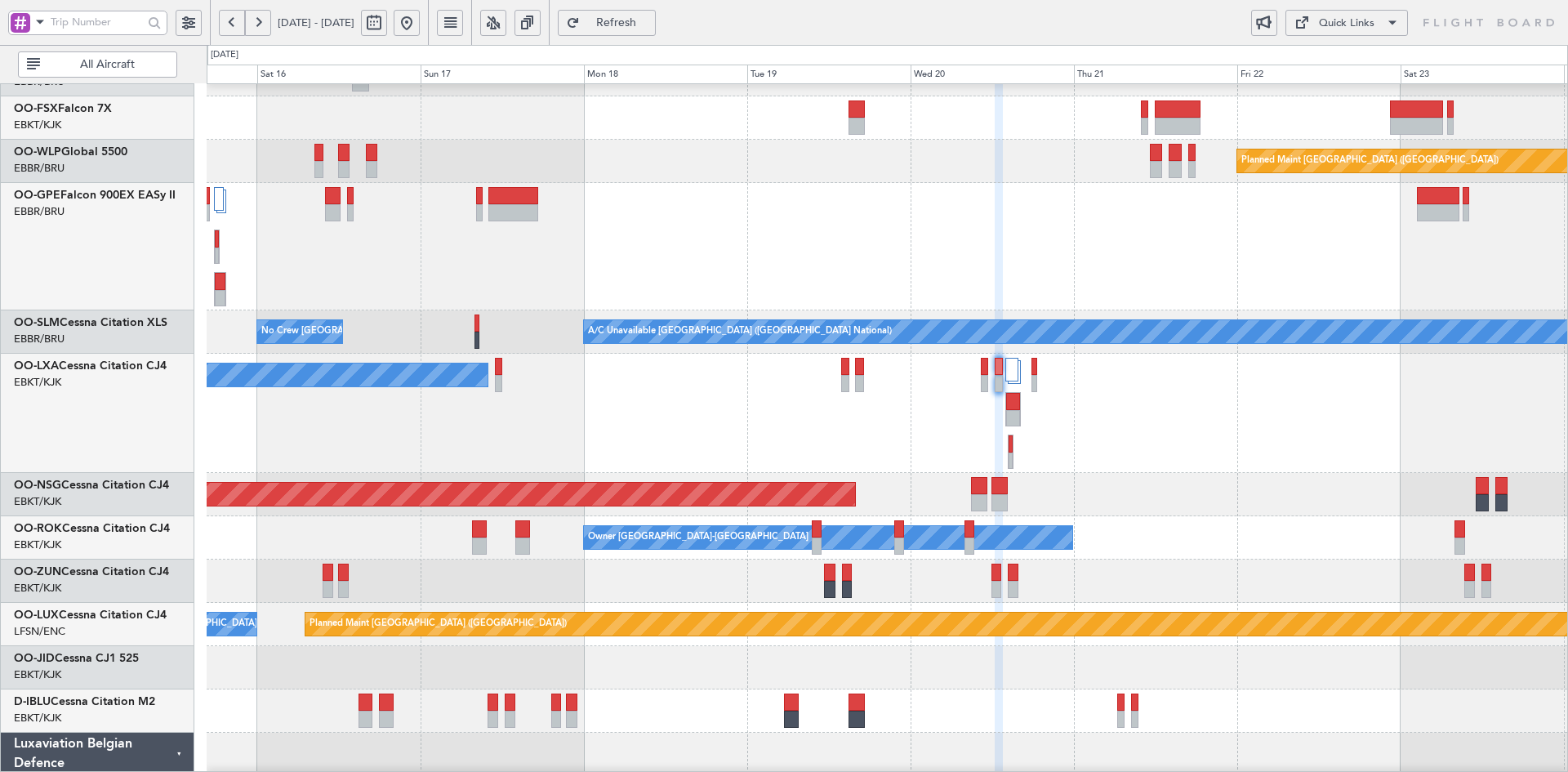
type input "0"
click at [1106, 310] on div at bounding box center [887, 246] width 1361 height 128
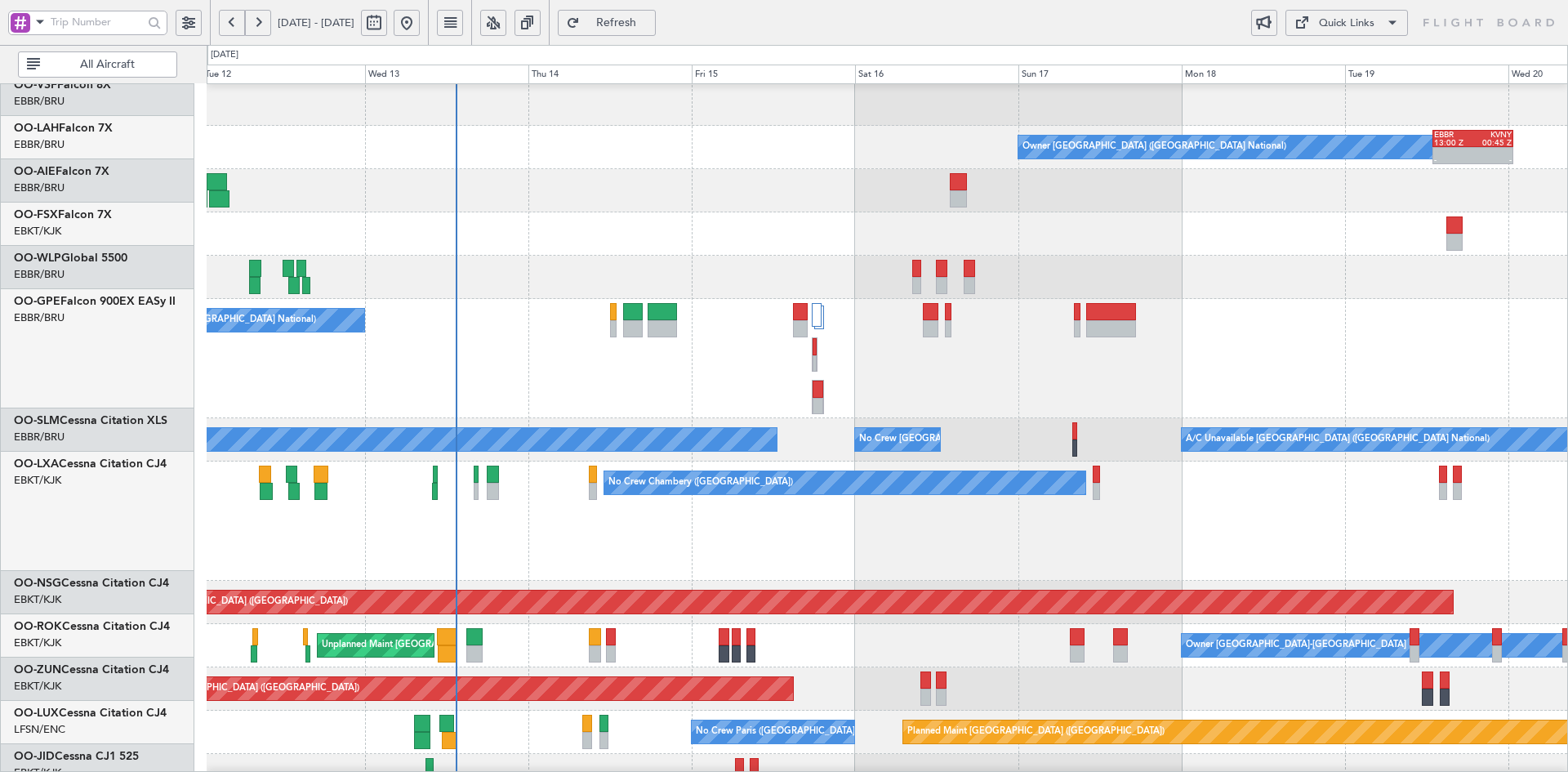
scroll to position [132, 0]
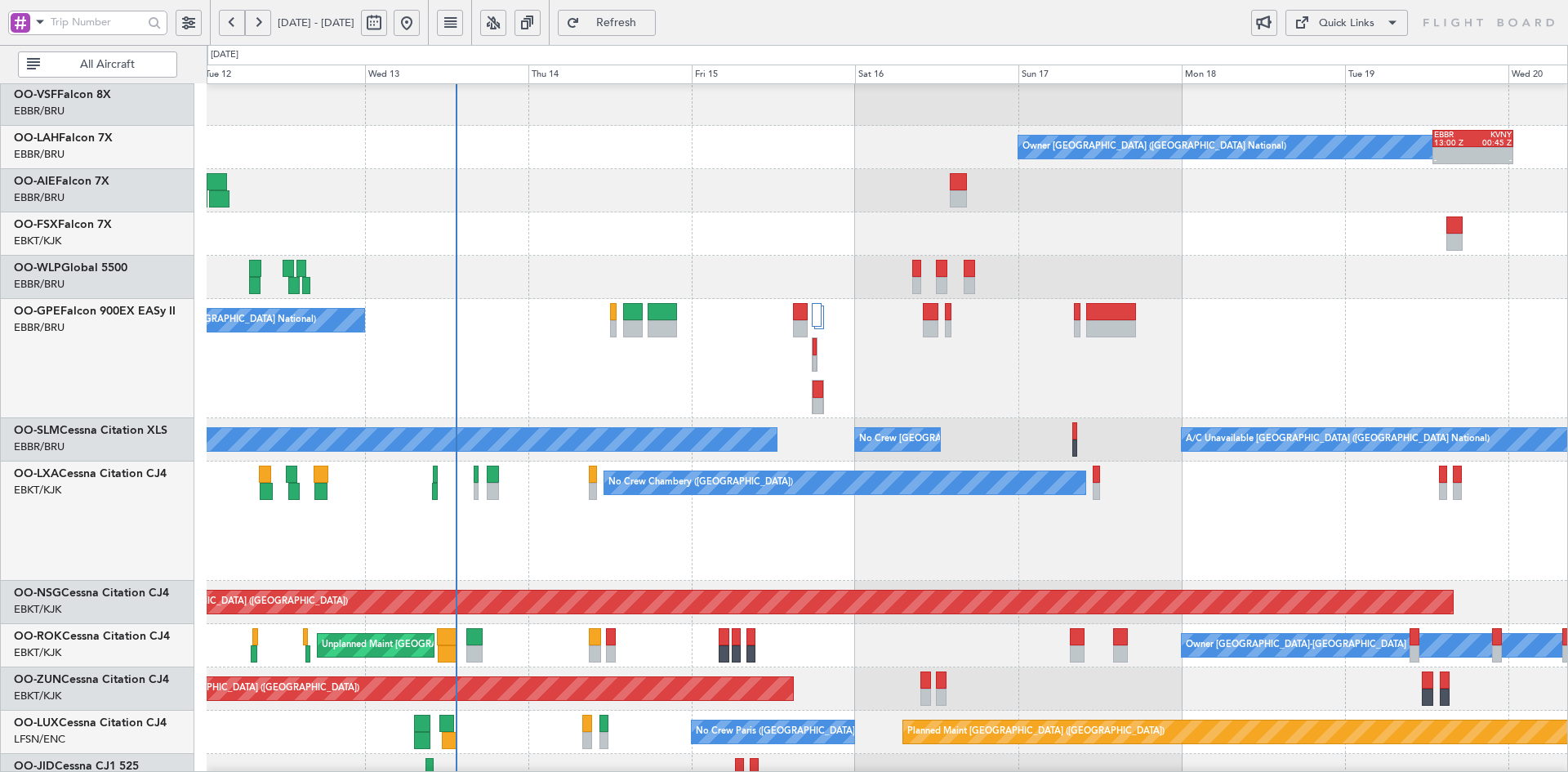
click at [1433, 323] on div "No Crew [GEOGRAPHIC_DATA] ([GEOGRAPHIC_DATA] National)" at bounding box center [887, 359] width 1361 height 119
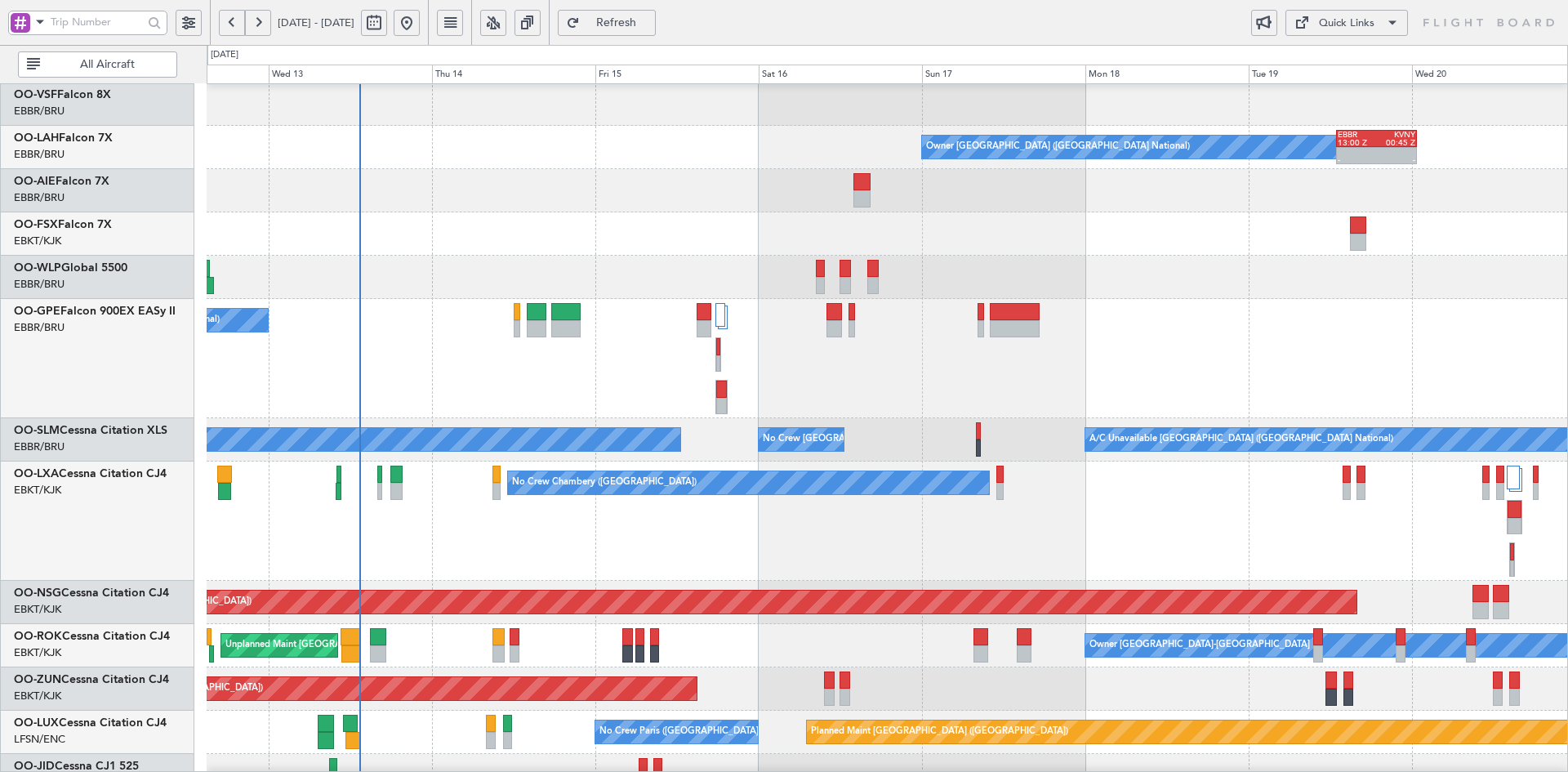
click at [1167, 263] on div "Planned Maint [GEOGRAPHIC_DATA] ([GEOGRAPHIC_DATA])" at bounding box center [887, 276] width 1361 height 43
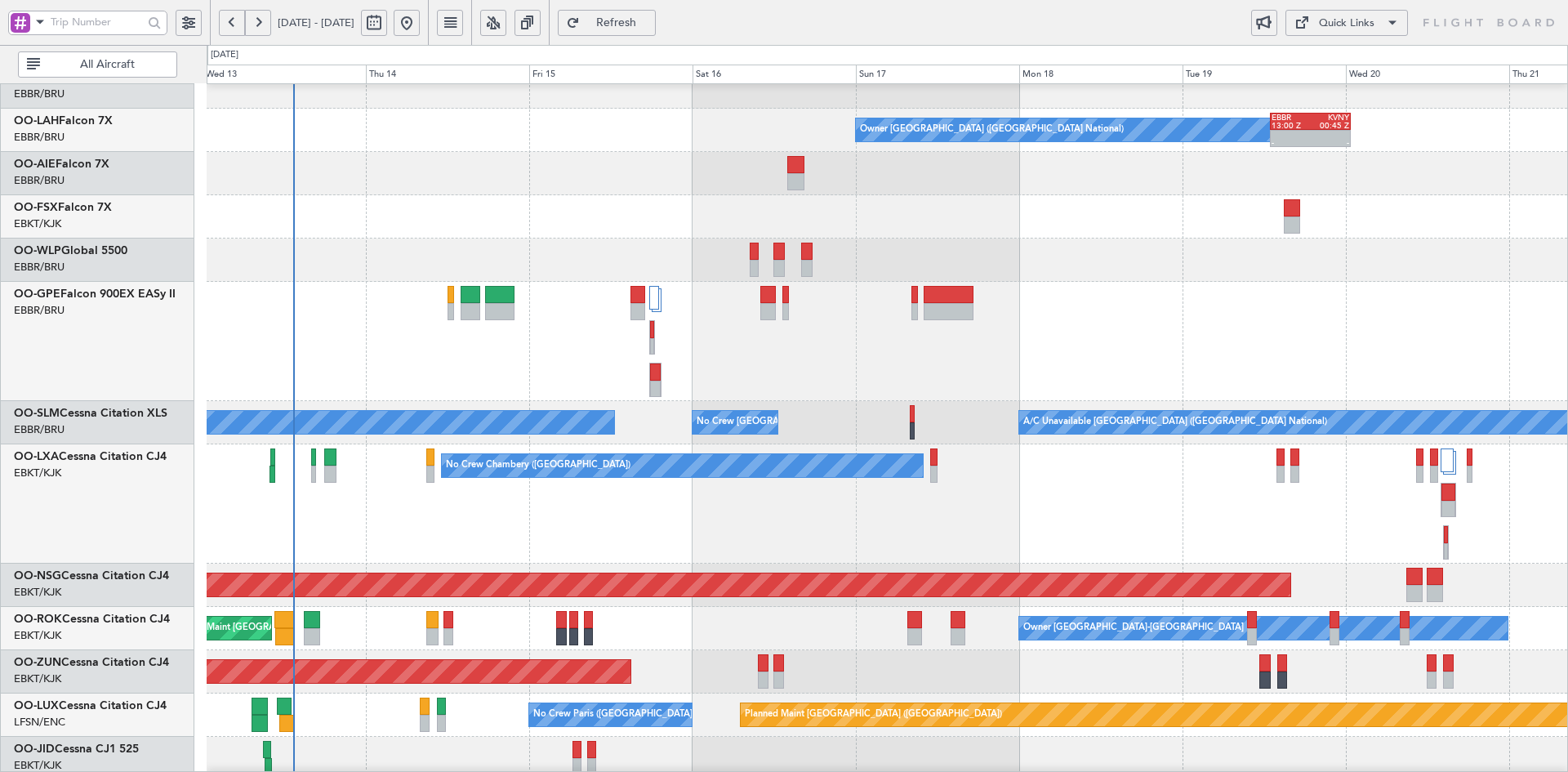
click at [1098, 290] on div "No Crew [GEOGRAPHIC_DATA] ([GEOGRAPHIC_DATA] National)" at bounding box center [887, 341] width 1361 height 119
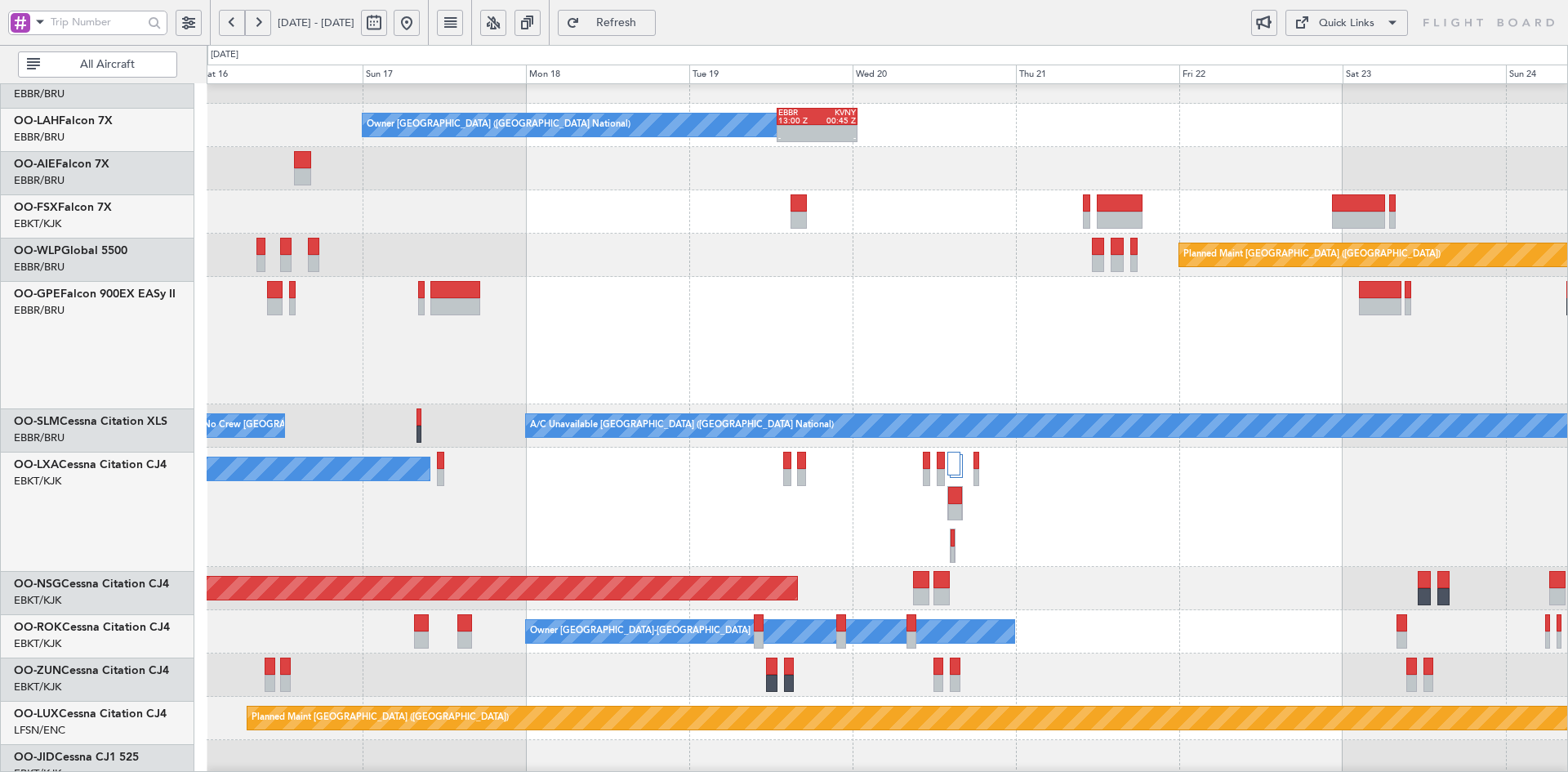
scroll to position [154, 0]
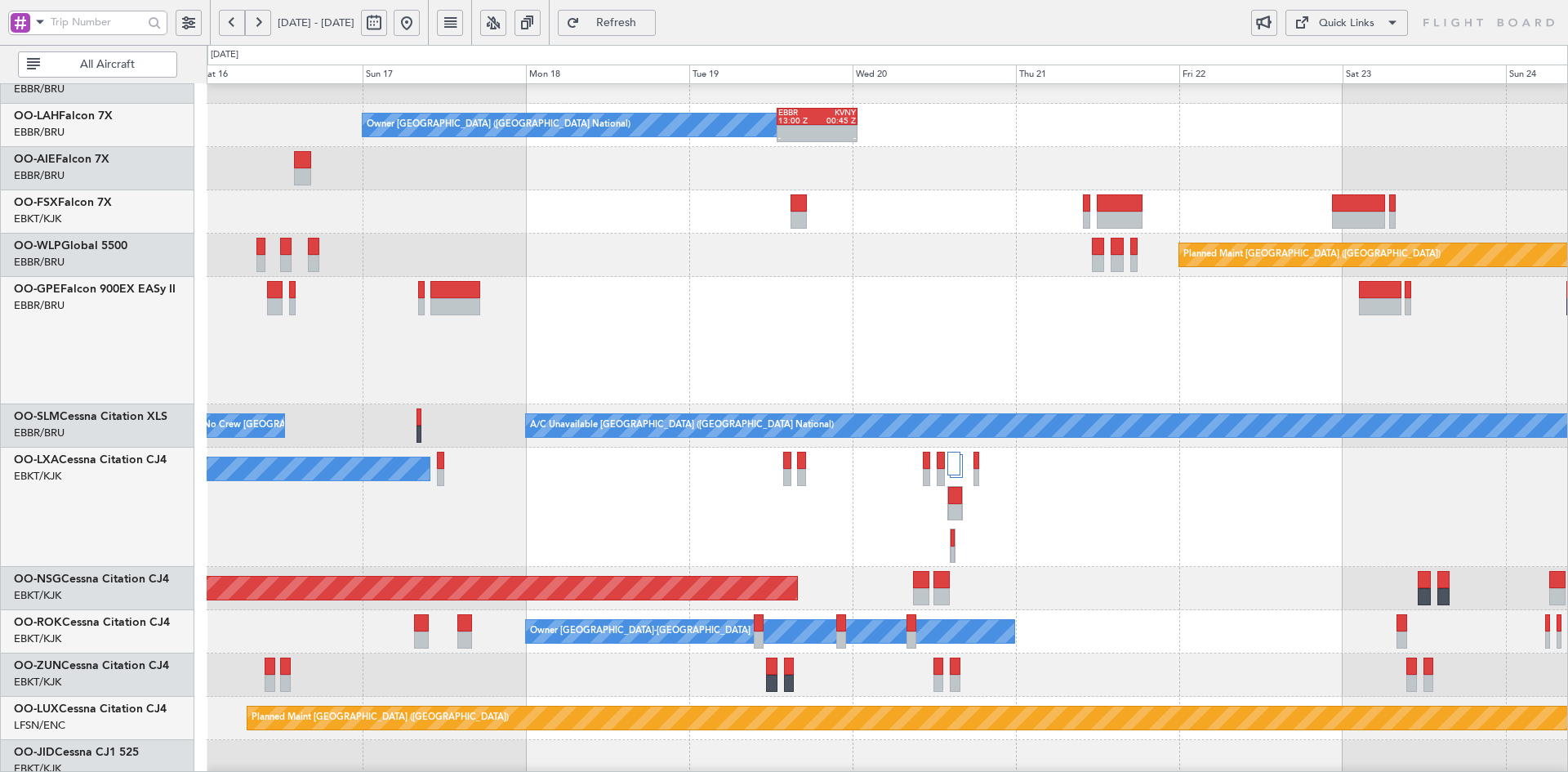
click at [1102, 593] on div "Planned Maint [GEOGRAPHIC_DATA] ([GEOGRAPHIC_DATA])" at bounding box center [887, 589] width 1361 height 43
click at [1240, 528] on div "No Crew Chambery ([GEOGRAPHIC_DATA])" at bounding box center [887, 507] width 1361 height 119
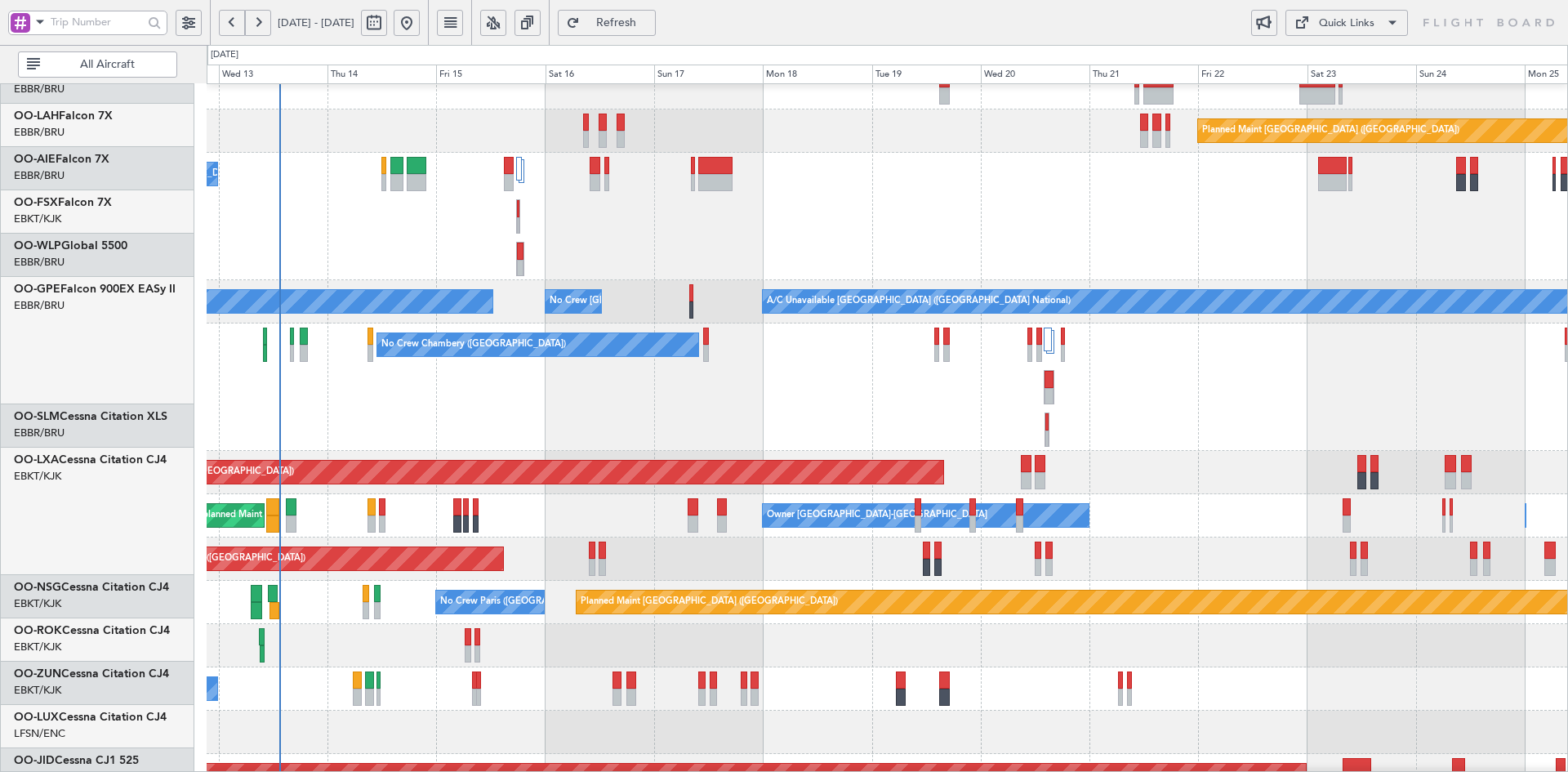
click at [924, 242] on div "No Crew Brussels (Brussels National) Planned Maint Brussels (Brussels National)" at bounding box center [887, 216] width 1361 height 128
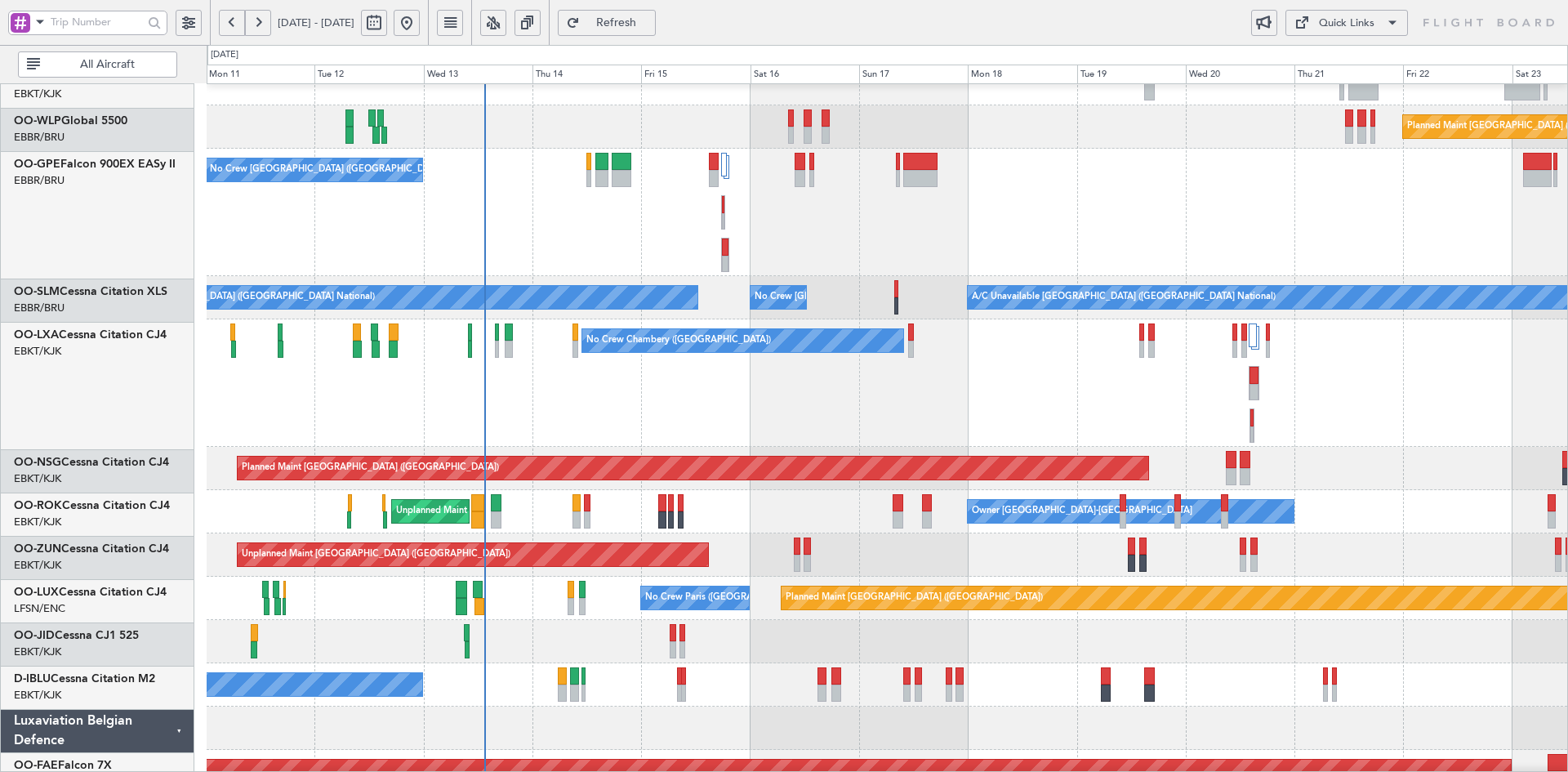
scroll to position [282, 0]
click at [940, 416] on div "No Crew Chambery ([GEOGRAPHIC_DATA])" at bounding box center [887, 383] width 1361 height 128
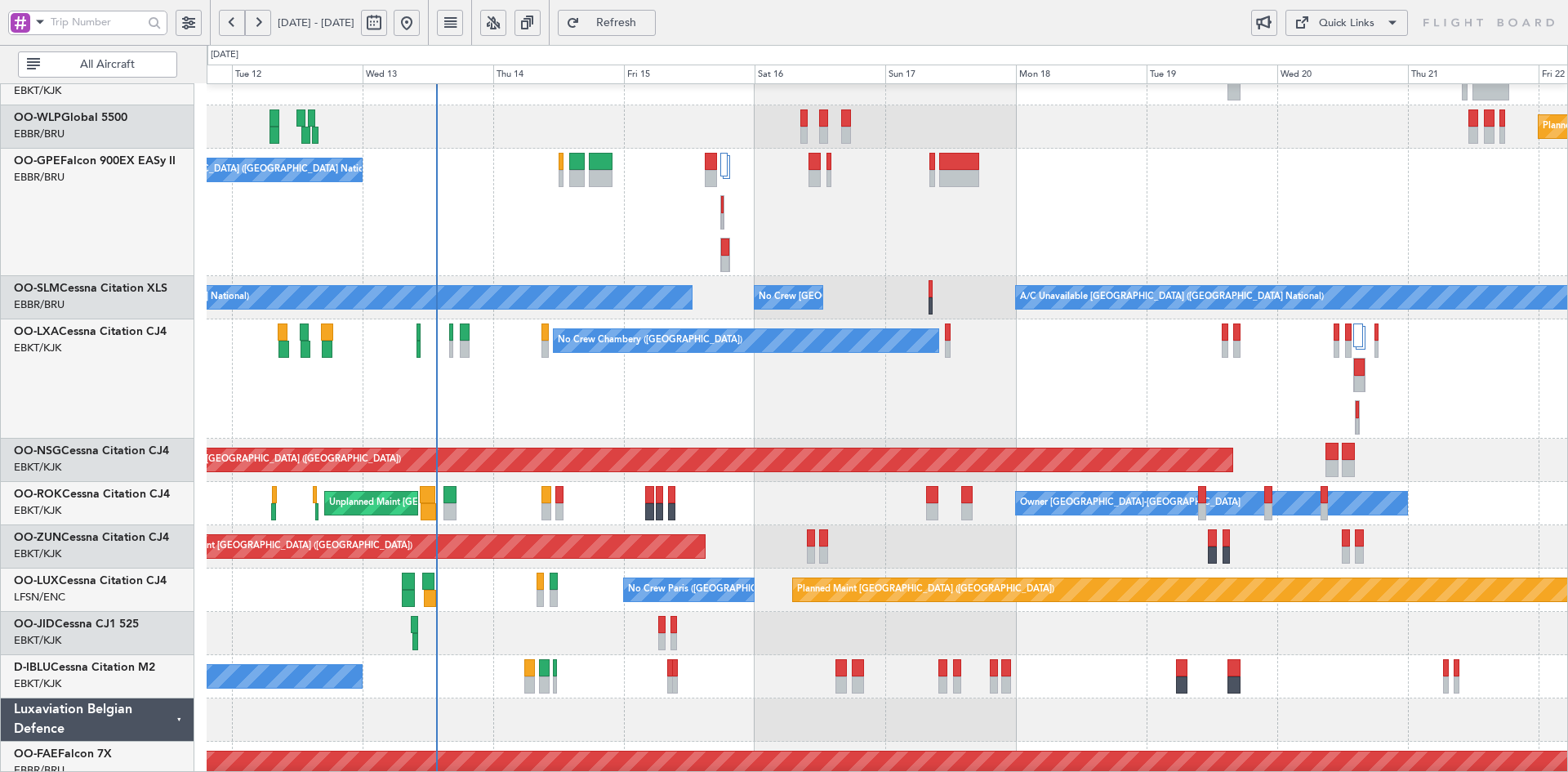
click at [1285, 276] on div "No Crew [GEOGRAPHIC_DATA] ([GEOGRAPHIC_DATA] National)" at bounding box center [887, 212] width 1361 height 128
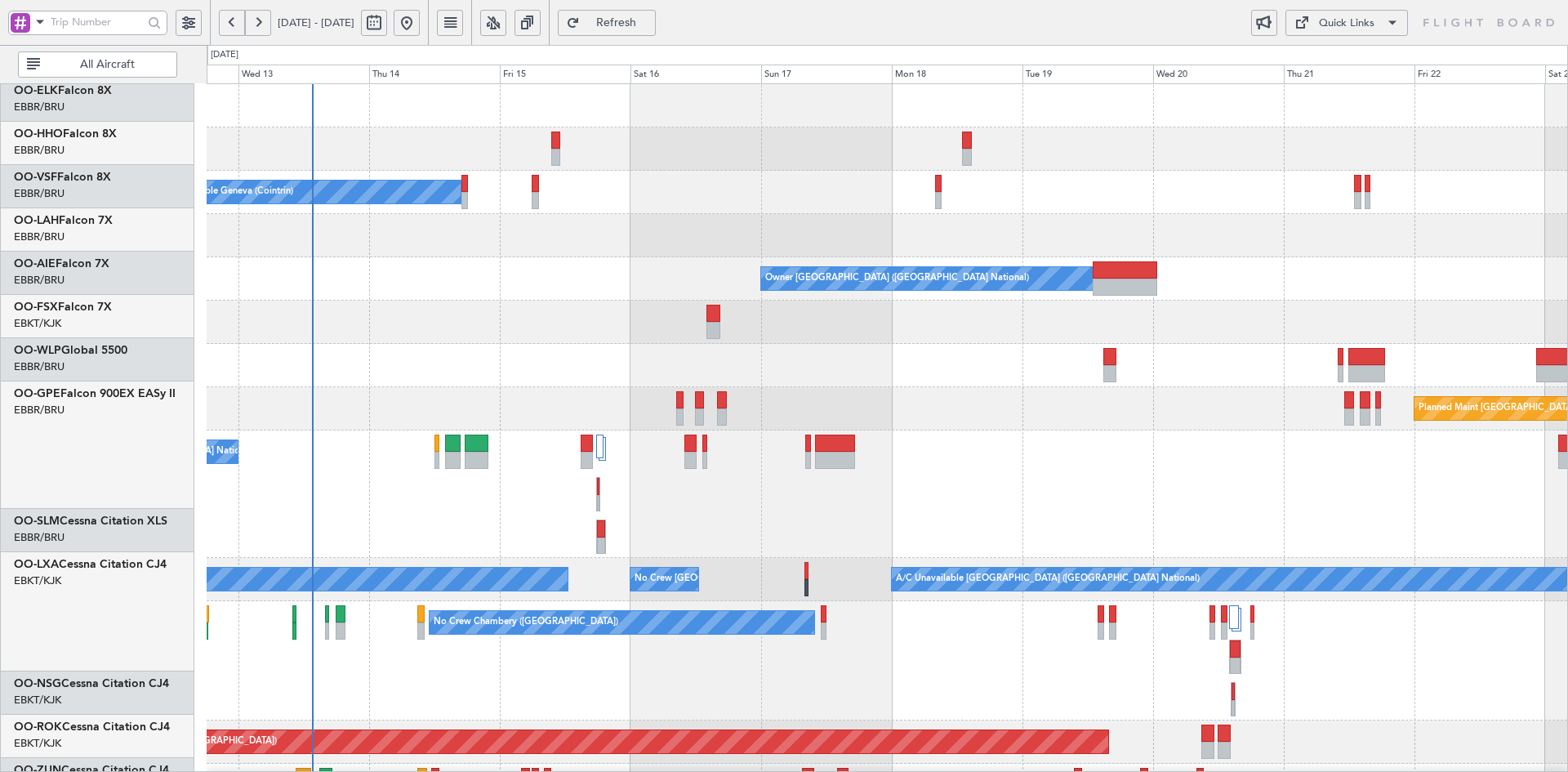
click at [1185, 342] on div "A/C Unavailable Geneva (Cointrin) Owner Brussels (Brussels National) Planned Ma…" at bounding box center [887, 641] width 1361 height 1113
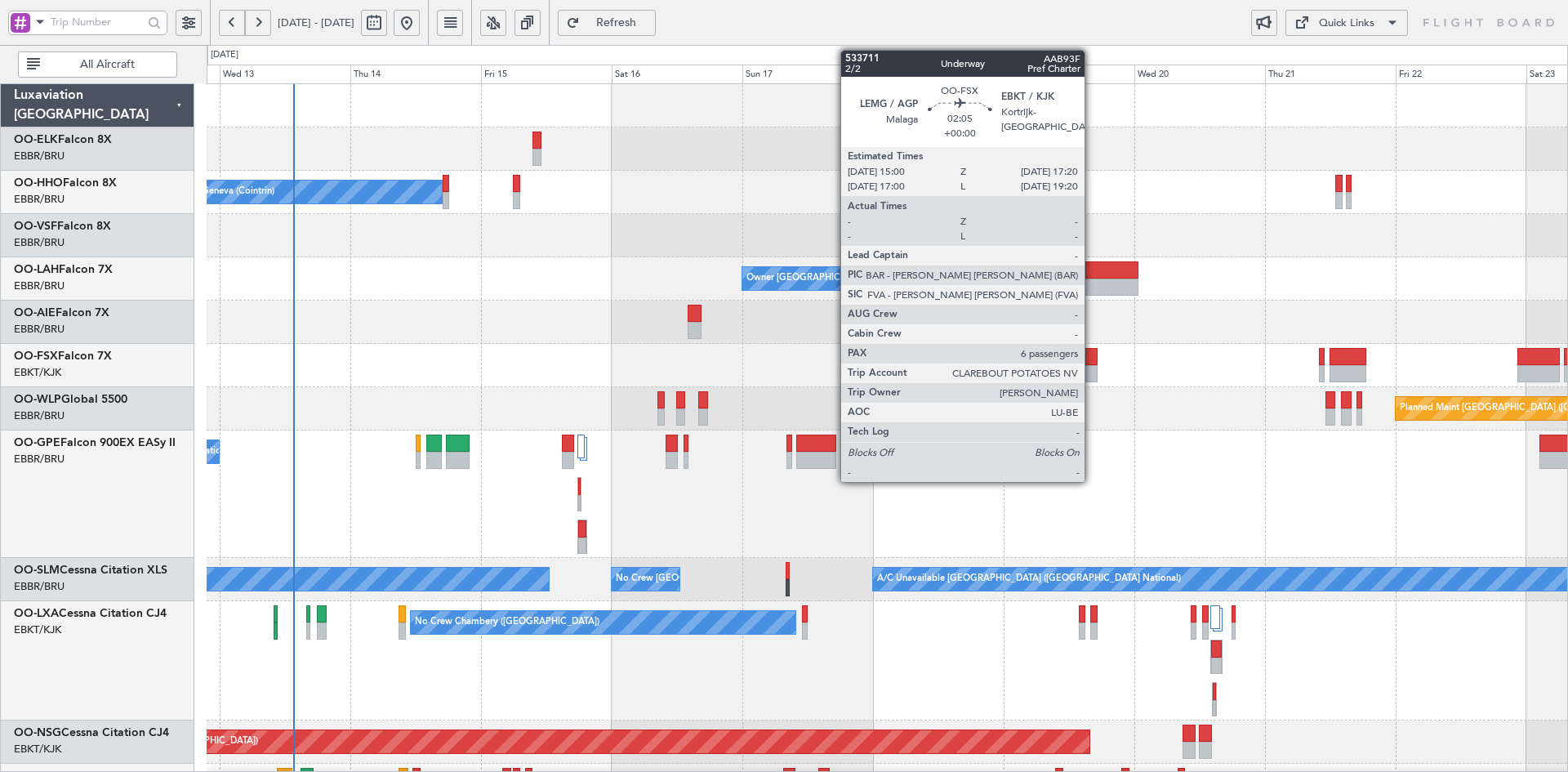
click at [1092, 373] on div at bounding box center [1090, 374] width 13 height 17
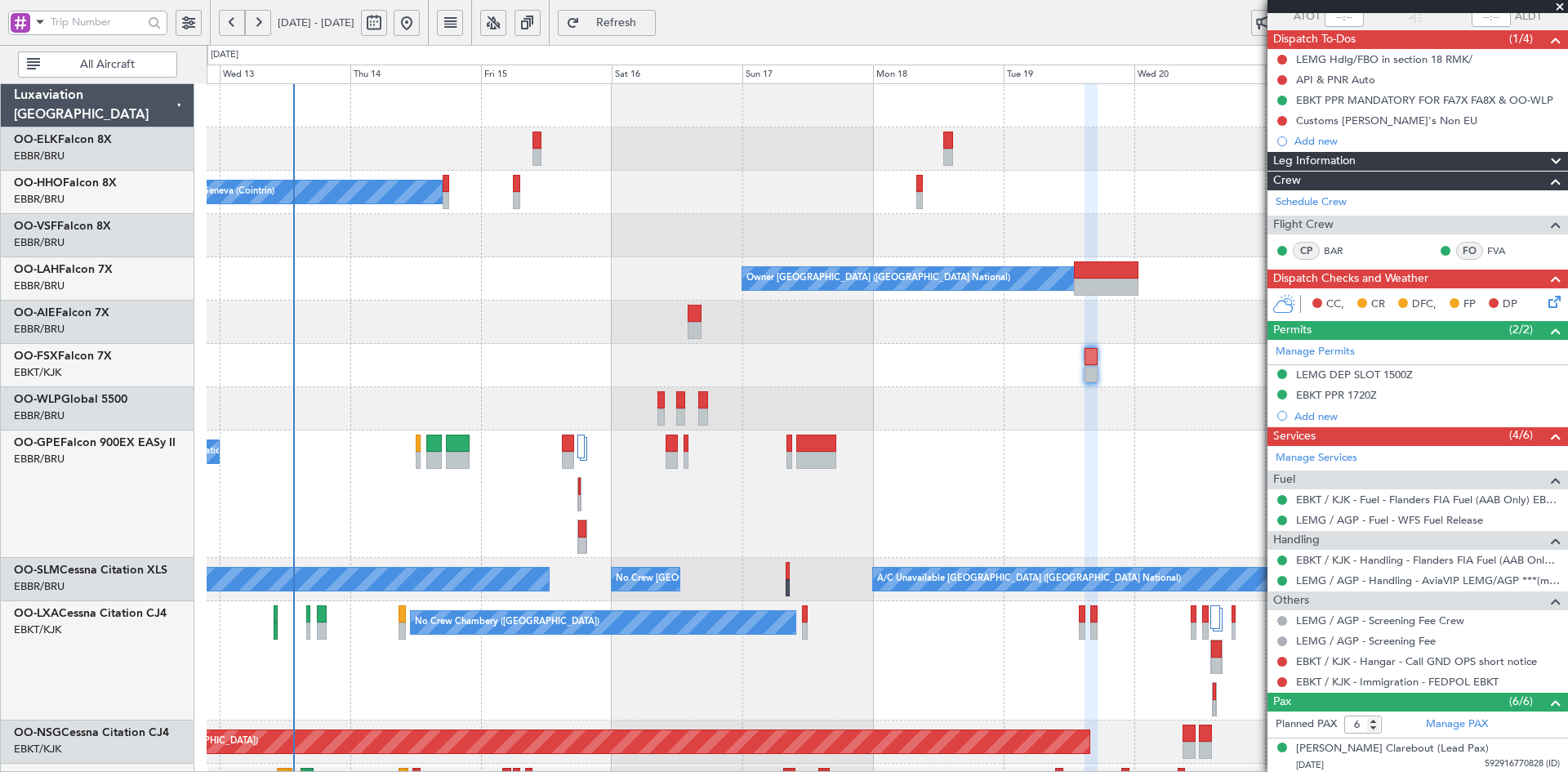
scroll to position [245, 0]
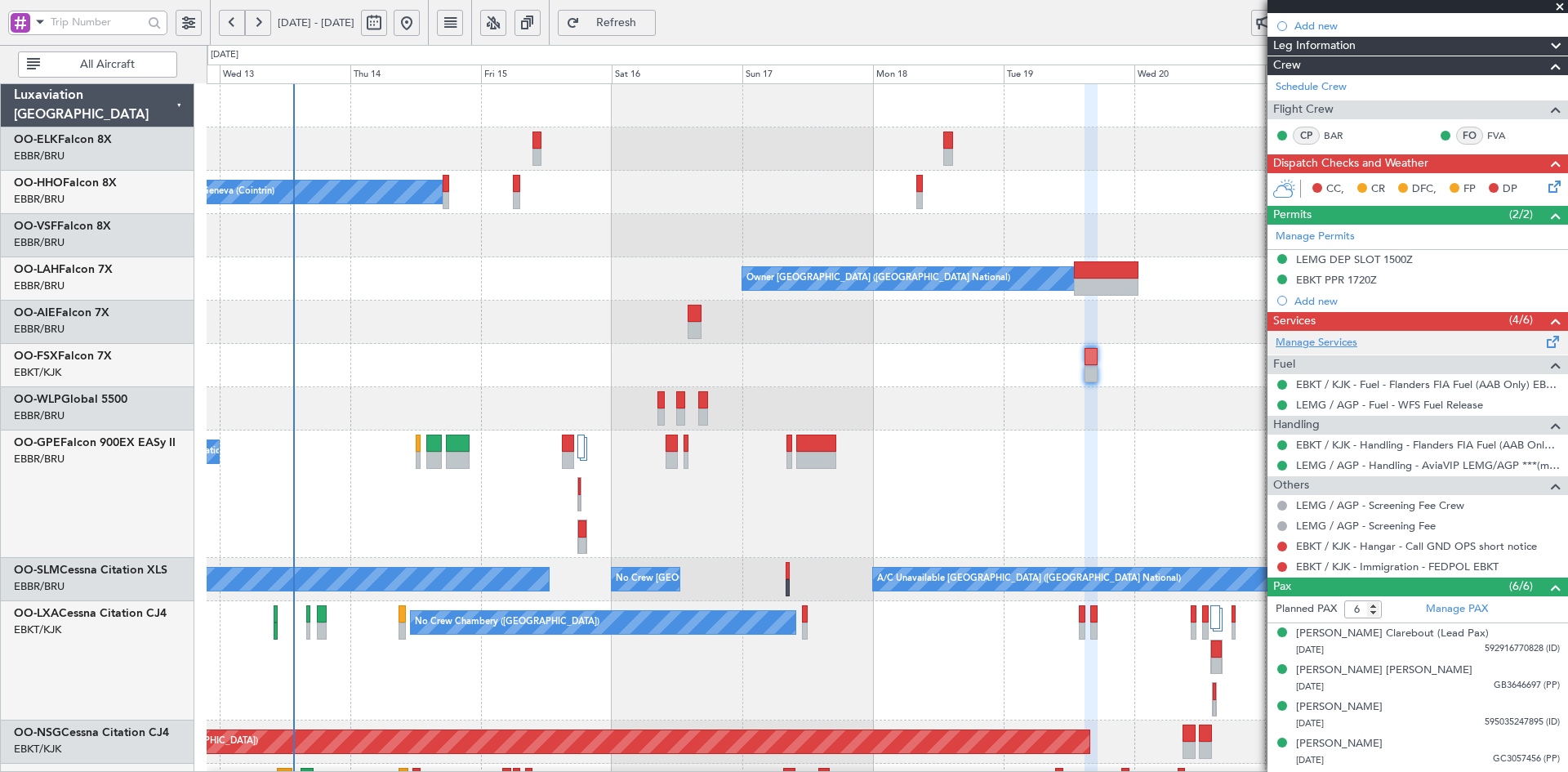
click at [1336, 335] on link "Manage Services" at bounding box center [1316, 342] width 82 height 16
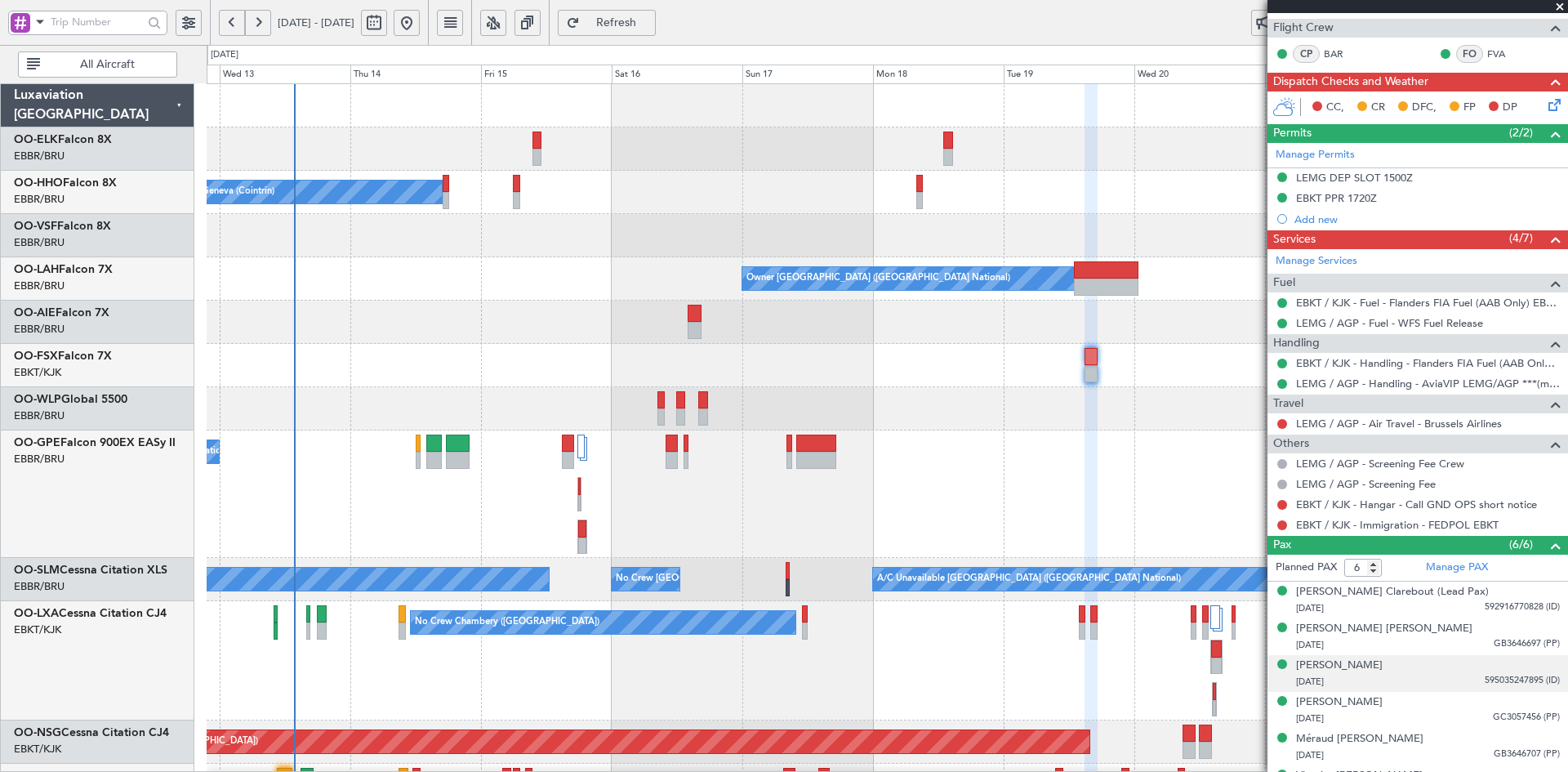
scroll to position [356, 0]
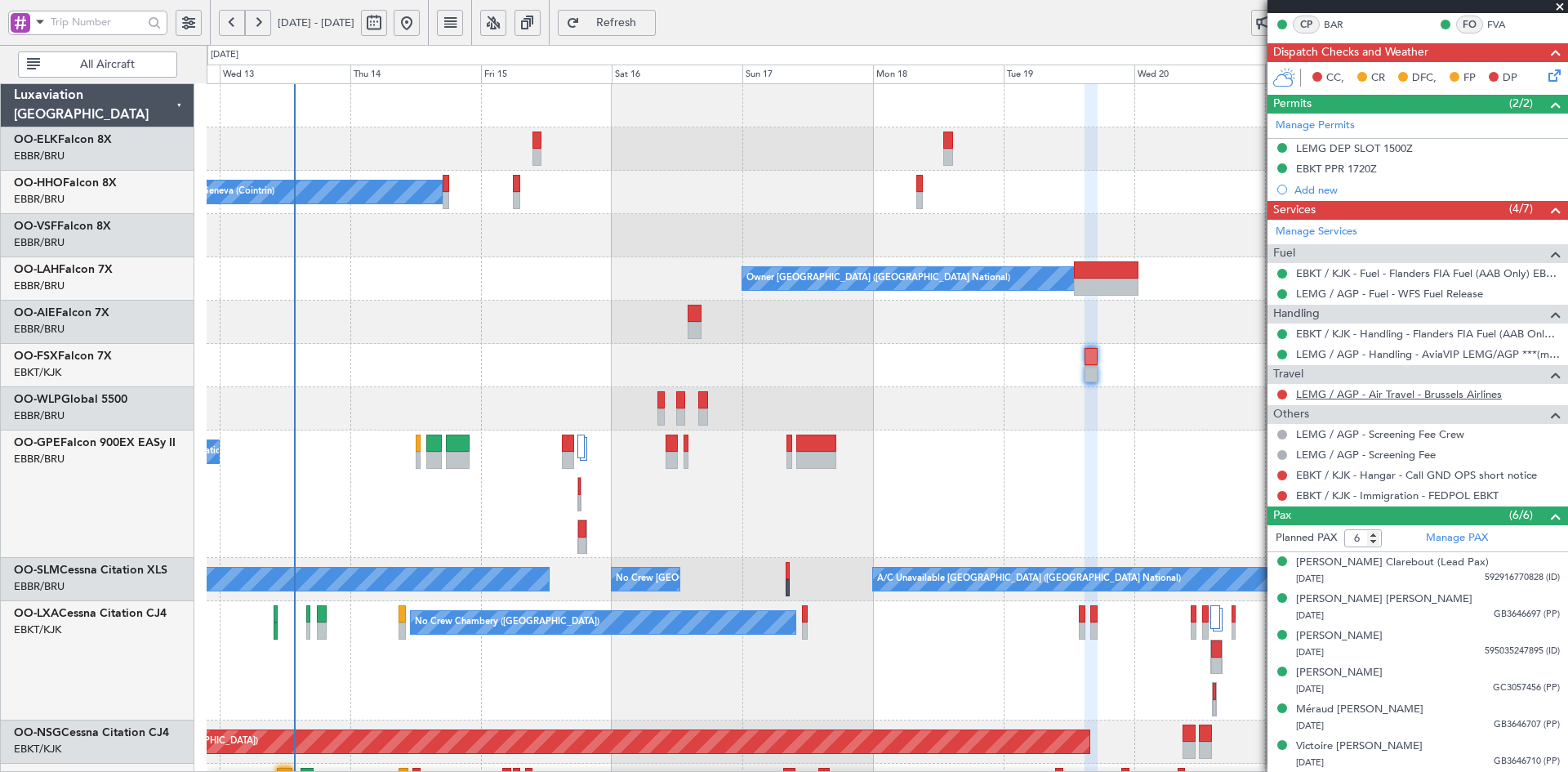
click at [1385, 397] on link "LEMG / AGP - Air Travel - Brussels Airlines" at bounding box center [1400, 394] width 206 height 14
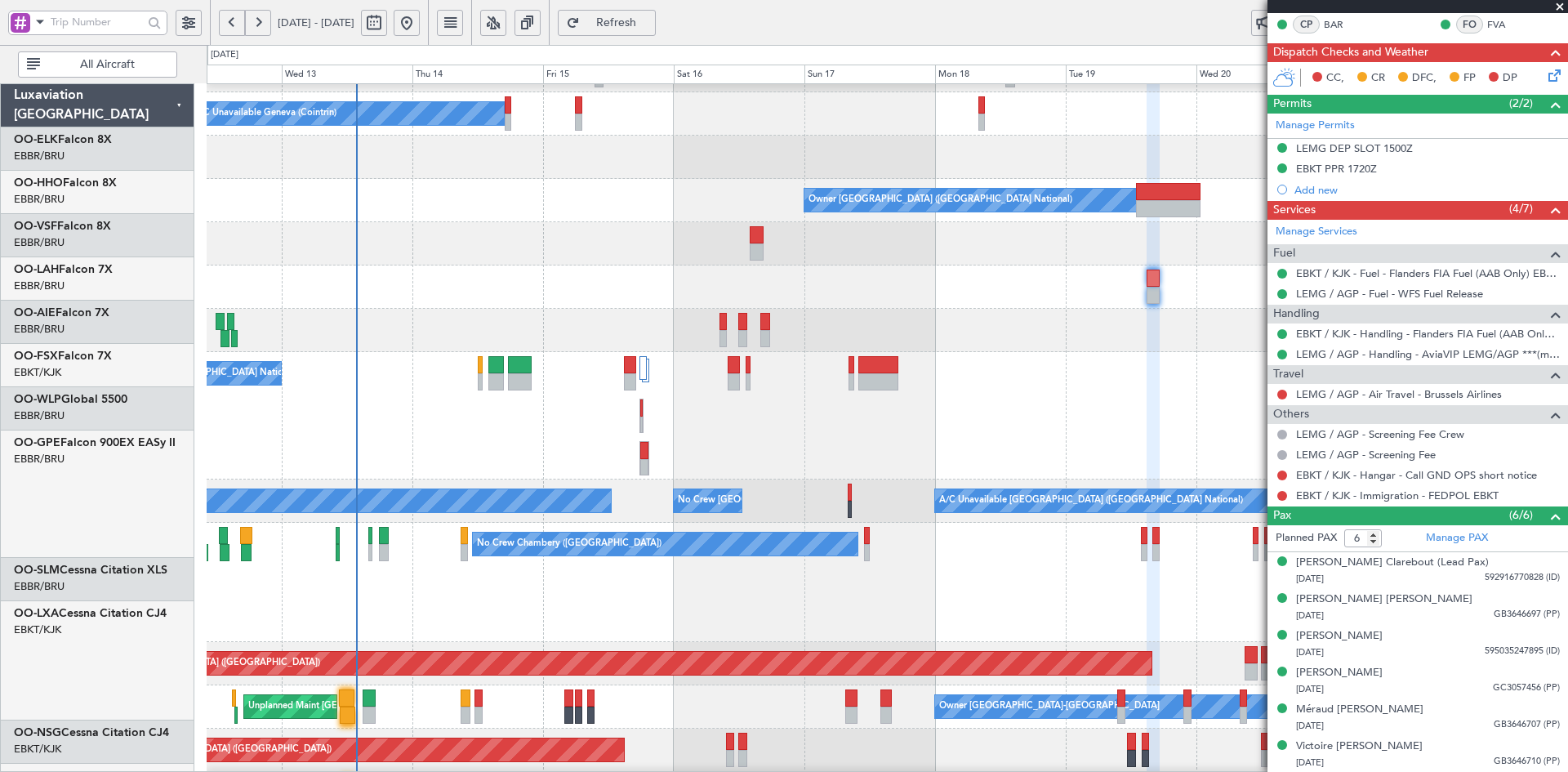
click at [647, 336] on div "Planned Maint [GEOGRAPHIC_DATA] ([GEOGRAPHIC_DATA])" at bounding box center [887, 330] width 1361 height 43
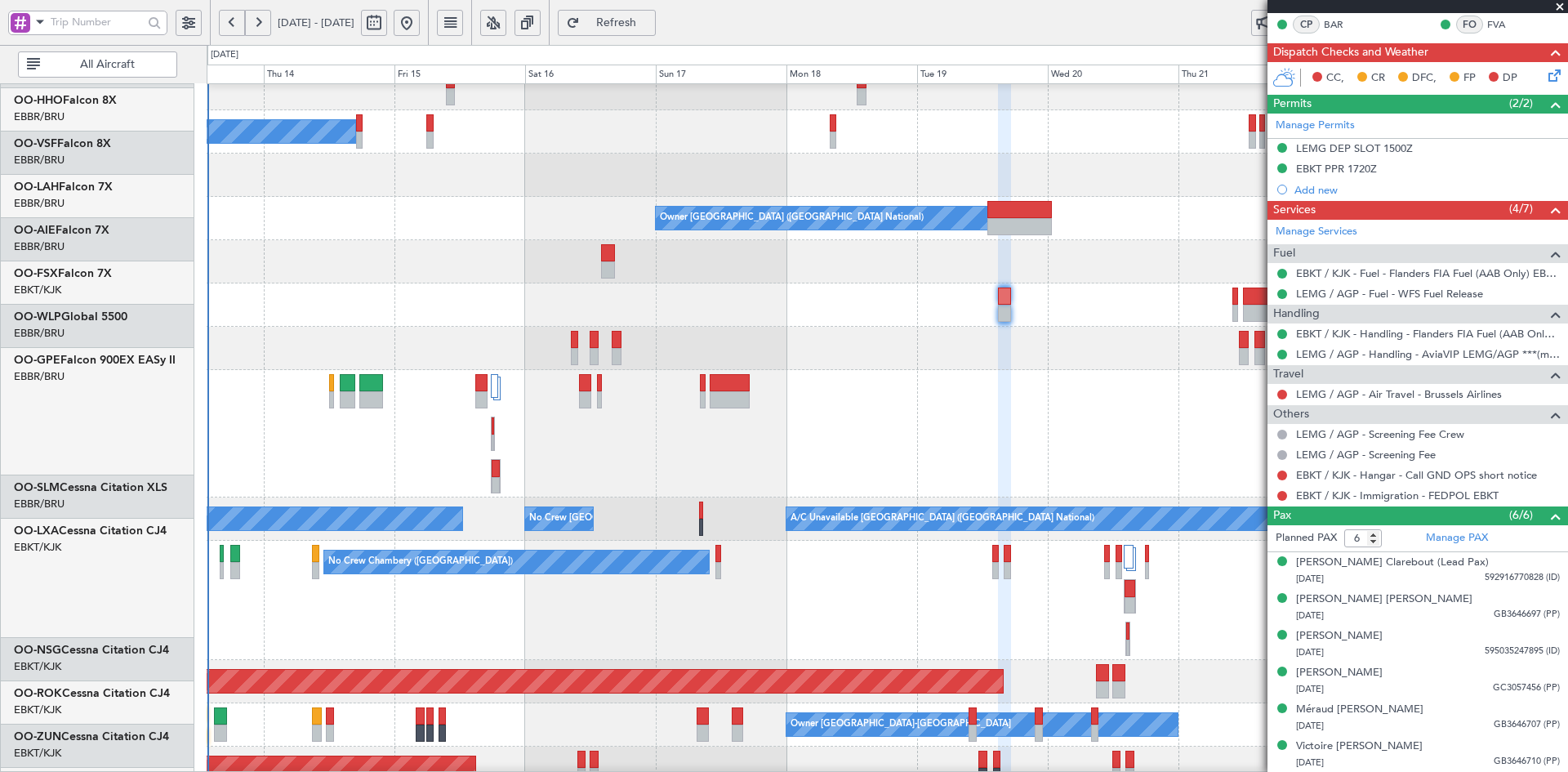
scroll to position [61, 0]
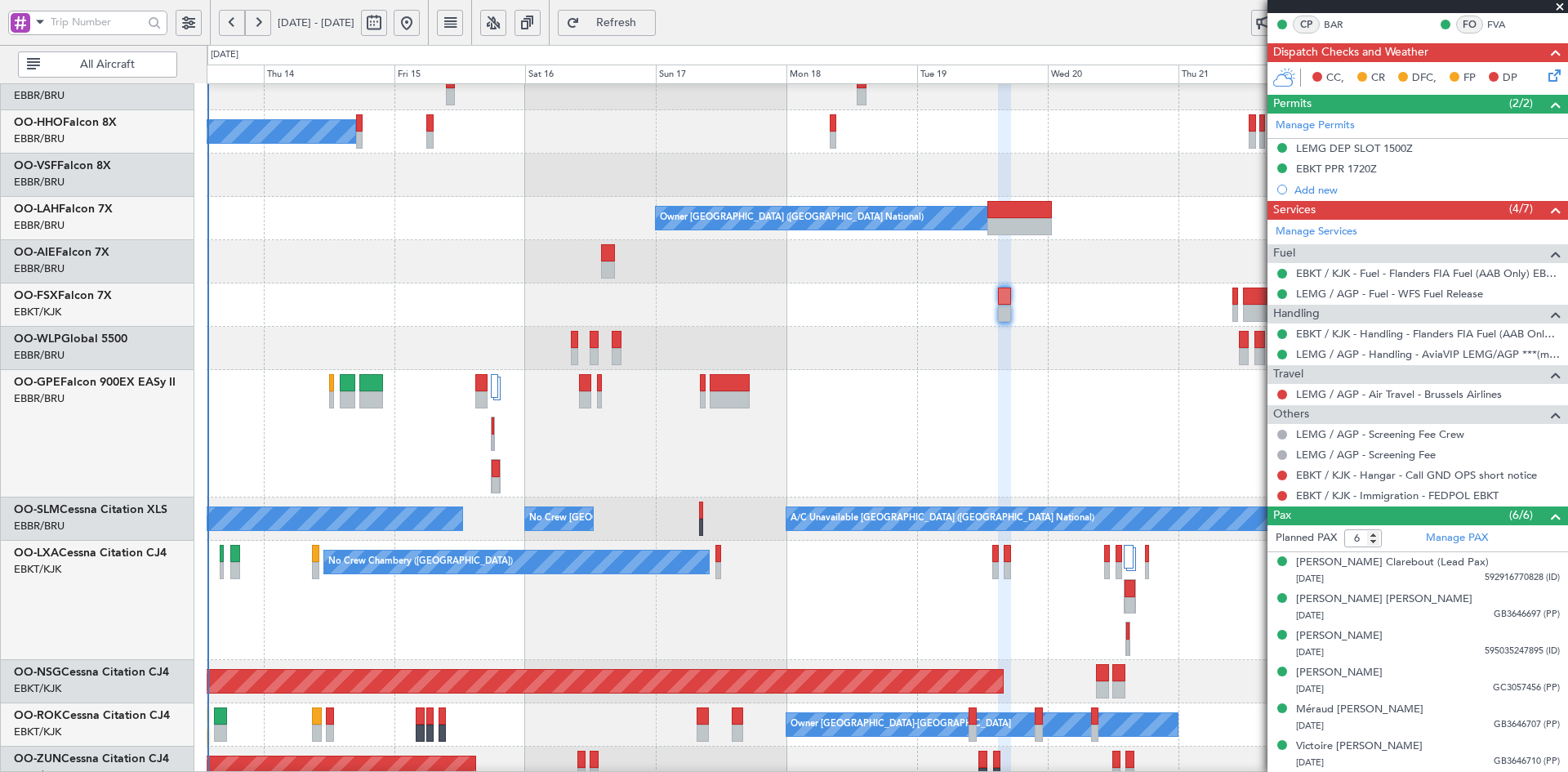
click at [878, 395] on div "No Crew [GEOGRAPHIC_DATA] ([GEOGRAPHIC_DATA] National)" at bounding box center [887, 434] width 1361 height 128
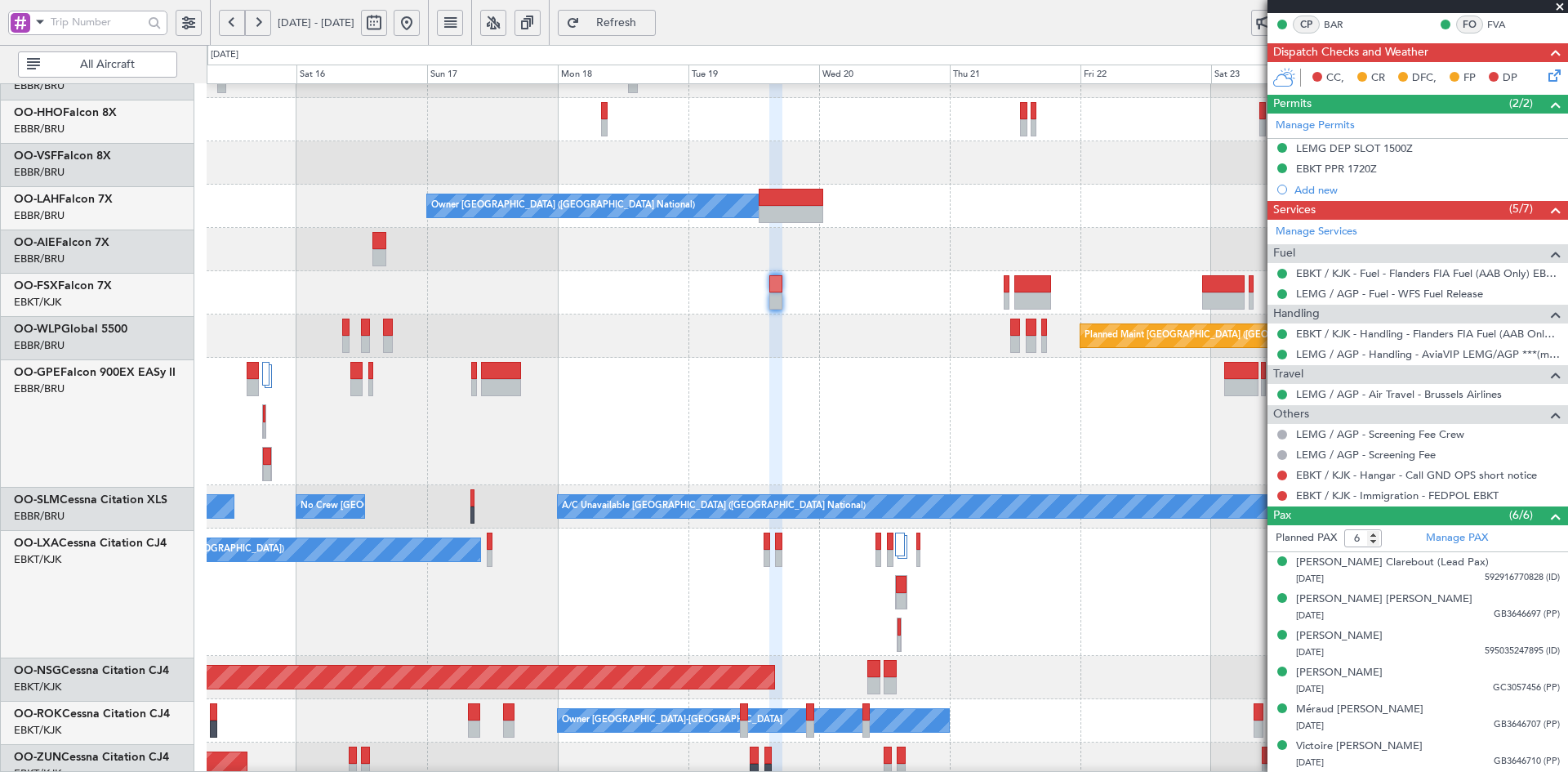
scroll to position [73, 0]
click at [921, 304] on div at bounding box center [887, 293] width 1361 height 43
click at [1565, 4] on span at bounding box center [1560, 7] width 16 height 14
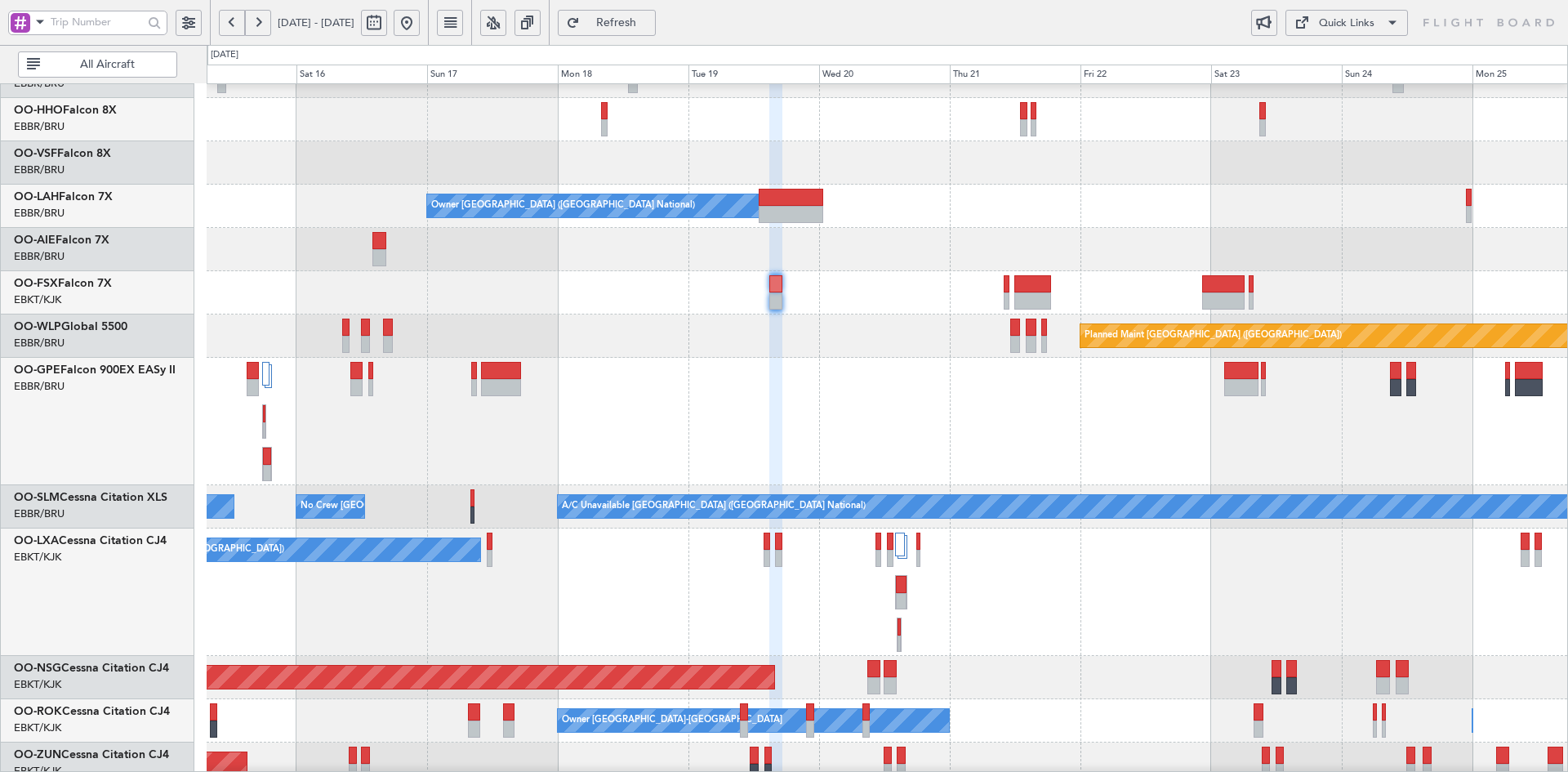
type input "0"
click at [1112, 245] on div at bounding box center [887, 249] width 1361 height 43
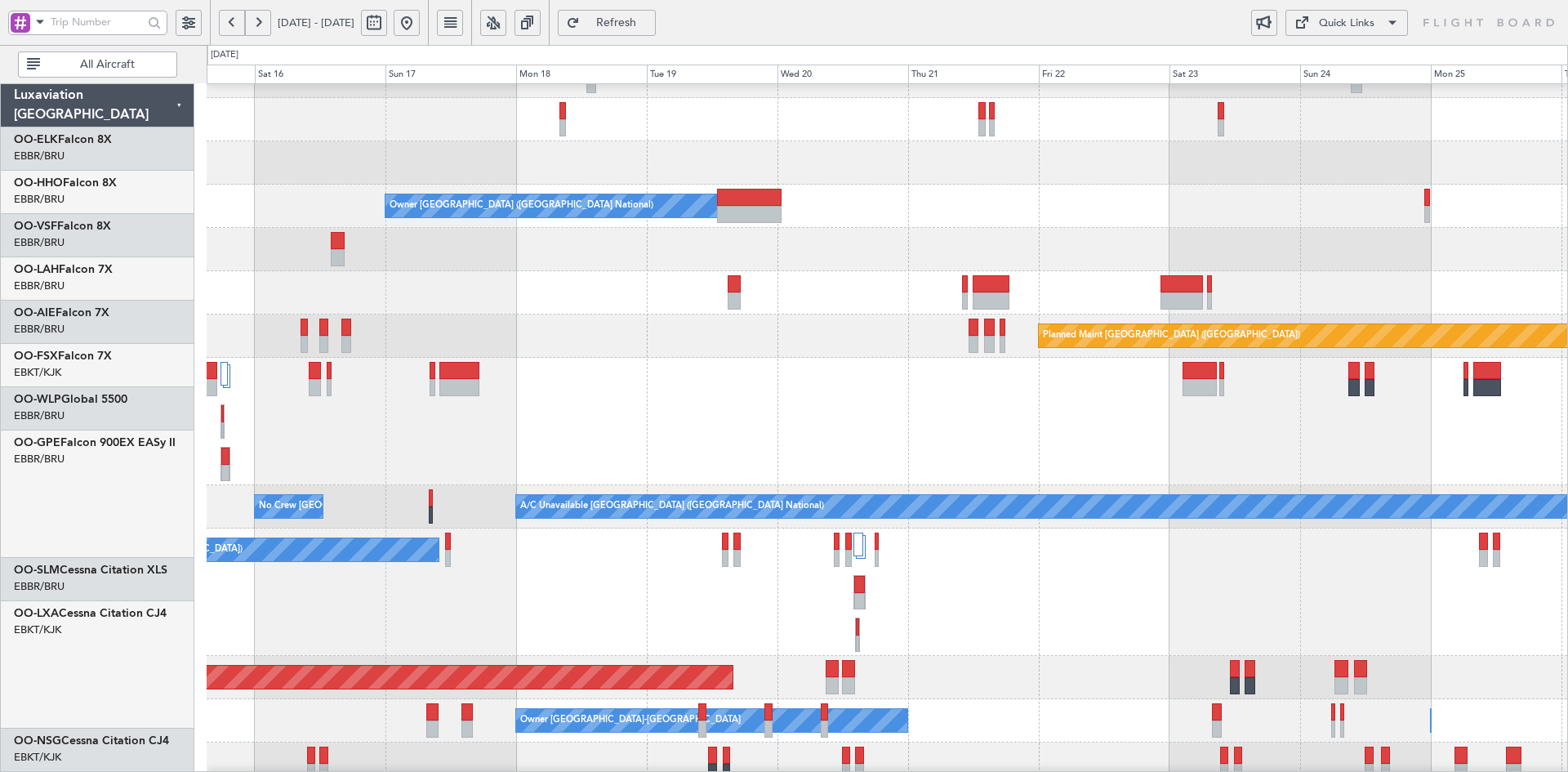
scroll to position [73, 0]
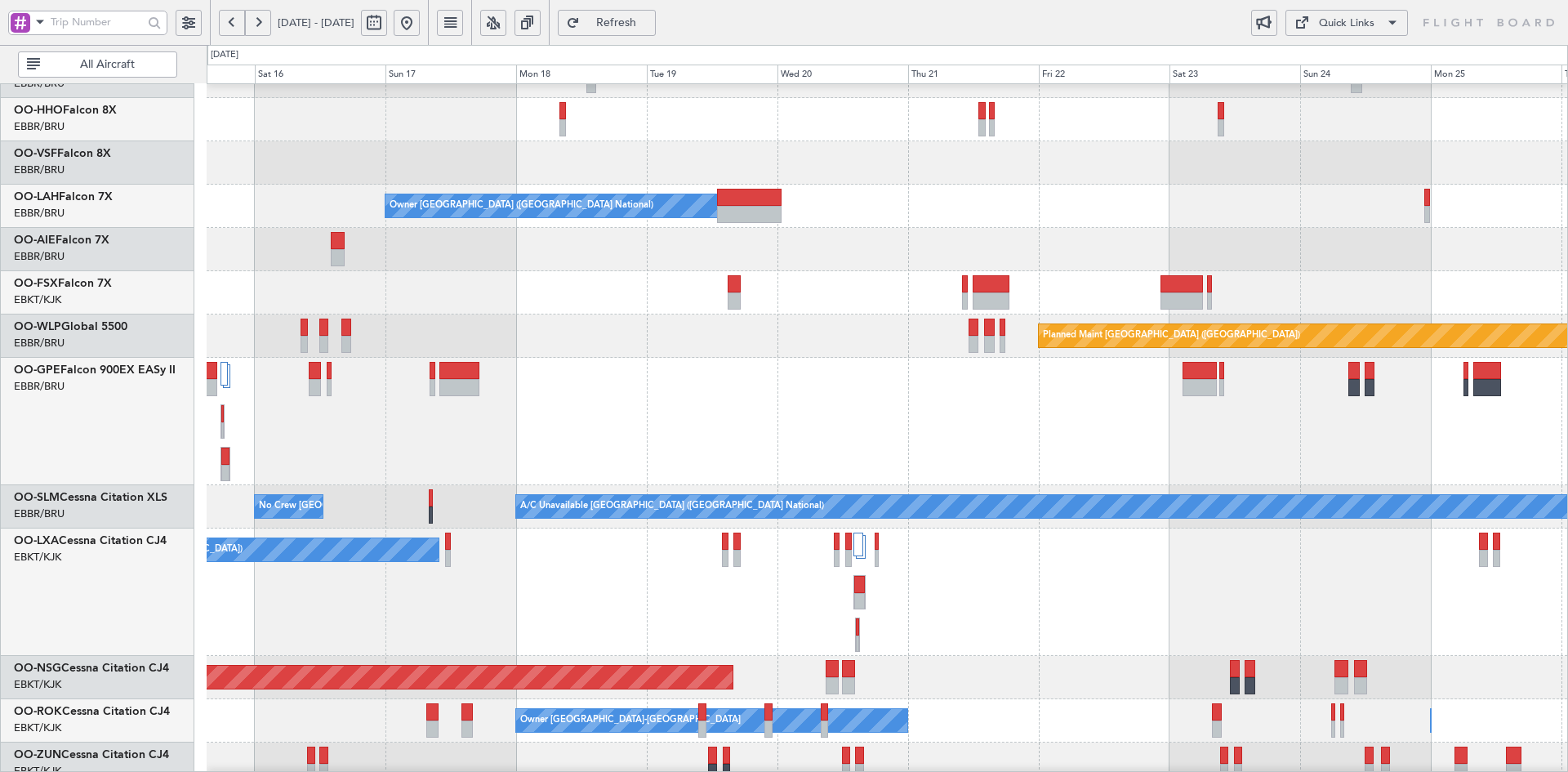
click at [856, 697] on div "A/C Unavailable Geneva (Cointrin) Owner [GEOGRAPHIC_DATA] (Brussels National) P…" at bounding box center [887, 572] width 1361 height 1121
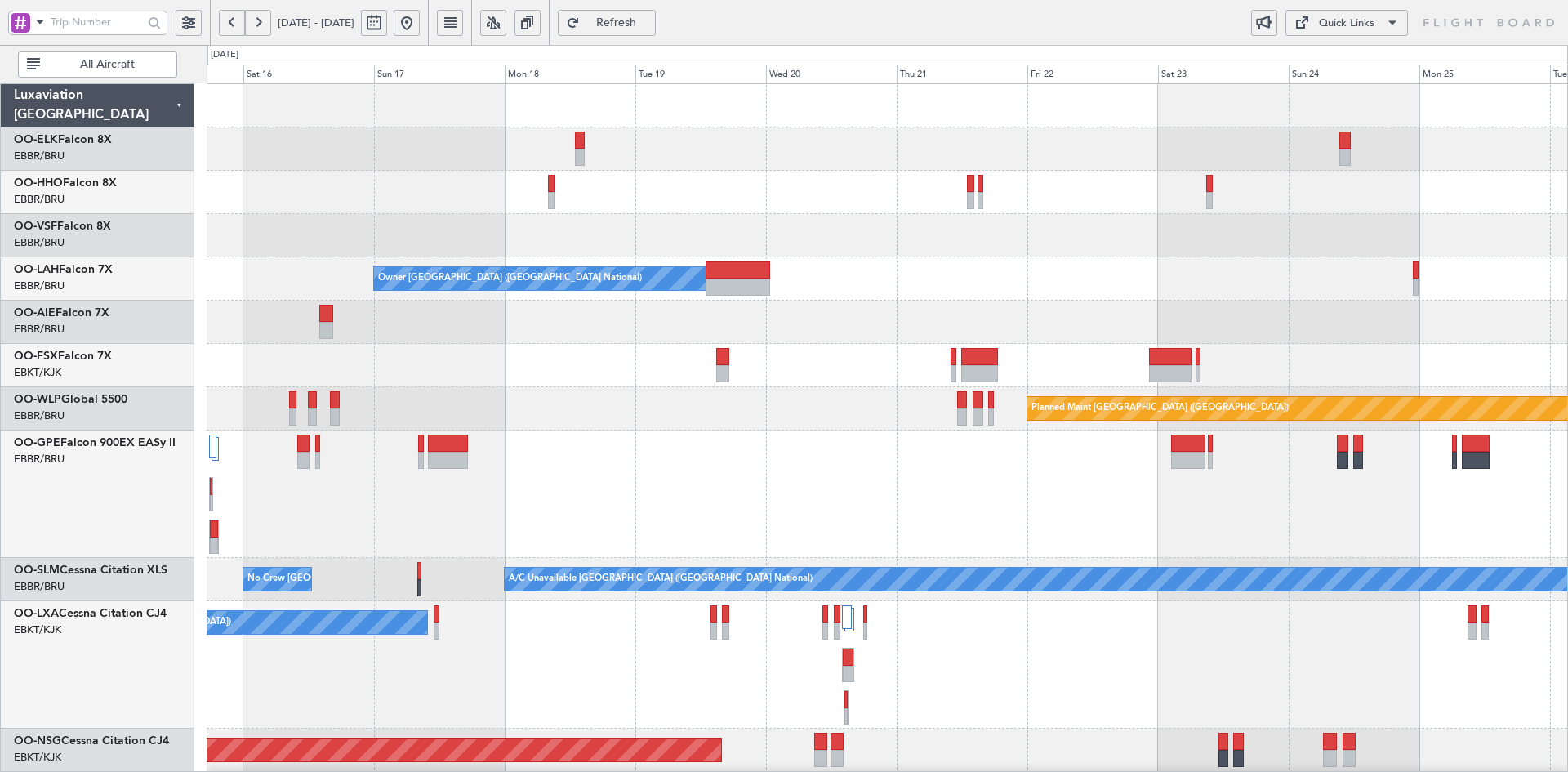
click at [1047, 249] on div at bounding box center [887, 235] width 1361 height 43
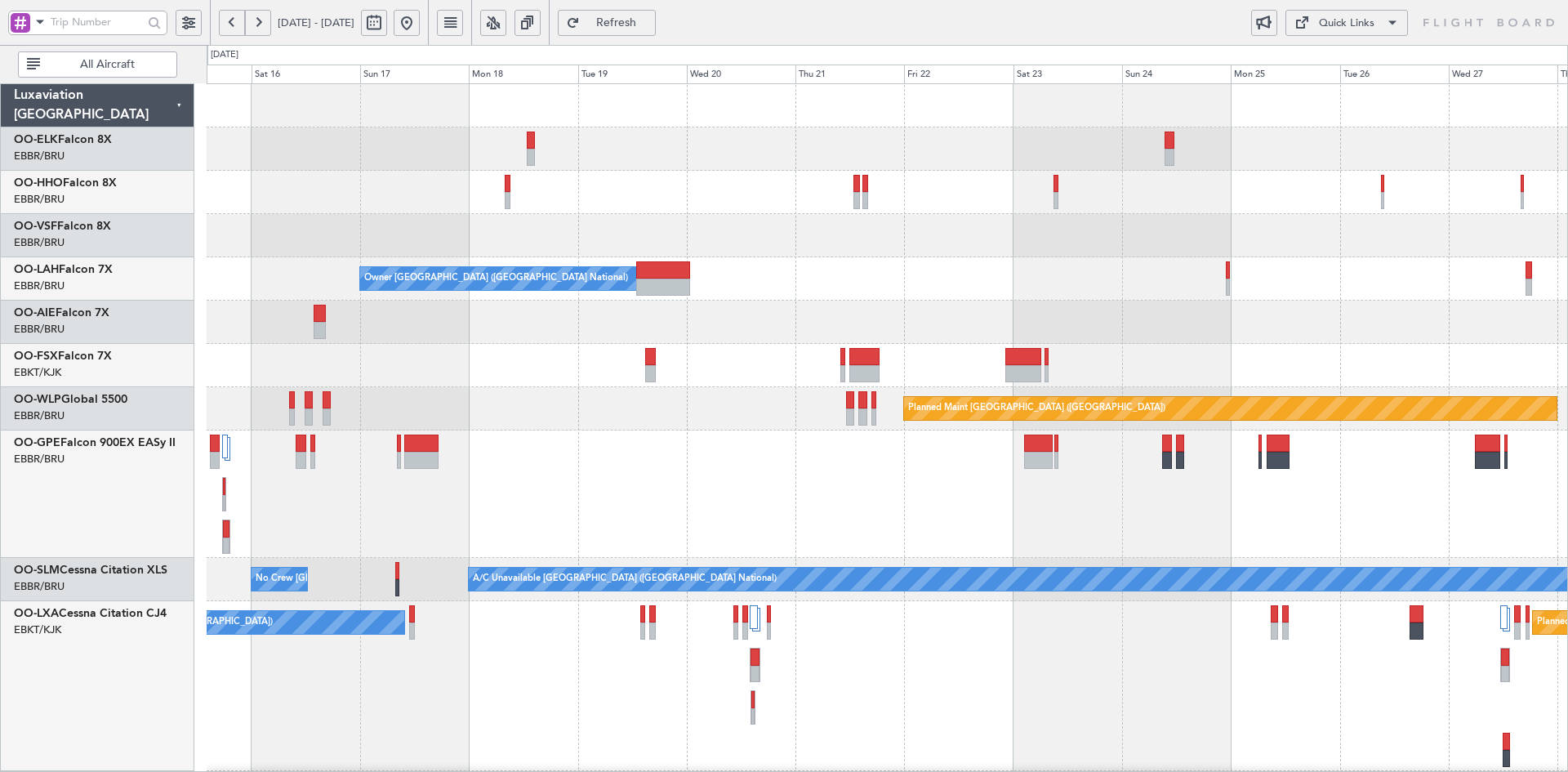
click at [645, 342] on div "A/C Unavailable Geneva (Cointrin) Owner Brussels (Brussels National) Planned Ma…" at bounding box center [887, 666] width 1361 height 1163
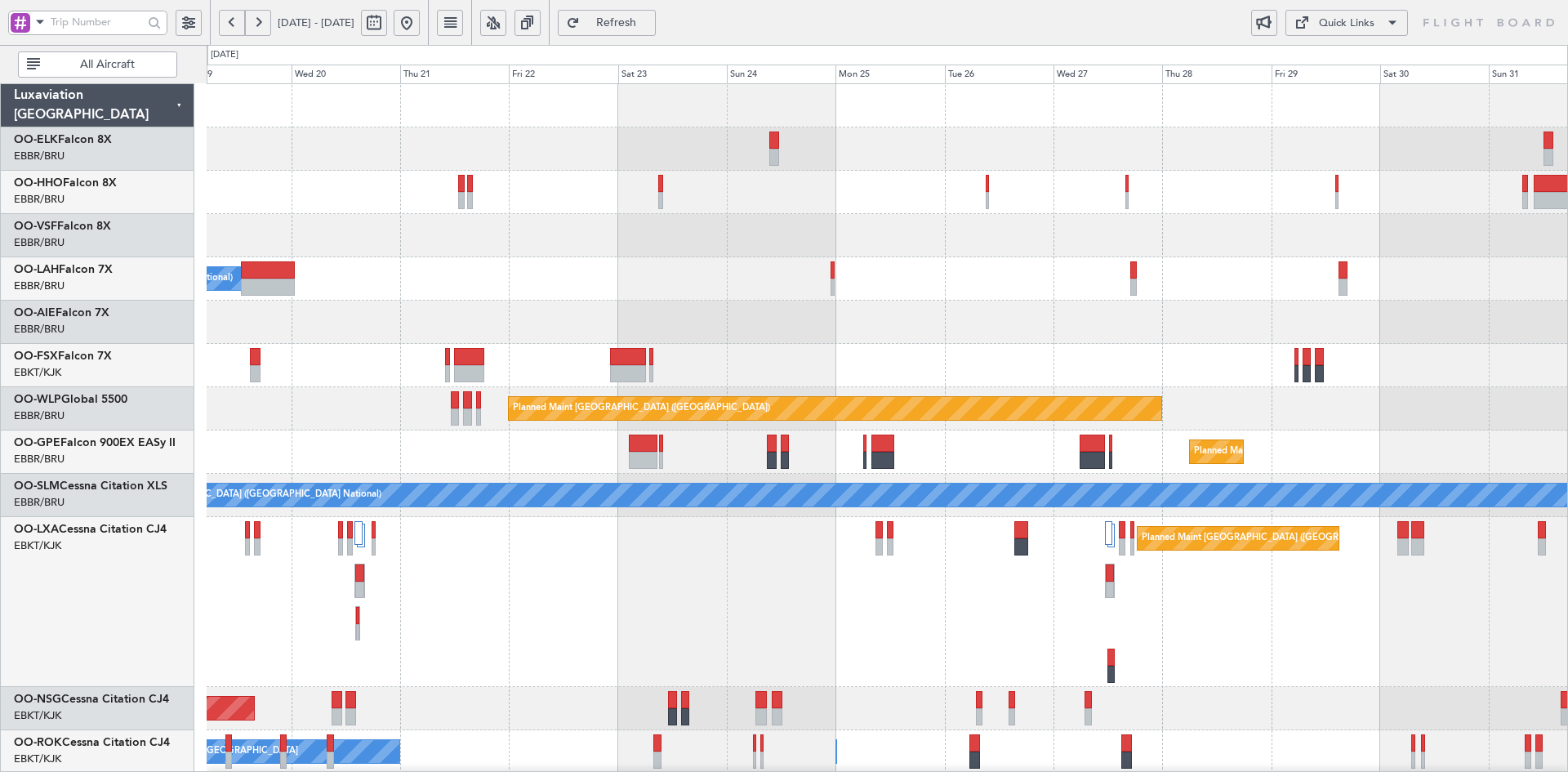
click at [1154, 227] on div "Owner Brussels (Brussels National) Planned Maint Alton-st Louis (St Louis Regl)…" at bounding box center [887, 624] width 1361 height 1080
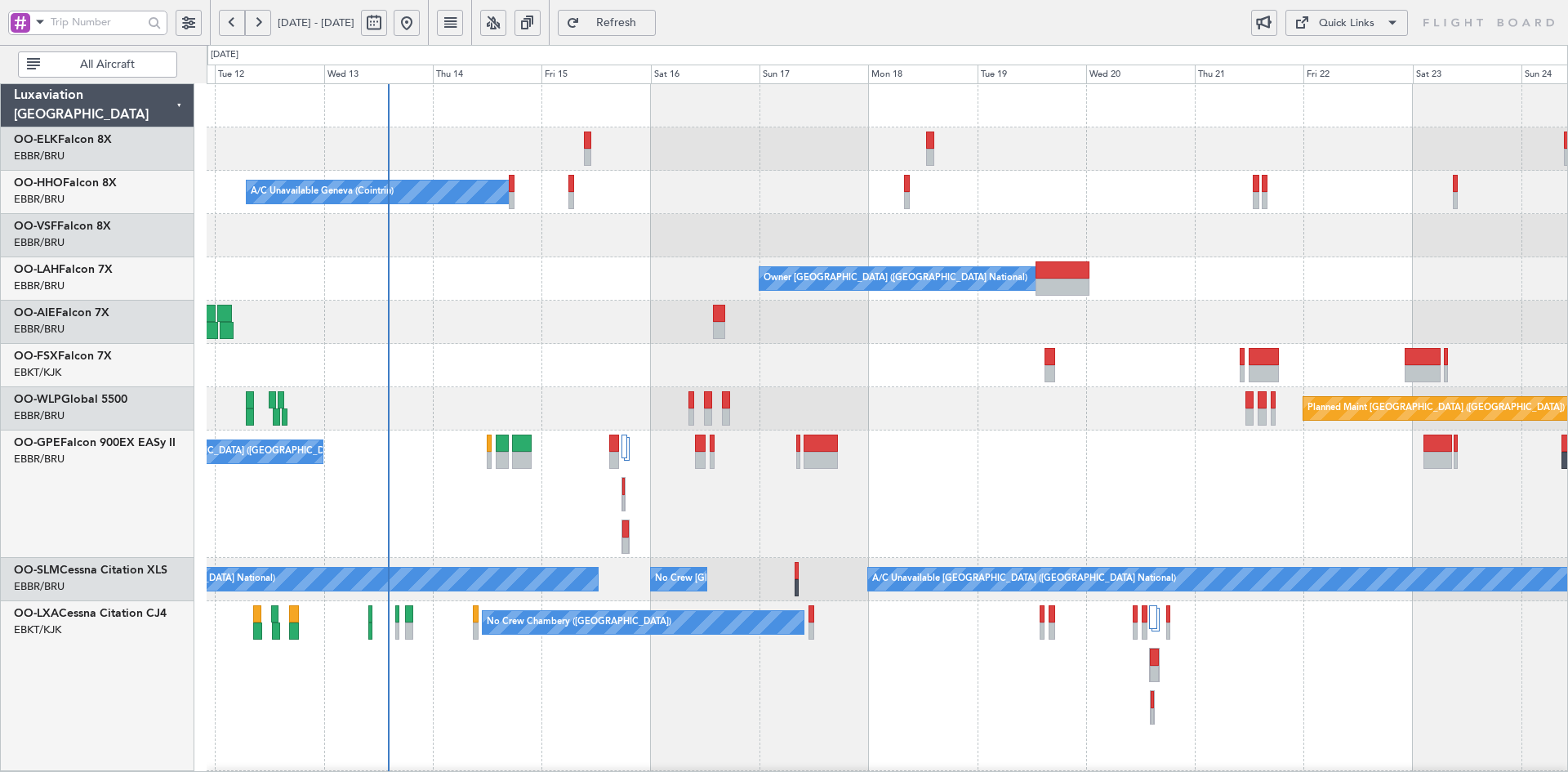
click at [1434, 310] on div "A/C Unavailable Geneva (Cointrin) Owner Brussels (Brussels National) Planned Ma…" at bounding box center [887, 666] width 1361 height 1163
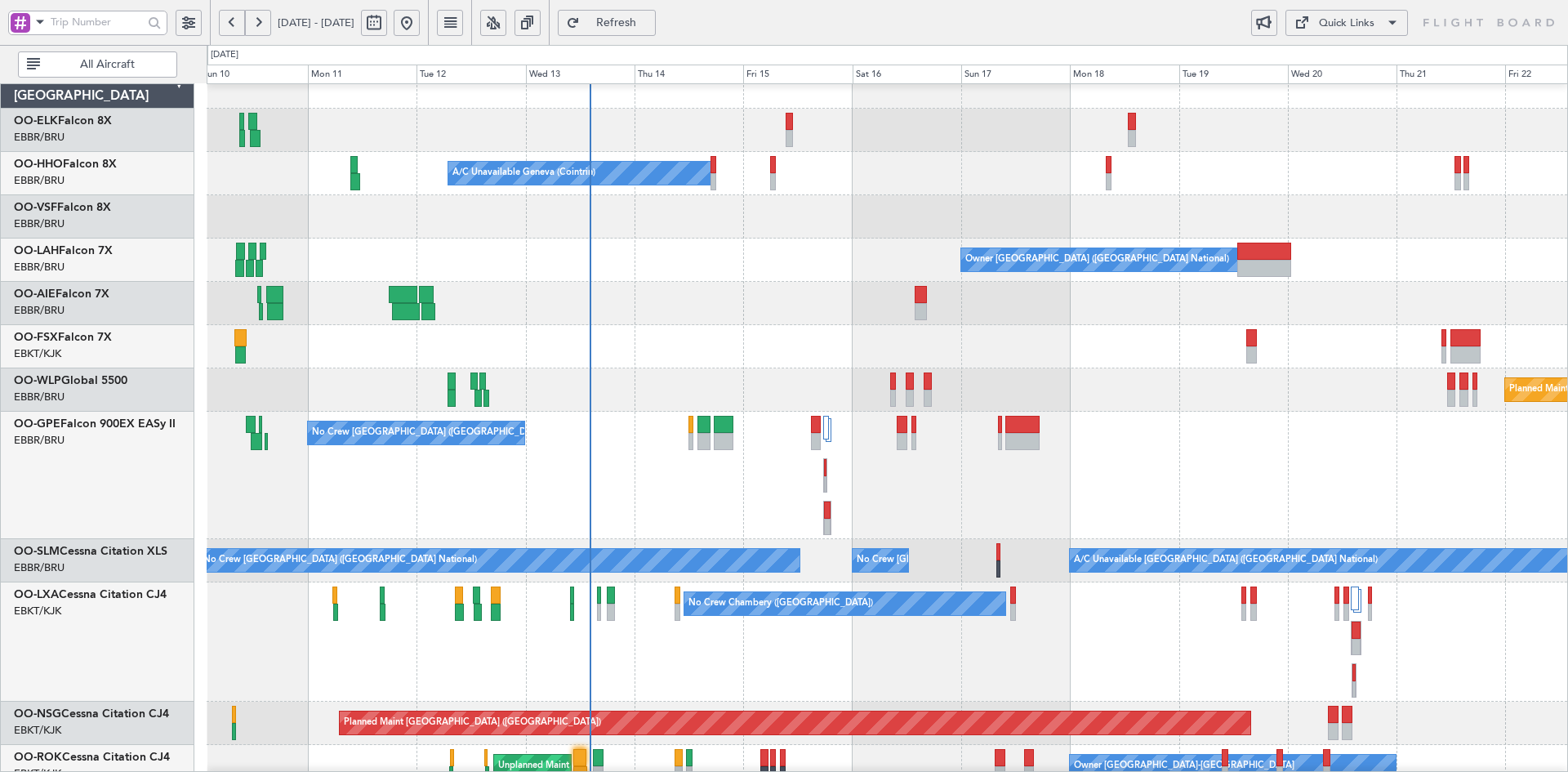
click at [1104, 534] on div "No Crew [GEOGRAPHIC_DATA] ([GEOGRAPHIC_DATA] National)" at bounding box center [887, 475] width 1361 height 128
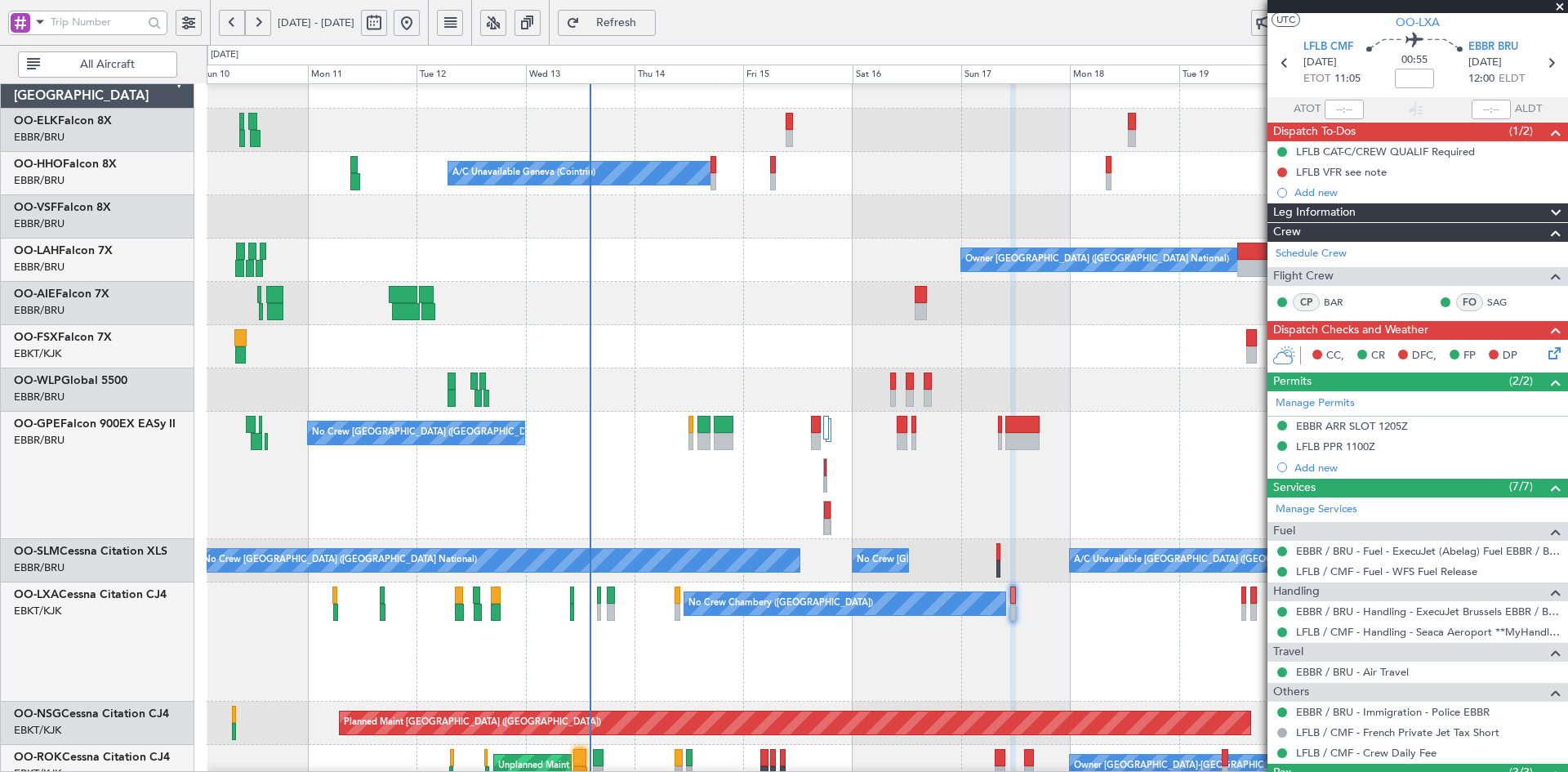
scroll to position [0, 0]
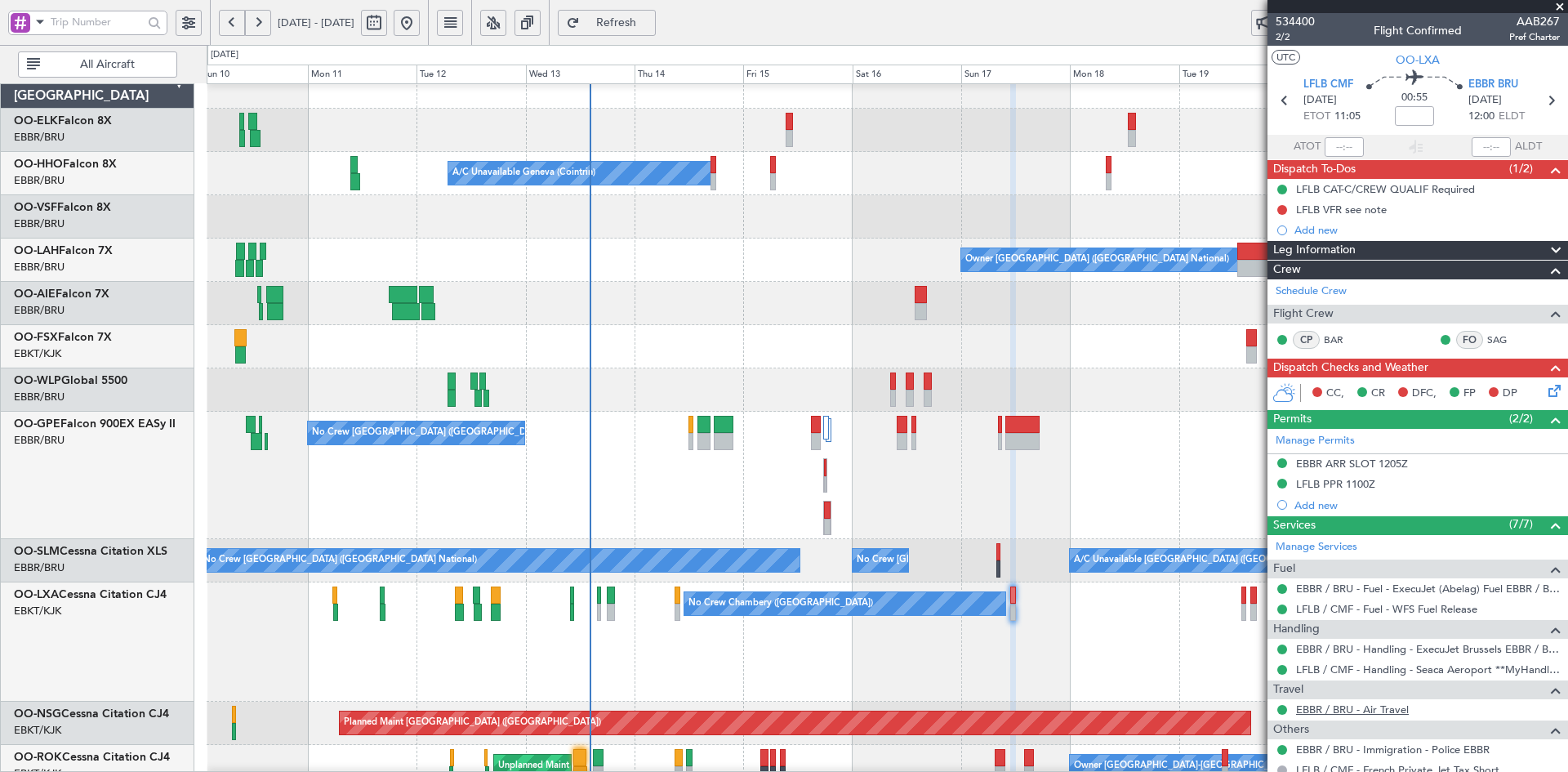
click at [1379, 709] on link "EBBR / BRU - Air Travel" at bounding box center [1352, 709] width 112 height 14
click at [979, 353] on div "A/C Unavailable Geneva (Cointrin) Planned Maint Geneva (Cointrin) Owner Brussel…" at bounding box center [887, 621] width 1361 height 1113
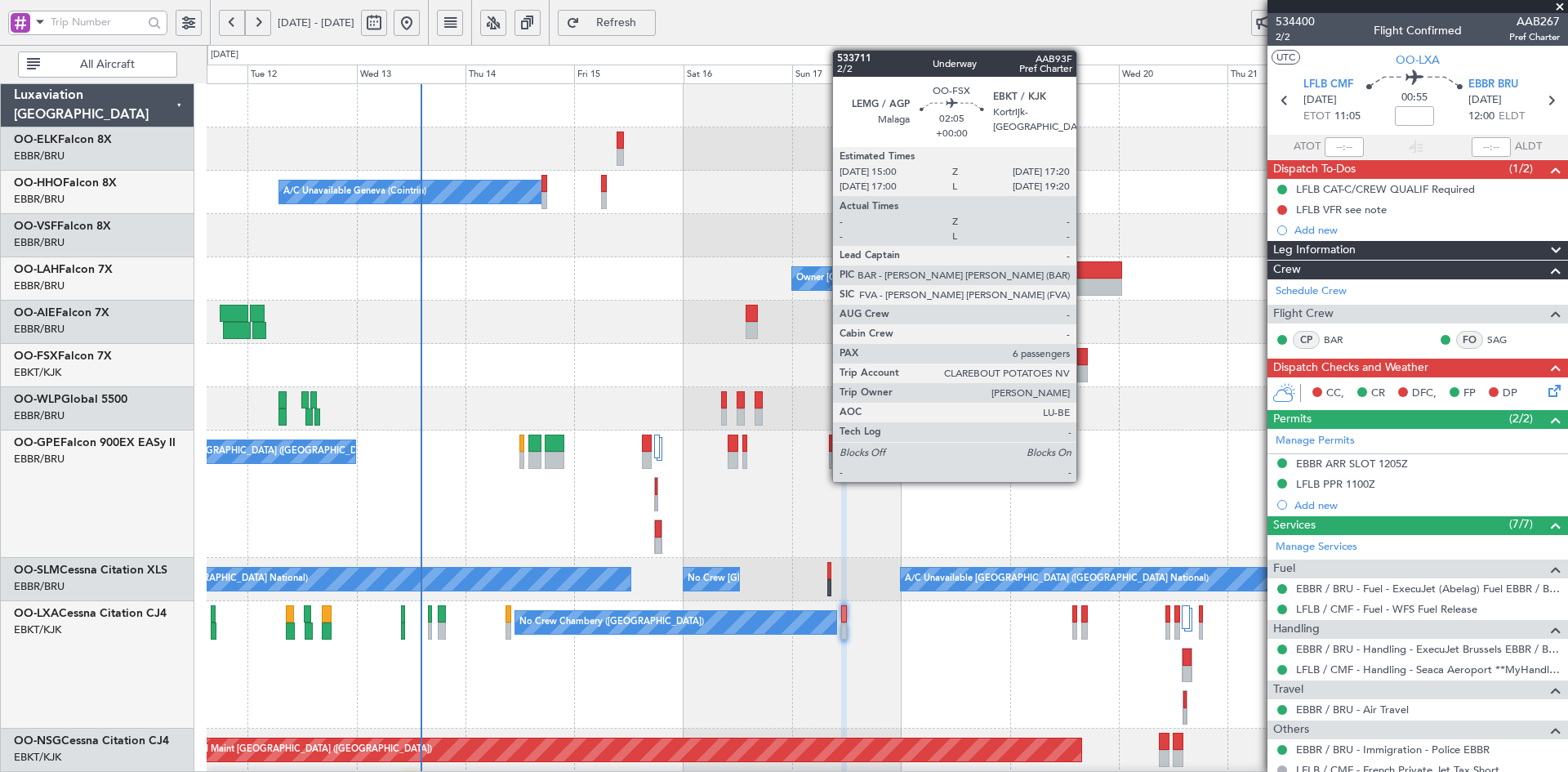
click at [1084, 366] on div at bounding box center [1083, 374] width 11 height 17
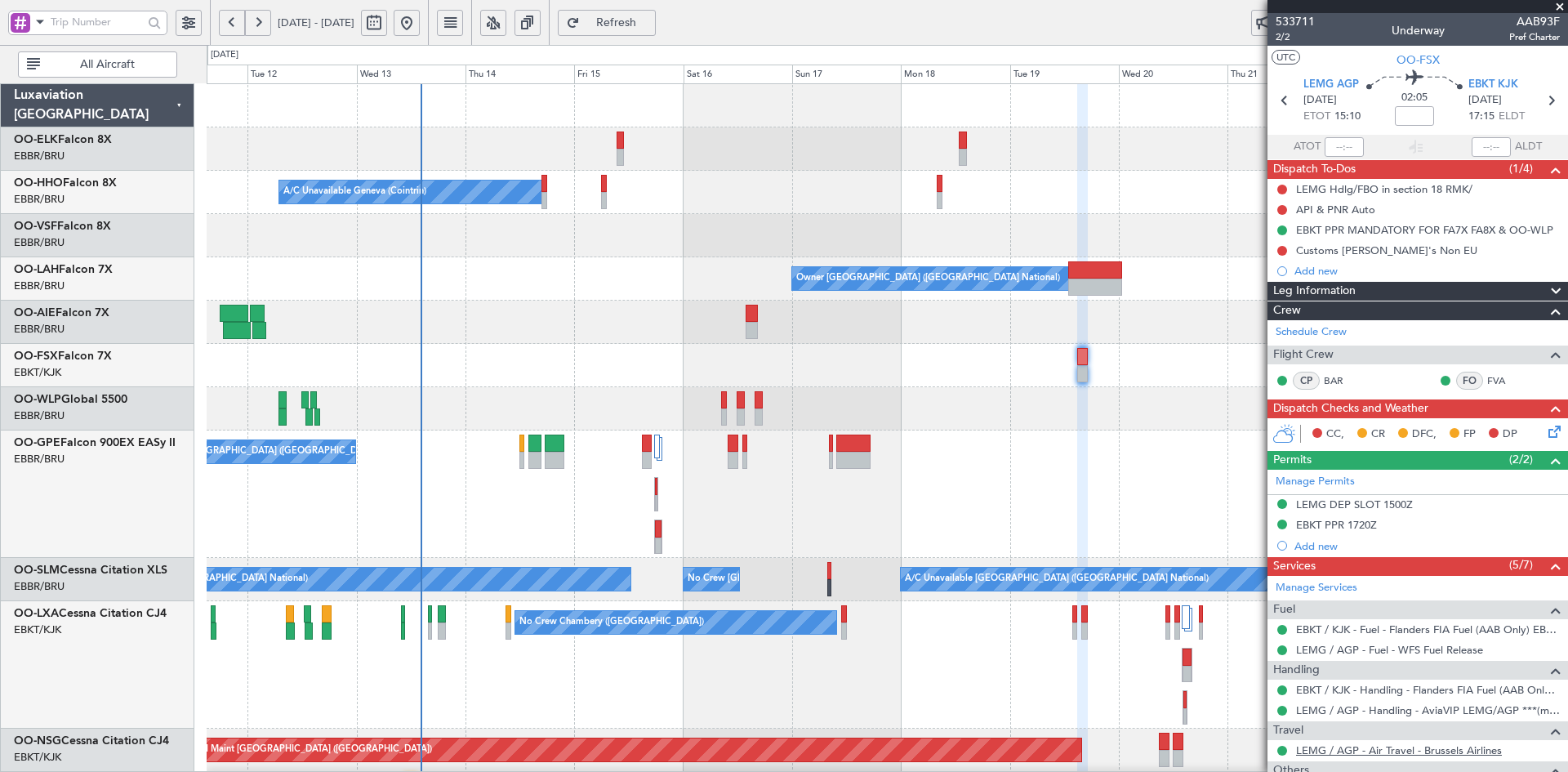
click at [1458, 753] on link "LEMG / AGP - Air Travel - Brussels Airlines" at bounding box center [1400, 750] width 206 height 14
click at [1319, 588] on link "Manage Services" at bounding box center [1316, 588] width 82 height 16
click at [892, 389] on div "A/C Unavailable Geneva (Cointrin) Planned Maint Geneva (Cointrin) Owner Brussel…" at bounding box center [887, 645] width 1361 height 1121
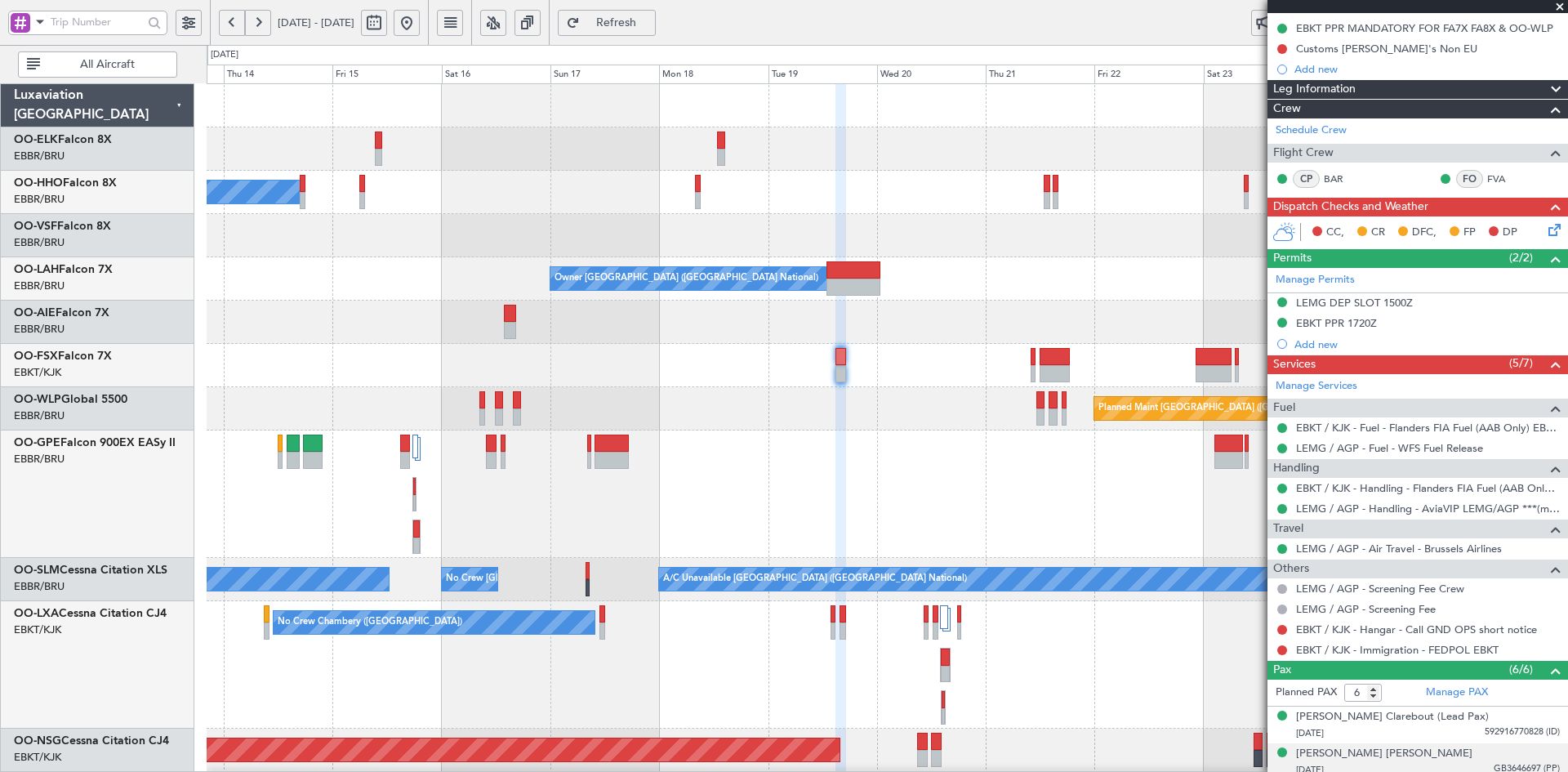
scroll to position [245, 0]
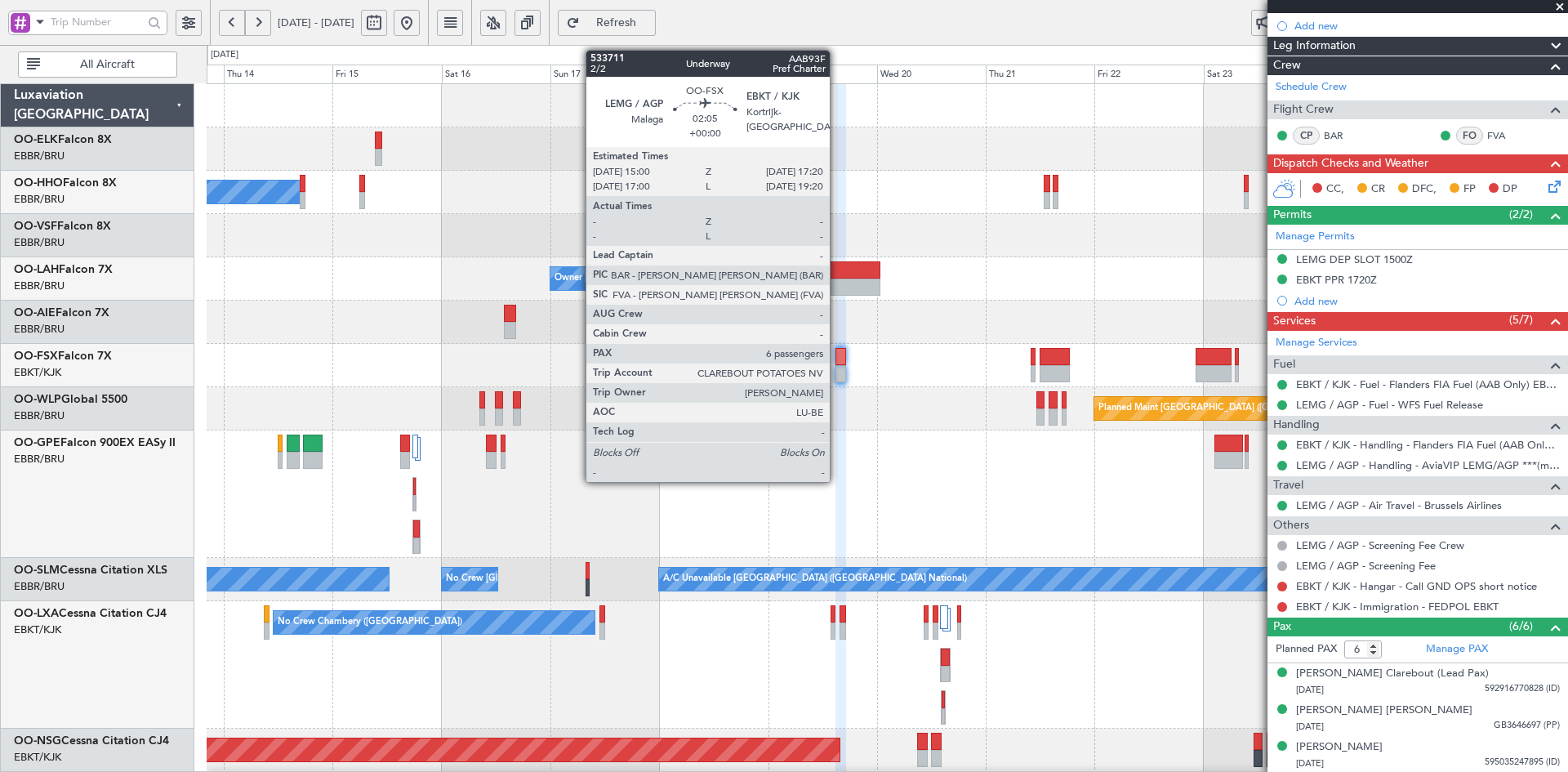
click at [838, 376] on div at bounding box center [841, 374] width 11 height 17
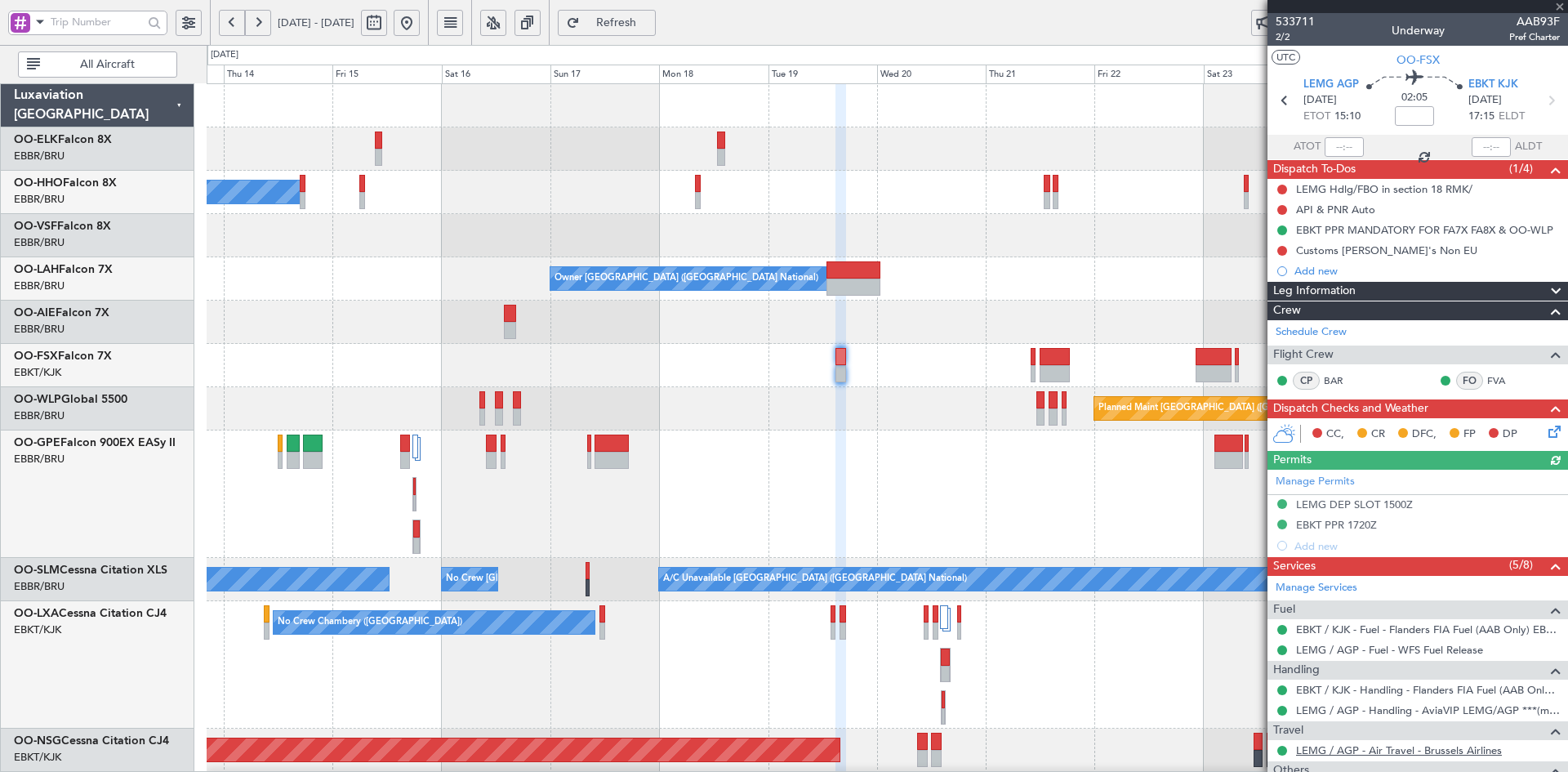
scroll to position [163, 0]
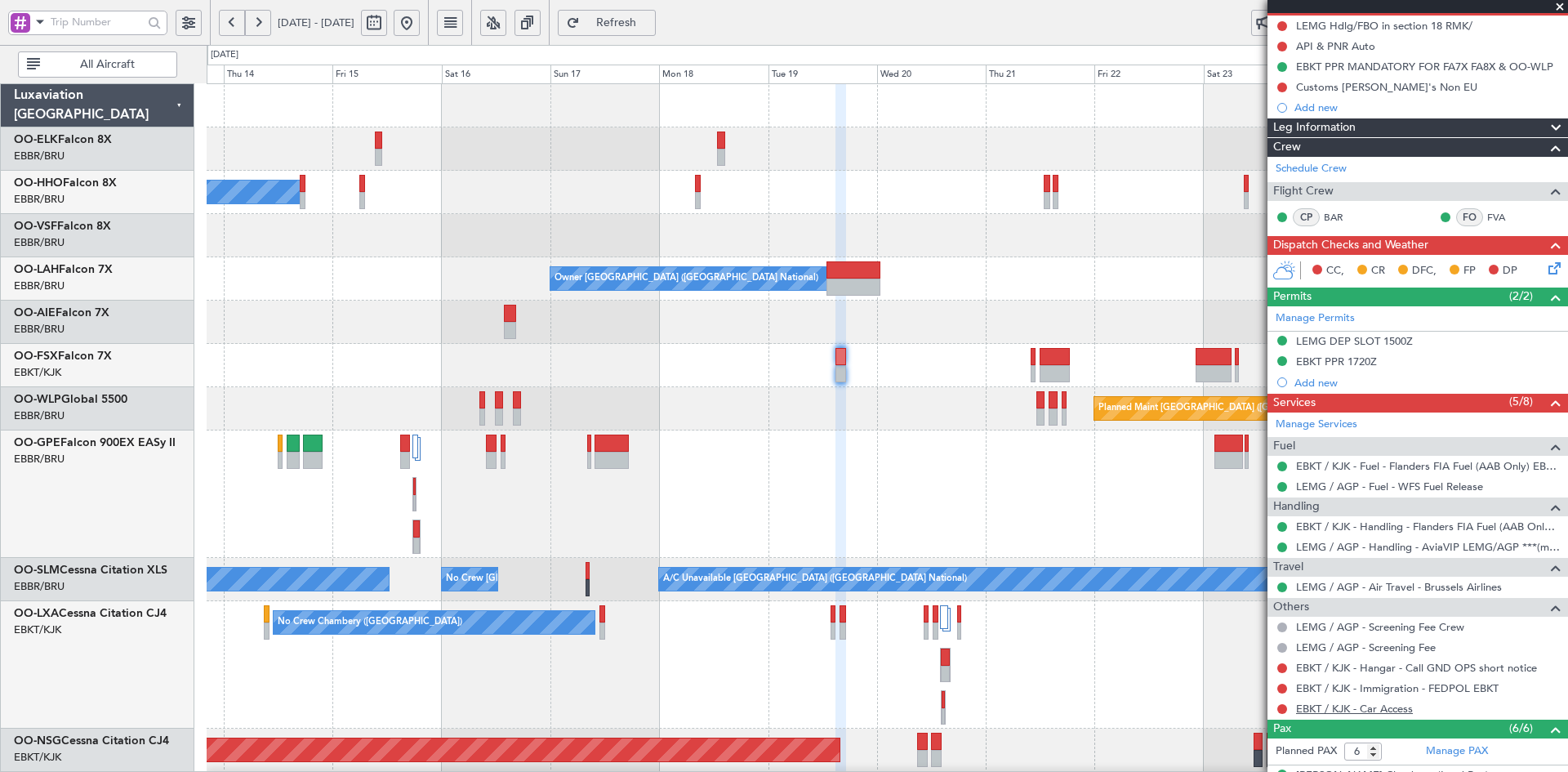
click at [1363, 709] on link "EBKT / KJK - Car Access" at bounding box center [1355, 709] width 117 height 14
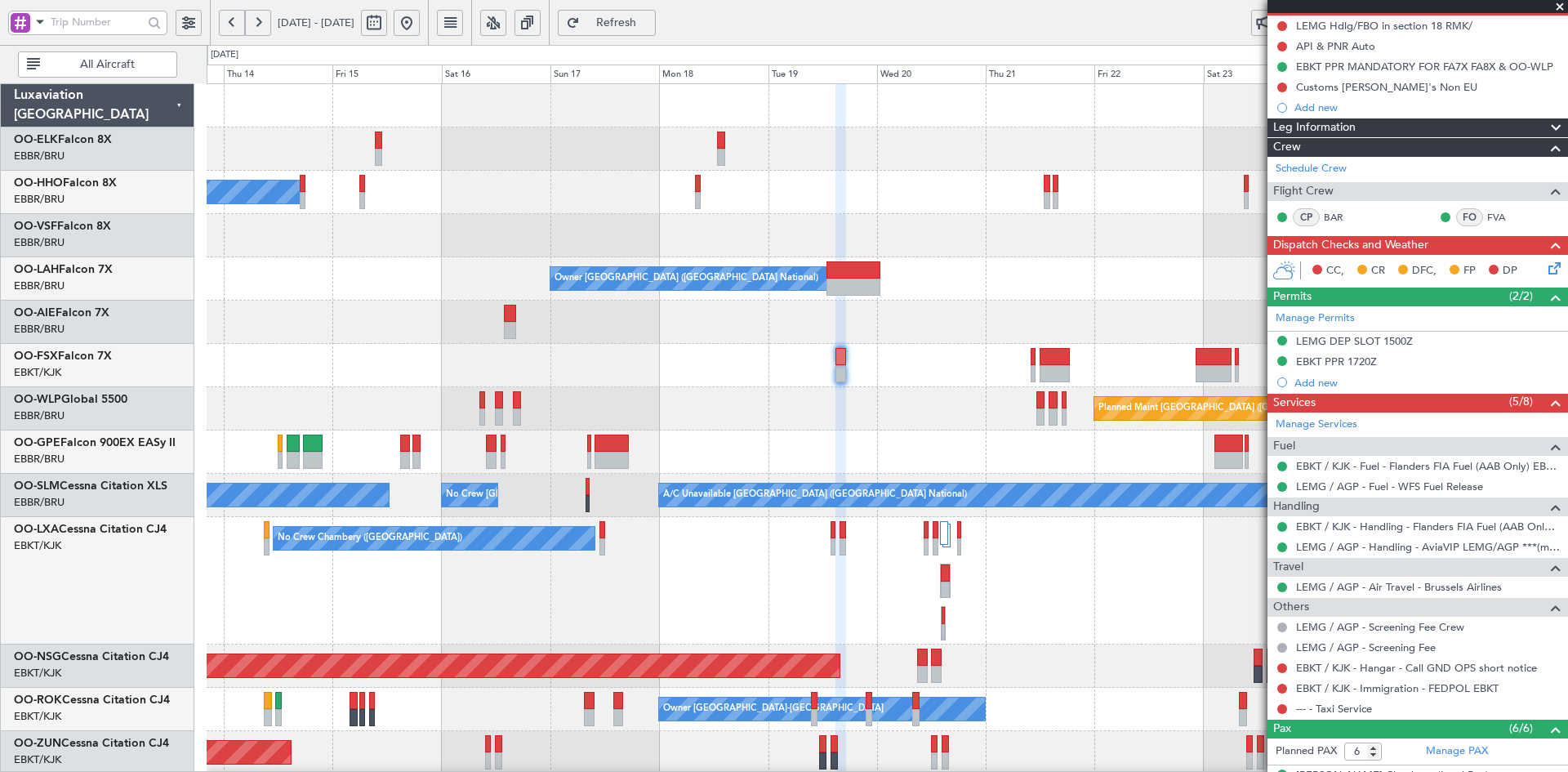
click at [1560, 9] on span at bounding box center [1560, 7] width 16 height 14
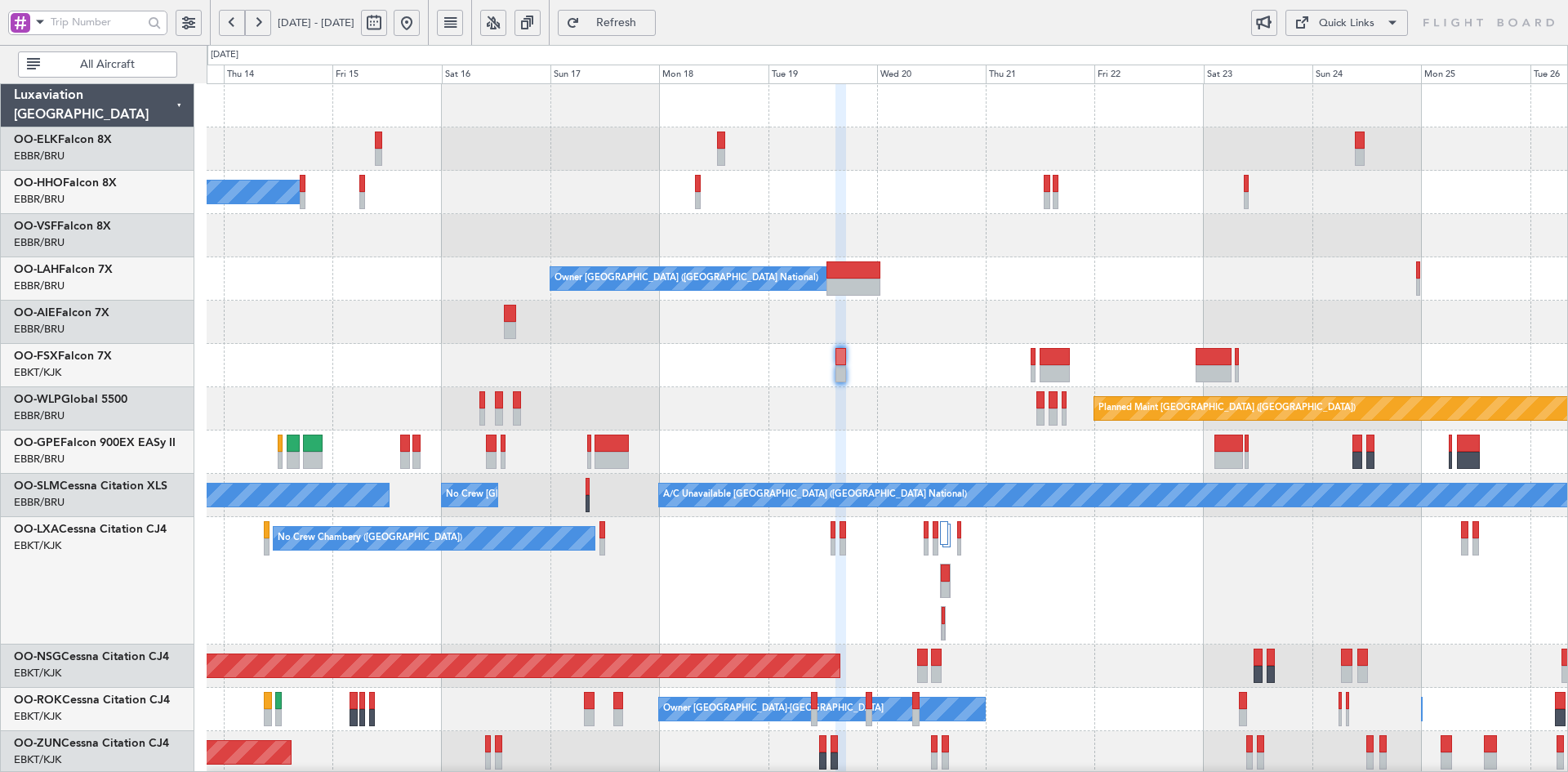
type input "0"
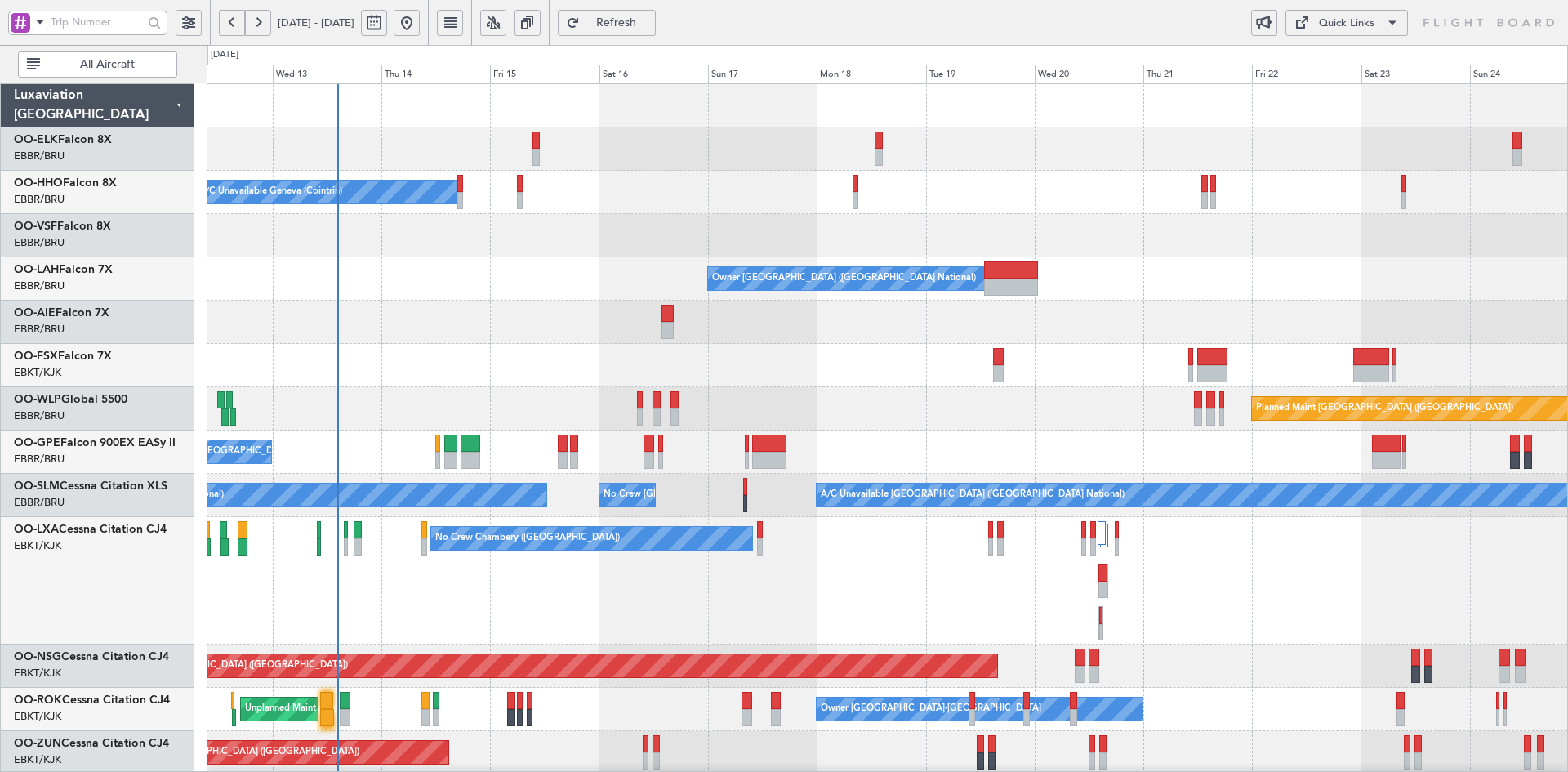
click at [1003, 234] on div at bounding box center [887, 235] width 1361 height 43
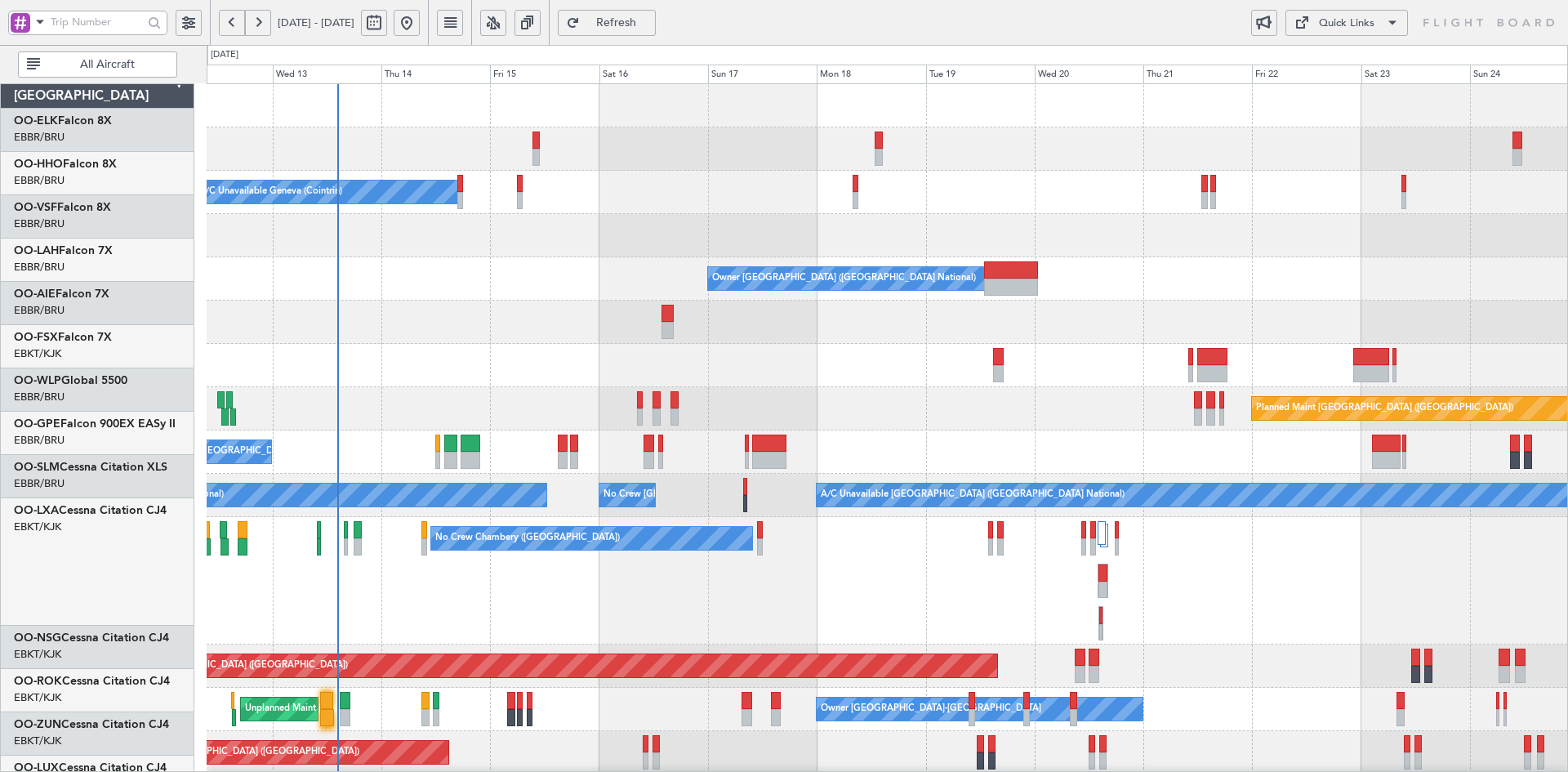
click at [598, 344] on div at bounding box center [887, 365] width 1361 height 43
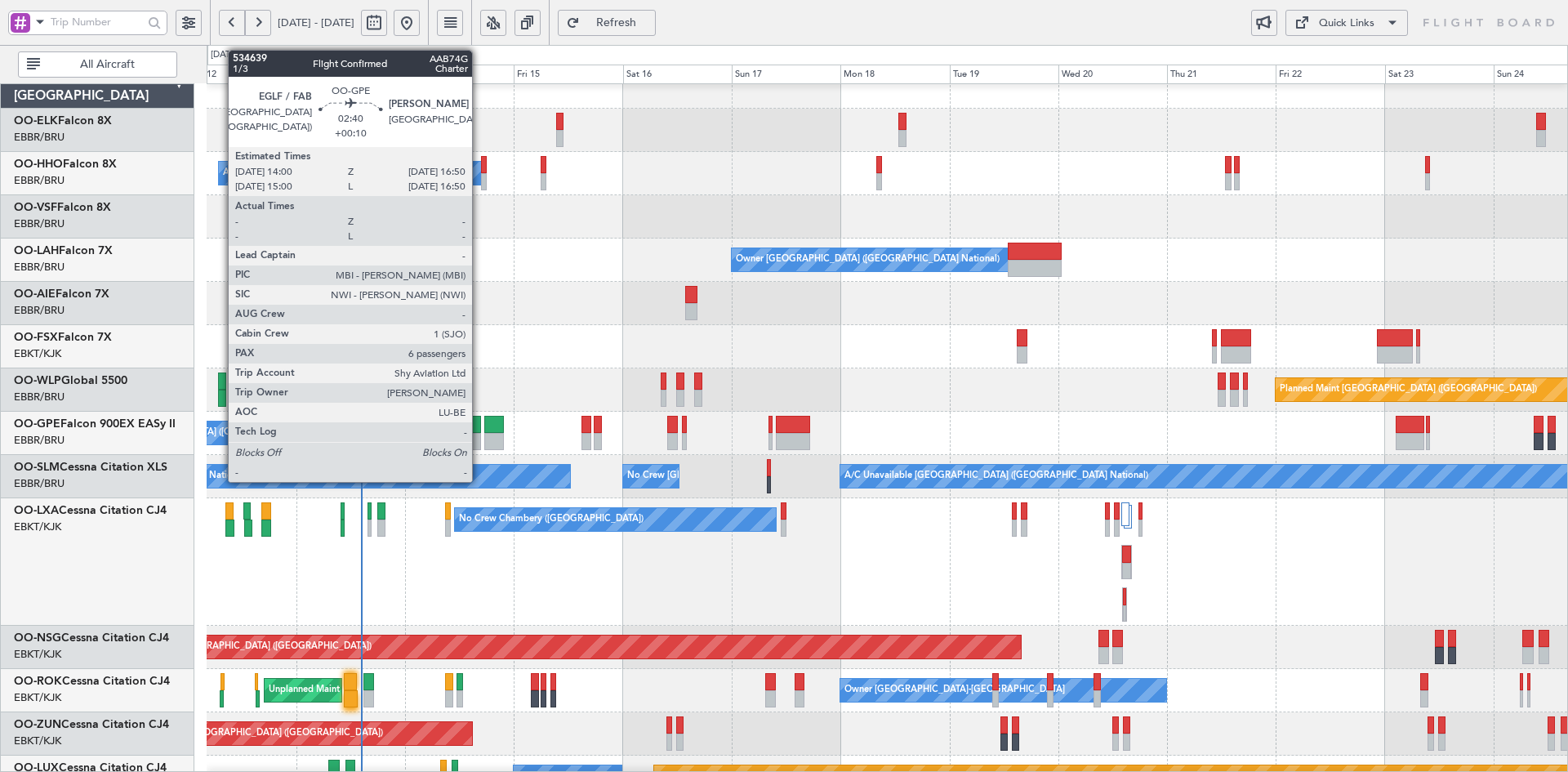
click at [479, 442] on div at bounding box center [474, 441] width 13 height 17
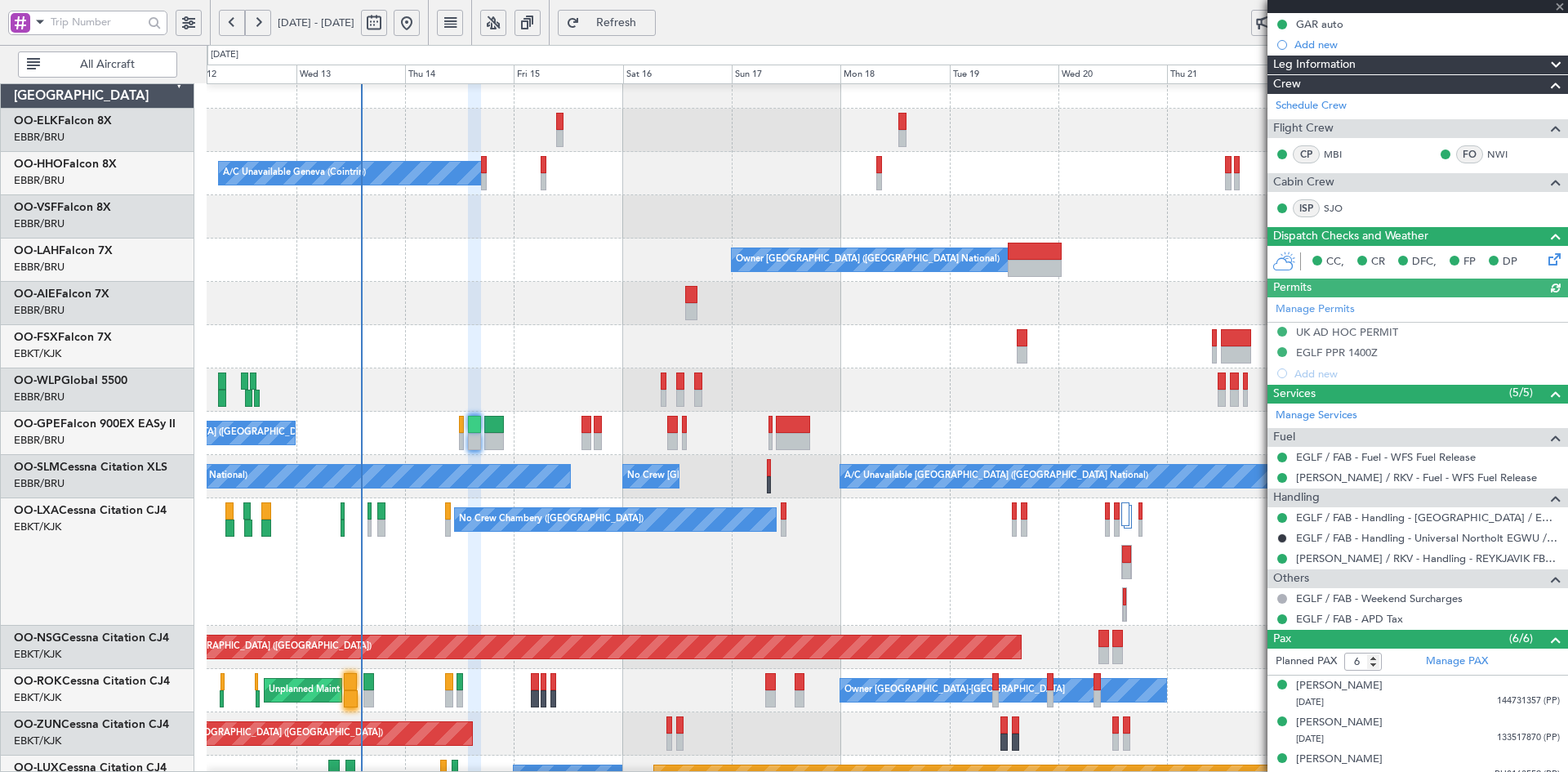
scroll to position [309, 0]
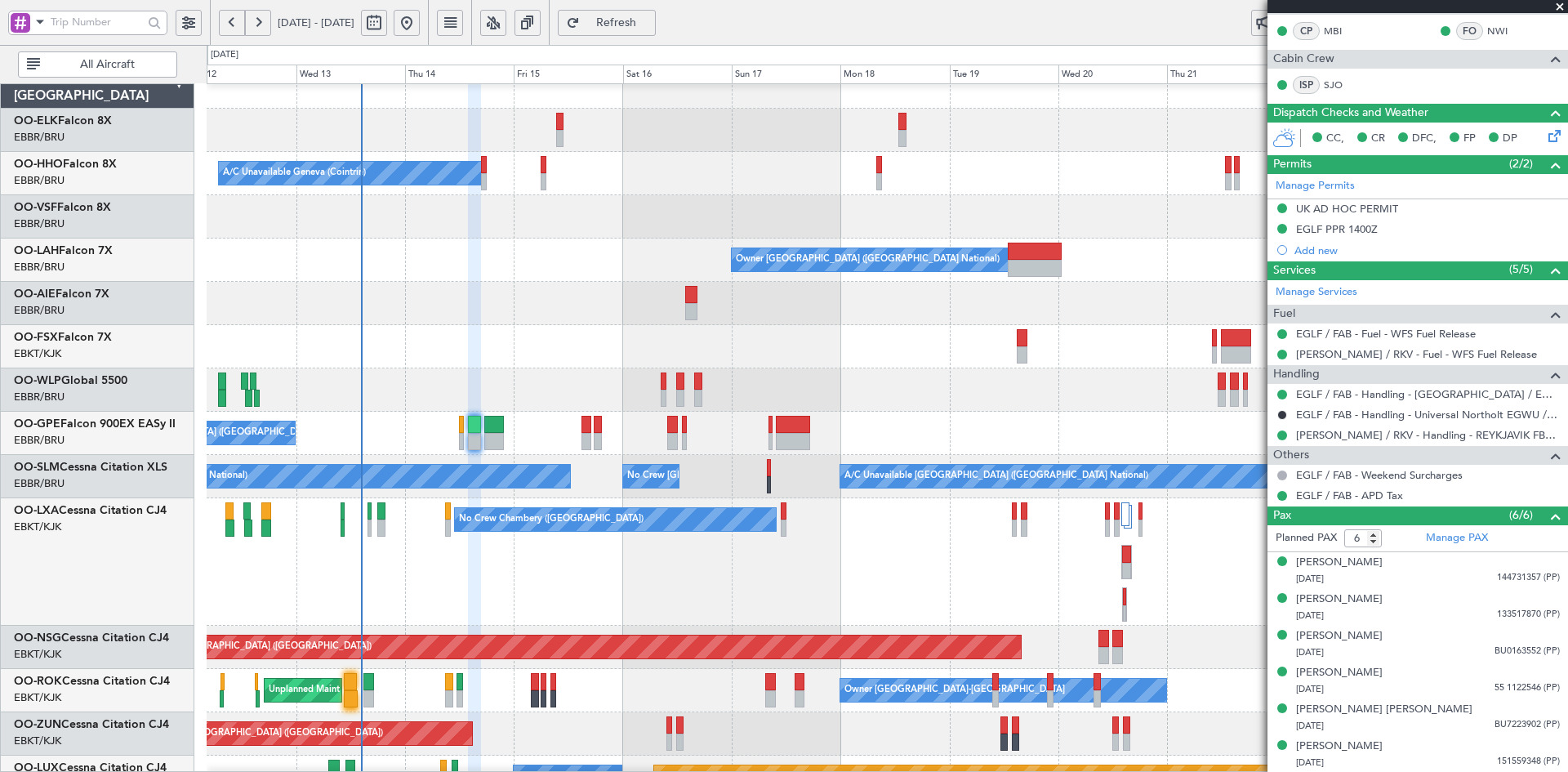
click at [1561, 9] on span at bounding box center [1560, 7] width 16 height 14
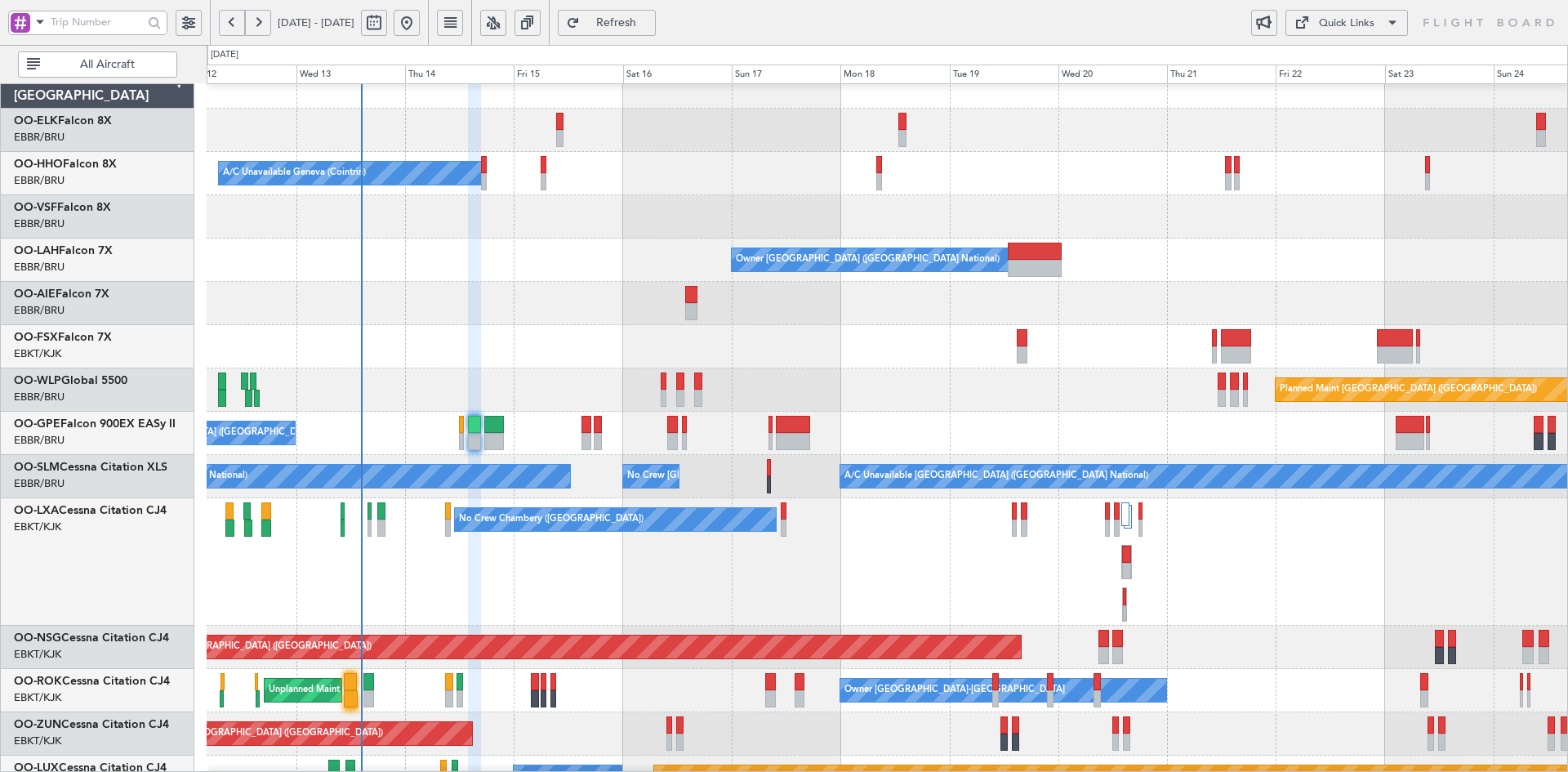
type input "0"
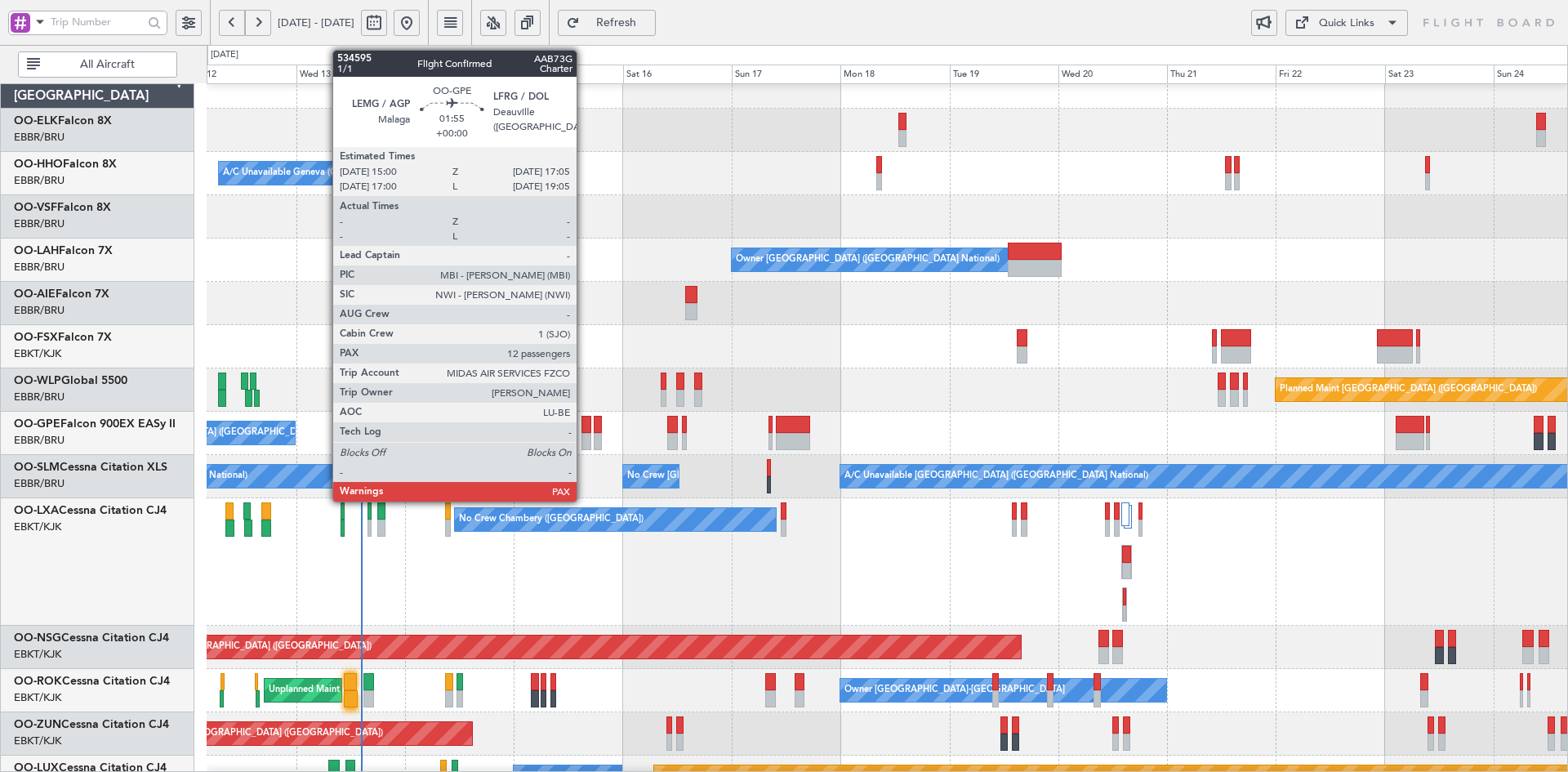
click at [584, 439] on div at bounding box center [587, 441] width 10 height 17
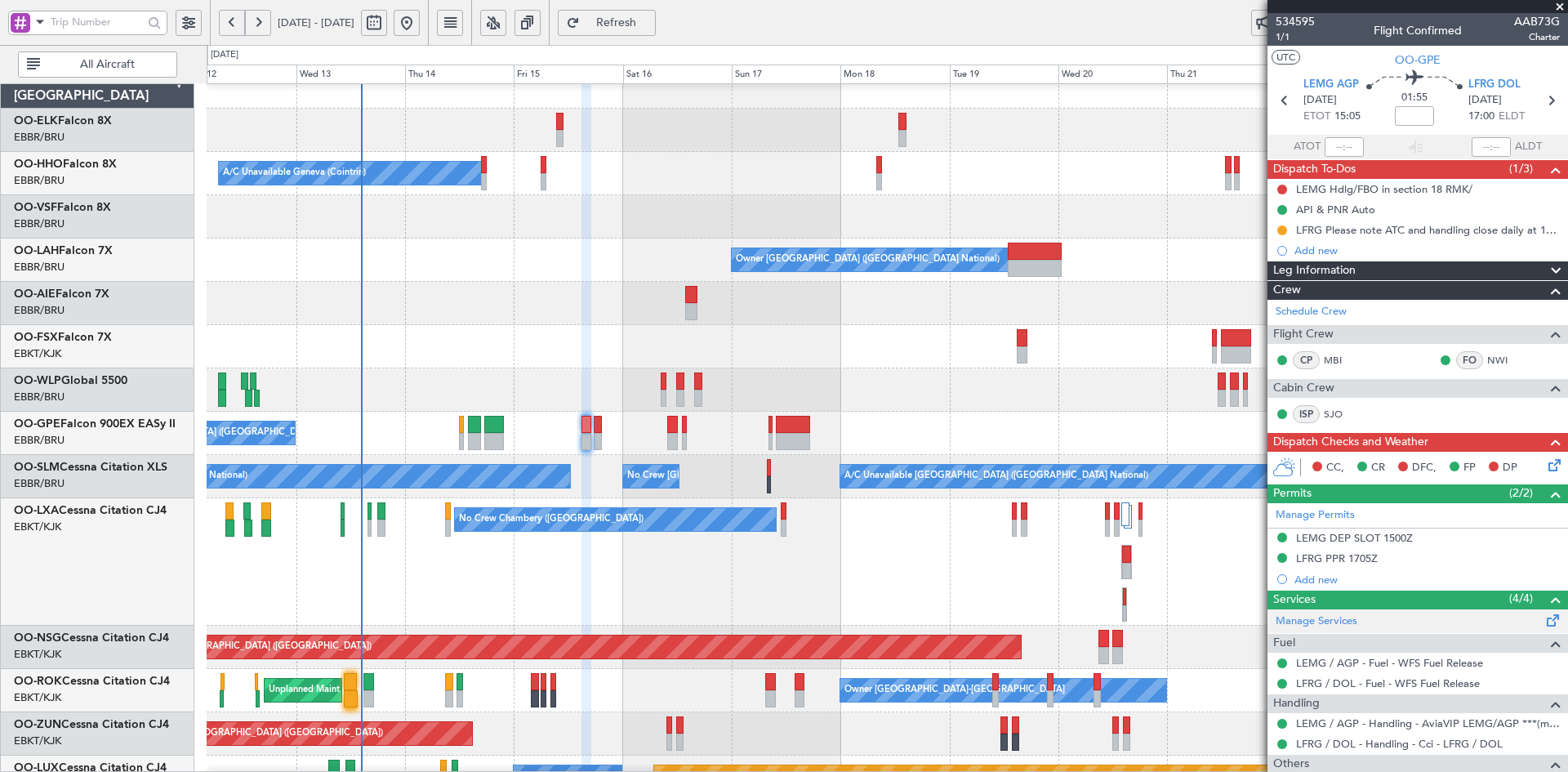
scroll to position [109, 0]
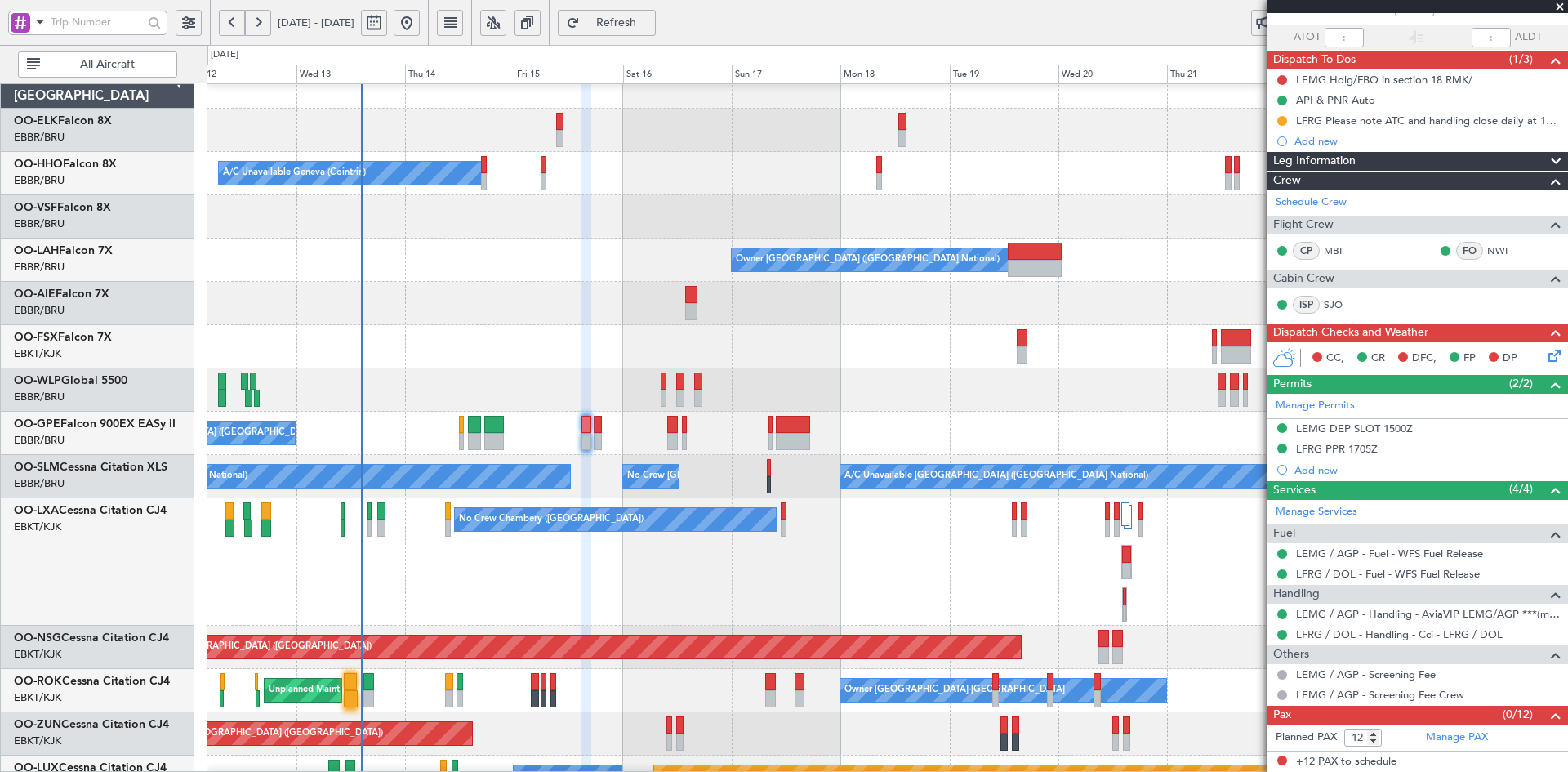
click at [1560, 4] on span at bounding box center [1560, 7] width 16 height 14
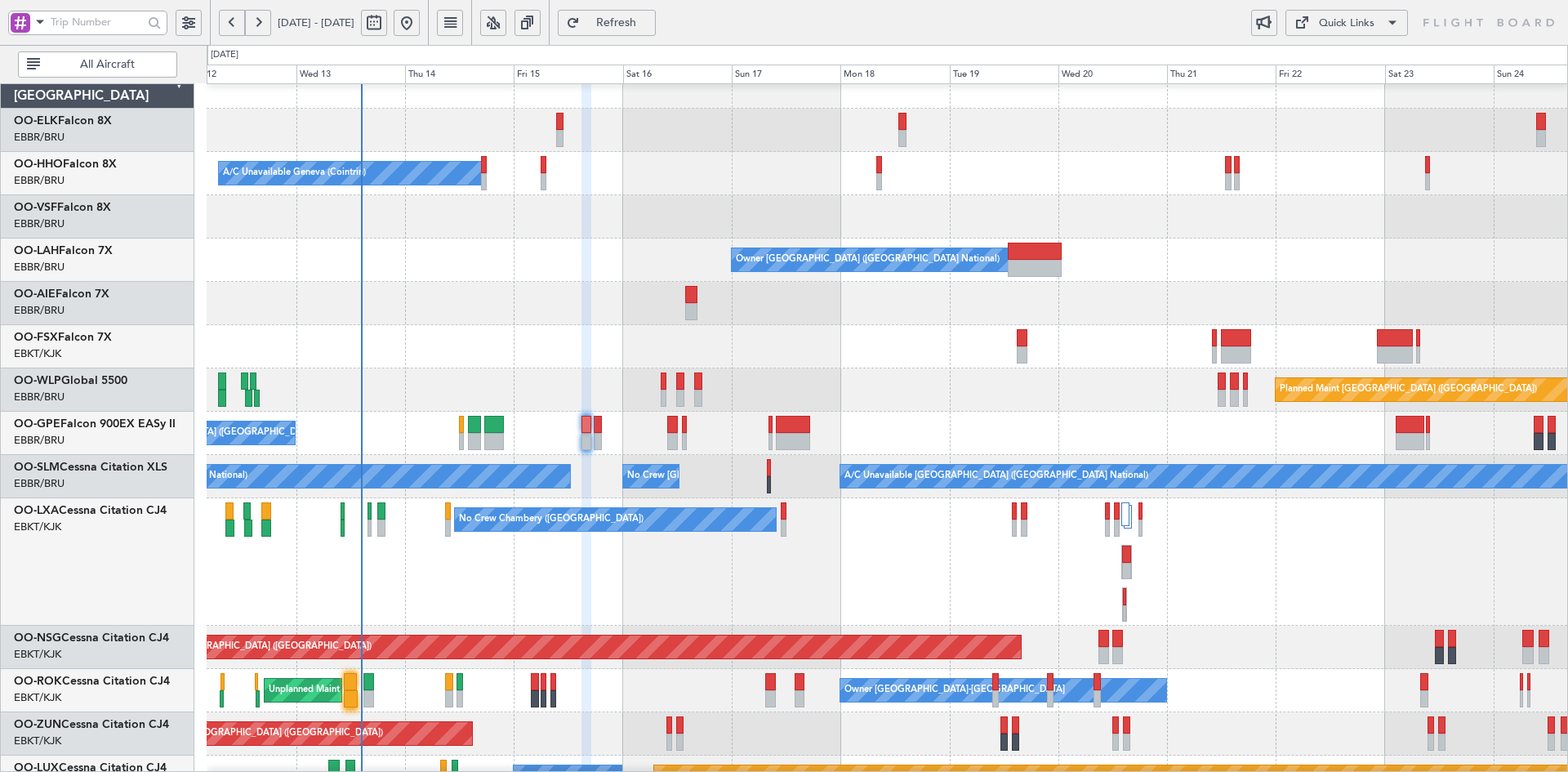
type input "0"
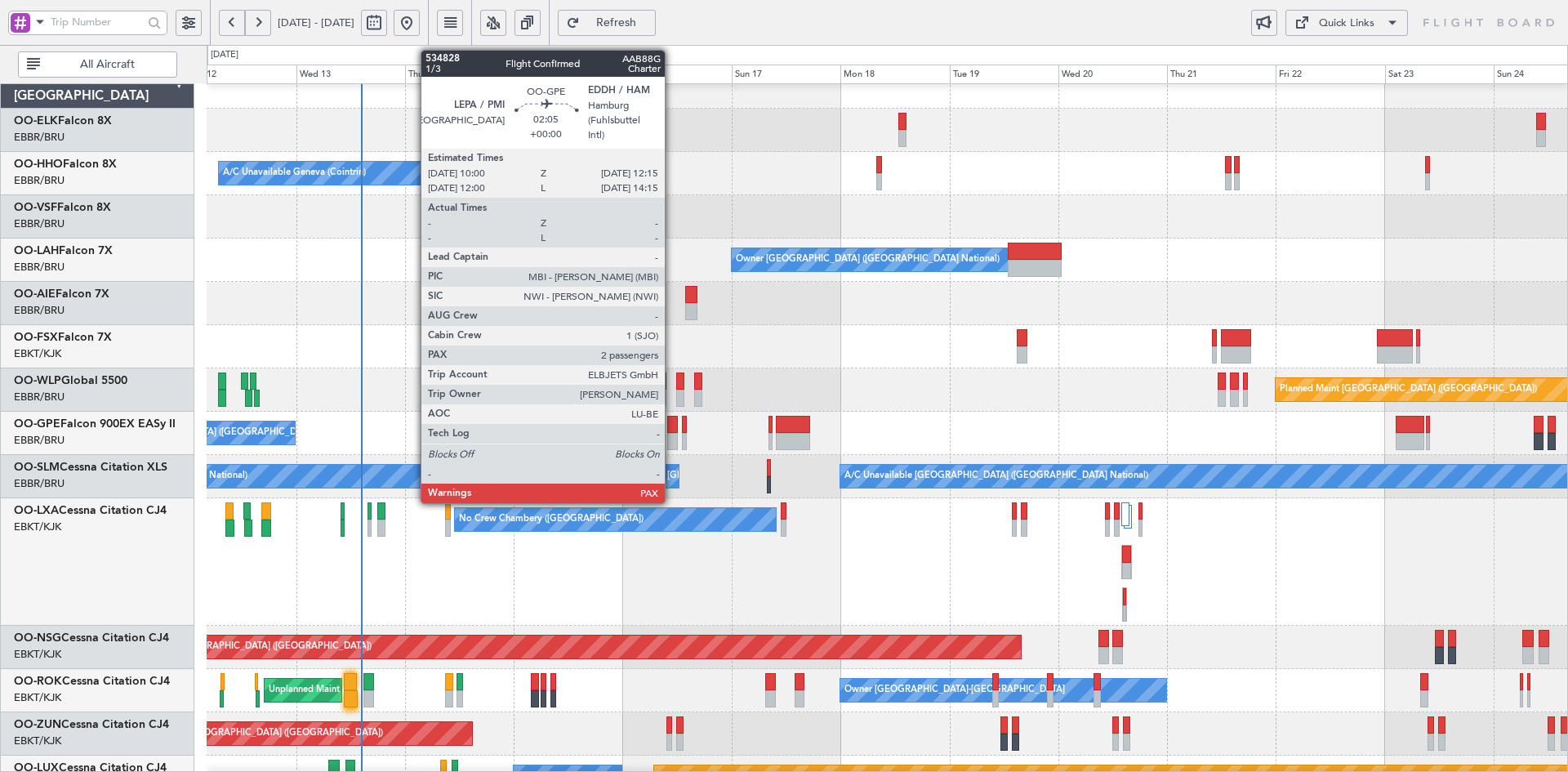
click at [672, 438] on div at bounding box center [673, 441] width 11 height 17
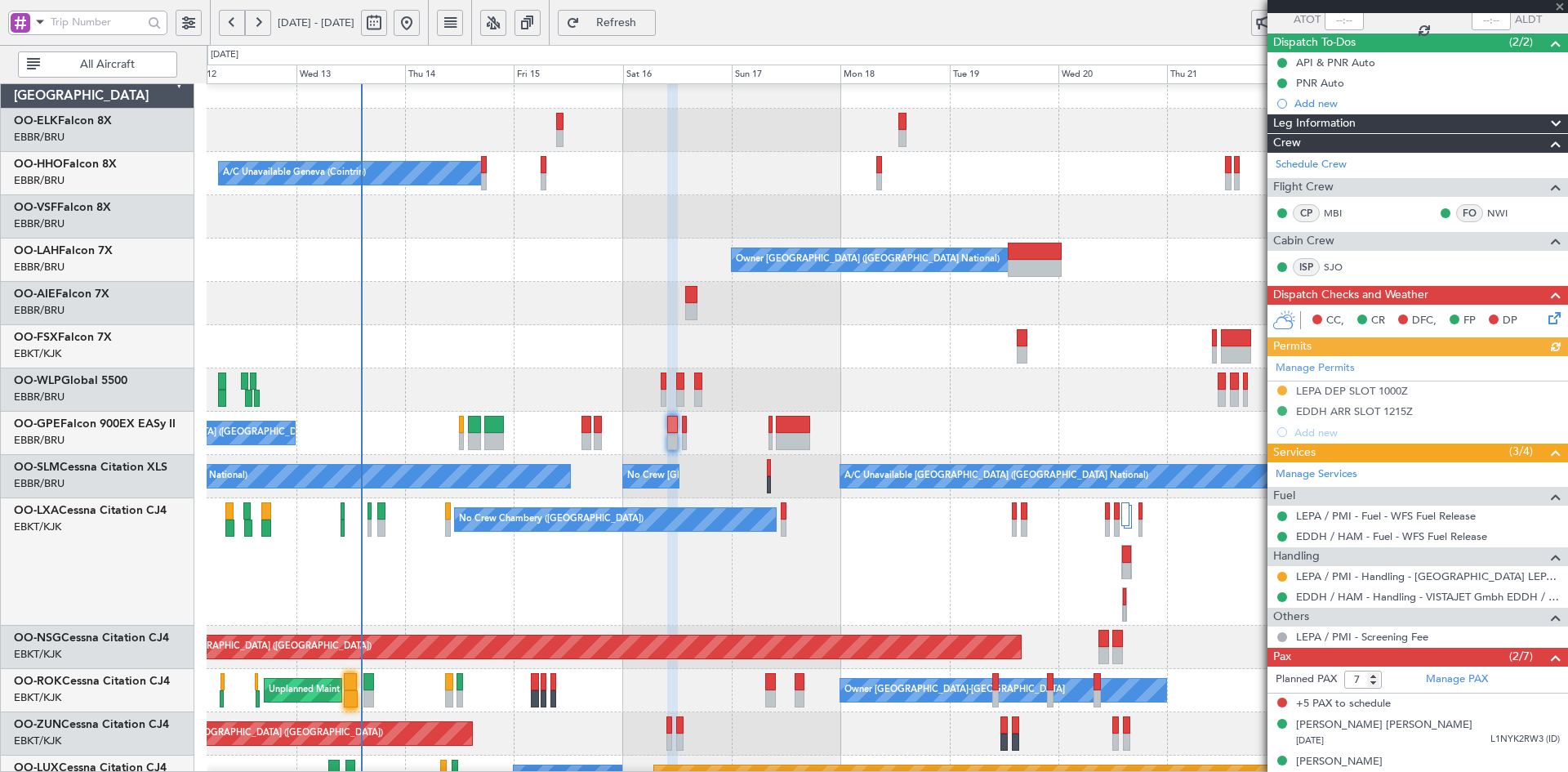
scroll to position [142, 0]
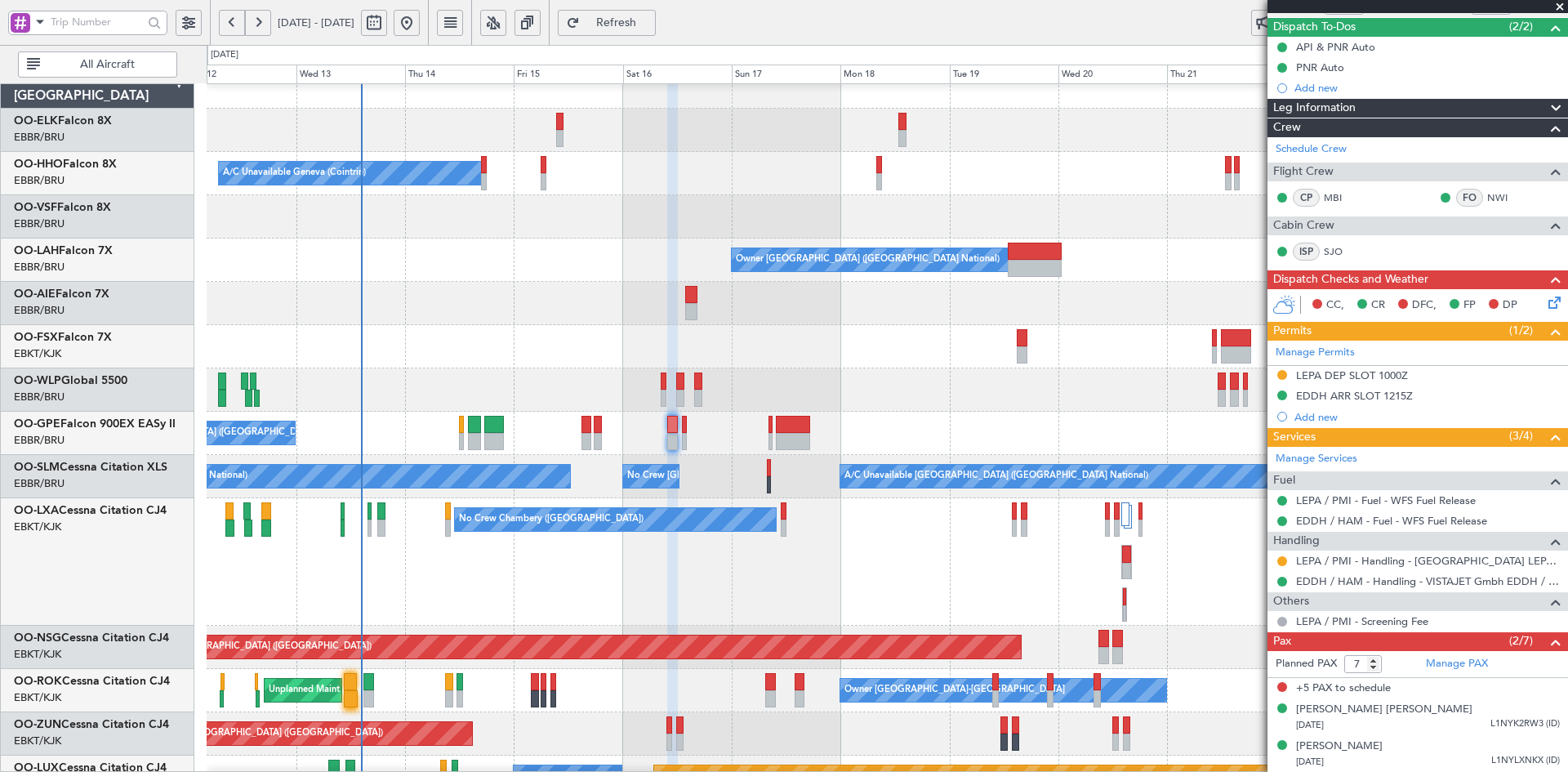
click at [1560, 8] on span at bounding box center [1560, 7] width 16 height 14
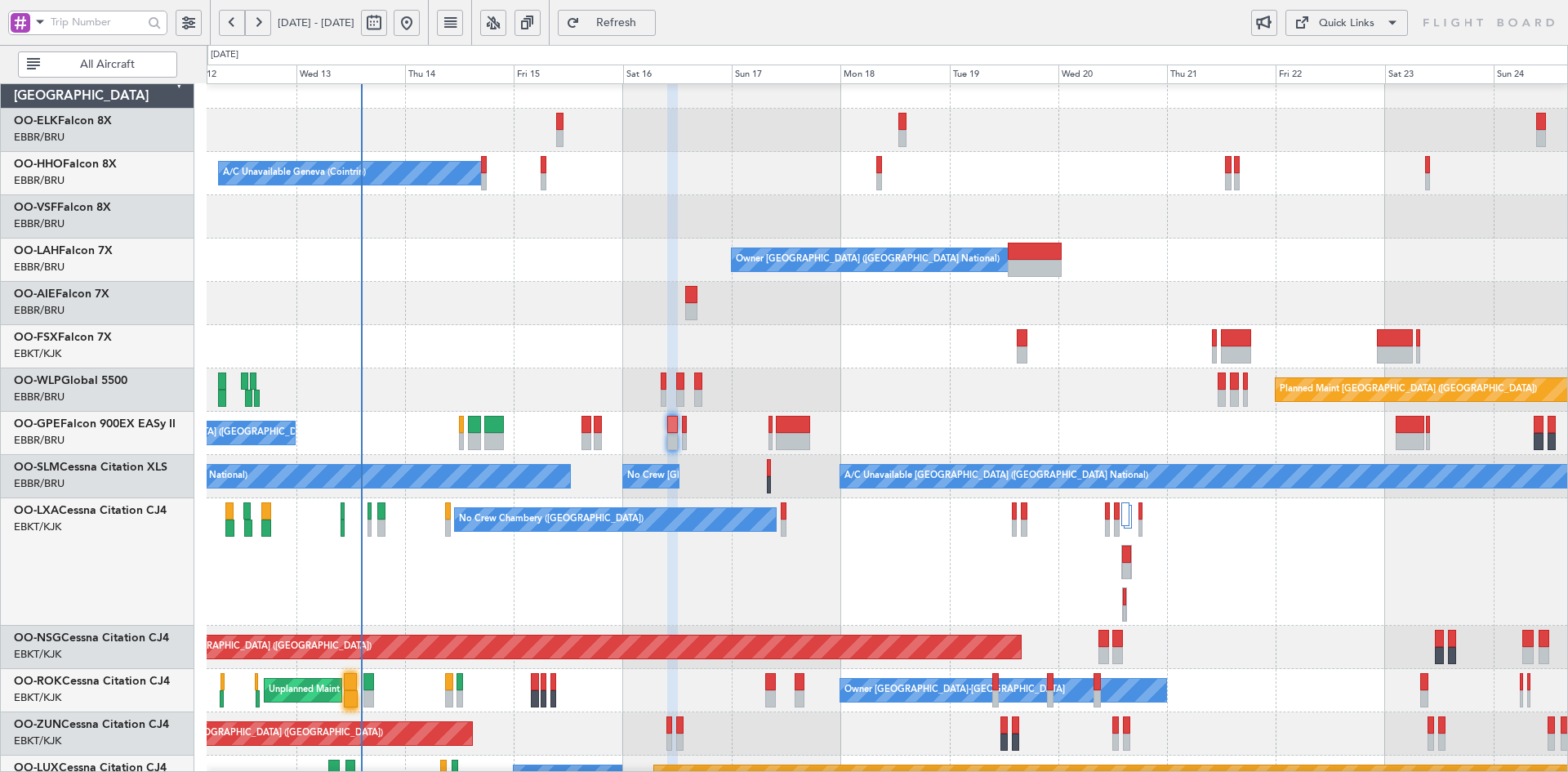
type input "0"
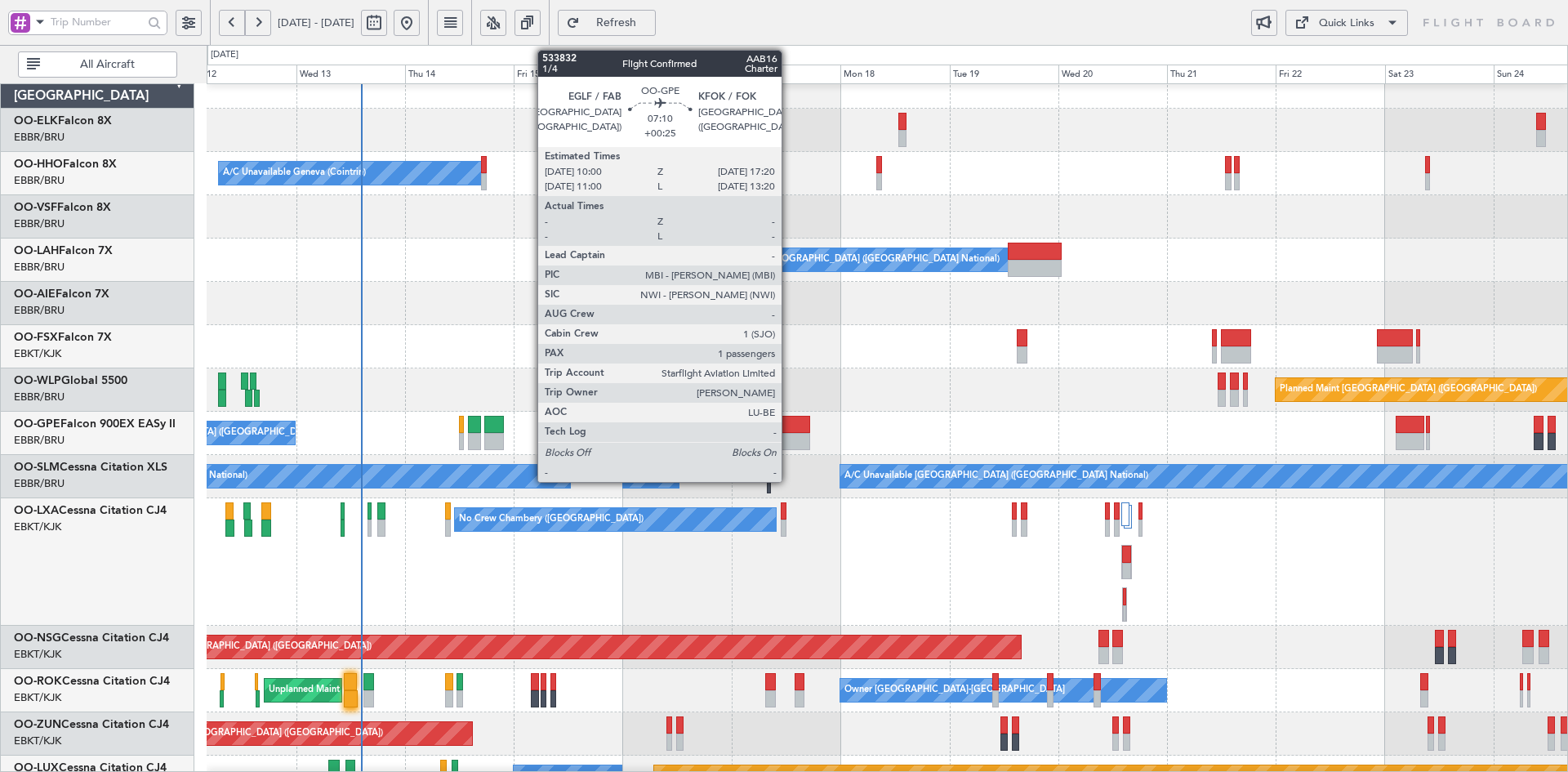
click at [789, 441] on div at bounding box center [793, 441] width 34 height 17
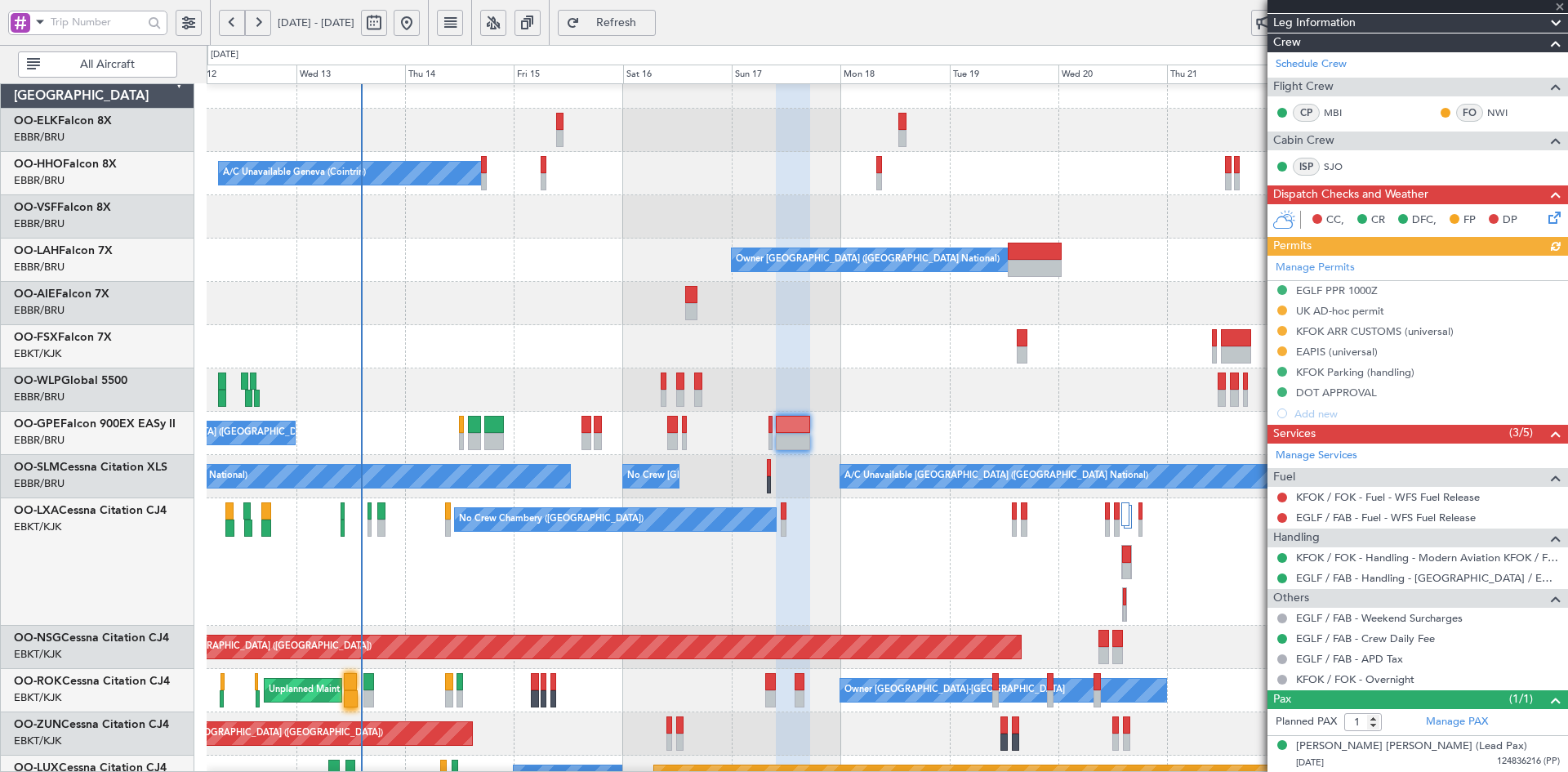
scroll to position [166, 0]
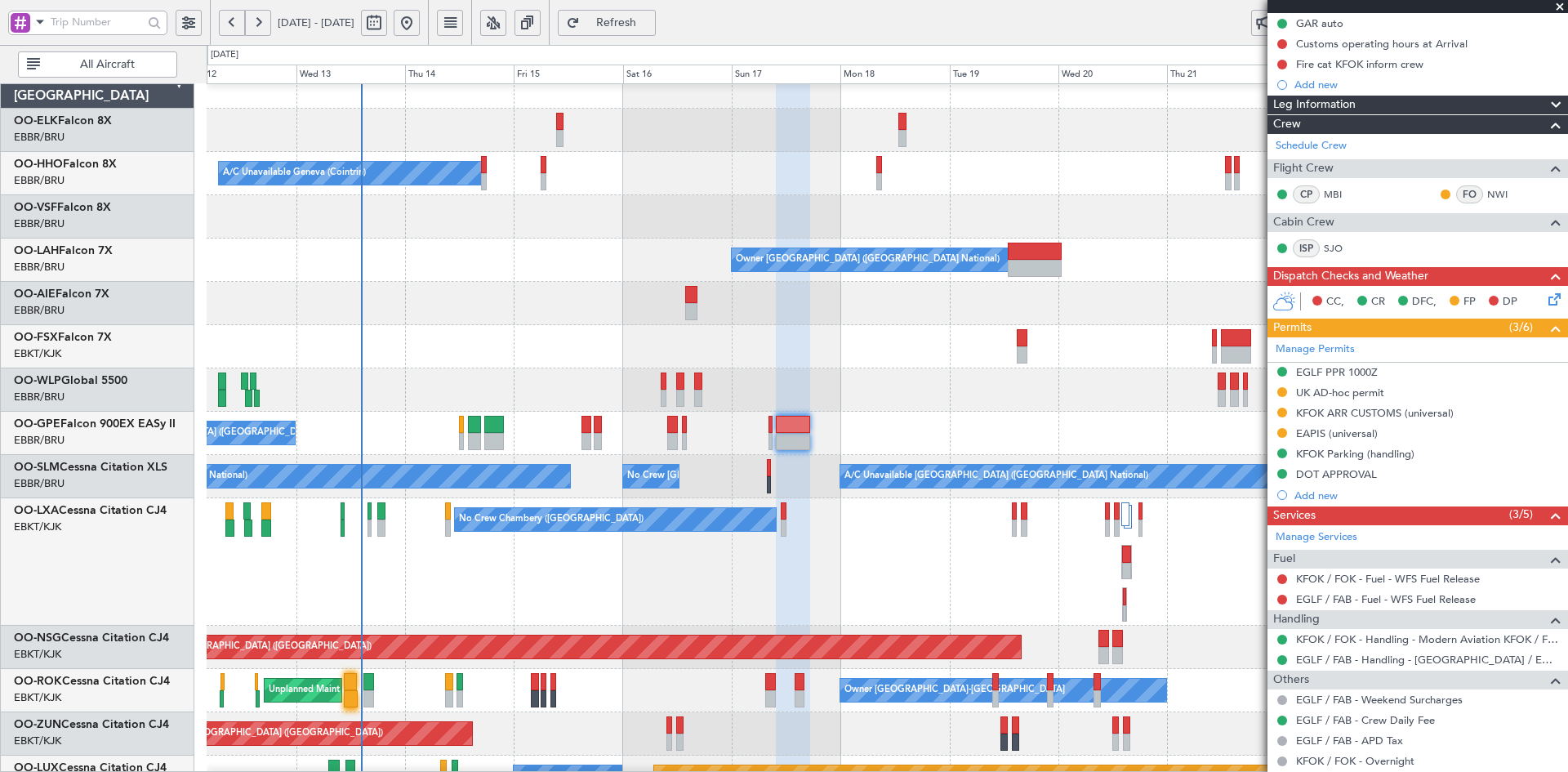
click at [1560, 4] on span at bounding box center [1560, 7] width 16 height 14
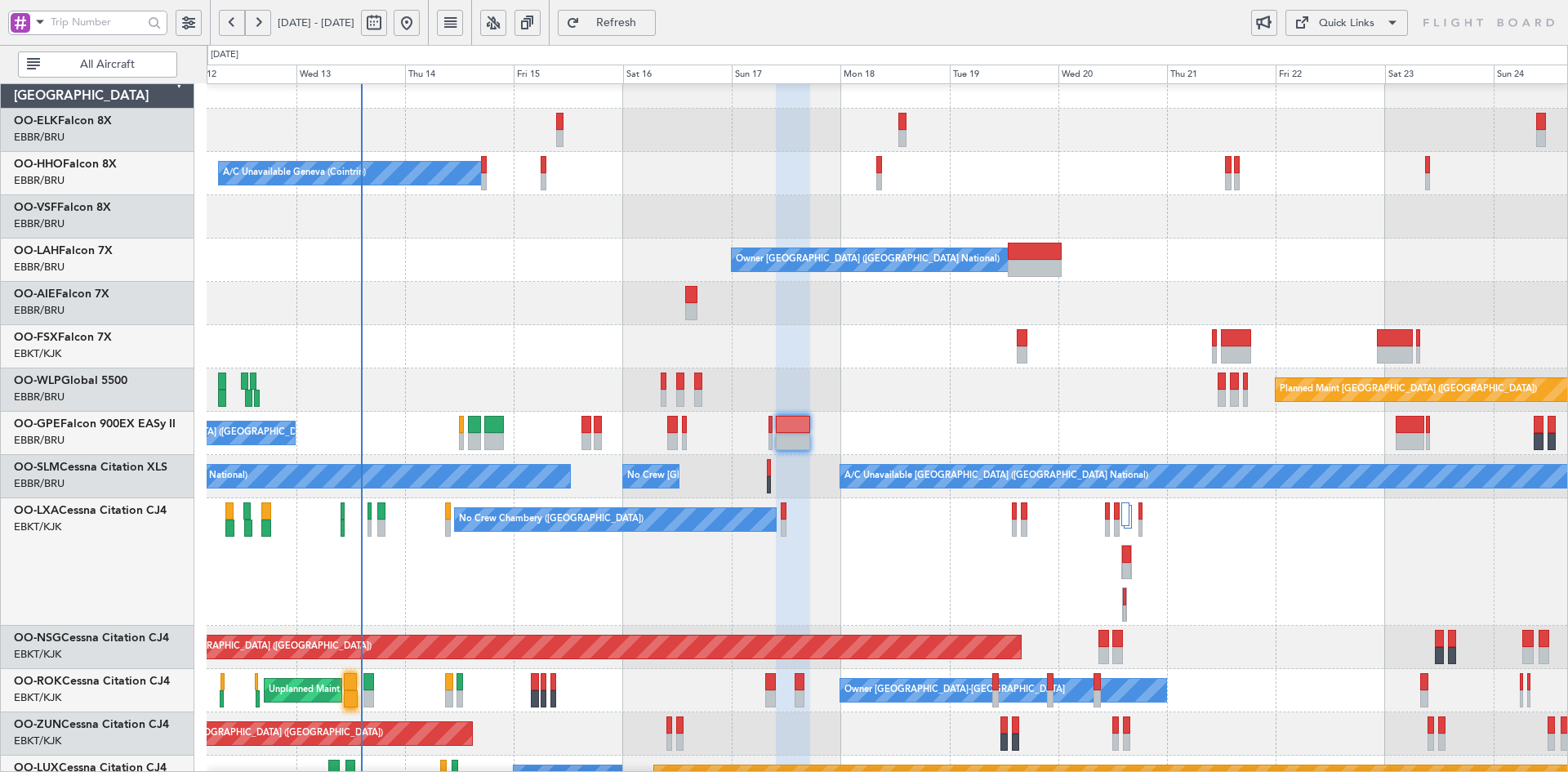
type input "0"
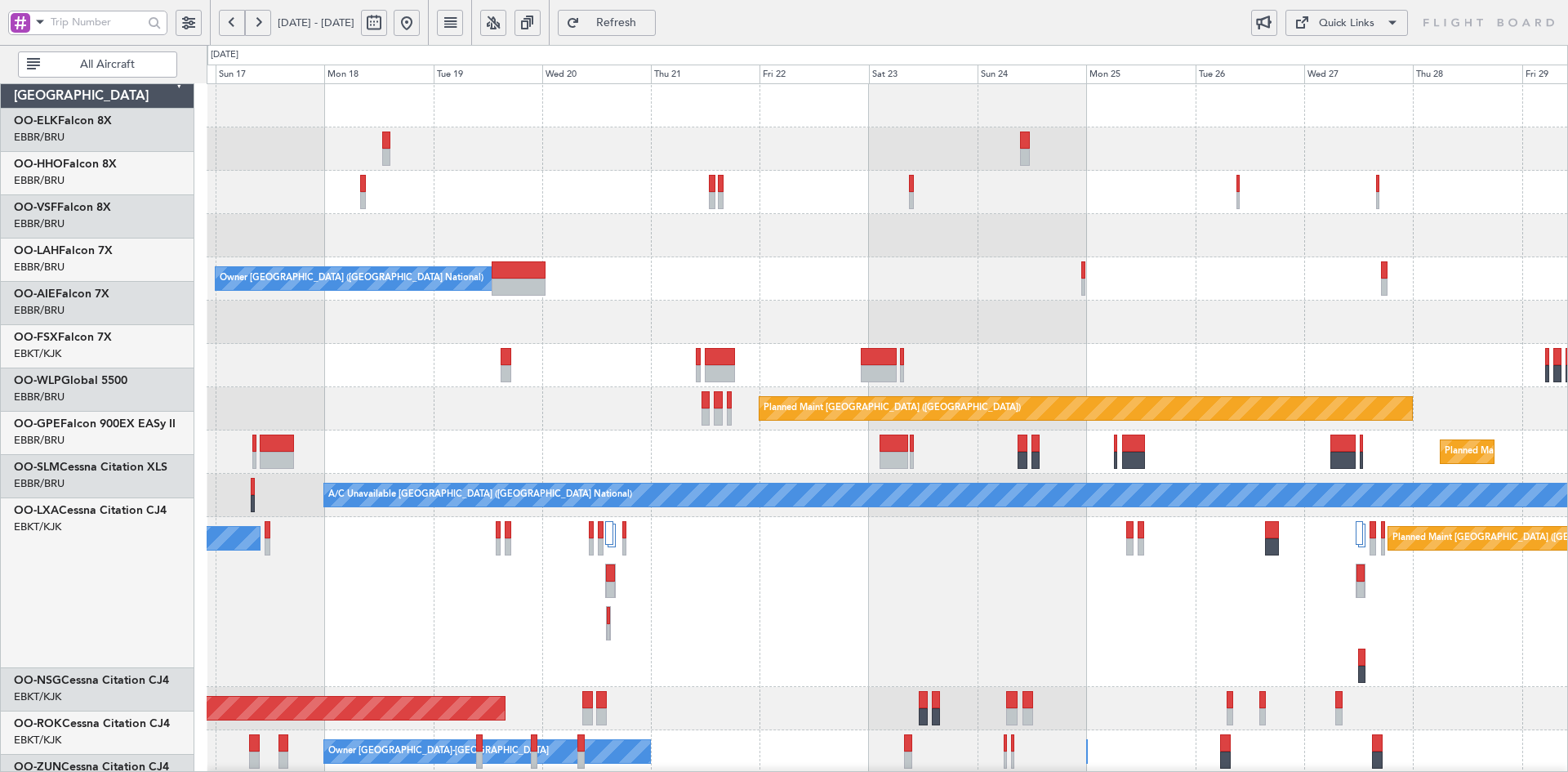
scroll to position [0, 0]
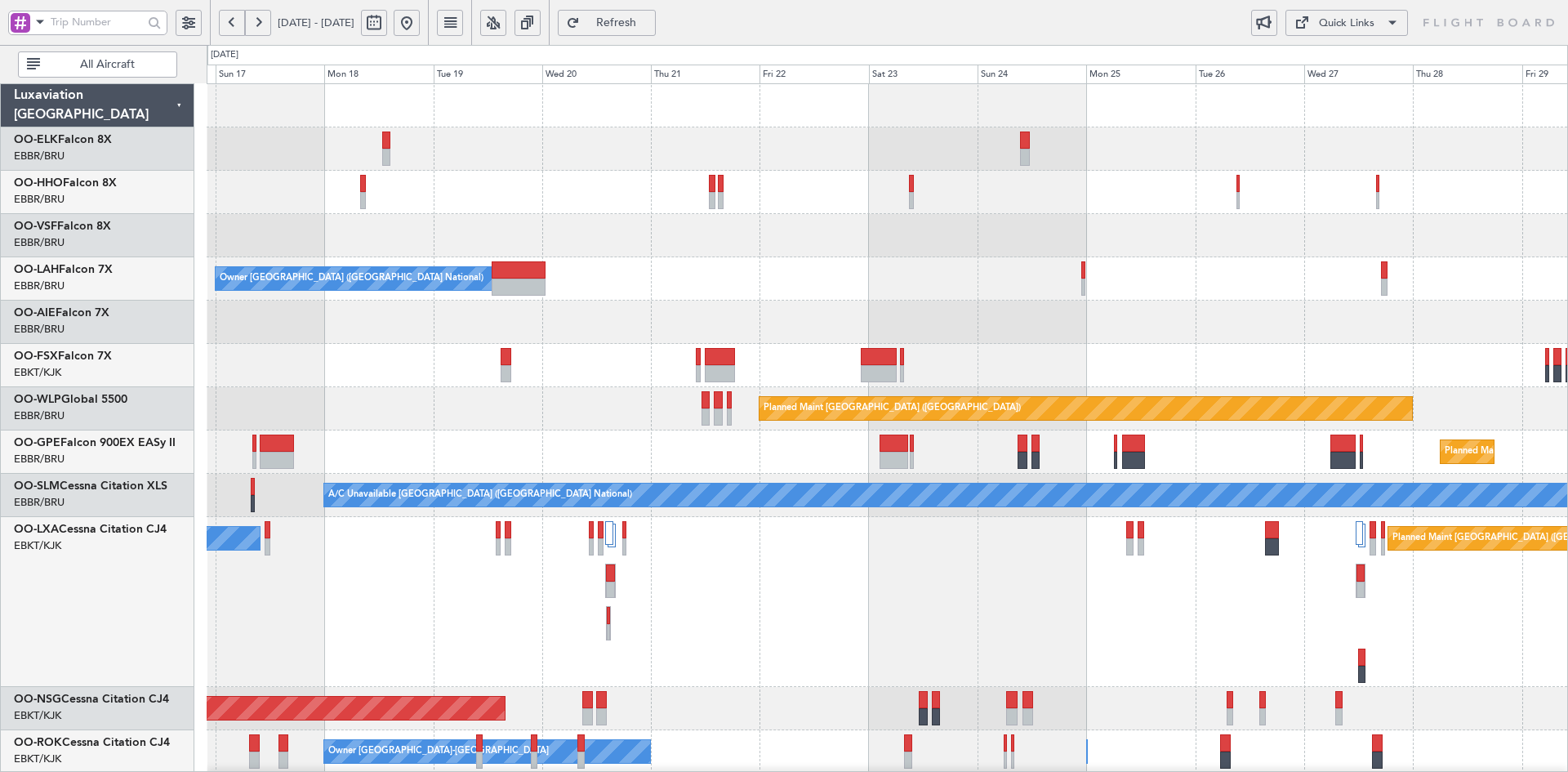
click at [762, 248] on div "A/C Unavailable Geneva (Cointrin) Owner Brussels (Brussels National) Planned Ma…" at bounding box center [887, 624] width 1361 height 1080
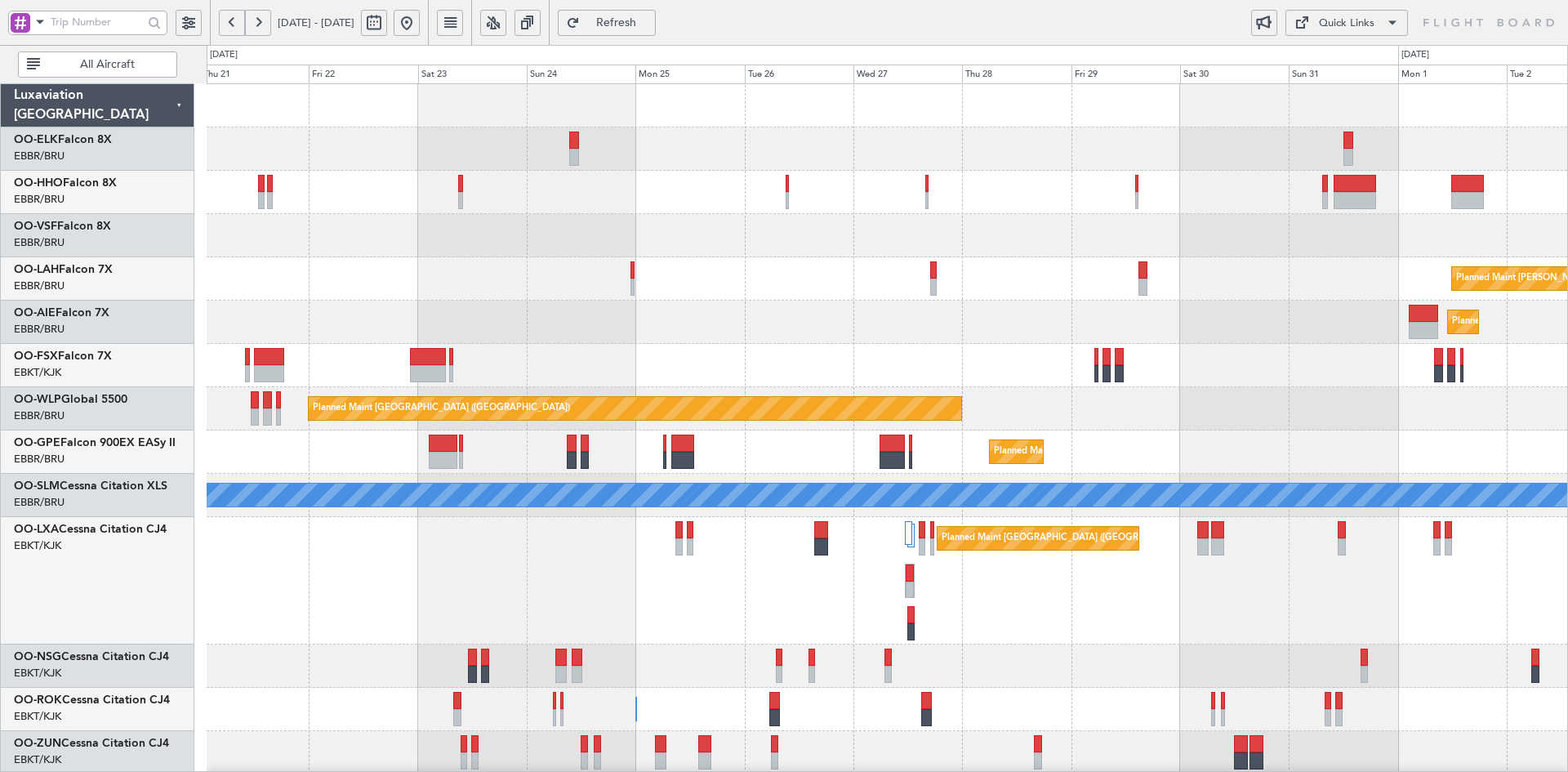
click at [1010, 196] on div at bounding box center [887, 192] width 1361 height 43
click at [651, 233] on div at bounding box center [887, 235] width 1361 height 43
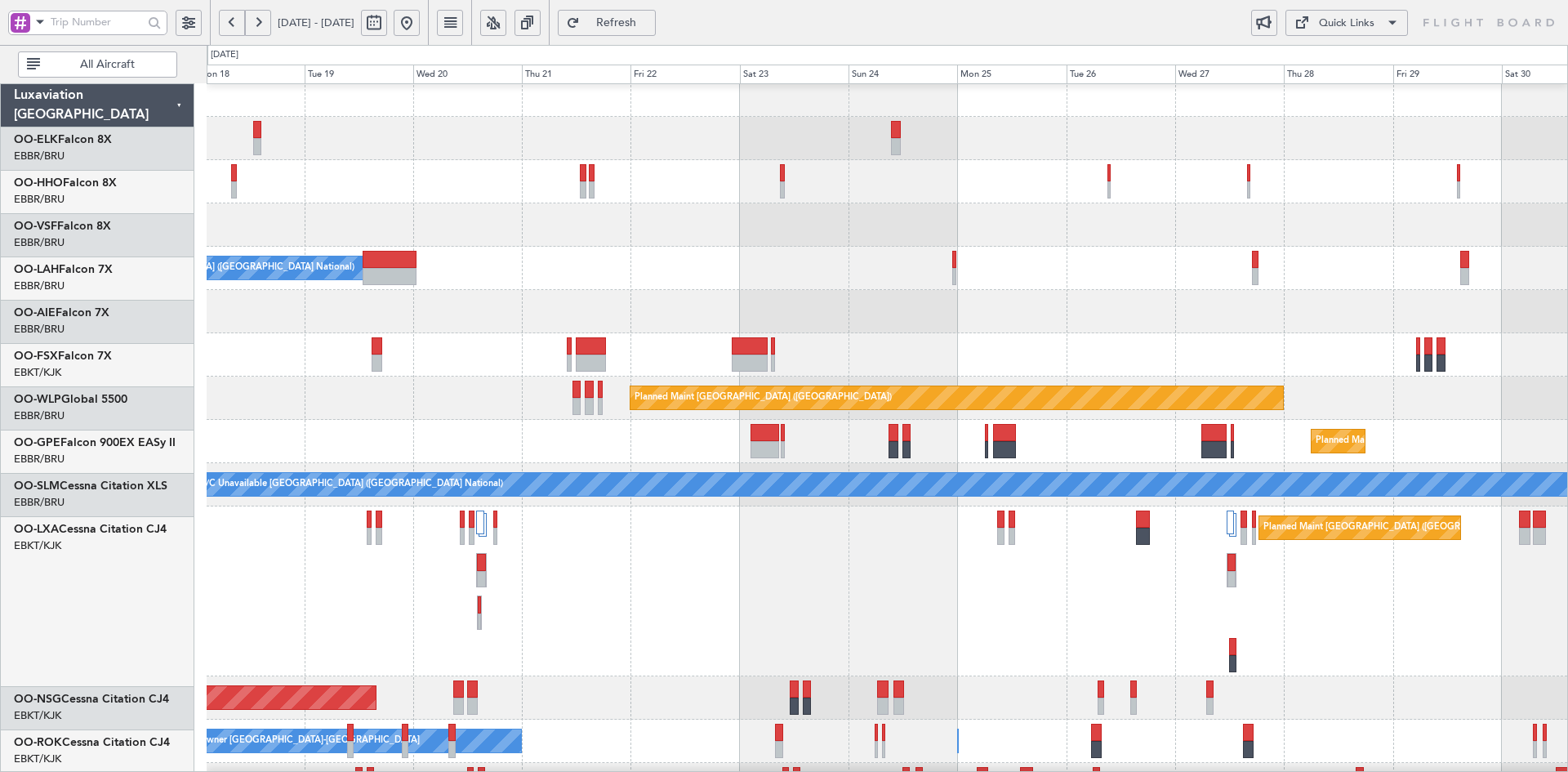
scroll to position [11, 0]
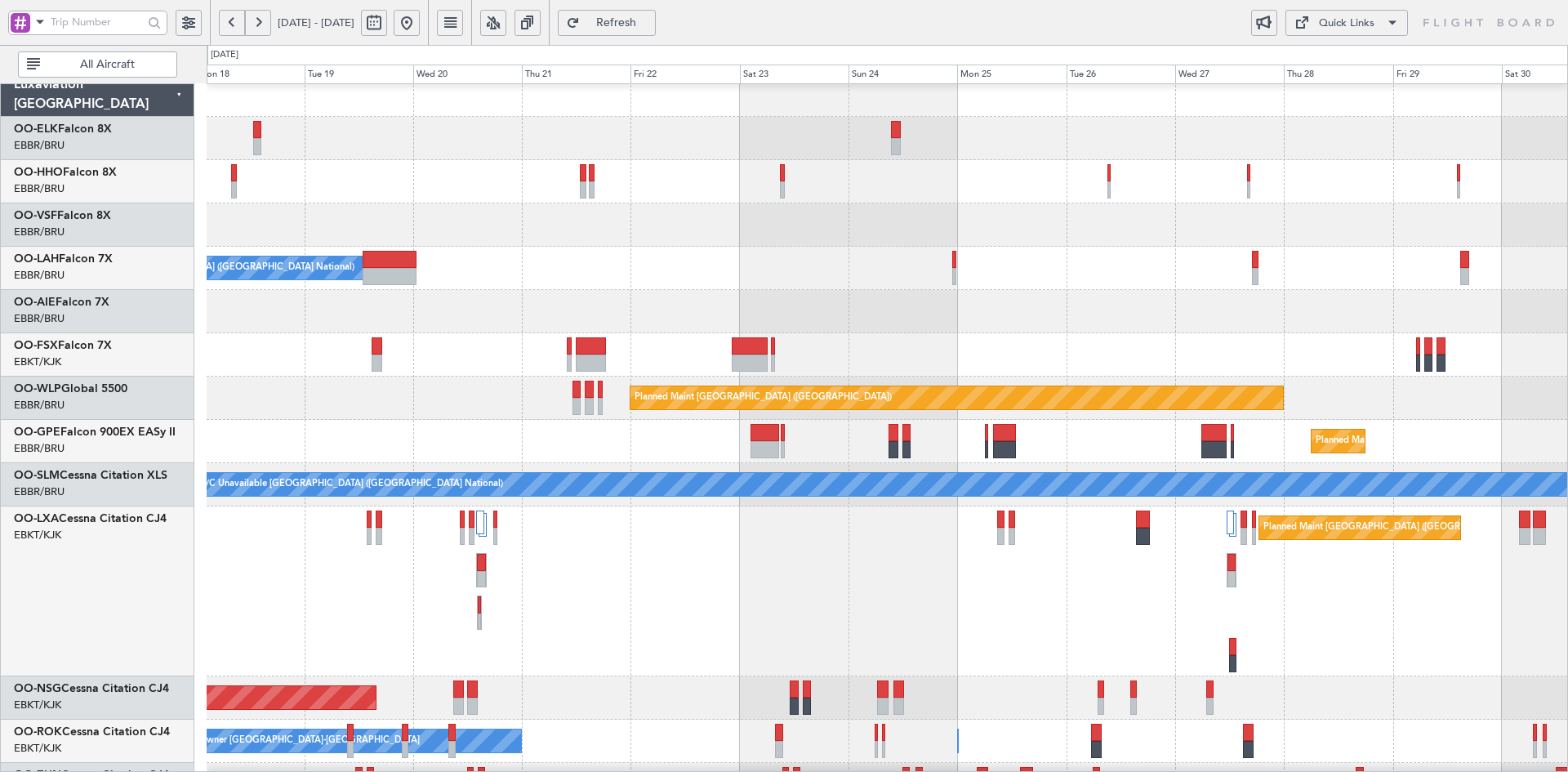
click at [803, 249] on div "Owner Brussels (Brussels National) Planned Maint Alton-st Louis (St Louis Regl)" at bounding box center [887, 268] width 1361 height 43
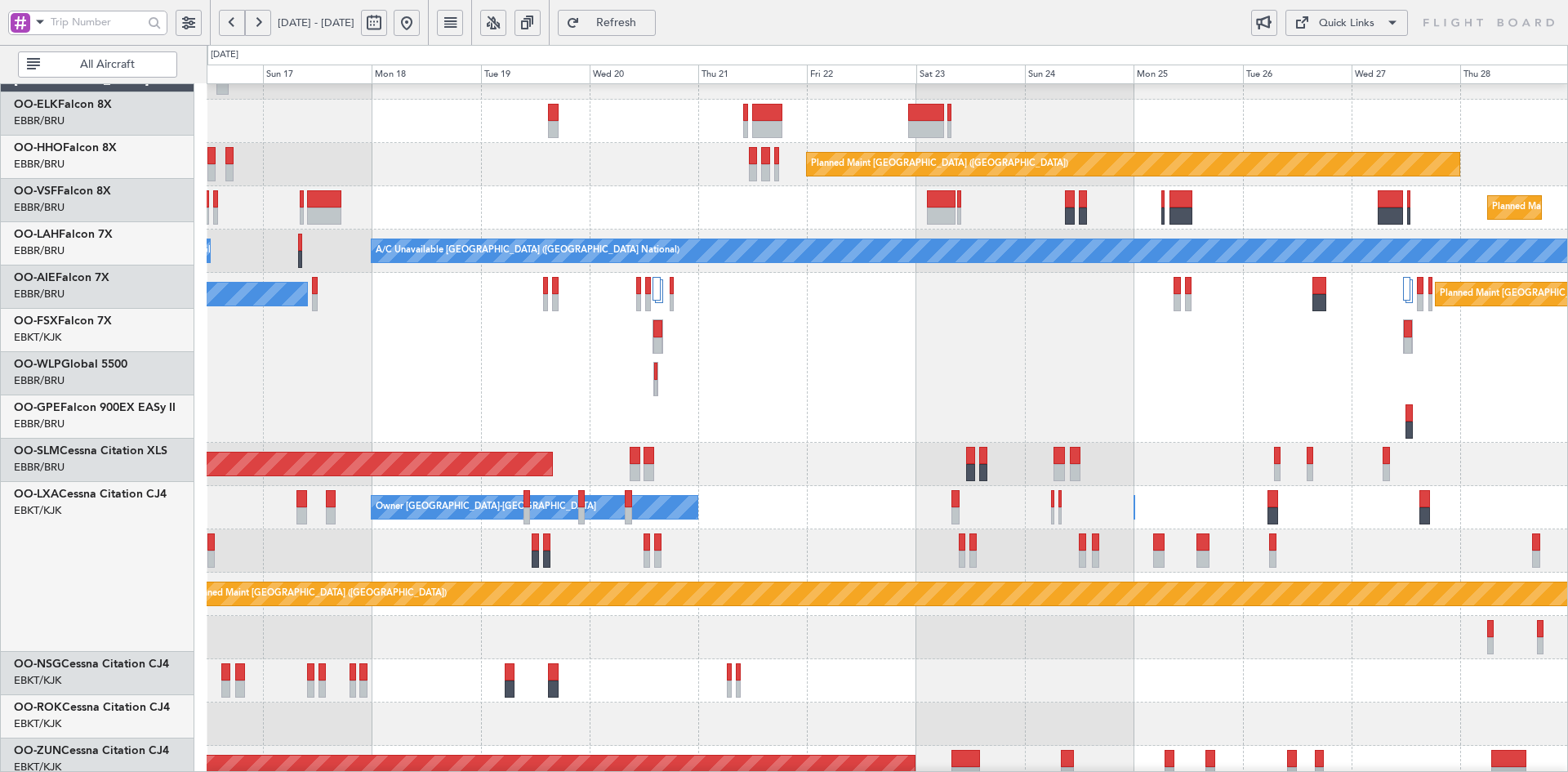
scroll to position [244, 0]
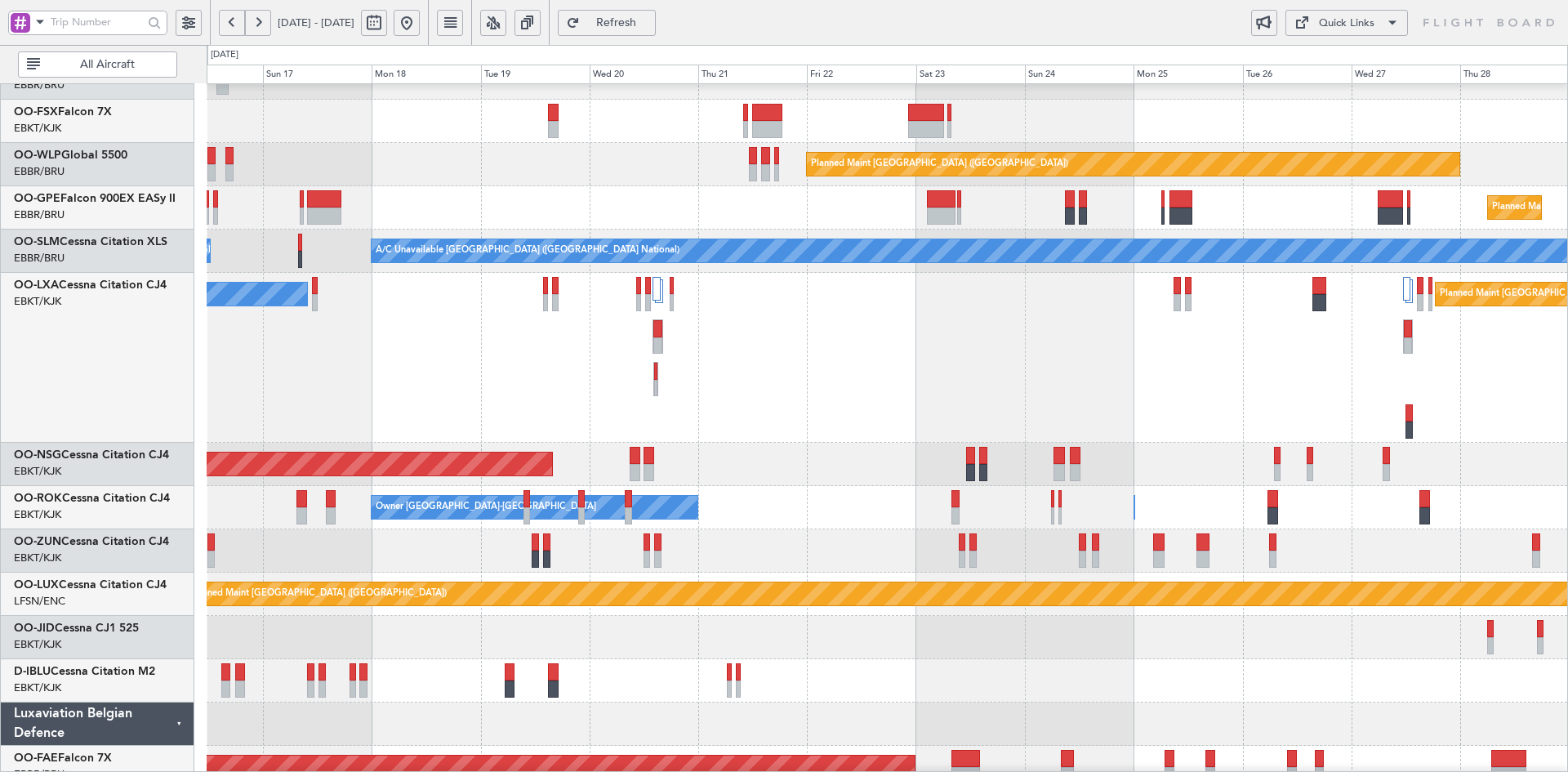
click at [1052, 414] on div "Planned Maint Brussels (Brussels National) No Crew Chambery (Aix-les-bains)" at bounding box center [887, 358] width 1361 height 170
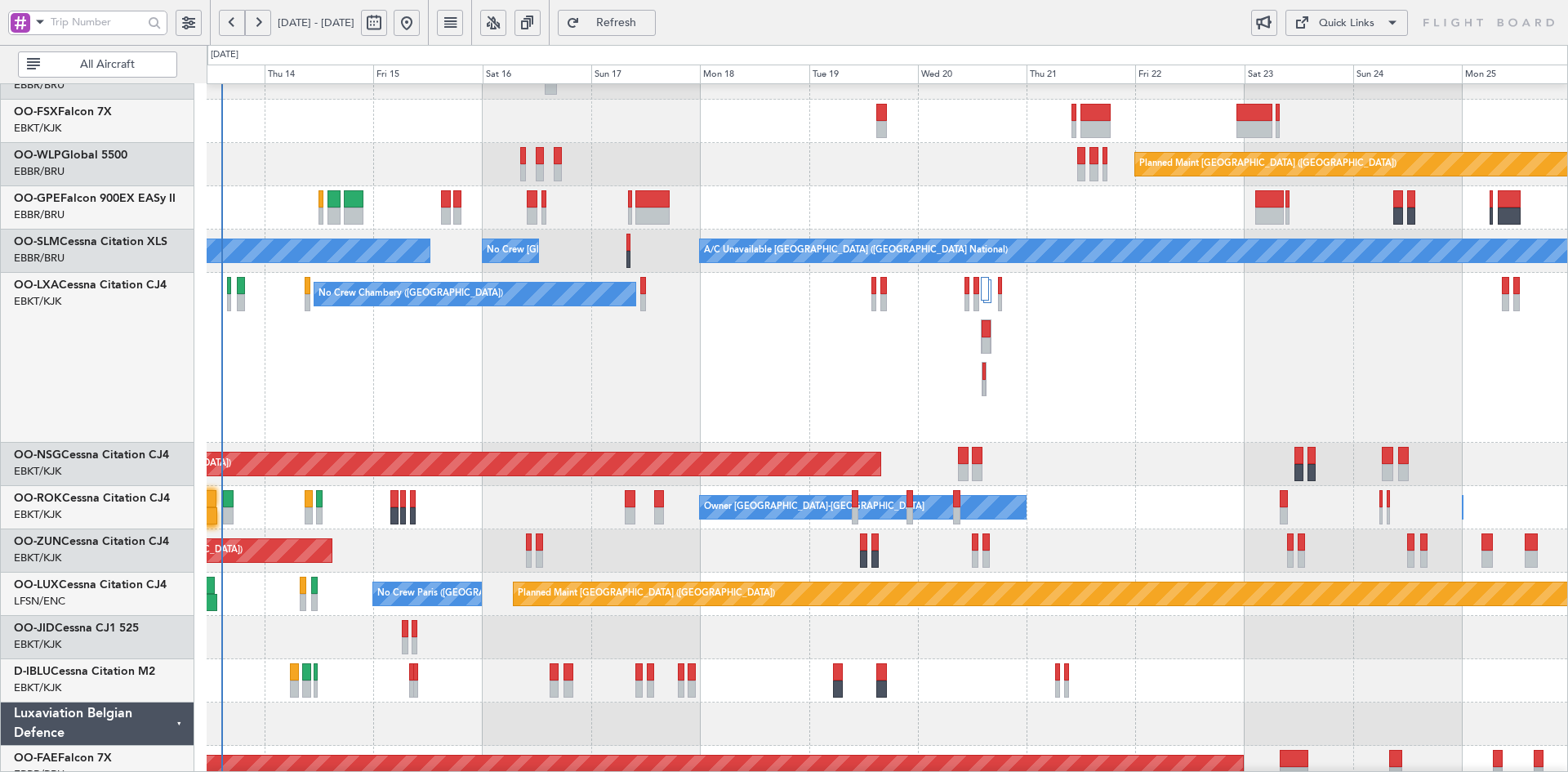
click at [971, 443] on div "Planned Maint [GEOGRAPHIC_DATA] ([GEOGRAPHIC_DATA])" at bounding box center [887, 464] width 1361 height 43
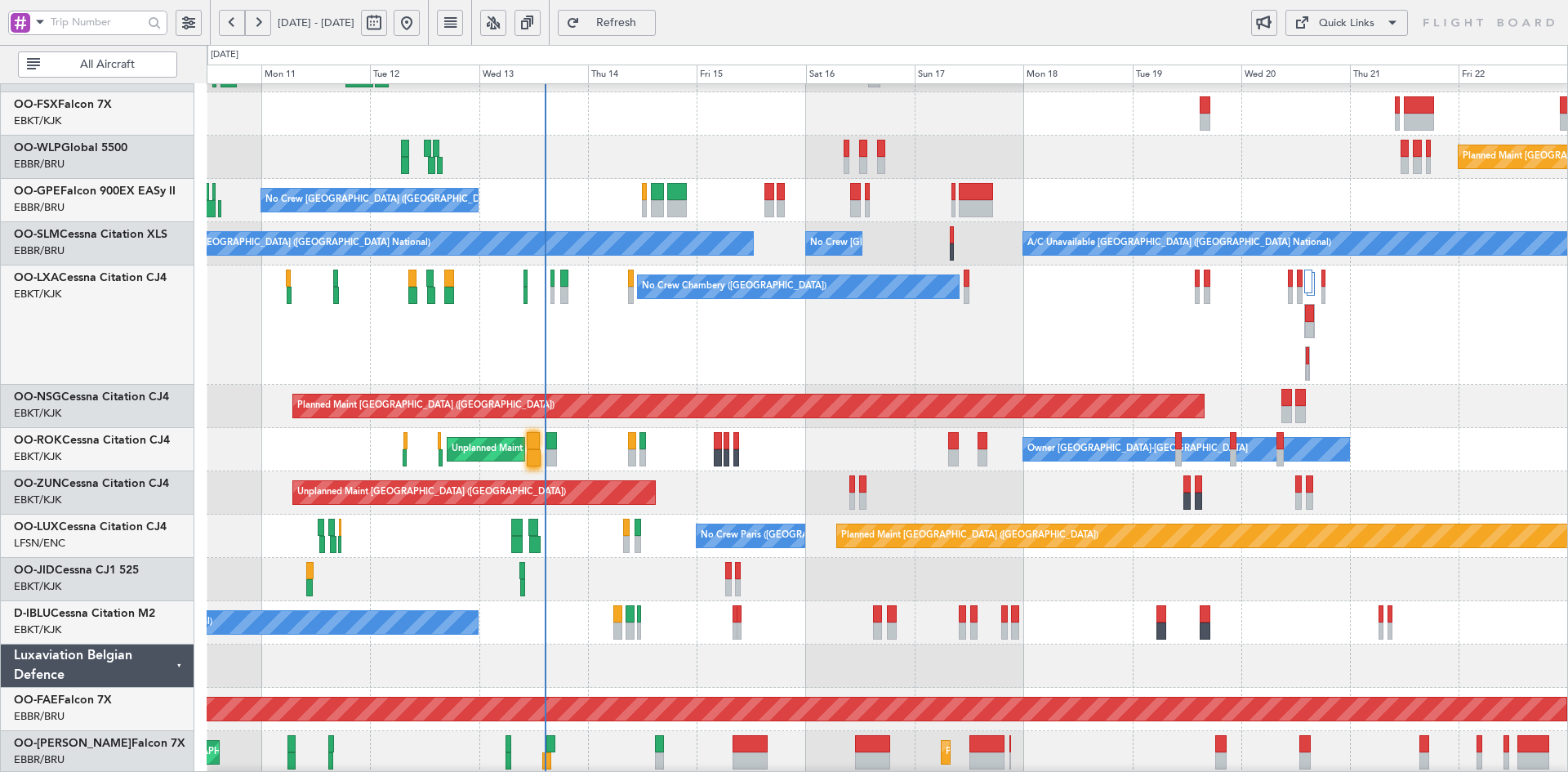
click at [910, 376] on div "No Crew Chambery ([GEOGRAPHIC_DATA])" at bounding box center [887, 325] width 1361 height 119
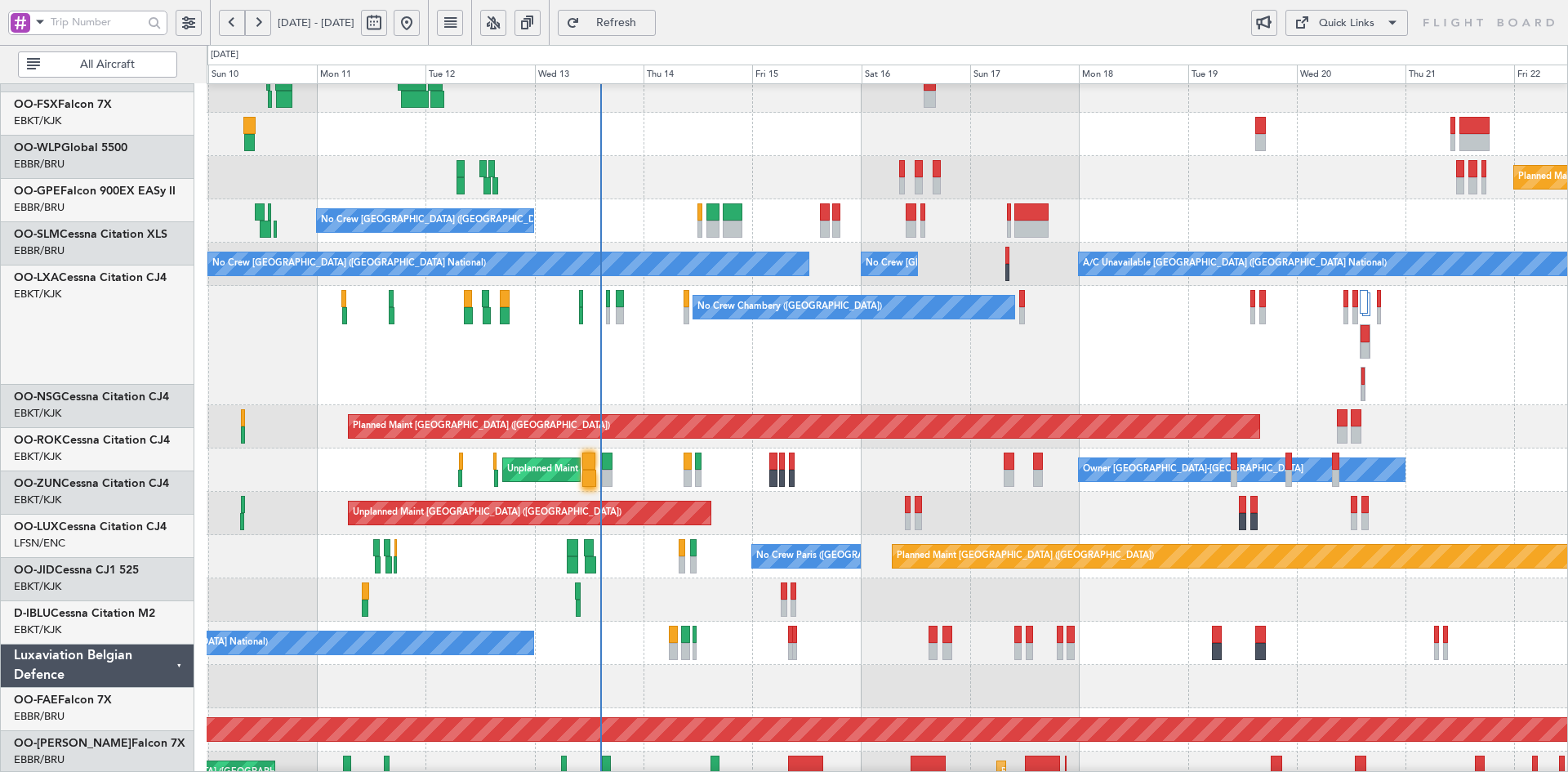
scroll to position [231, 0]
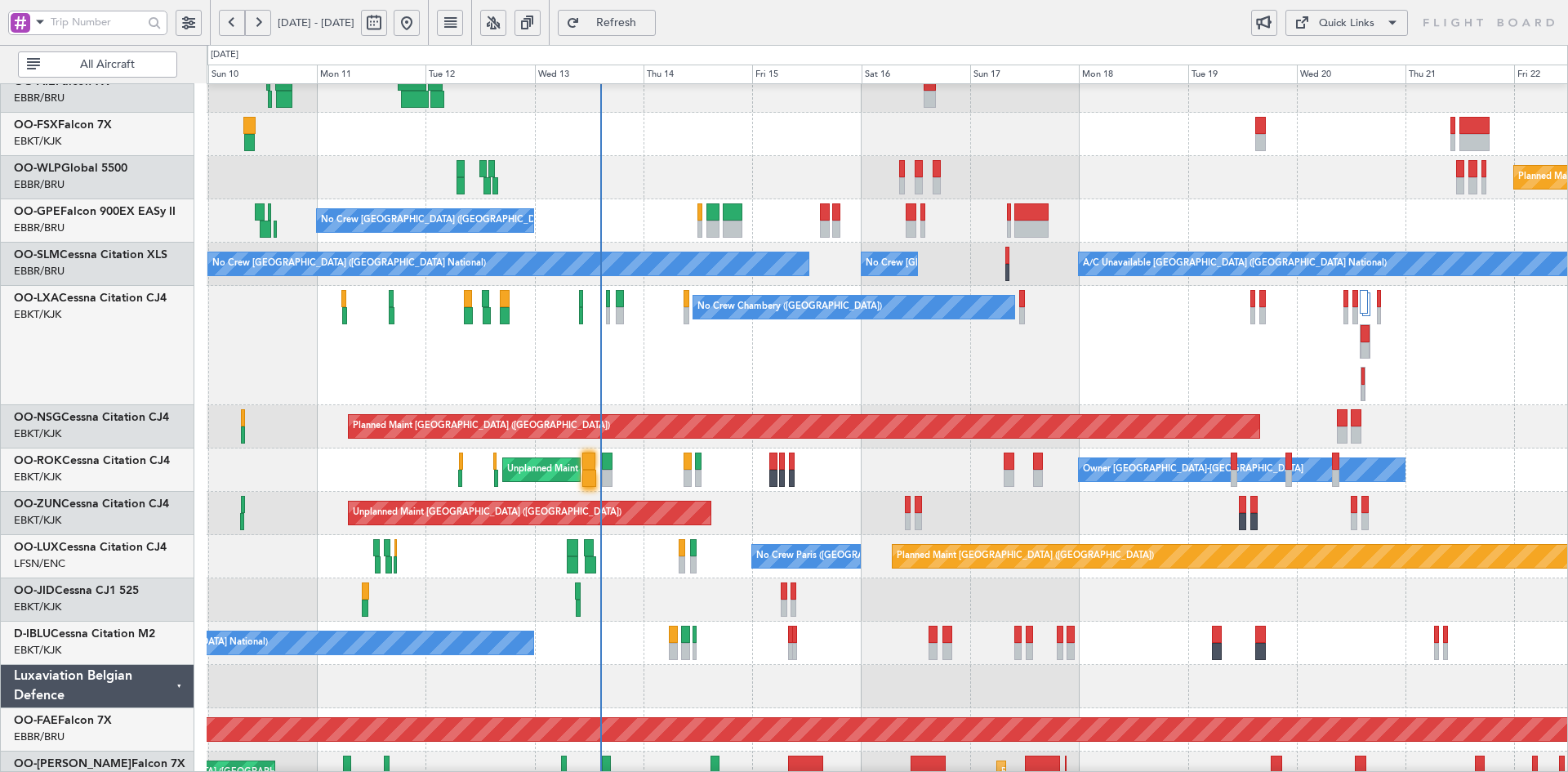
click at [860, 360] on div "Planned Maint Berlin (Brandenburg) Planned Maint Milan (Linate) No Crew Brussel…" at bounding box center [887, 367] width 1361 height 1029
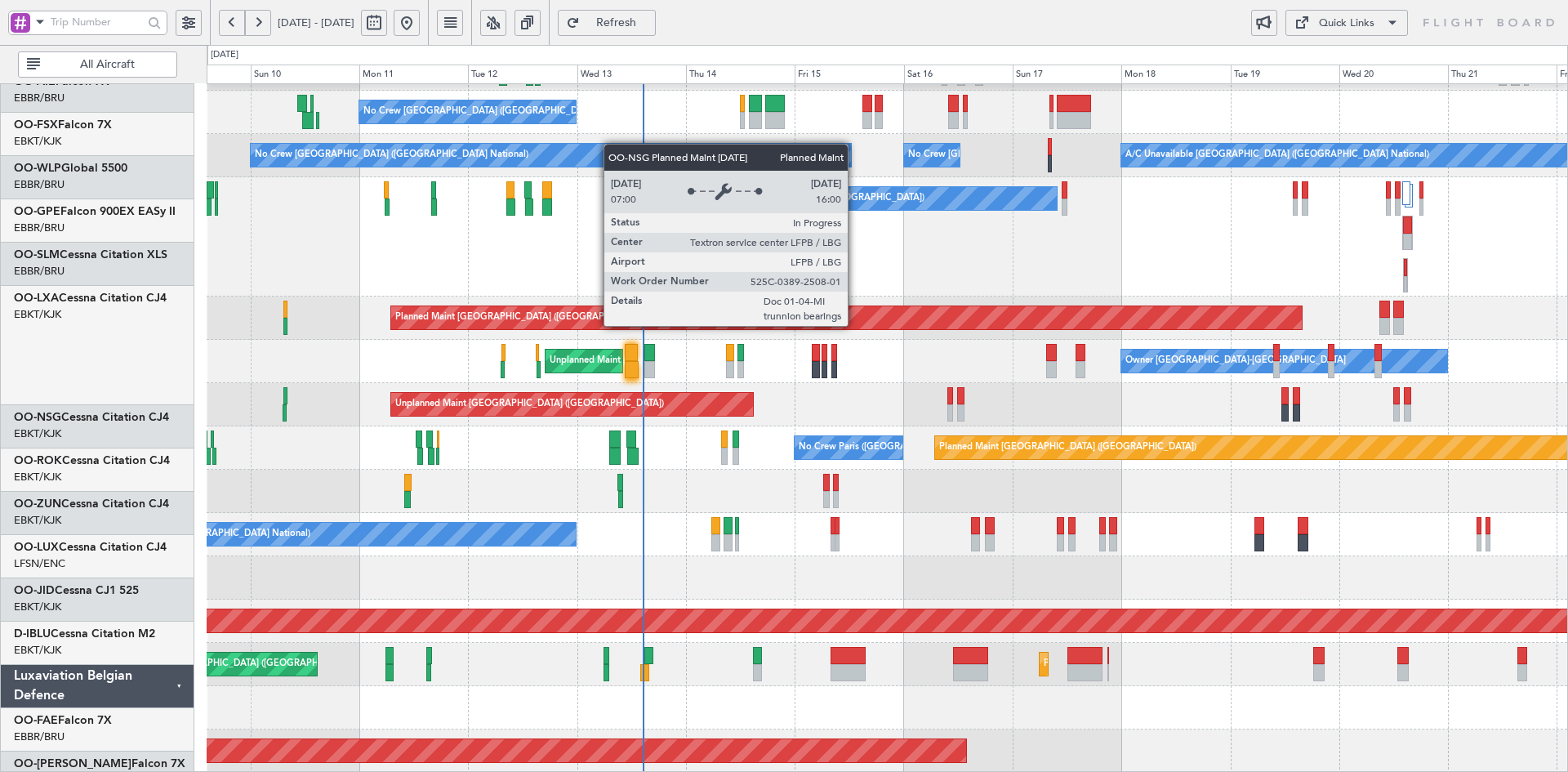
scroll to position [340, 0]
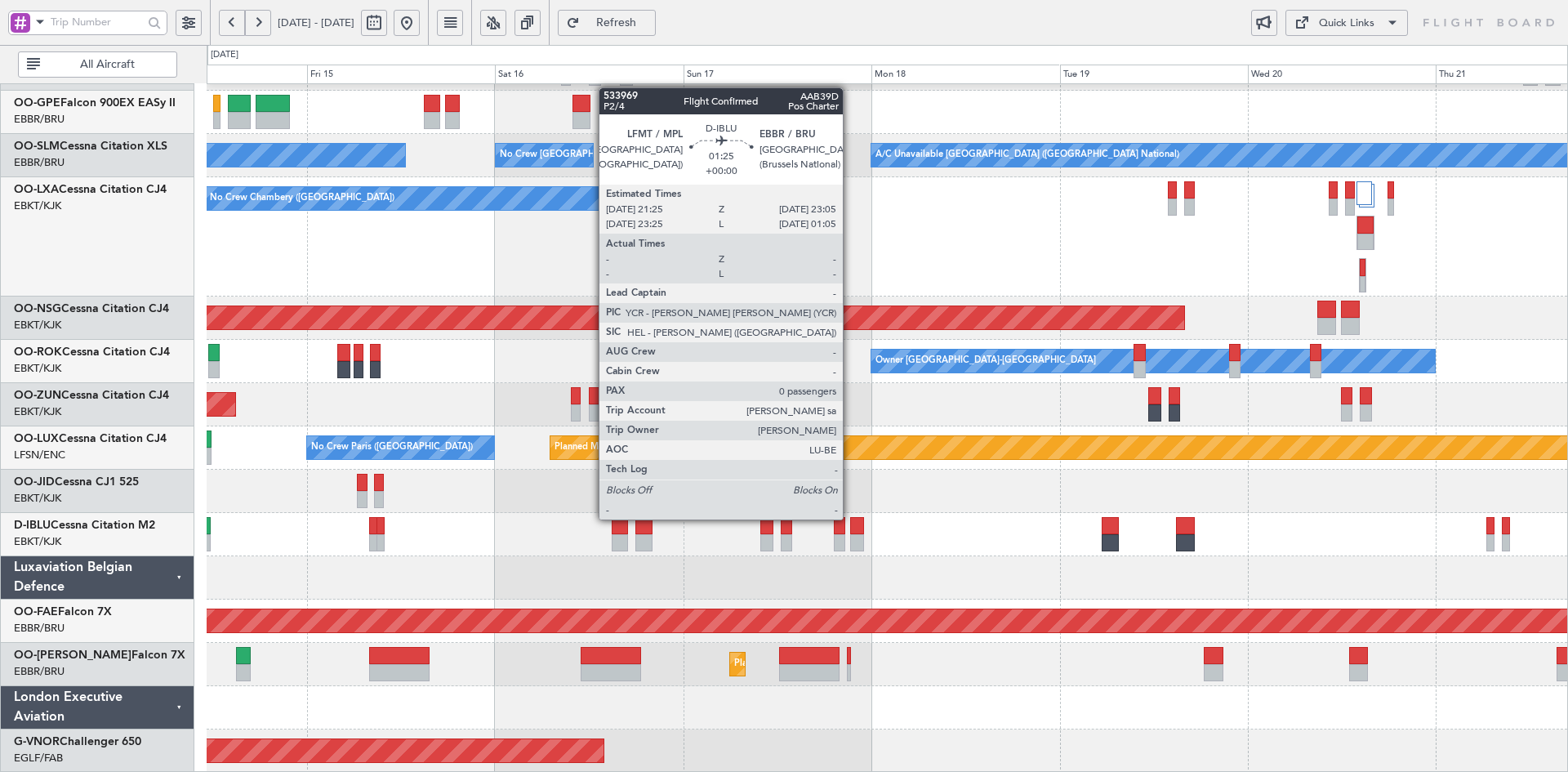
click at [927, 429] on div "Planned Maint Berlin (Brandenburg) No Crew Brussels (Brussels National) A/C Una…" at bounding box center [887, 259] width 1361 height 1029
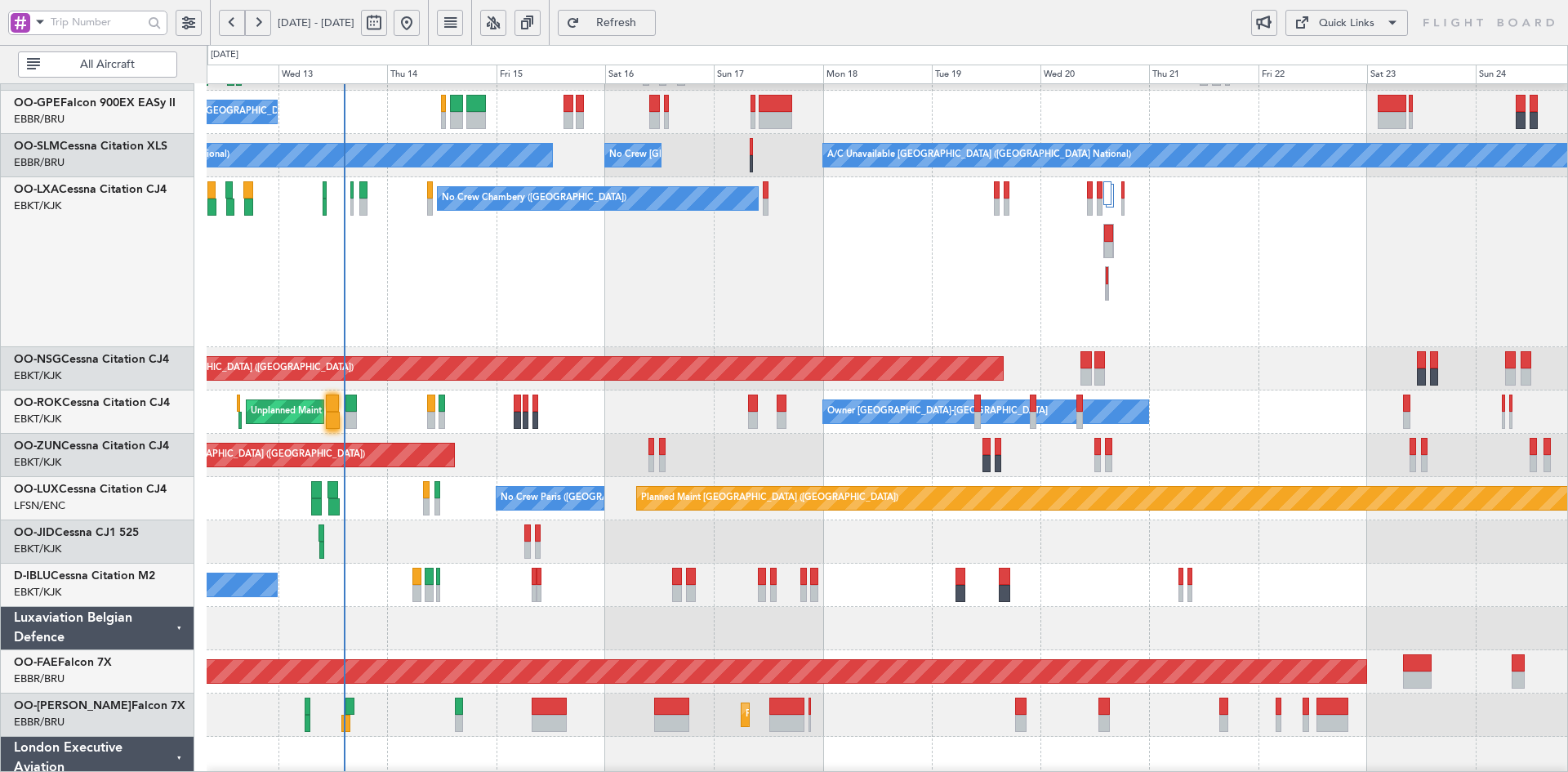
click at [674, 563] on div "Planned Maint Berlin (Brandenburg) No Crew Brussels (Brussels National) A/C Una…" at bounding box center [887, 284] width 1361 height 1080
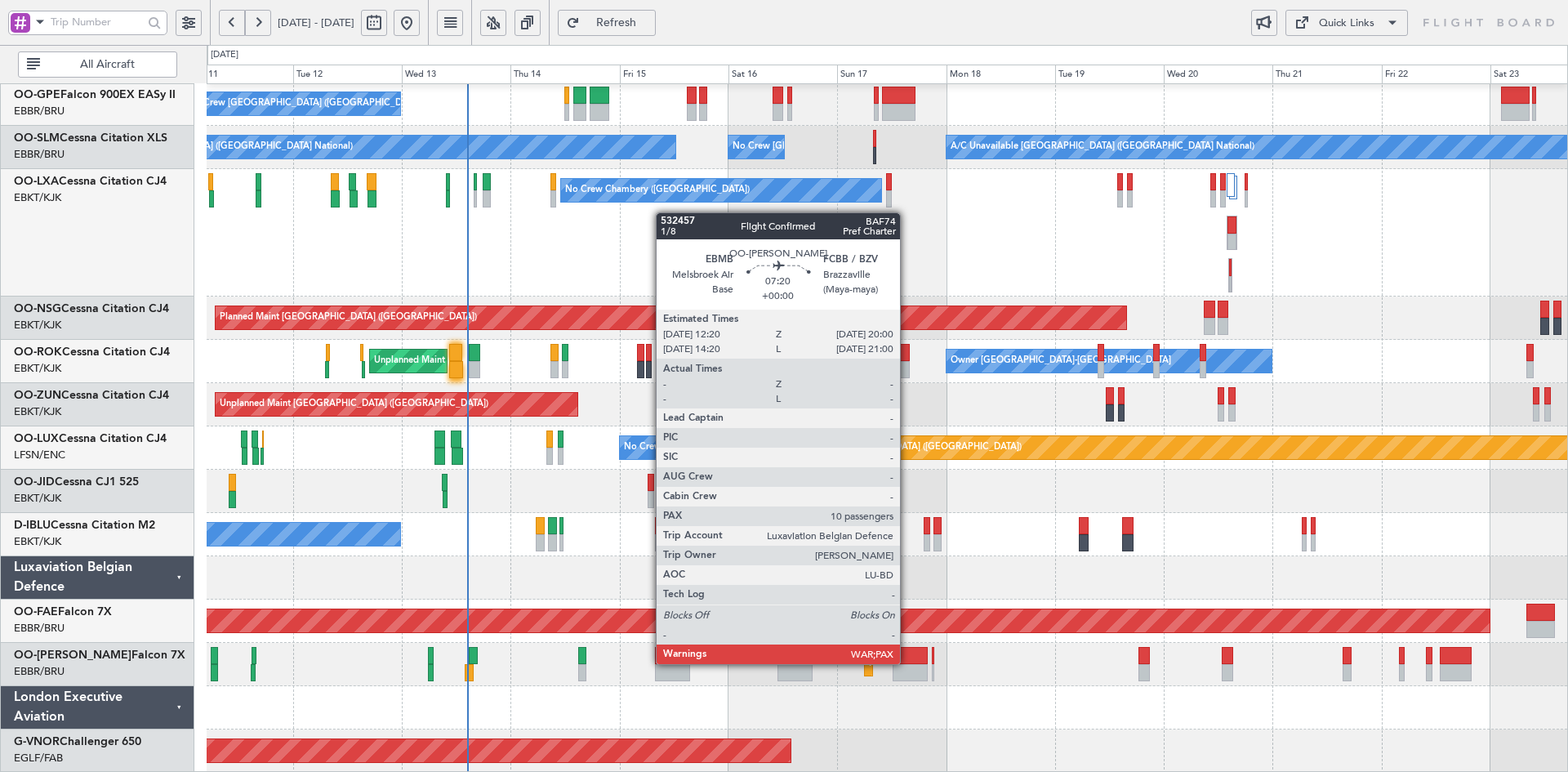
click at [908, 663] on div at bounding box center [910, 655] width 36 height 17
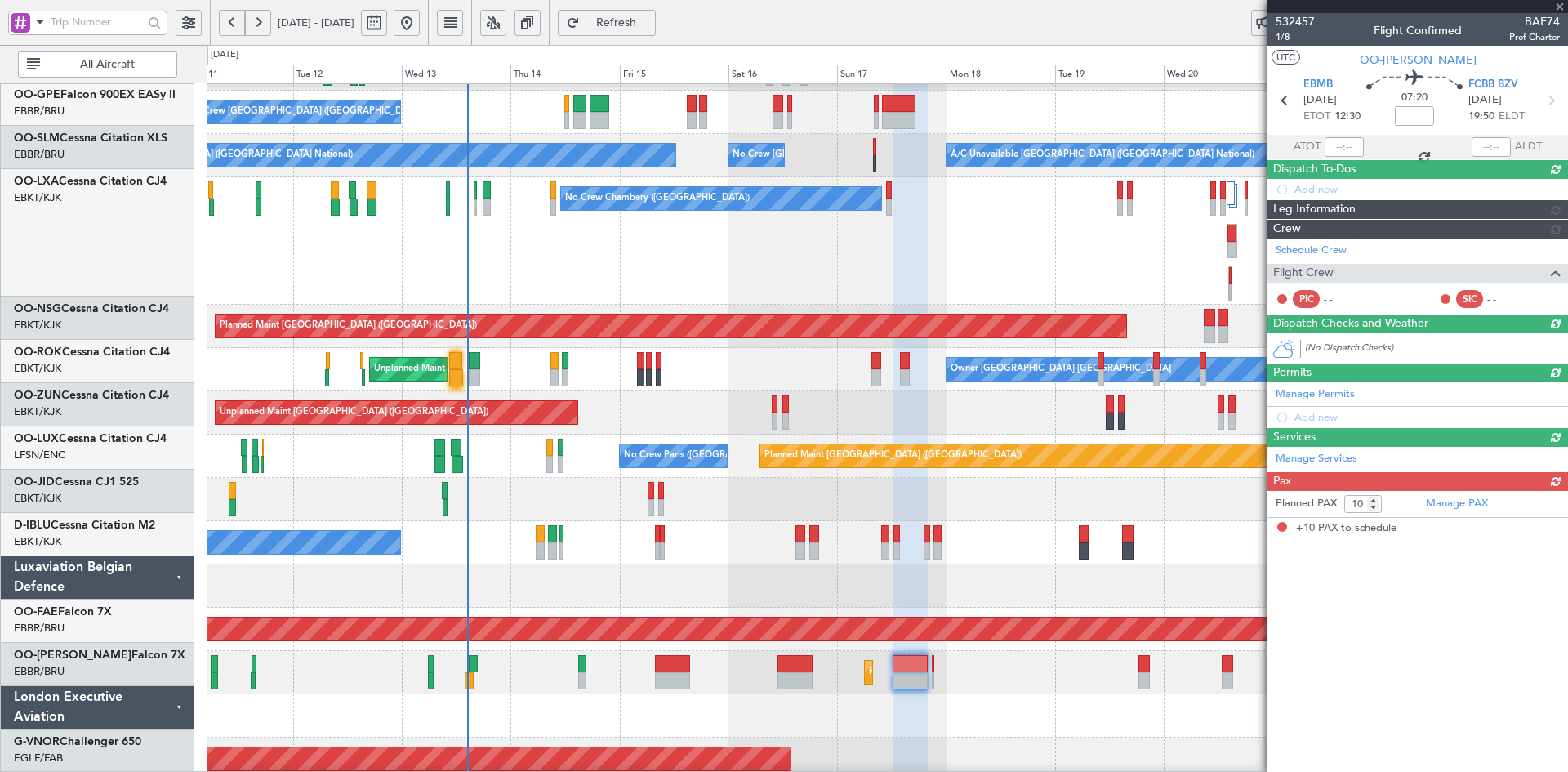
scroll to position [340, 0]
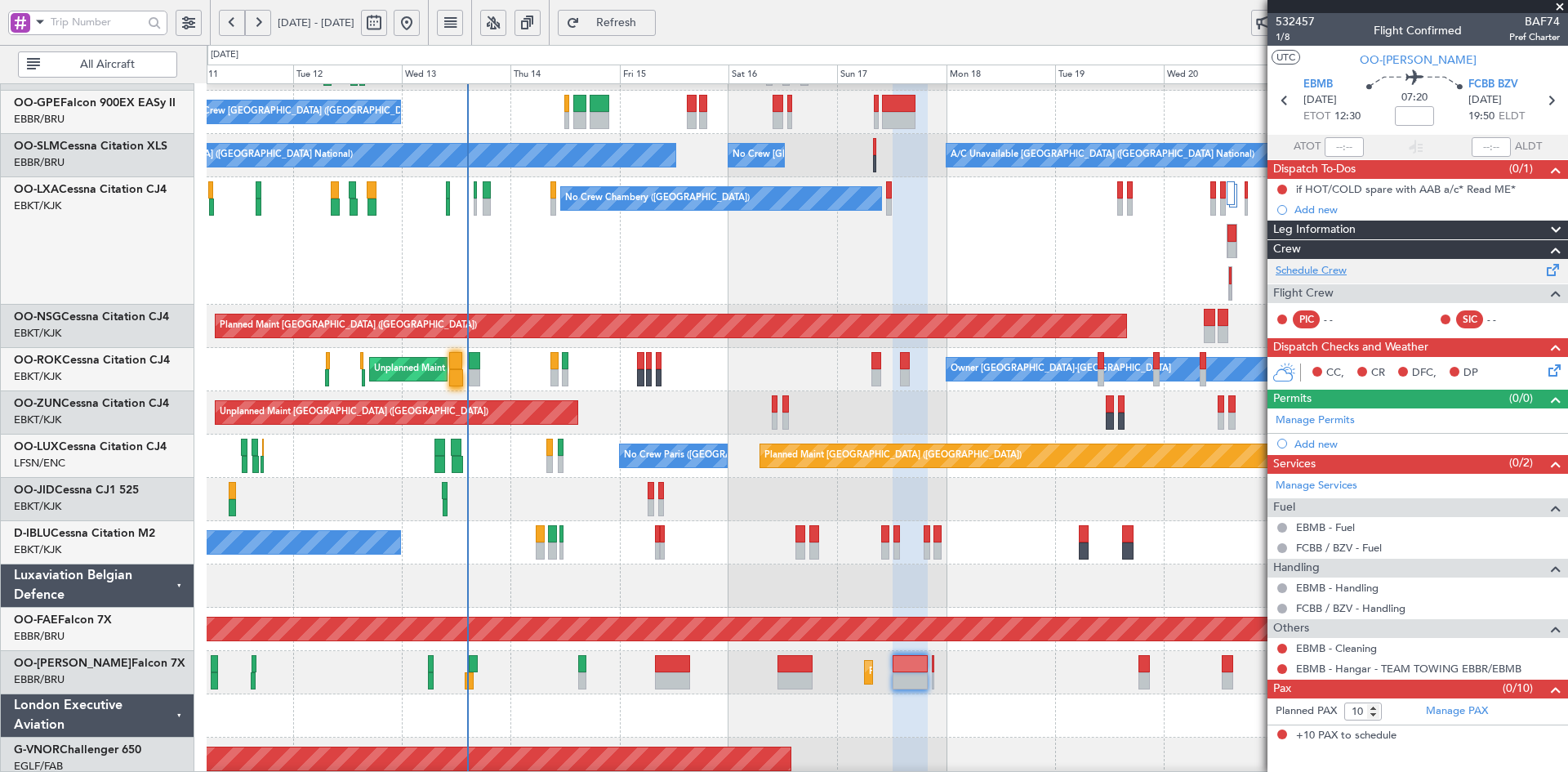
click at [1343, 266] on link "Schedule Crew" at bounding box center [1311, 271] width 71 height 16
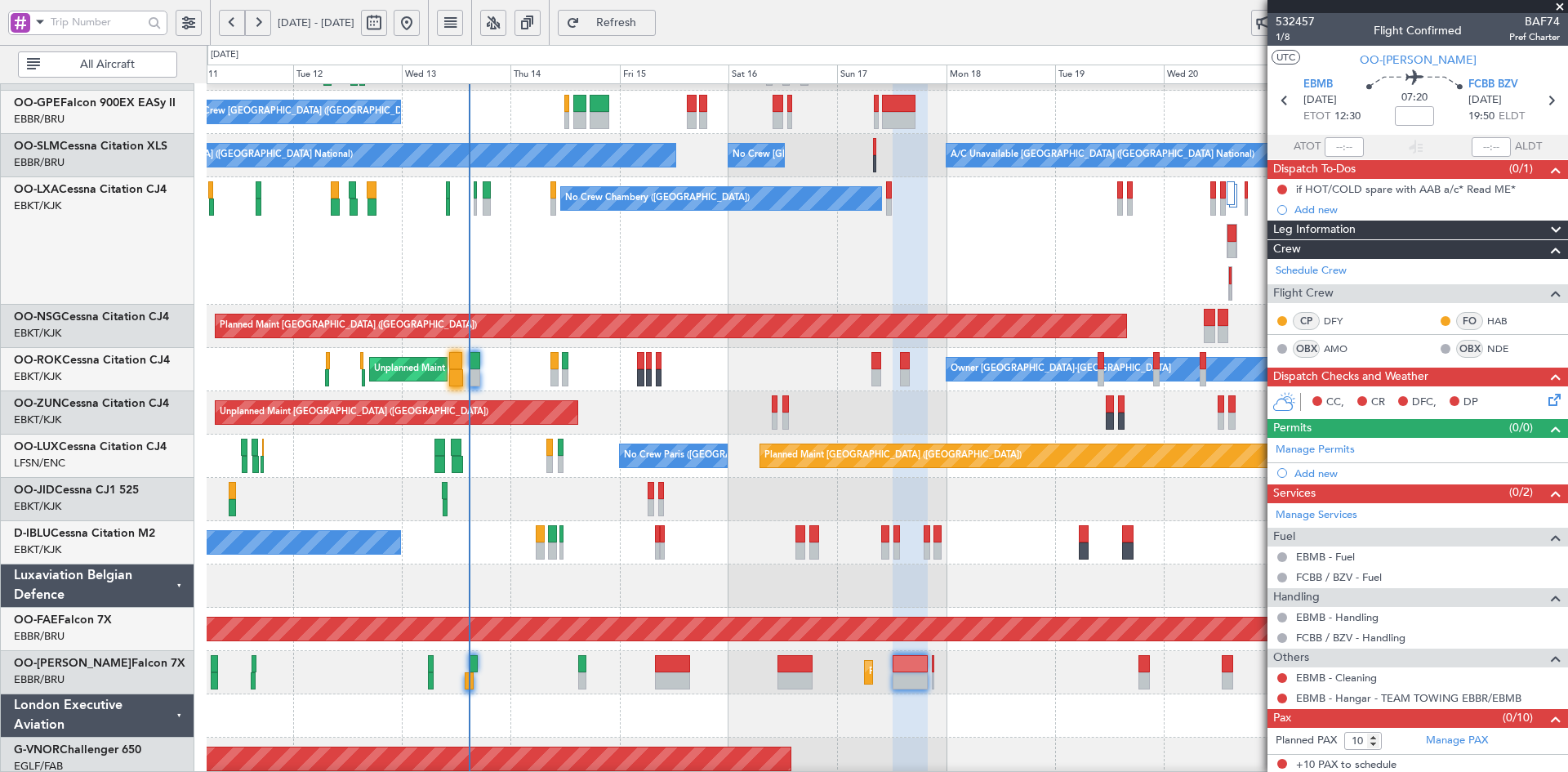
click at [1000, 413] on div "Planned Maint Berlin (Brandenburg) No Crew Brussels (Brussels National) A/C Una…" at bounding box center [887, 263] width 1361 height 1037
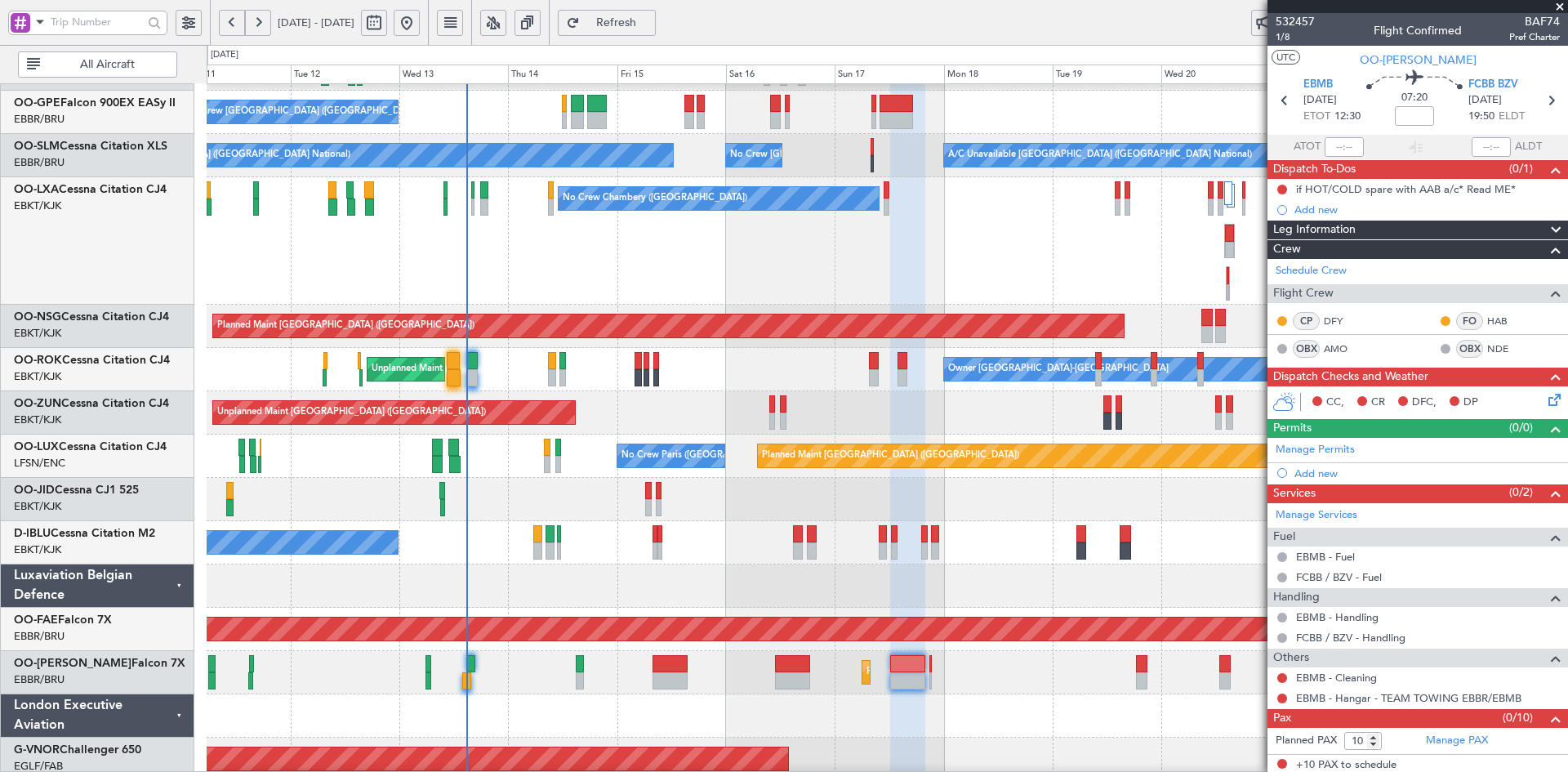
click at [971, 304] on div "No Crew Chambery ([GEOGRAPHIC_DATA])" at bounding box center [887, 241] width 1361 height 128
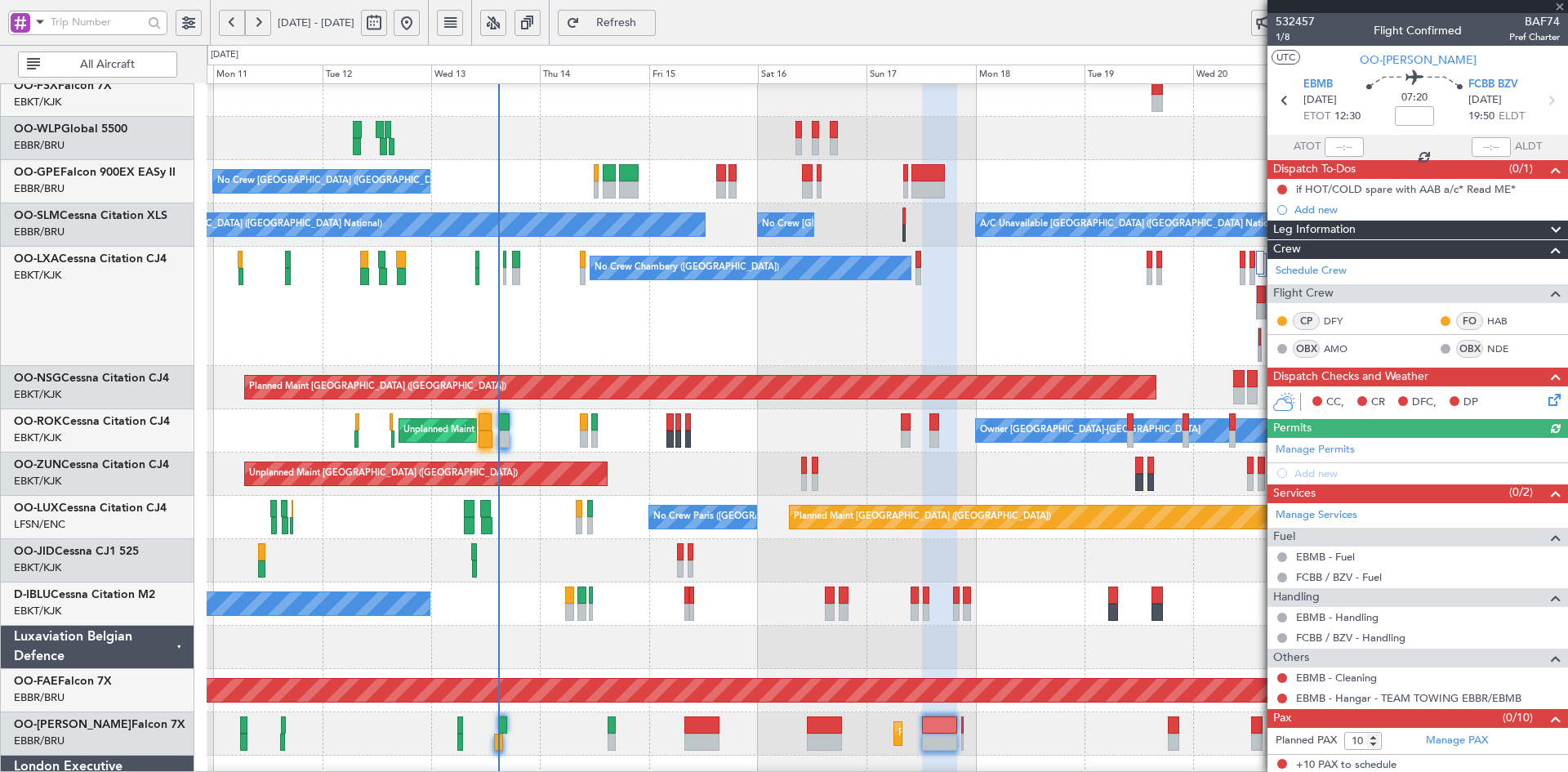
click at [1558, 5] on div at bounding box center [1418, 6] width 301 height 13
click at [1563, 5] on span at bounding box center [1560, 7] width 16 height 14
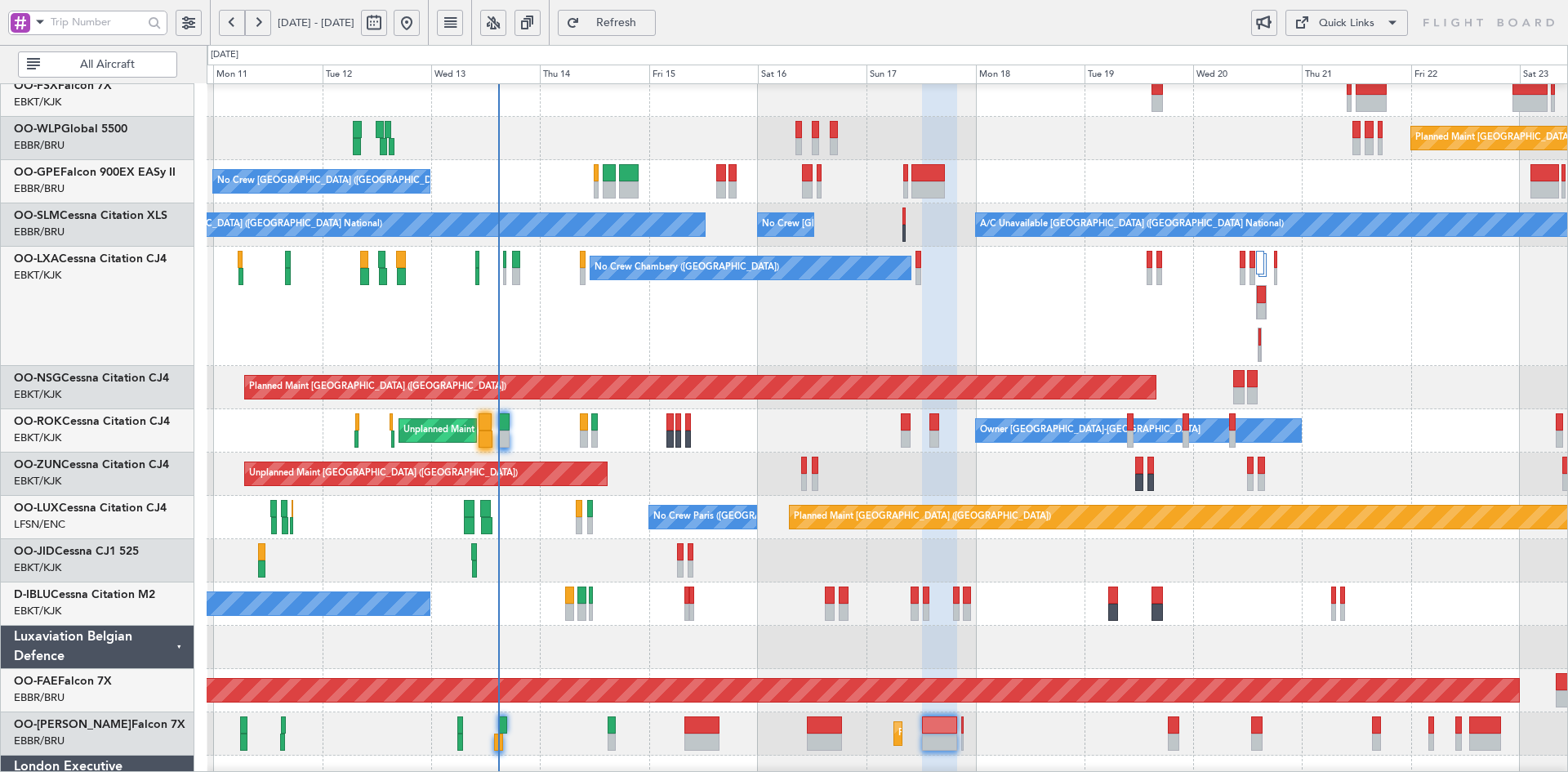
type input "0"
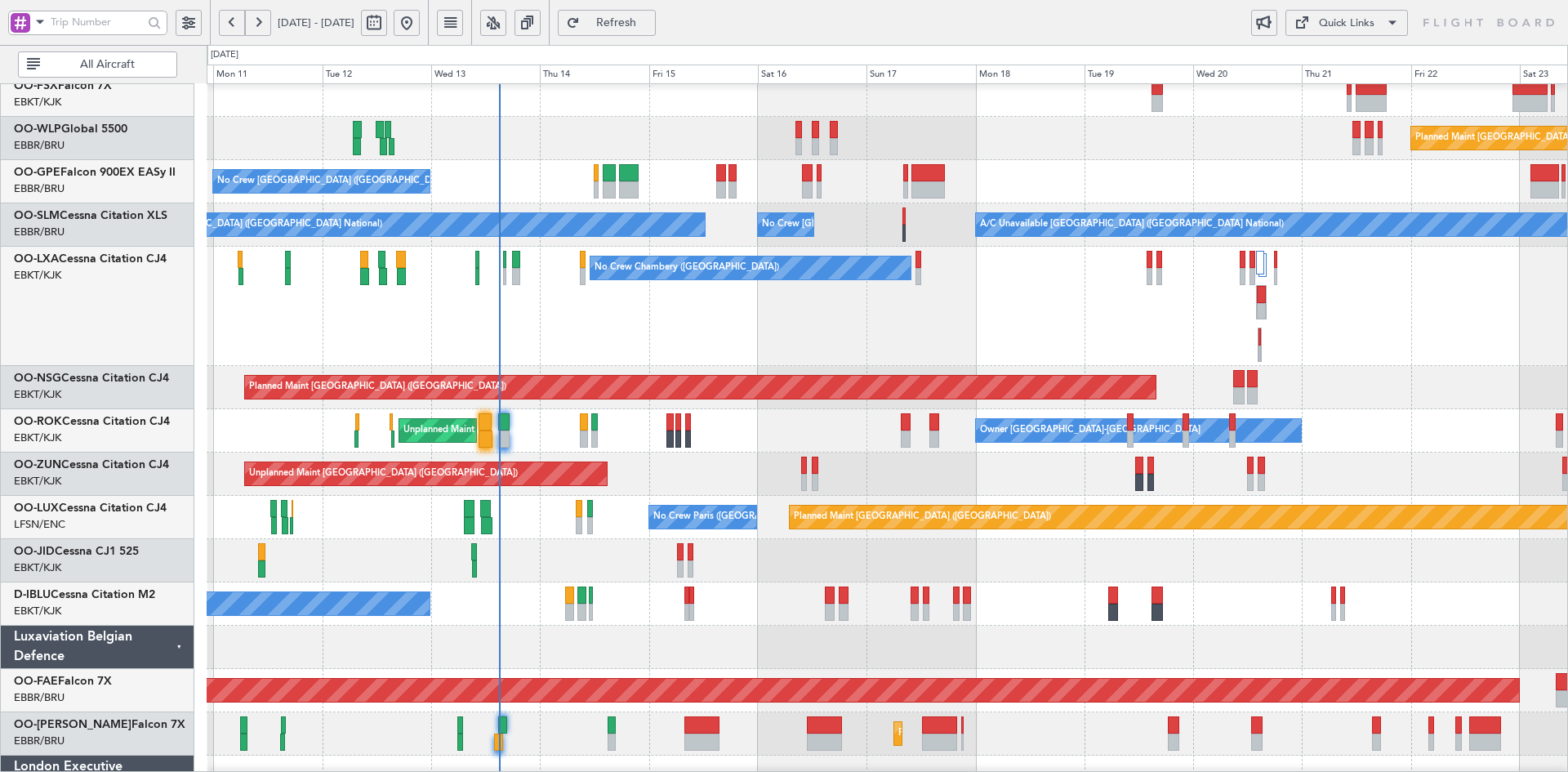
click at [892, 461] on div "Planned Maint Berlin (Brandenburg) No Crew Brussels (Brussels National) No Crew…" at bounding box center [887, 328] width 1361 height 1029
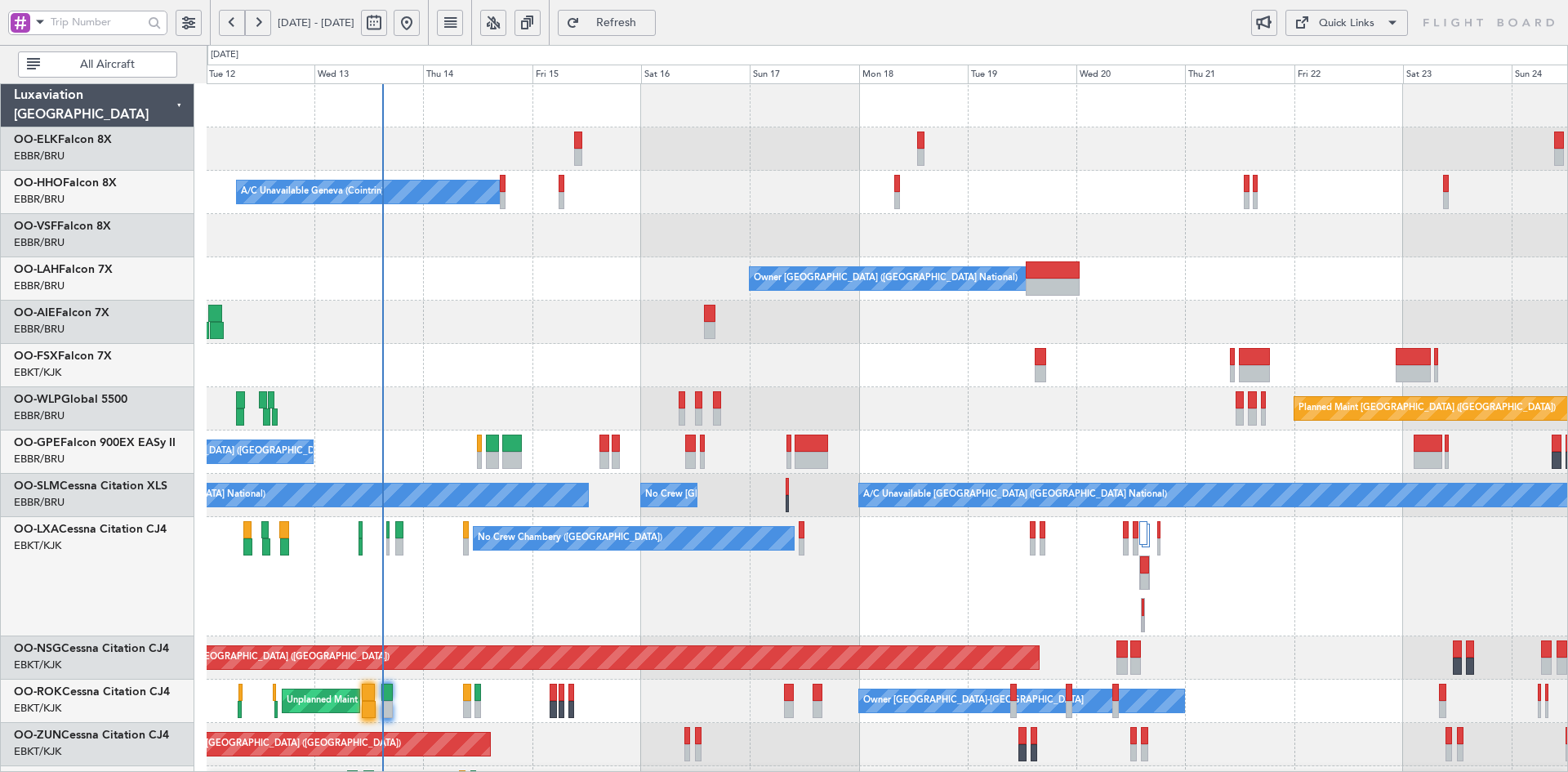
click at [639, 270] on div "A/C Unavailable Geneva (Cointrin) Owner Brussels (Brussels National) Planned Ma…" at bounding box center [887, 599] width 1361 height 1029
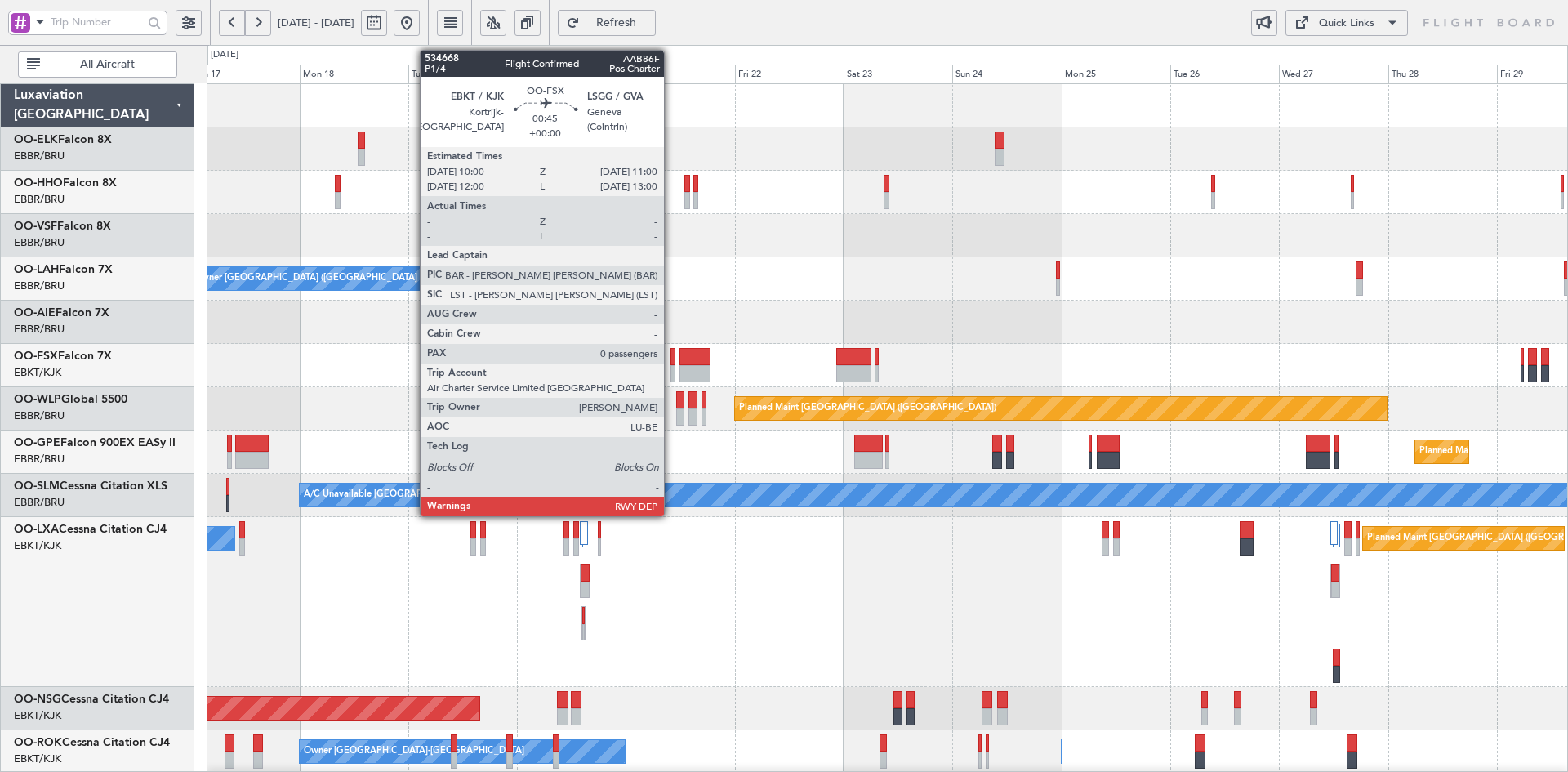
click at [671, 378] on div at bounding box center [673, 374] width 5 height 17
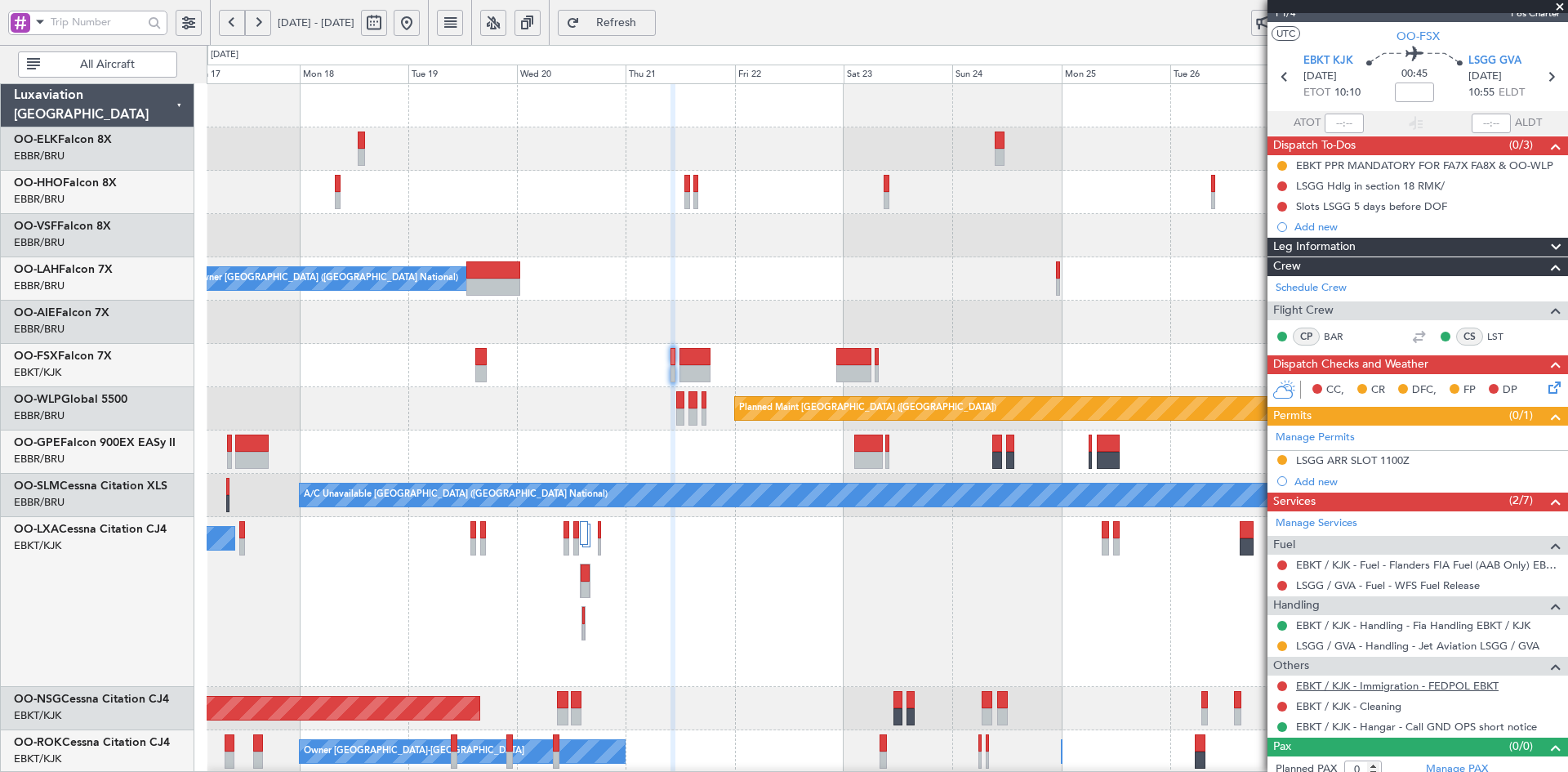
scroll to position [35, 0]
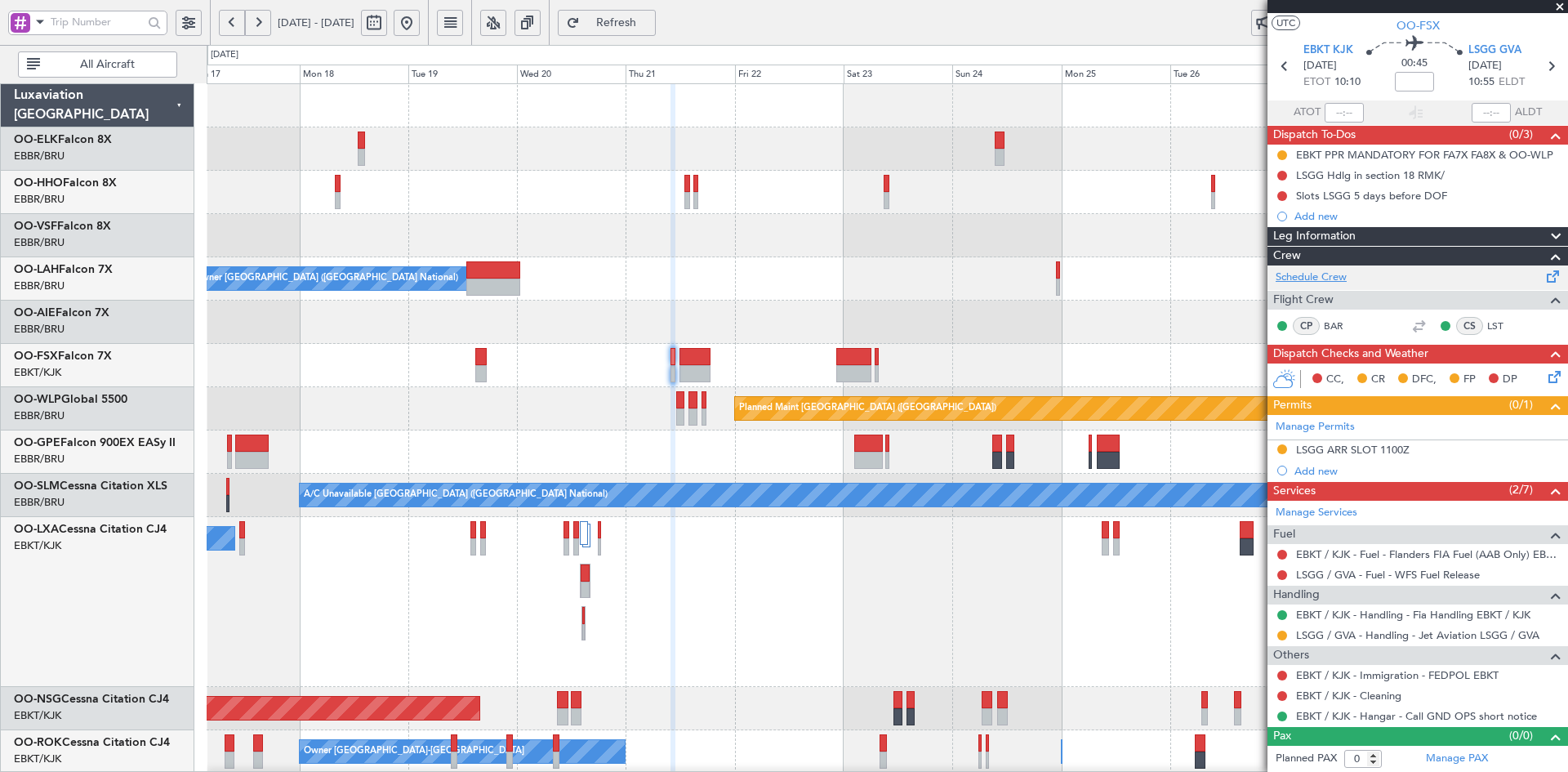
click at [1314, 270] on link "Schedule Crew" at bounding box center [1311, 277] width 71 height 16
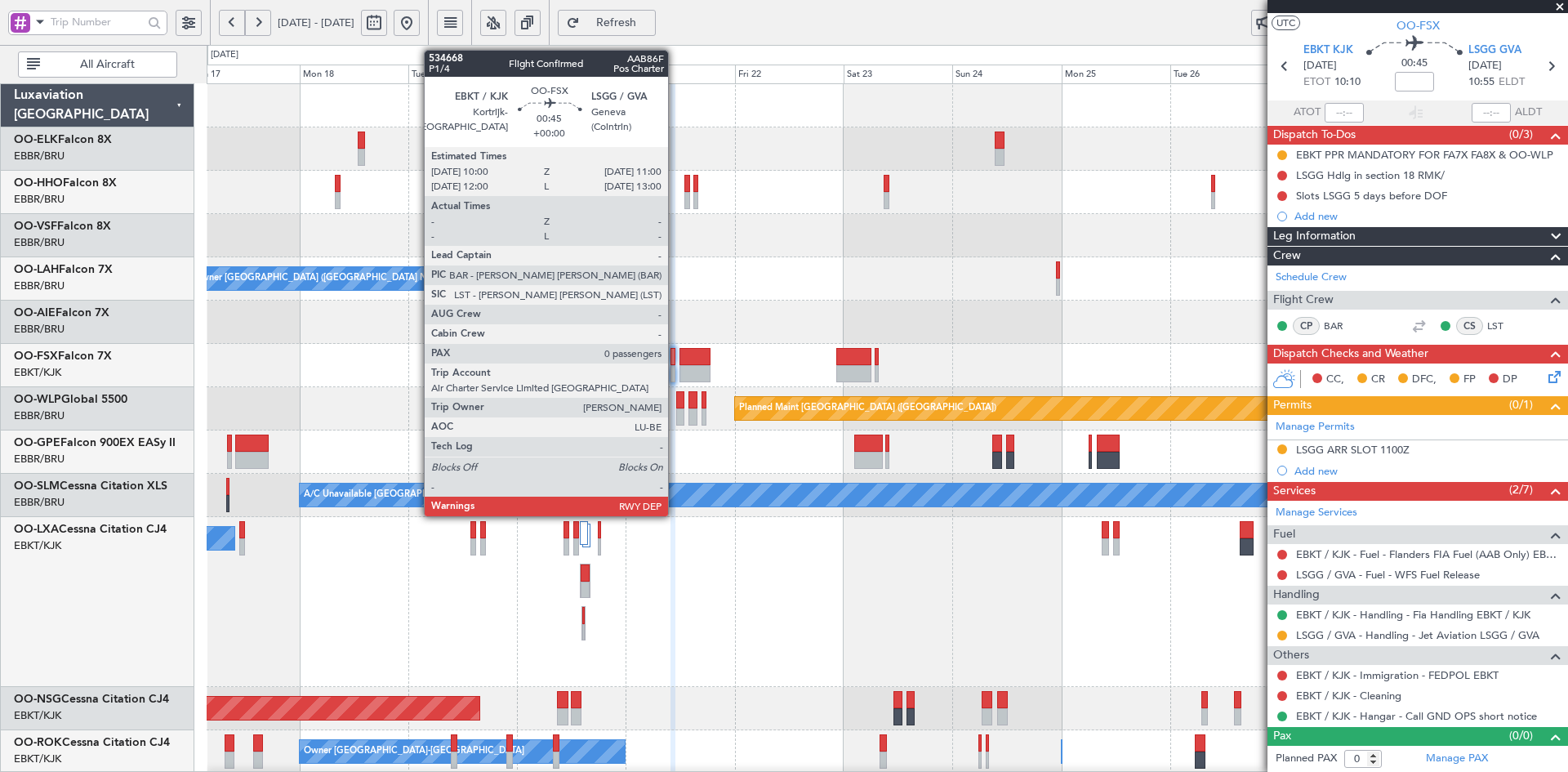
click at [675, 372] on div at bounding box center [673, 374] width 5 height 17
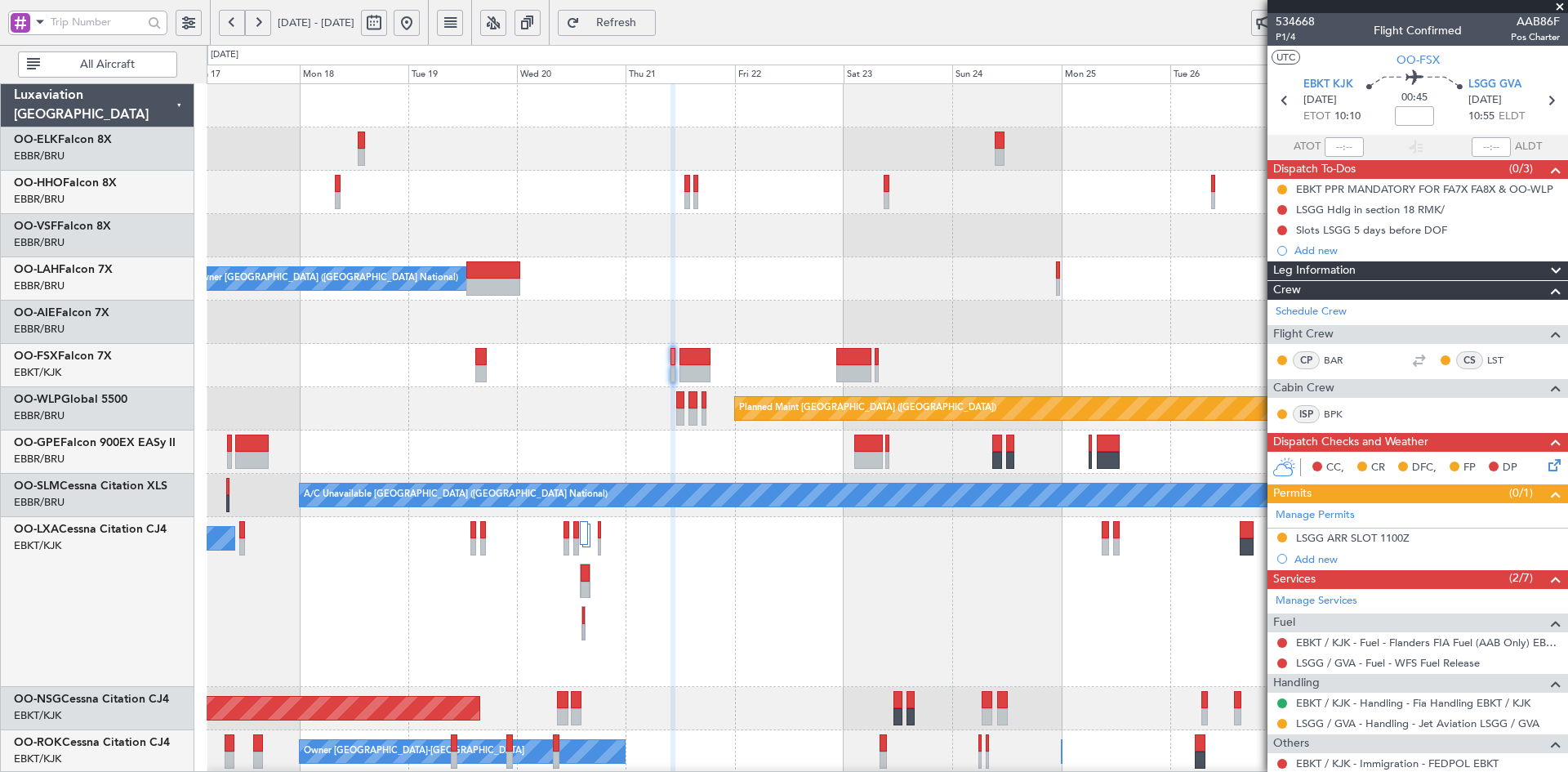
scroll to position [13, 0]
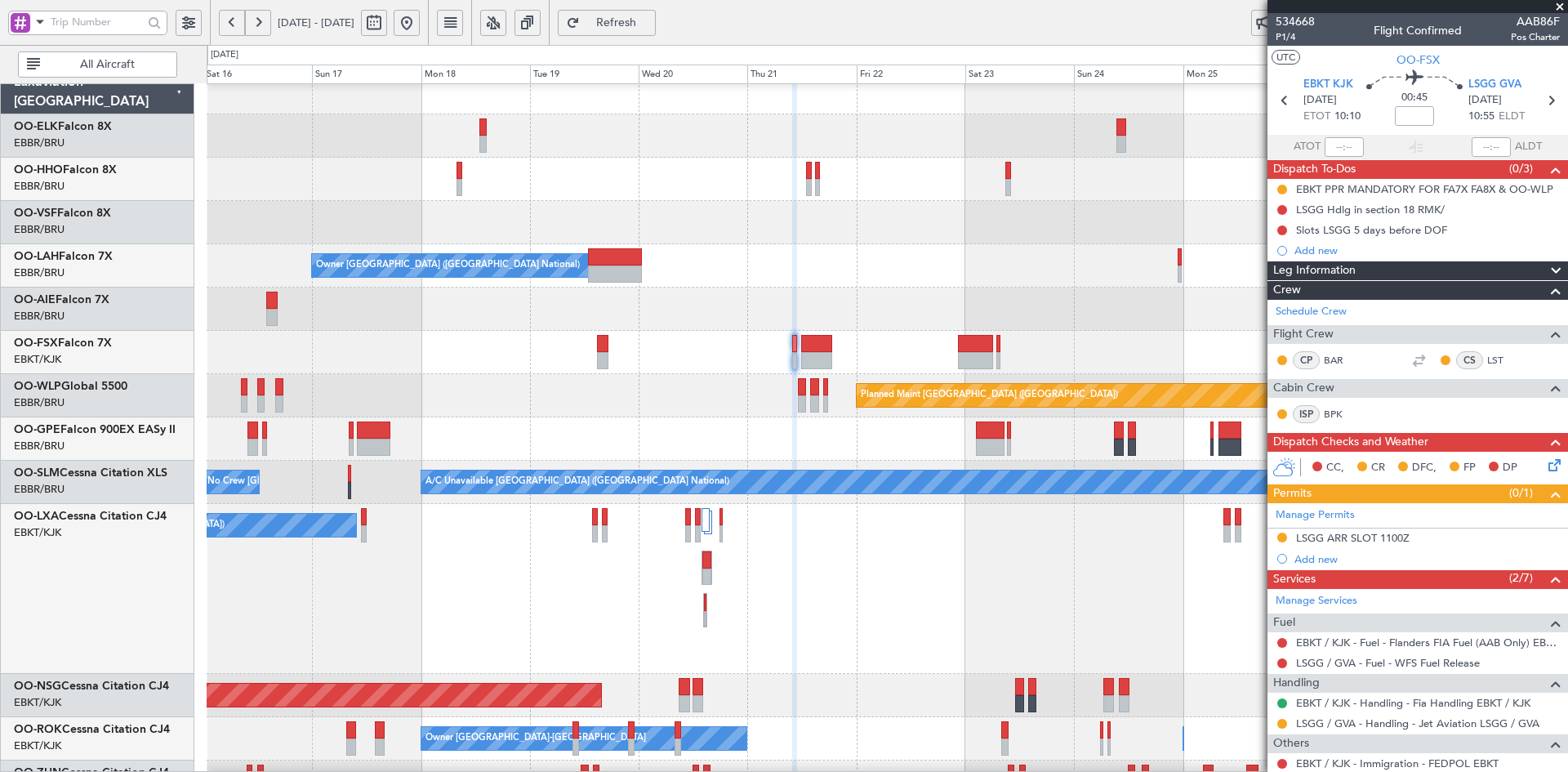
click at [889, 272] on div "Owner [GEOGRAPHIC_DATA] ([GEOGRAPHIC_DATA] National)" at bounding box center [887, 266] width 1361 height 43
click at [1557, 4] on span at bounding box center [1560, 7] width 16 height 14
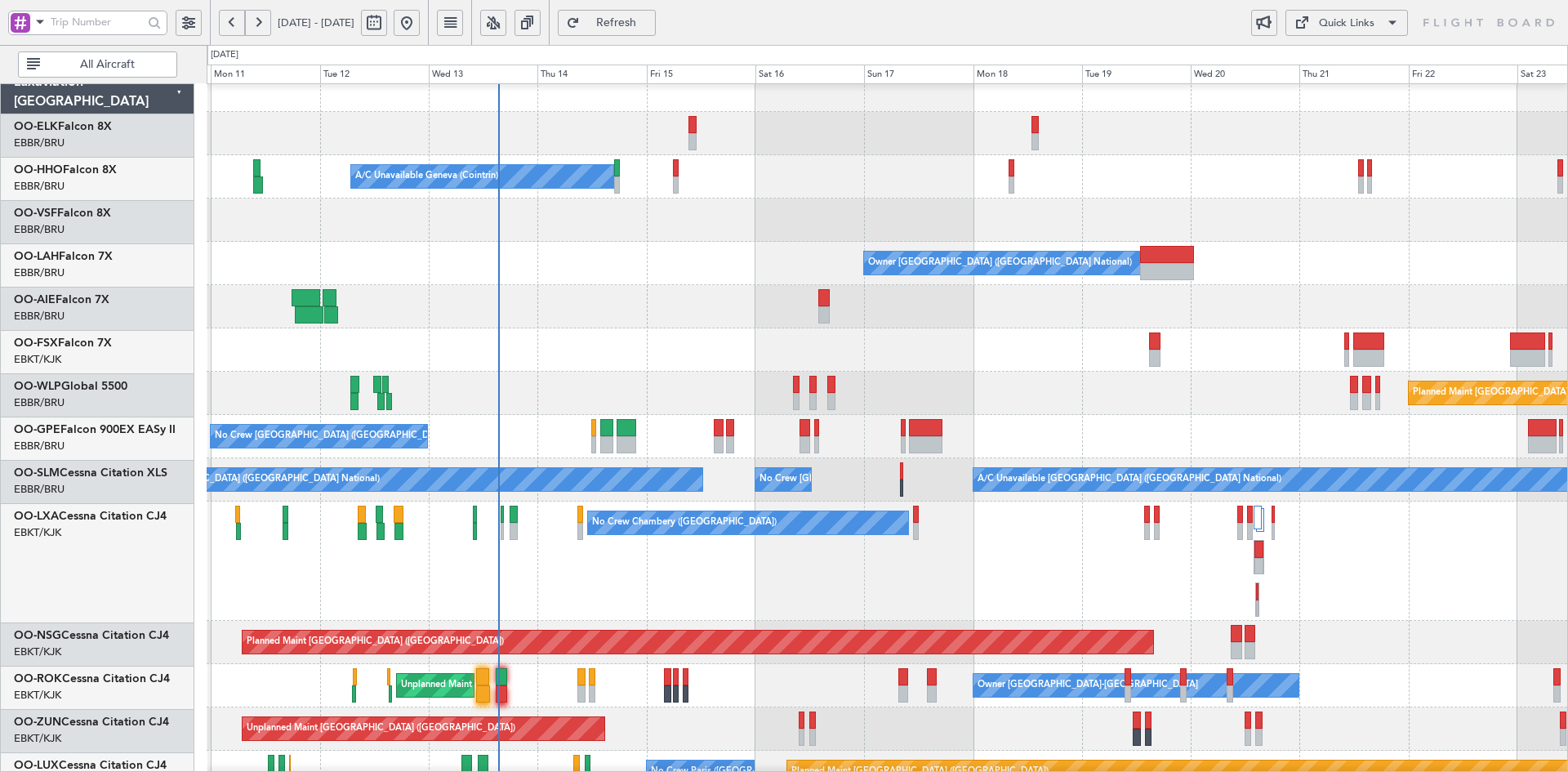
scroll to position [0, 0]
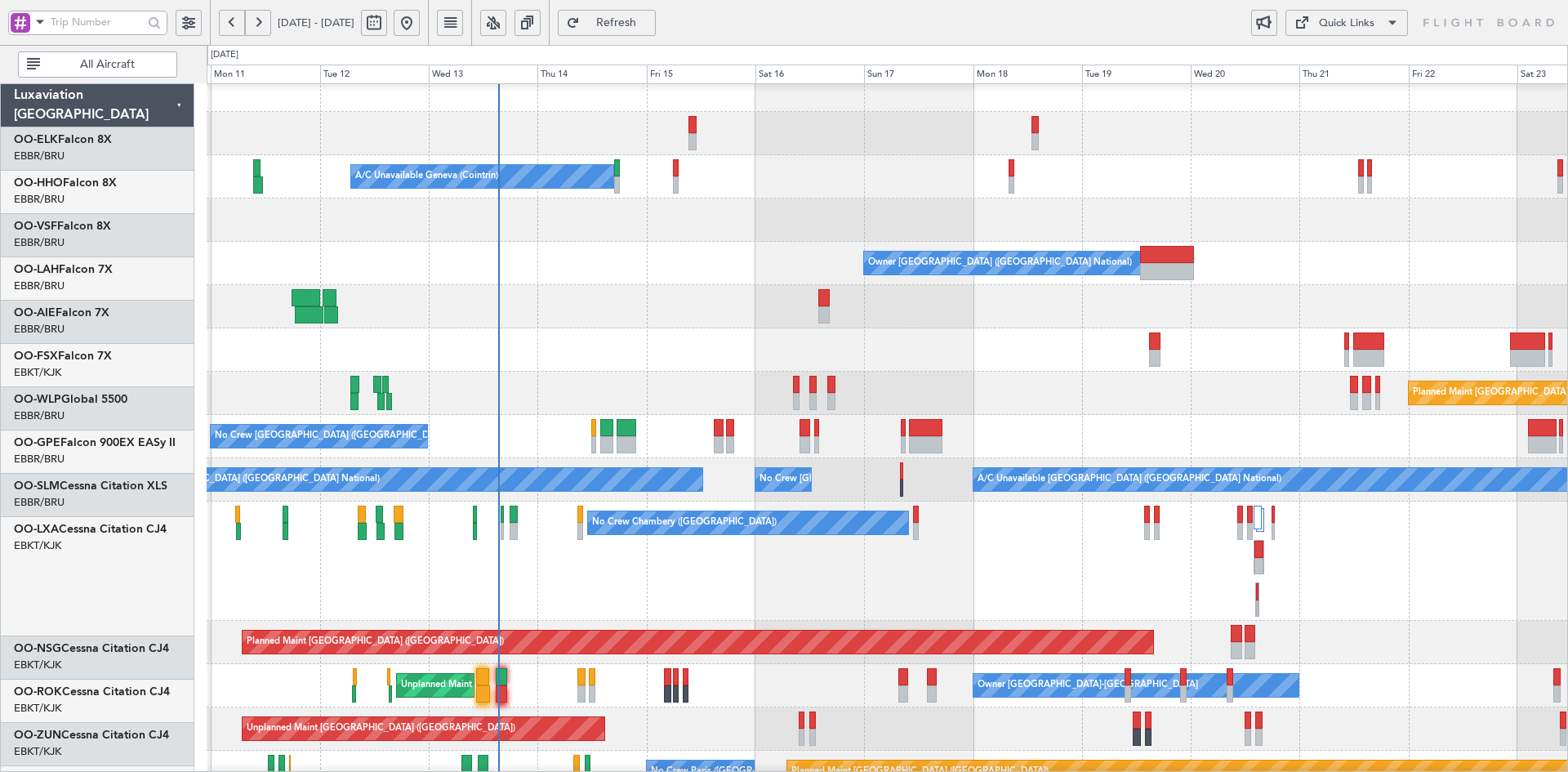
click at [1160, 222] on div at bounding box center [887, 220] width 1361 height 43
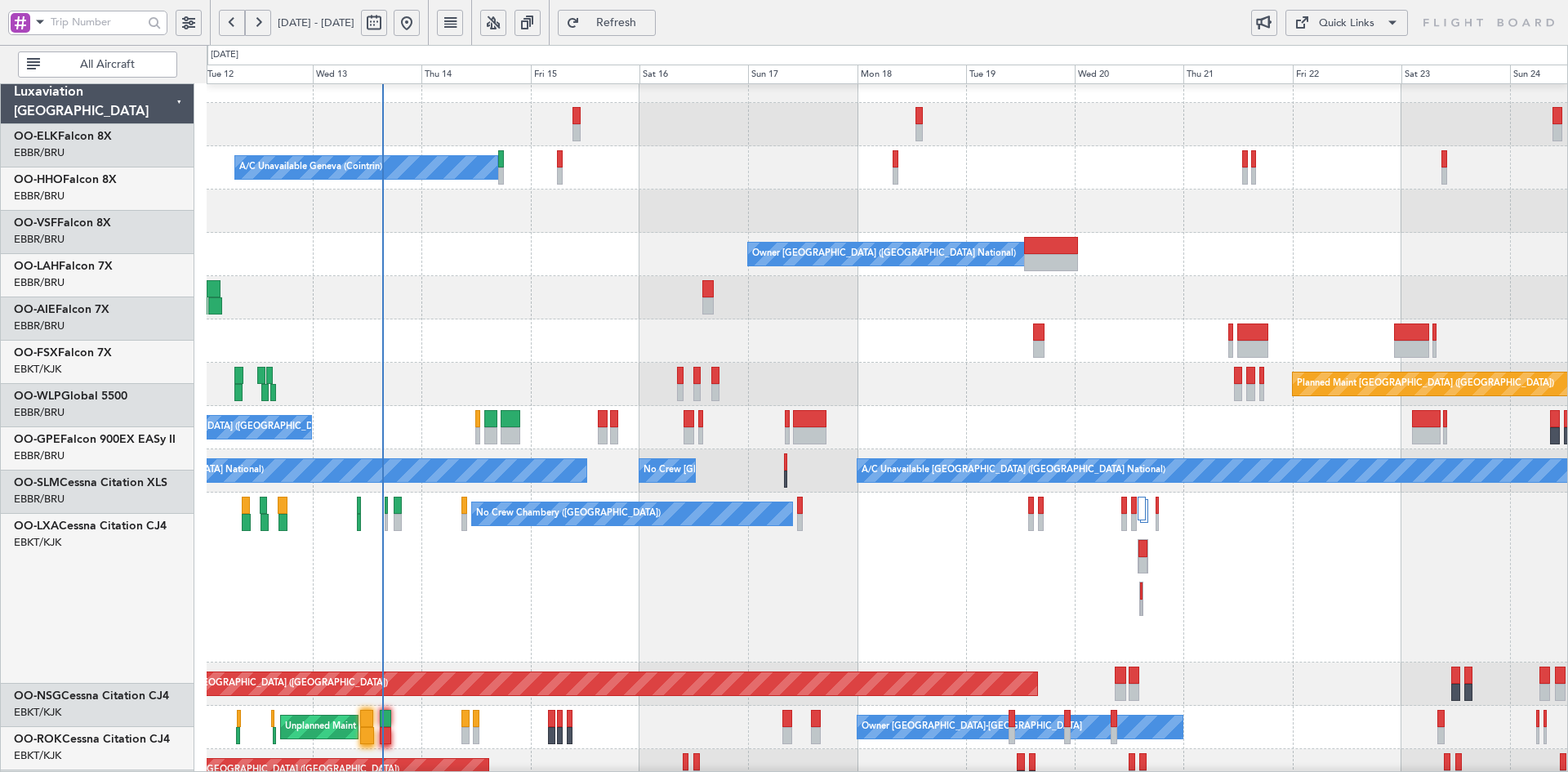
scroll to position [96, 0]
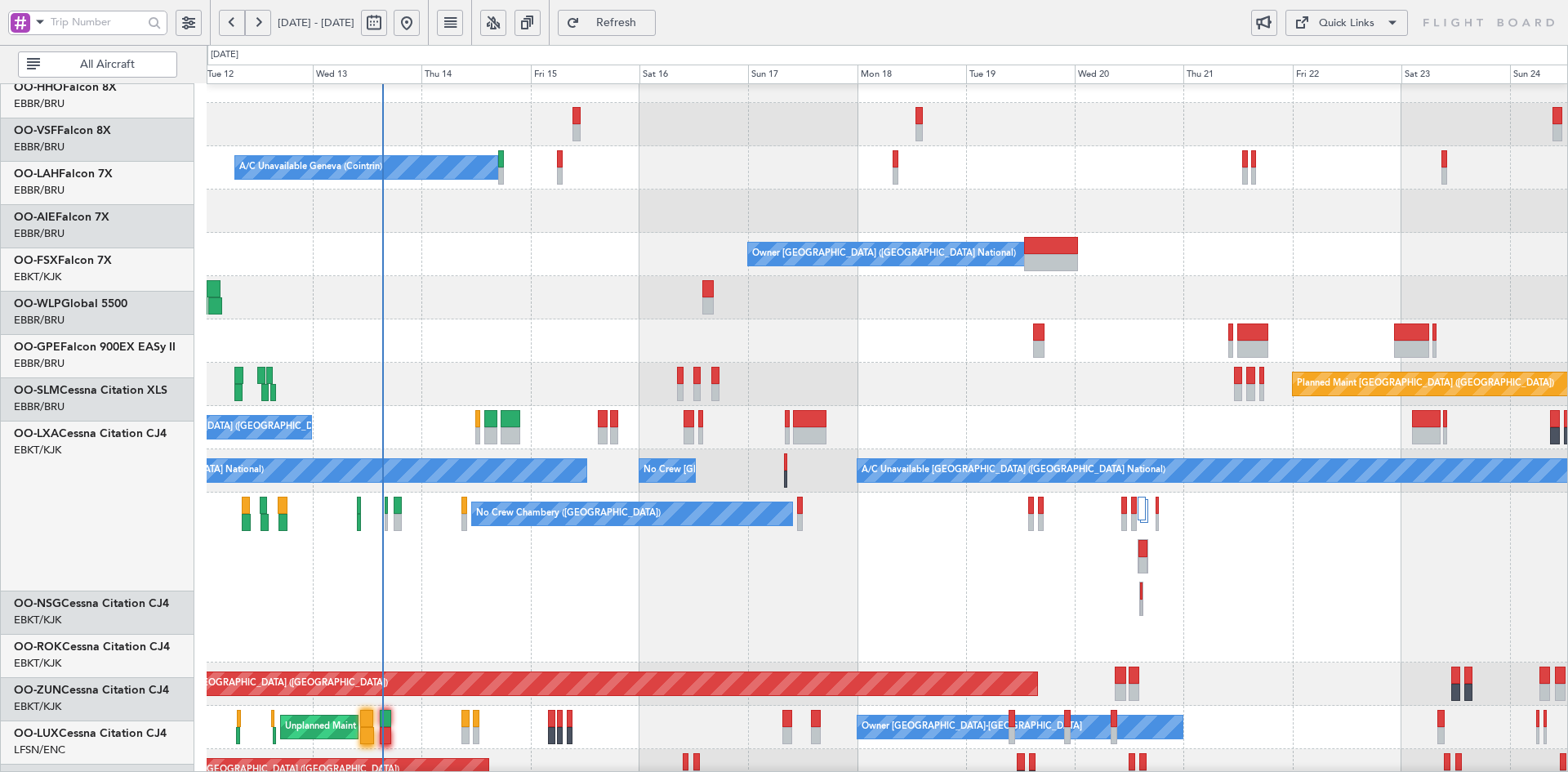
click at [405, 320] on div at bounding box center [887, 341] width 1361 height 43
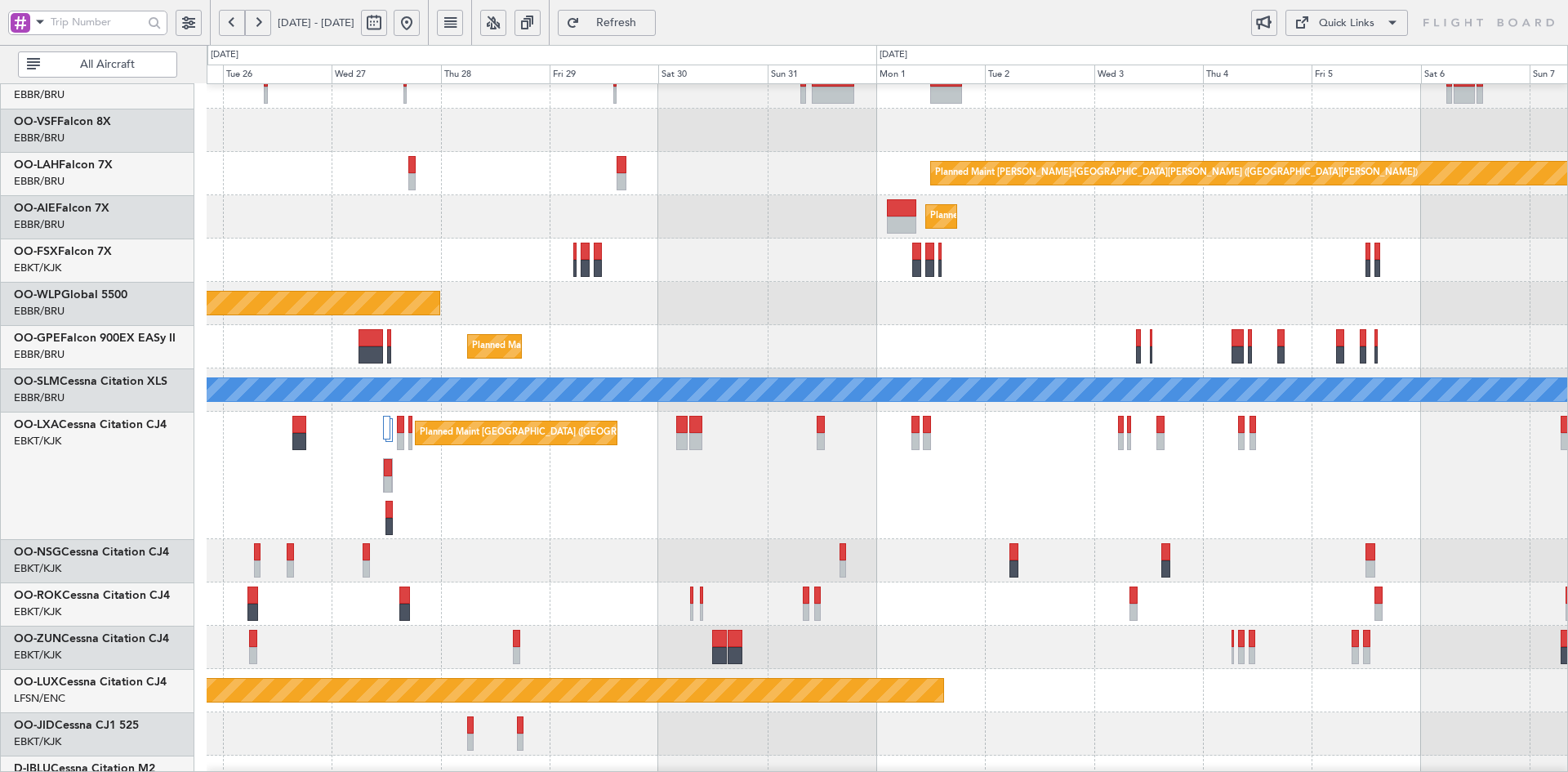
scroll to position [106, 0]
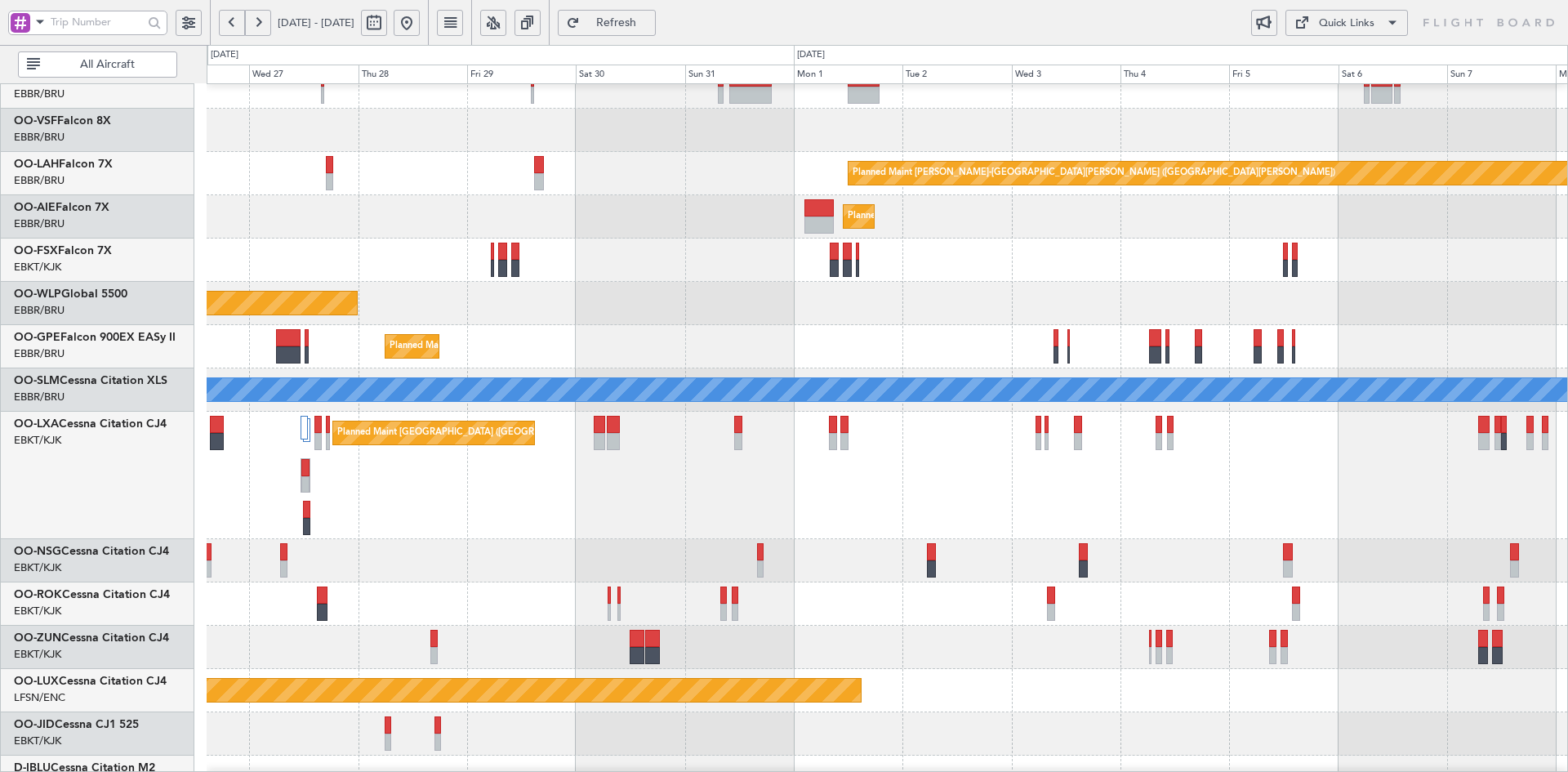
click at [1089, 326] on div "Planned Maint [GEOGRAPHIC_DATA] ([GEOGRAPHIC_DATA])" at bounding box center [887, 303] width 1361 height 43
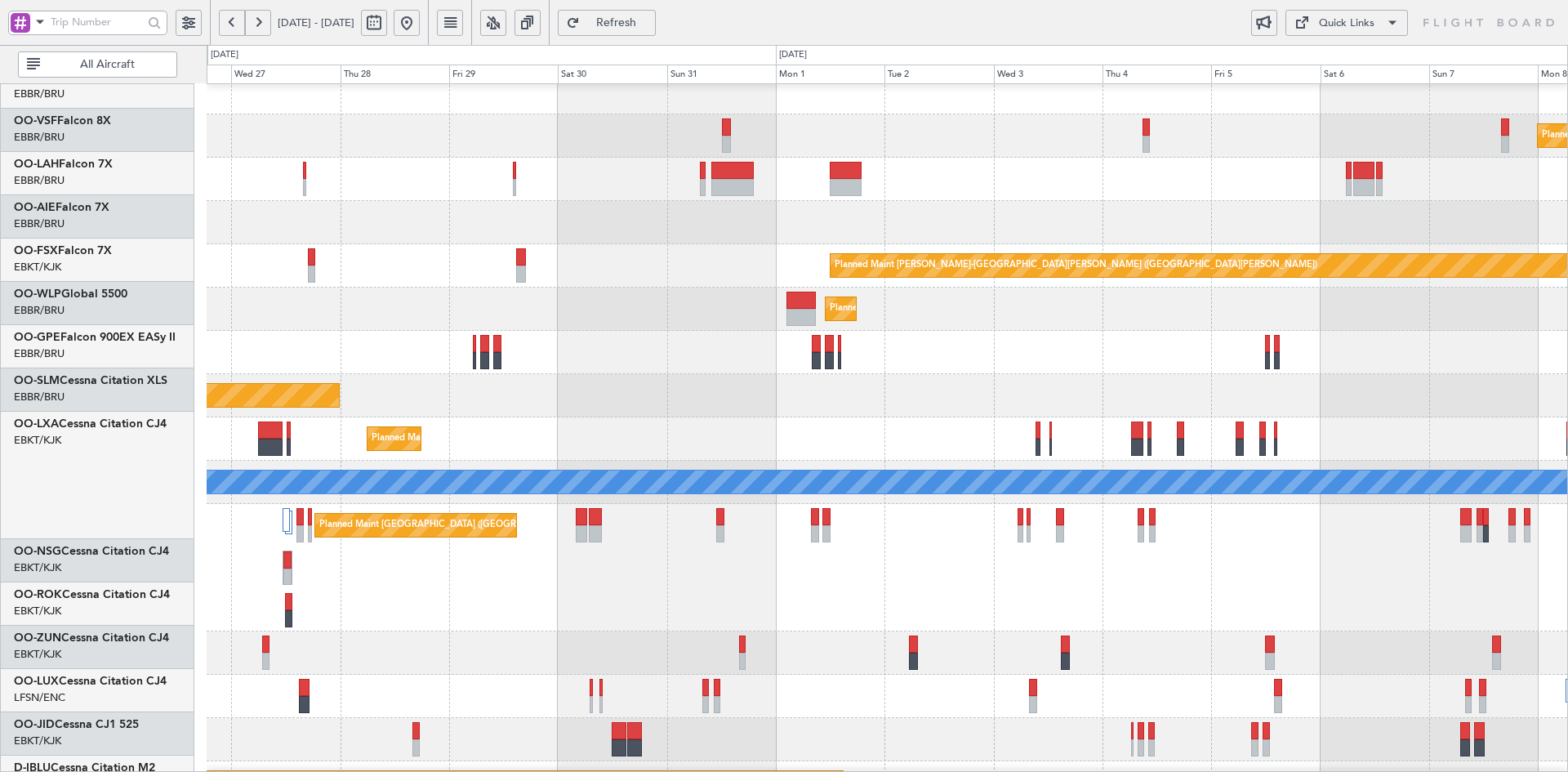
scroll to position [13, 0]
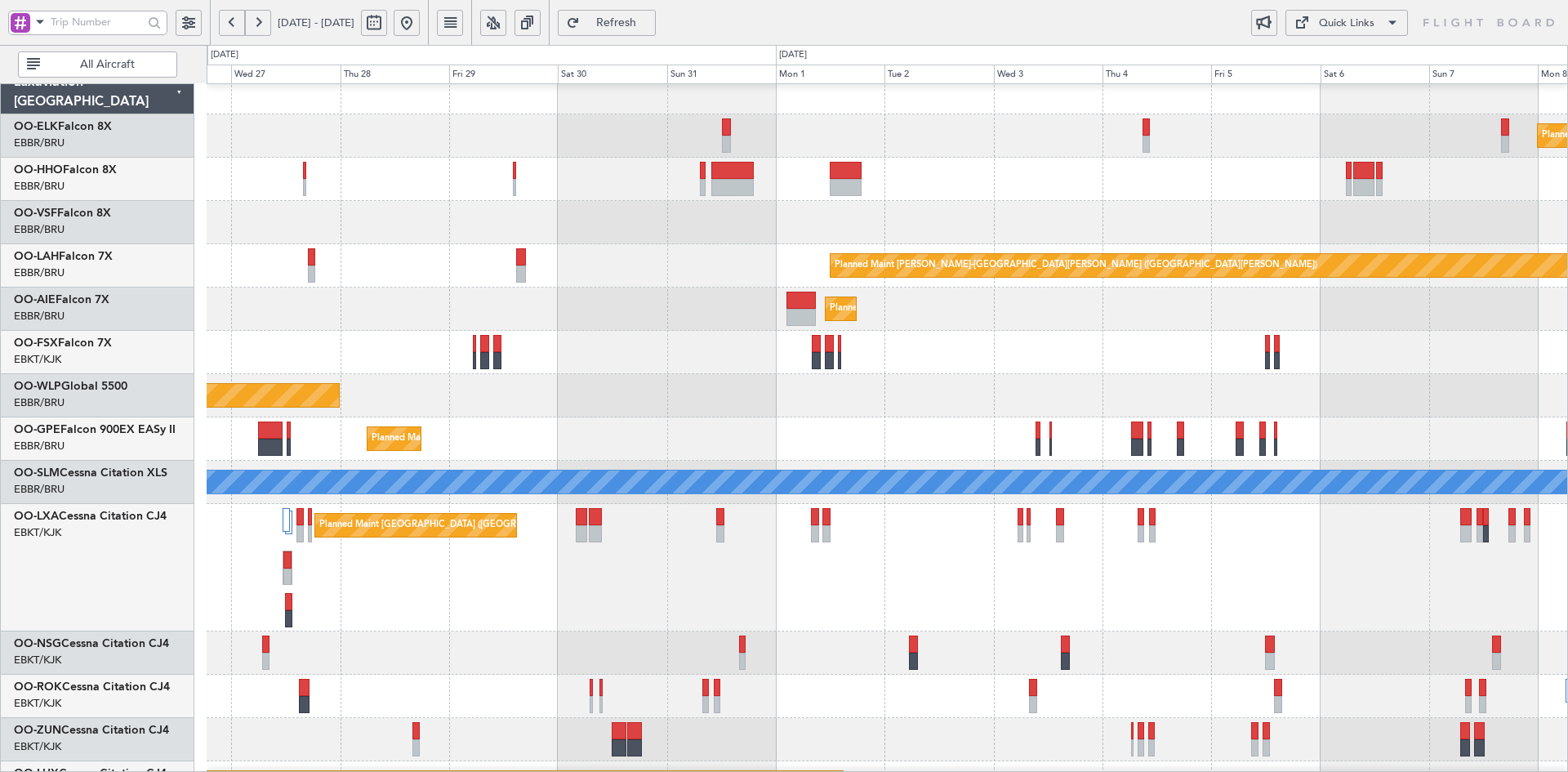
click at [1187, 287] on div "Planned Maint London (Farnborough)" at bounding box center [887, 309] width 1361 height 43
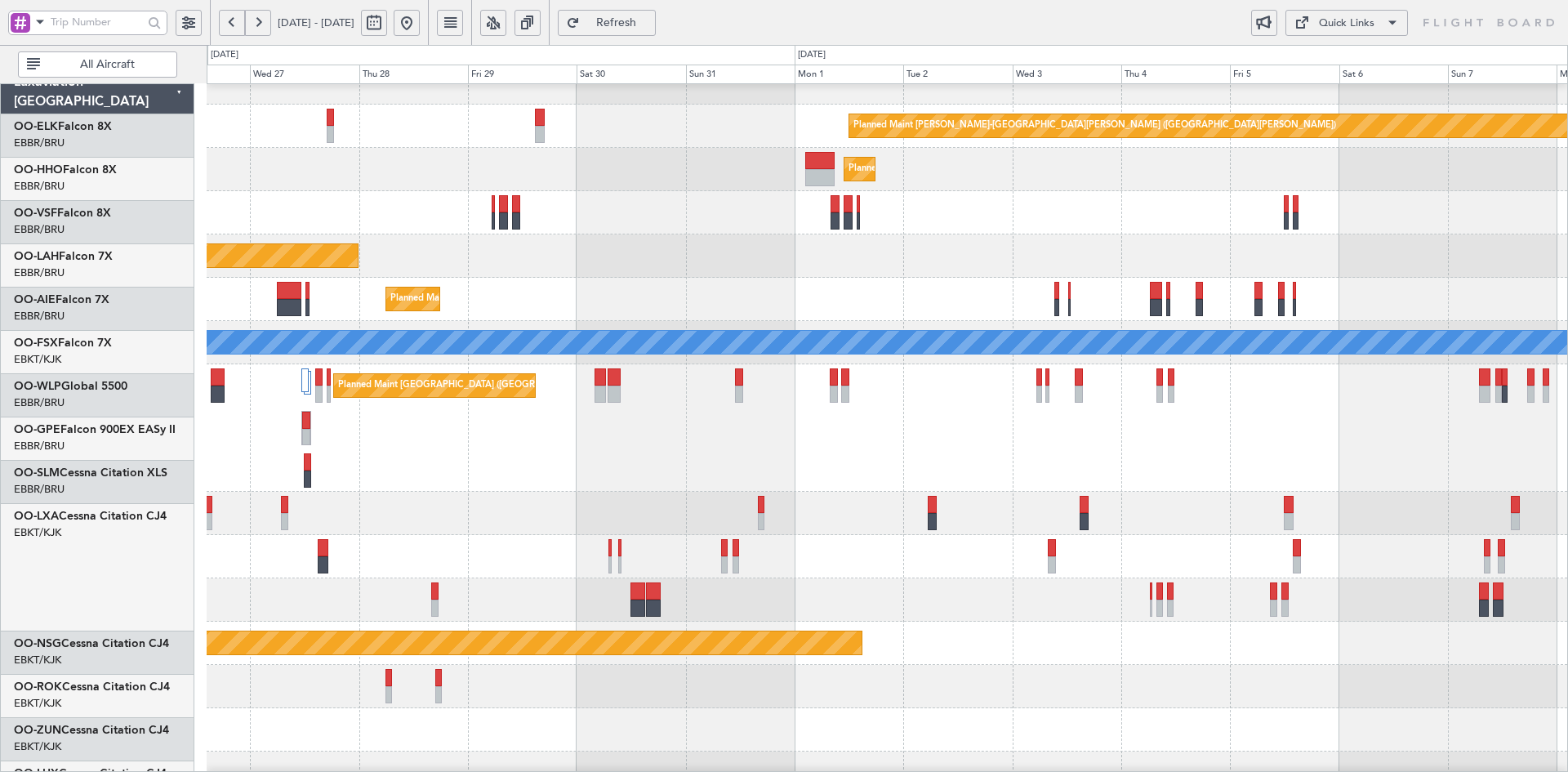
scroll to position [153, 0]
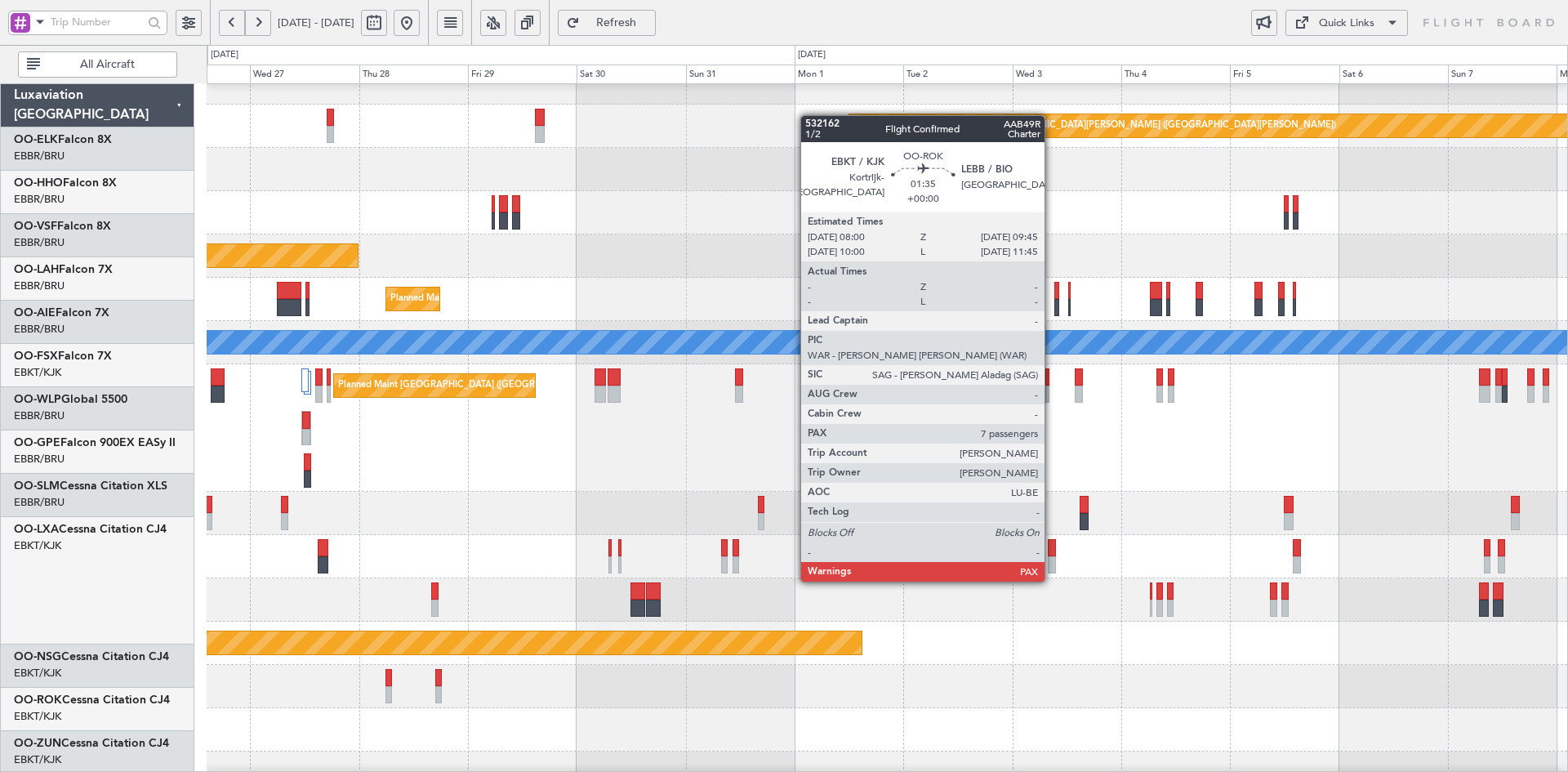
scroll to position [153, 0]
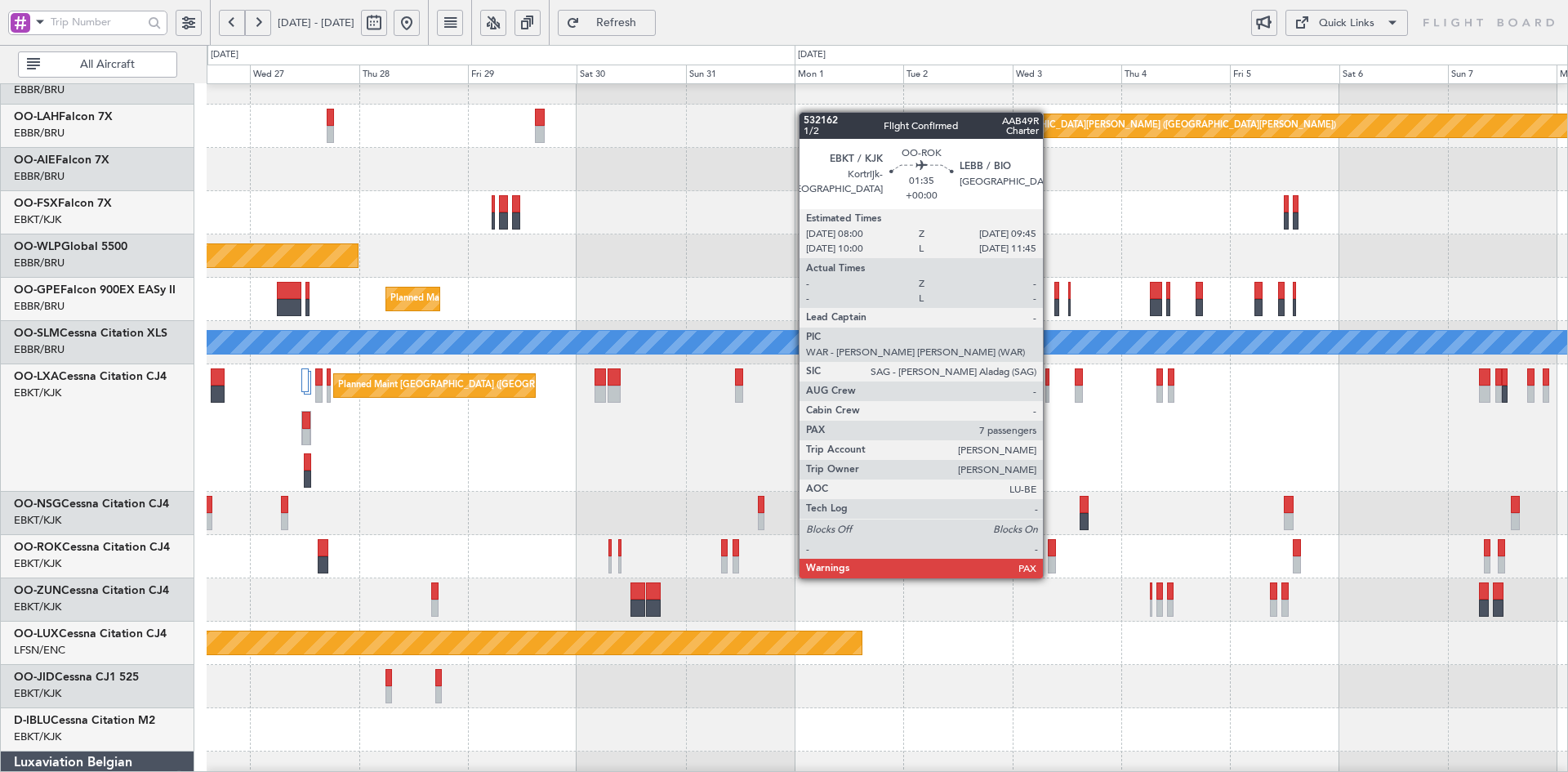
click at [1051, 562] on div at bounding box center [1052, 565] width 8 height 17
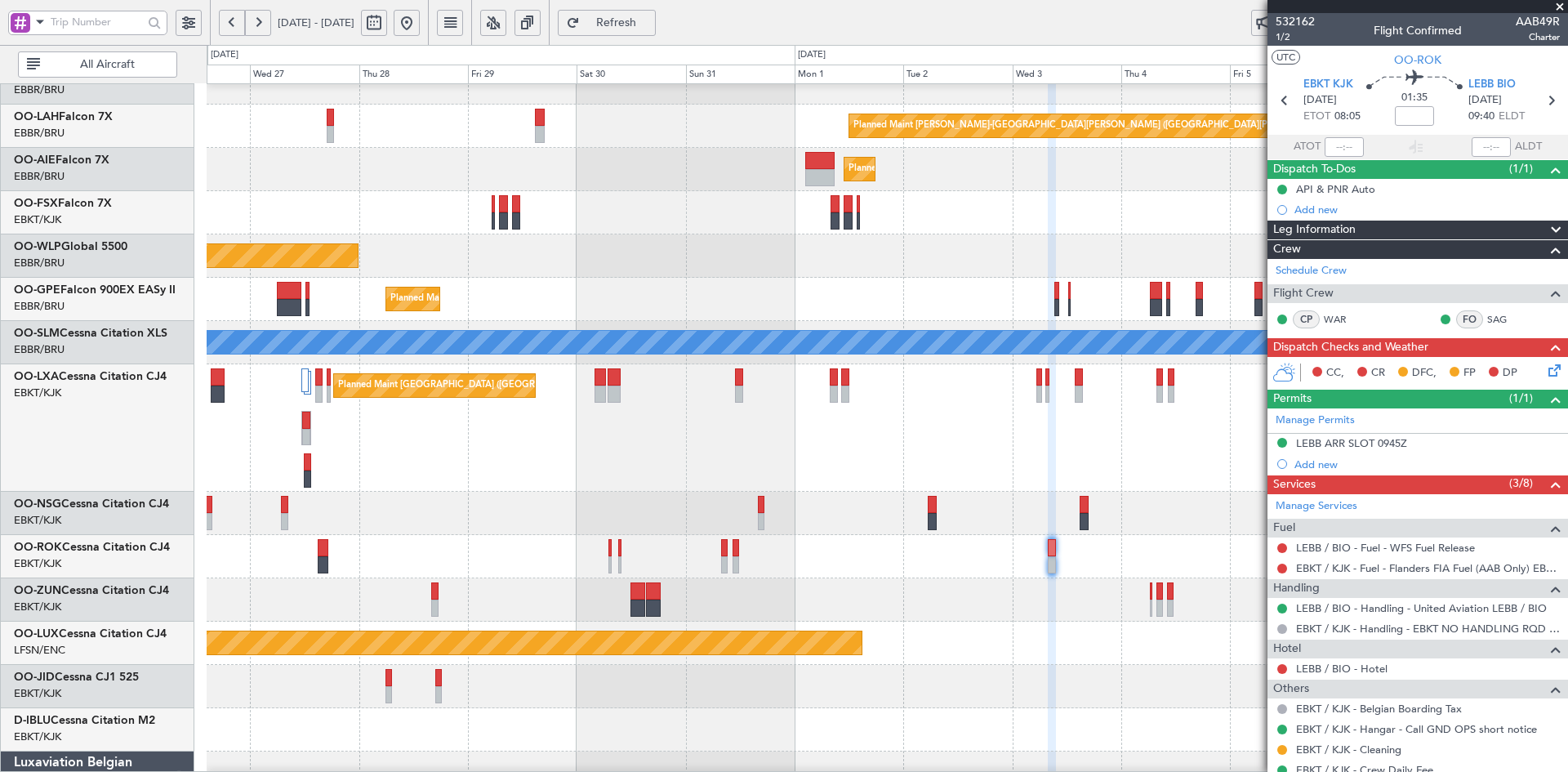
click at [1560, 6] on span at bounding box center [1560, 7] width 16 height 14
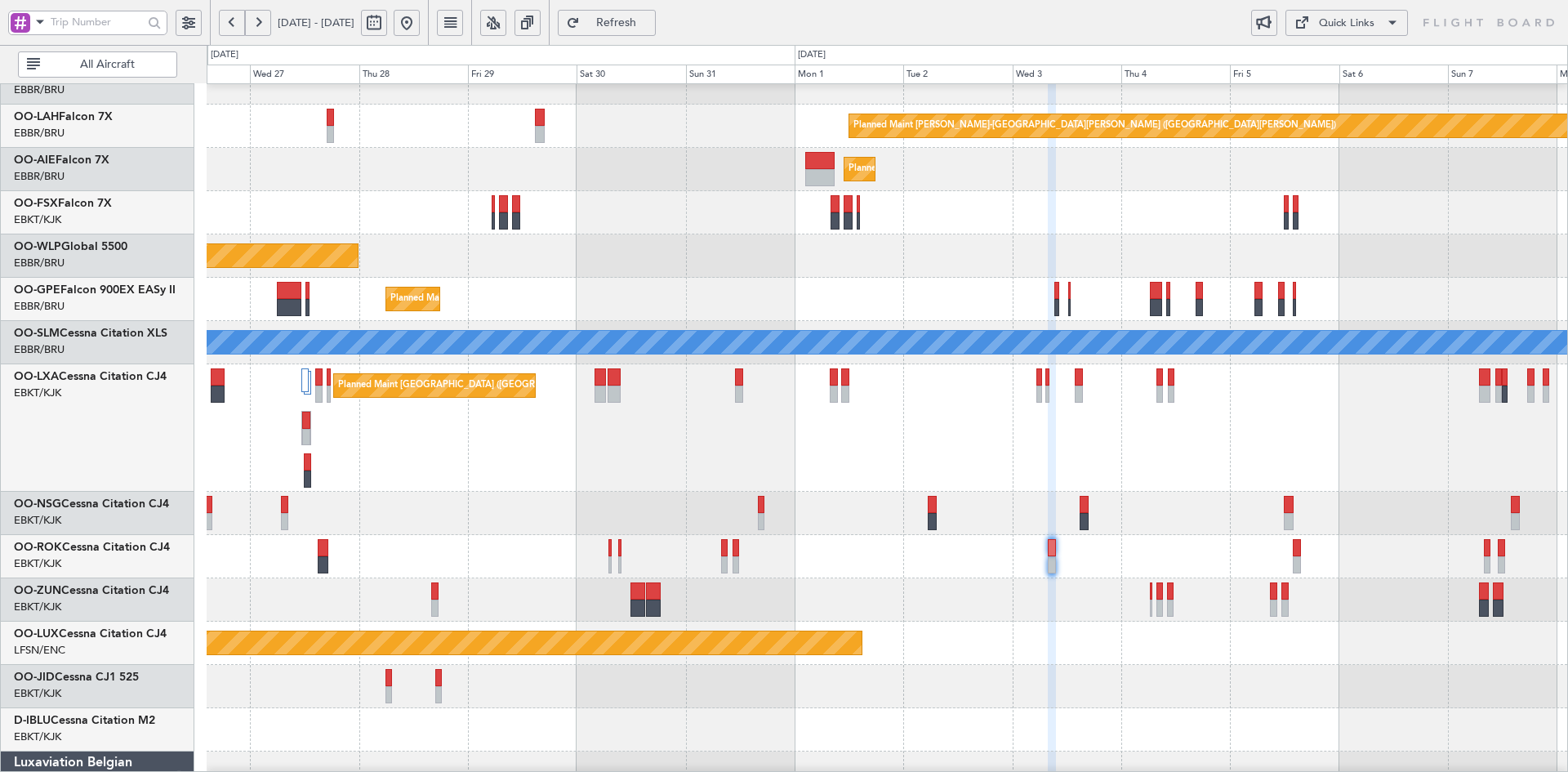
type input "0"
click at [1199, 771] on html "[DATE] - [DATE] Refresh Quick Links All Aircraft Planned [GEOGRAPHIC_DATA][PERS…" at bounding box center [784, 386] width 1568 height 772
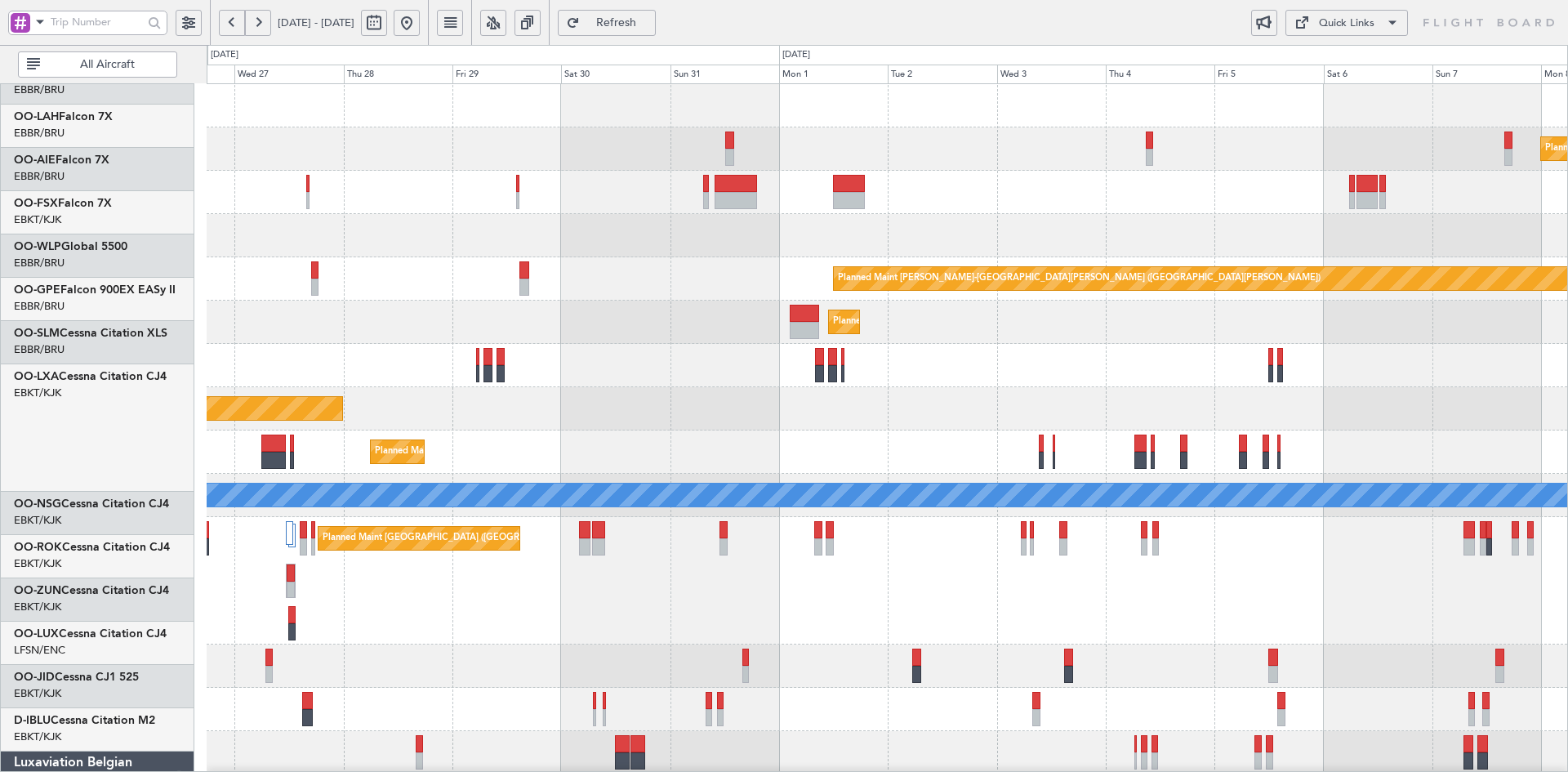
scroll to position [0, 0]
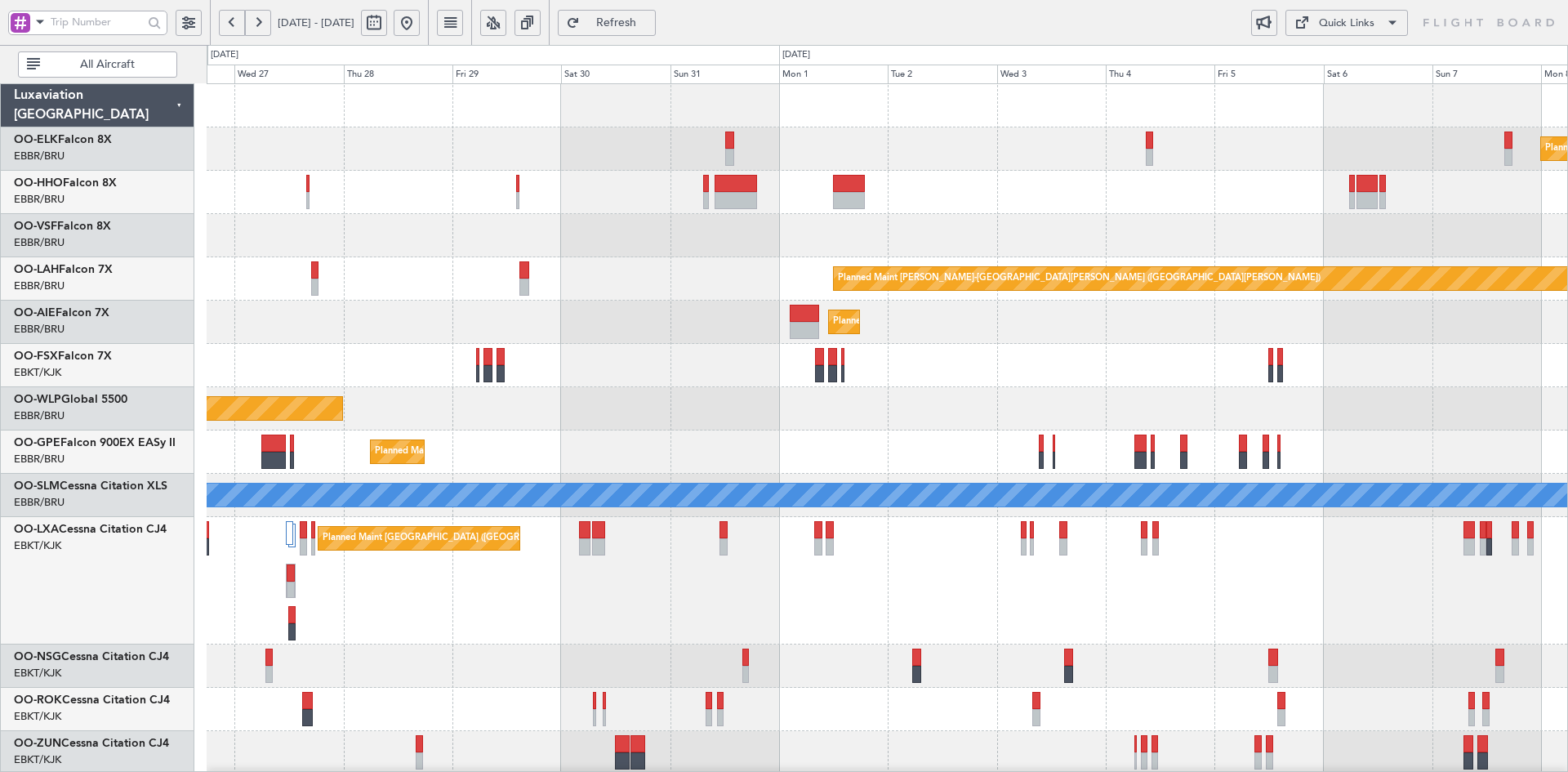
click at [1220, 301] on div "Planned Maint [GEOGRAPHIC_DATA] ([GEOGRAPHIC_DATA])" at bounding box center [887, 322] width 1361 height 43
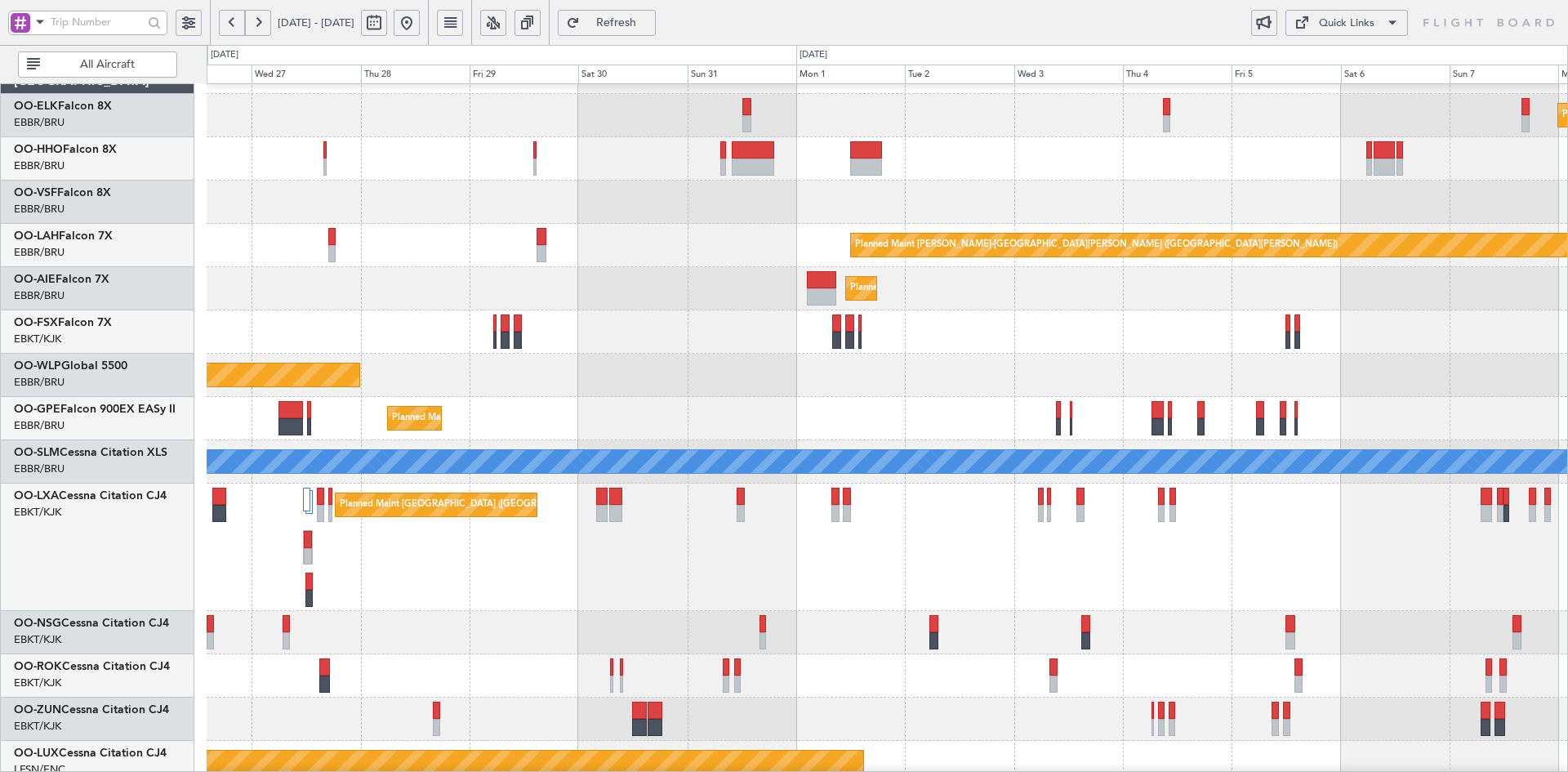
click at [231, 23] on button at bounding box center [232, 23] width 26 height 26
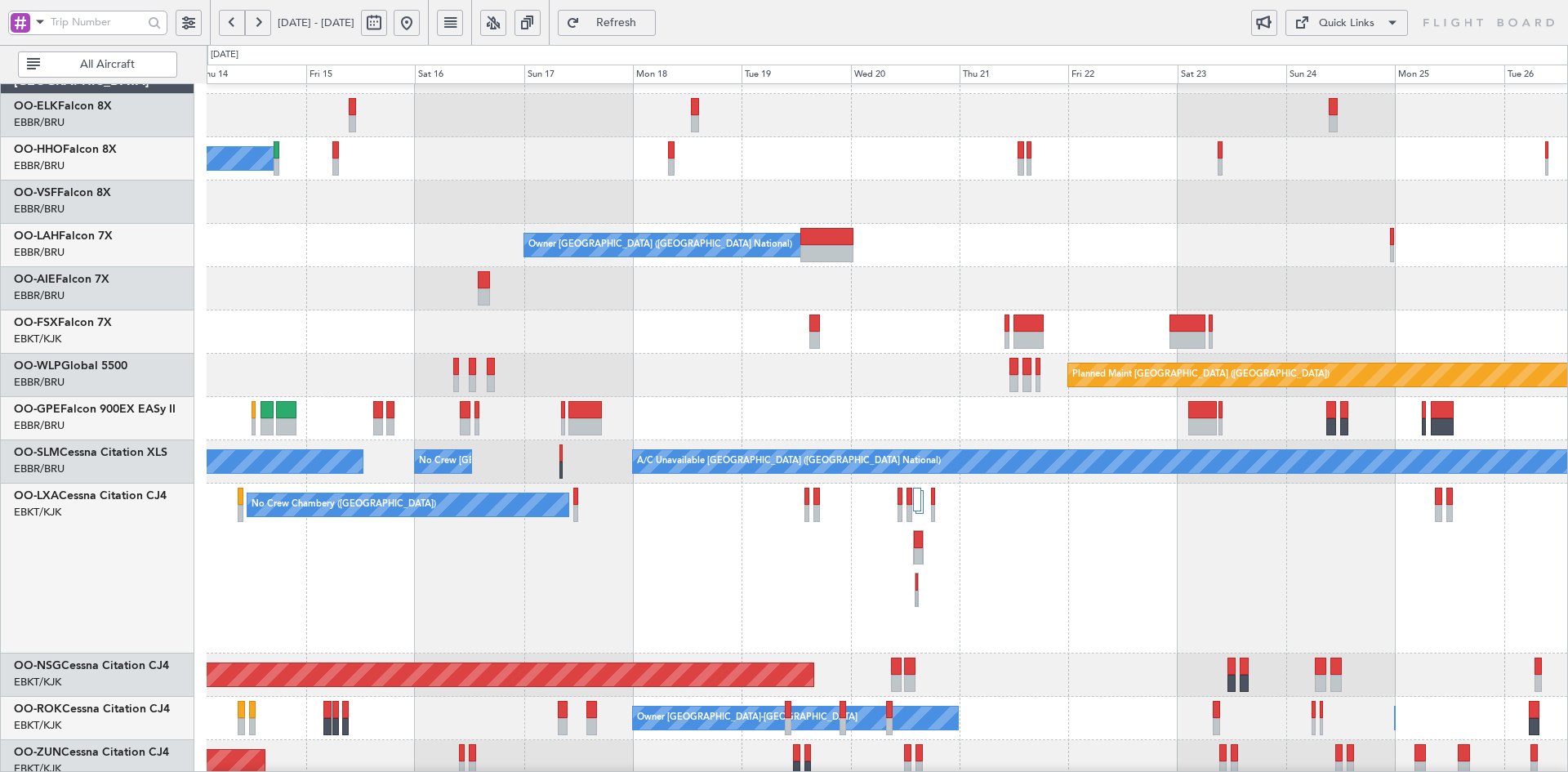
click at [231, 28] on button at bounding box center [232, 23] width 26 height 26
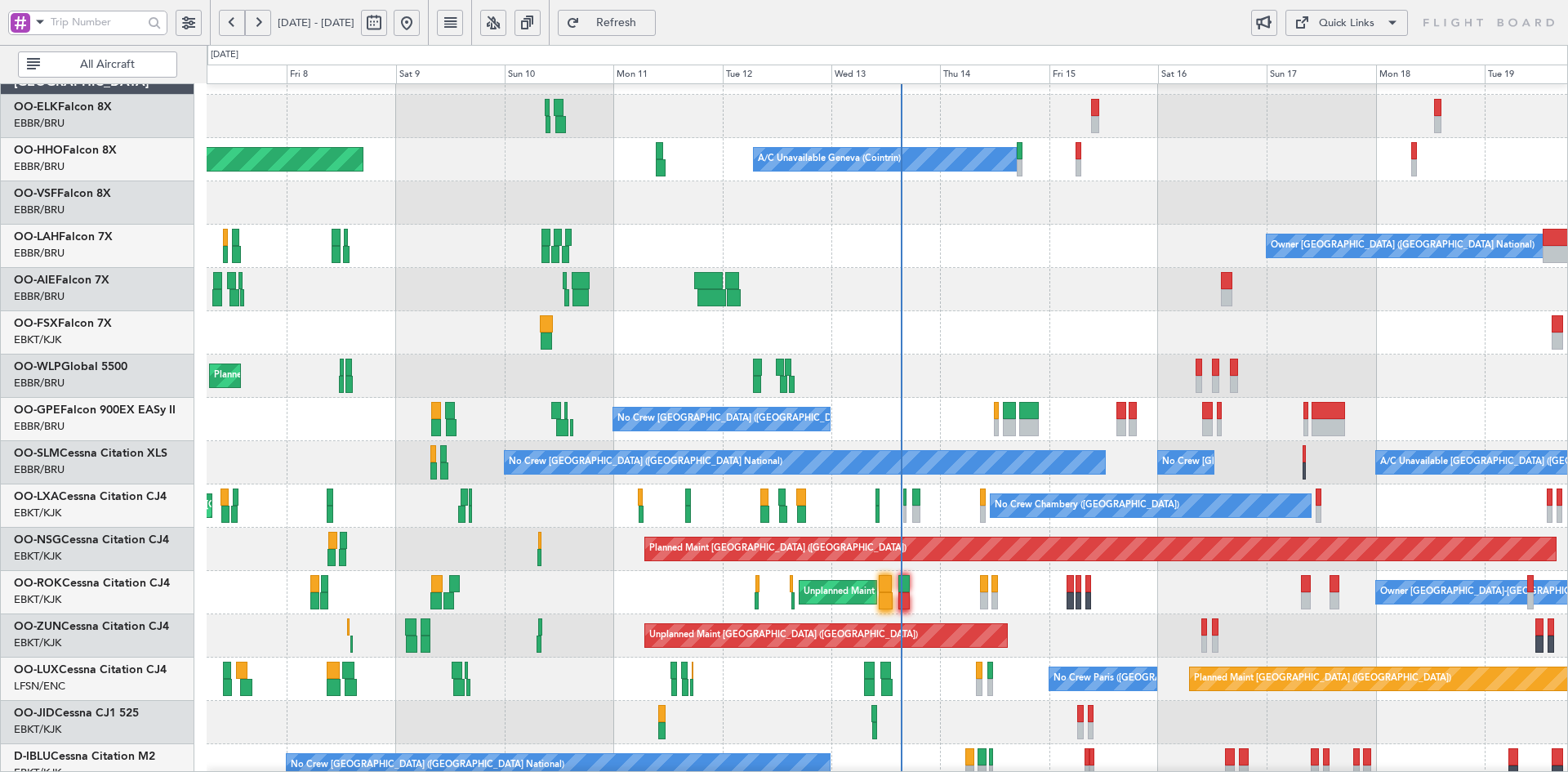
click at [1203, 311] on div at bounding box center [887, 332] width 1361 height 43
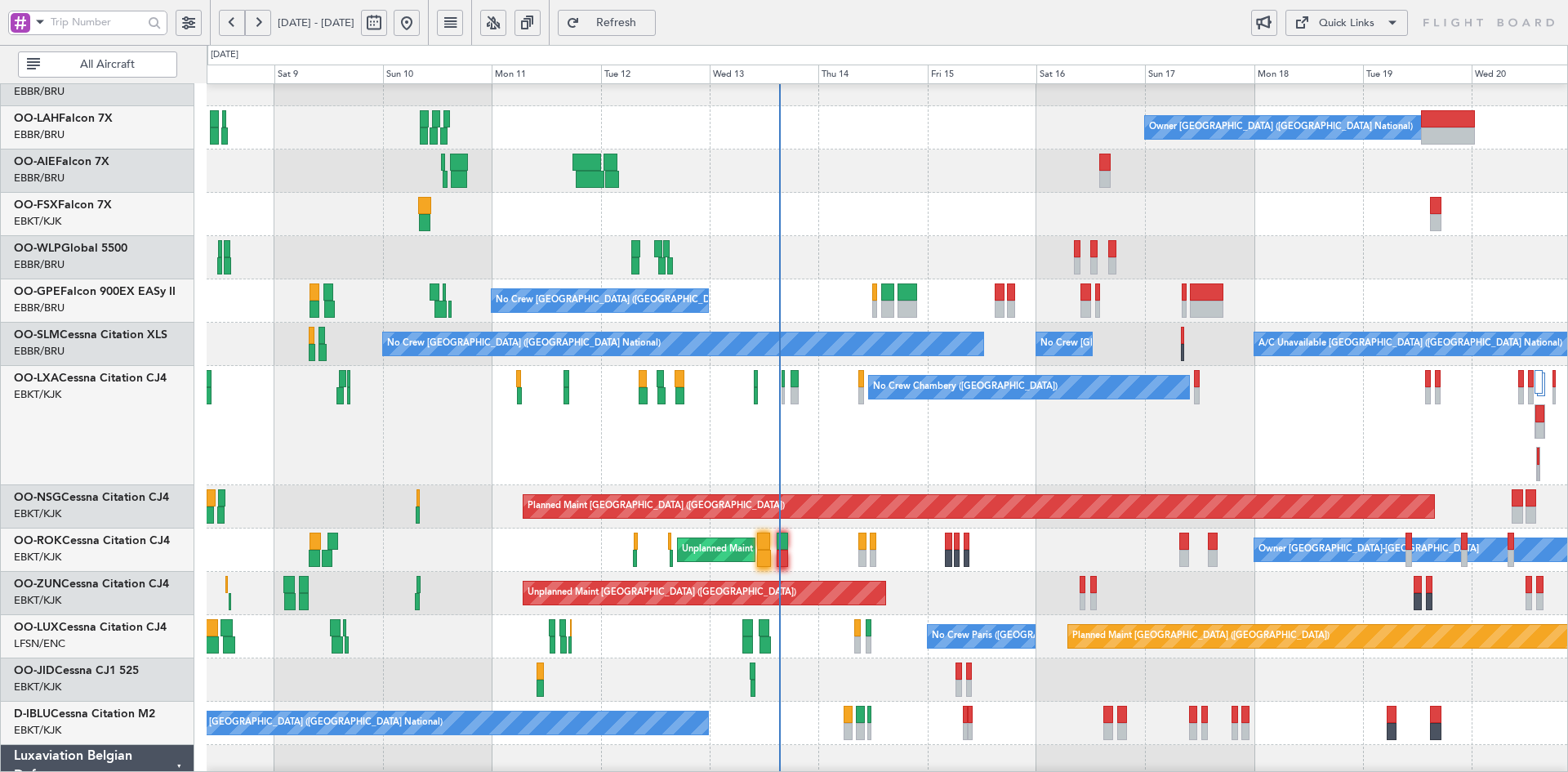
click at [1276, 279] on div "Planned Maint Milan (Linate) Planned Maint [GEOGRAPHIC_DATA] ([GEOGRAPHIC_DATA])" at bounding box center [887, 257] width 1361 height 43
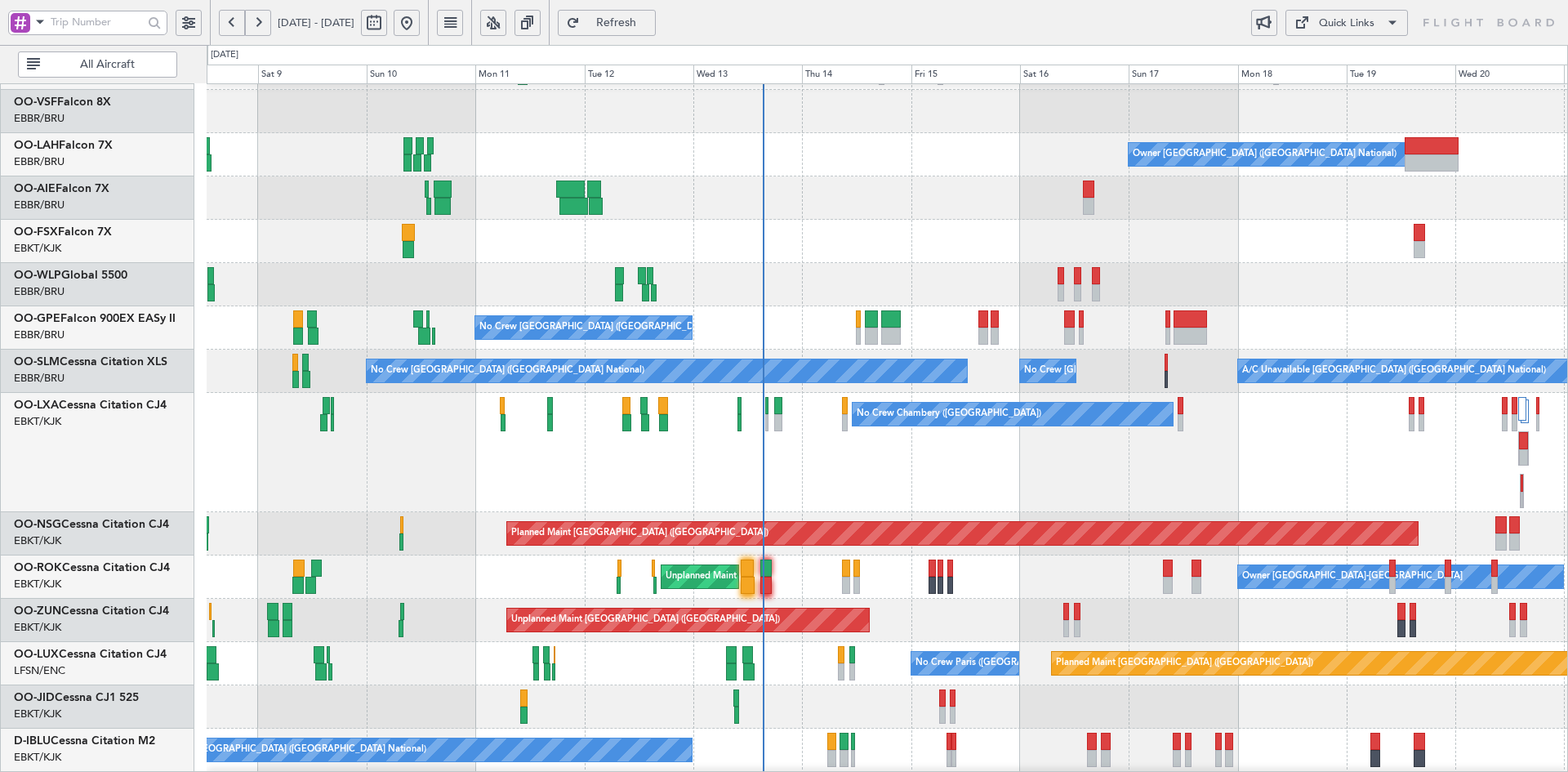
click at [1167, 306] on div "No Crew [GEOGRAPHIC_DATA] ([GEOGRAPHIC_DATA] National)" at bounding box center [887, 327] width 1361 height 43
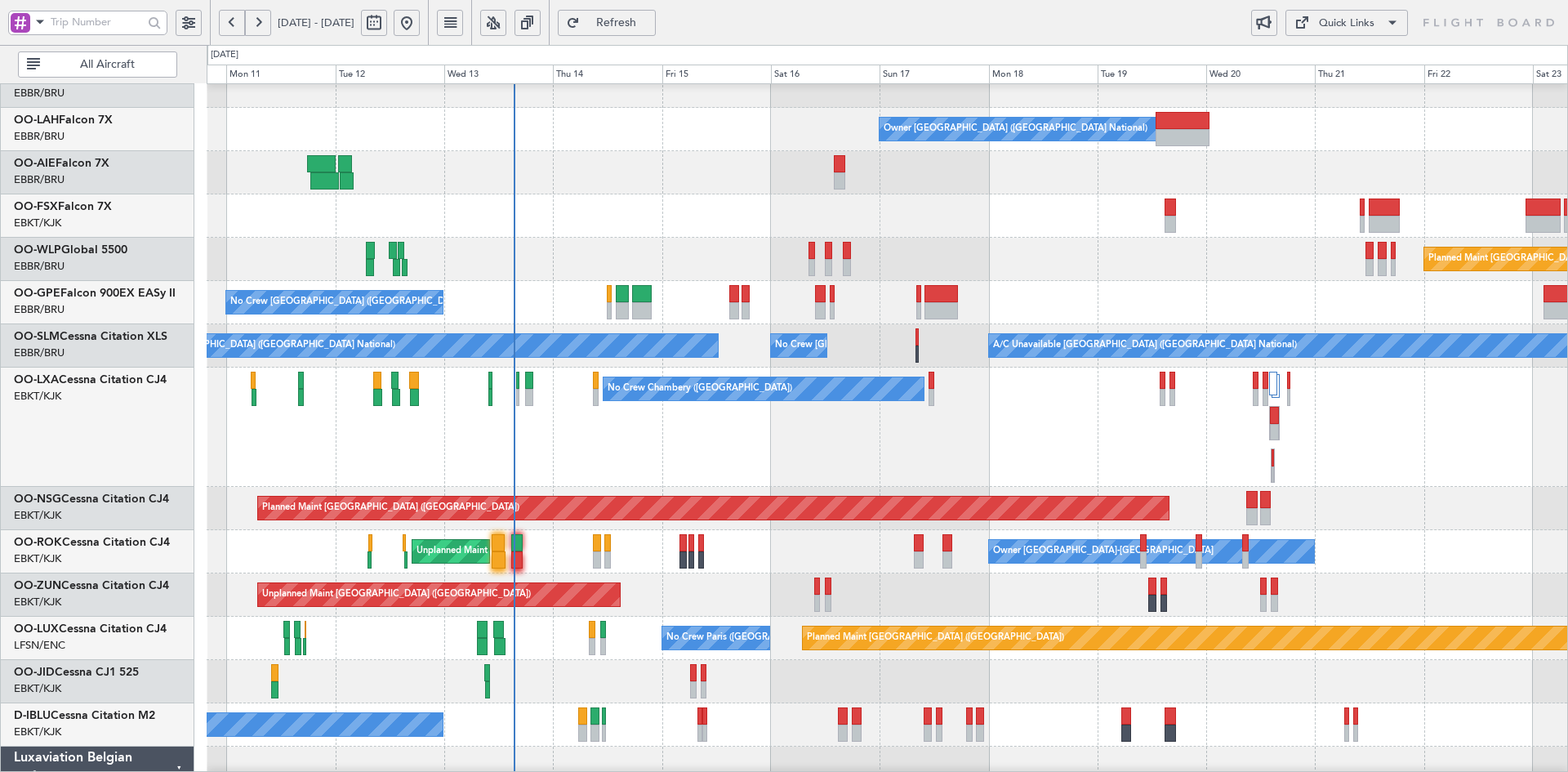
click at [1229, 281] on div "Planned Maint [GEOGRAPHIC_DATA] ([GEOGRAPHIC_DATA])" at bounding box center [887, 259] width 1361 height 43
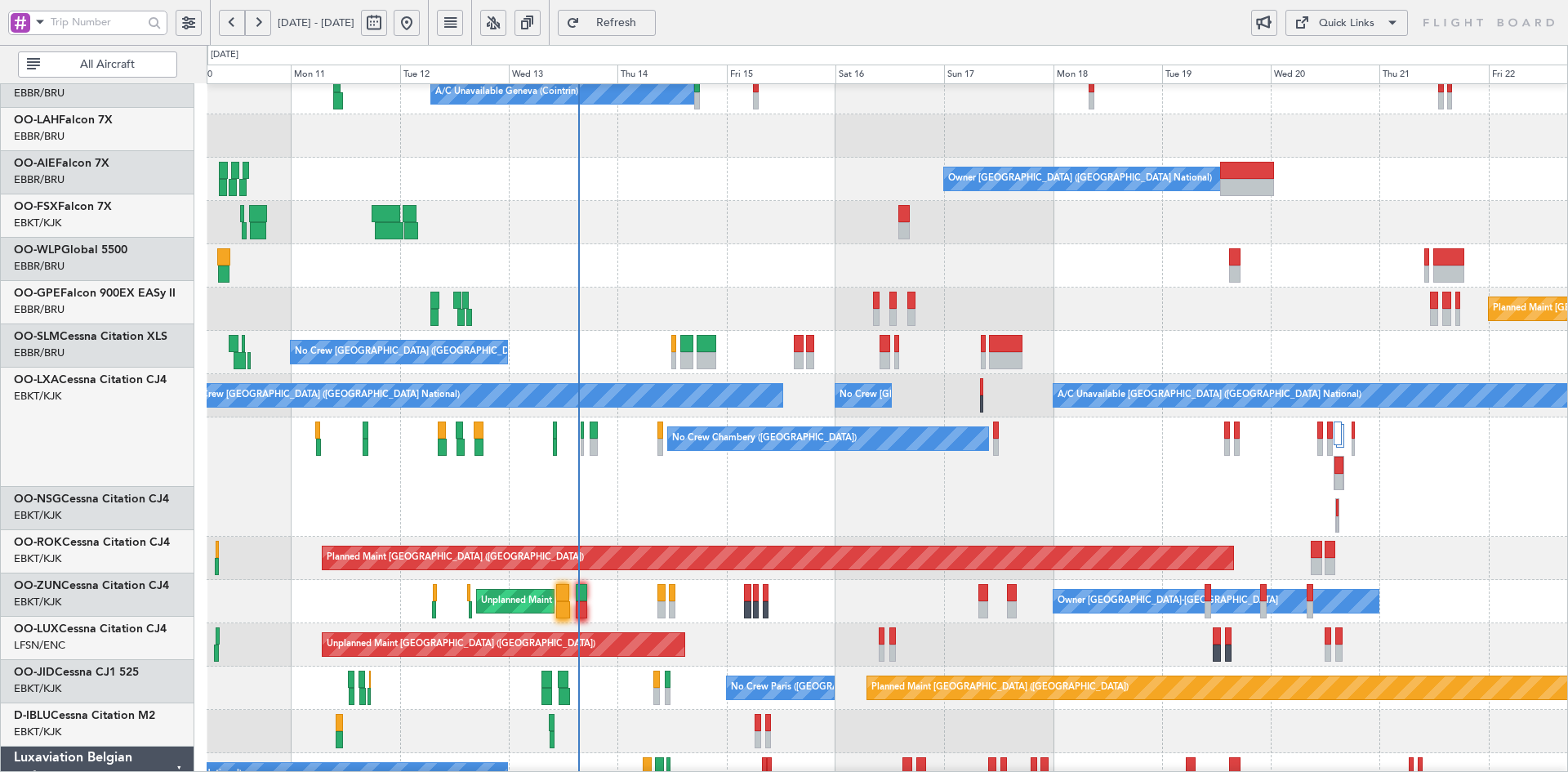
scroll to position [100, 0]
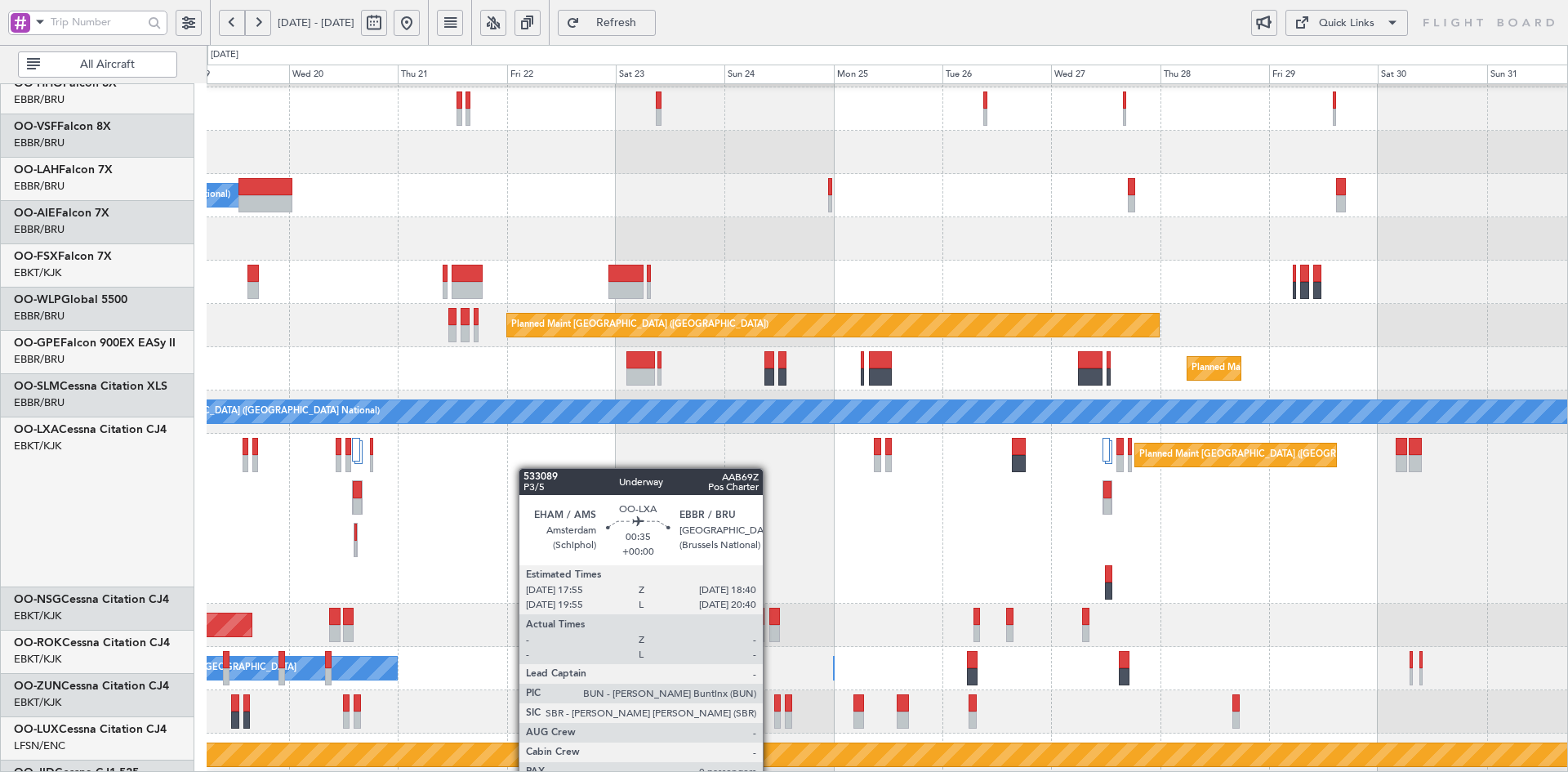
click at [337, 459] on div "Planned Maint [GEOGRAPHIC_DATA] ([GEOGRAPHIC_DATA] National) No [GEOGRAPHIC_DAT…" at bounding box center [887, 518] width 1361 height 170
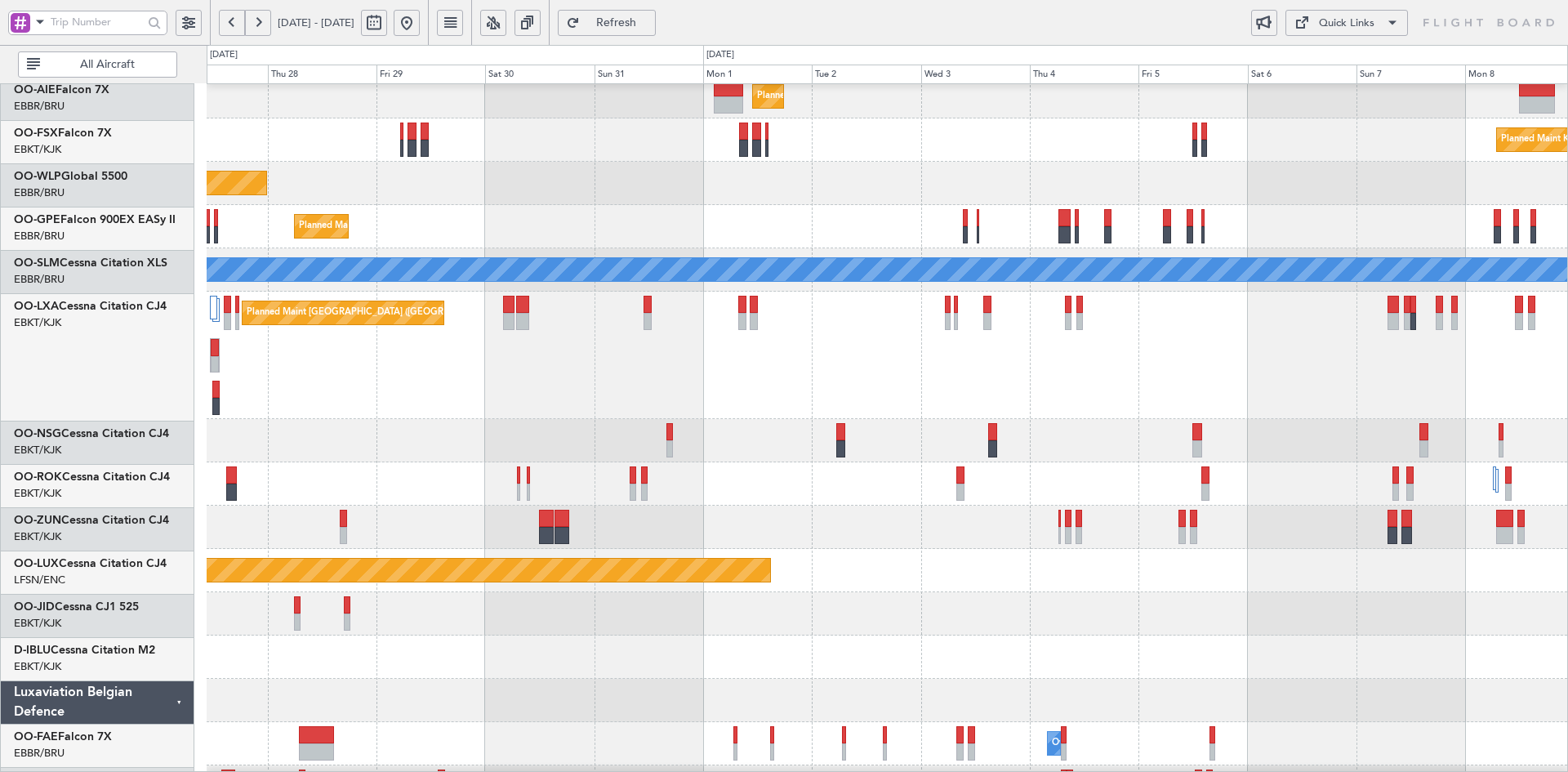
scroll to position [226, 0]
click at [1161, 344] on div "Planned Maint [GEOGRAPHIC_DATA] ([GEOGRAPHIC_DATA] National) Planned Maint [GEO…" at bounding box center [887, 355] width 1361 height 128
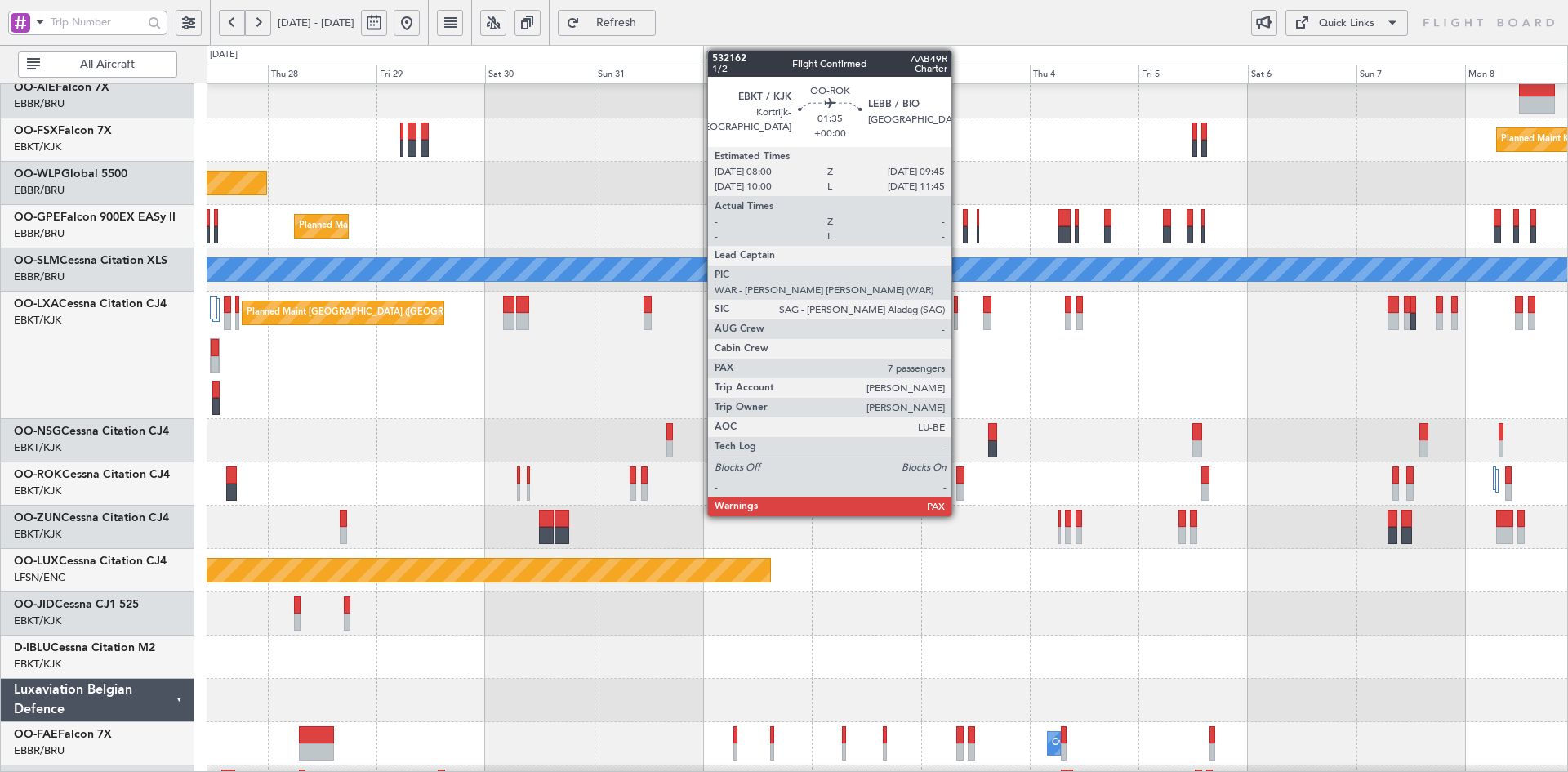
click at [959, 493] on div at bounding box center [961, 492] width 8 height 17
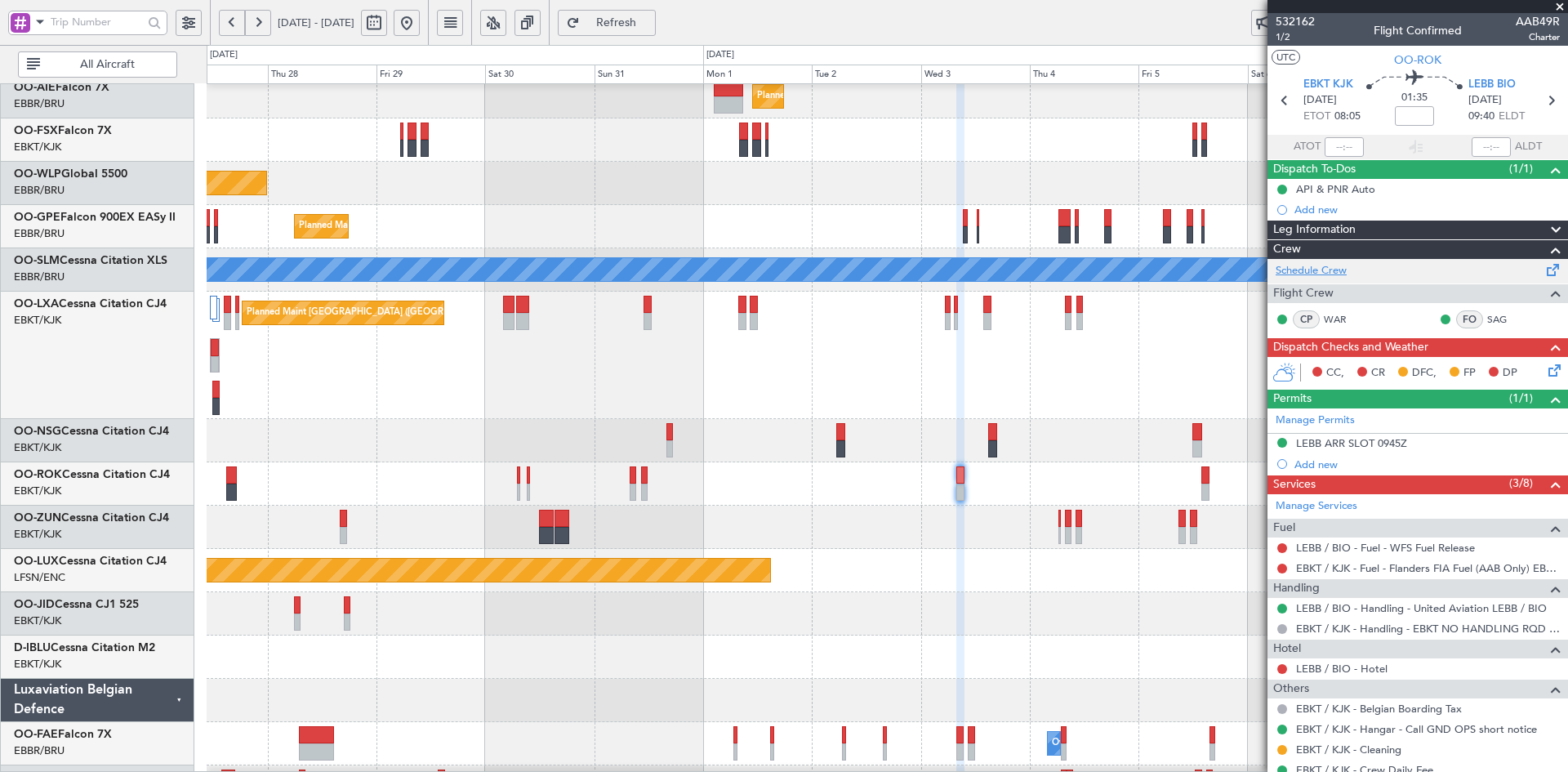
click at [1319, 269] on link "Schedule Crew" at bounding box center [1311, 271] width 71 height 16
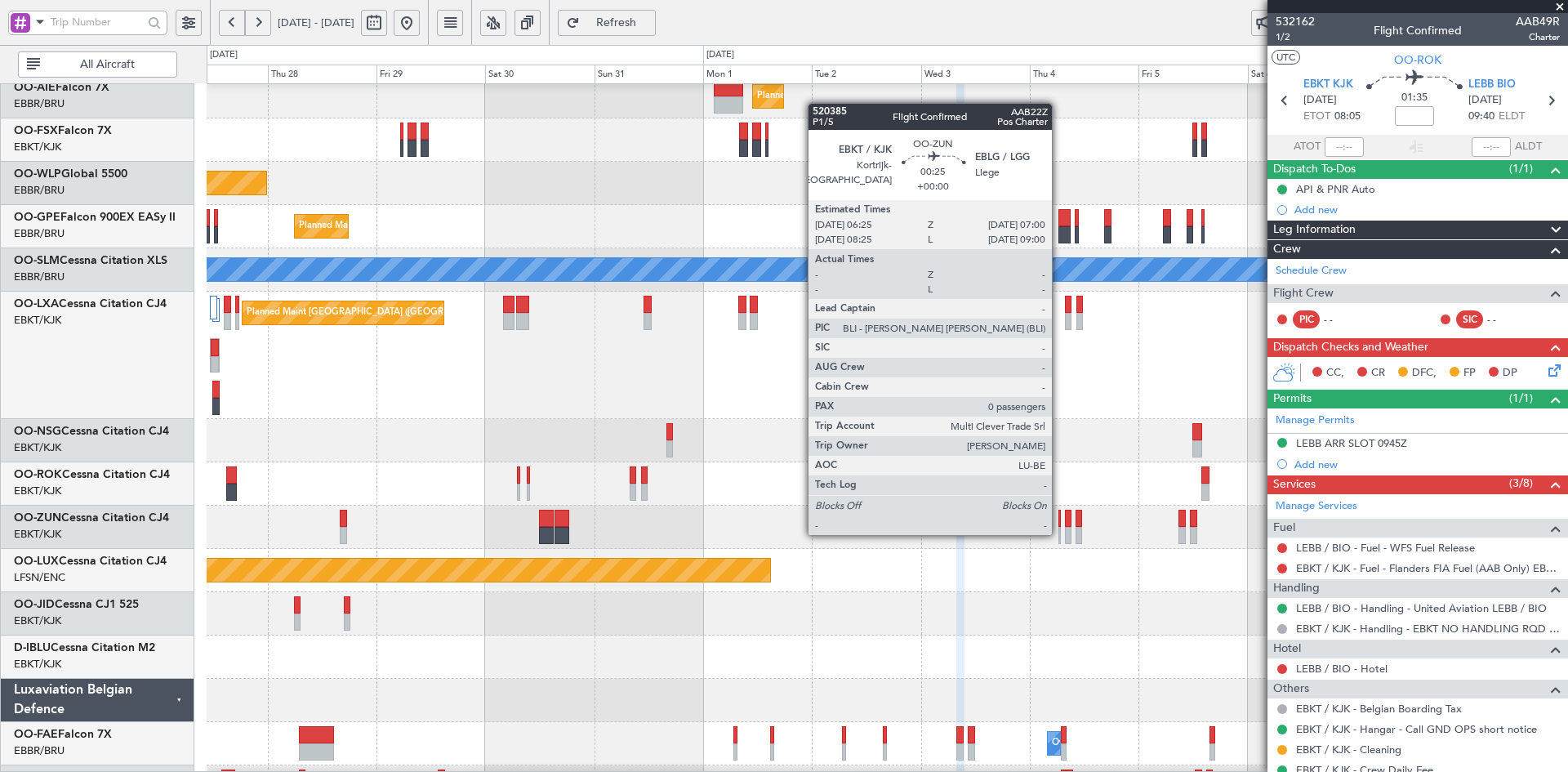
click at [1059, 534] on div at bounding box center [1060, 535] width 3 height 17
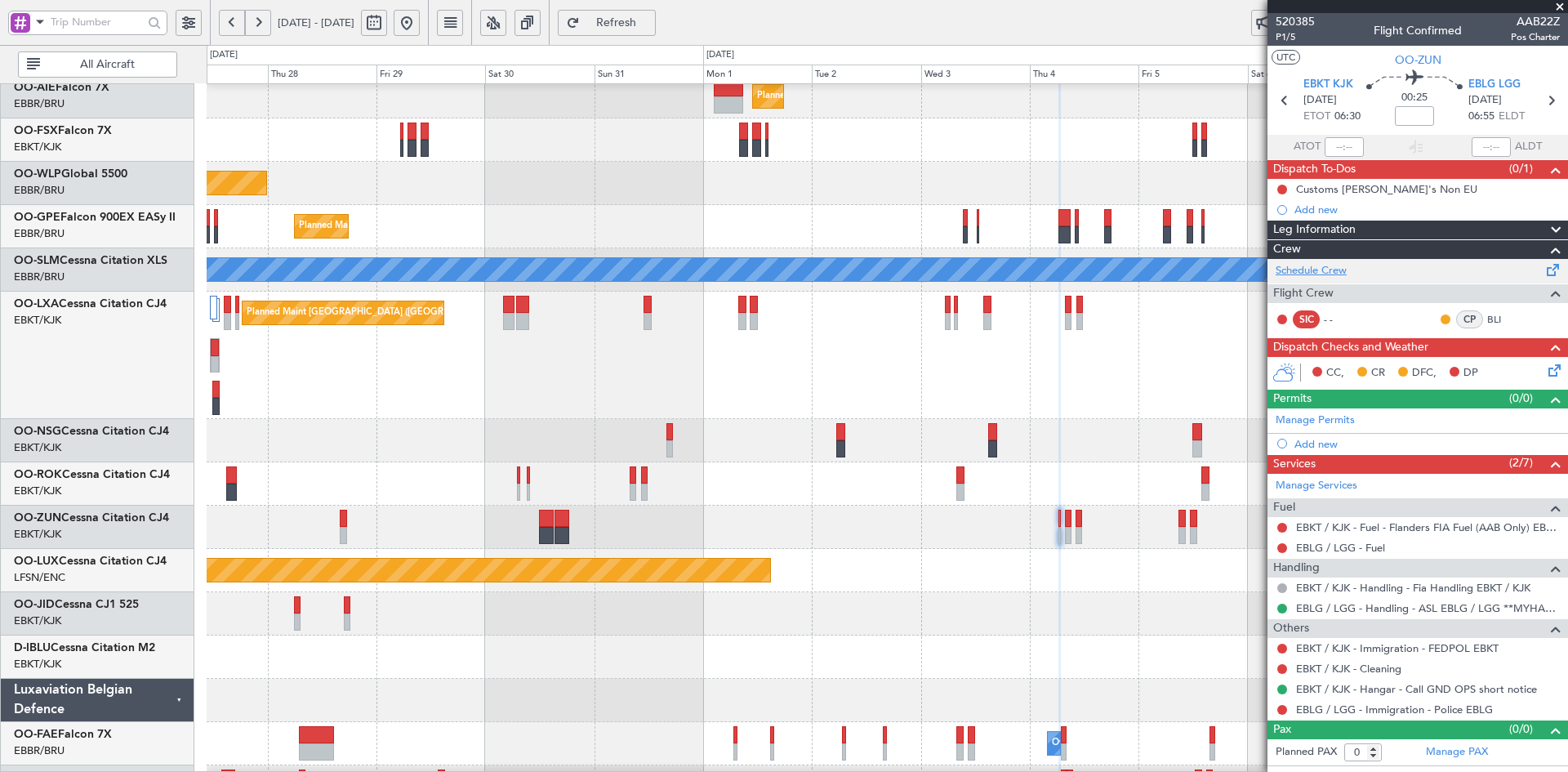
click at [1338, 270] on link "Schedule Crew" at bounding box center [1311, 271] width 71 height 16
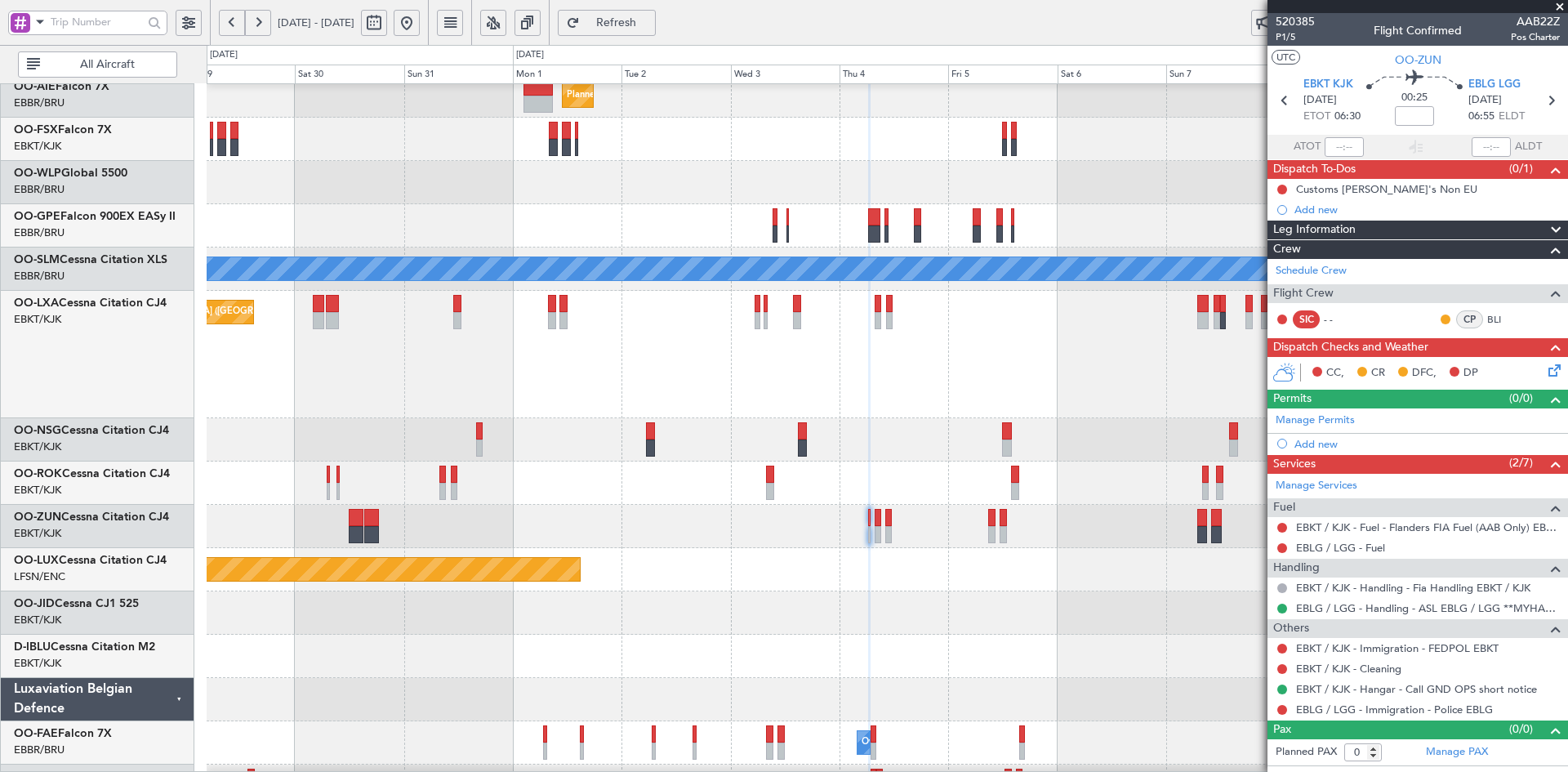
click at [893, 440] on div at bounding box center [887, 440] width 1361 height 43
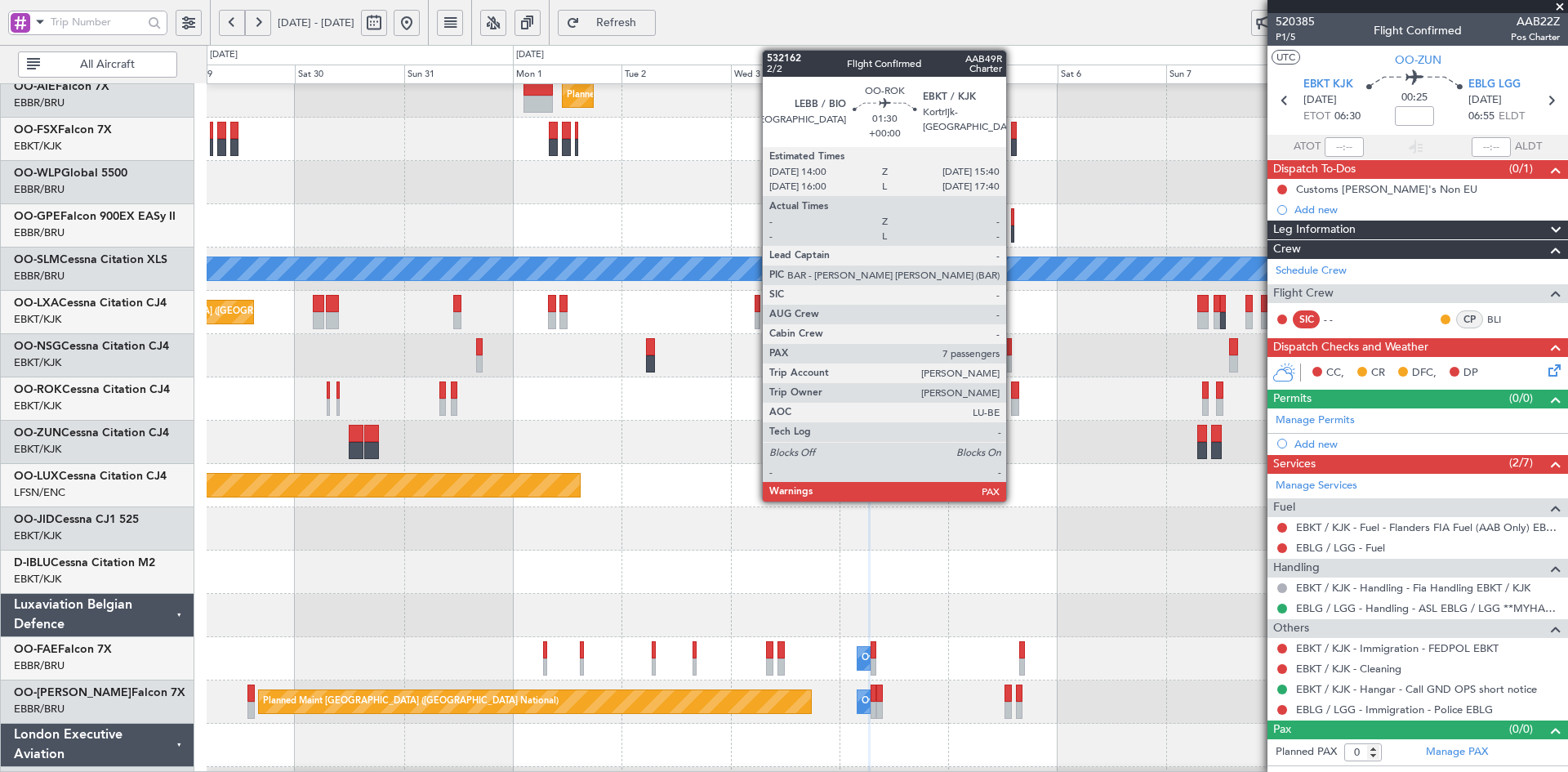
click at [1013, 405] on div at bounding box center [1015, 408] width 8 height 17
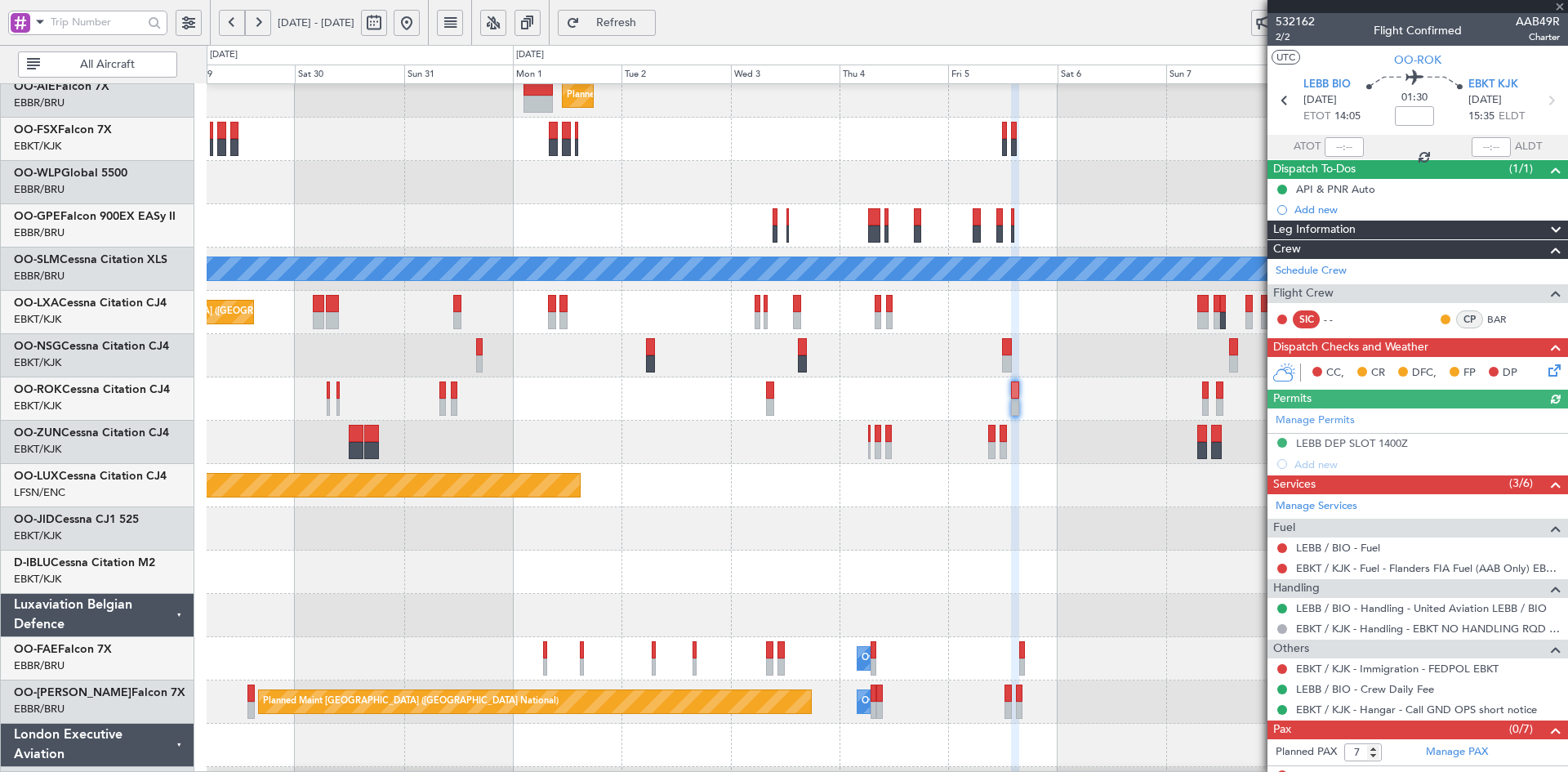
click at [1013, 359] on div at bounding box center [887, 355] width 1361 height 43
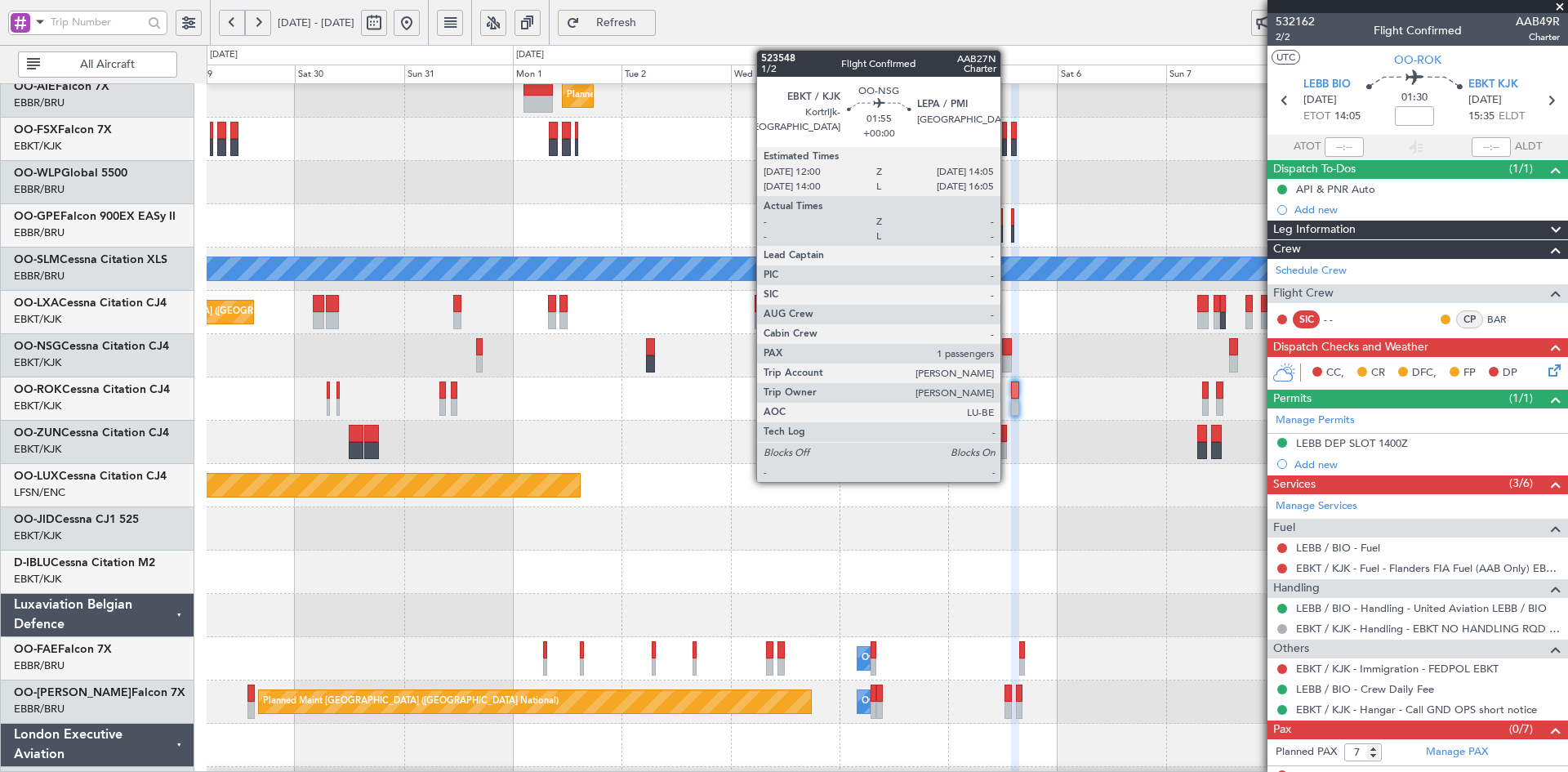
click at [1008, 359] on div at bounding box center [1008, 364] width 10 height 17
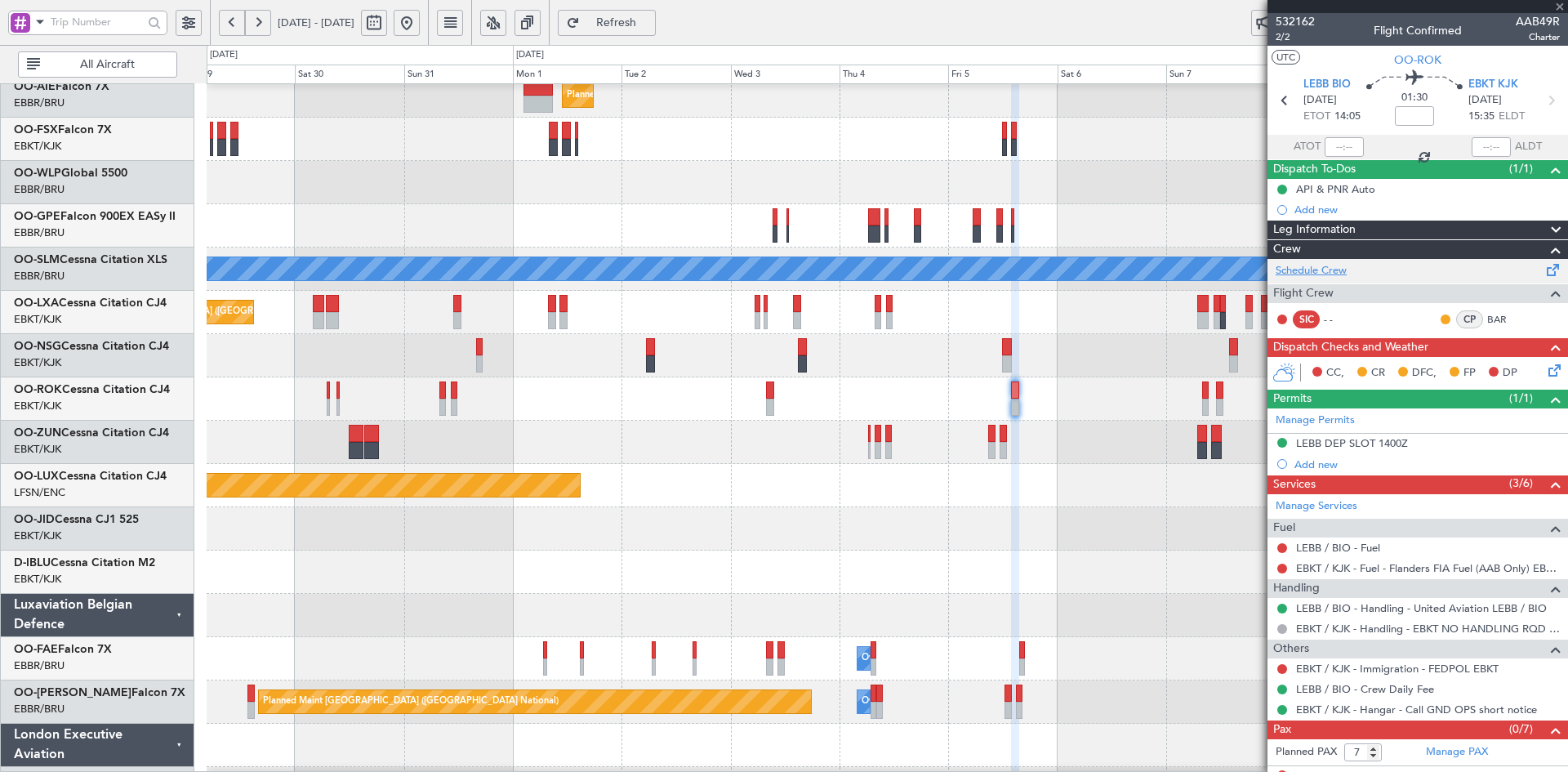
type input "1"
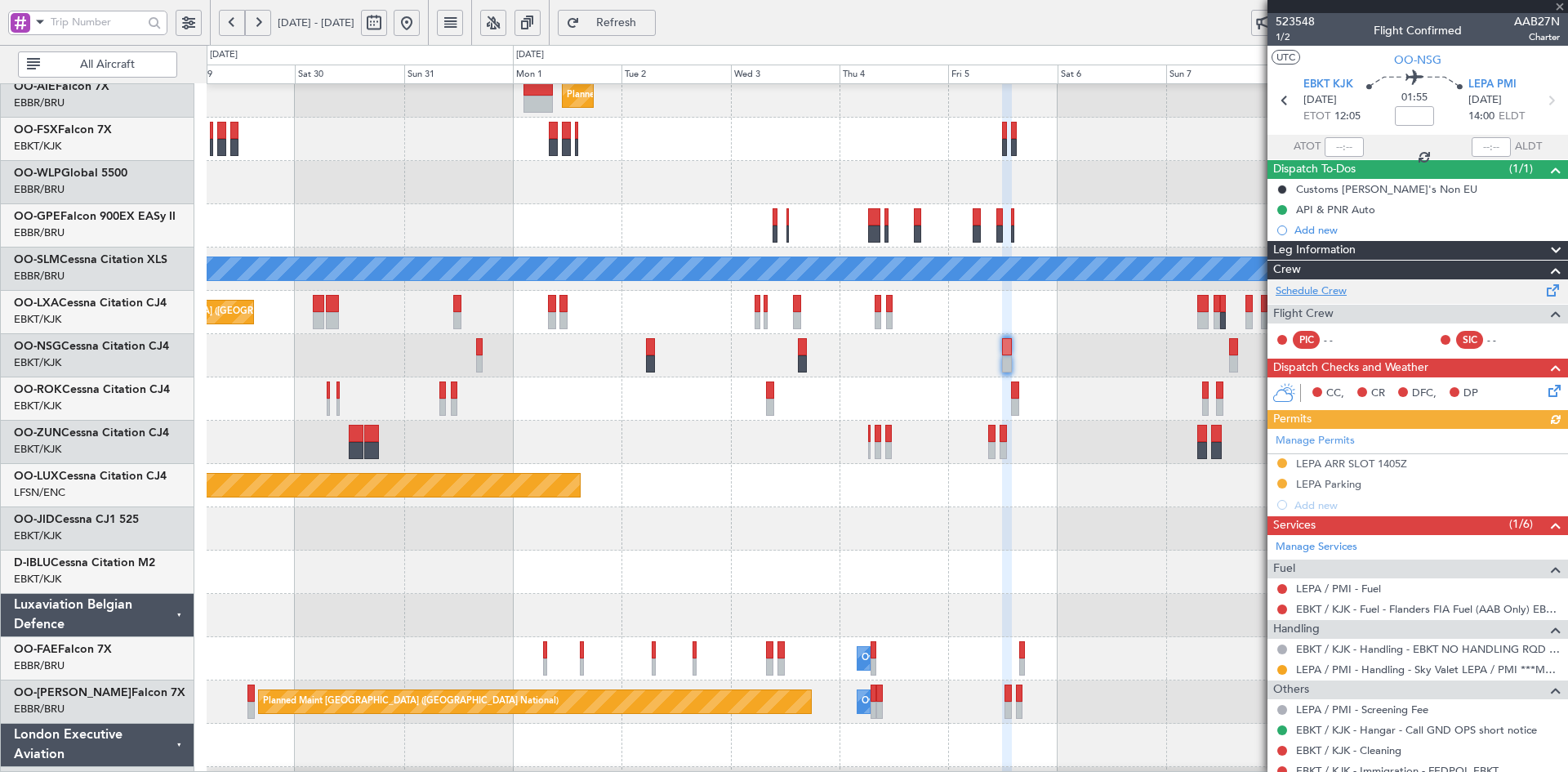
click at [1312, 286] on link "Schedule Crew" at bounding box center [1311, 291] width 71 height 16
click at [420, 20] on button at bounding box center [407, 23] width 26 height 26
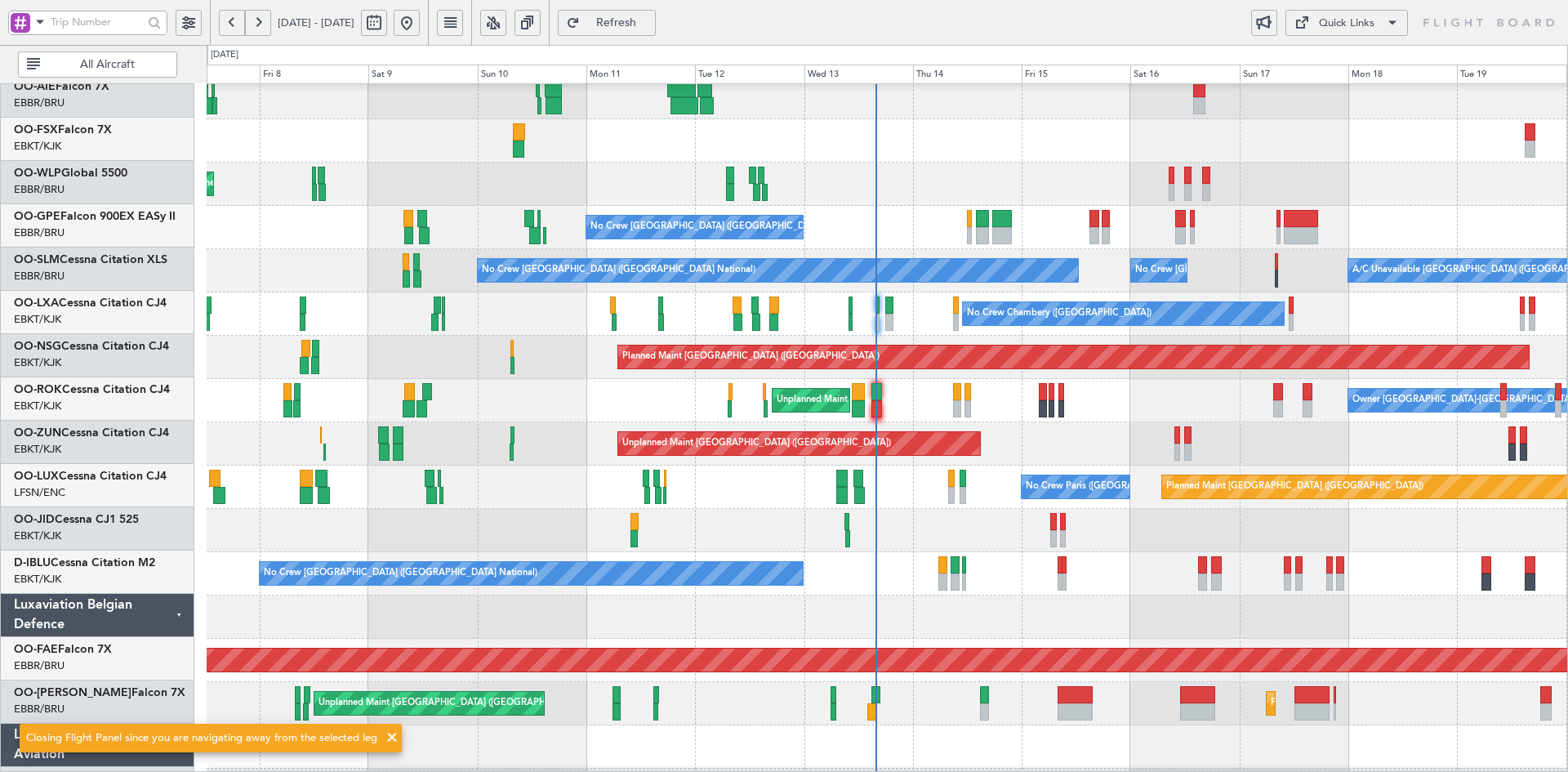
scroll to position [222, 0]
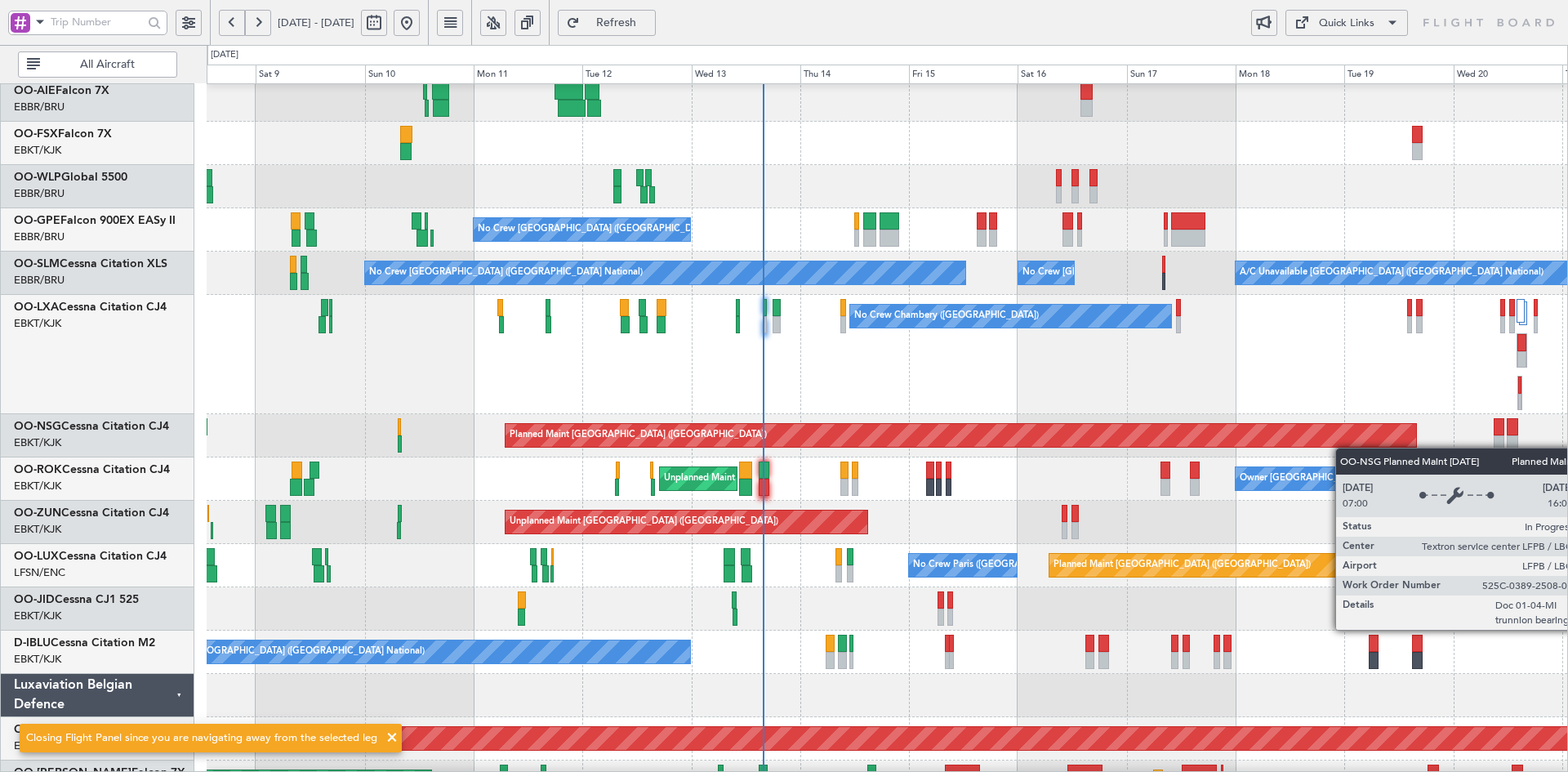
click at [1325, 448] on div "Planned Maint Milan (Linate) Planned Maint [GEOGRAPHIC_DATA] ([GEOGRAPHIC_DATA]…" at bounding box center [887, 376] width 1361 height 1029
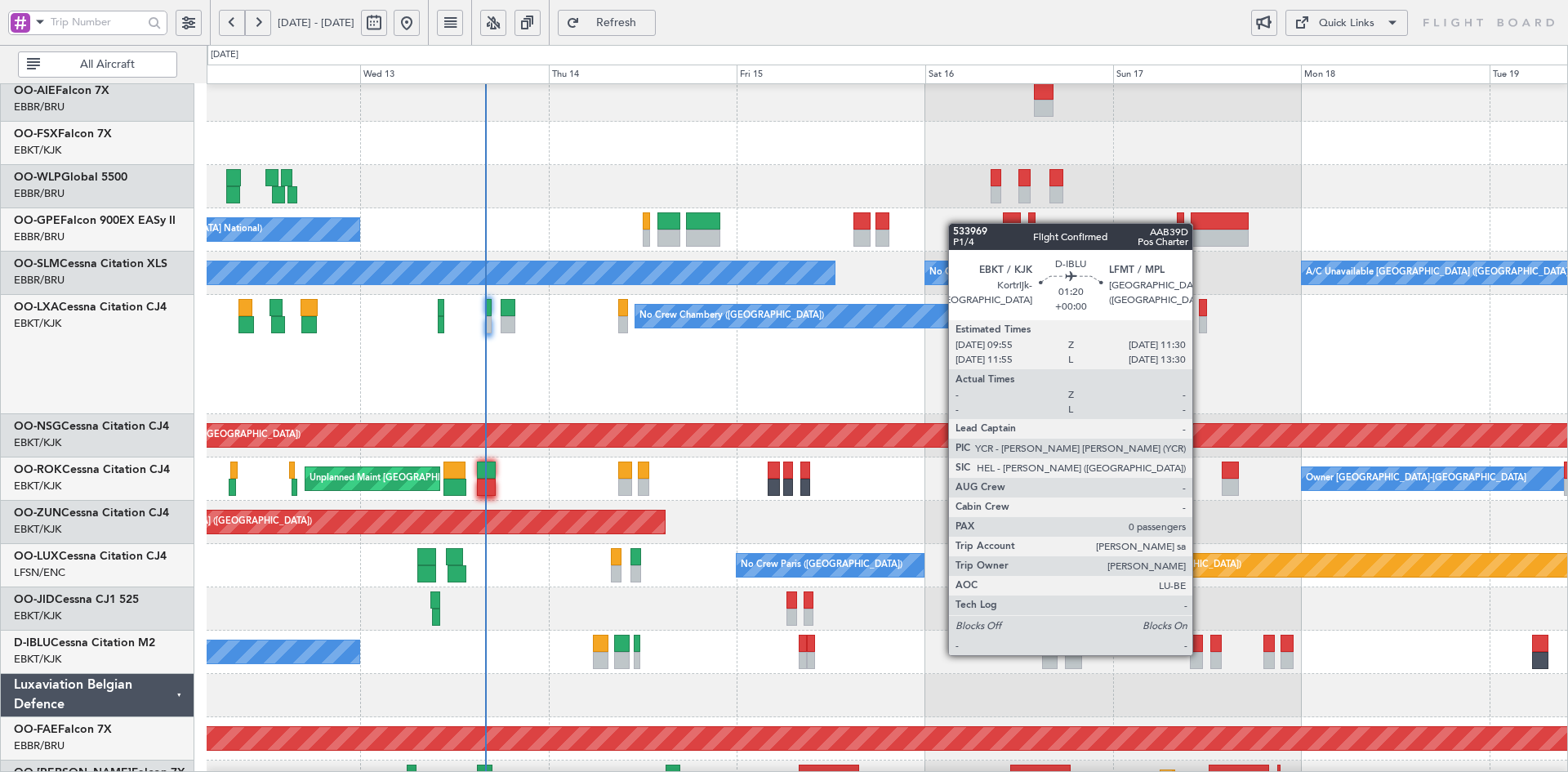
click at [1202, 654] on div at bounding box center [1196, 660] width 13 height 17
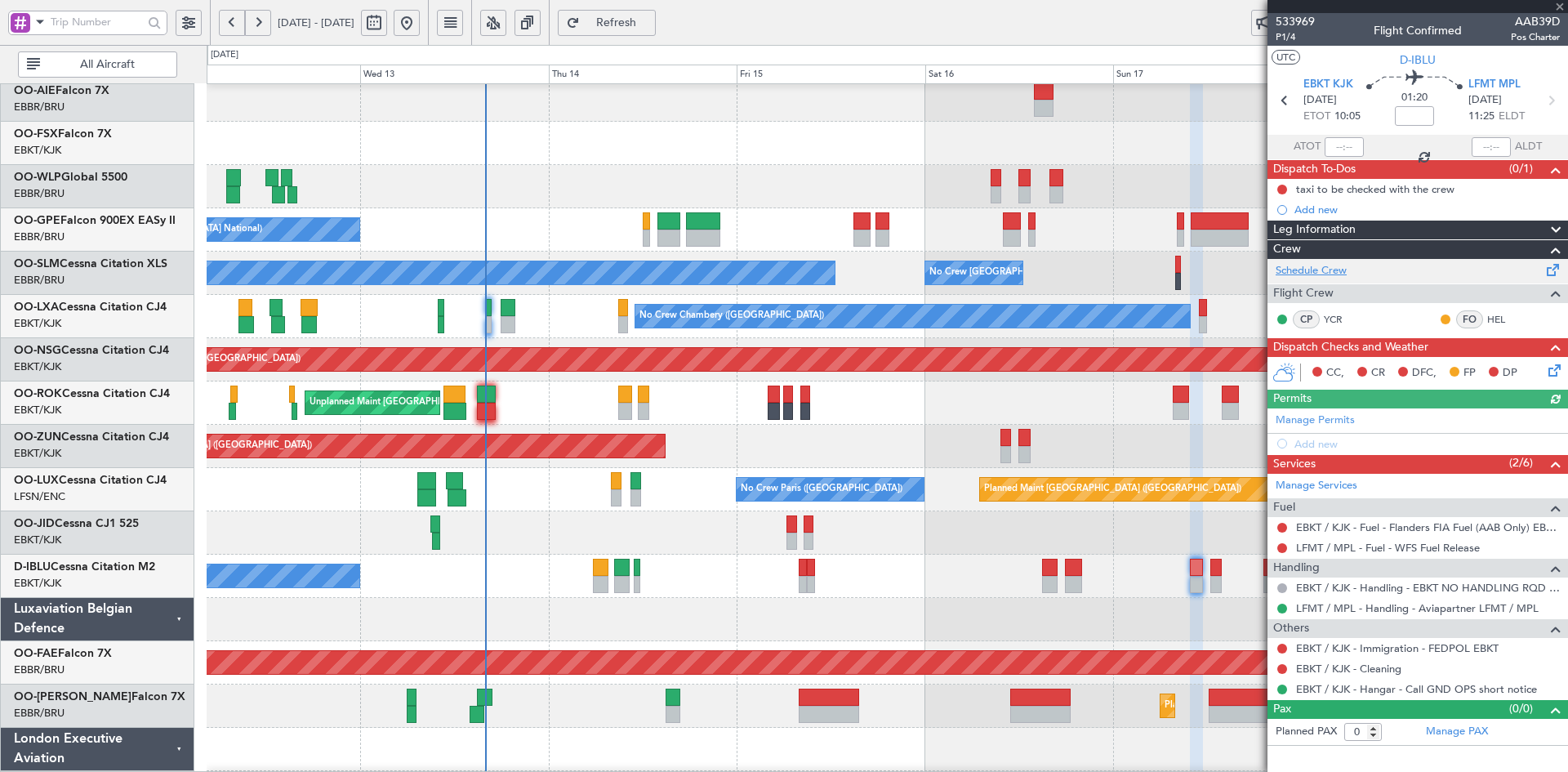
click at [1341, 266] on link "Schedule Crew" at bounding box center [1311, 271] width 71 height 16
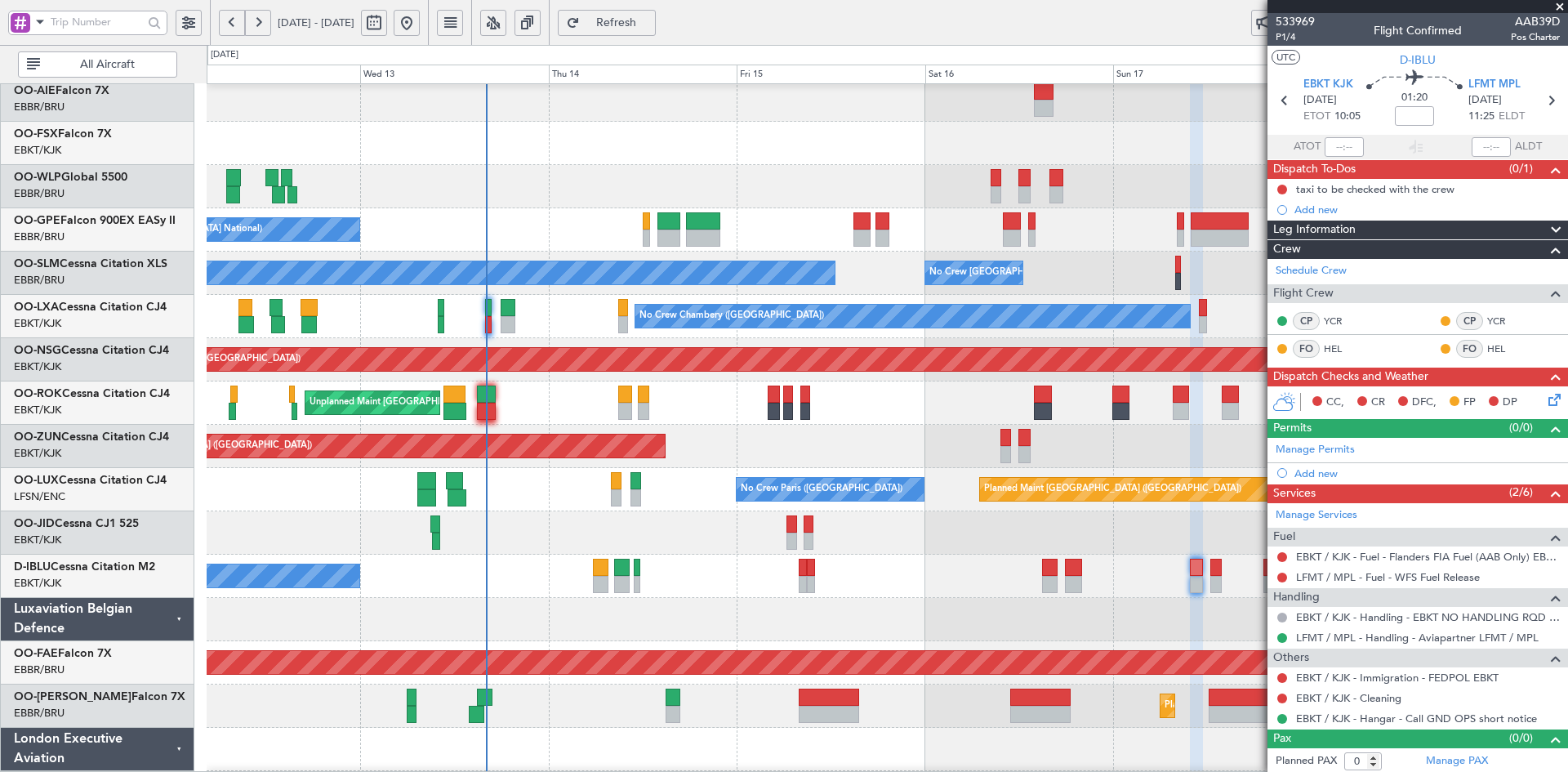
click at [778, 291] on div "No Crew [GEOGRAPHIC_DATA] ([GEOGRAPHIC_DATA] National) No Crew [GEOGRAPHIC_DATA…" at bounding box center [887, 338] width 1361 height 953
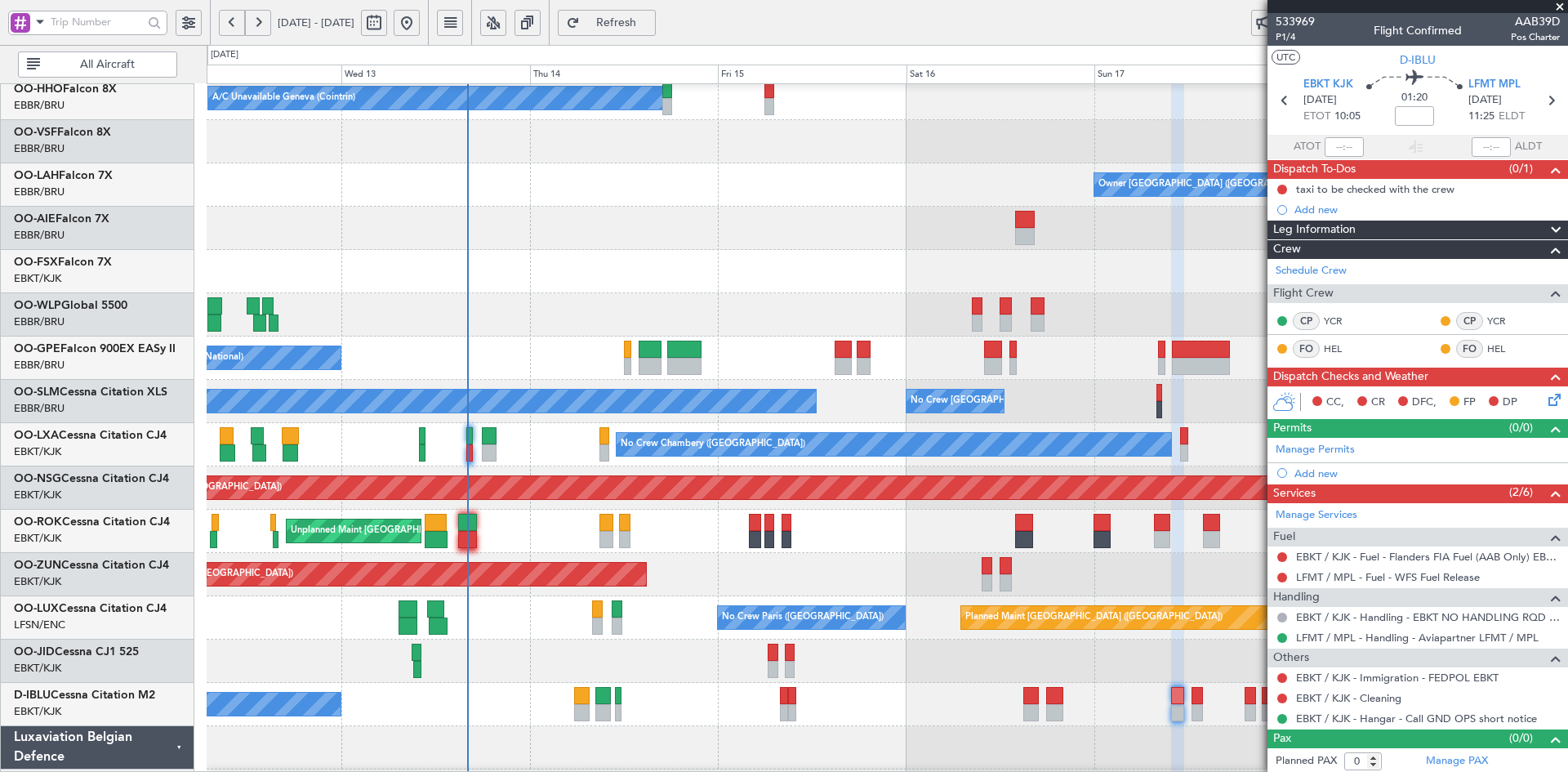
click at [777, 61] on div "A/C Unavailable Geneva (Cointrin) Owner [GEOGRAPHIC_DATA] (Brussels National) -…" at bounding box center [784, 408] width 1568 height 727
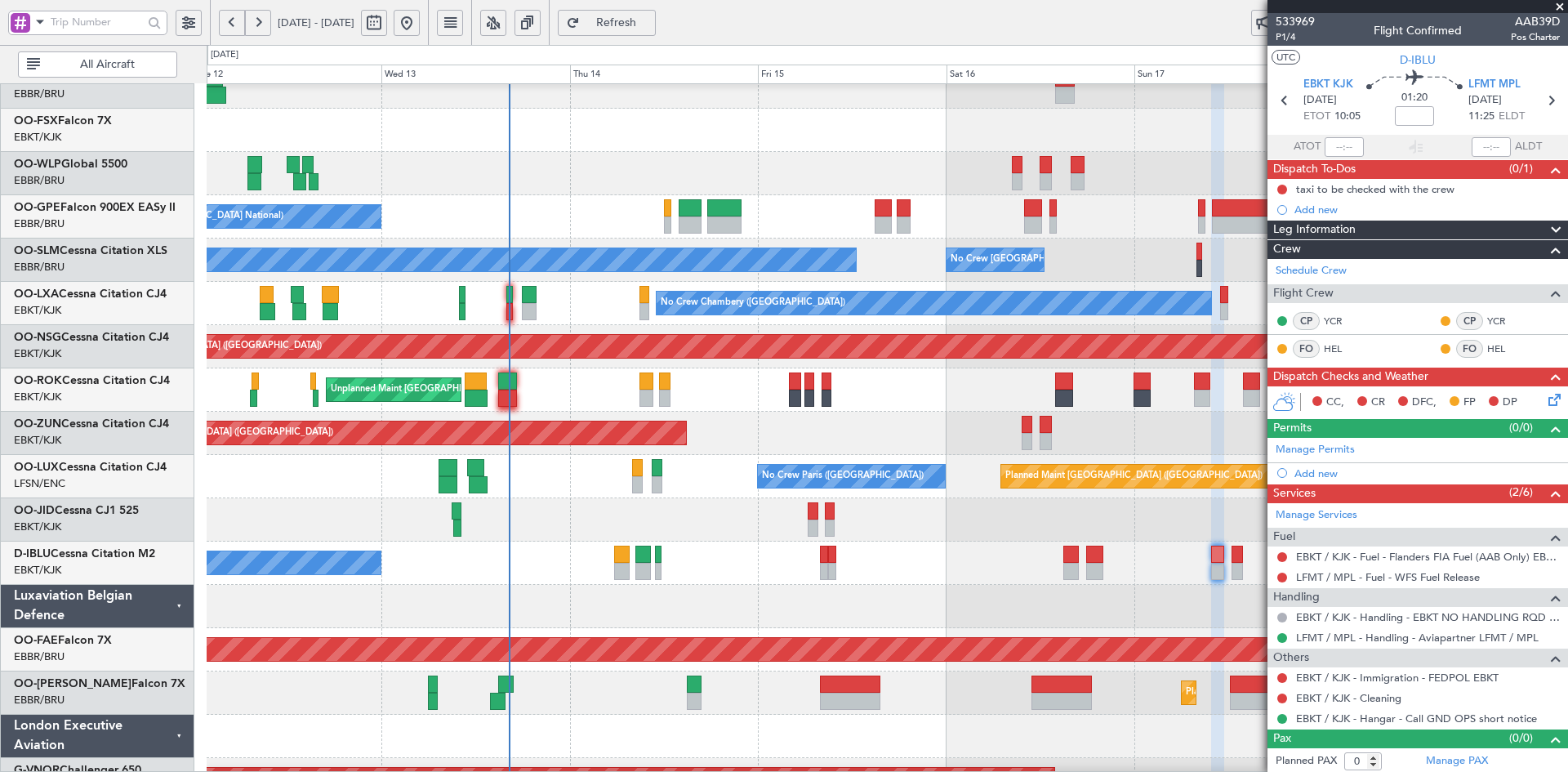
click at [970, 561] on div "No Crew [GEOGRAPHIC_DATA] ([GEOGRAPHIC_DATA] National)" at bounding box center [887, 563] width 1361 height 43
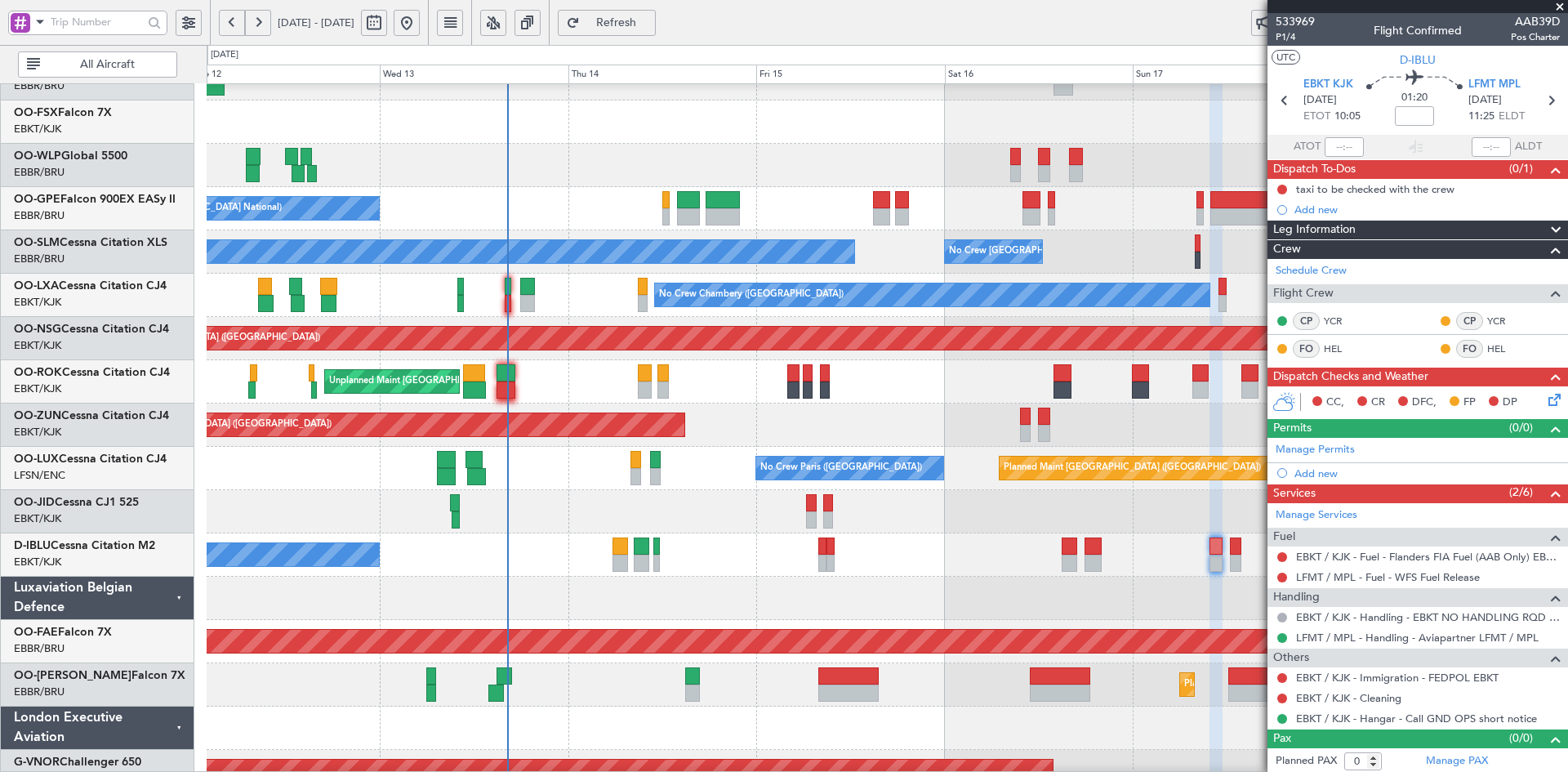
click at [844, 224] on div "No Crew [GEOGRAPHIC_DATA] ([GEOGRAPHIC_DATA] National)" at bounding box center [887, 208] width 1361 height 43
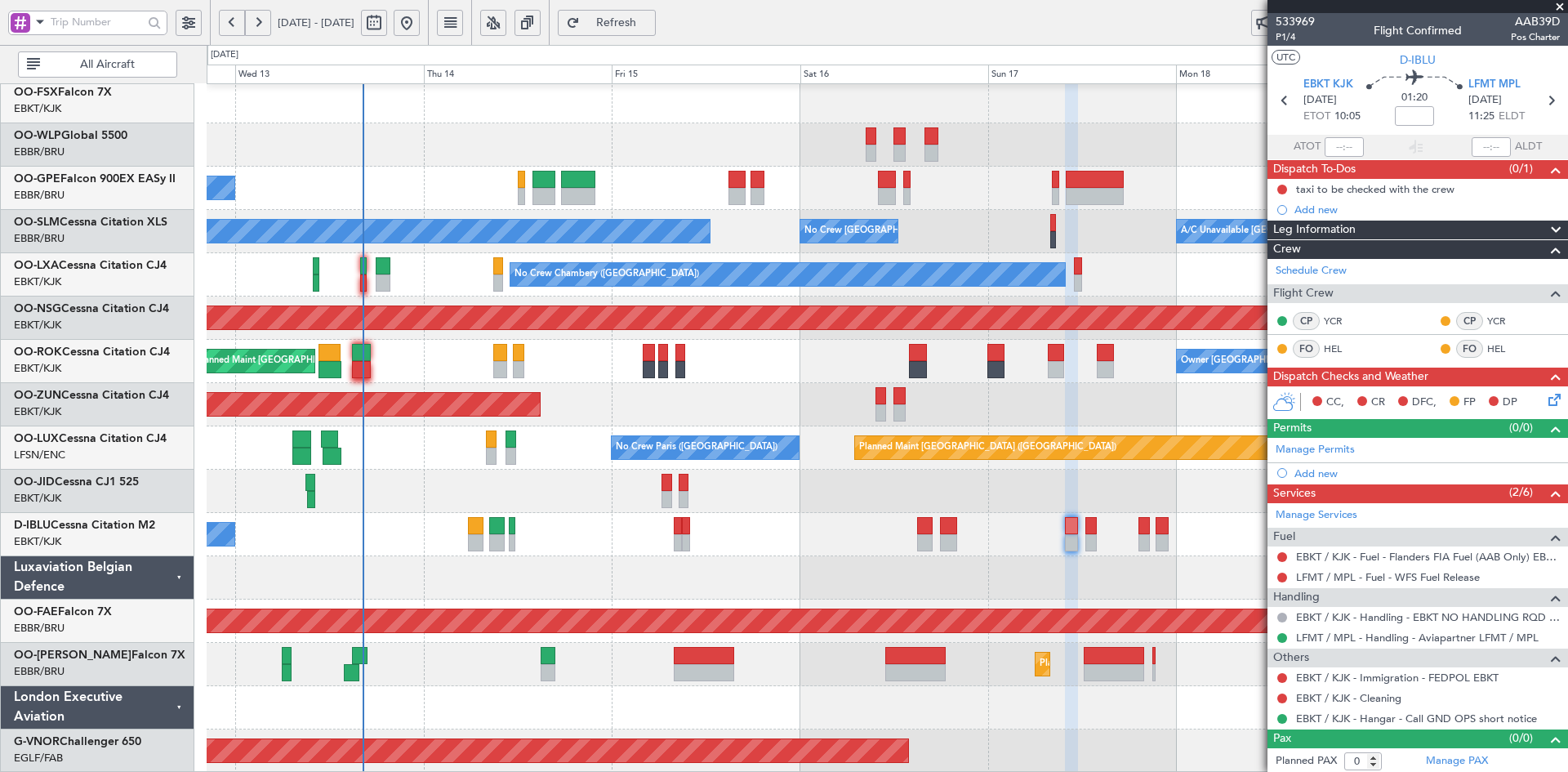
click at [794, 523] on div "No Crew [GEOGRAPHIC_DATA] ([GEOGRAPHIC_DATA] National)" at bounding box center [887, 534] width 1361 height 43
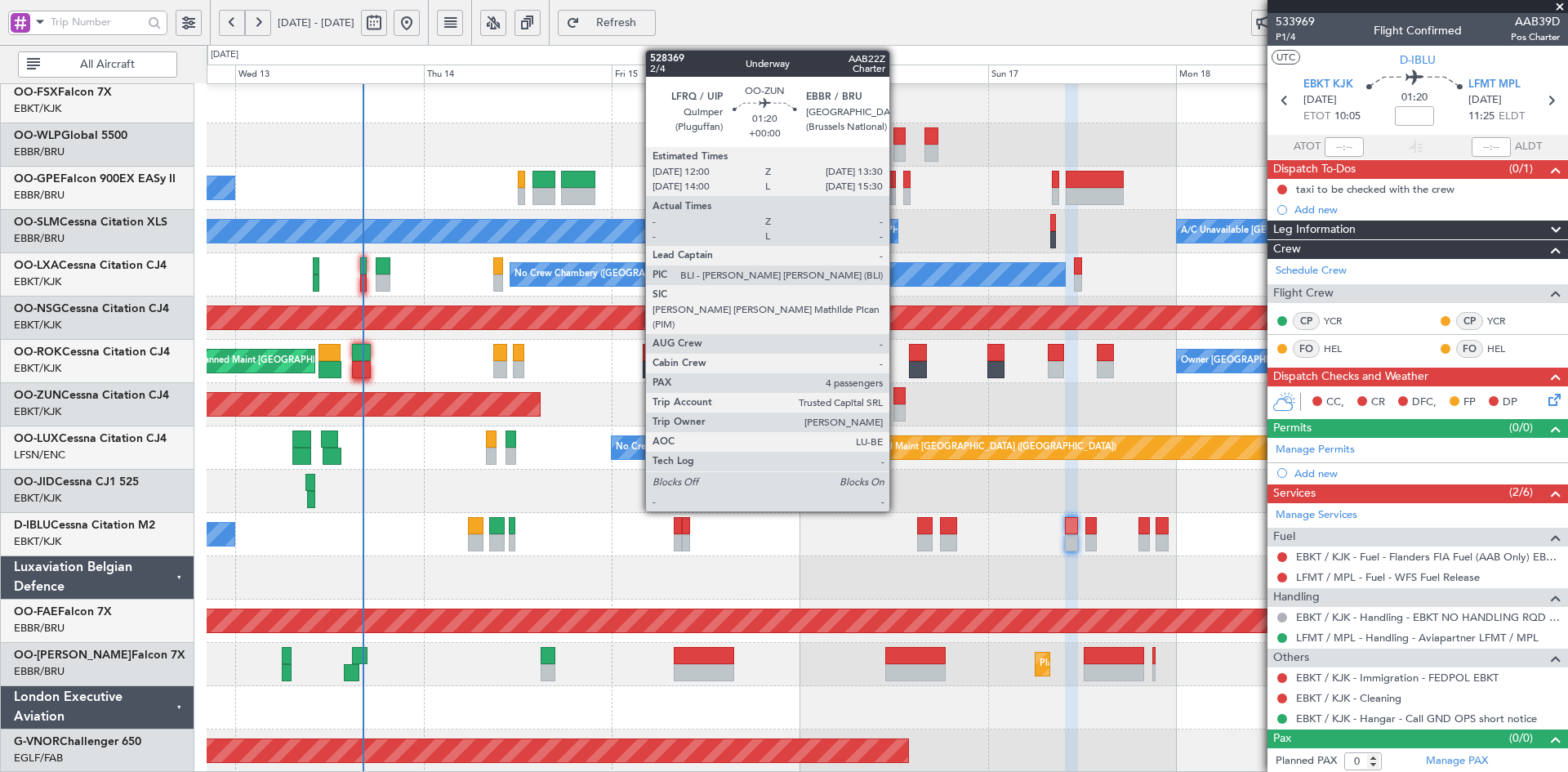
click at [897, 413] on div at bounding box center [899, 413] width 12 height 17
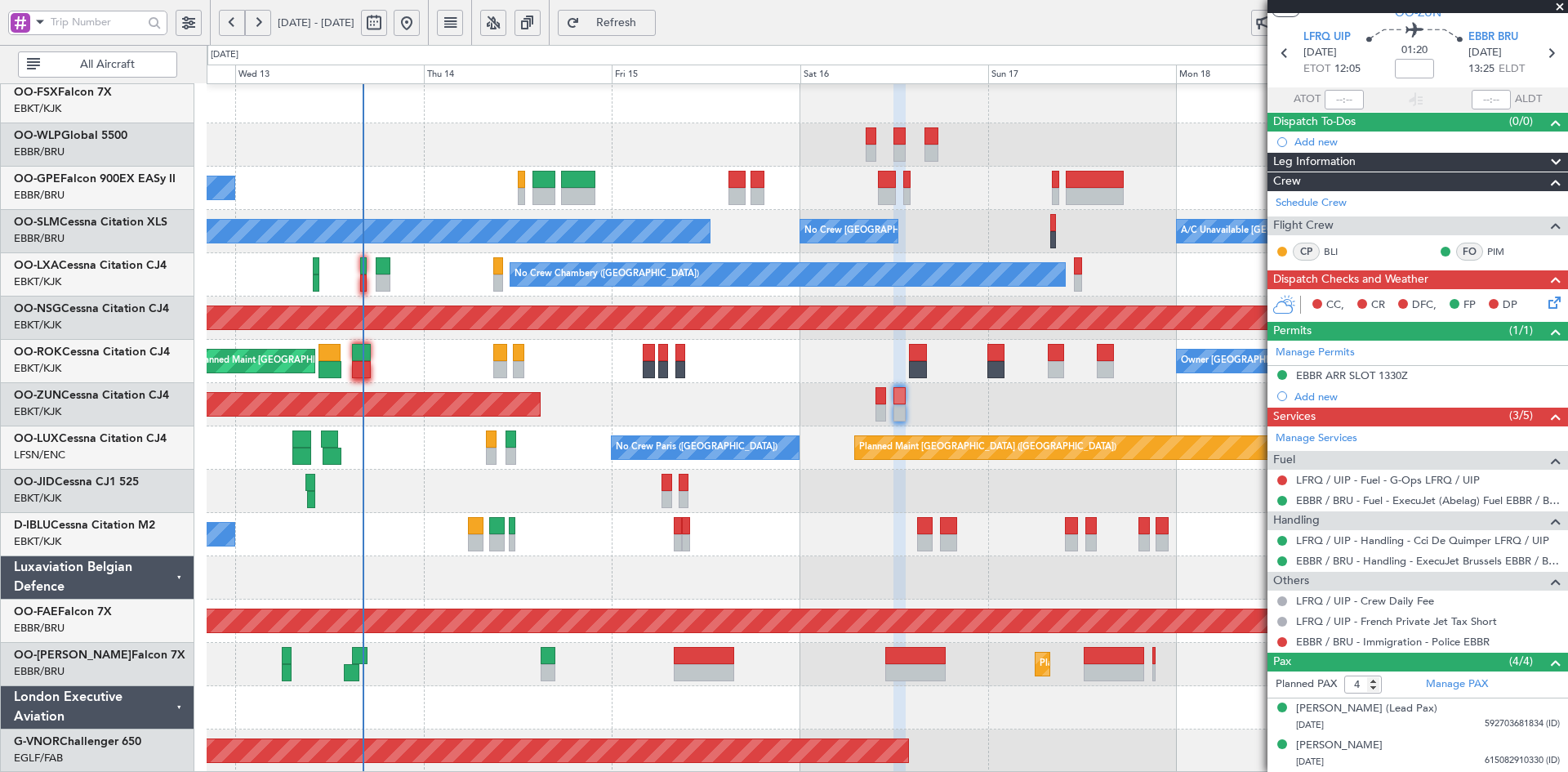
scroll to position [120, 0]
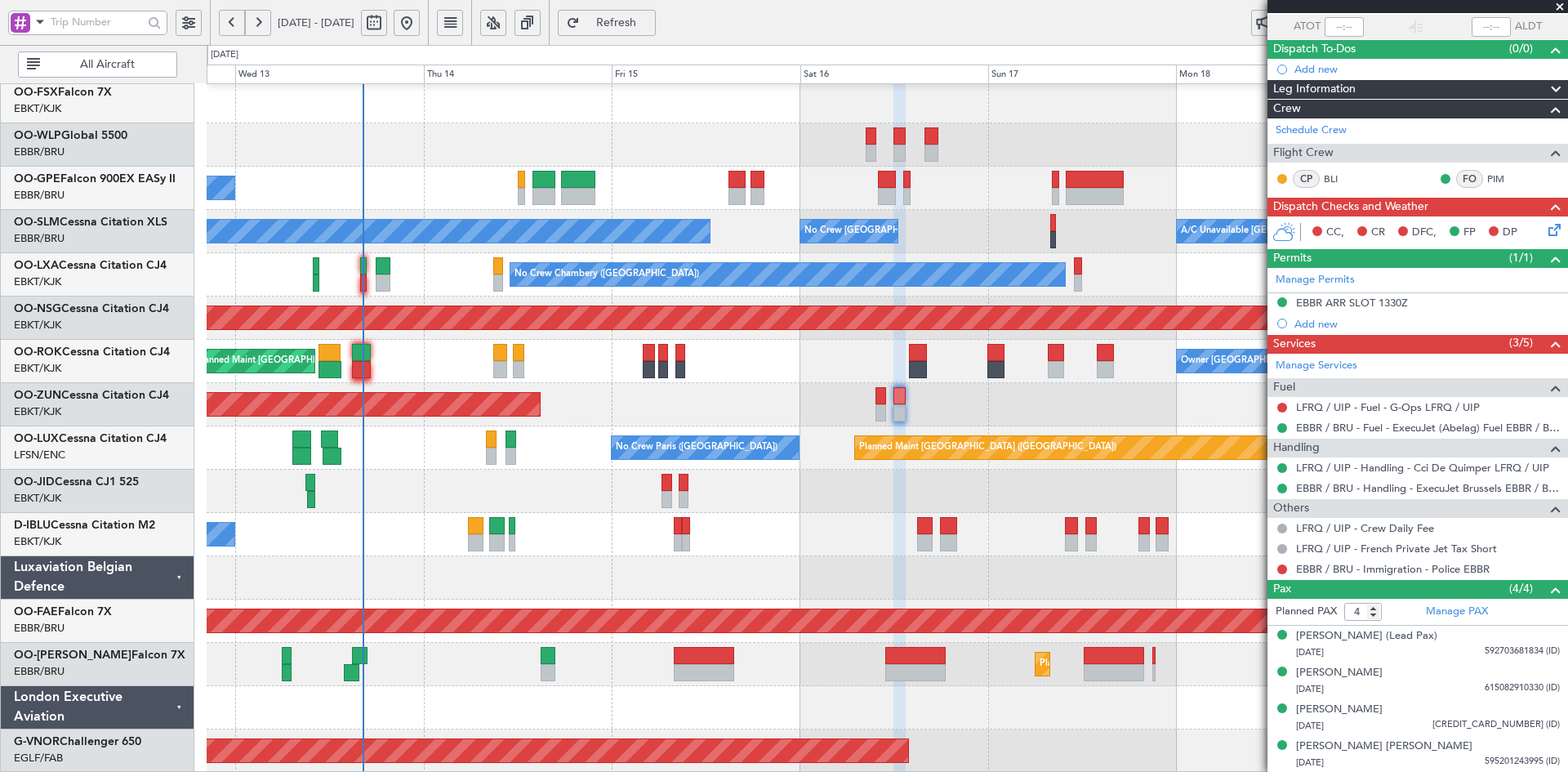
click at [1565, 5] on span at bounding box center [1560, 7] width 16 height 14
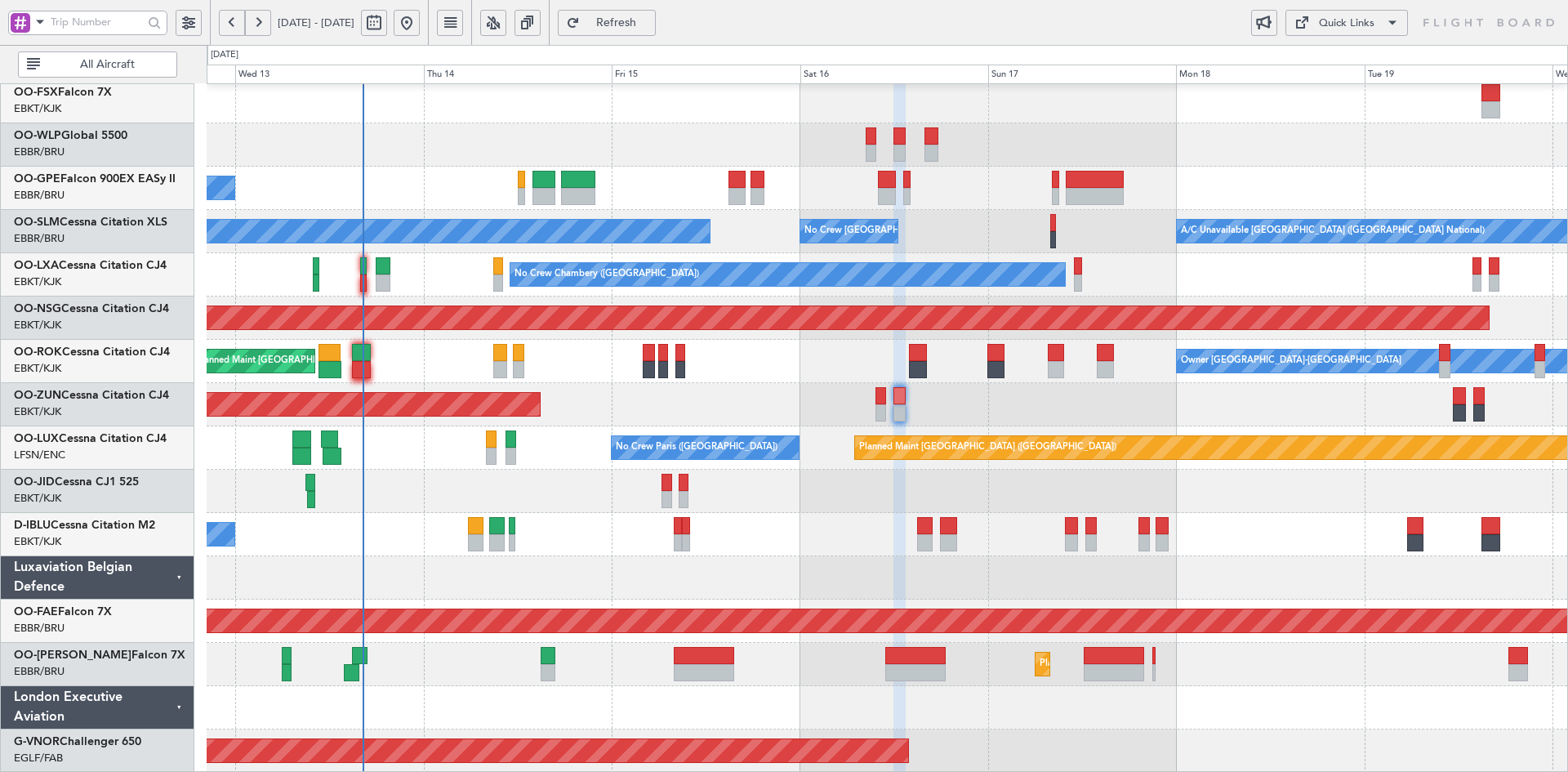
type input "0"
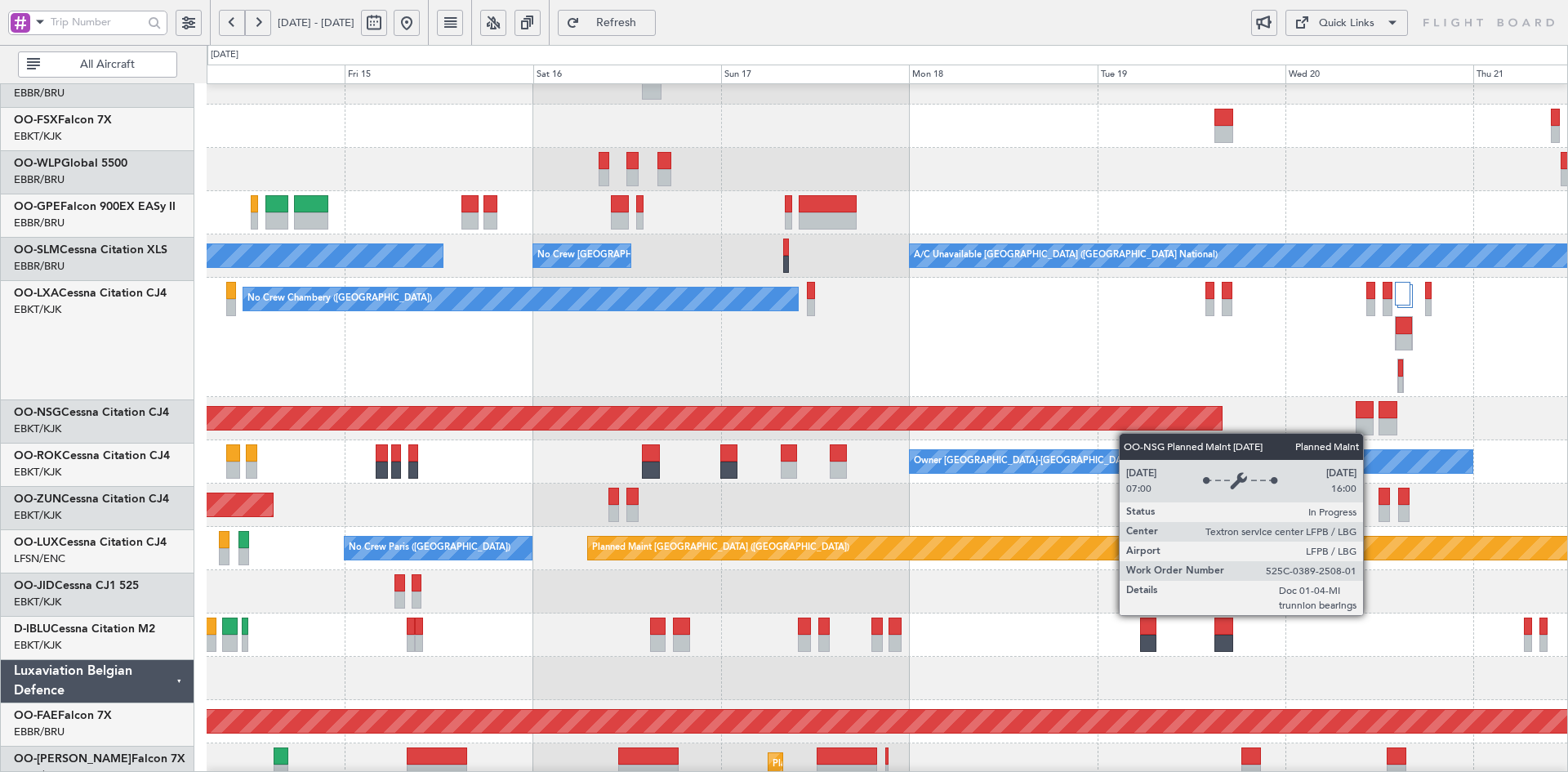
scroll to position [327, 0]
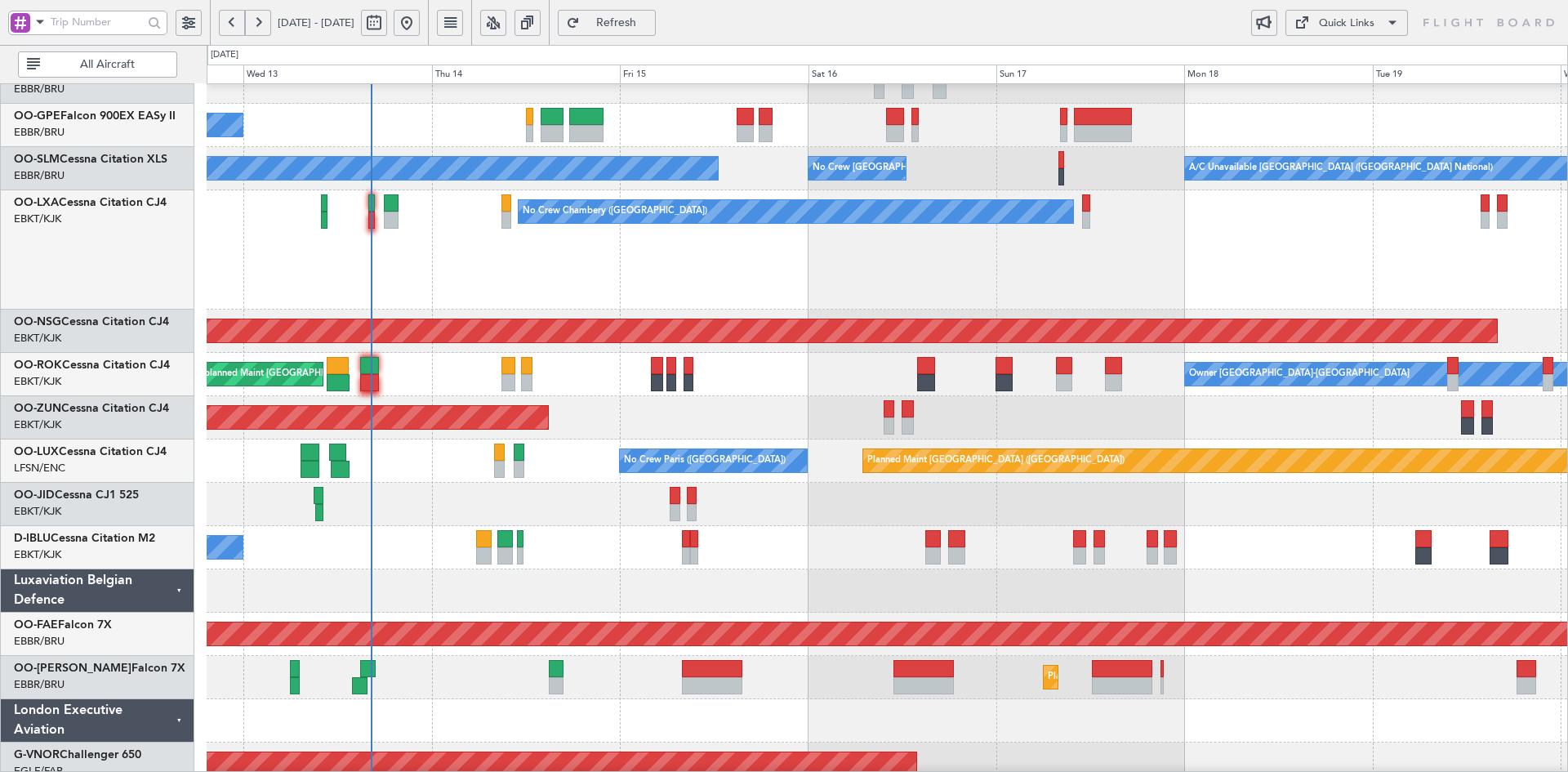
click at [1227, 269] on div "No Crew Chambery ([GEOGRAPHIC_DATA])" at bounding box center [887, 249] width 1361 height 119
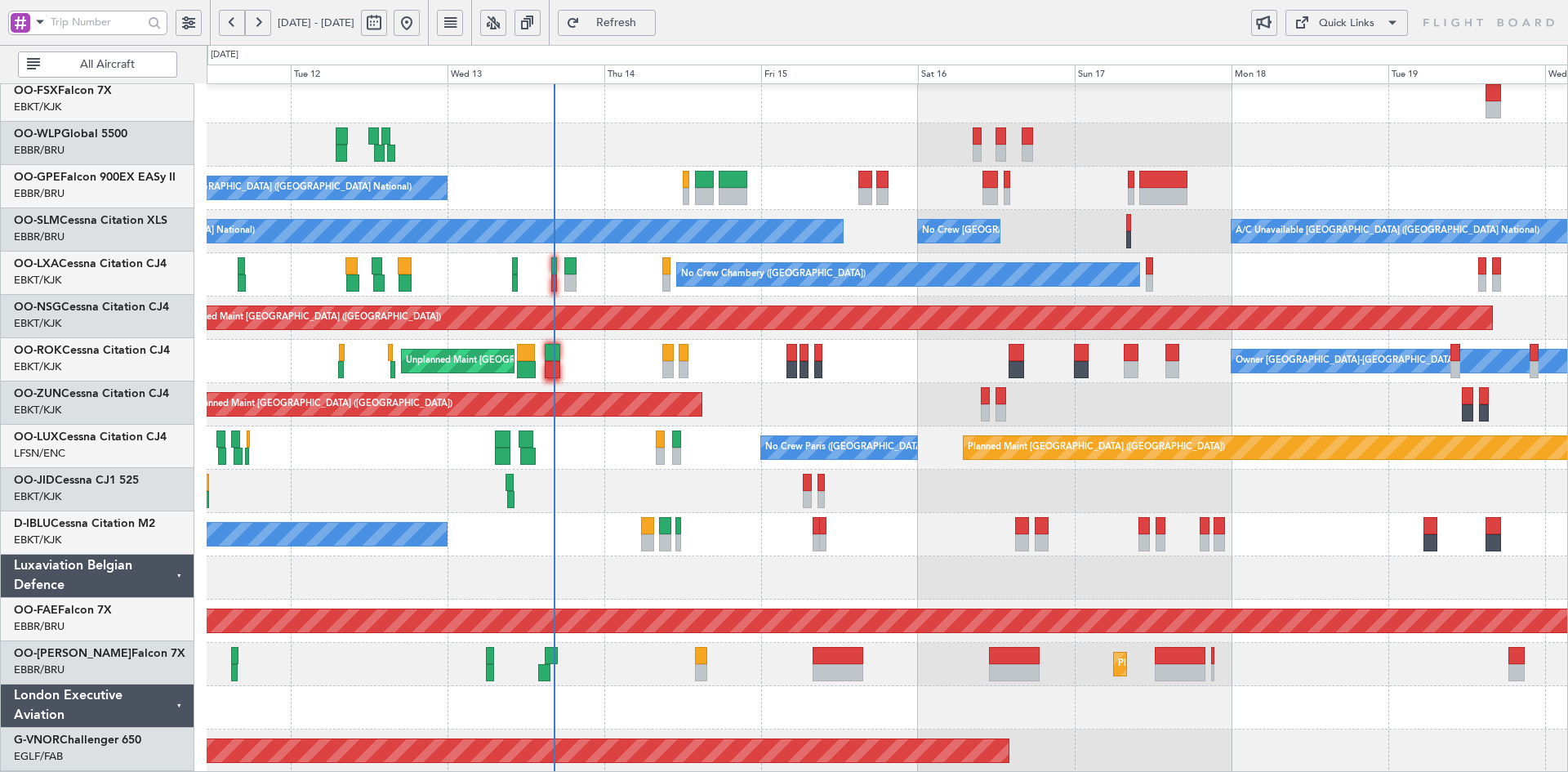
scroll to position [264, 0]
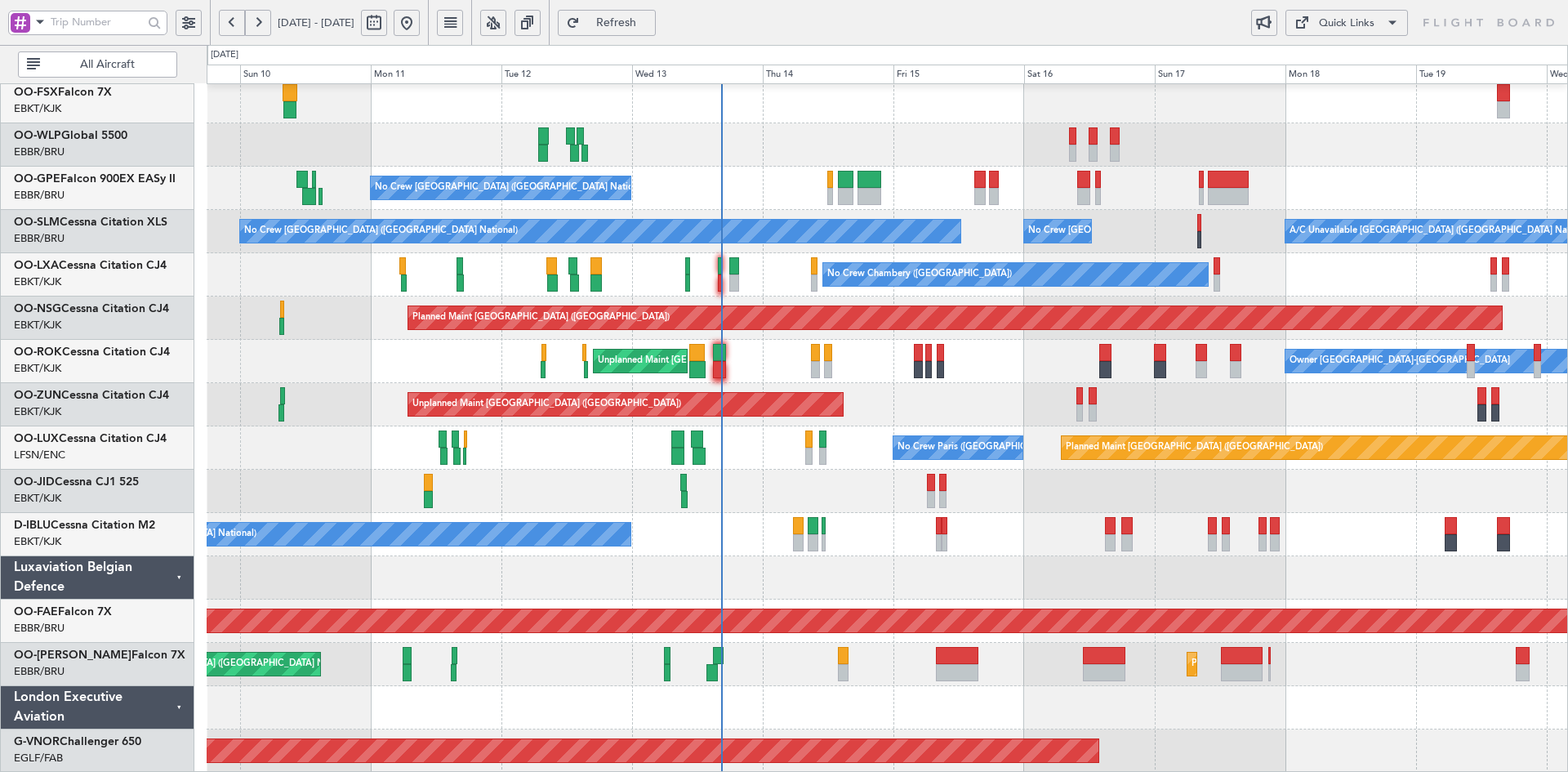
click at [1380, 210] on div "No Crew [GEOGRAPHIC_DATA] ([GEOGRAPHIC_DATA] National)" at bounding box center [887, 188] width 1361 height 43
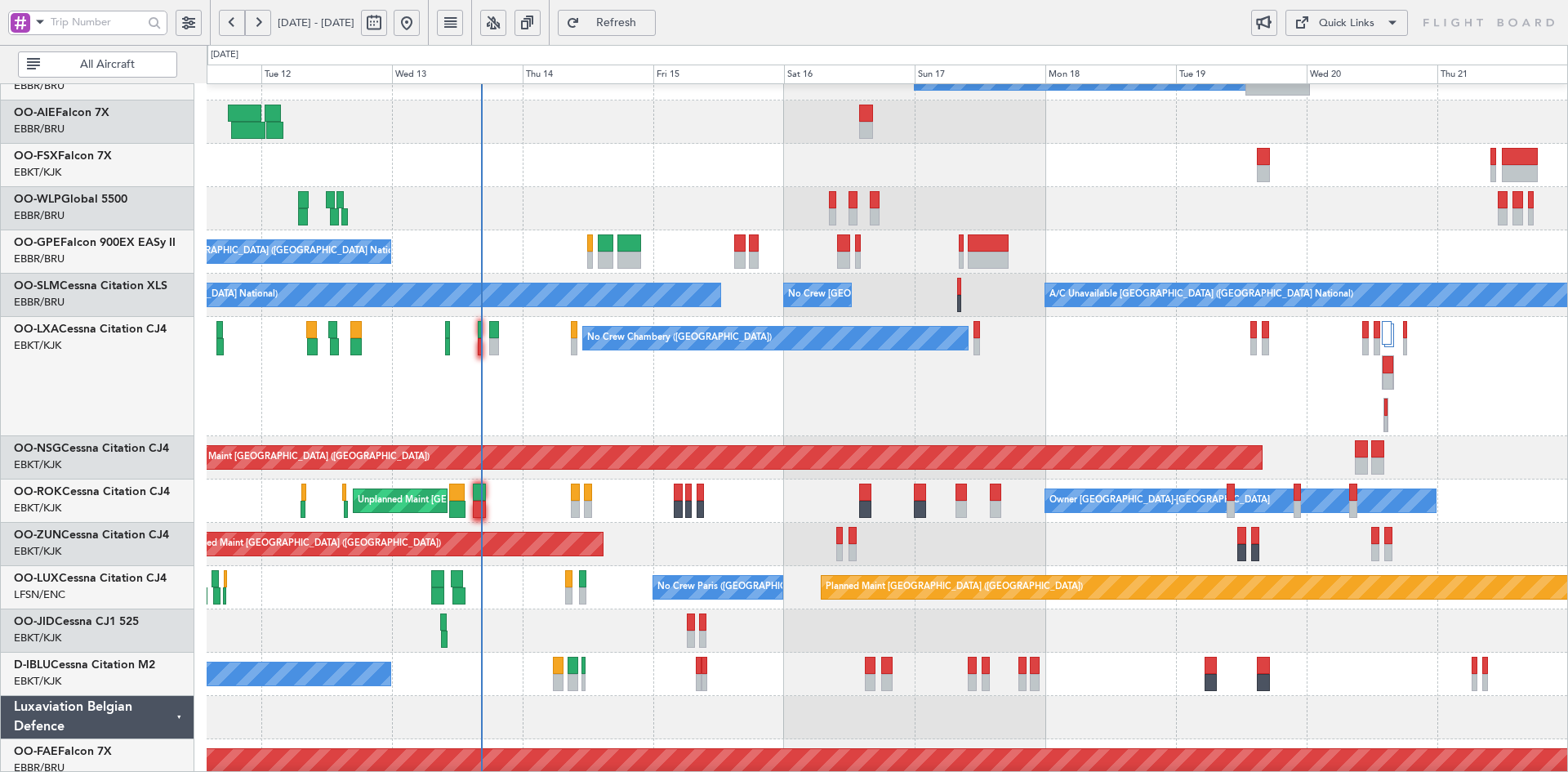
click at [1125, 219] on div "Planned Maint [GEOGRAPHIC_DATA] ([GEOGRAPHIC_DATA])" at bounding box center [887, 208] width 1361 height 43
click at [1128, 220] on div "Planned Maint [GEOGRAPHIC_DATA] ([GEOGRAPHIC_DATA])" at bounding box center [887, 208] width 1361 height 43
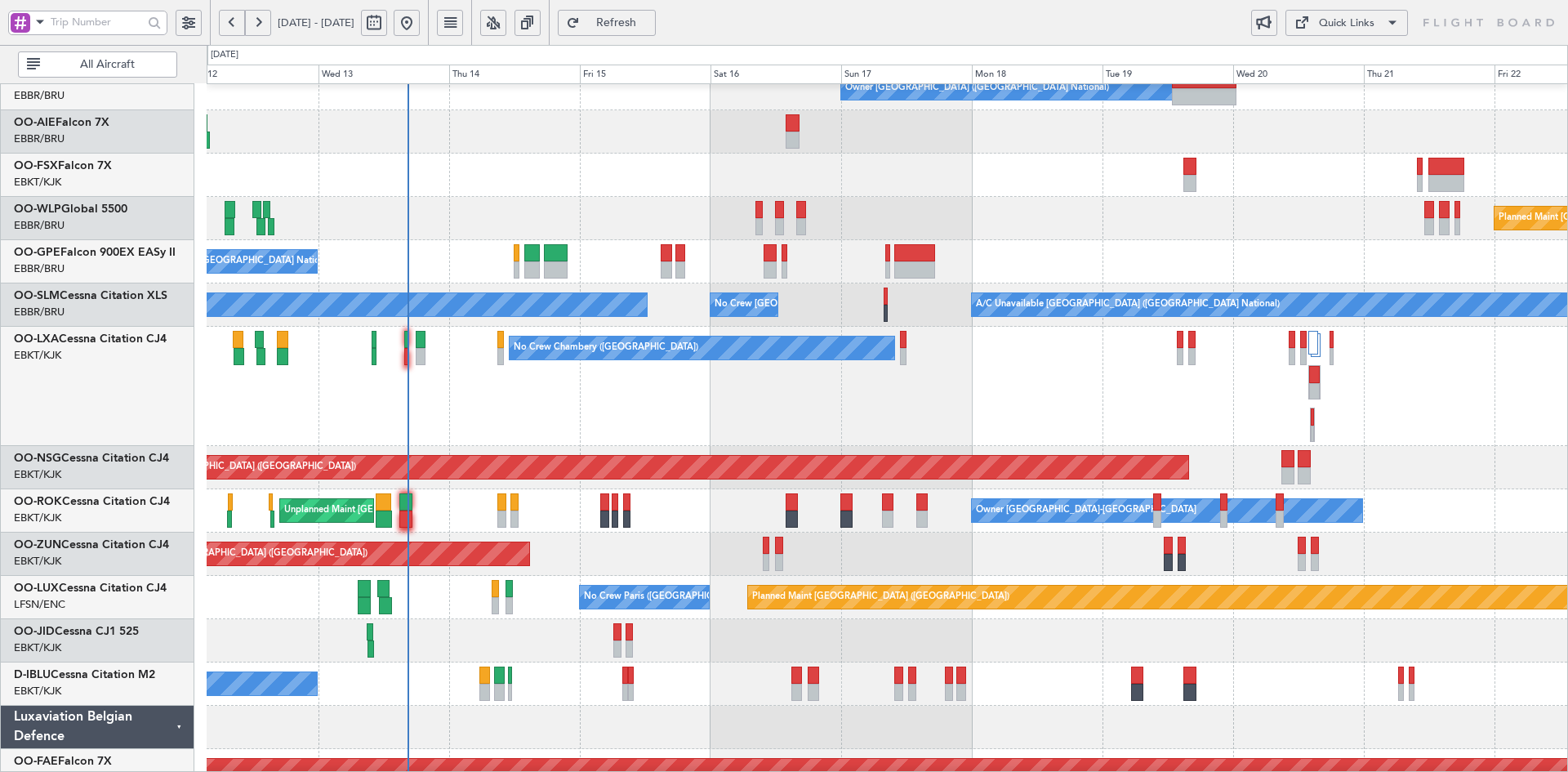
click at [1127, 219] on div "Planned Maint [GEOGRAPHIC_DATA] ([GEOGRAPHIC_DATA])" at bounding box center [887, 218] width 1361 height 43
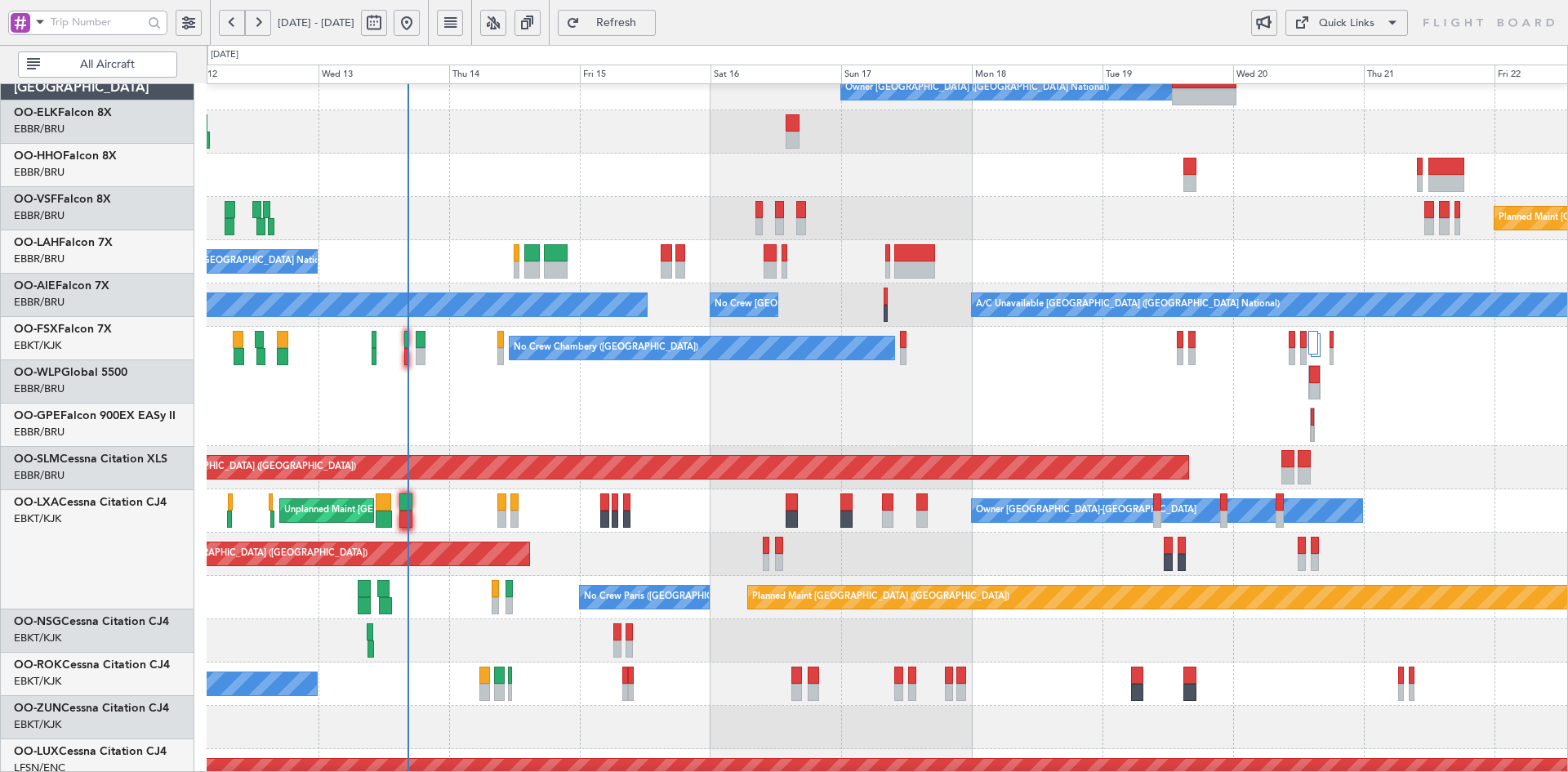
click at [1305, 283] on div "No Crew [GEOGRAPHIC_DATA] ([GEOGRAPHIC_DATA] National)" at bounding box center [887, 261] width 1361 height 43
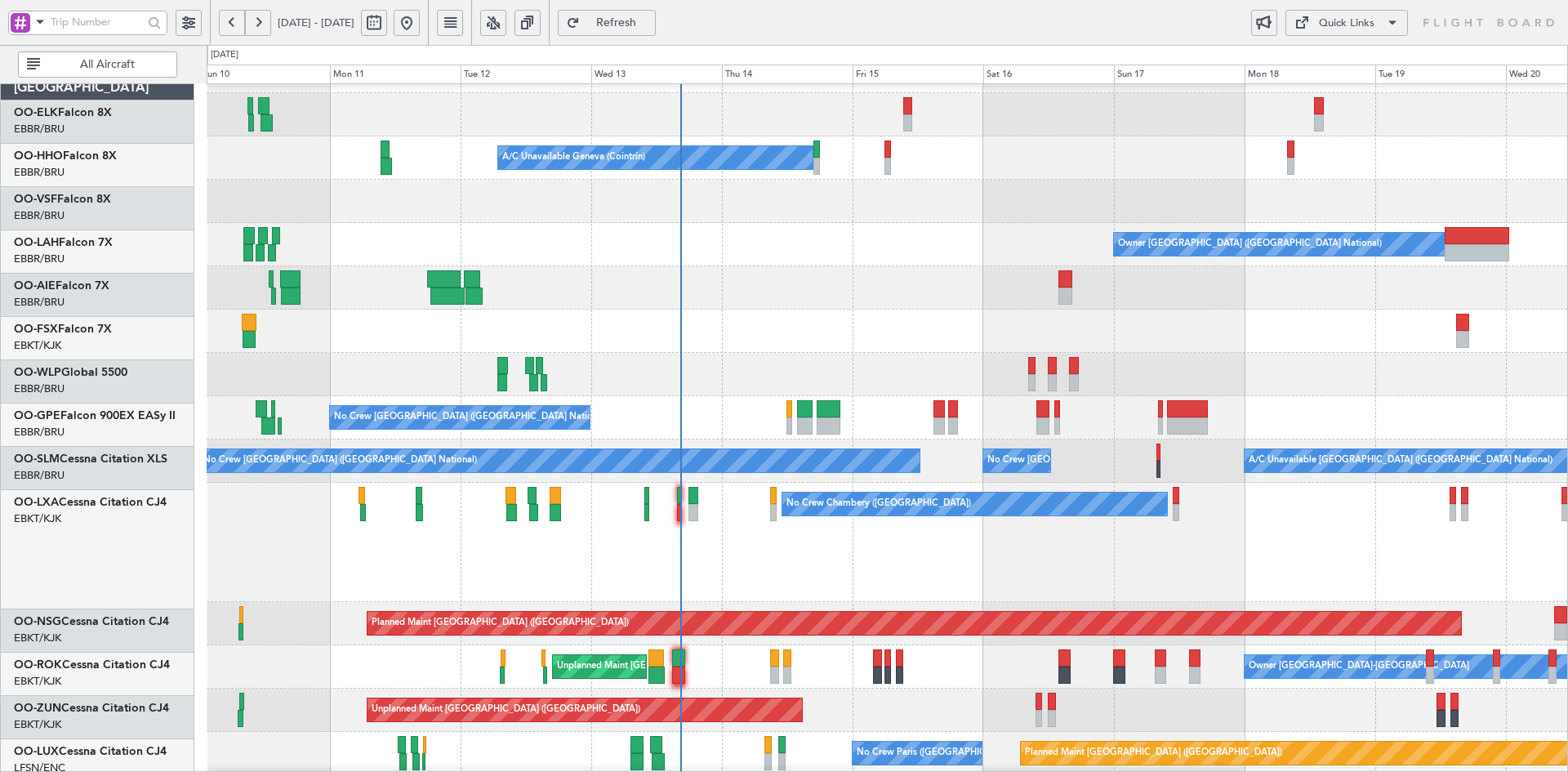
scroll to position [35, 0]
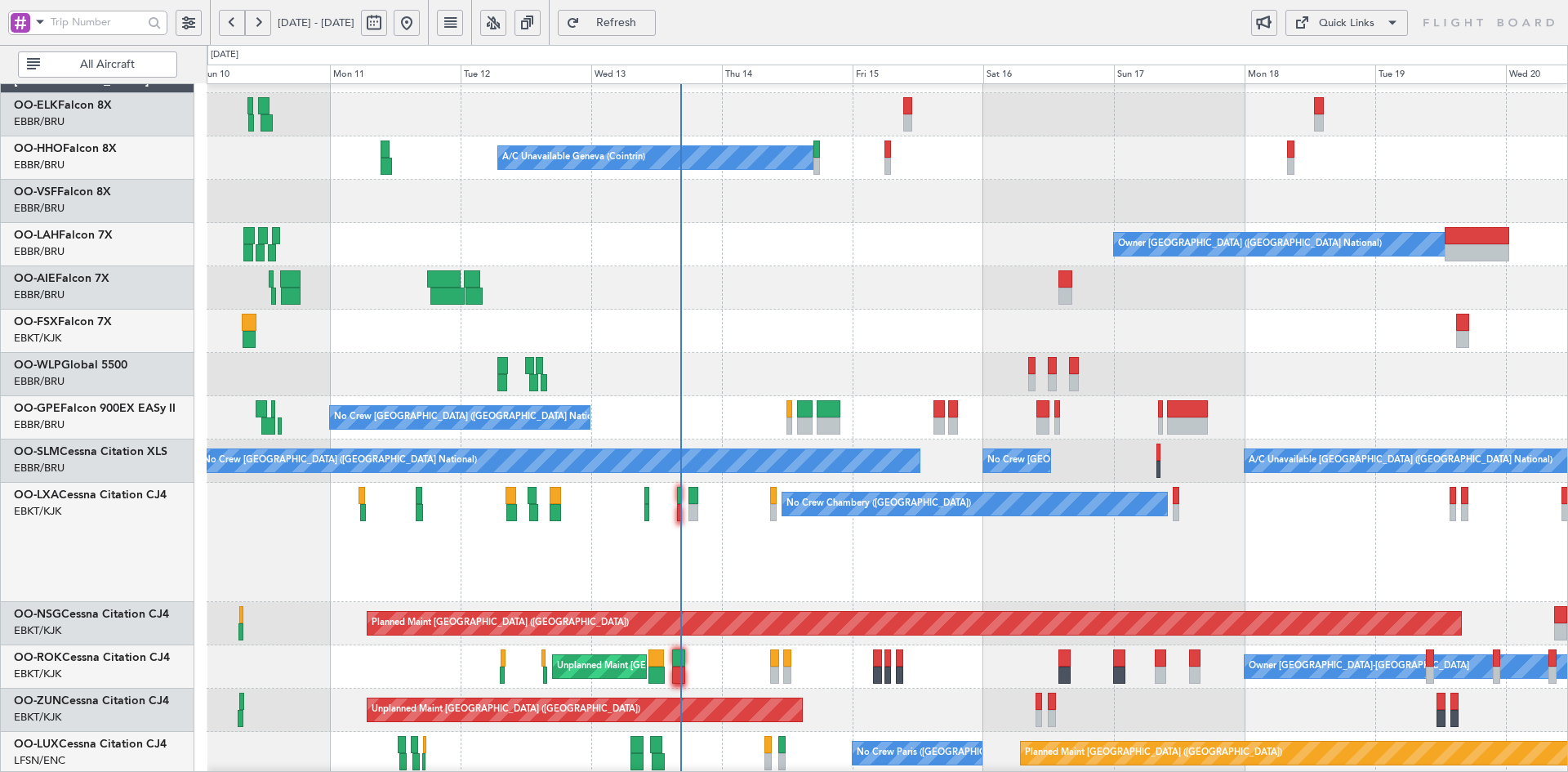
click at [1211, 156] on div "A/C Unavailable Geneva (Cointrin) Planned Maint Geneva ([GEOGRAPHIC_DATA])" at bounding box center [887, 157] width 1361 height 43
click at [768, 248] on div "A/C Unavailable Geneva (Cointrin) Planned Maint Geneva ([GEOGRAPHIC_DATA]) Owne…" at bounding box center [887, 564] width 1361 height 1029
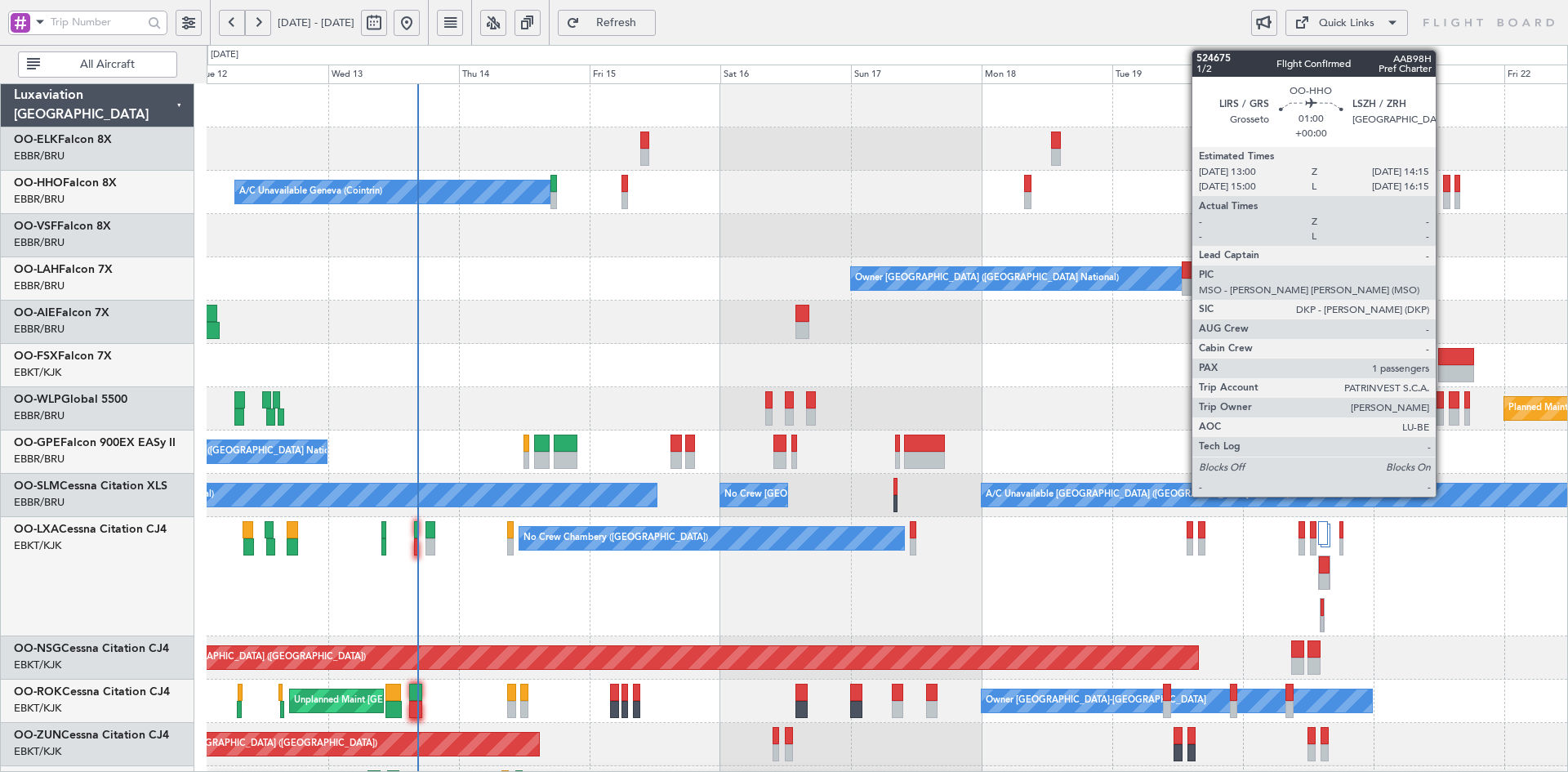
click at [897, 219] on div "A/C Unavailable Geneva (Cointrin) Owner Brussels (Brussels National) Planned Ma…" at bounding box center [887, 599] width 1361 height 1029
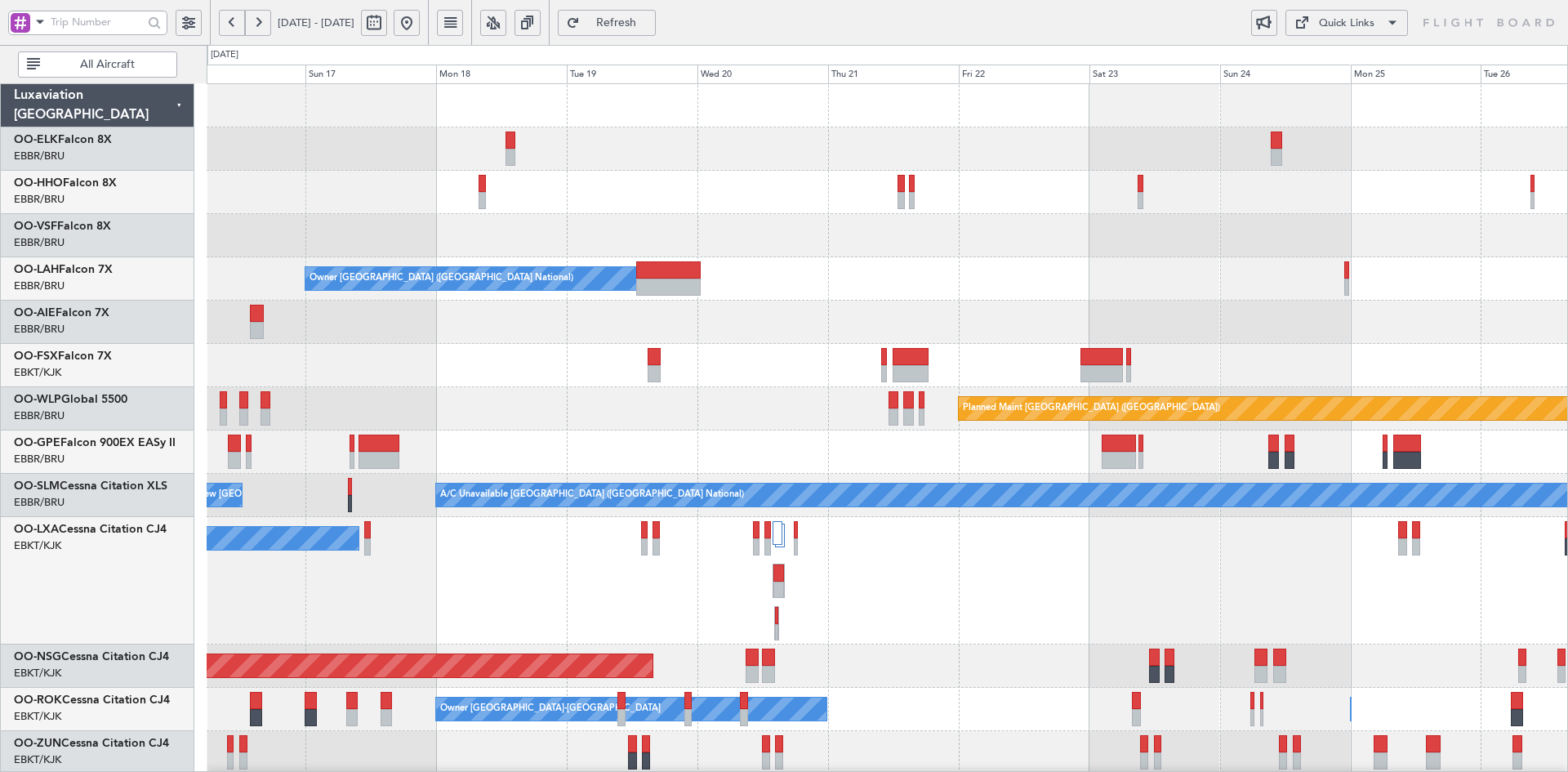
click at [1222, 183] on div "A/C Unavailable Geneva (Cointrin) Owner Brussels (Brussels National) Planned Ma…" at bounding box center [887, 603] width 1361 height 1037
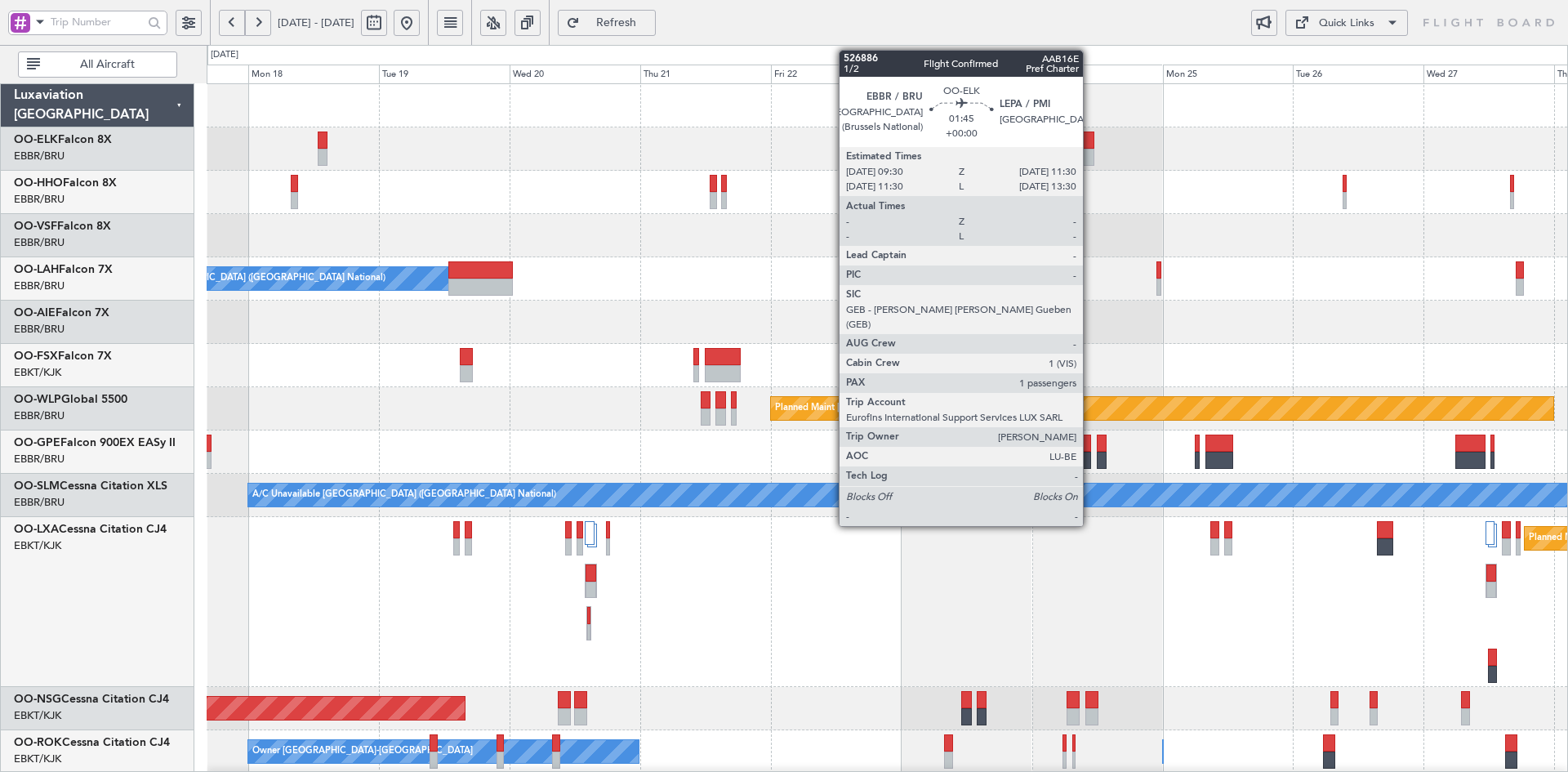
click at [1090, 151] on div at bounding box center [1089, 157] width 12 height 17
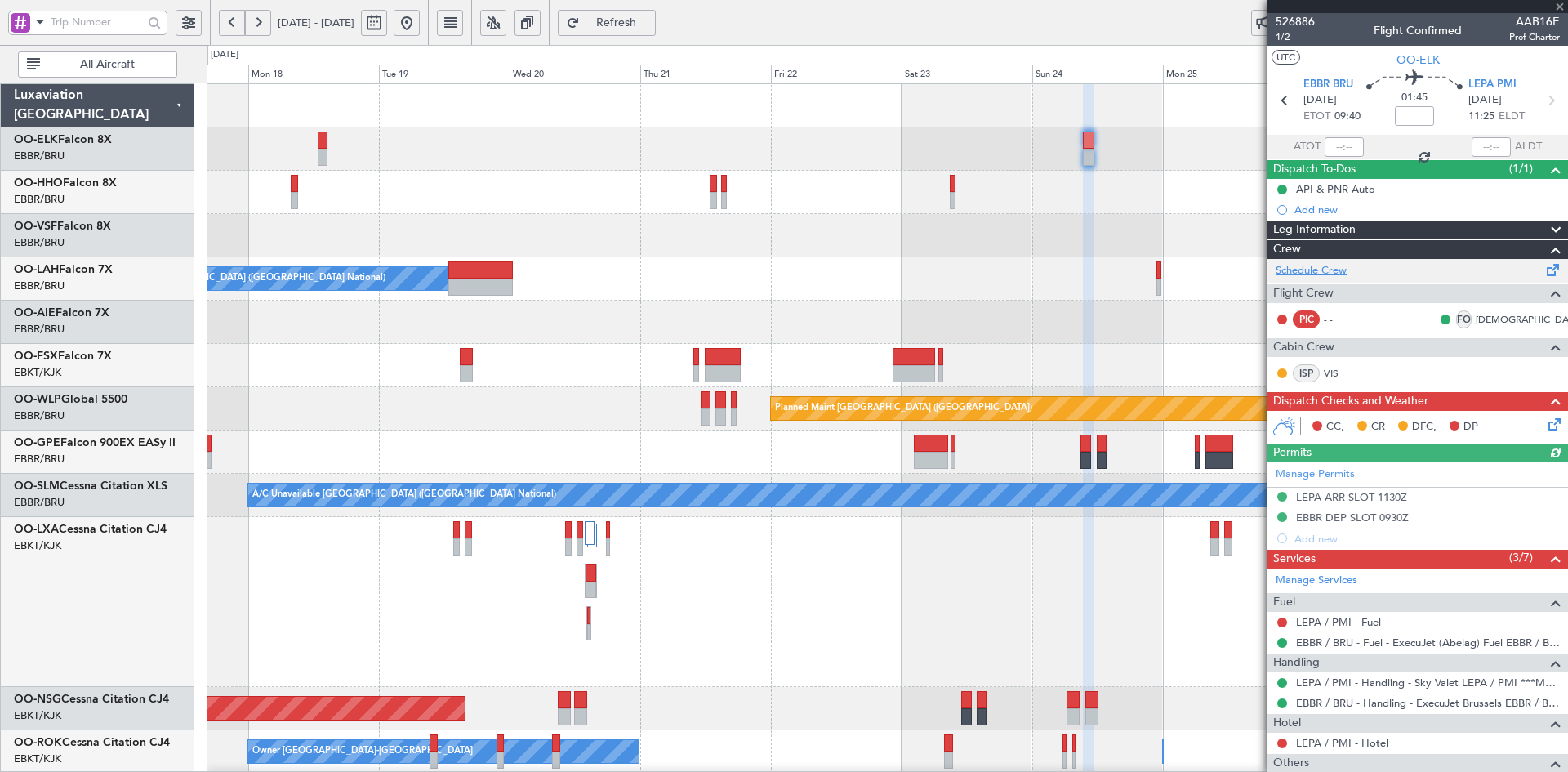
click at [1341, 265] on link "Schedule Crew" at bounding box center [1311, 271] width 71 height 16
click at [936, 267] on div "Owner Brussels (Brussels National) Planned Maint Berlin (Brandenburg) Planned M…" at bounding box center [887, 624] width 1361 height 1080
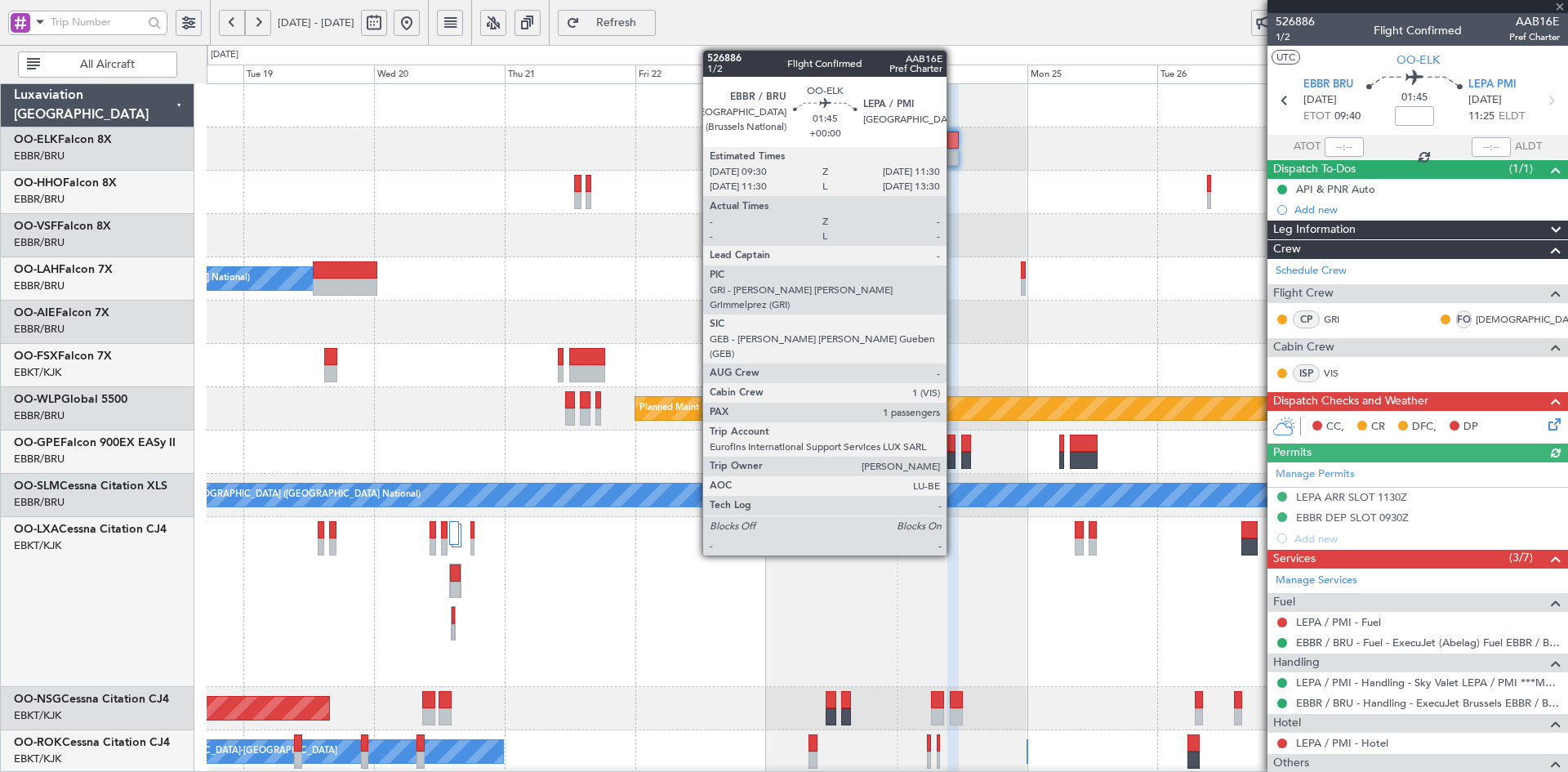
click at [954, 162] on div at bounding box center [953, 157] width 12 height 17
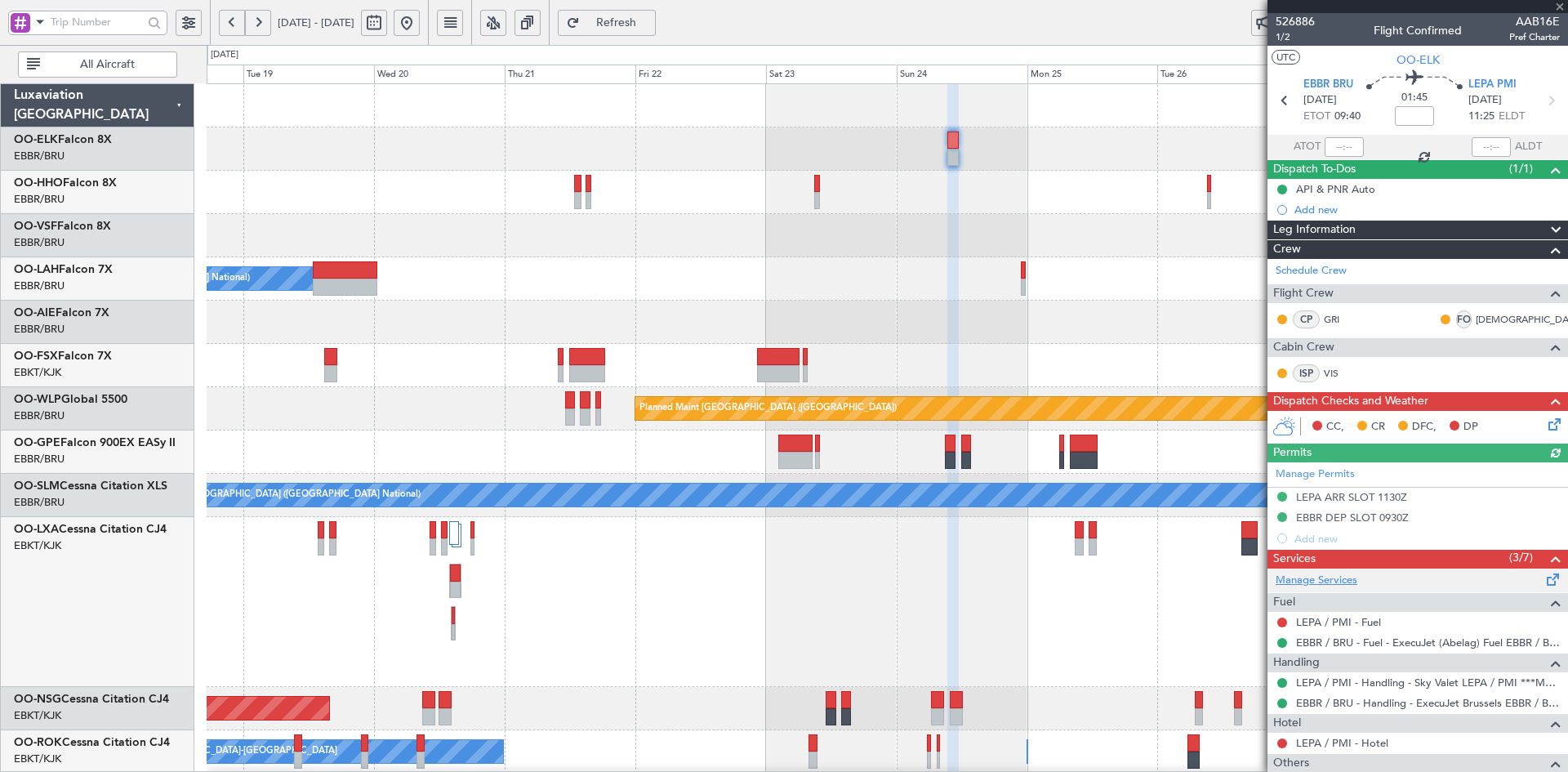
click at [1335, 576] on link "Manage Services" at bounding box center [1316, 580] width 82 height 16
click at [1562, 0] on span at bounding box center [1560, 7] width 16 height 14
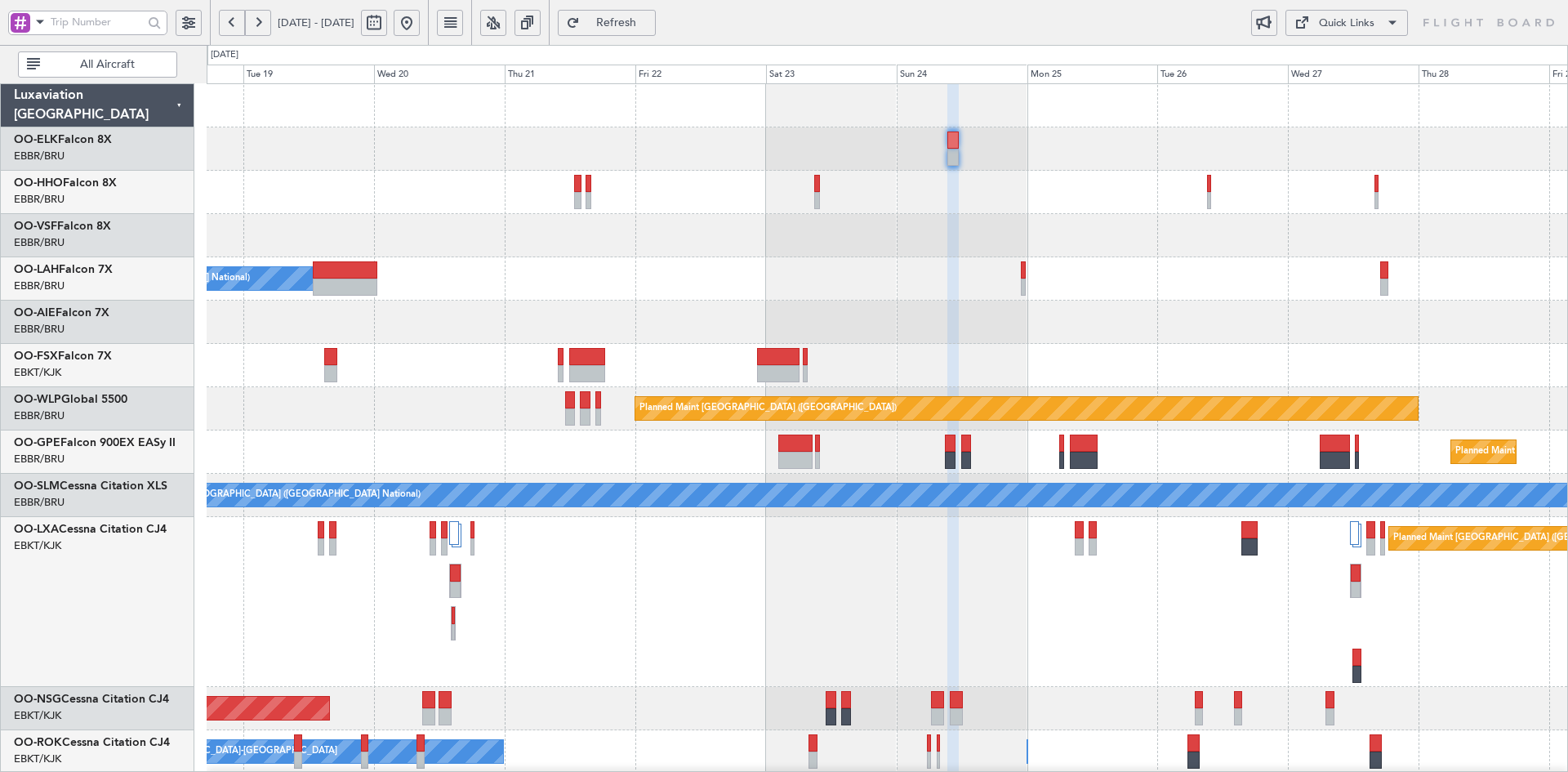
type input "0"
click at [973, 172] on div "Owner Brussels (Brussels National) Planned Maint Berlin (Brandenburg) Planned M…" at bounding box center [887, 624] width 1361 height 1080
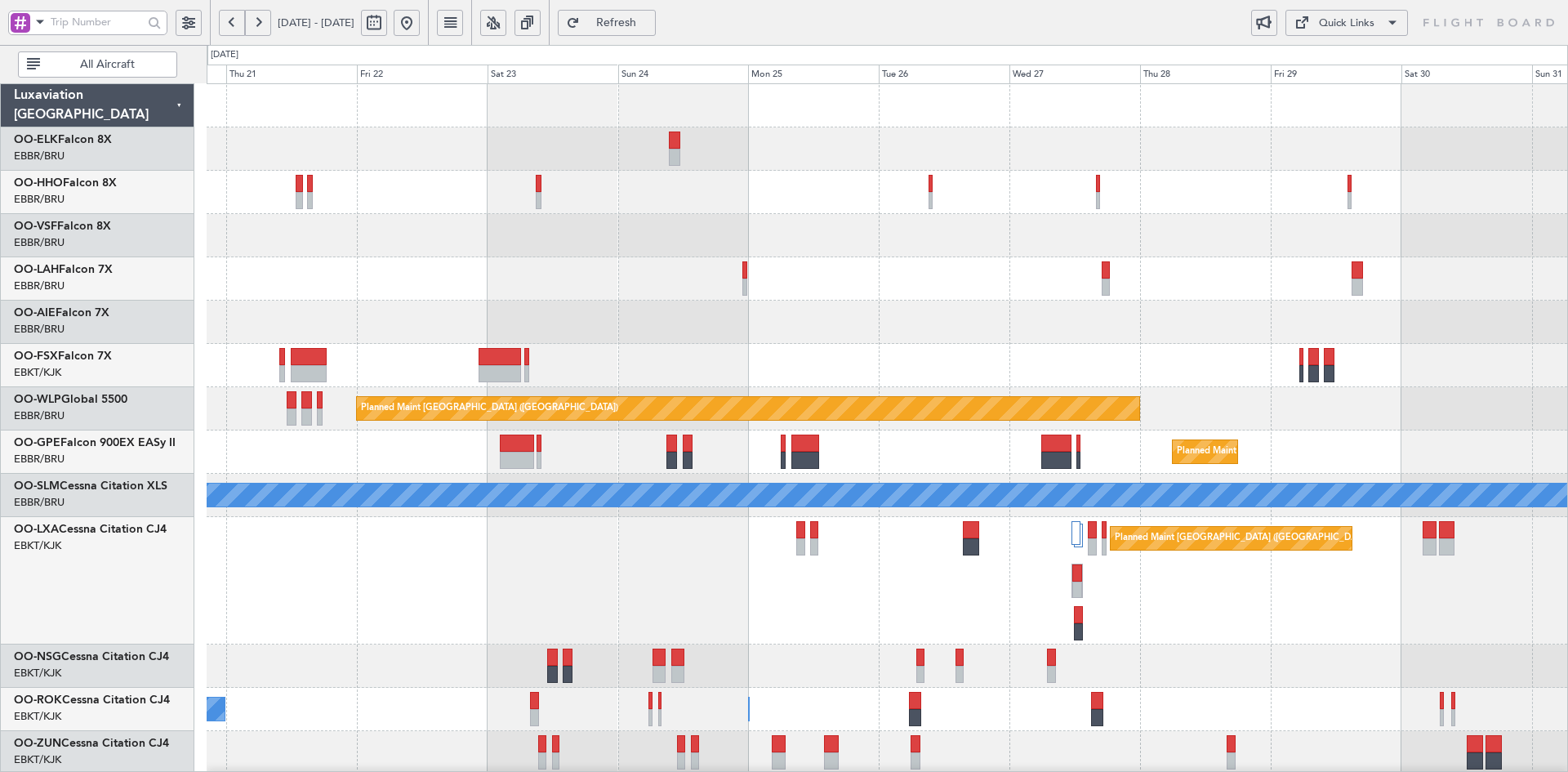
click at [1154, 177] on div "Planned Maint Alton-st Louis (St Louis Regl) Owner Brussels (Brussels National)…" at bounding box center [887, 603] width 1361 height 1037
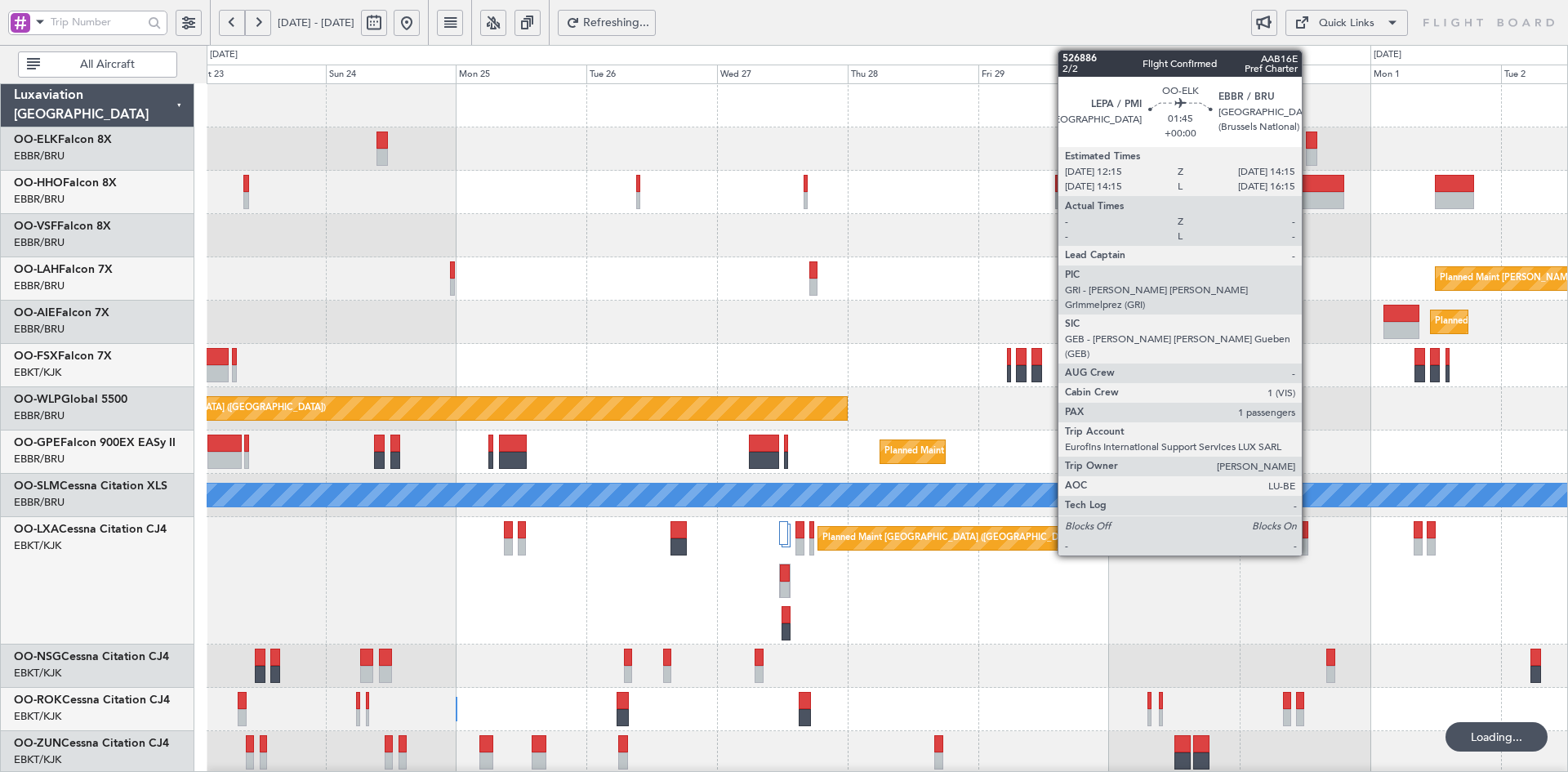
click at [1309, 156] on div at bounding box center [1312, 157] width 12 height 17
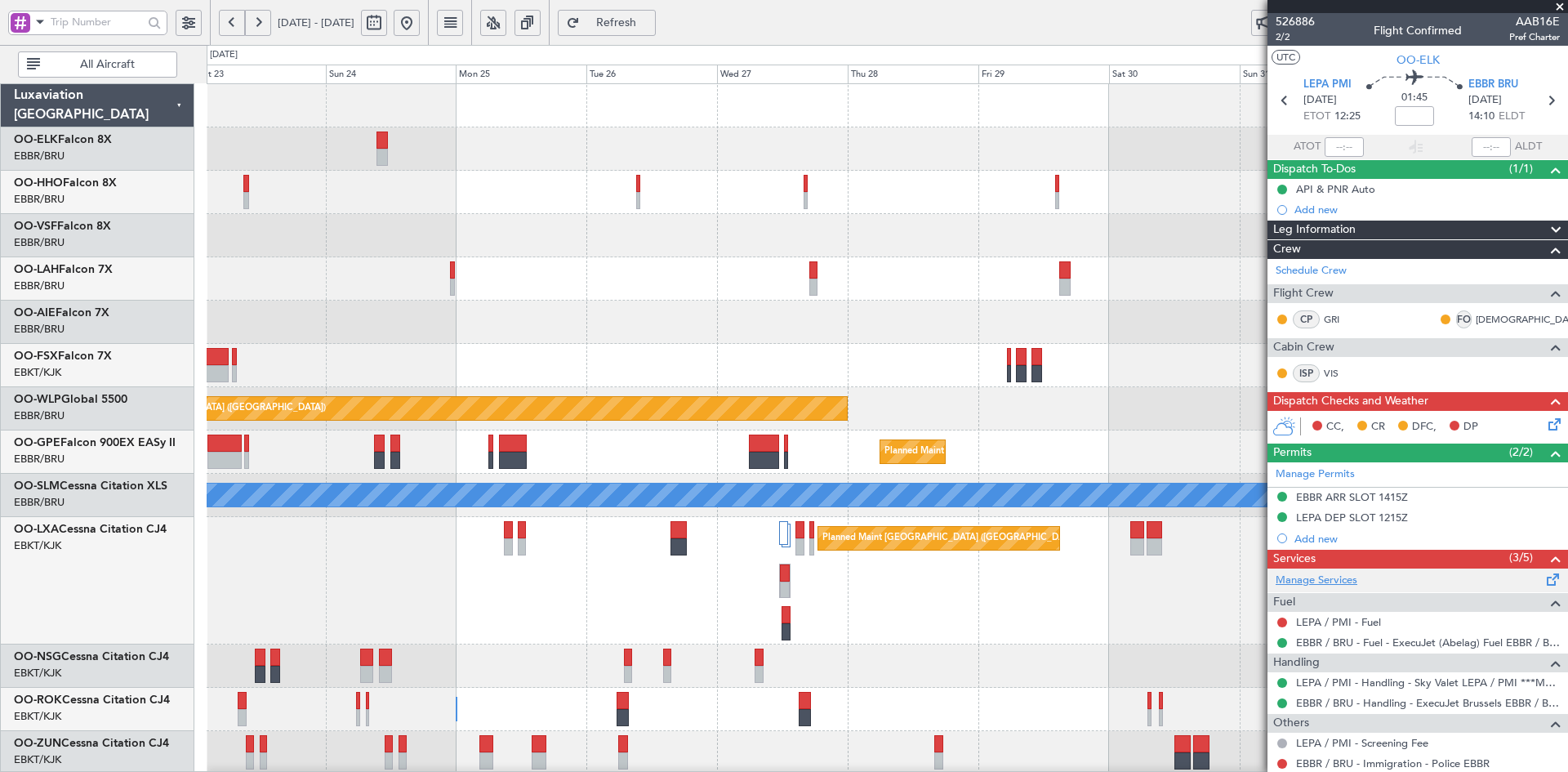
click at [1319, 578] on link "Manage Services" at bounding box center [1316, 580] width 82 height 16
click at [420, 17] on button at bounding box center [407, 23] width 26 height 26
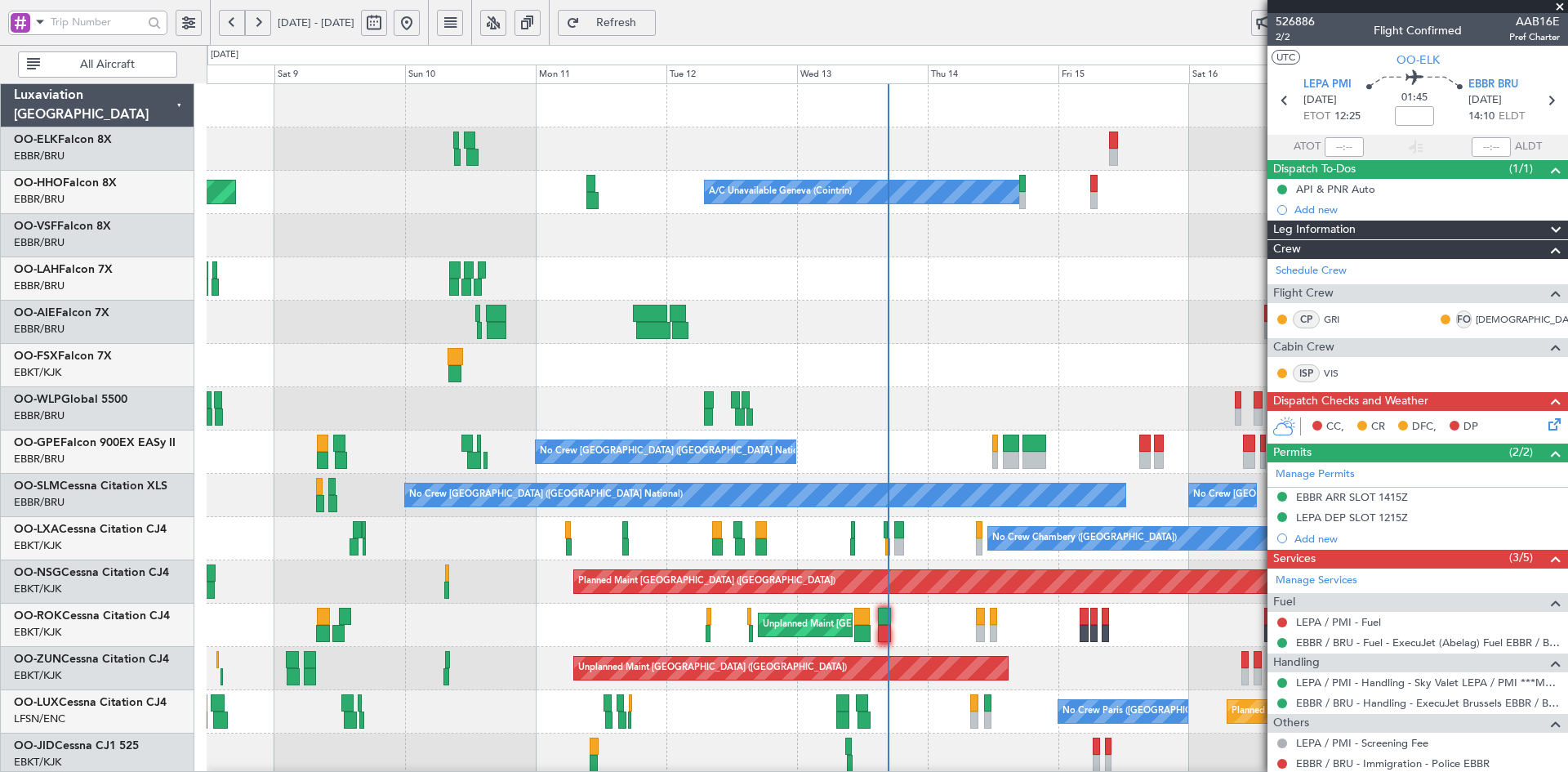
click at [1566, 8] on span at bounding box center [1560, 7] width 16 height 14
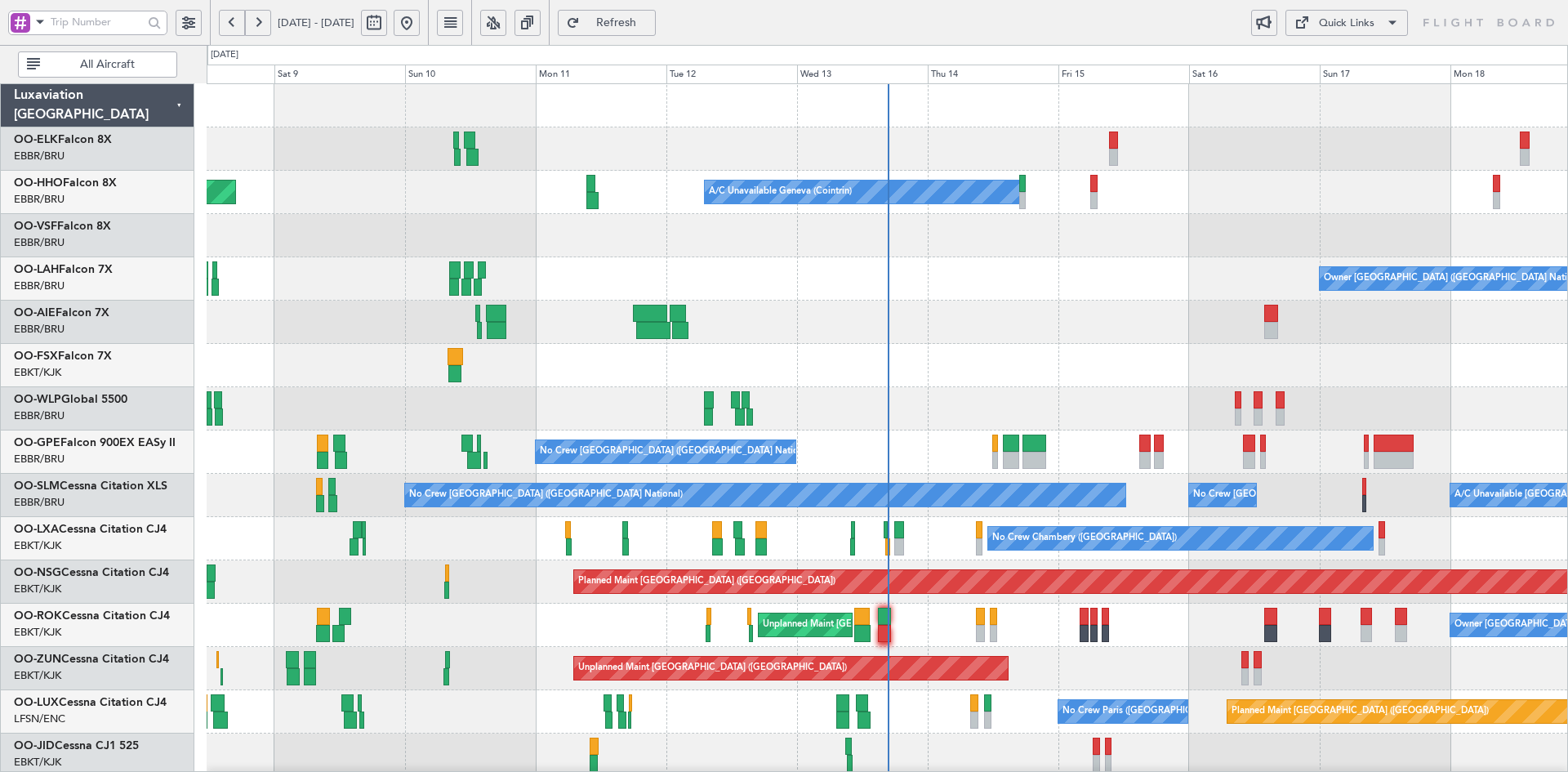
type input "0"
click at [964, 392] on div "Planned Maint Milan (Linate)" at bounding box center [887, 408] width 1361 height 43
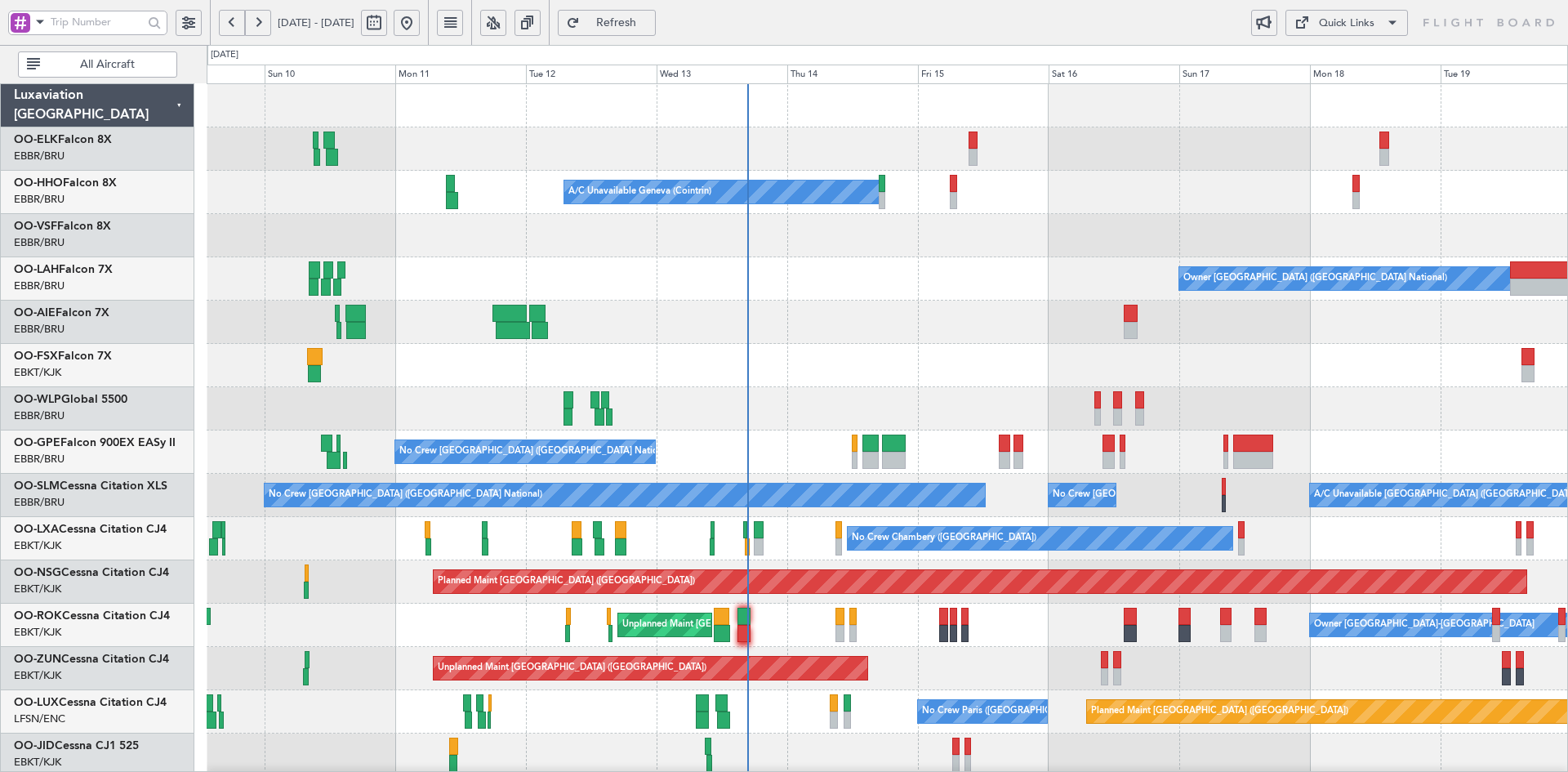
click at [1423, 382] on div at bounding box center [887, 365] width 1361 height 43
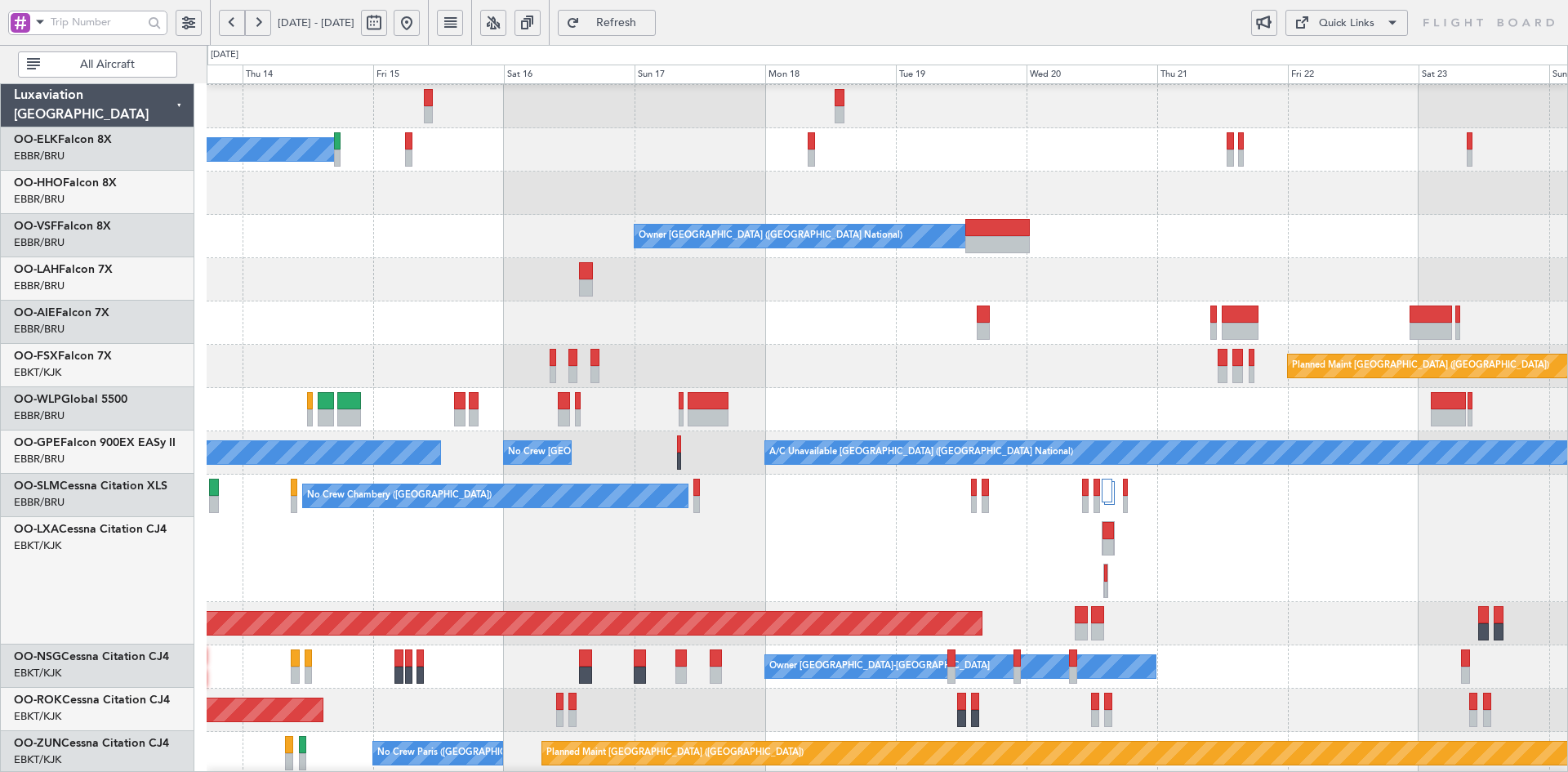
scroll to position [42, 0]
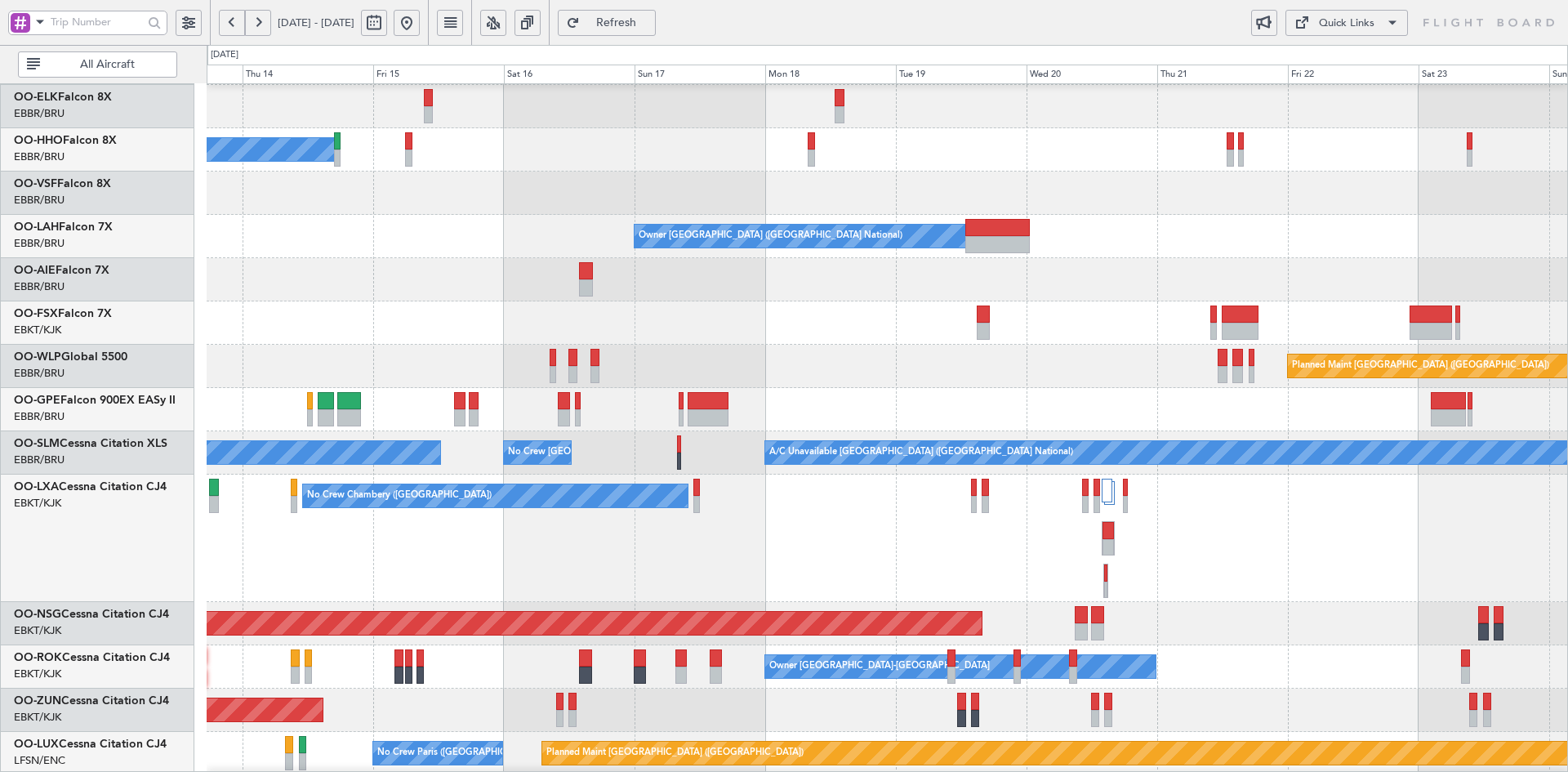
click at [818, 366] on div "Planned Maint [GEOGRAPHIC_DATA] ([GEOGRAPHIC_DATA])" at bounding box center [887, 366] width 1361 height 43
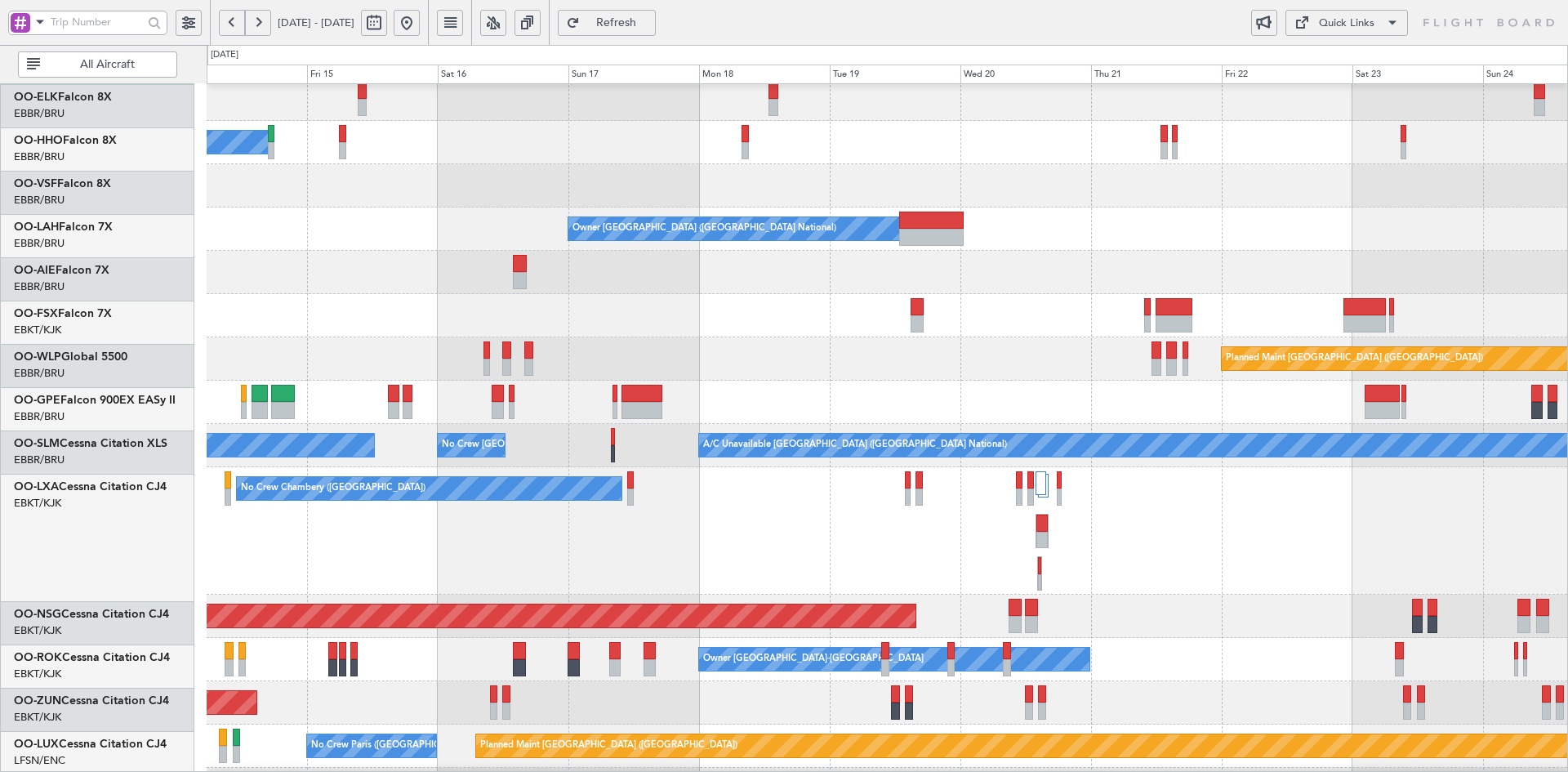
scroll to position [50, 0]
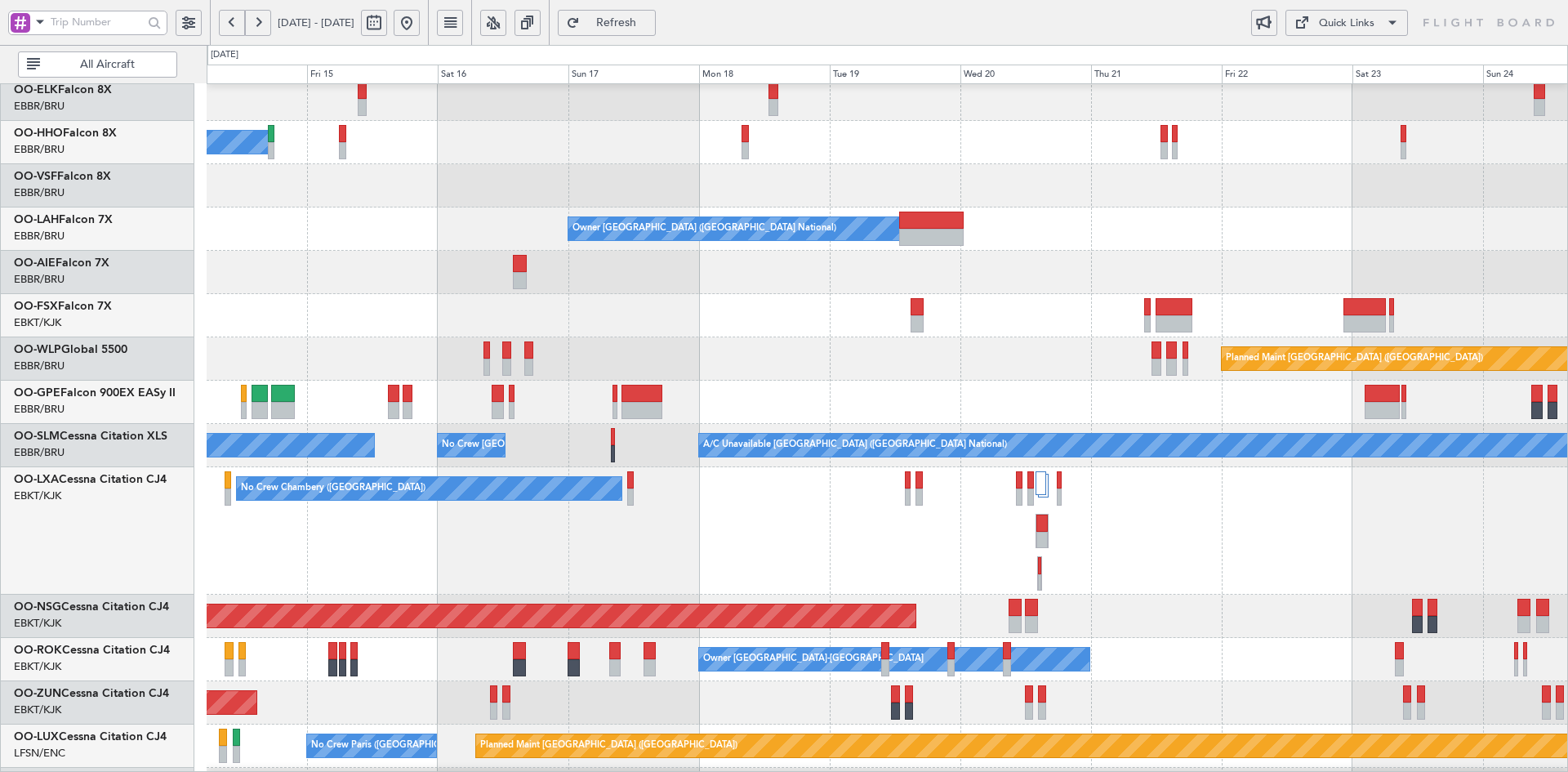
click at [1346, 580] on div "No Crew Chambery ([GEOGRAPHIC_DATA])" at bounding box center [887, 531] width 1361 height 128
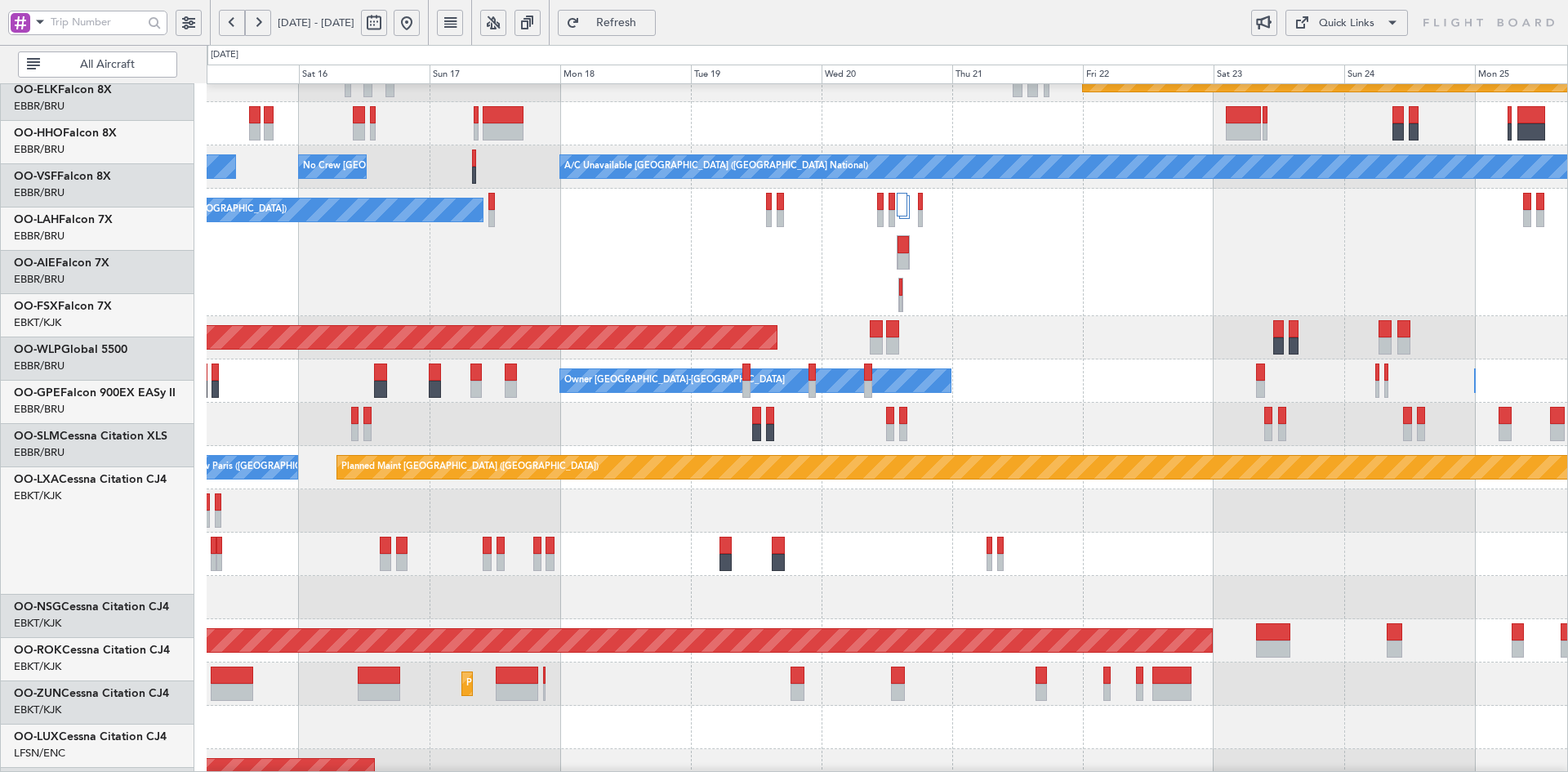
click at [1139, 259] on div "No Crew Chambery ([GEOGRAPHIC_DATA]) Planned Maint [GEOGRAPHIC_DATA] ([GEOGRAPH…" at bounding box center [887, 252] width 1361 height 128
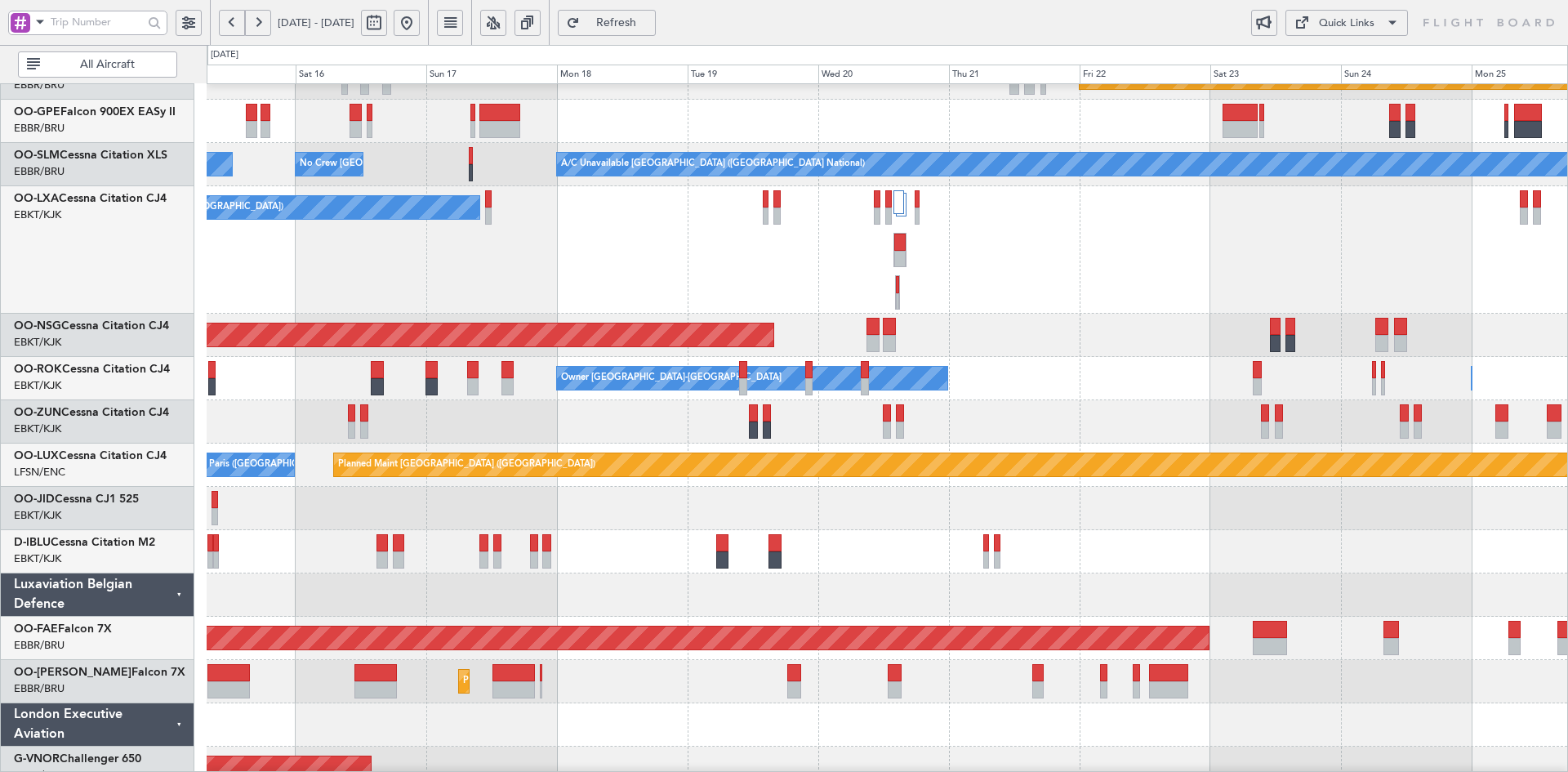
scroll to position [317, 0]
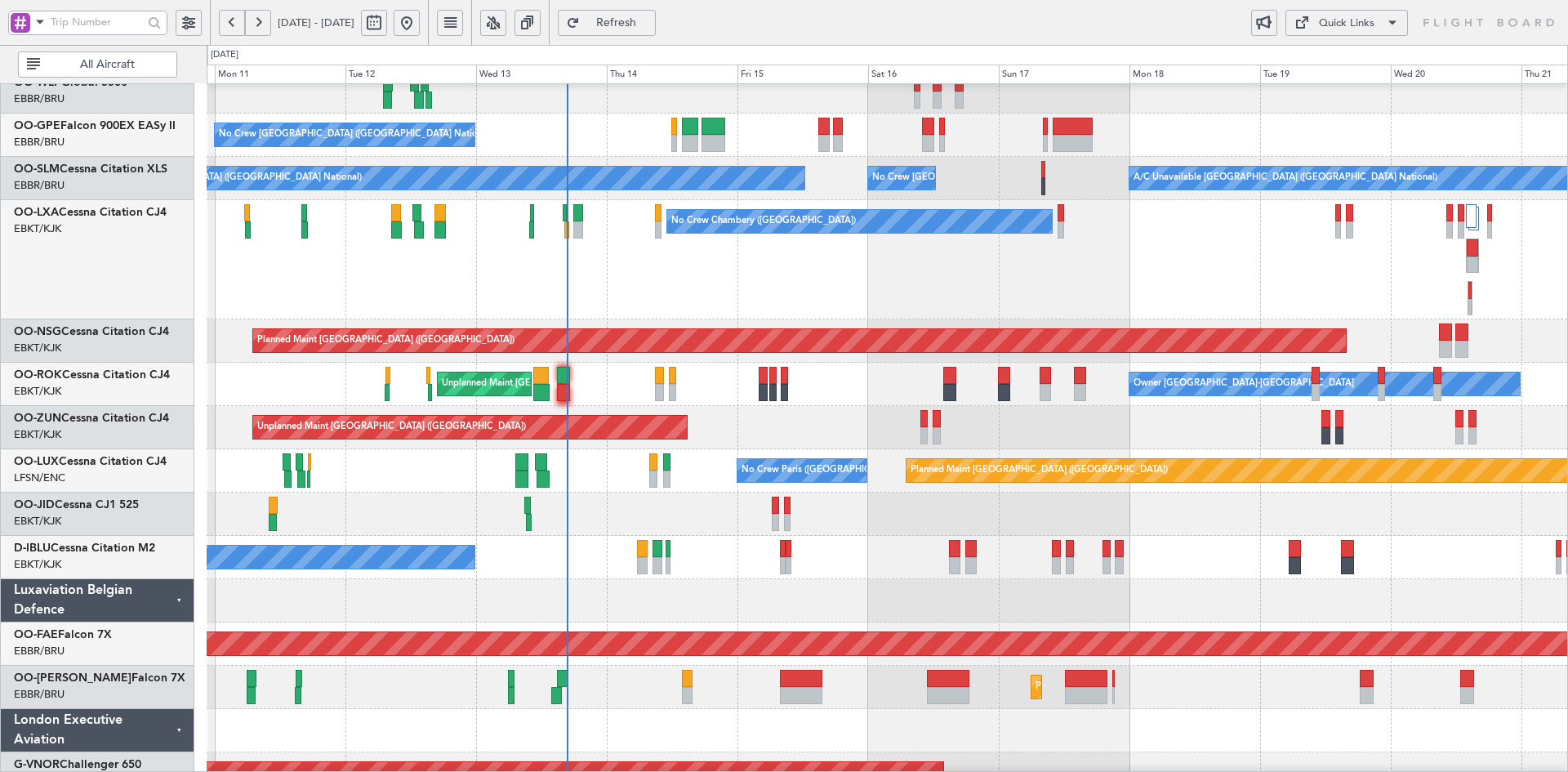
click at [1162, 282] on div "No Crew Chambery ([GEOGRAPHIC_DATA])" at bounding box center [887, 260] width 1361 height 119
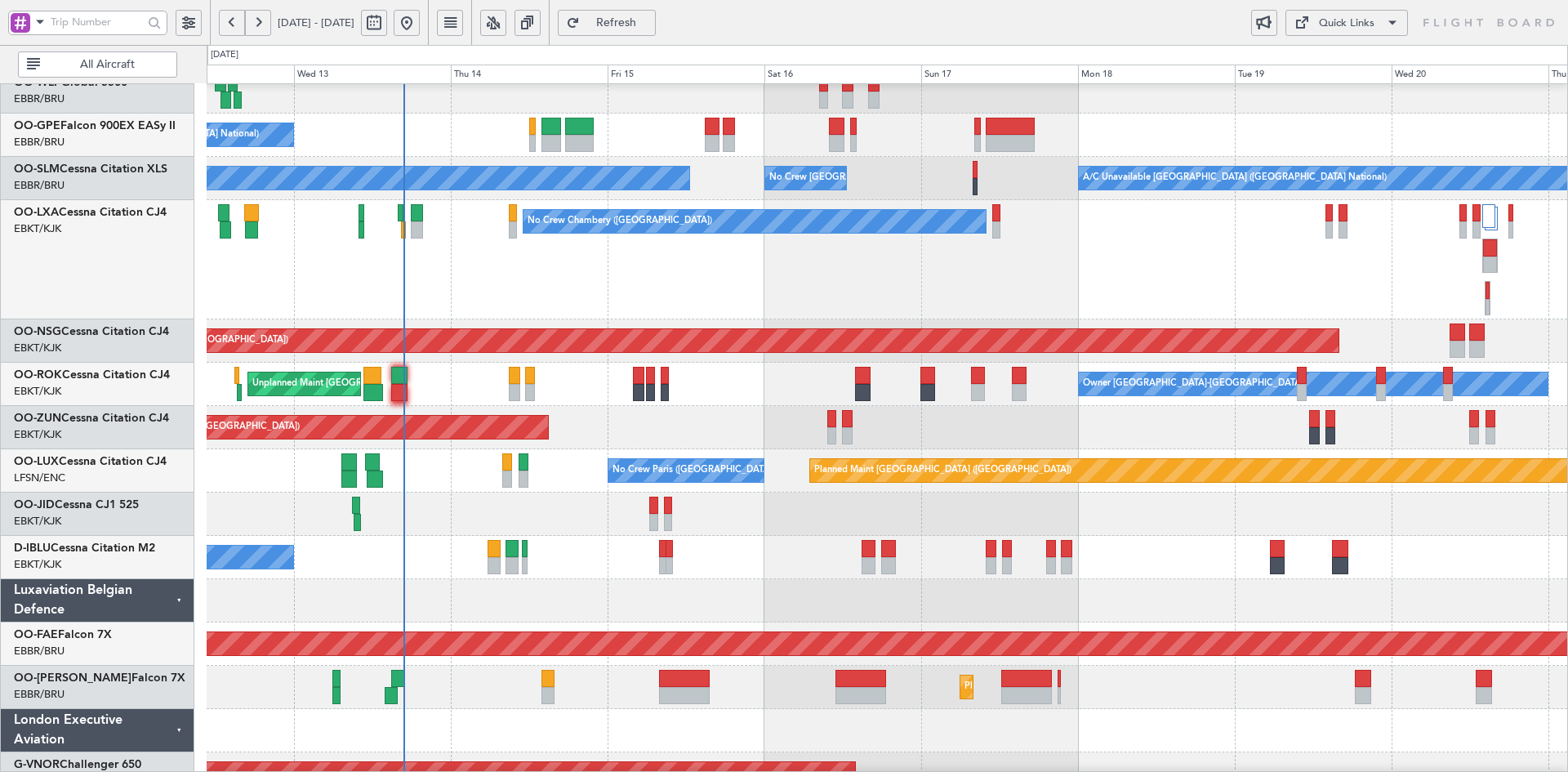
click at [833, 289] on div "No Crew Chambery ([GEOGRAPHIC_DATA])" at bounding box center [887, 260] width 1361 height 119
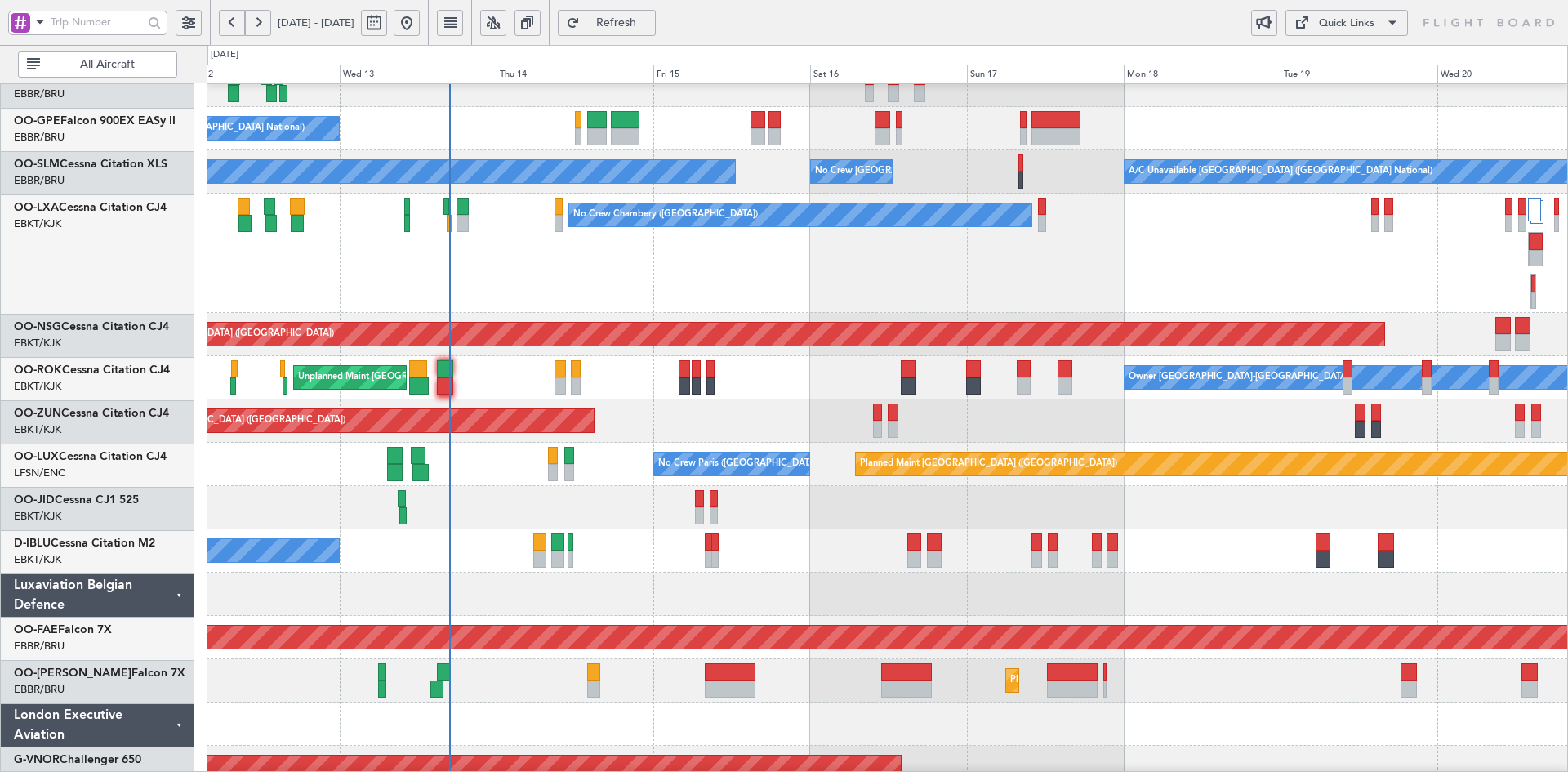
scroll to position [324, 0]
click at [868, 286] on div "No Crew Chambery ([GEOGRAPHIC_DATA])" at bounding box center [887, 253] width 1361 height 119
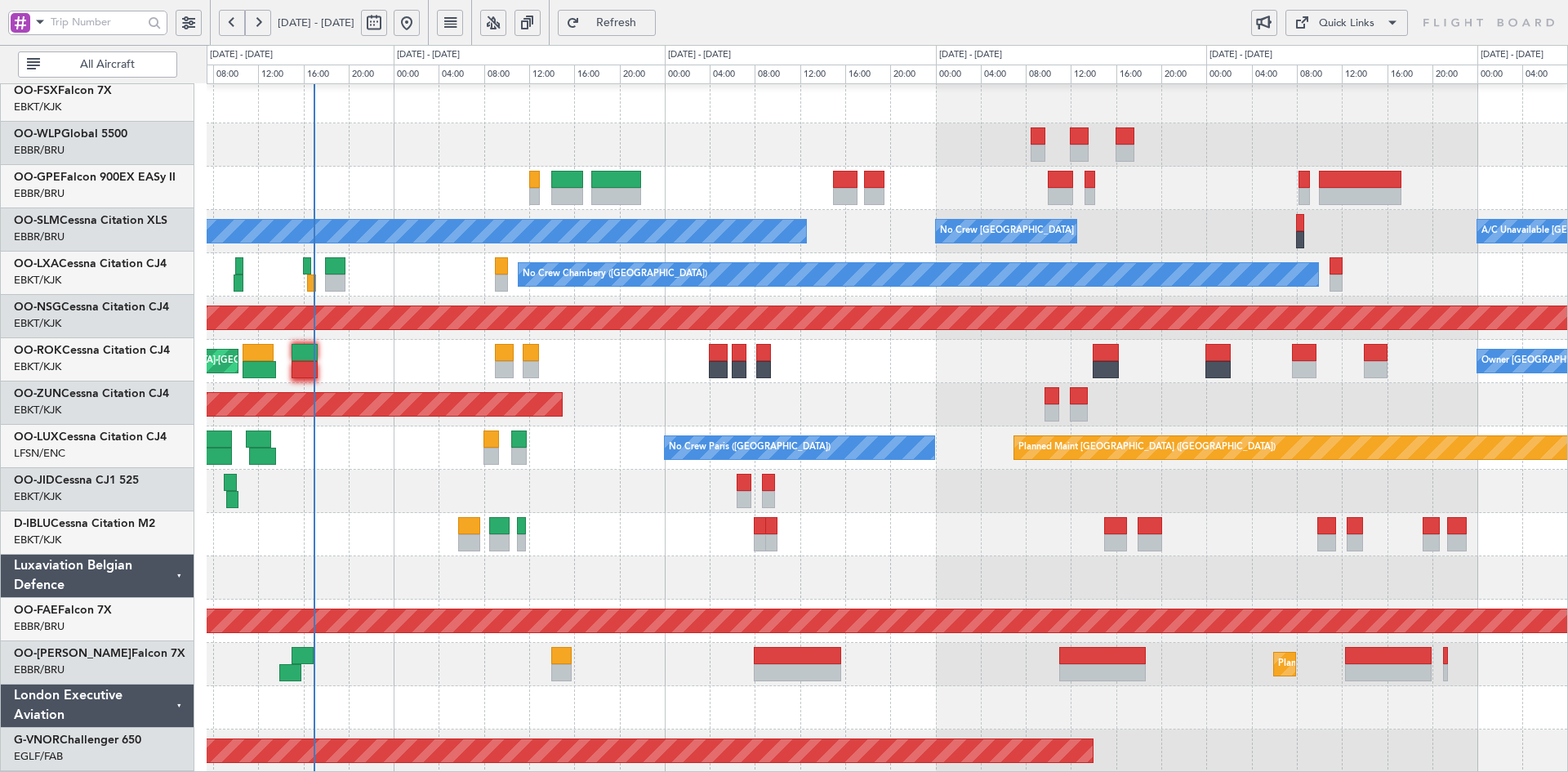
scroll to position [264, 0]
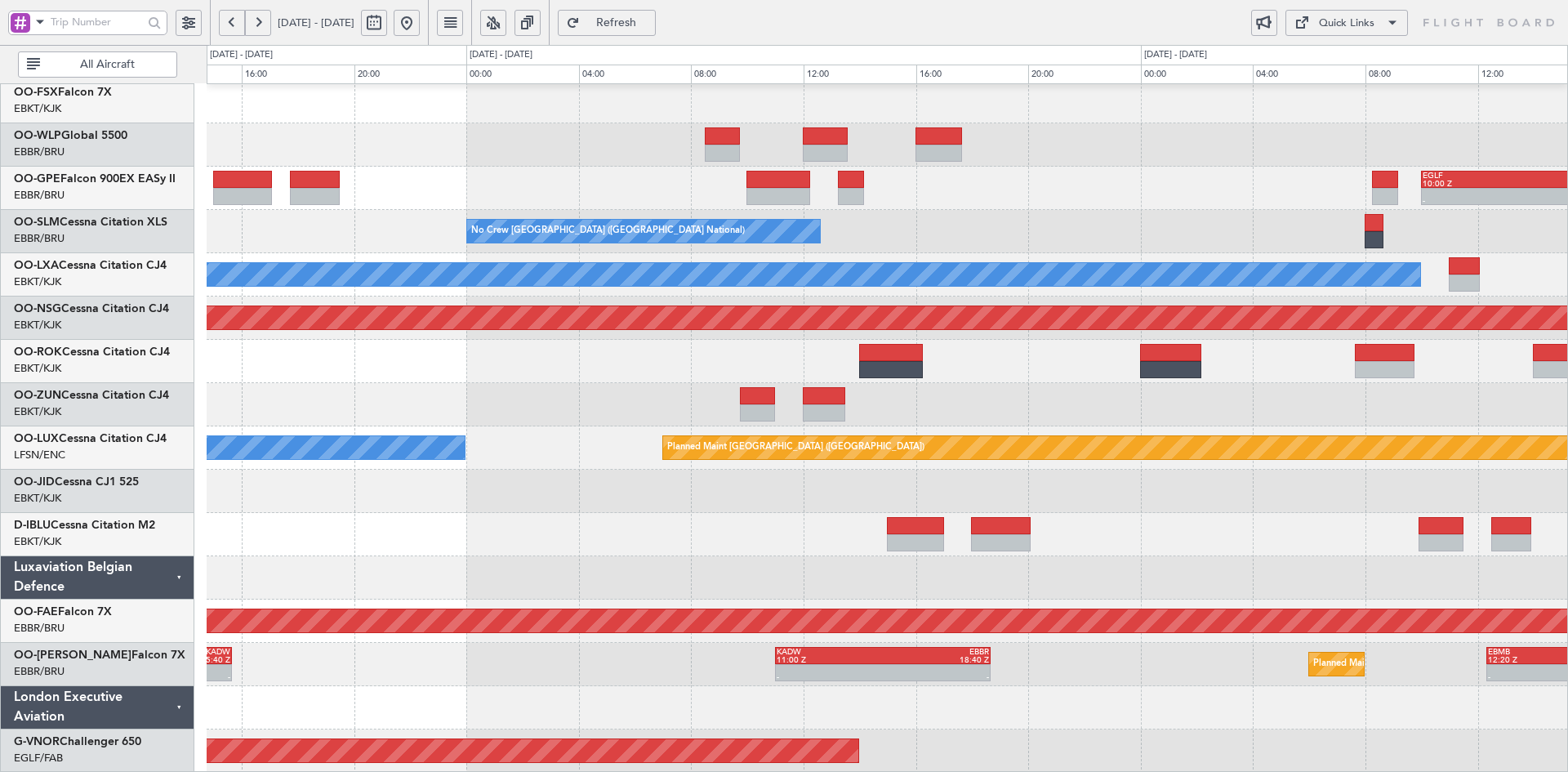
click at [420, 18] on button at bounding box center [407, 23] width 26 height 26
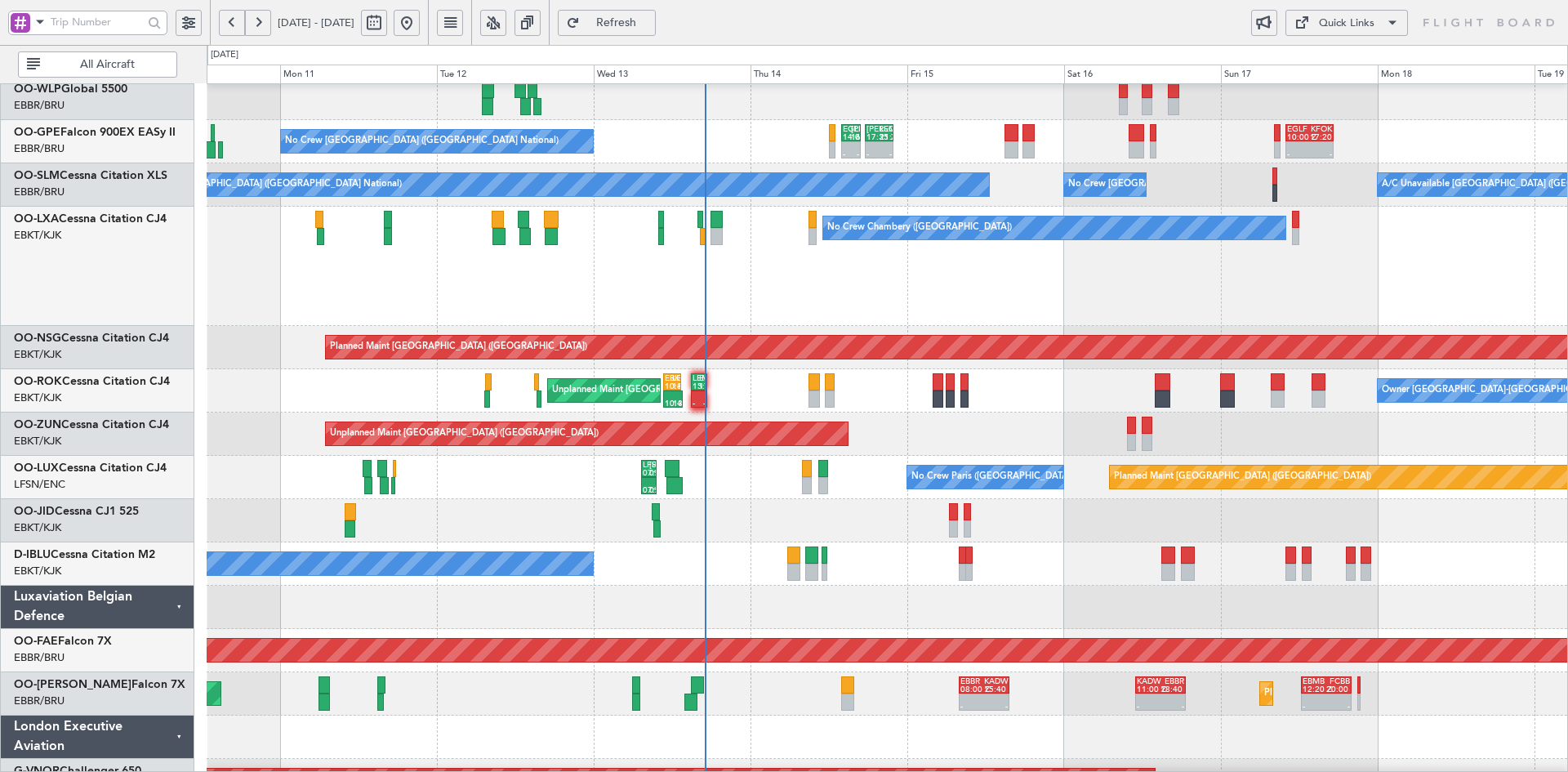
click at [921, 362] on div "EGLF 14:00 Z [PERSON_NAME] 16:50 Z - - No Crew [GEOGRAPHIC_DATA] (Brussels Nati…" at bounding box center [887, 287] width 1361 height 1029
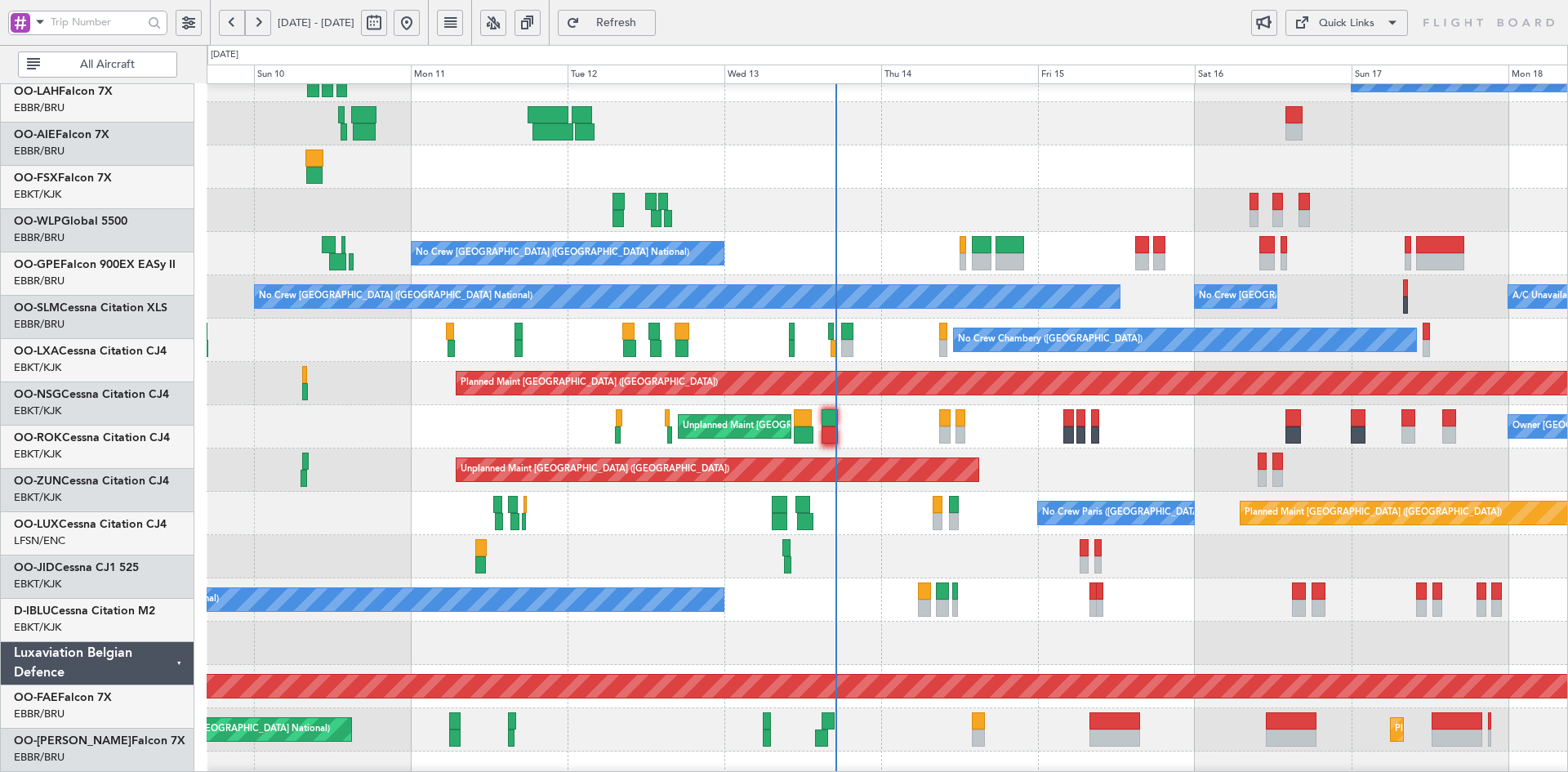
scroll to position [199, 0]
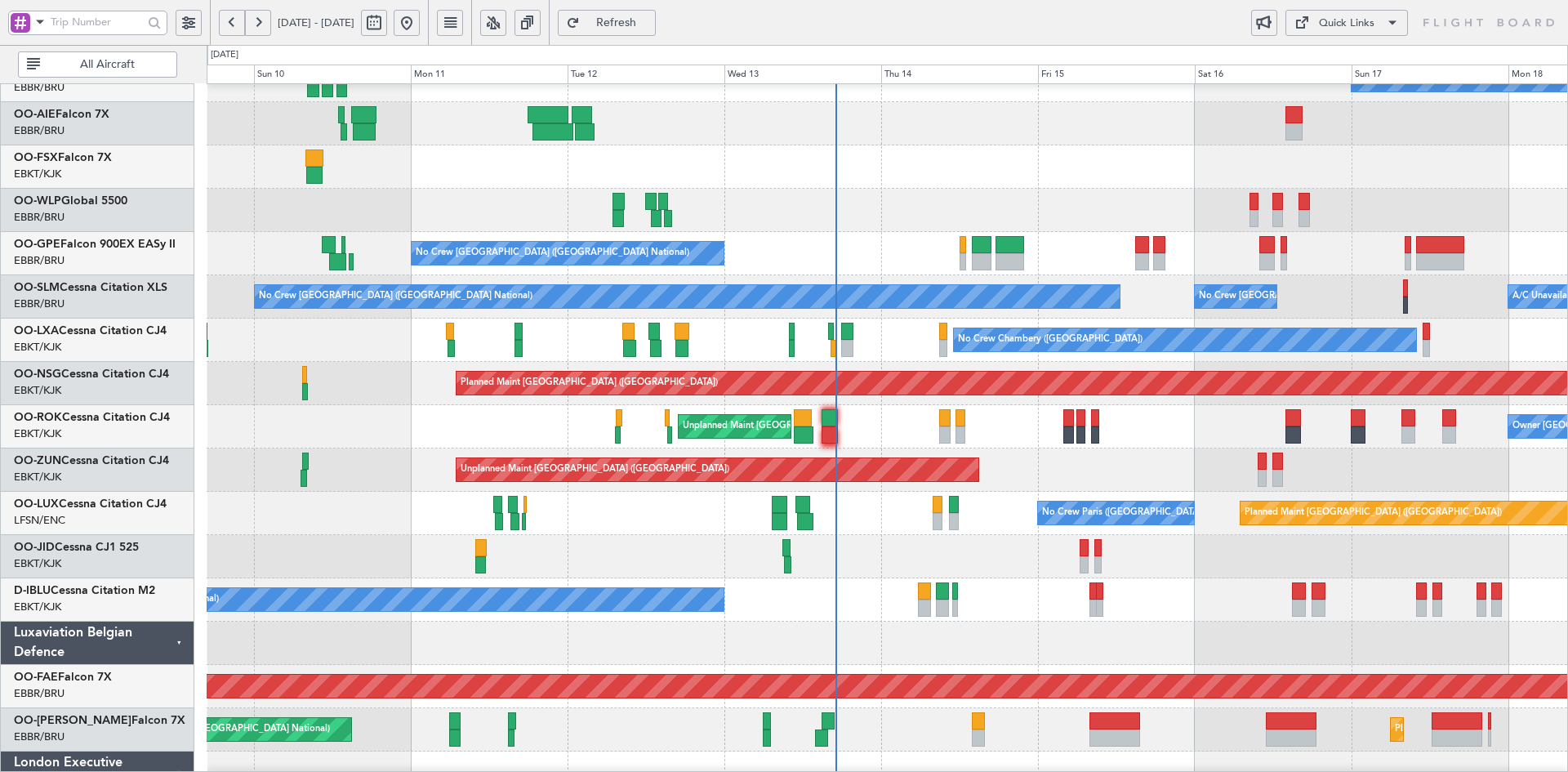
click at [1047, 151] on div at bounding box center [887, 167] width 1361 height 43
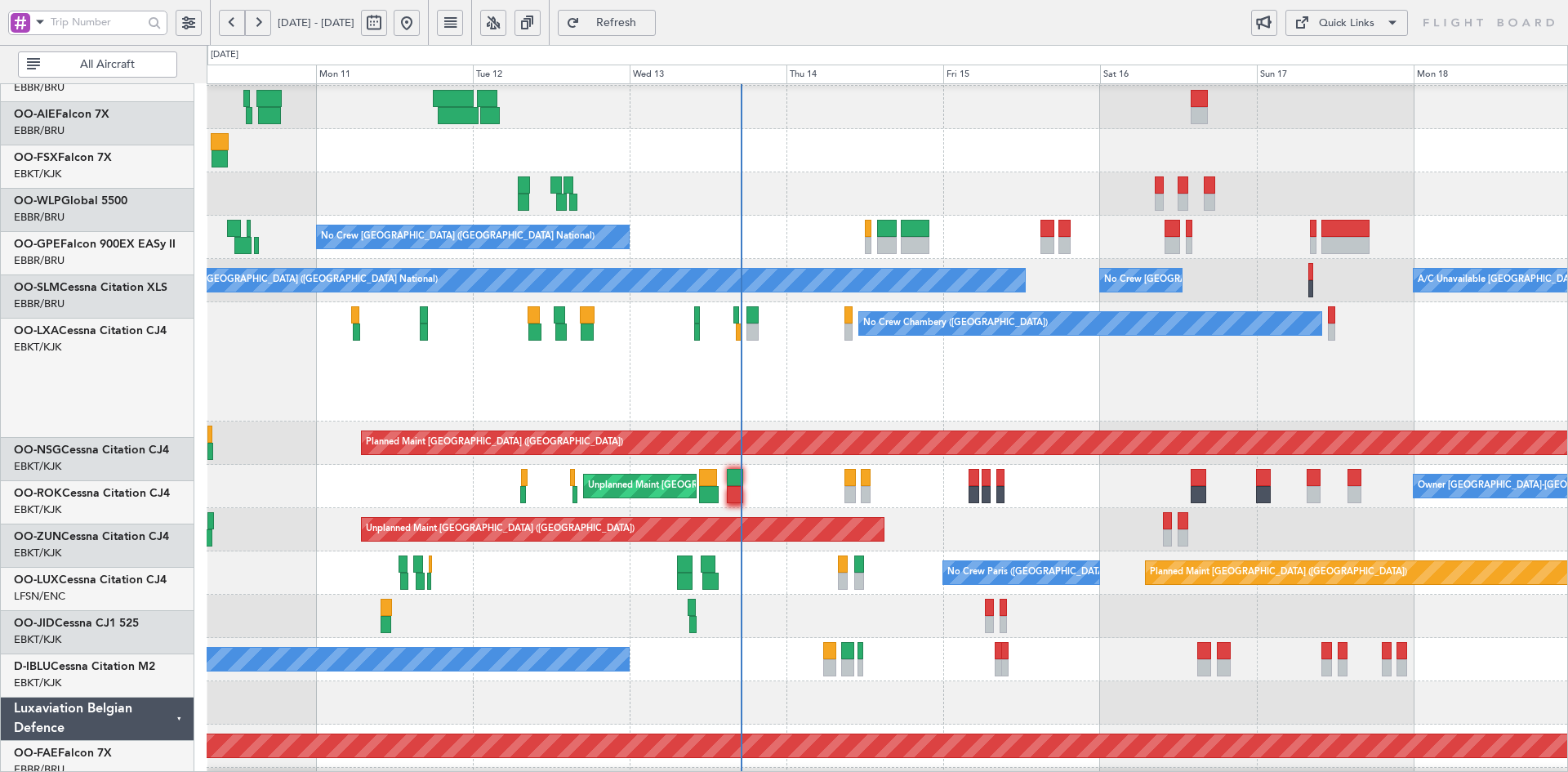
scroll to position [215, 0]
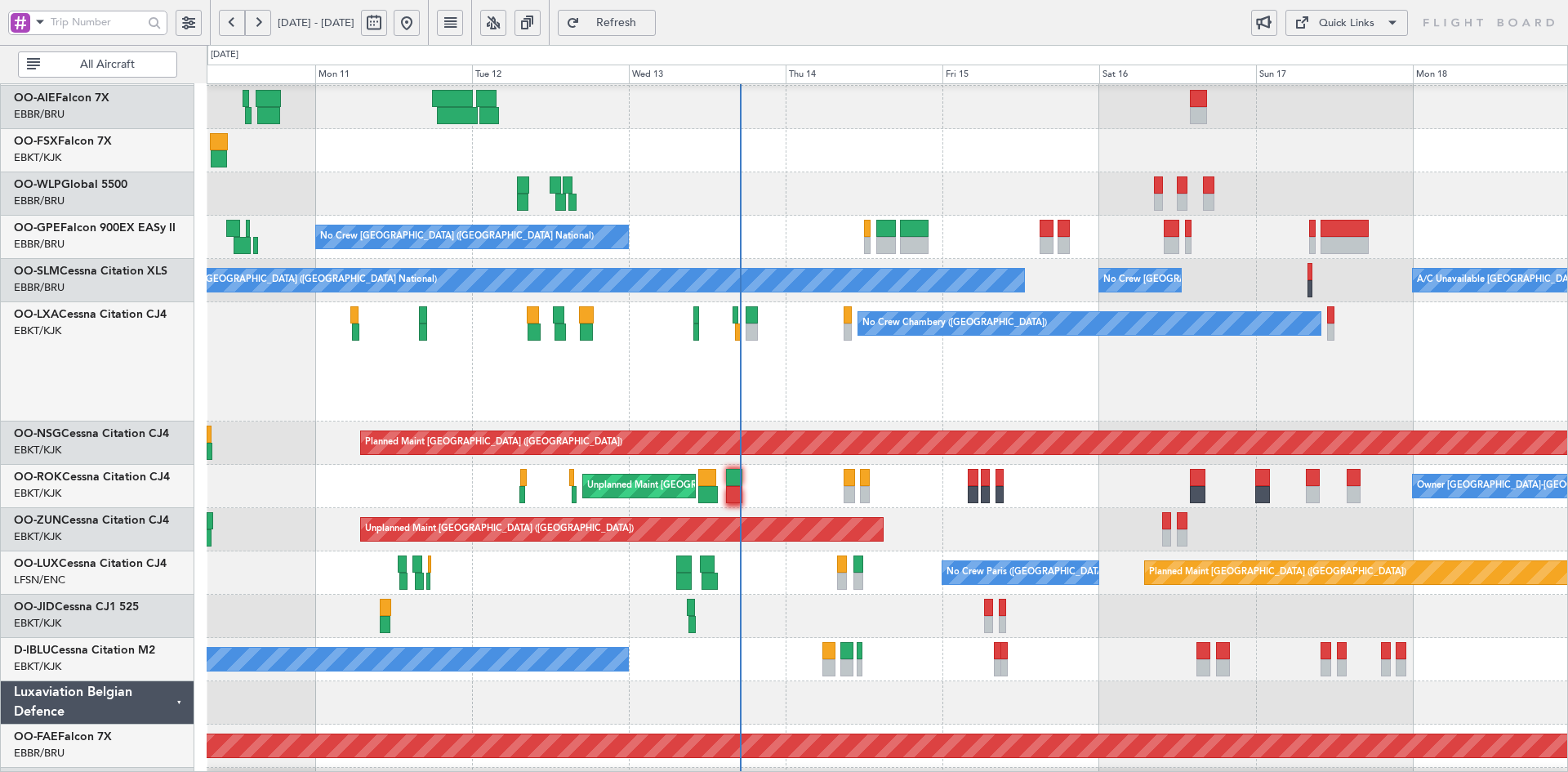
click at [953, 208] on div at bounding box center [887, 194] width 1361 height 43
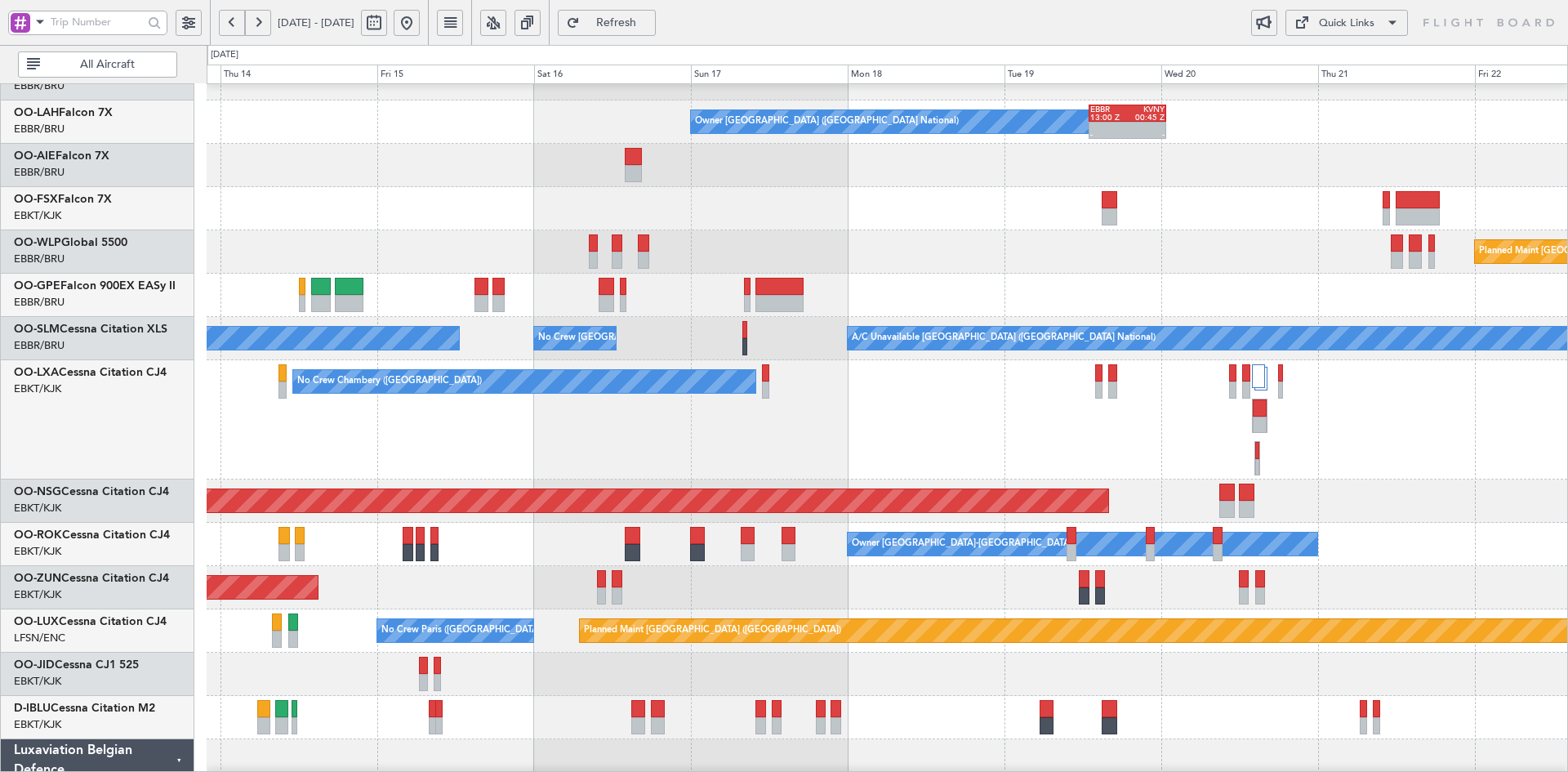
scroll to position [158, 0]
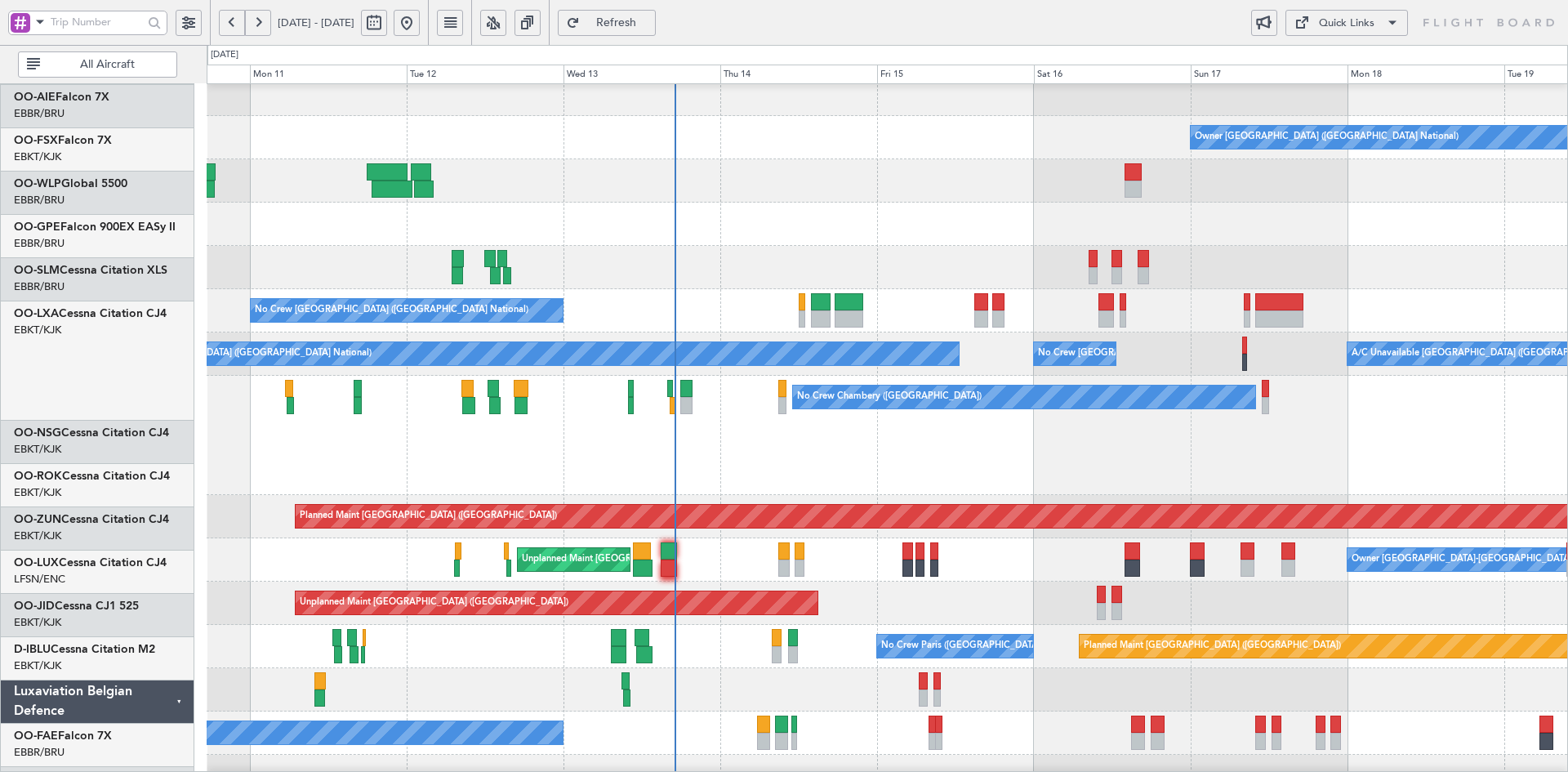
click at [987, 203] on div at bounding box center [887, 224] width 1361 height 43
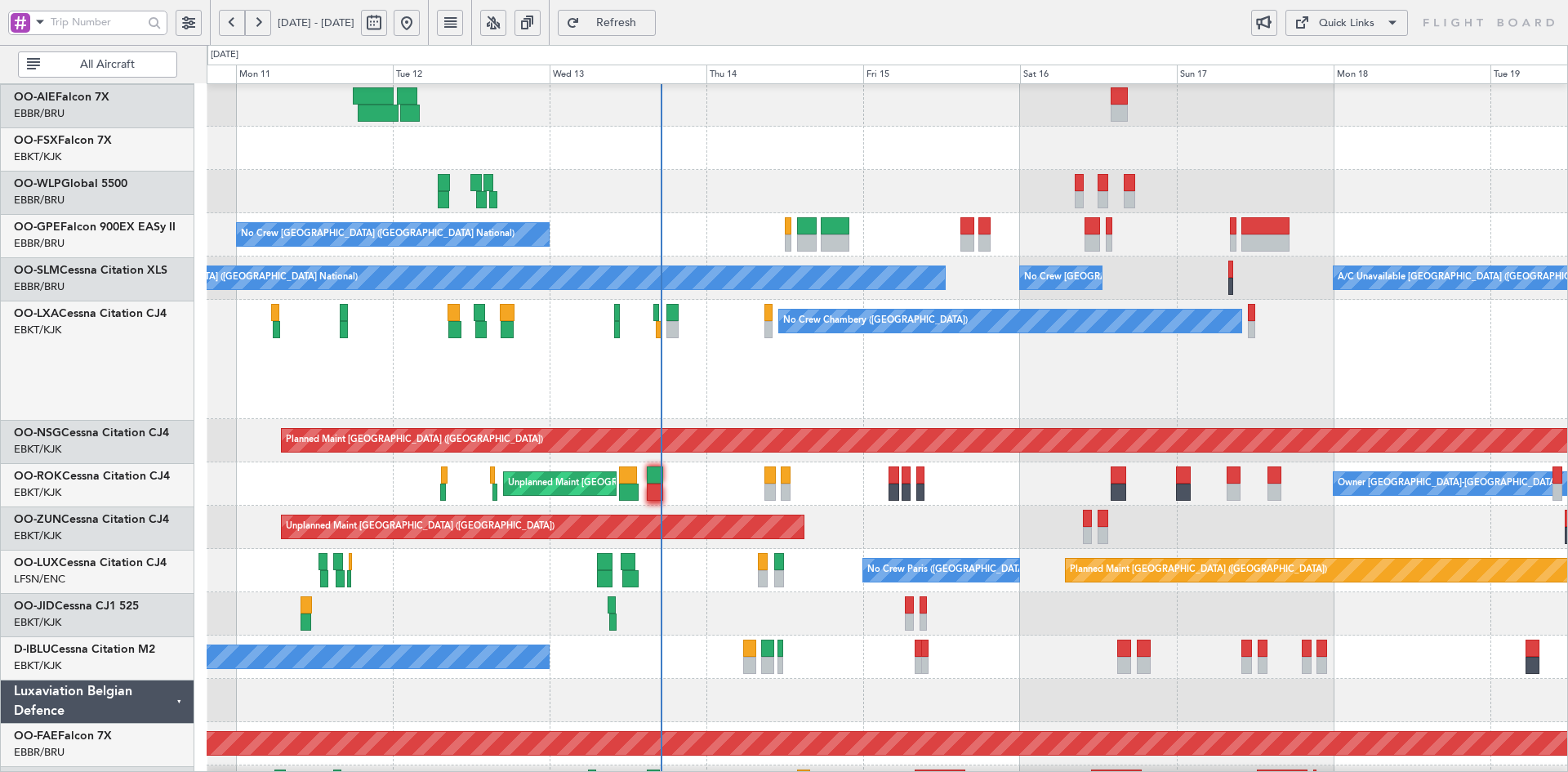
scroll to position [217, 0]
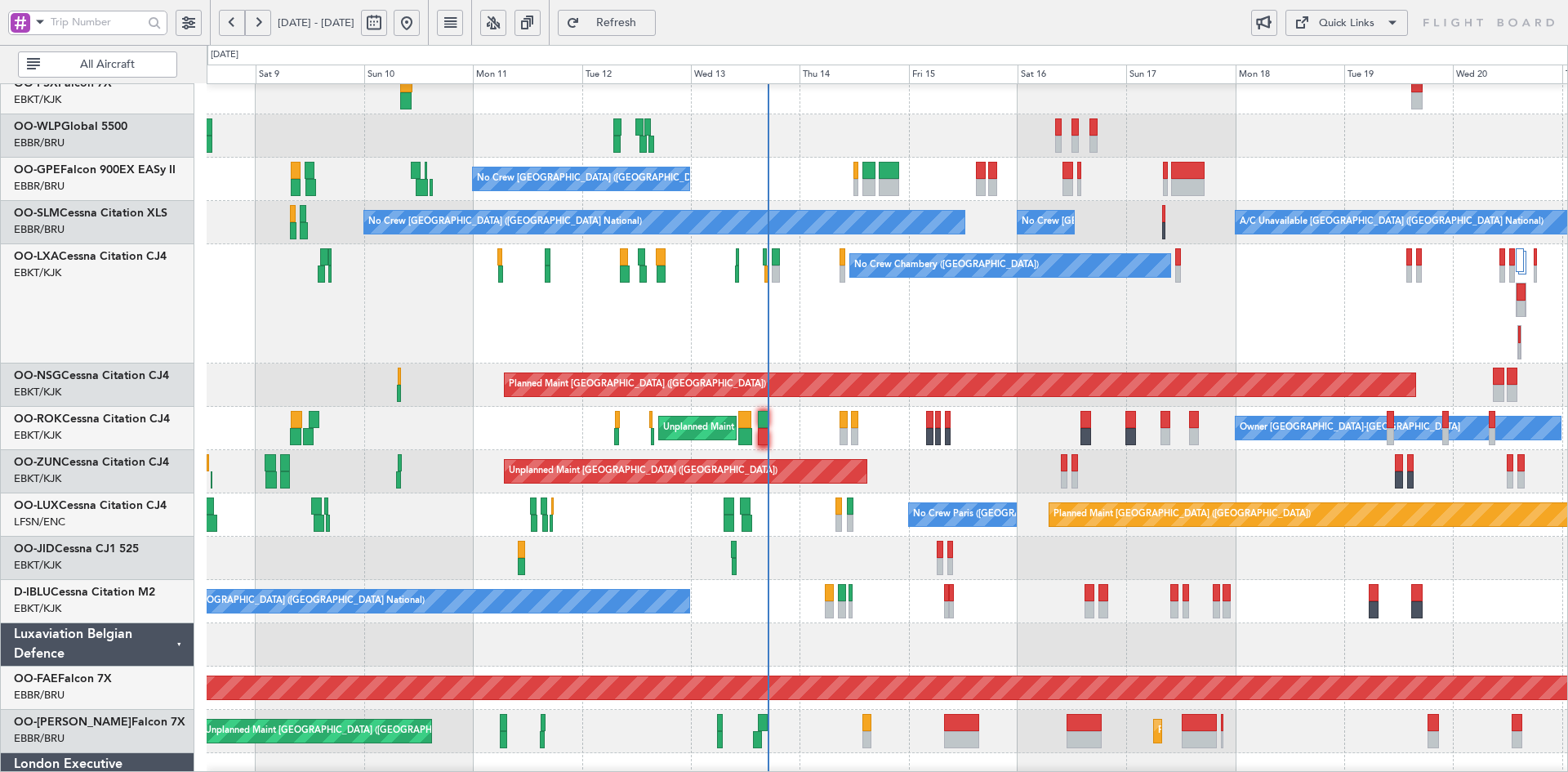
click at [1000, 604] on div "No Crew [GEOGRAPHIC_DATA] ([GEOGRAPHIC_DATA] National)" at bounding box center [887, 601] width 1361 height 43
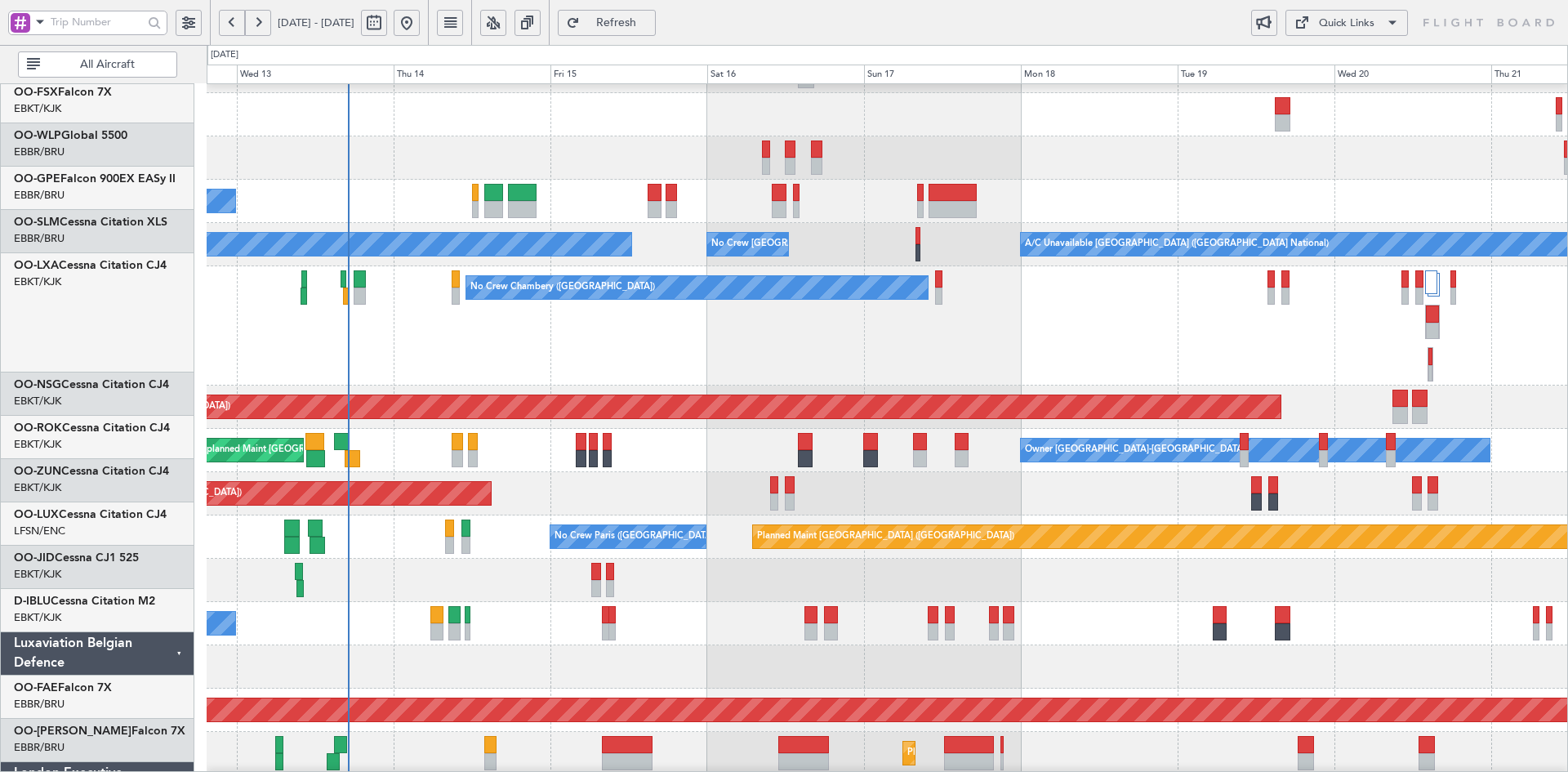
scroll to position [251, 0]
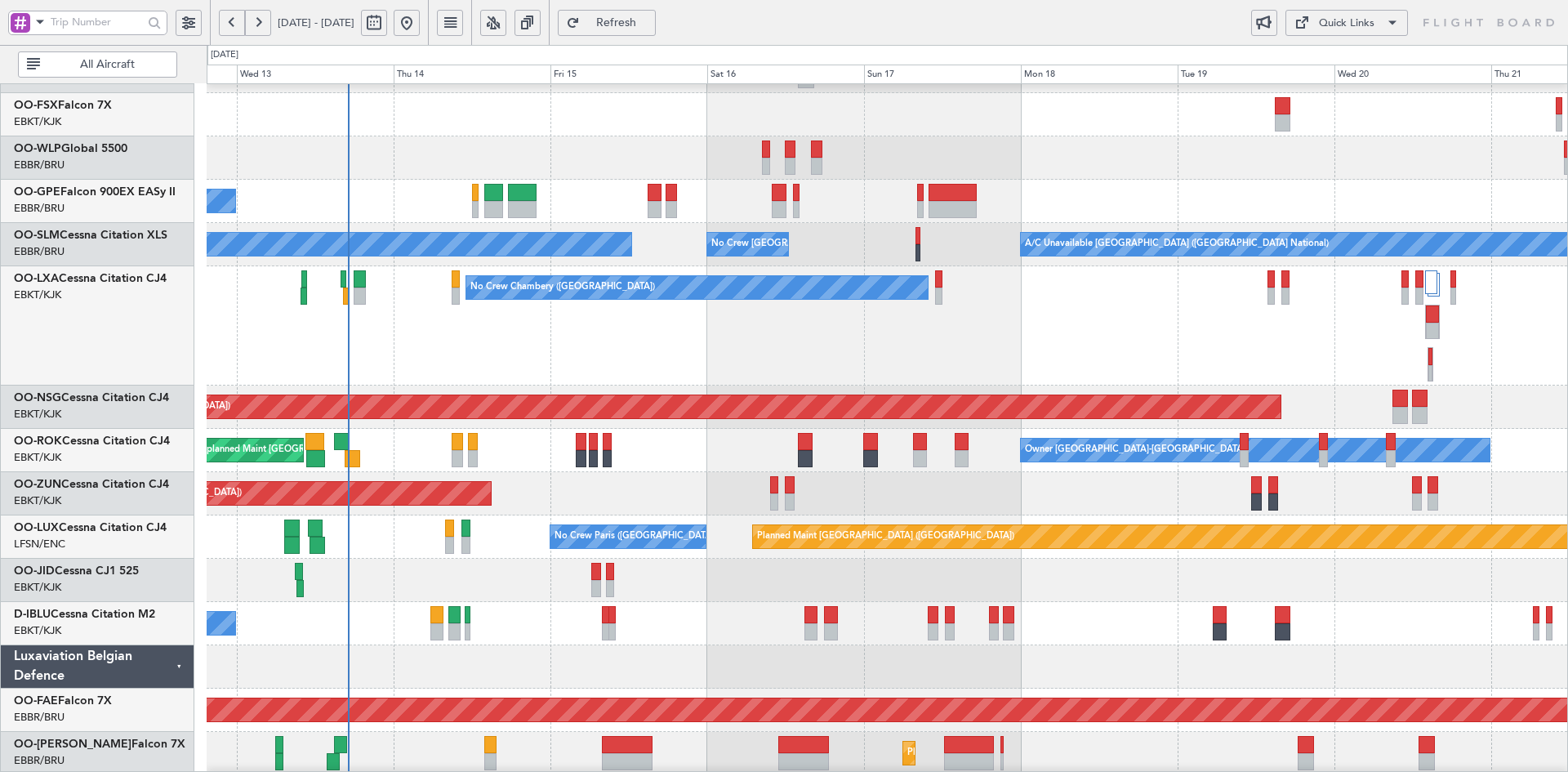
click at [1132, 189] on div "No Crew [GEOGRAPHIC_DATA] ([GEOGRAPHIC_DATA] National)" at bounding box center [887, 201] width 1361 height 43
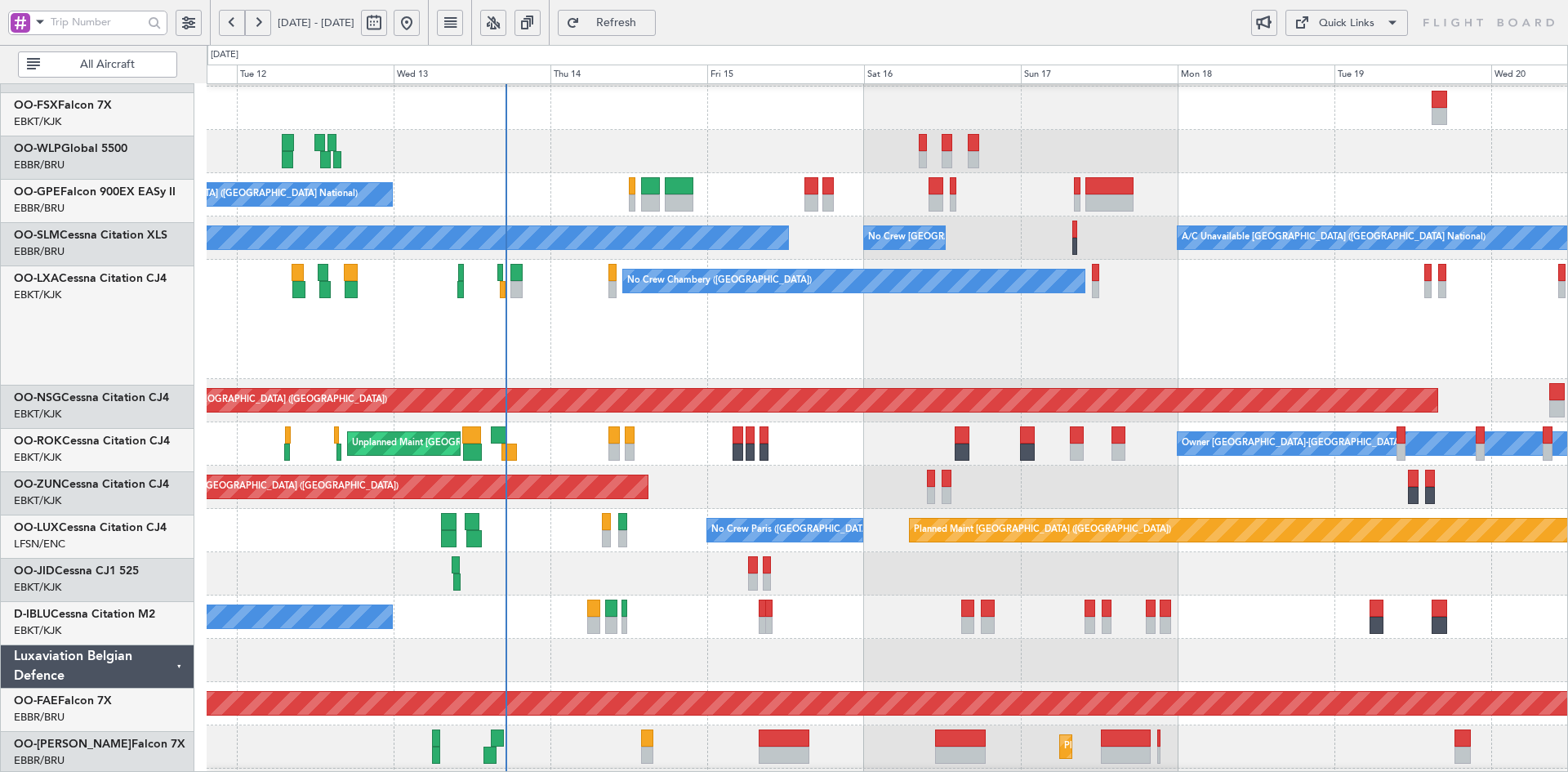
scroll to position [257, 0]
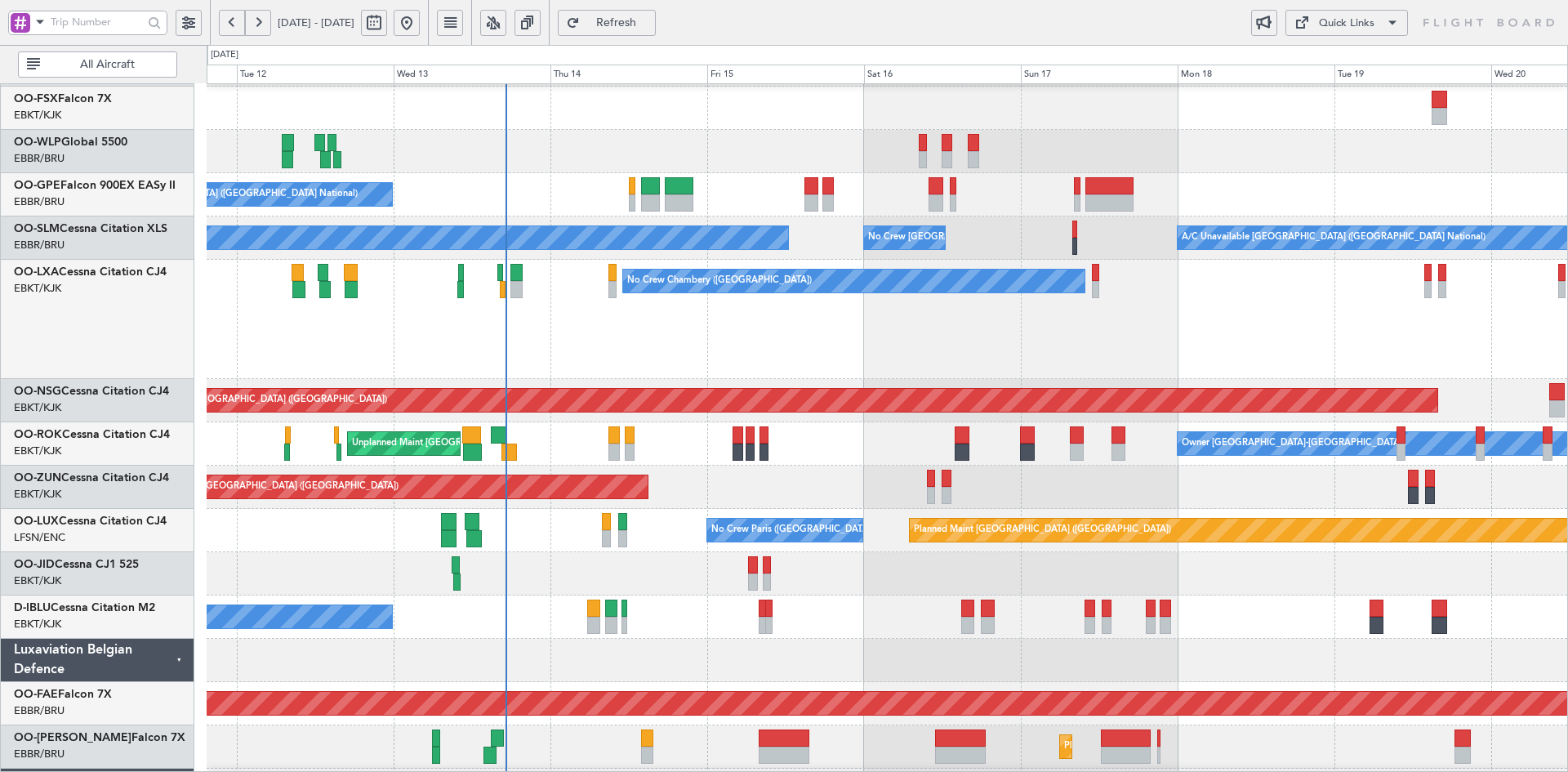
click at [884, 348] on div "No Crew Chambery ([GEOGRAPHIC_DATA])" at bounding box center [887, 319] width 1361 height 119
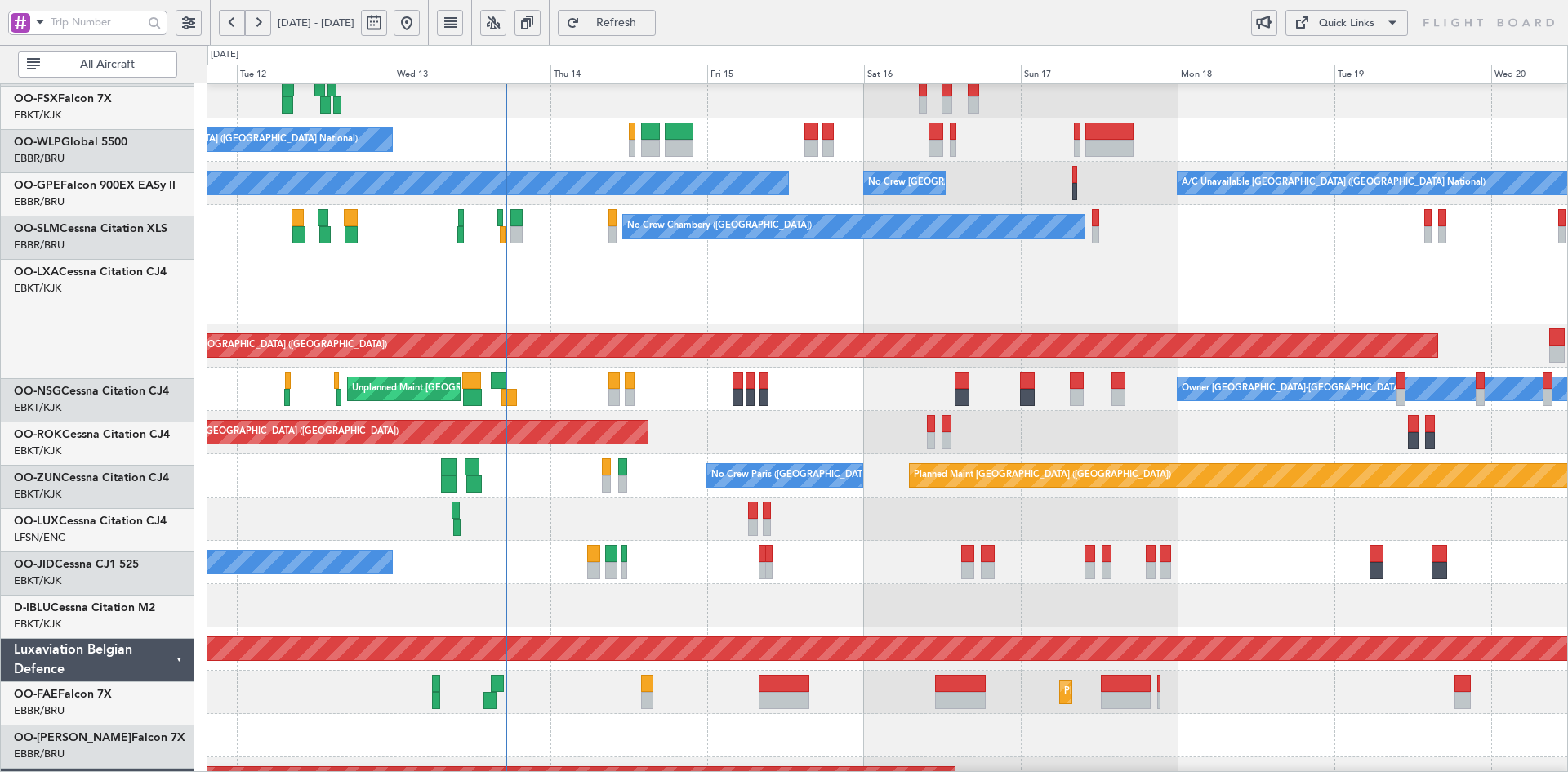
scroll to position [312, 0]
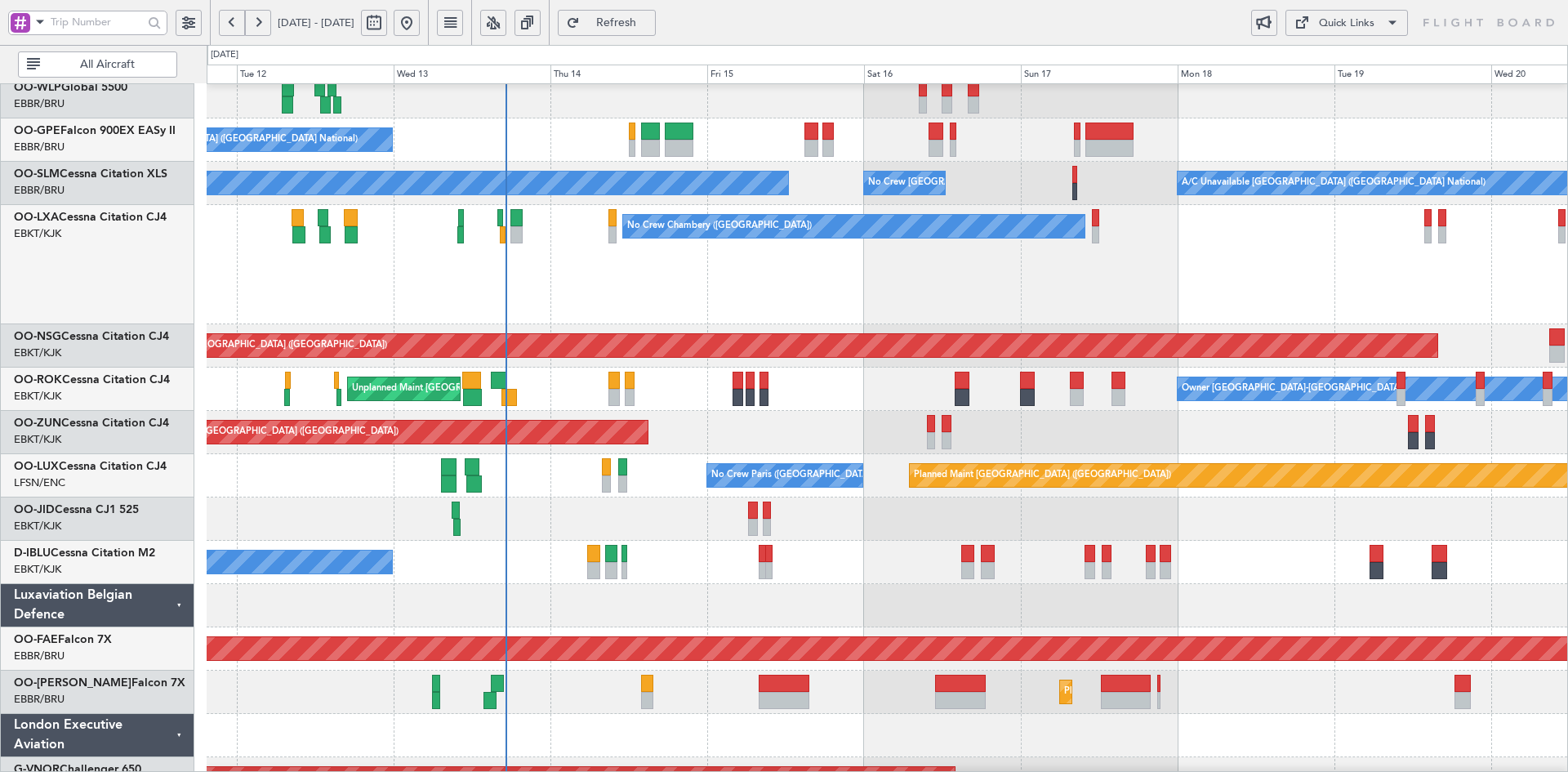
click at [1066, 287] on div "No Crew Chambery ([GEOGRAPHIC_DATA])" at bounding box center [887, 265] width 1361 height 119
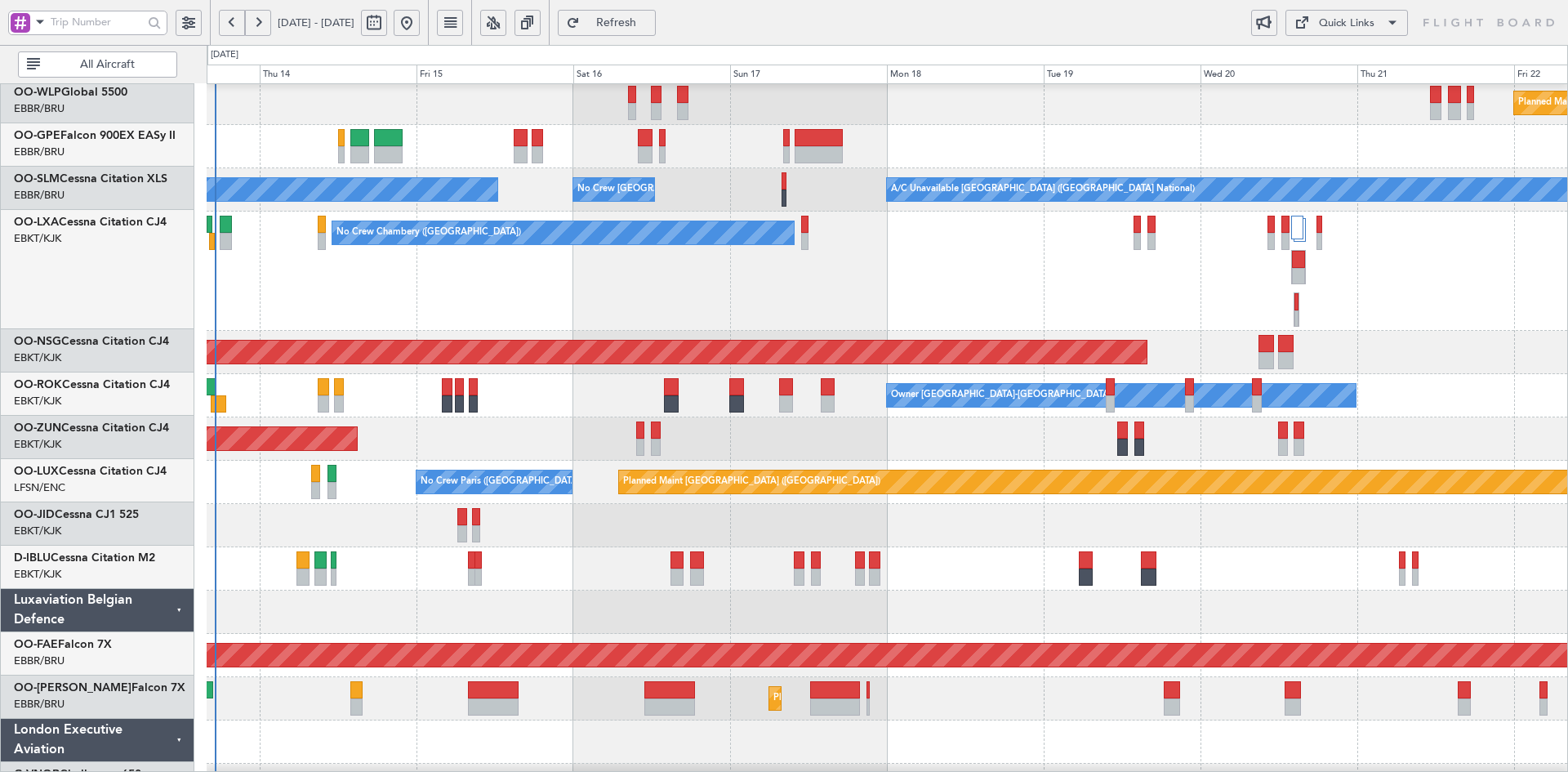
scroll to position [305, 0]
click at [907, 461] on div "Planned Maint [GEOGRAPHIC_DATA] ([GEOGRAPHIC_DATA]) No Crew [GEOGRAPHIC_DATA] (…" at bounding box center [887, 482] width 1361 height 43
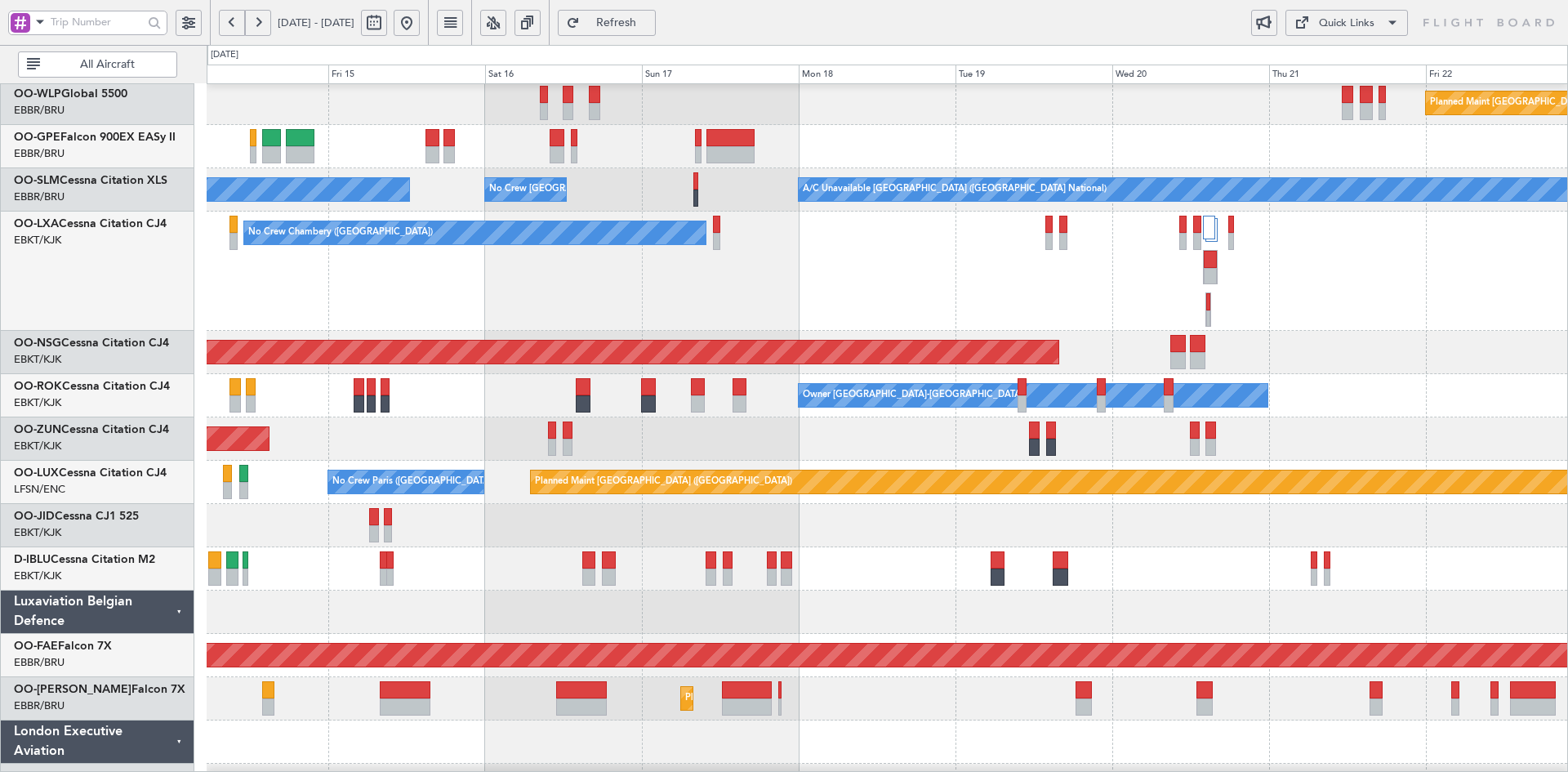
scroll to position [312, 0]
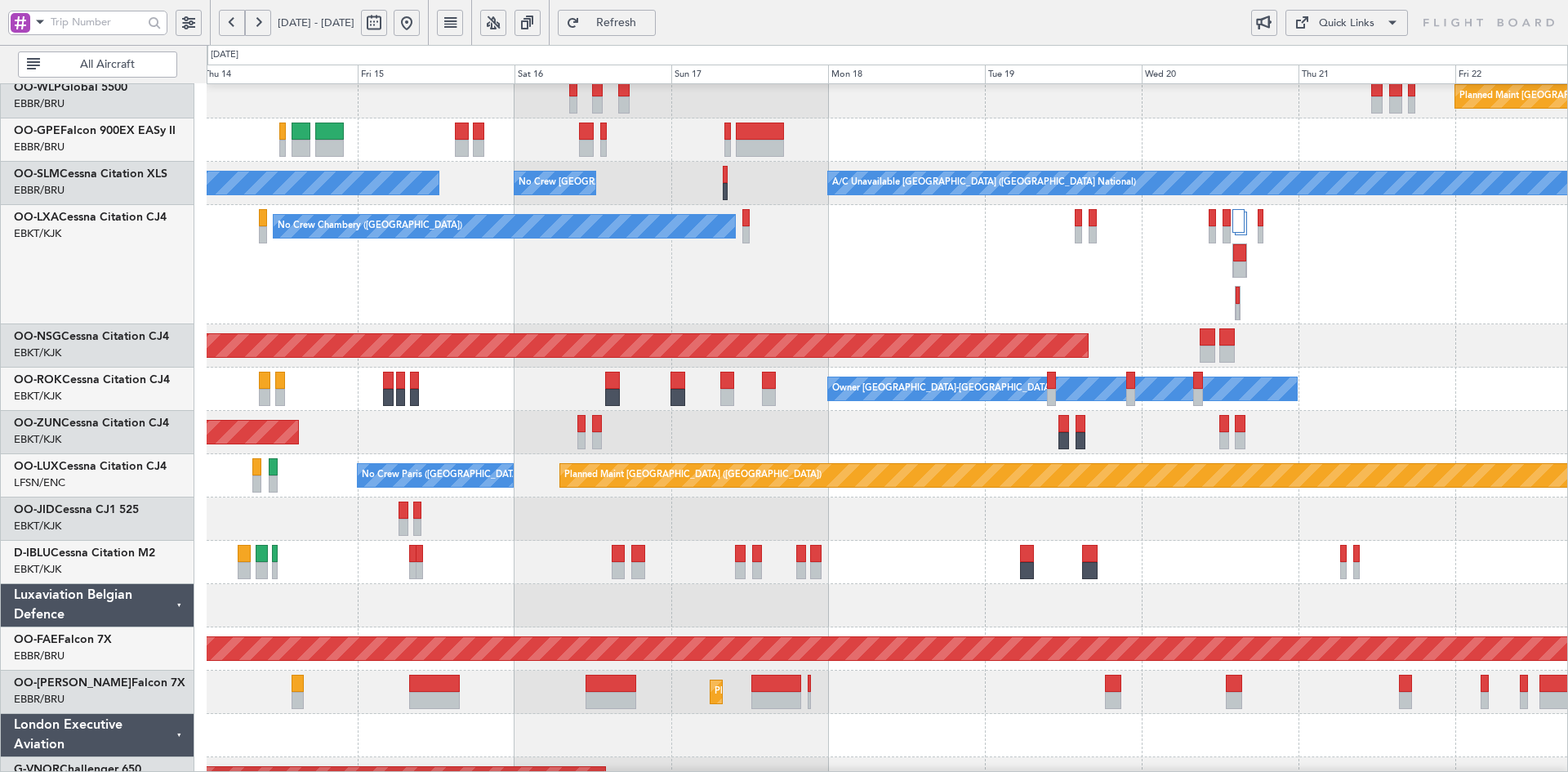
click at [1415, 249] on div "No Crew Chambery ([GEOGRAPHIC_DATA])" at bounding box center [887, 265] width 1361 height 119
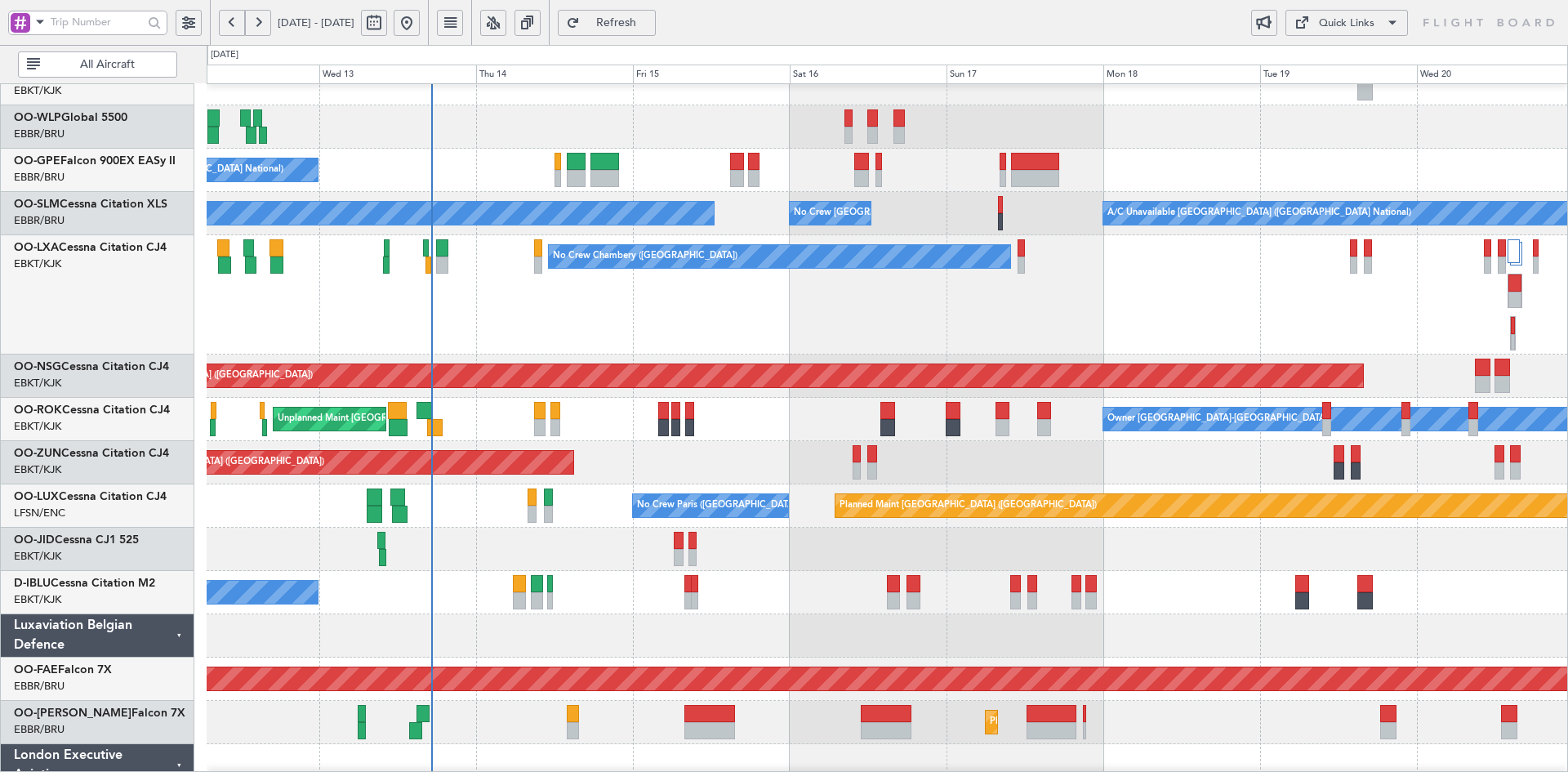
click at [1166, 293] on div "No Crew Chambery ([GEOGRAPHIC_DATA])" at bounding box center [887, 294] width 1361 height 119
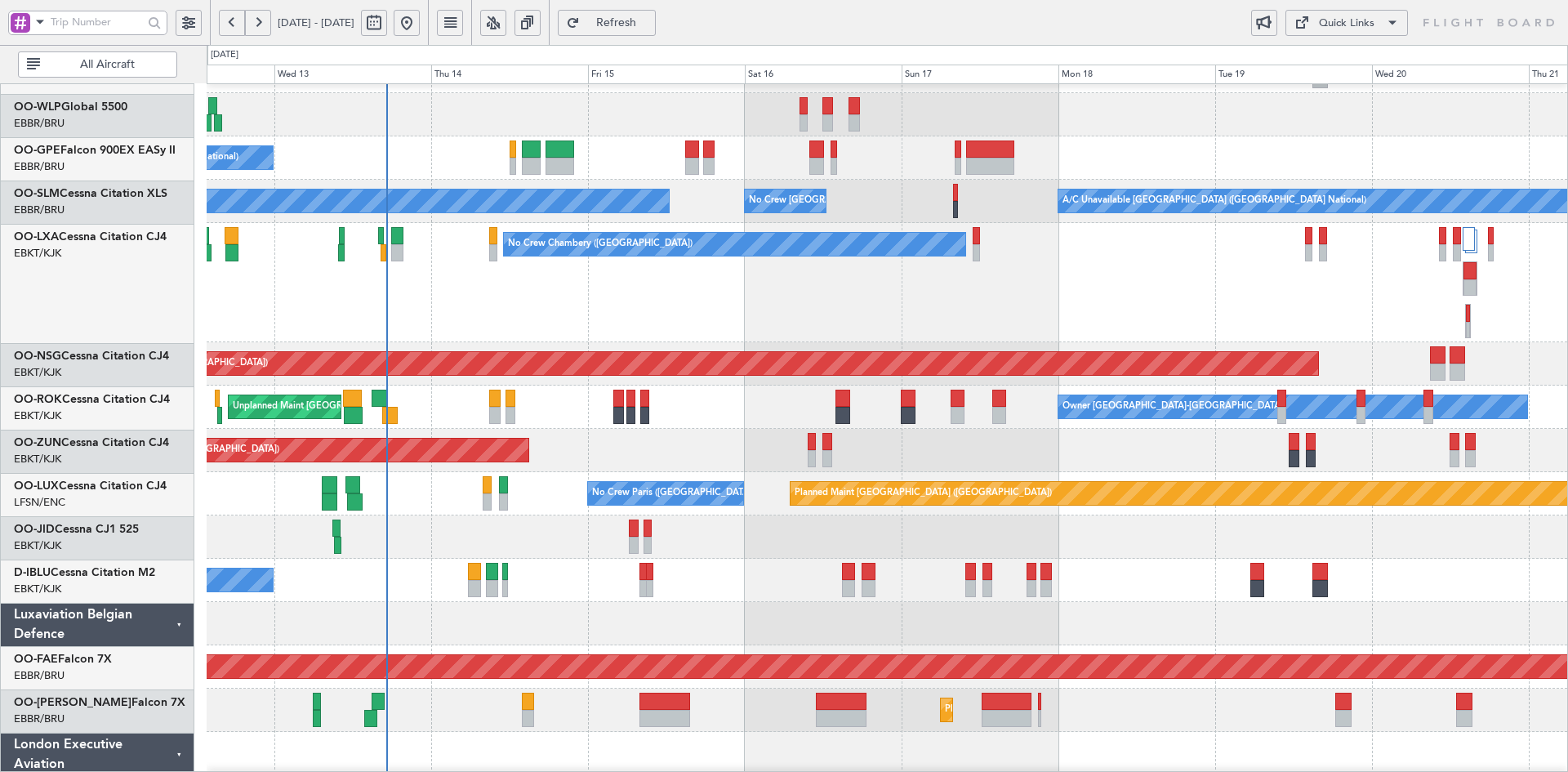
click at [1199, 329] on div "No Crew Chambery ([GEOGRAPHIC_DATA])" at bounding box center [887, 282] width 1361 height 119
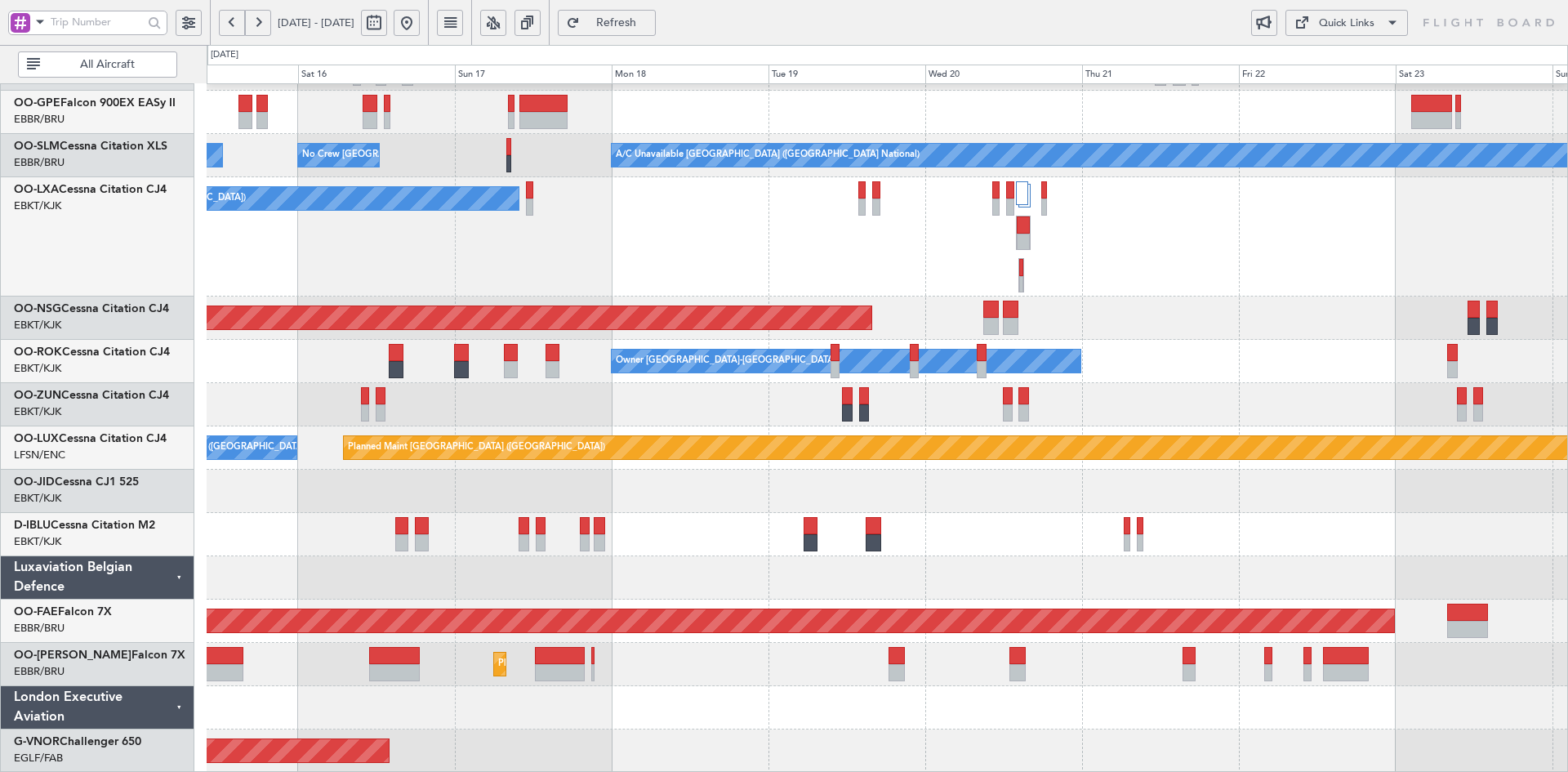
click at [1011, 506] on div at bounding box center [887, 491] width 1361 height 43
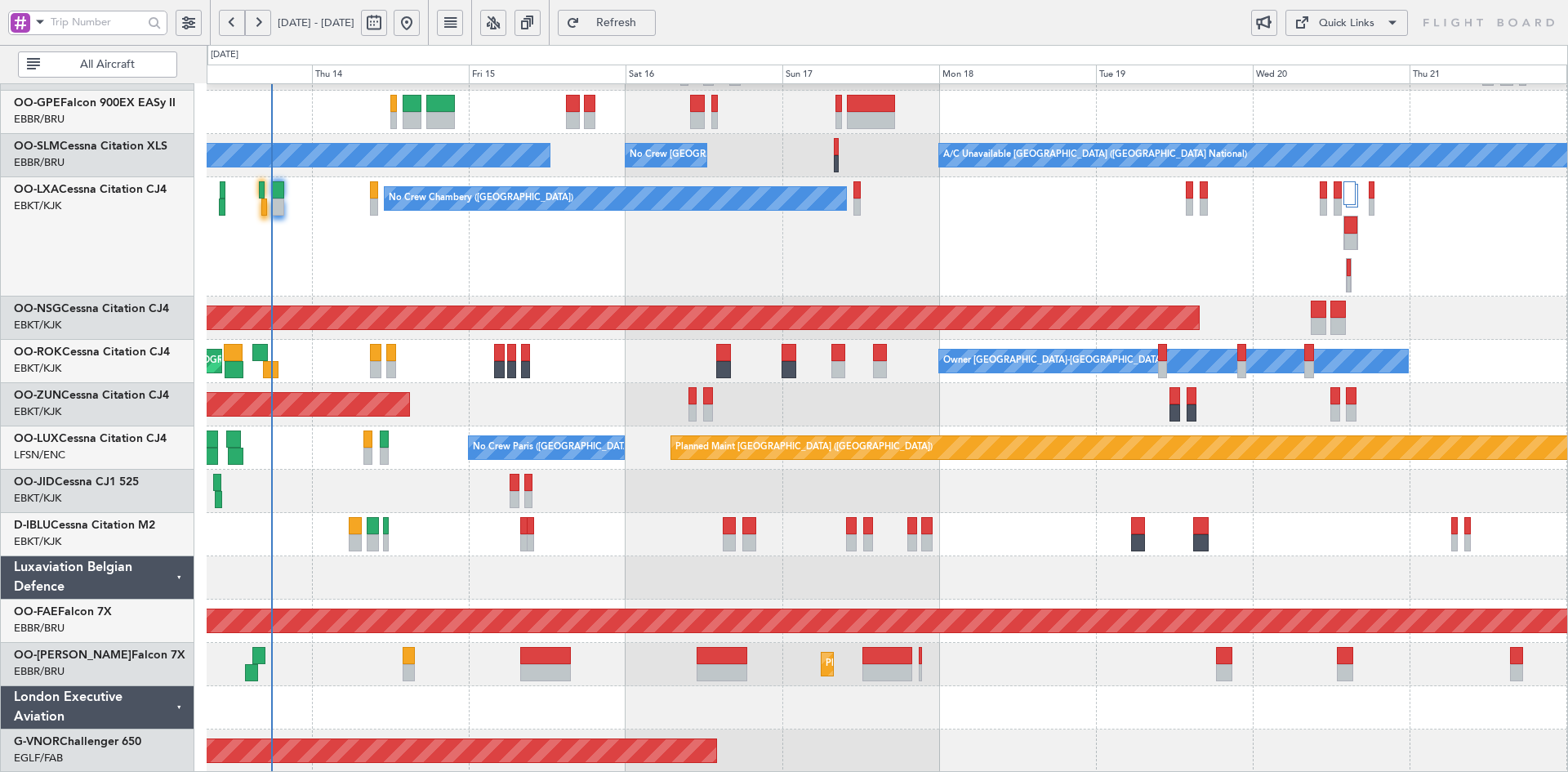
click at [970, 241] on div "No Crew Chambery ([GEOGRAPHIC_DATA])" at bounding box center [887, 237] width 1361 height 119
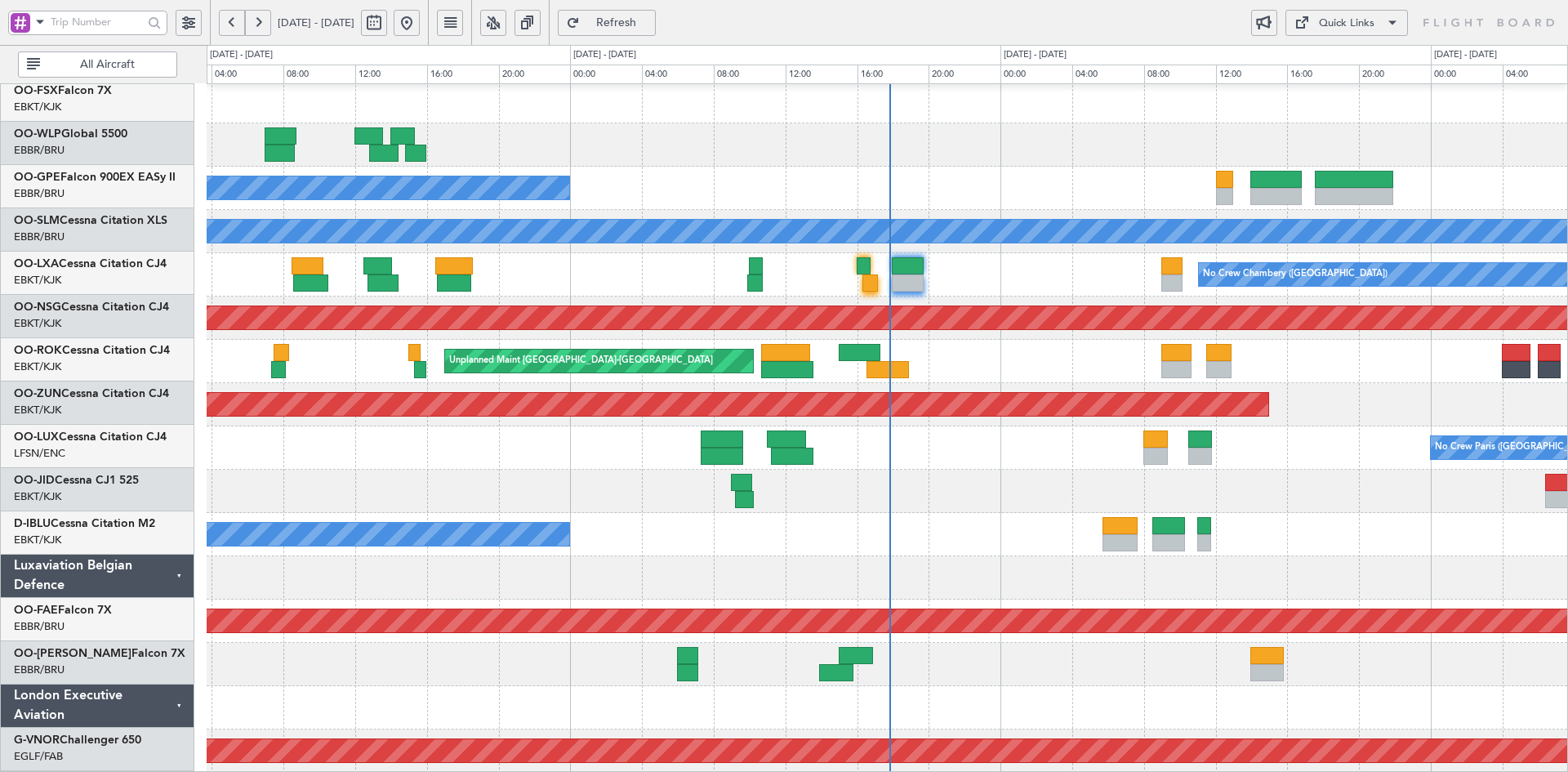
scroll to position [264, 0]
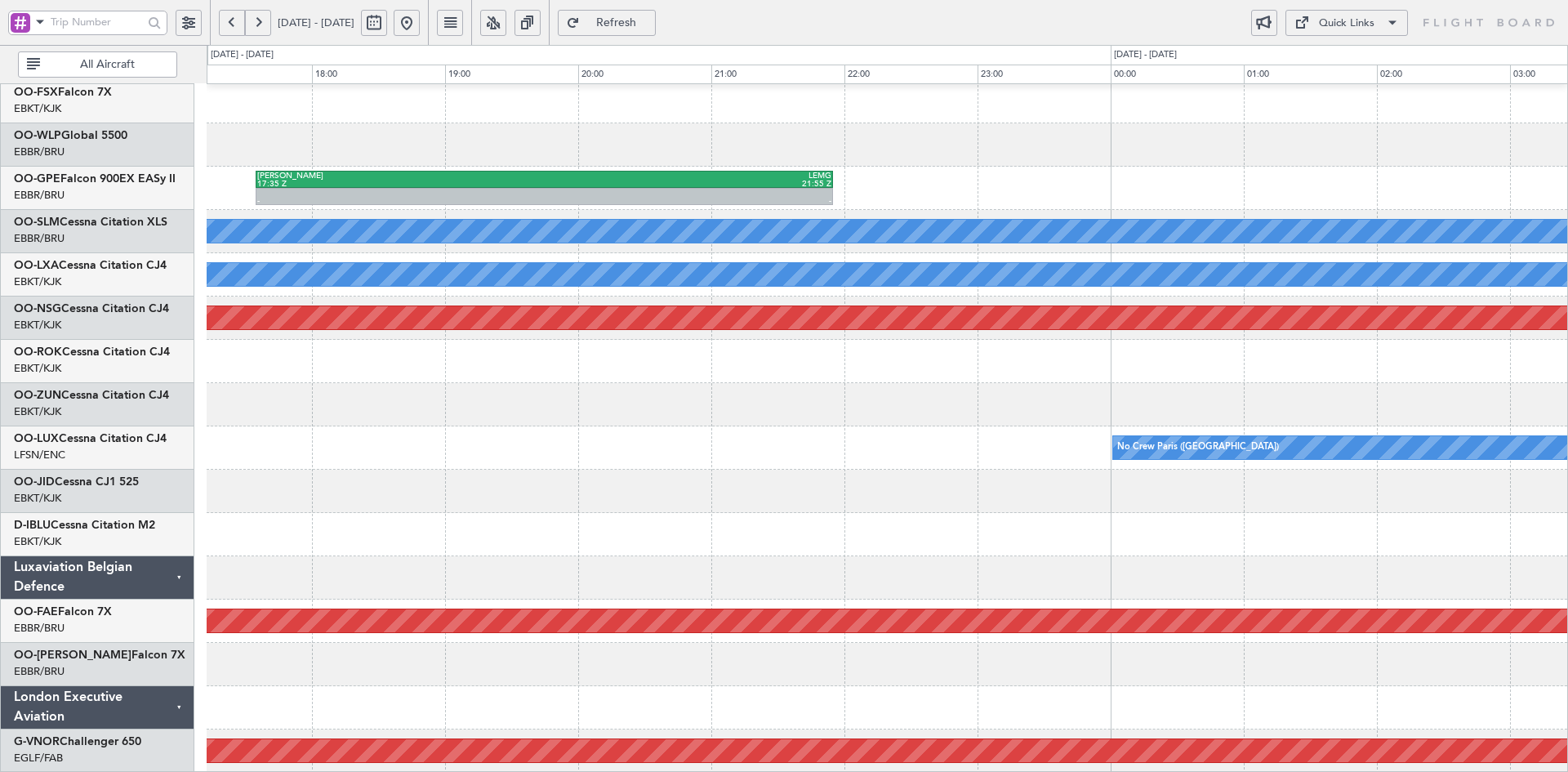
click at [420, 22] on button at bounding box center [407, 23] width 26 height 26
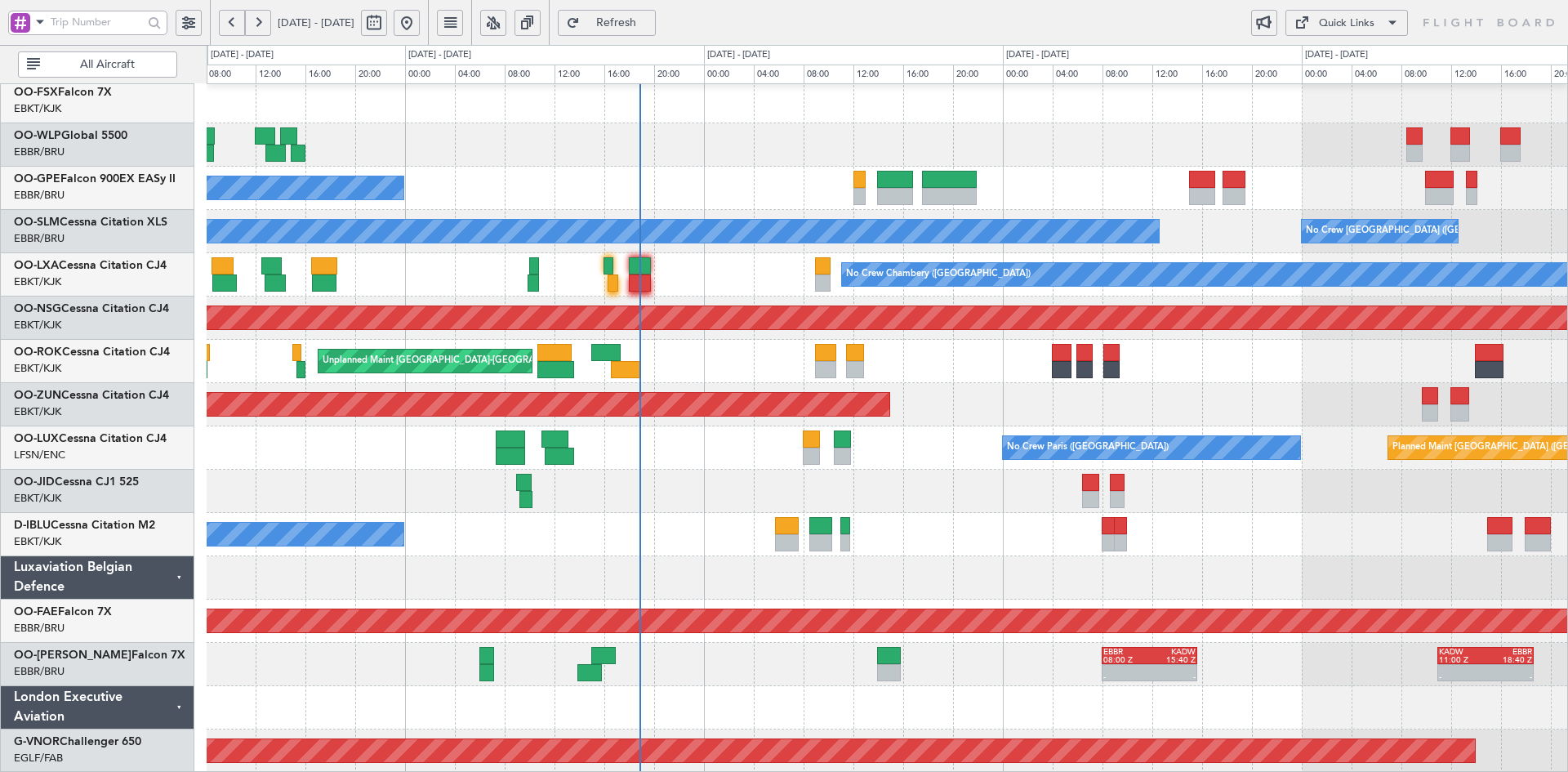
click at [970, 365] on div "Unplanned Maint Kortrijk-Wevelgem Owner Kortrijk-Wevelgem" at bounding box center [887, 361] width 1361 height 43
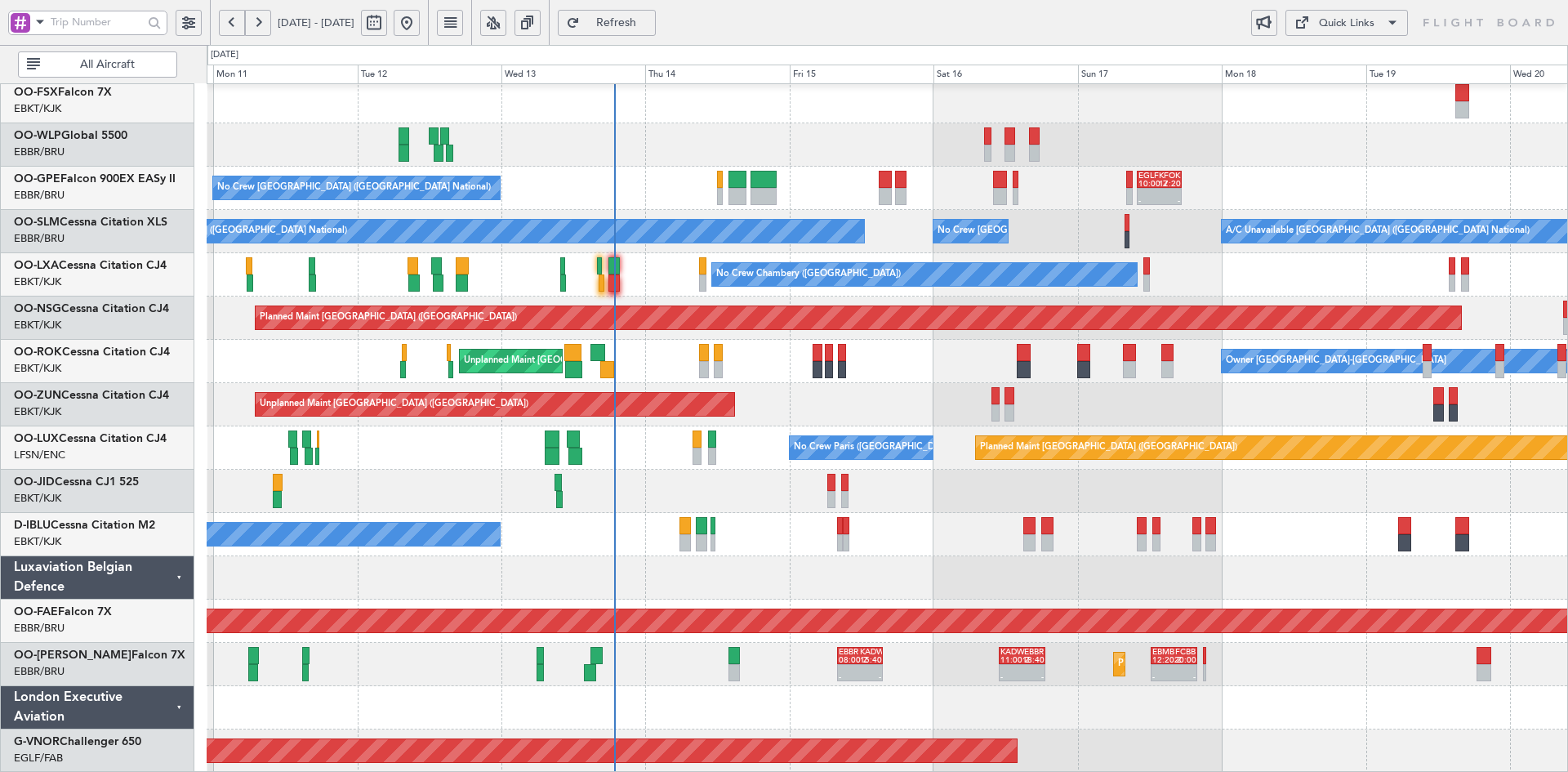
click at [911, 383] on div "Unplanned Maint [GEOGRAPHIC_DATA] ([GEOGRAPHIC_DATA])" at bounding box center [887, 404] width 1361 height 43
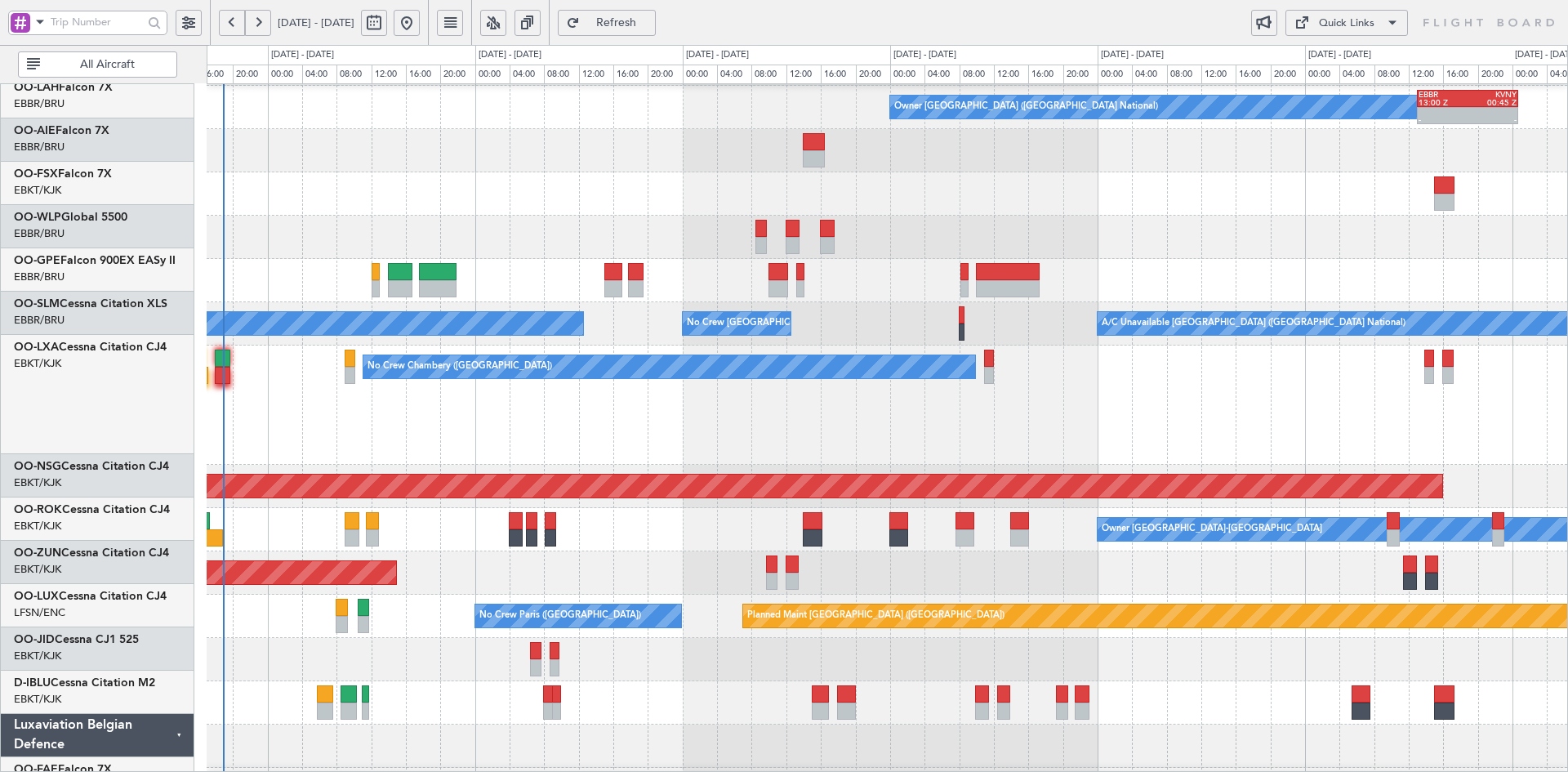
scroll to position [172, 0]
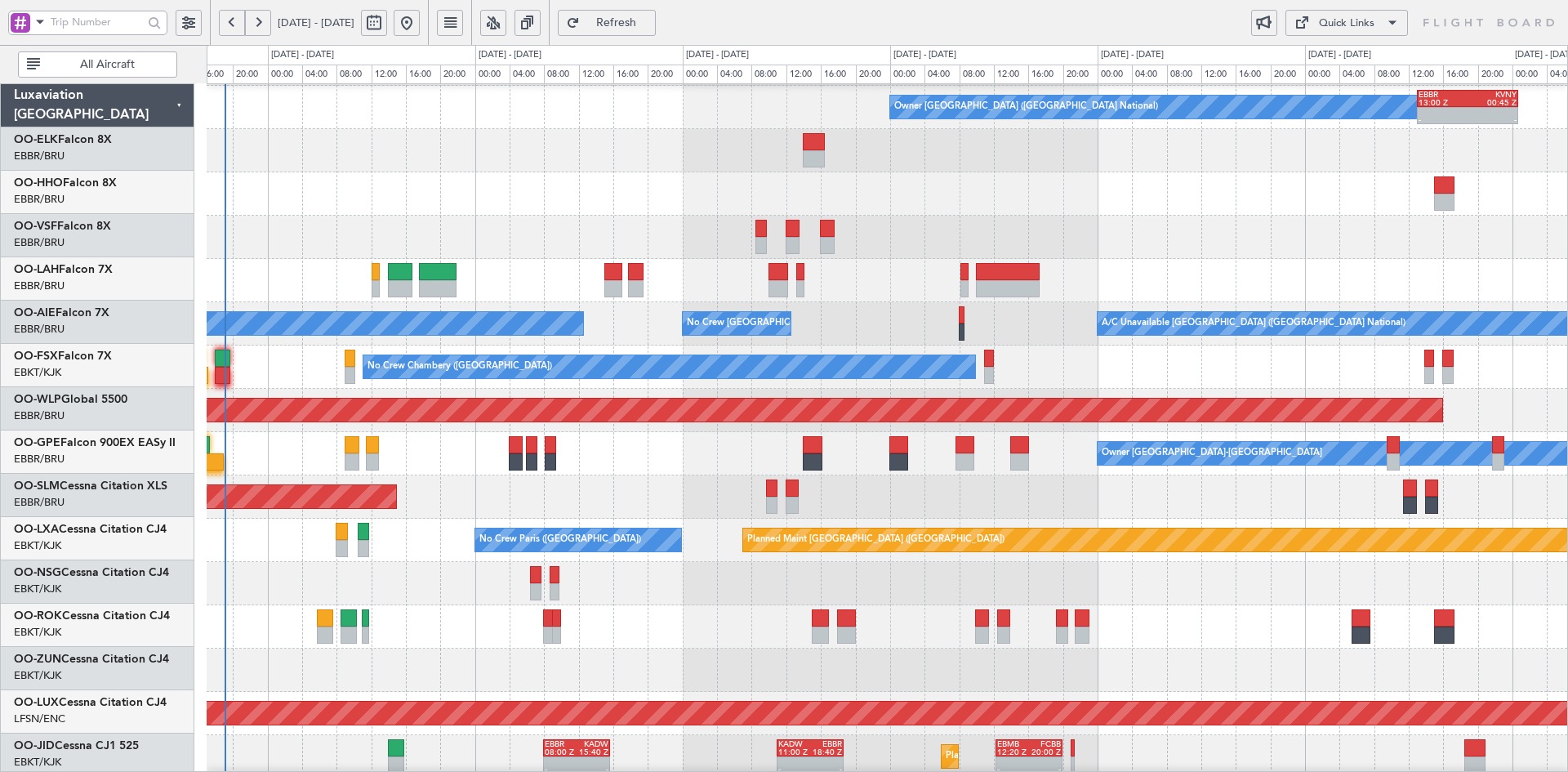
scroll to position [172, 0]
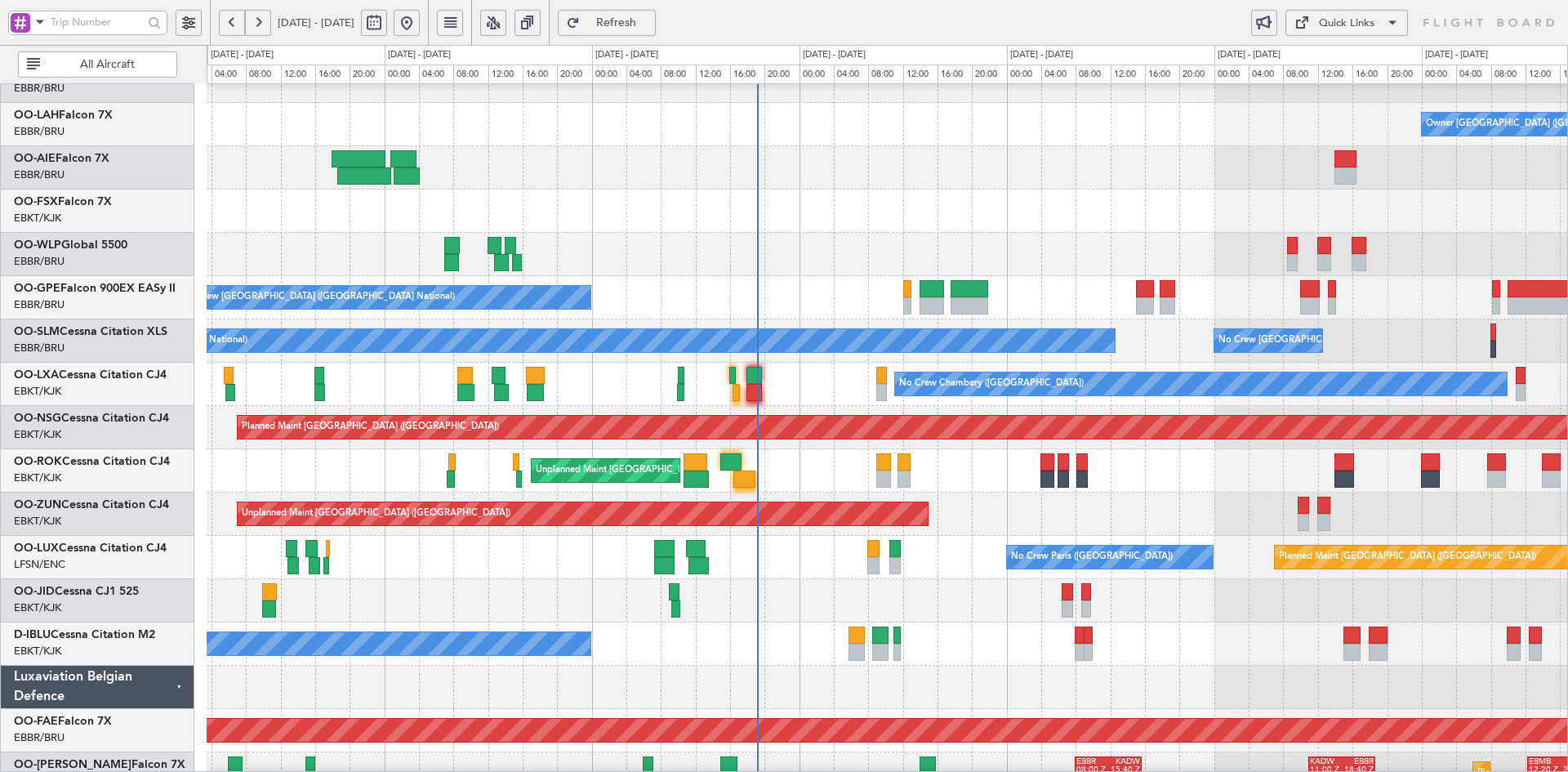
click at [932, 230] on div at bounding box center [887, 211] width 1361 height 43
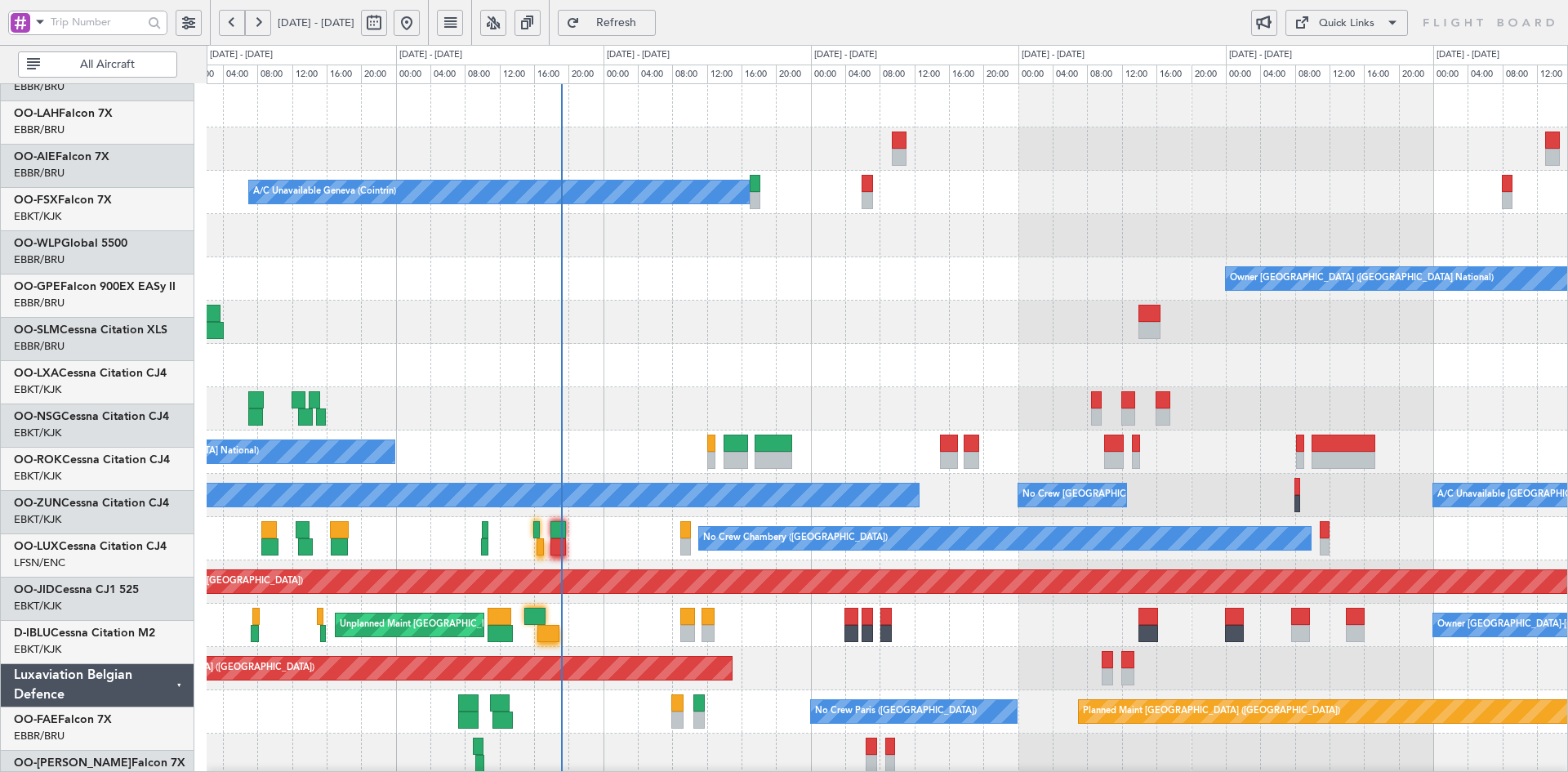
scroll to position [0, 0]
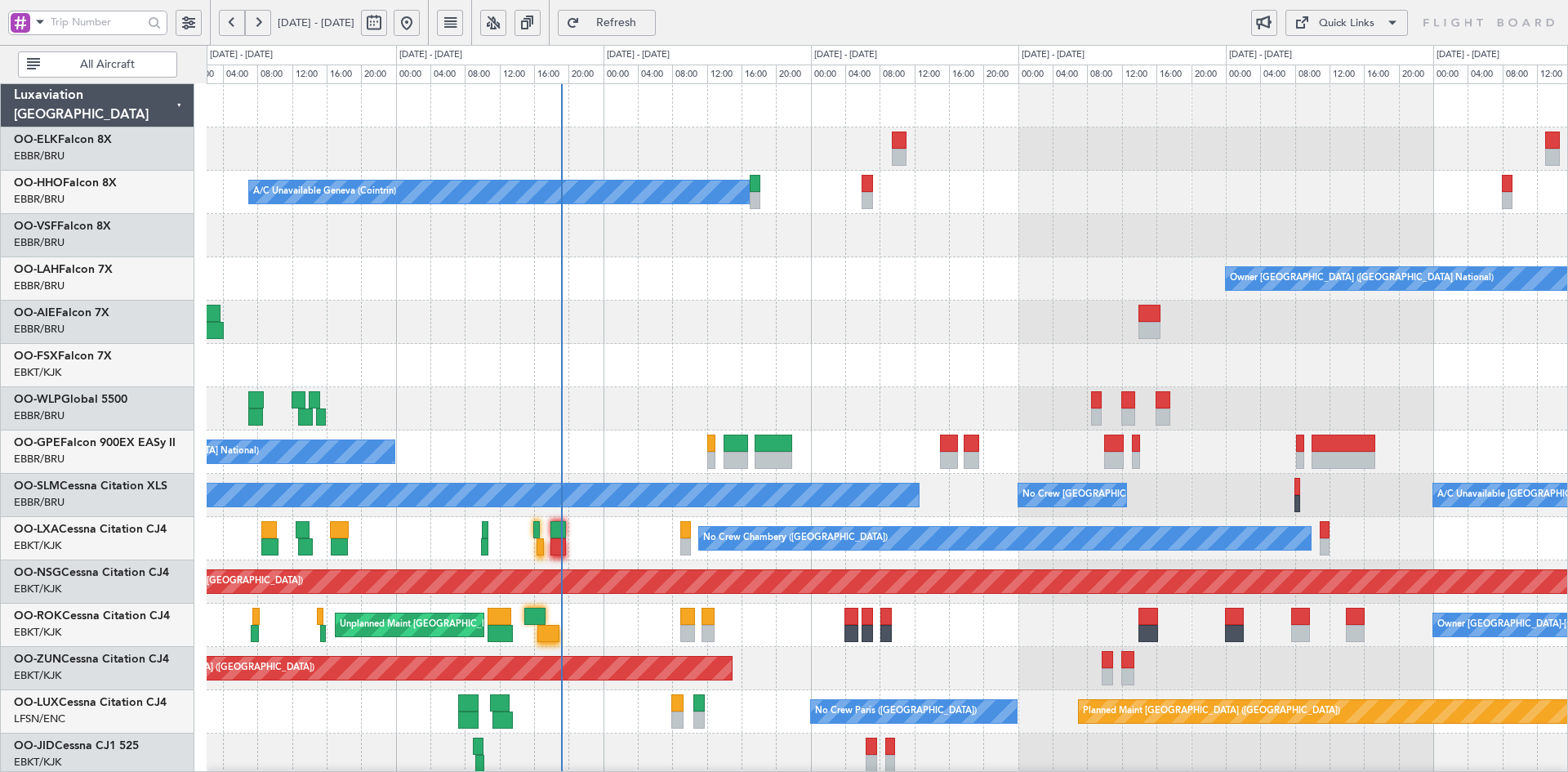
click at [568, 344] on div at bounding box center [887, 365] width 1361 height 43
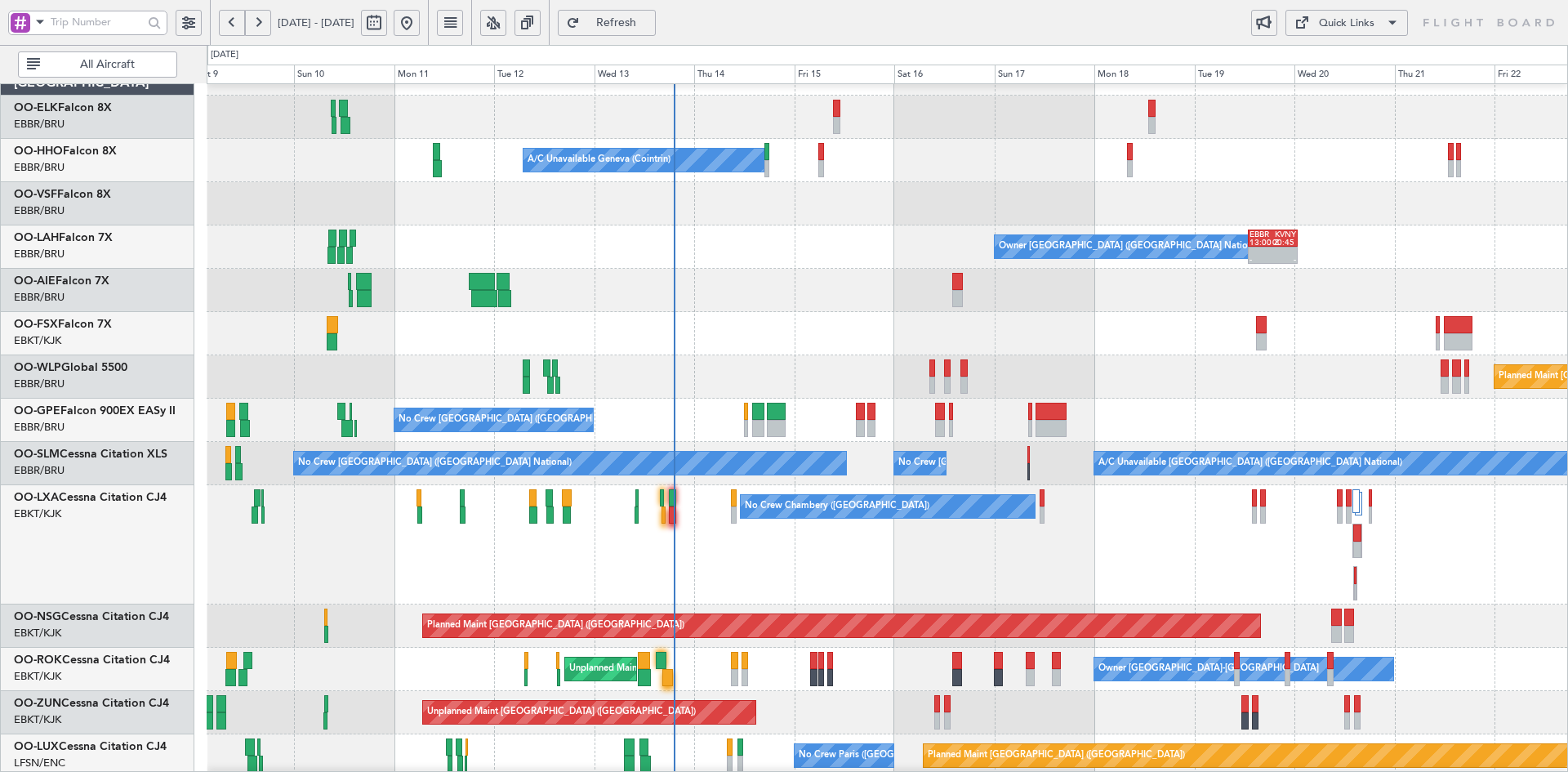
click at [796, 369] on div "Planned Maint [GEOGRAPHIC_DATA] ([GEOGRAPHIC_DATA]) Planned Maint Milan ([GEOGR…" at bounding box center [887, 376] width 1361 height 43
click at [806, 359] on div "Planned Maint [GEOGRAPHIC_DATA] ([GEOGRAPHIC_DATA]) Planned Maint Milan ([GEOGR…" at bounding box center [887, 376] width 1361 height 43
click at [790, 352] on div "A/C Unavailable Geneva (Cointrin) Planned Maint Geneva ([GEOGRAPHIC_DATA]) Owne…" at bounding box center [887, 567] width 1361 height 1029
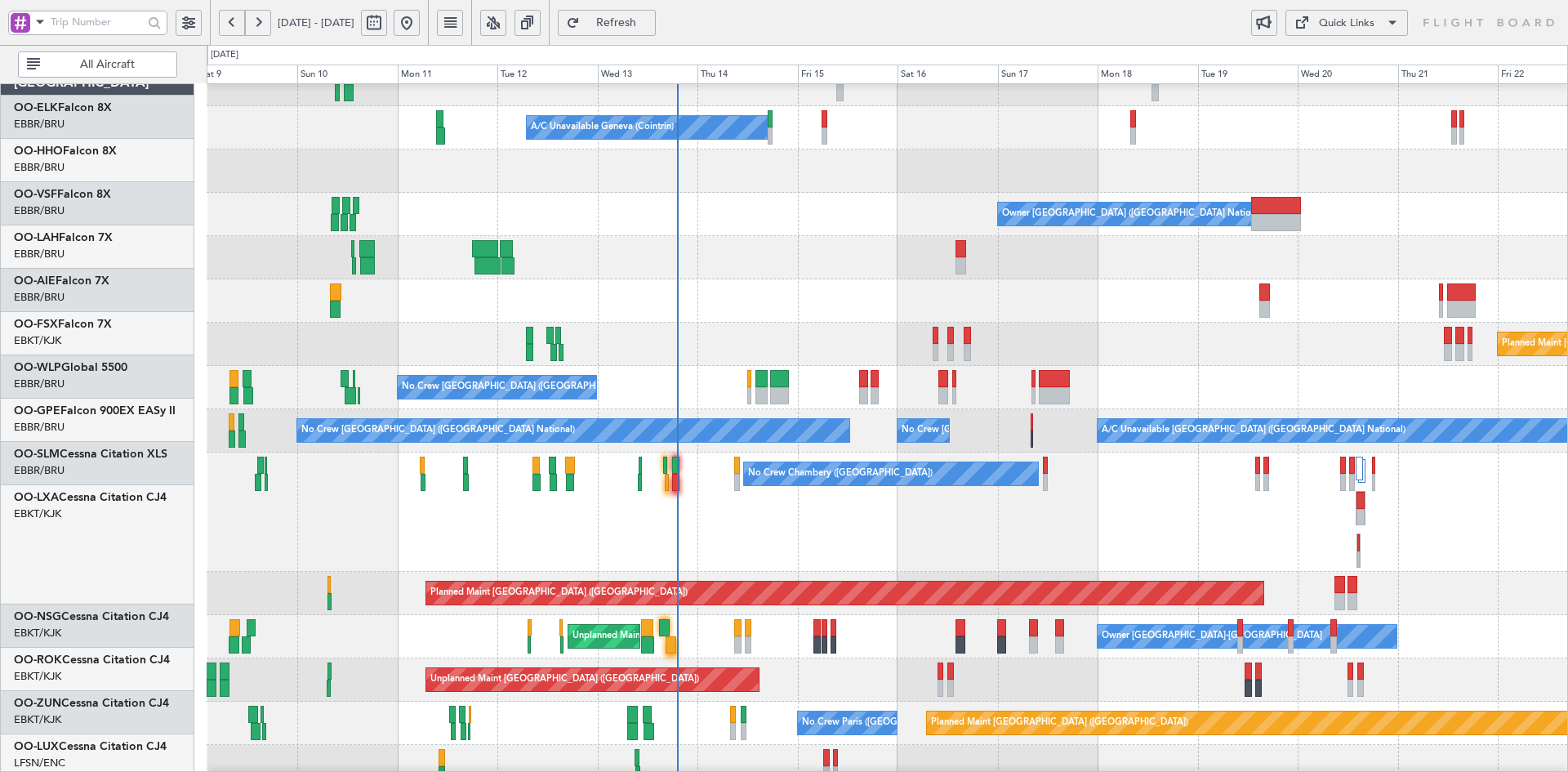
scroll to position [64, 0]
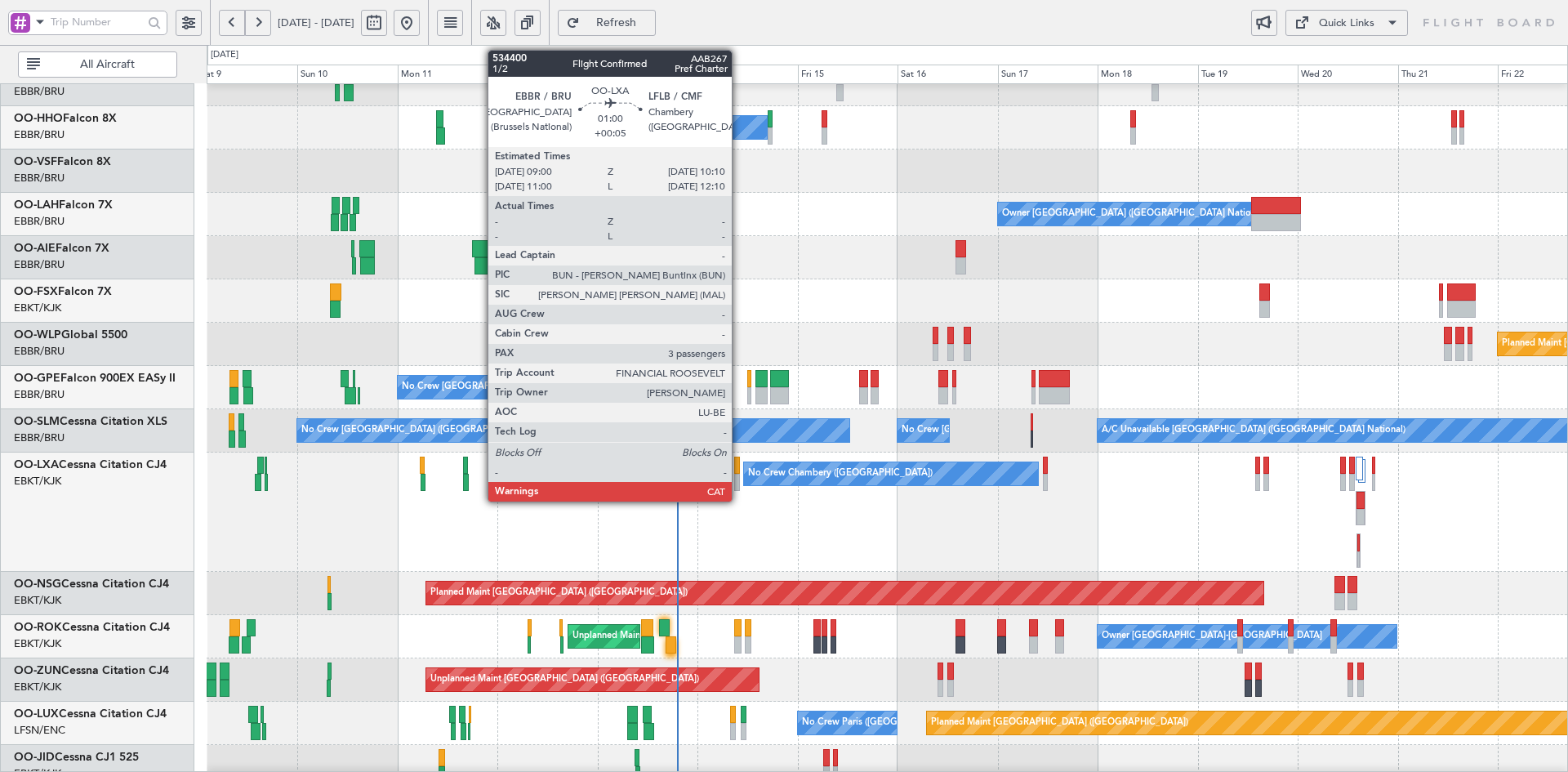
click at [740, 490] on div at bounding box center [737, 482] width 5 height 17
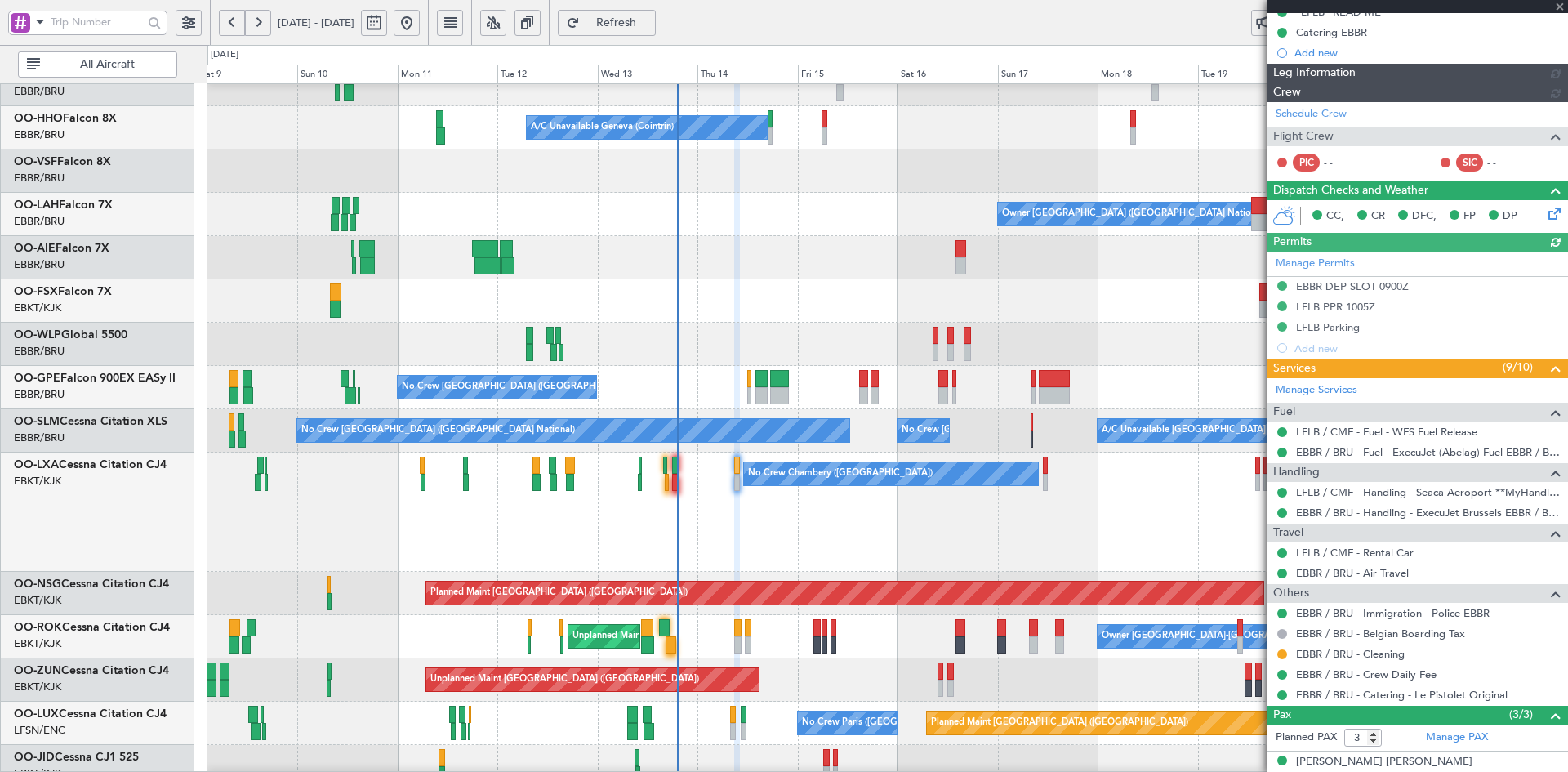
scroll to position [304, 0]
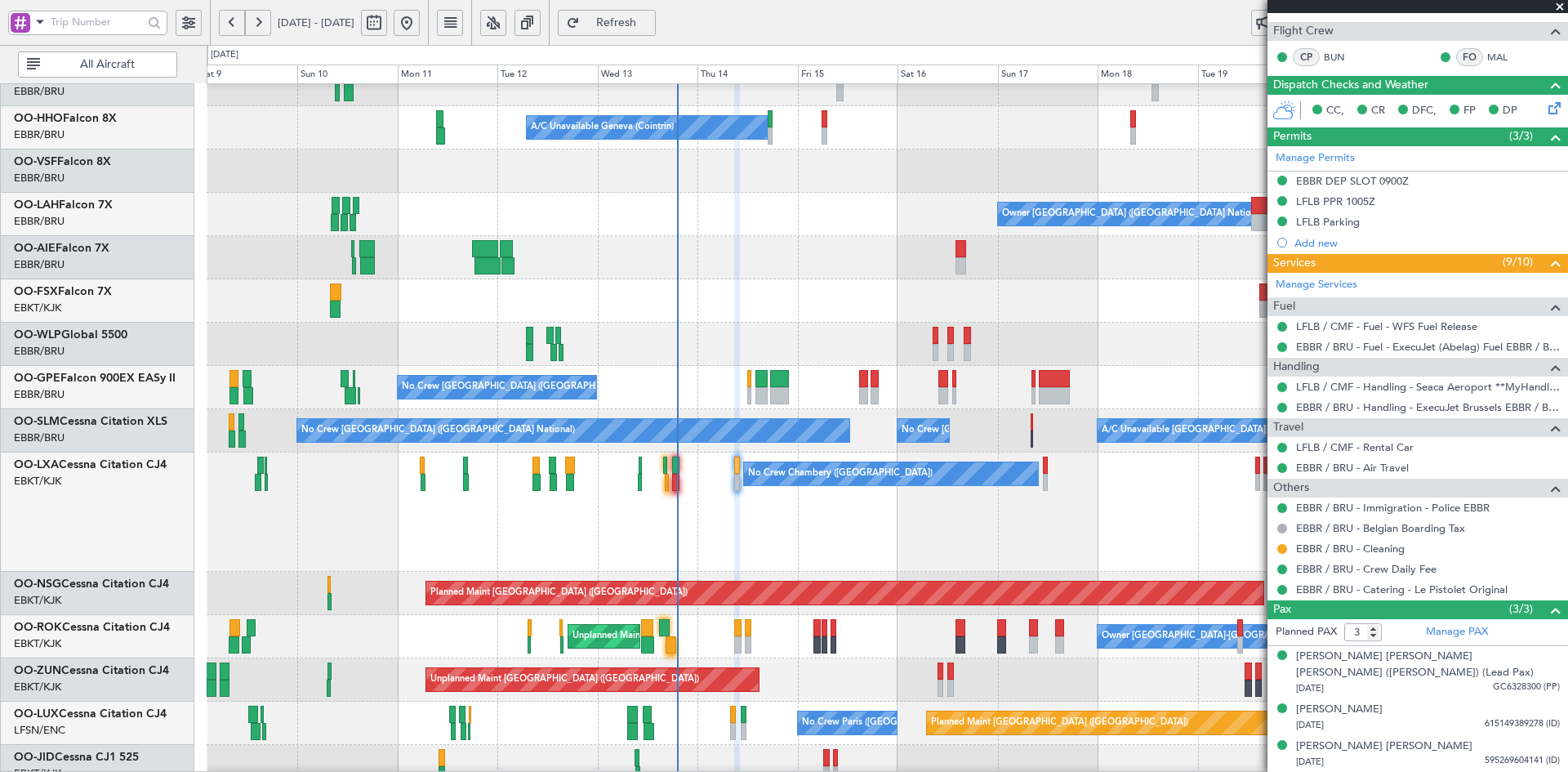
click at [1554, 3] on span at bounding box center [1560, 7] width 16 height 14
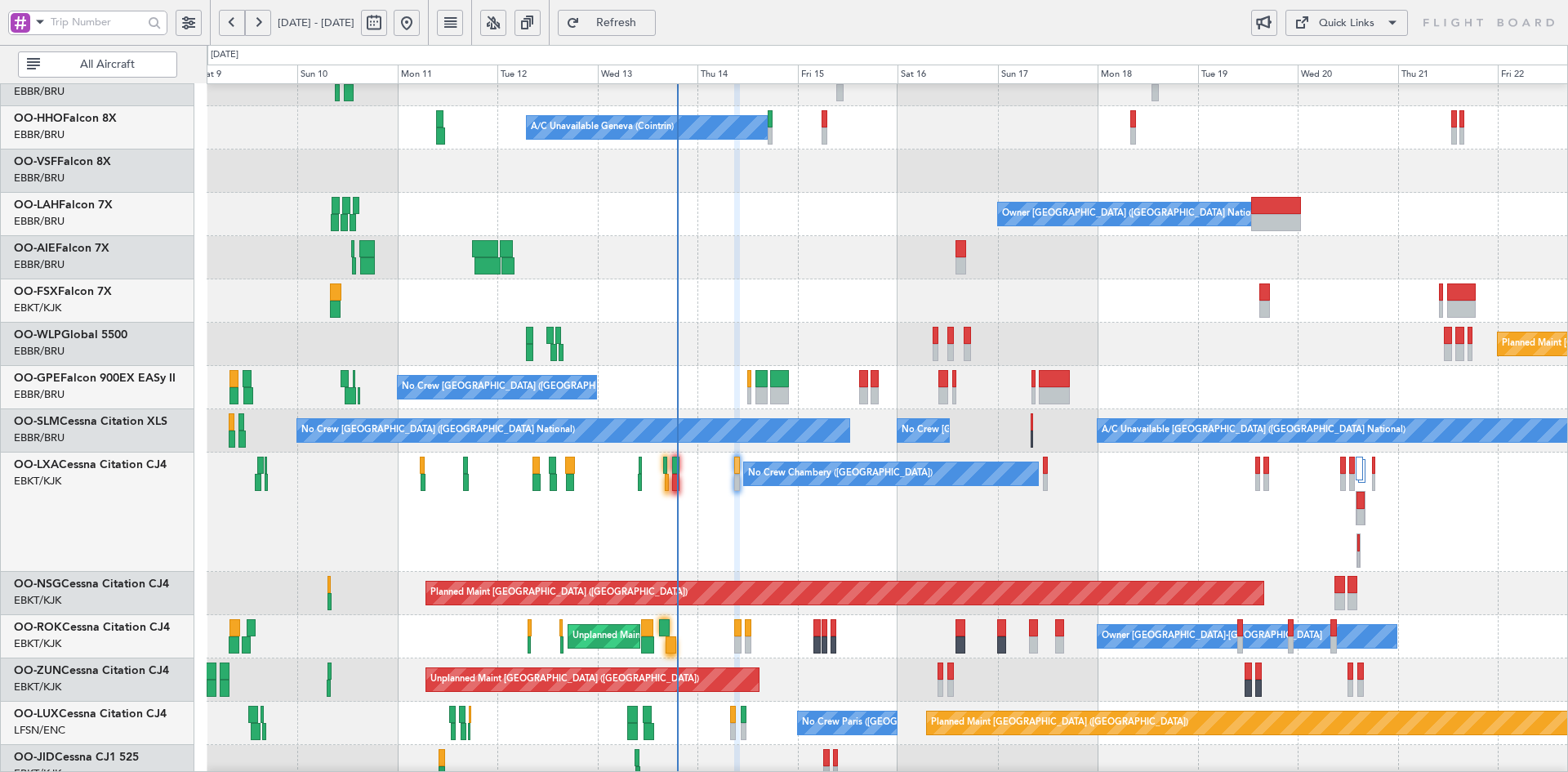
type input "0"
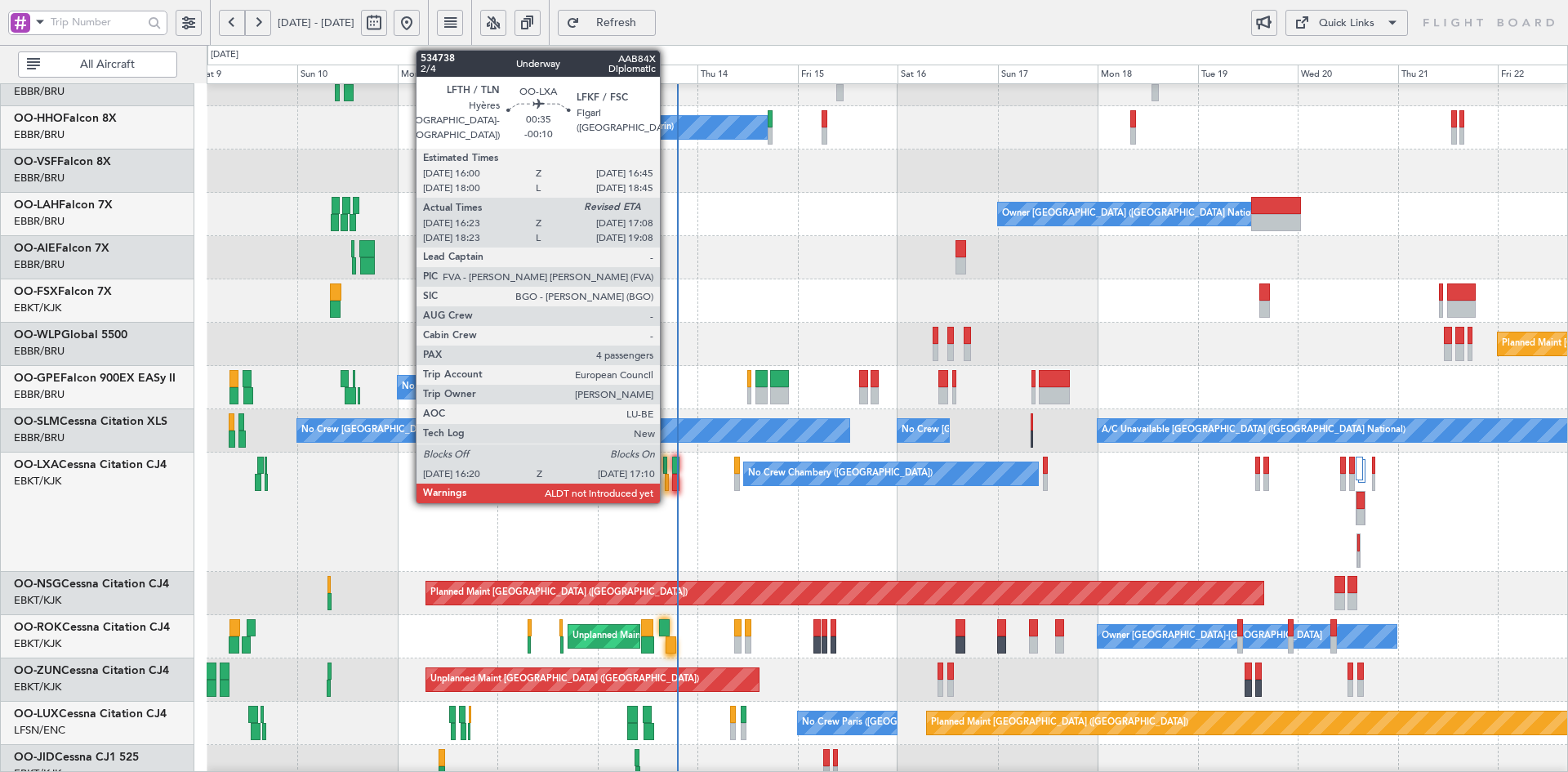
click at [668, 487] on div at bounding box center [667, 482] width 4 height 17
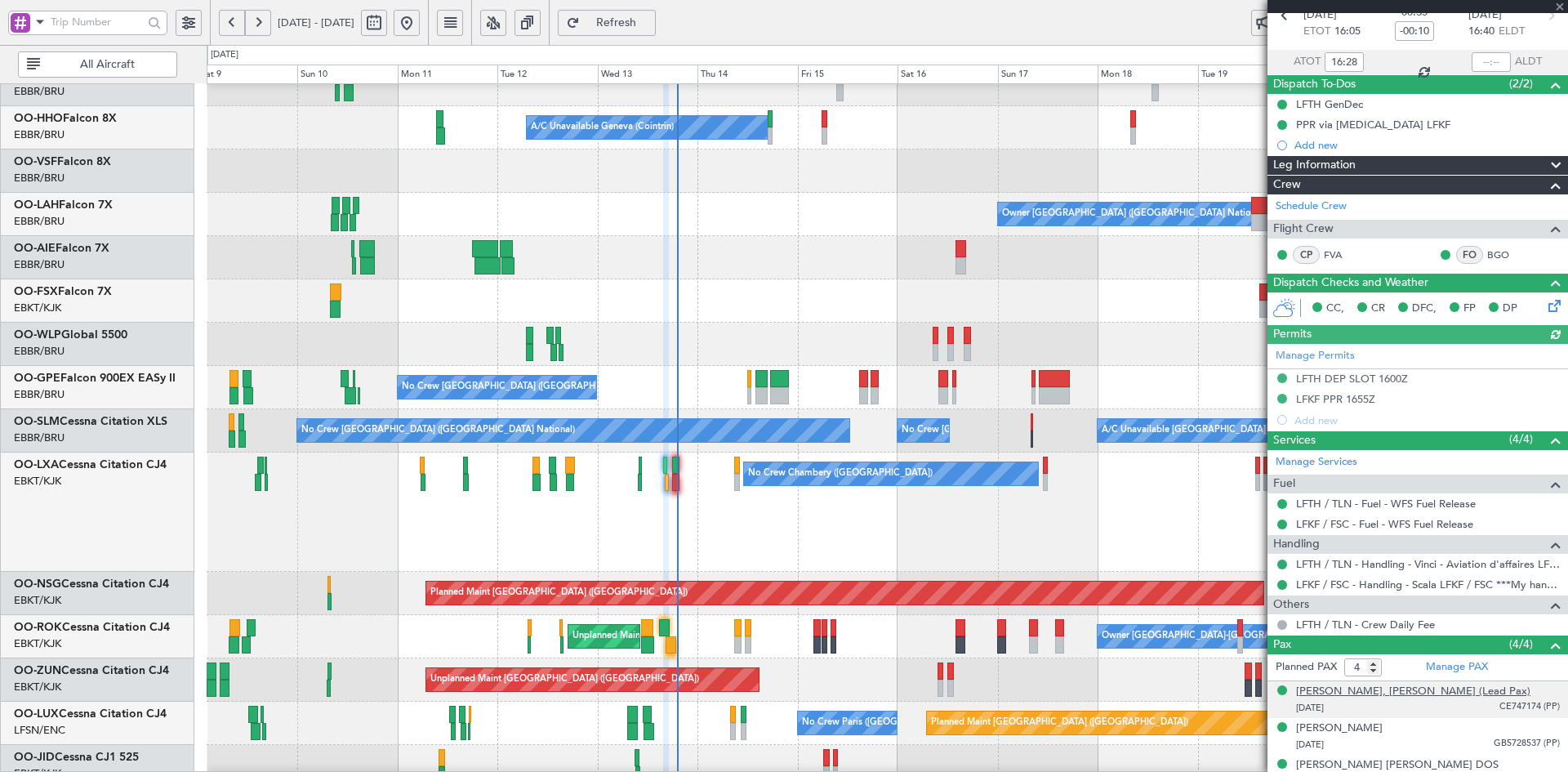
scroll to position [140, 0]
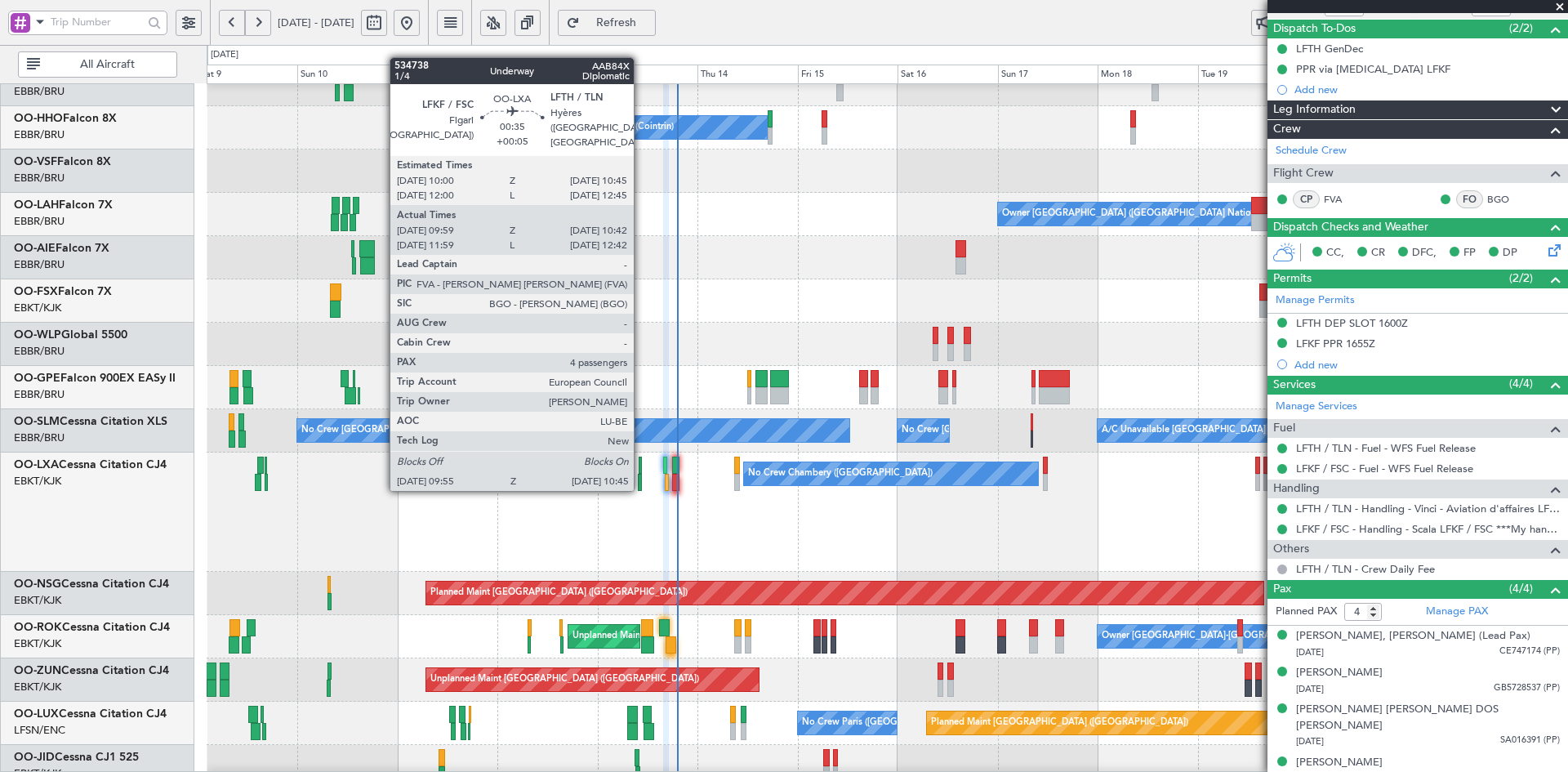
click at [642, 488] on div at bounding box center [640, 482] width 4 height 17
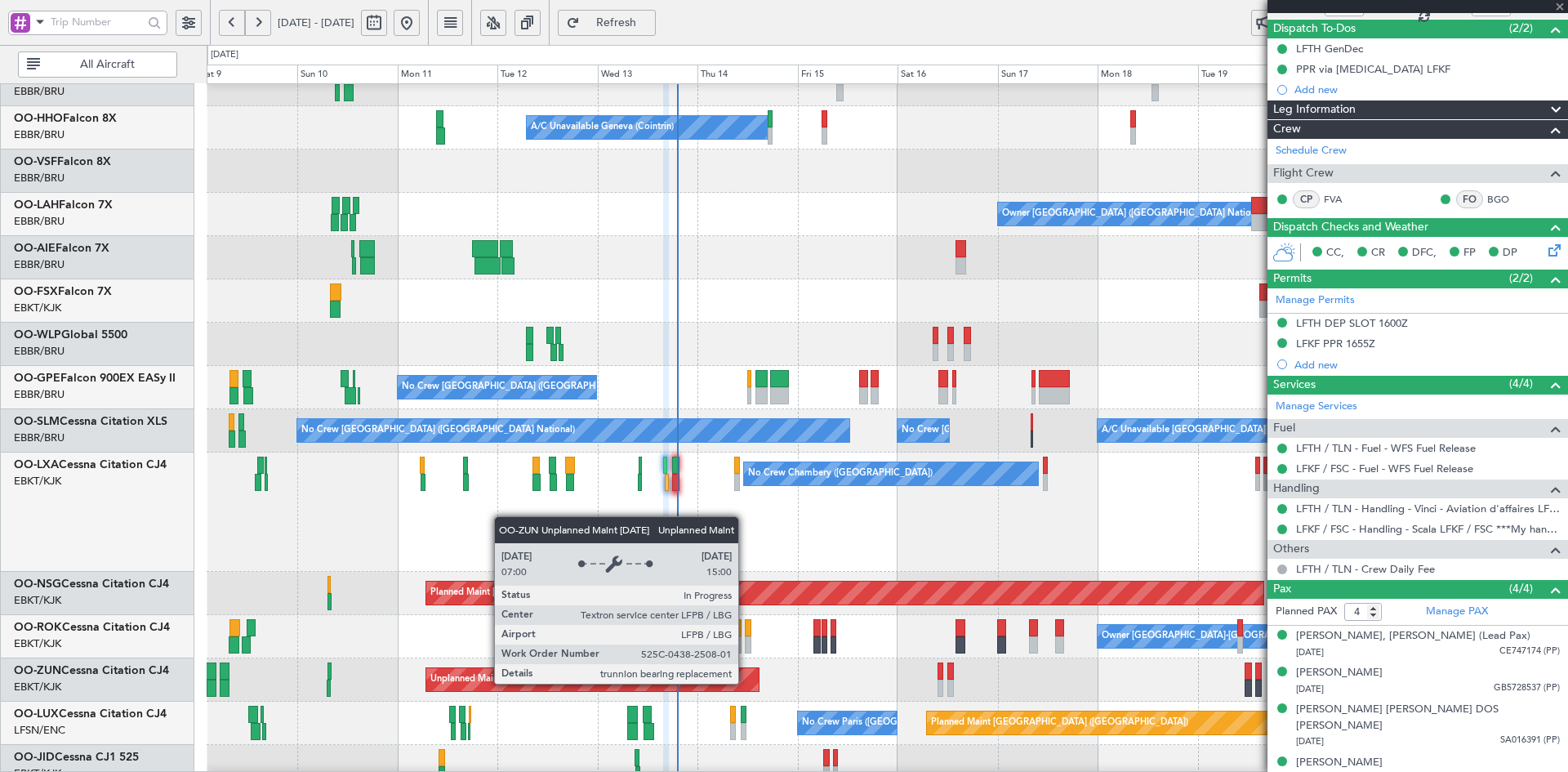
type input "+00:05"
type input "10:04"
type input "10:37"
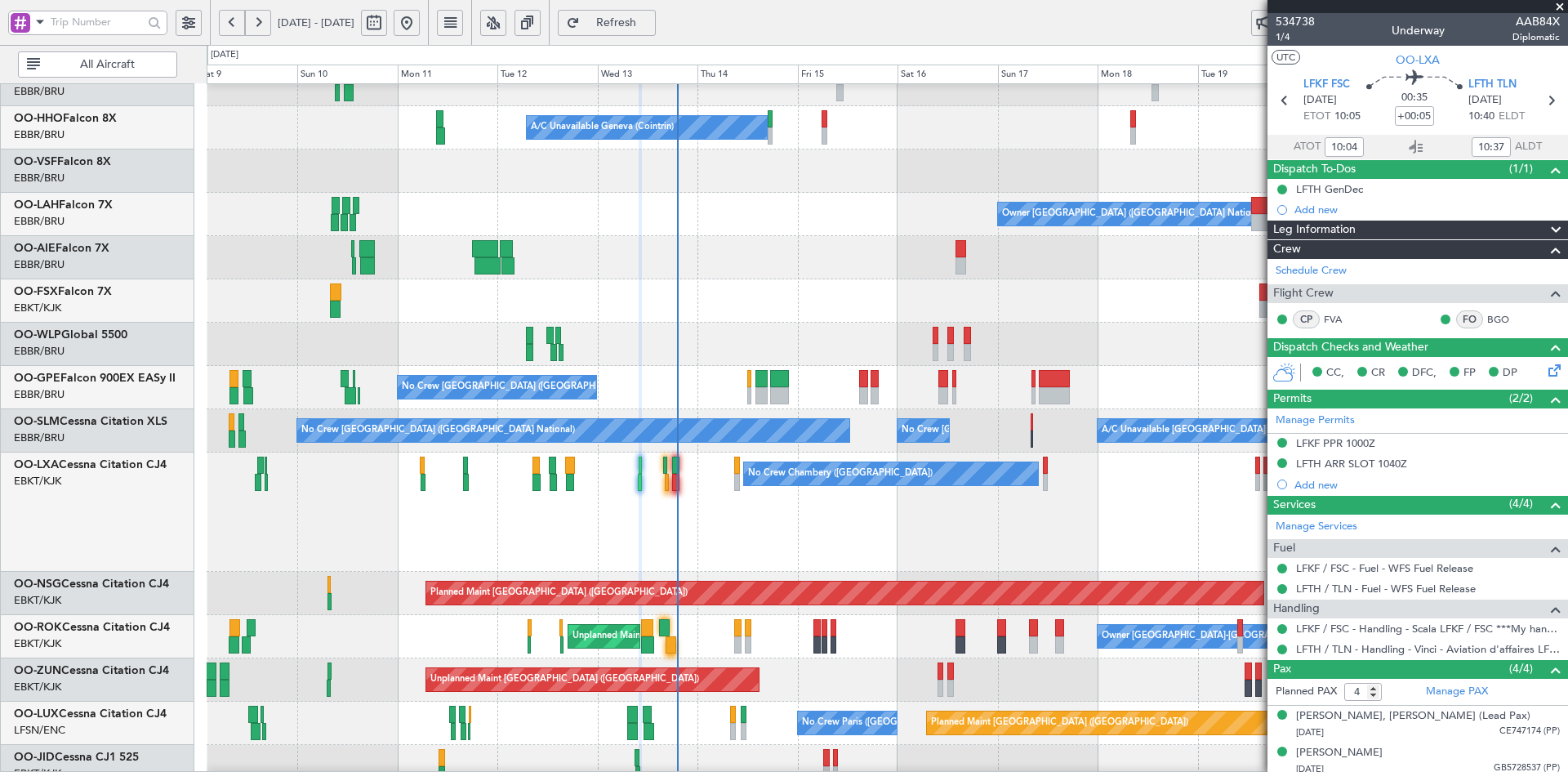
click at [1558, 5] on span at bounding box center [1560, 7] width 16 height 14
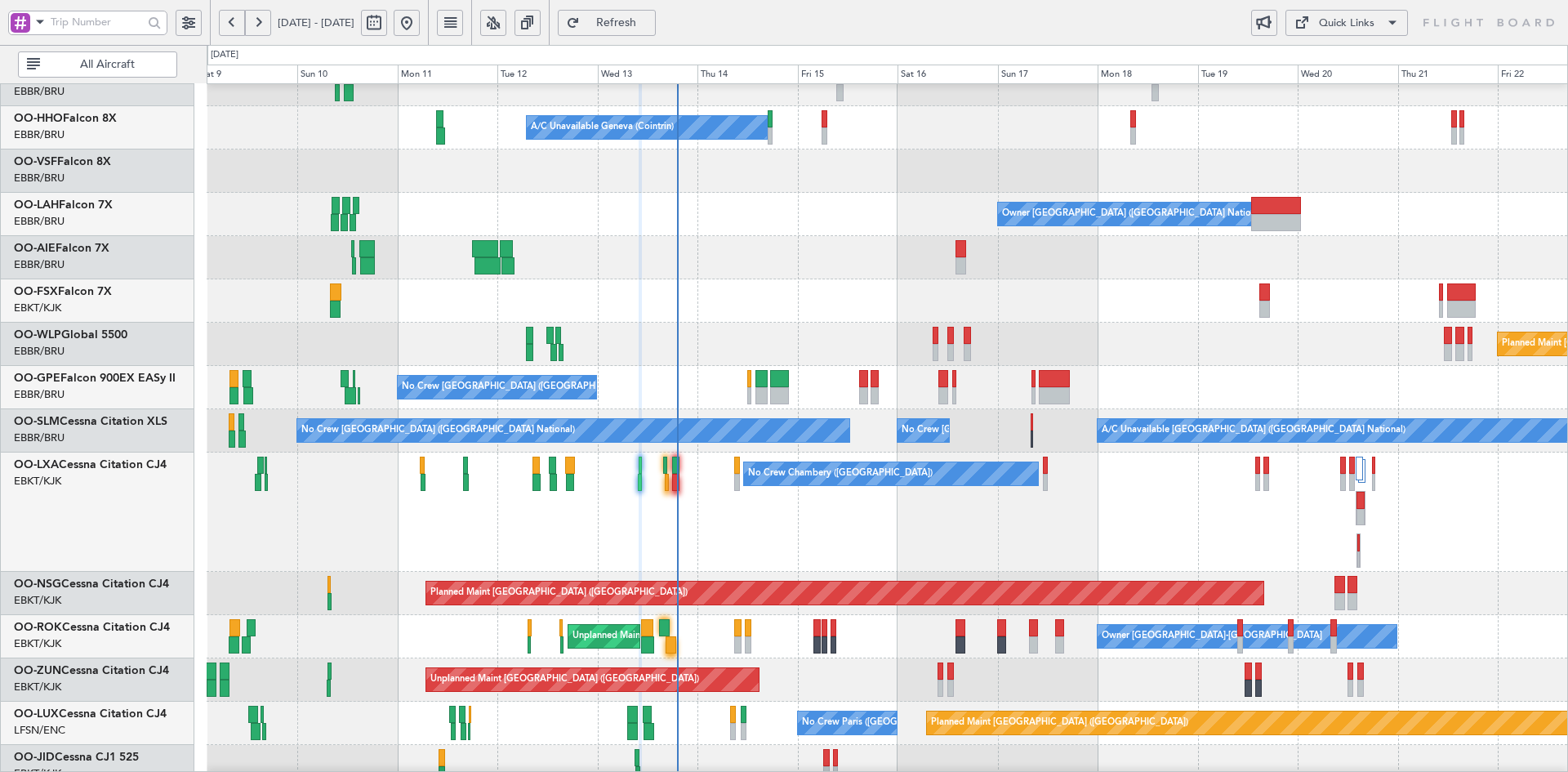
type input "0"
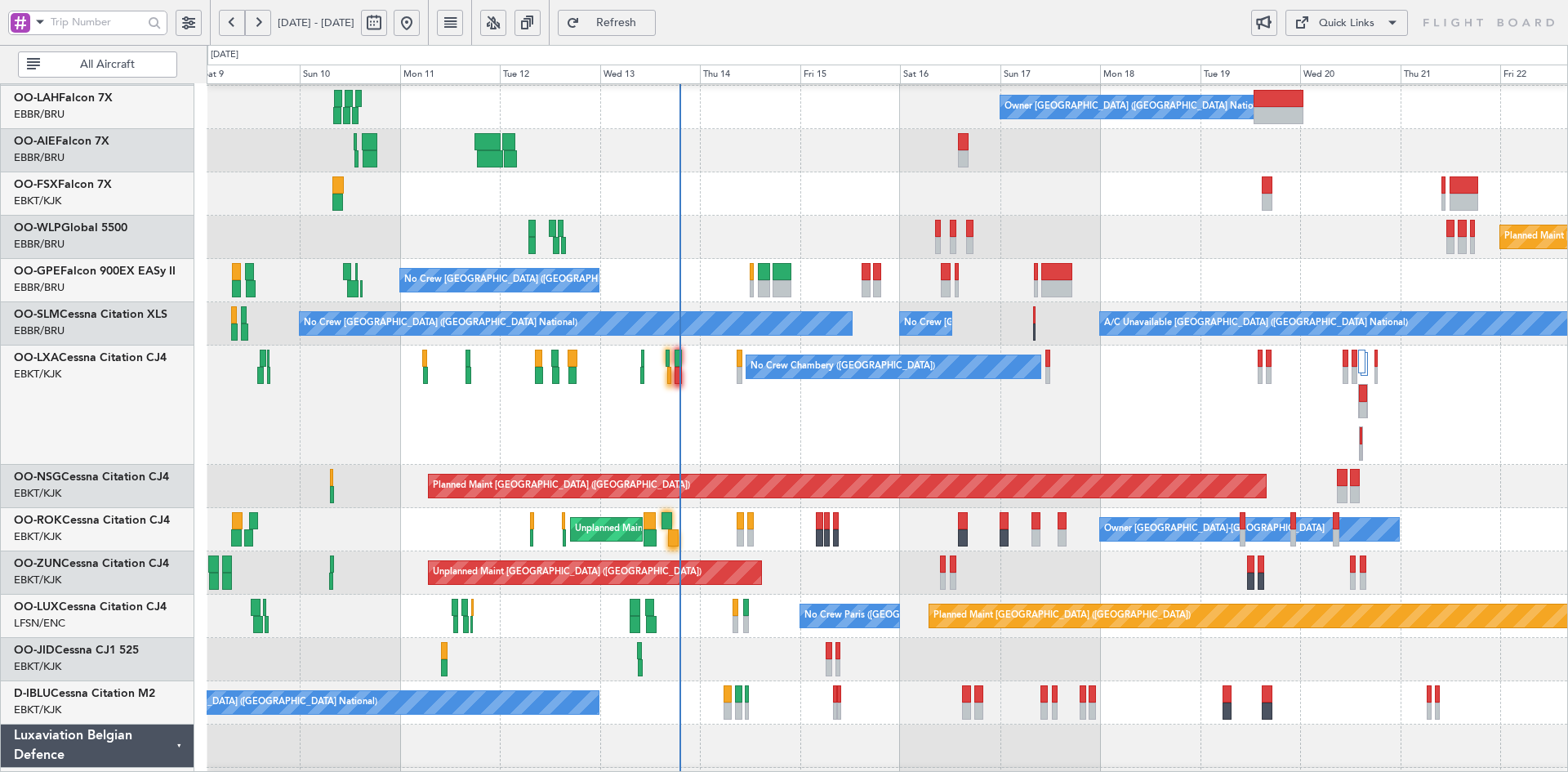
click at [784, 595] on div "Planned Maint [GEOGRAPHIC_DATA] ([GEOGRAPHIC_DATA]) No Crew [GEOGRAPHIC_DATA] (…" at bounding box center [887, 616] width 1361 height 43
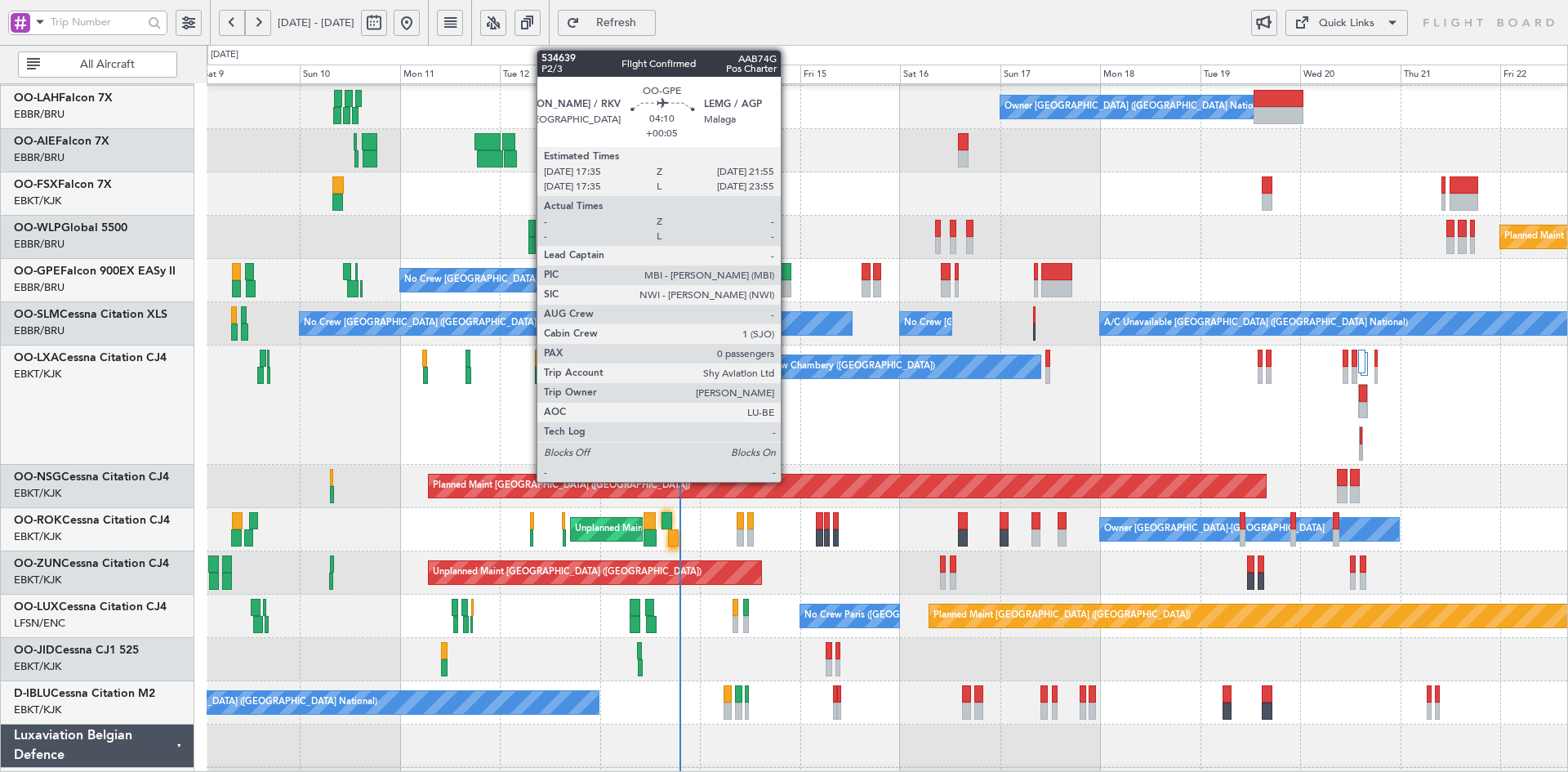
click at [721, 443] on div "Owner [GEOGRAPHIC_DATA] ([GEOGRAPHIC_DATA] National) Planned Maint [GEOGRAPHIC_…" at bounding box center [887, 427] width 1361 height 1029
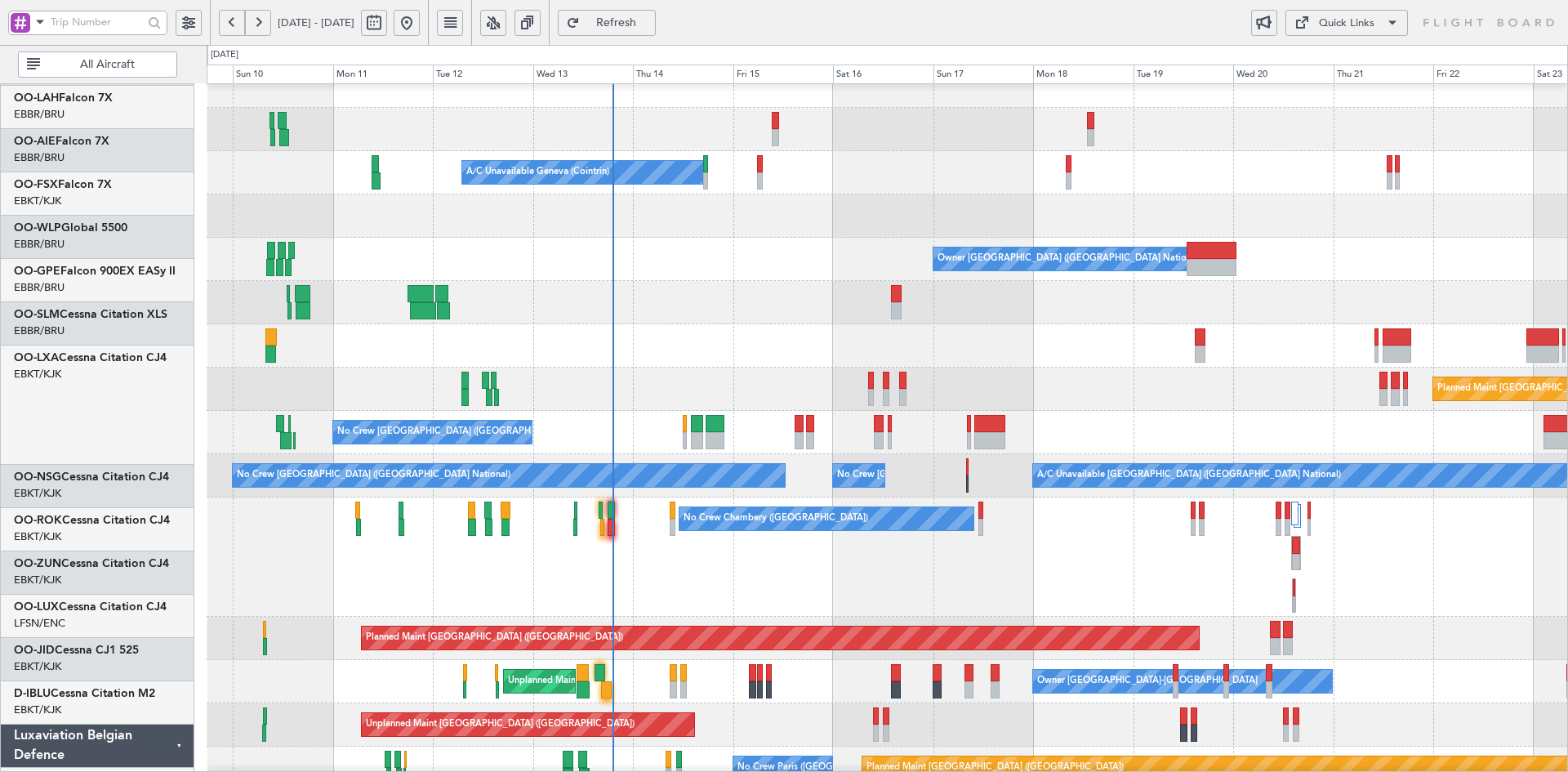
scroll to position [19, 0]
